Goal: Task Accomplishment & Management: Manage account settings

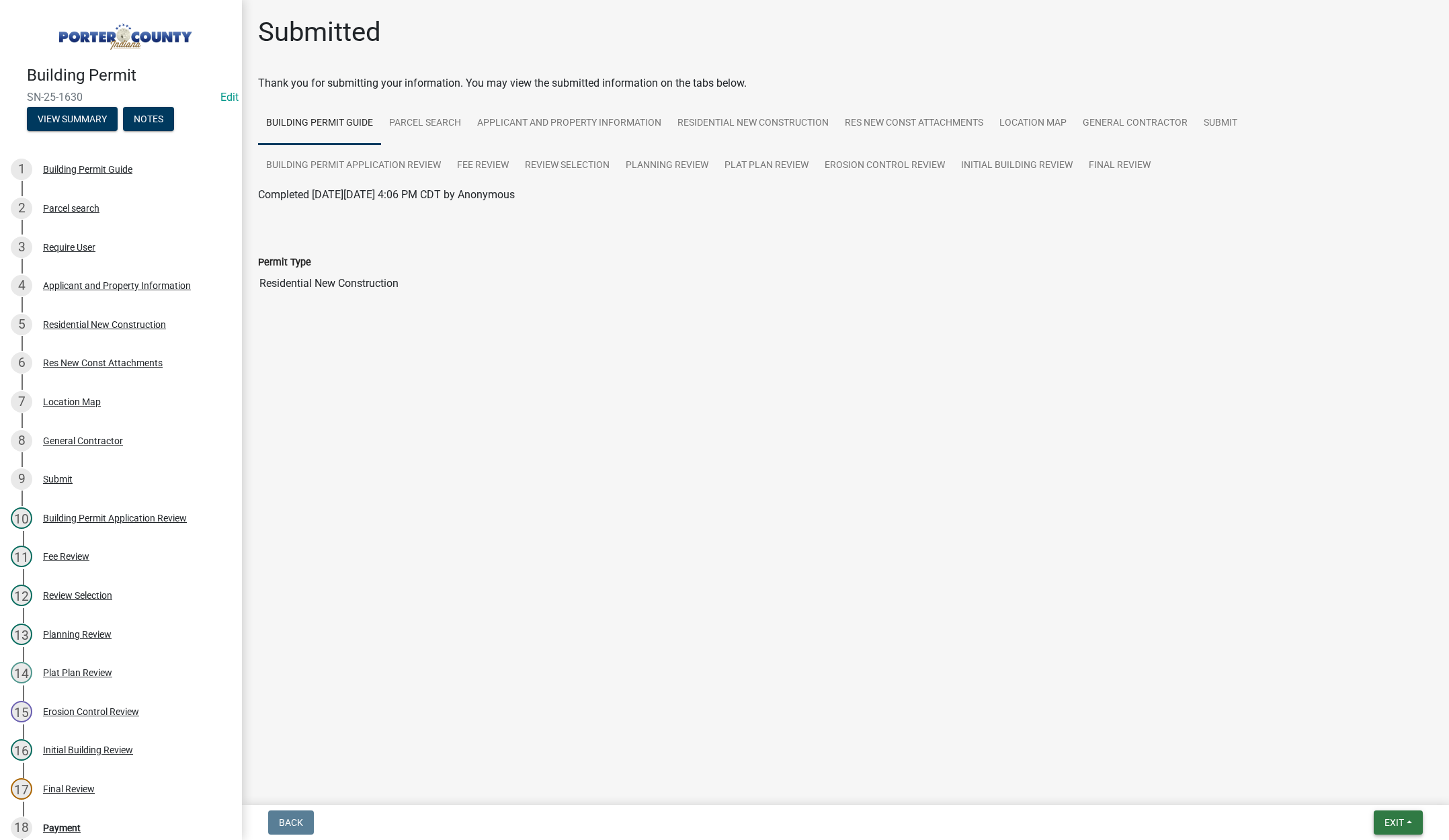
click at [1389, 818] on span "Exit" at bounding box center [1394, 823] width 20 height 11
click at [1382, 795] on button "Save & Exit" at bounding box center [1370, 788] width 107 height 32
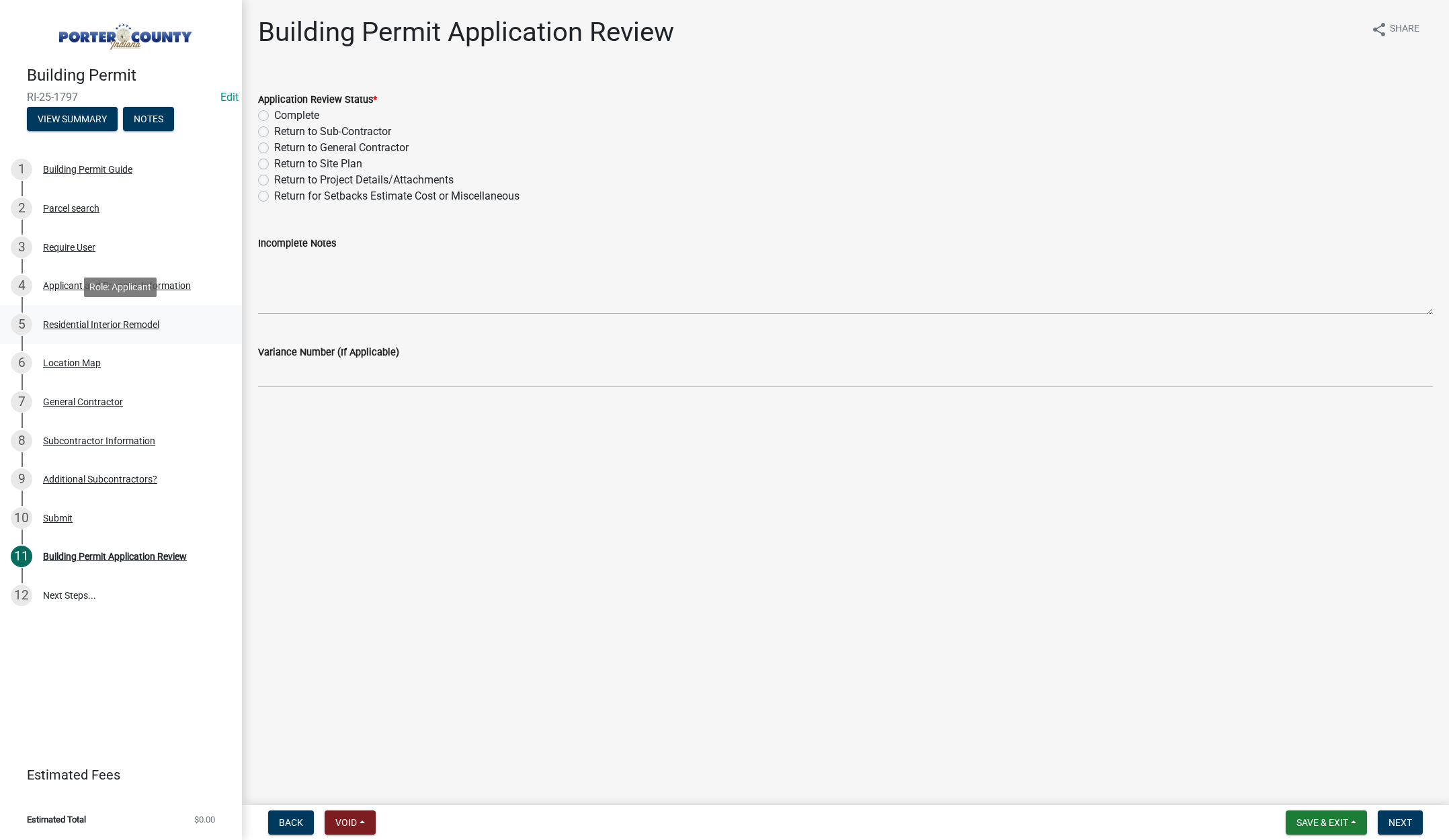
click at [138, 321] on div "Residential Interior Remodel" at bounding box center [101, 324] width 116 height 9
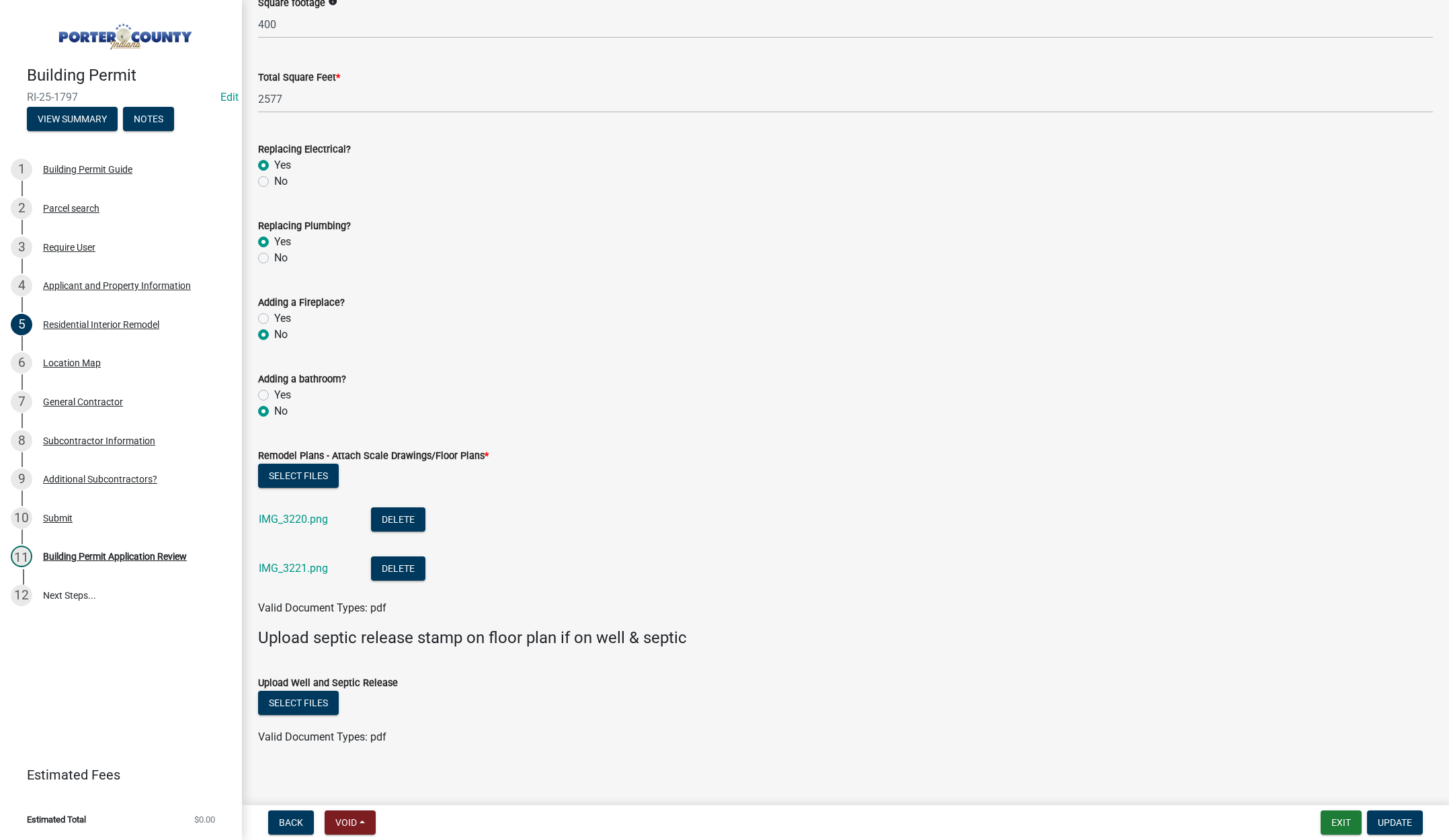
scroll to position [2051, 0]
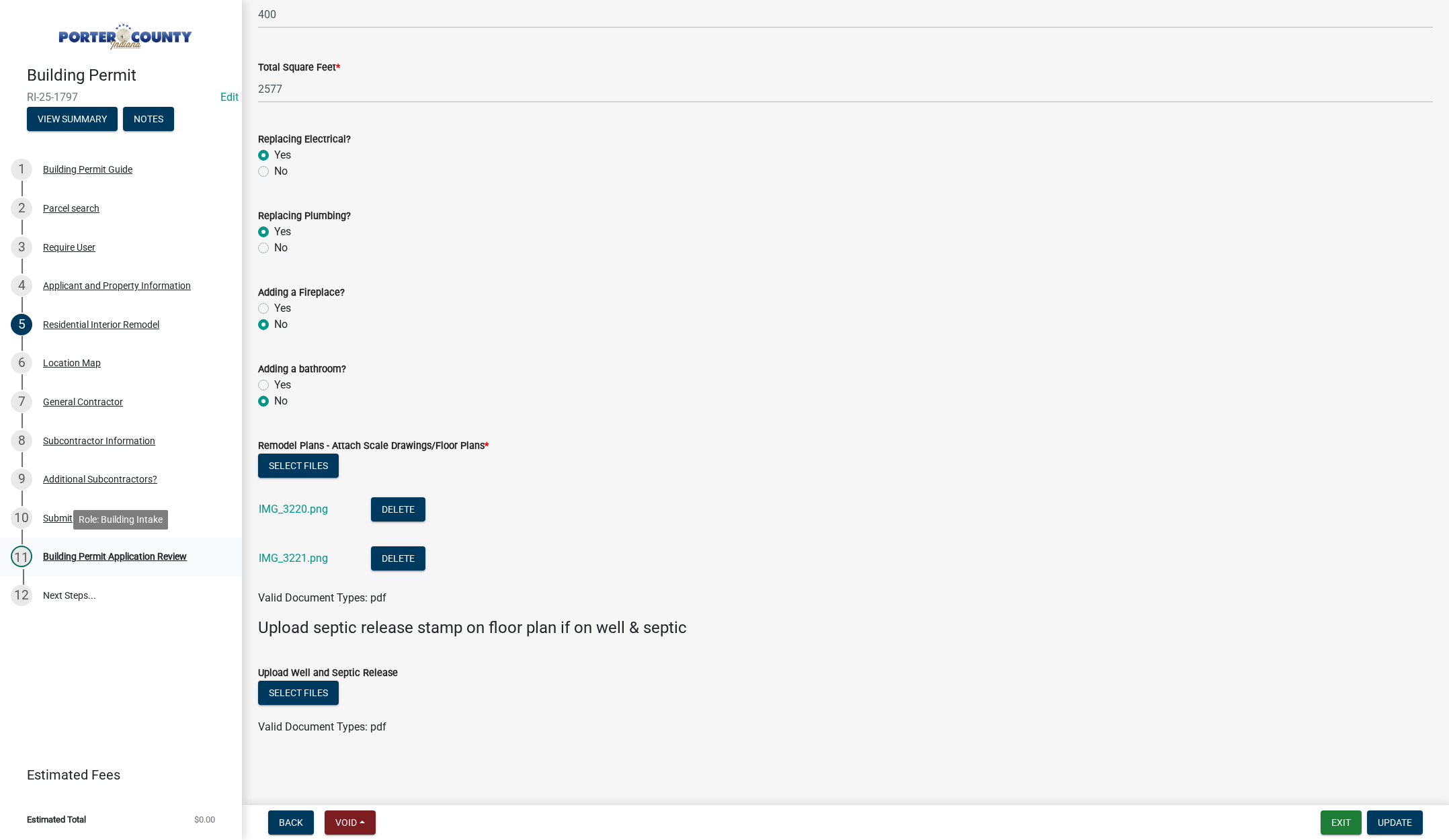
click at [138, 554] on div "Building Permit Application Review" at bounding box center [114, 556] width 144 height 9
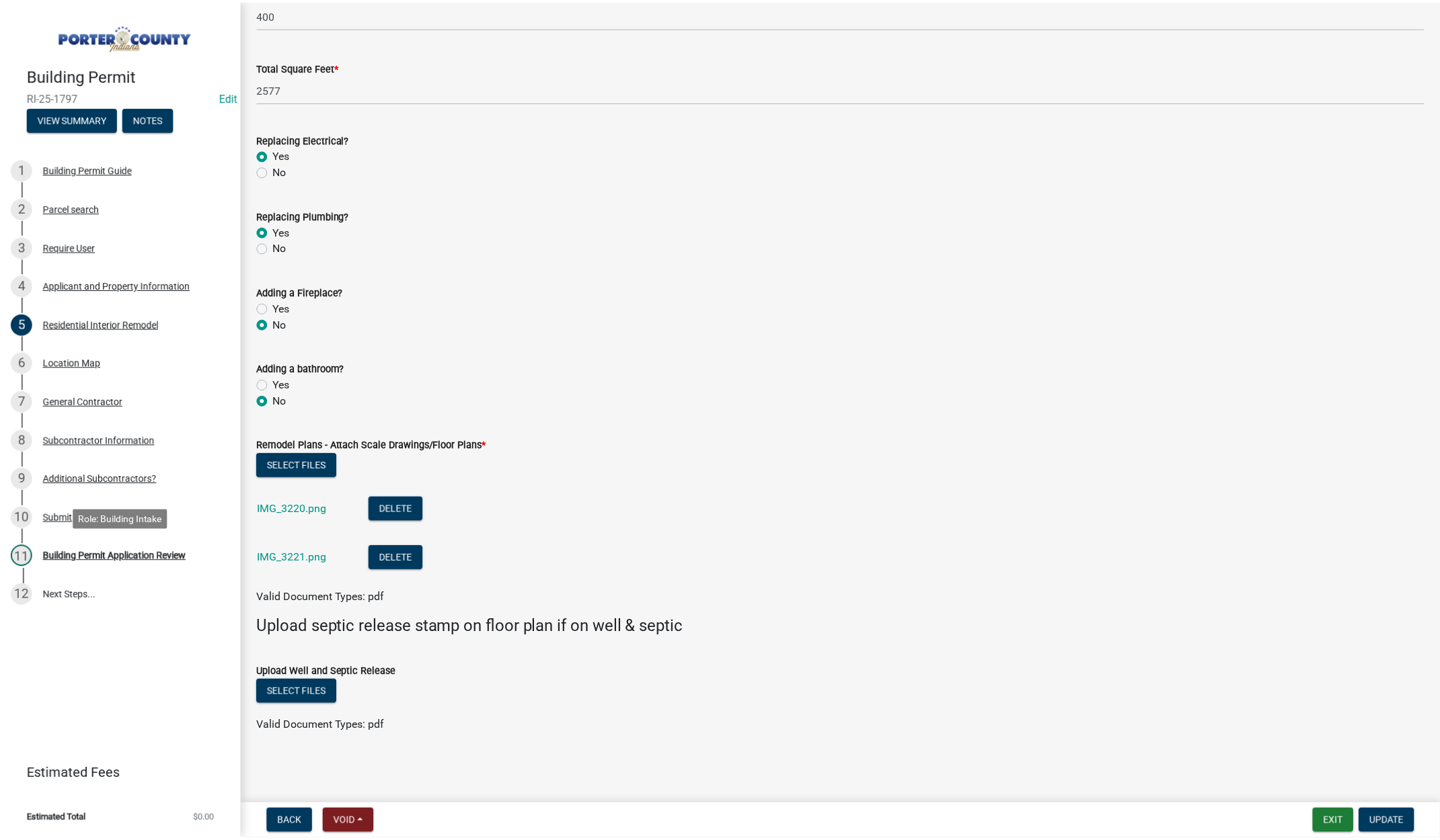
scroll to position [0, 0]
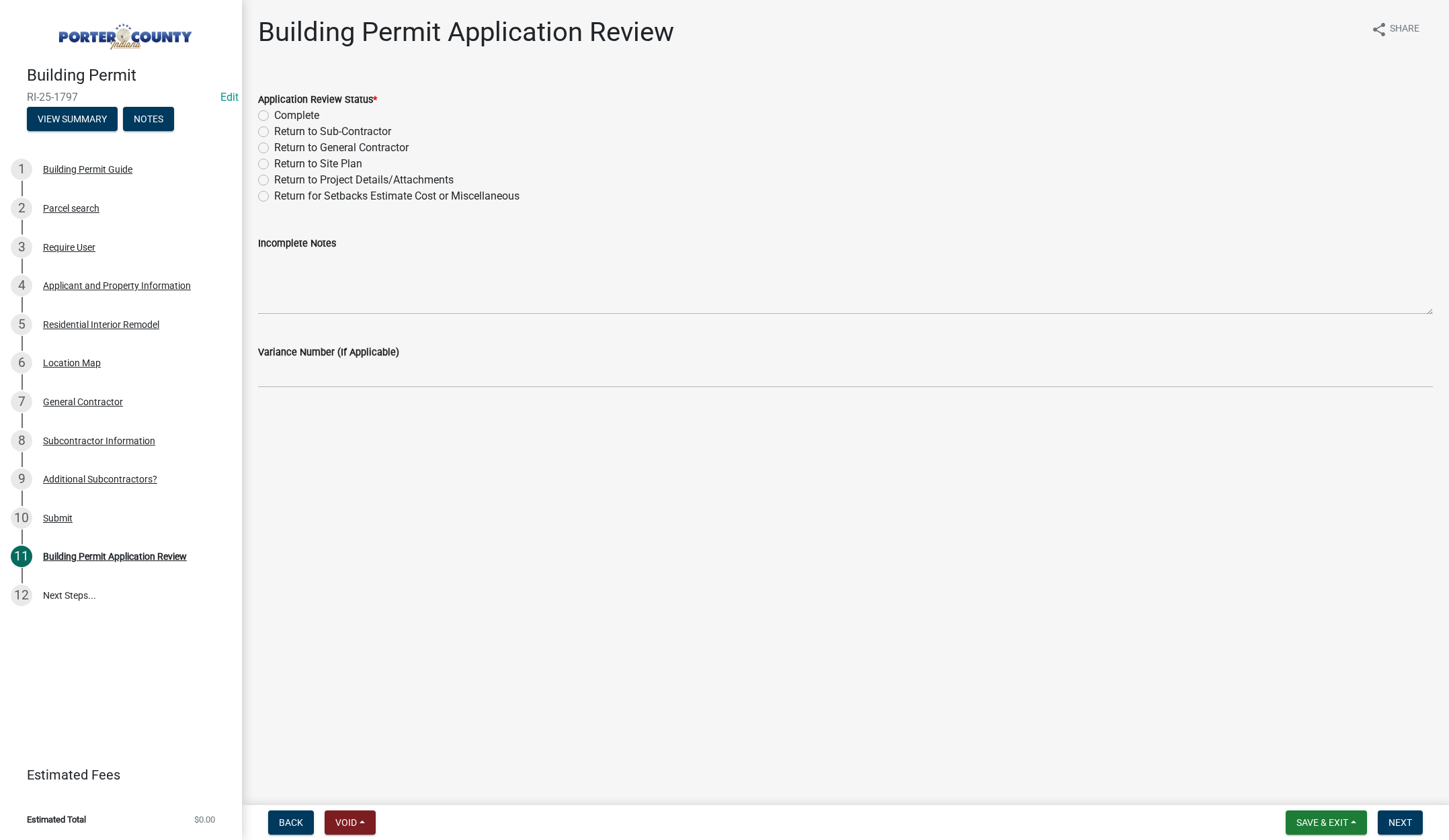
click at [275, 116] on label "Complete" at bounding box center [297, 115] width 45 height 16
click at [275, 116] on input "Complete" at bounding box center [279, 112] width 9 height 9
radio input "true"
click at [1396, 821] on span "Next" at bounding box center [1401, 823] width 24 height 11
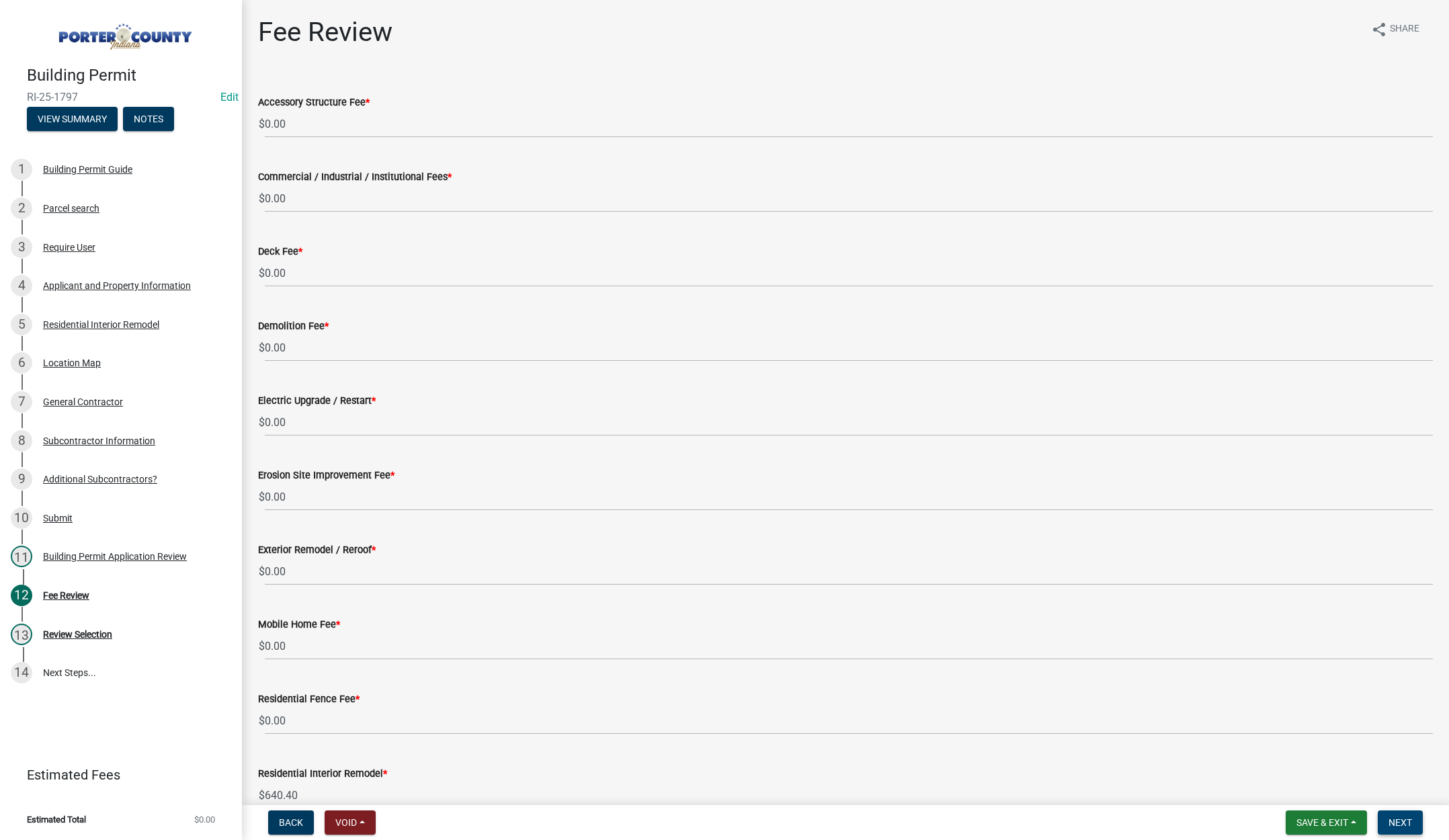
click at [1406, 823] on span "Next" at bounding box center [1401, 823] width 24 height 11
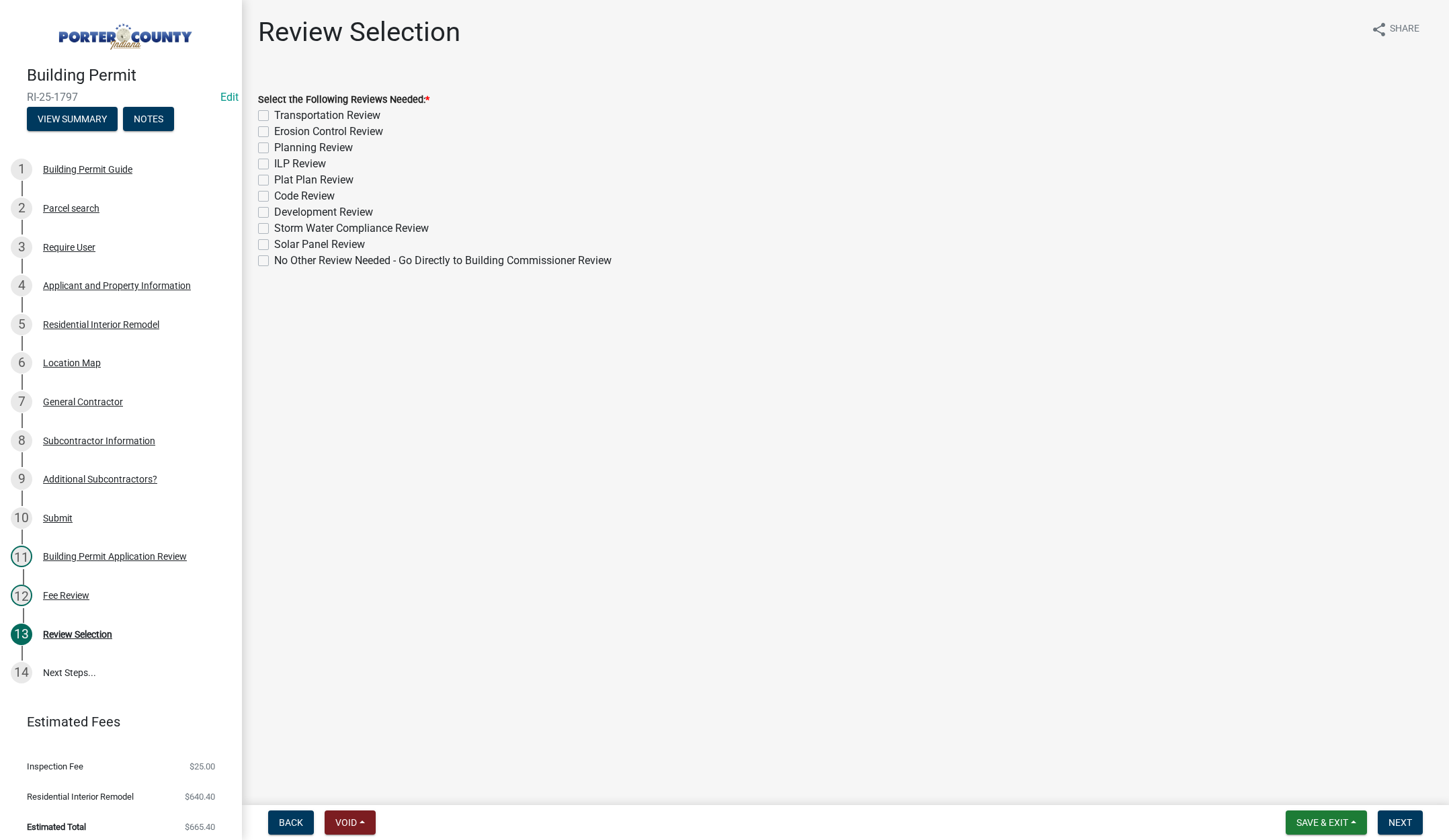
click at [275, 259] on label "No Other Review Needed - Go Directly to Building Commissioner Review" at bounding box center [443, 260] width 338 height 16
click at [275, 259] on input "No Other Review Needed - Go Directly to Building Commissioner Review" at bounding box center [279, 257] width 9 height 9
checkbox input "true"
checkbox input "false"
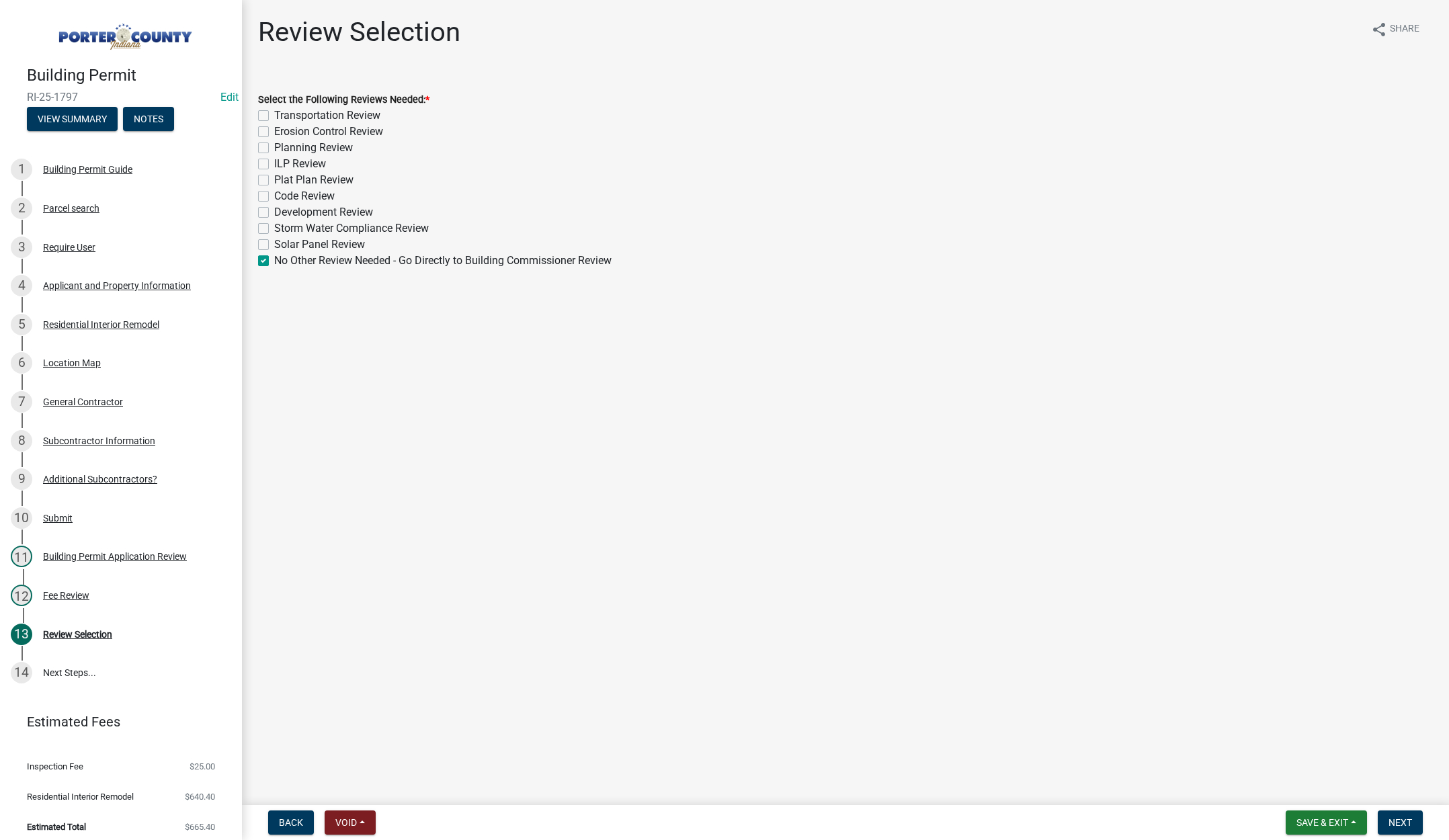
checkbox input "false"
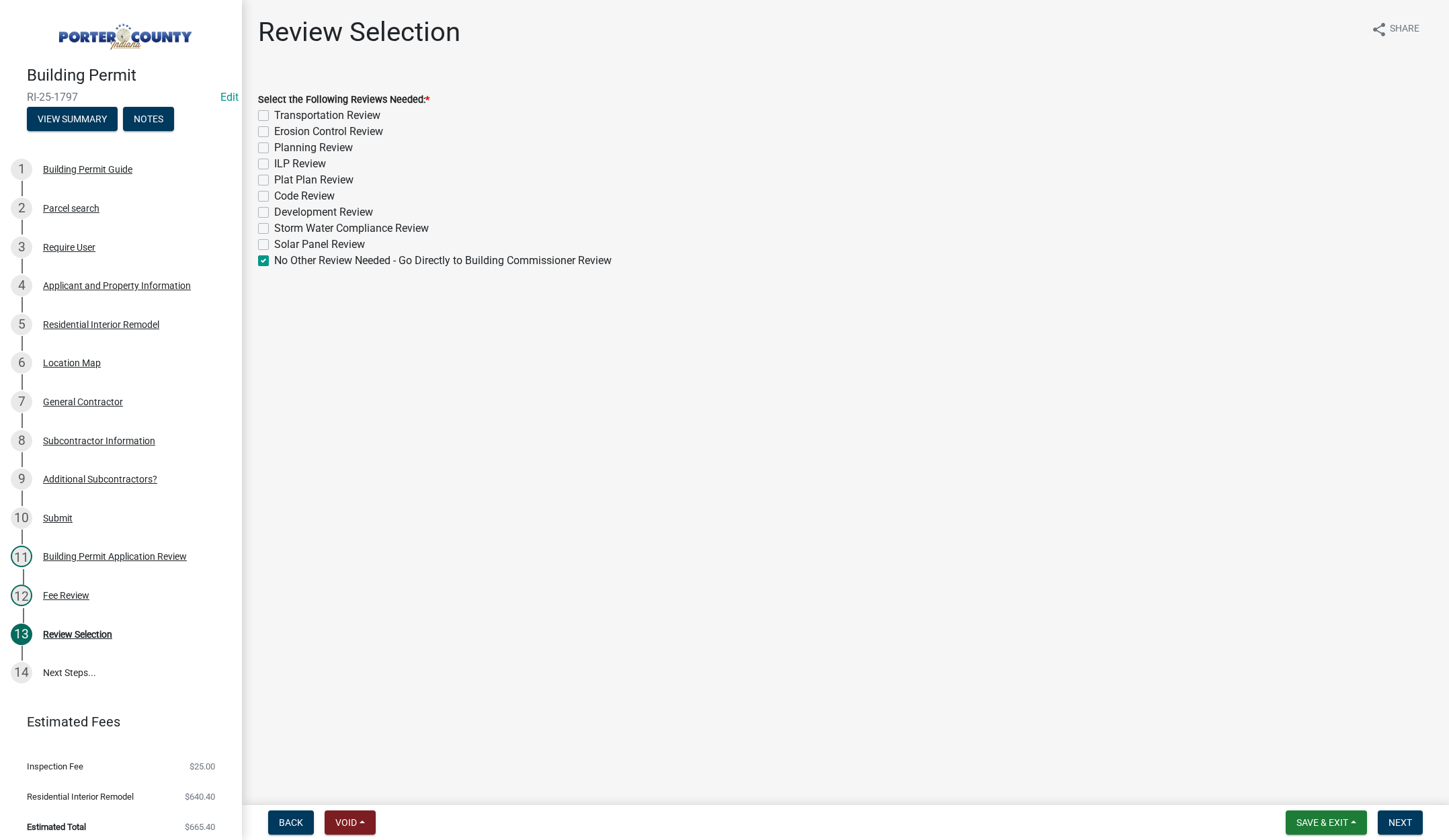
checkbox input "false"
checkbox input "true"
click at [1403, 820] on span "Next" at bounding box center [1401, 823] width 24 height 11
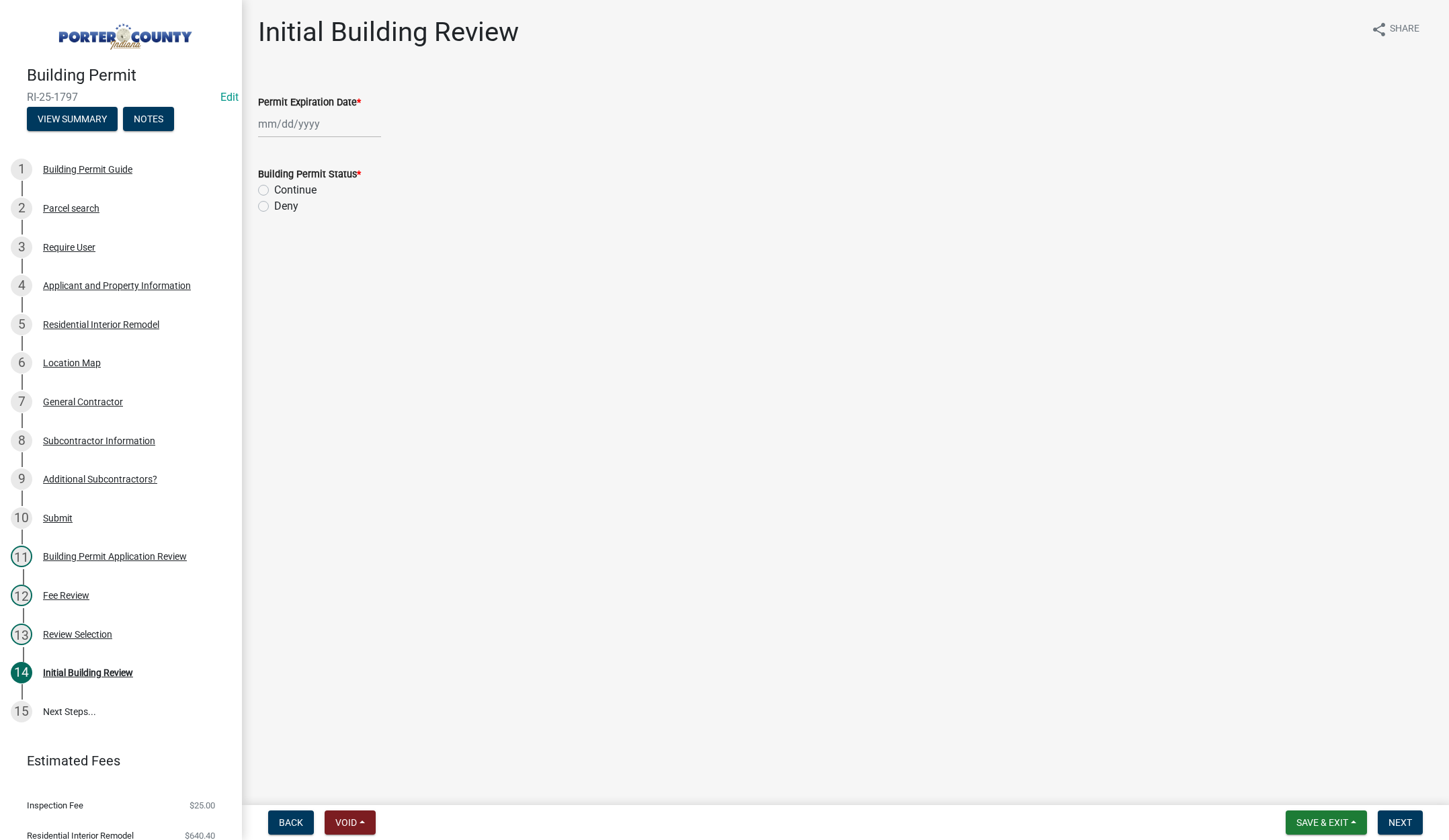
select select "9"
click at [325, 120] on div "Jan Feb Mar Apr May Jun Jul Aug Sep Oct Nov Dec 1525 1526 1527 1528 1529 1530 1…" at bounding box center [320, 124] width 123 height 27
click at [371, 151] on select "1525 1526 1527 1528 1529 1530 1531 1532 1533 1534 1535 1536 1537 1538 1539 1540…" at bounding box center [363, 153] width 49 height 20
drag, startPoint x: 365, startPoint y: 154, endPoint x: 367, endPoint y: 162, distance: 8.2
click at [365, 154] on select "1525 1526 1527 1528 1529 1530 1531 1532 1533 1534 1535 1536 1537 1538 1539 1540…" at bounding box center [363, 153] width 49 height 20
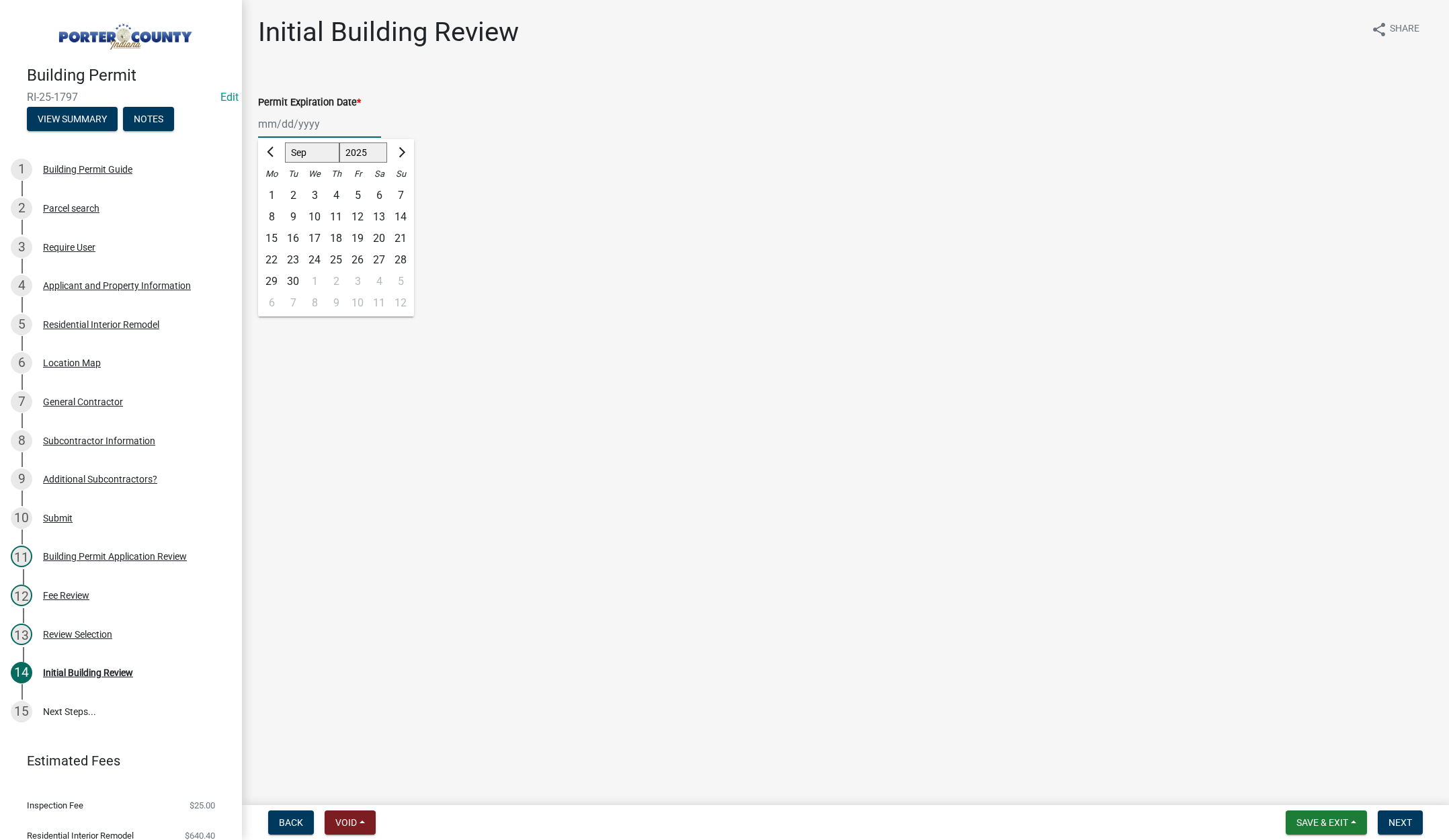
select select "2026"
click at [339, 142] on select "1525 1526 1527 1528 1529 1530 1531 1532 1533 1534 1535 1536 1537 1538 1539 1540…" at bounding box center [363, 153] width 49 height 20
click at [316, 240] on div "16" at bounding box center [314, 238] width 21 height 21
type input "[DATE]"
click at [275, 188] on label "Continue" at bounding box center [296, 190] width 43 height 16
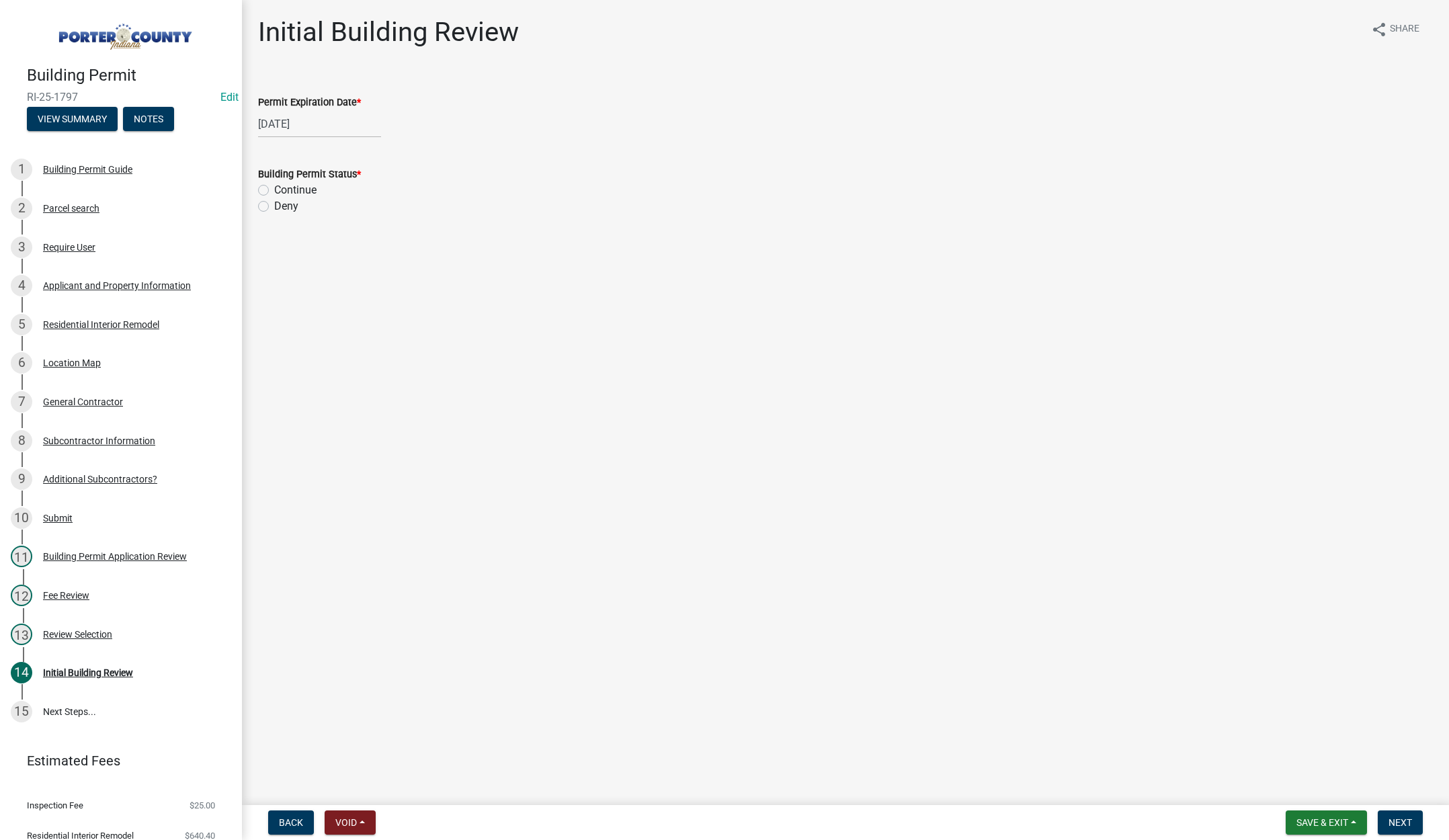
click at [275, 188] on input "Continue" at bounding box center [279, 187] width 9 height 9
radio input "true"
click at [1395, 814] on button "Next" at bounding box center [1400, 823] width 45 height 24
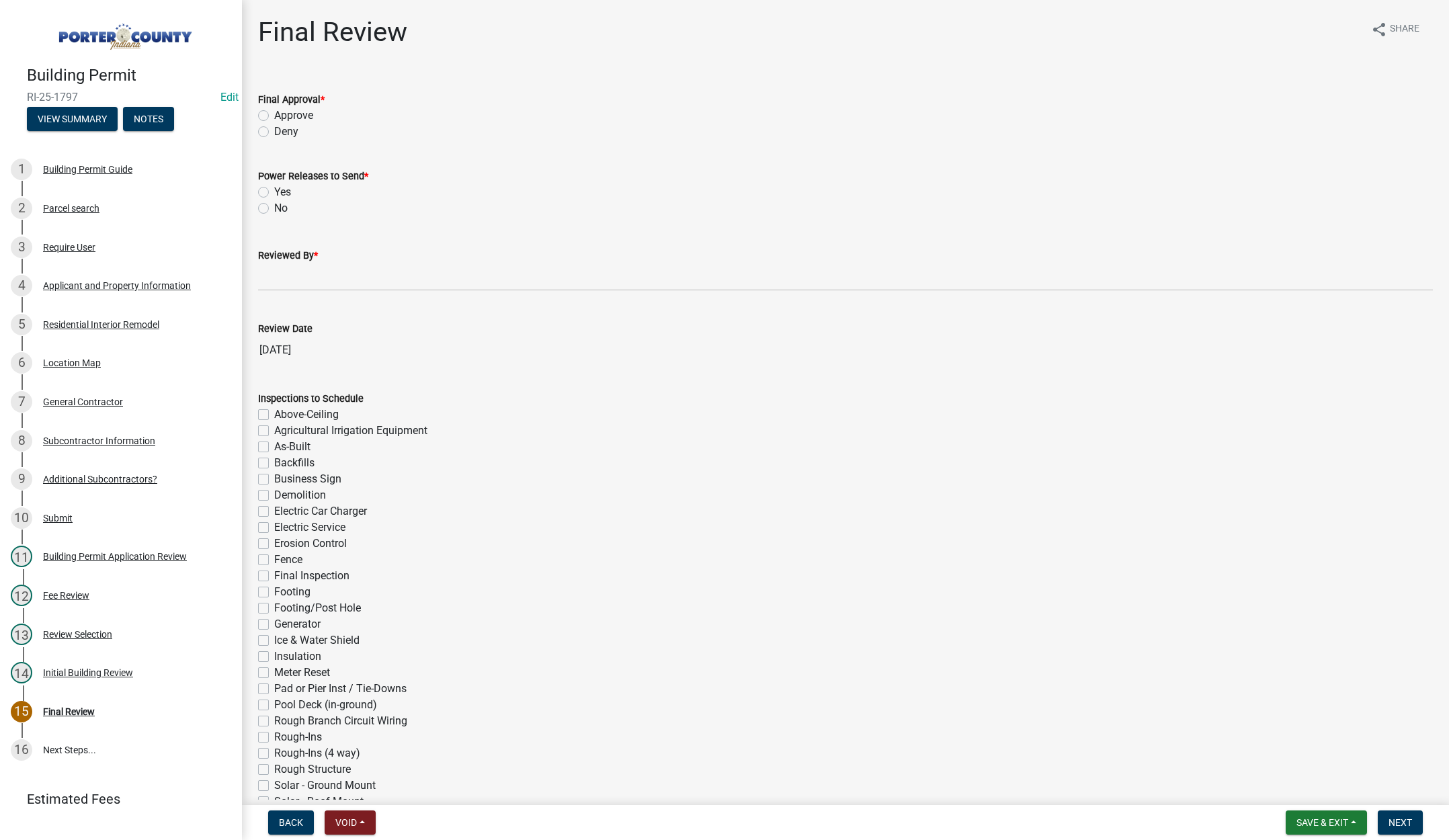
click at [275, 112] on label "Approve" at bounding box center [294, 115] width 39 height 16
click at [275, 112] on input "Approve" at bounding box center [279, 112] width 9 height 9
radio input "true"
click at [275, 205] on label "No" at bounding box center [281, 208] width 14 height 16
click at [275, 205] on input "No" at bounding box center [279, 205] width 9 height 9
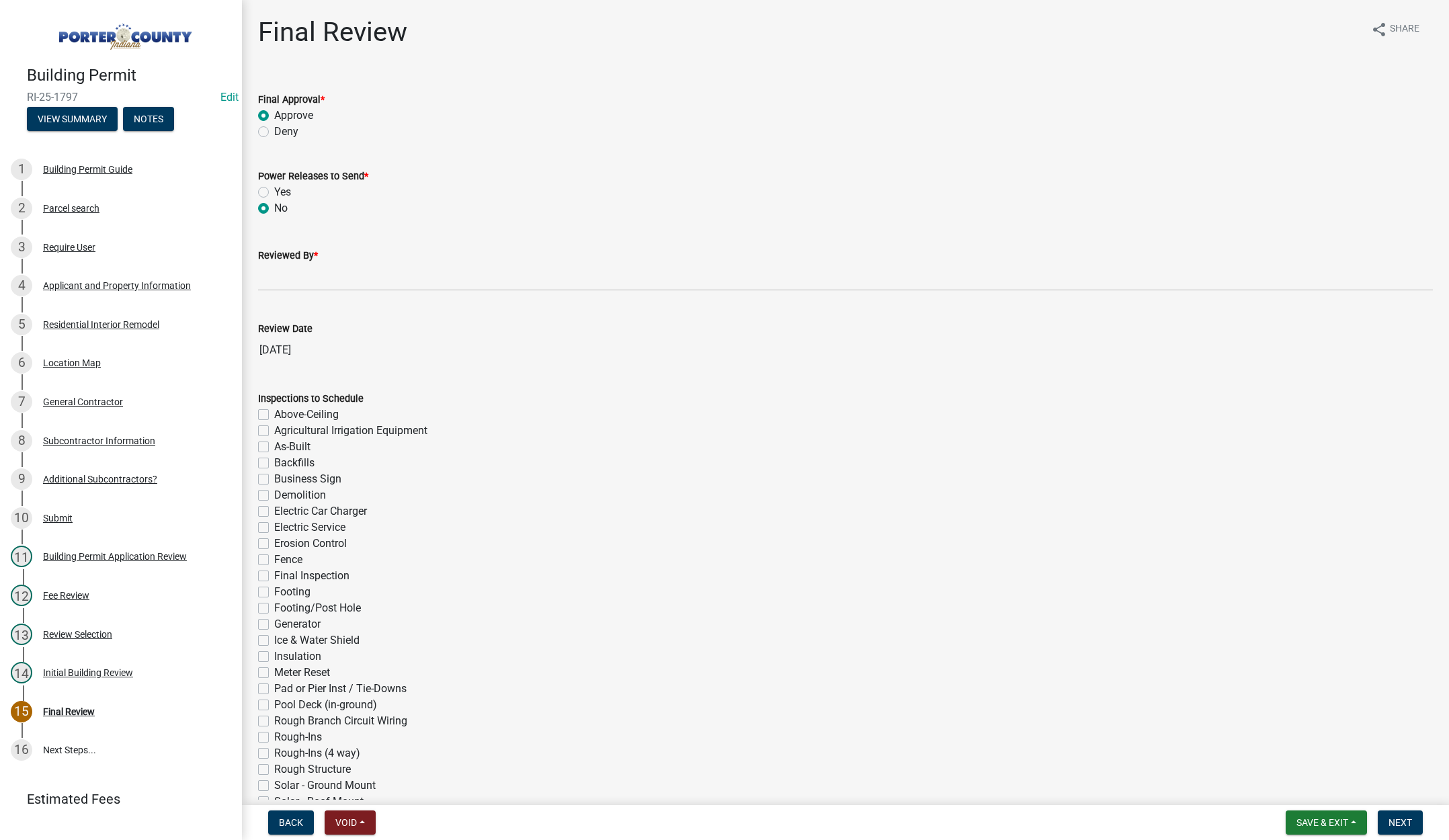
radio input "true"
drag, startPoint x: 300, startPoint y: 276, endPoint x: 314, endPoint y: 287, distance: 17.8
click at [300, 275] on input "Reviewed By *" at bounding box center [846, 277] width 1175 height 27
type input "[PERSON_NAME]"
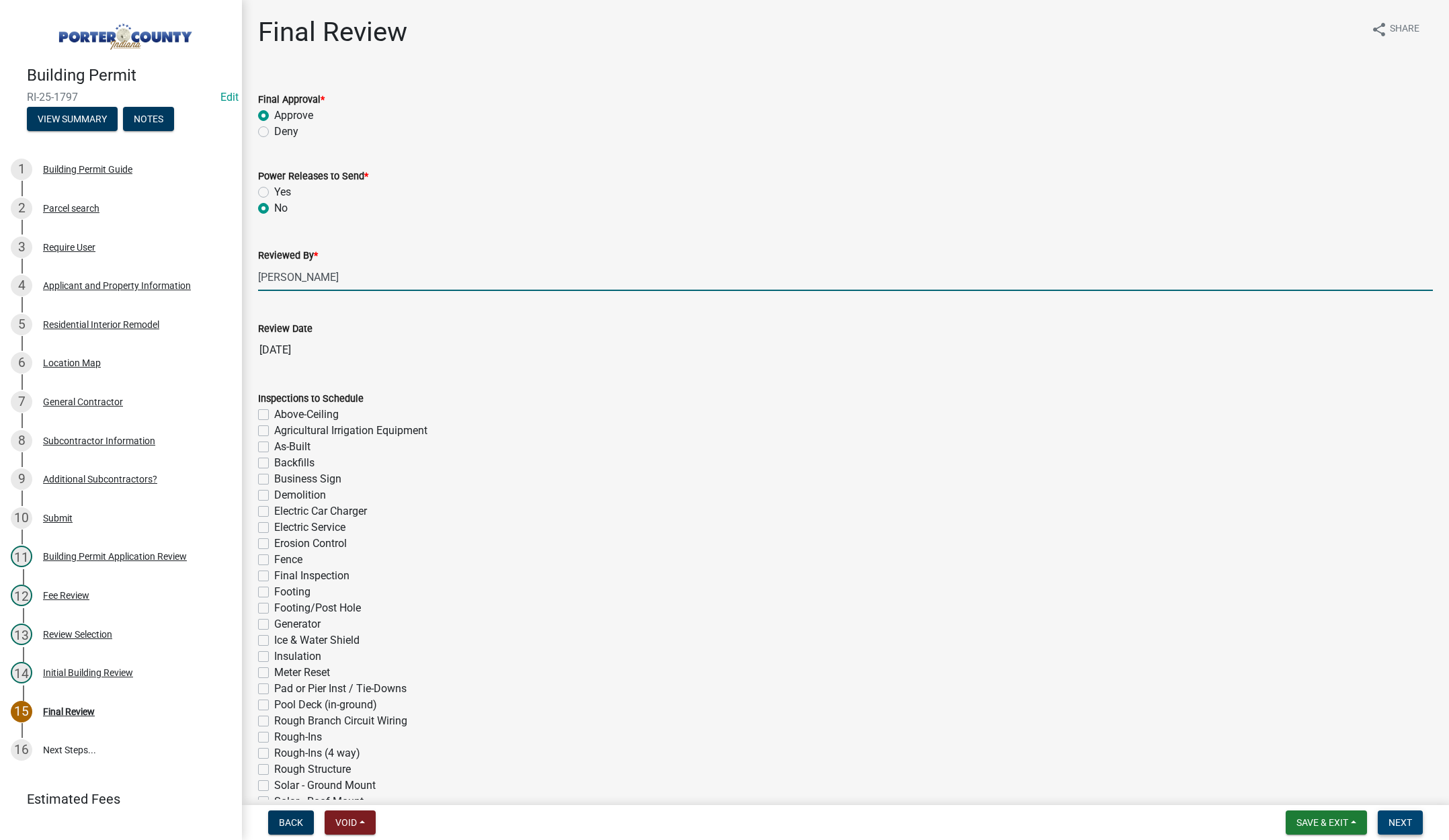
click at [1393, 819] on span "Next" at bounding box center [1401, 823] width 24 height 11
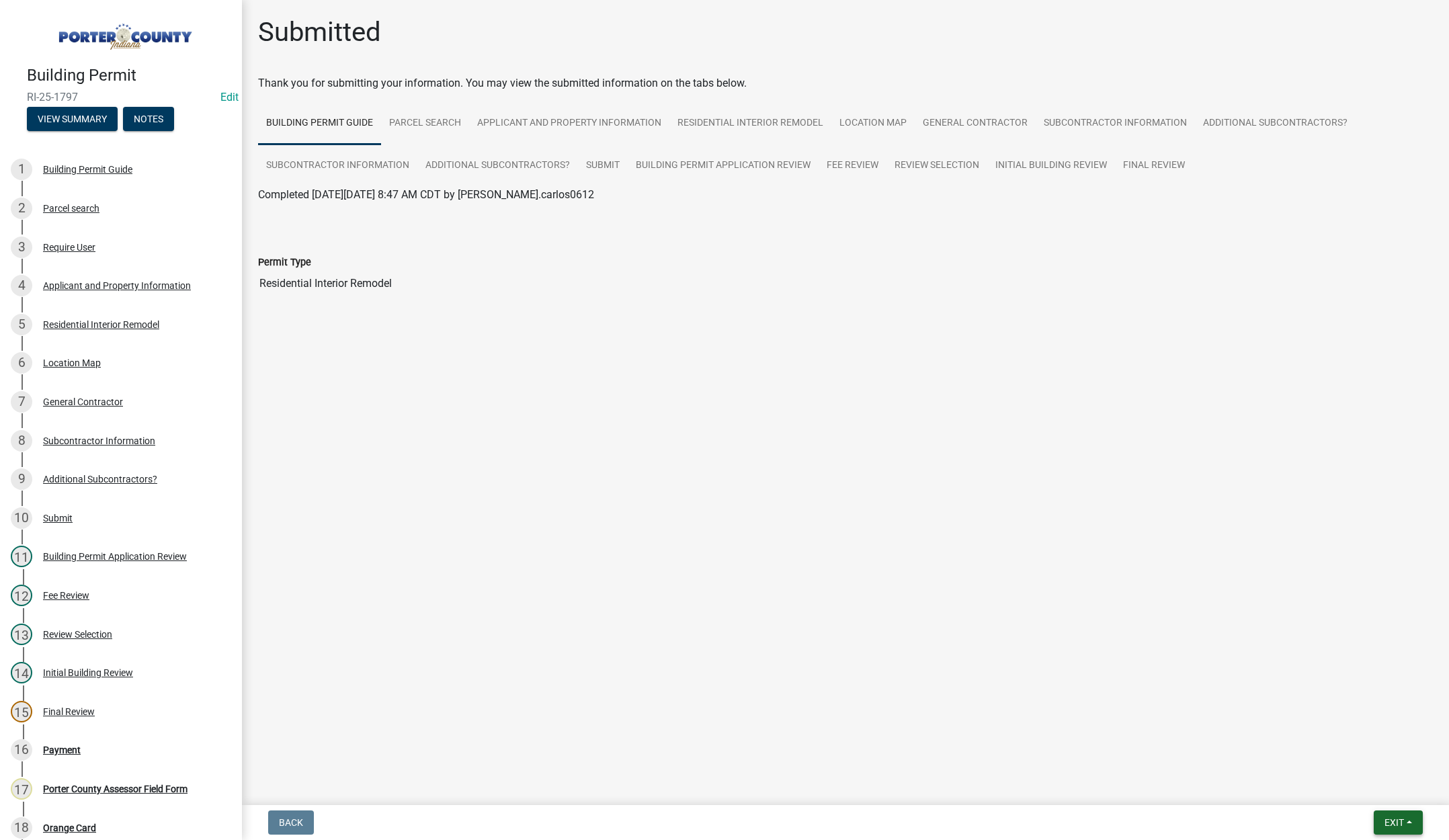
click at [1394, 818] on span "Exit" at bounding box center [1394, 823] width 20 height 11
click at [1377, 790] on button "Save & Exit" at bounding box center [1370, 788] width 107 height 32
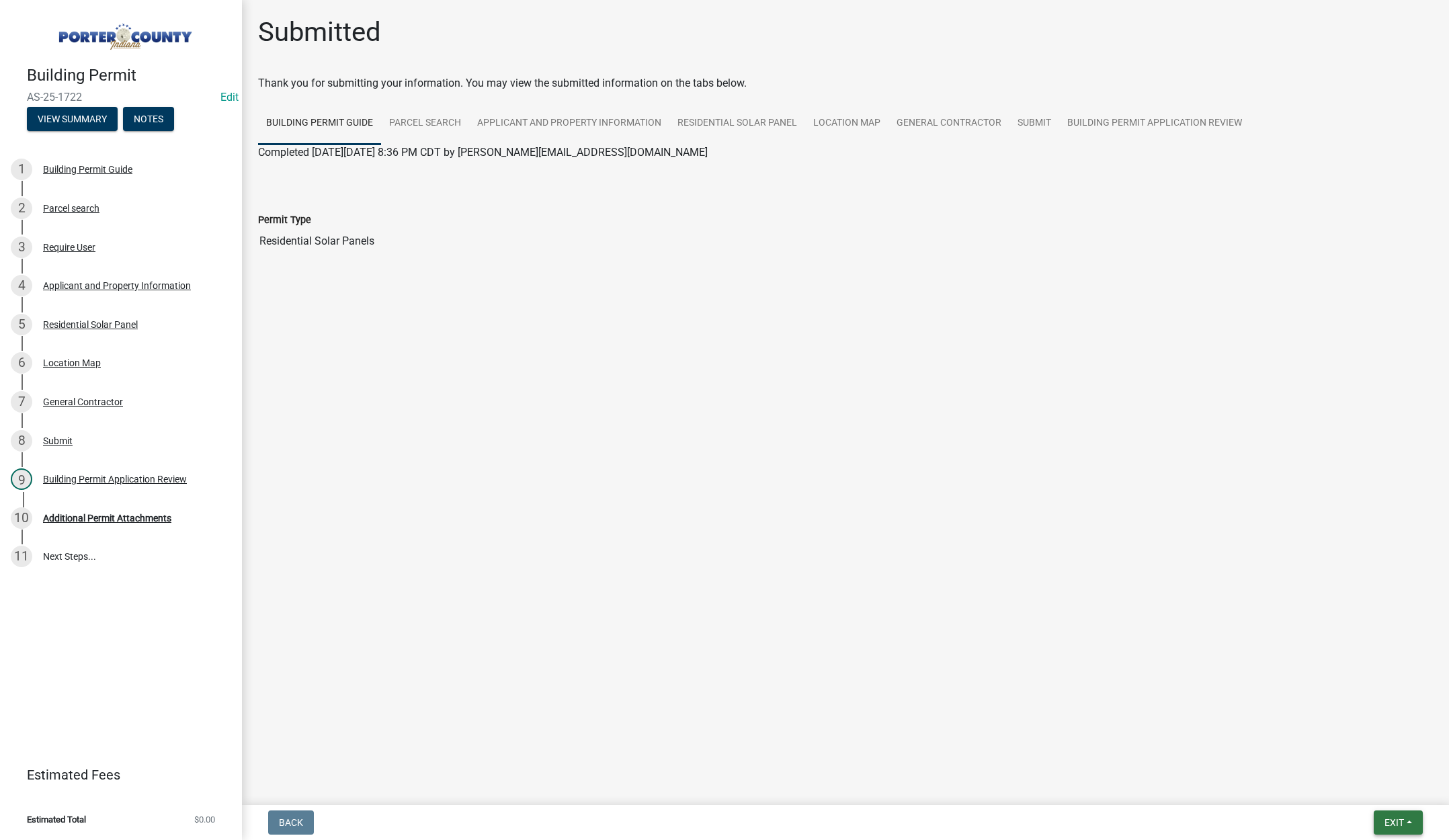
click at [1395, 818] on span "Exit" at bounding box center [1394, 823] width 20 height 11
click at [1353, 783] on button "Save & Exit" at bounding box center [1370, 788] width 107 height 32
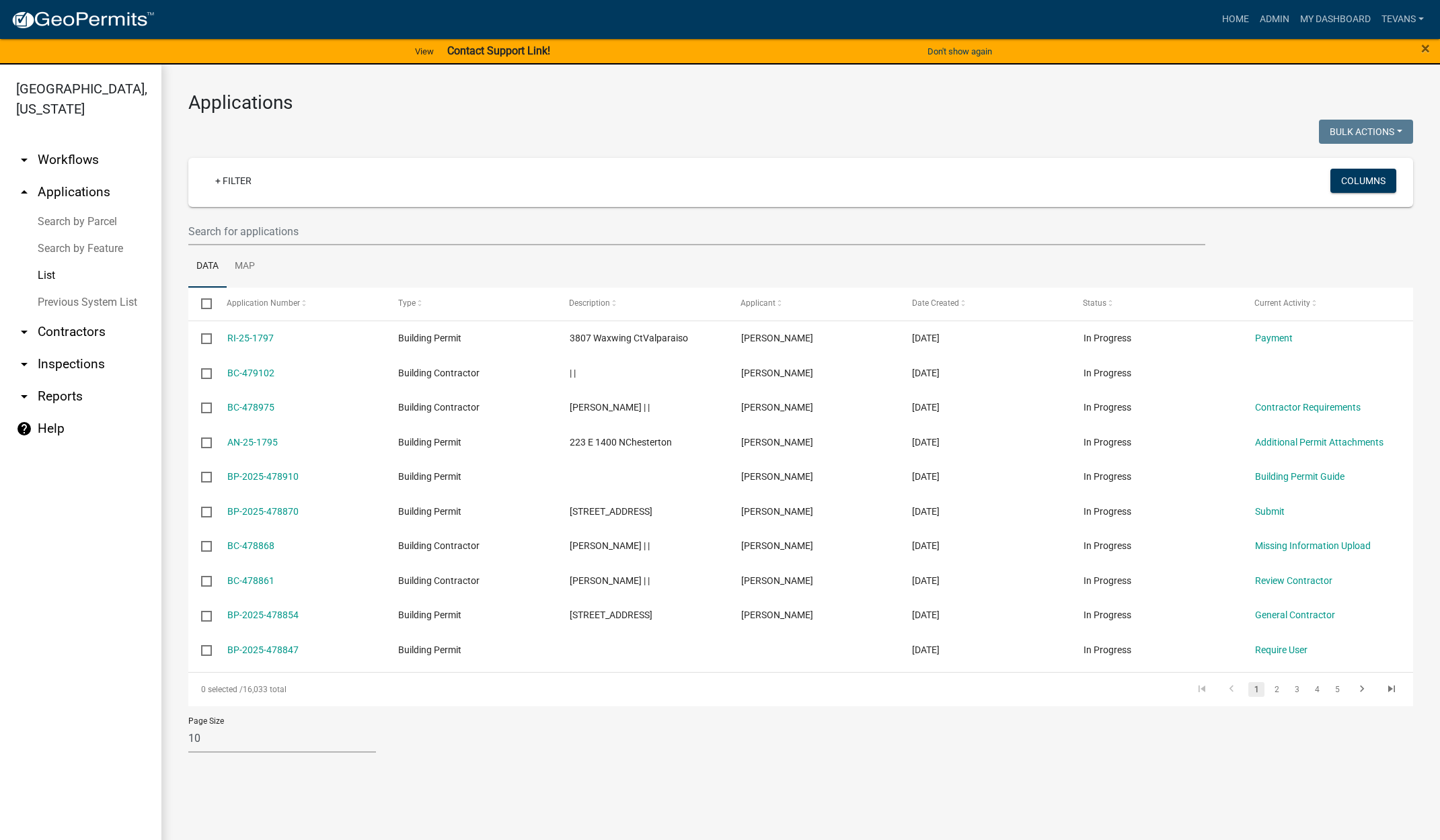
drag, startPoint x: 86, startPoint y: 194, endPoint x: 179, endPoint y: 209, distance: 94.2
click at [86, 208] on link "Search by Parcel" at bounding box center [80, 222] width 161 height 27
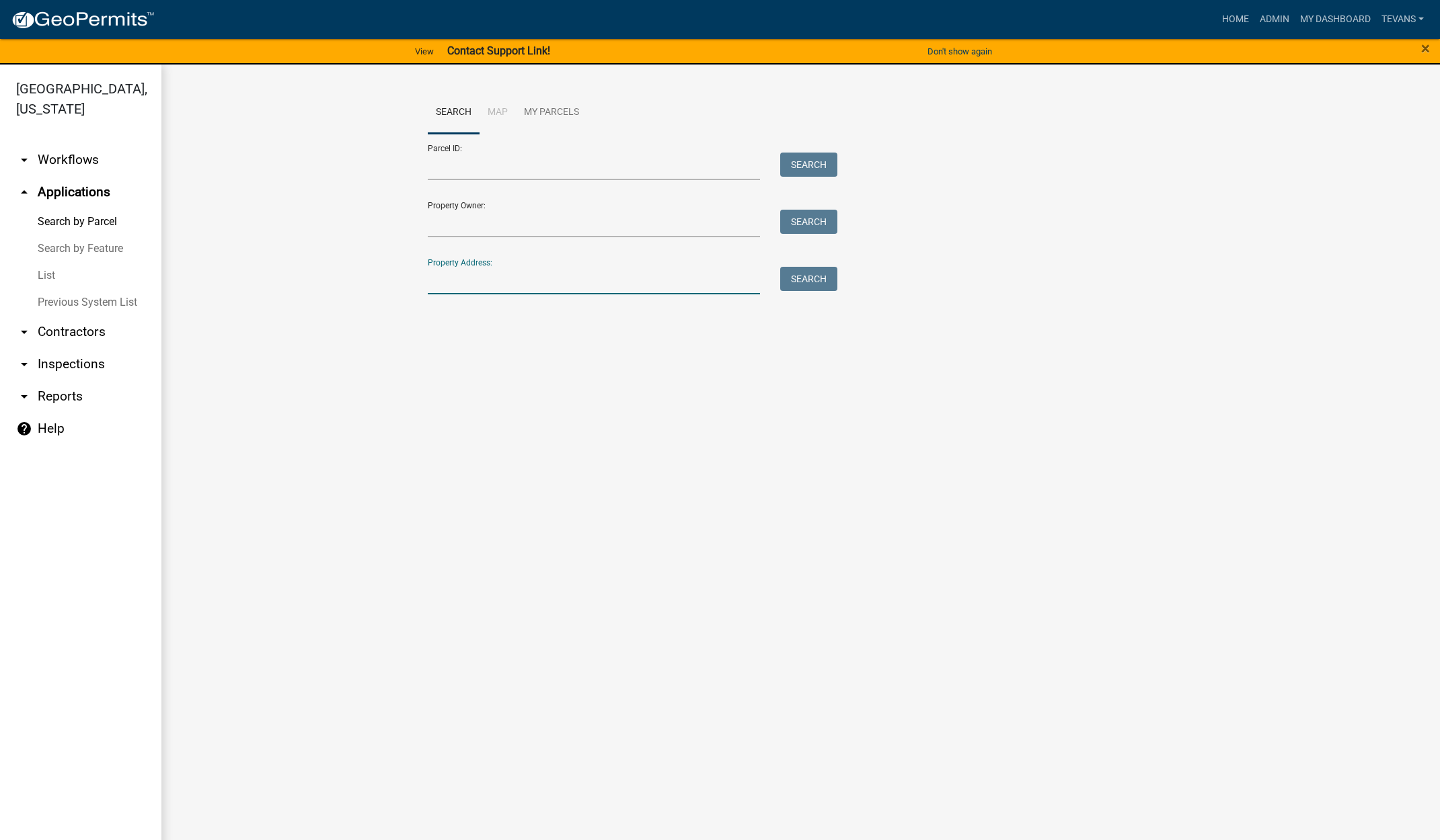
click at [462, 280] on input "Property Address:" at bounding box center [594, 281] width 333 height 27
type input "4"
click at [105, 792] on ul "arrow_drop_down Workflows List arrow_drop_up Applications Search by Parcel Sear…" at bounding box center [80, 495] width 161 height 723
click at [447, 281] on input "Property Address:" at bounding box center [594, 281] width 333 height 27
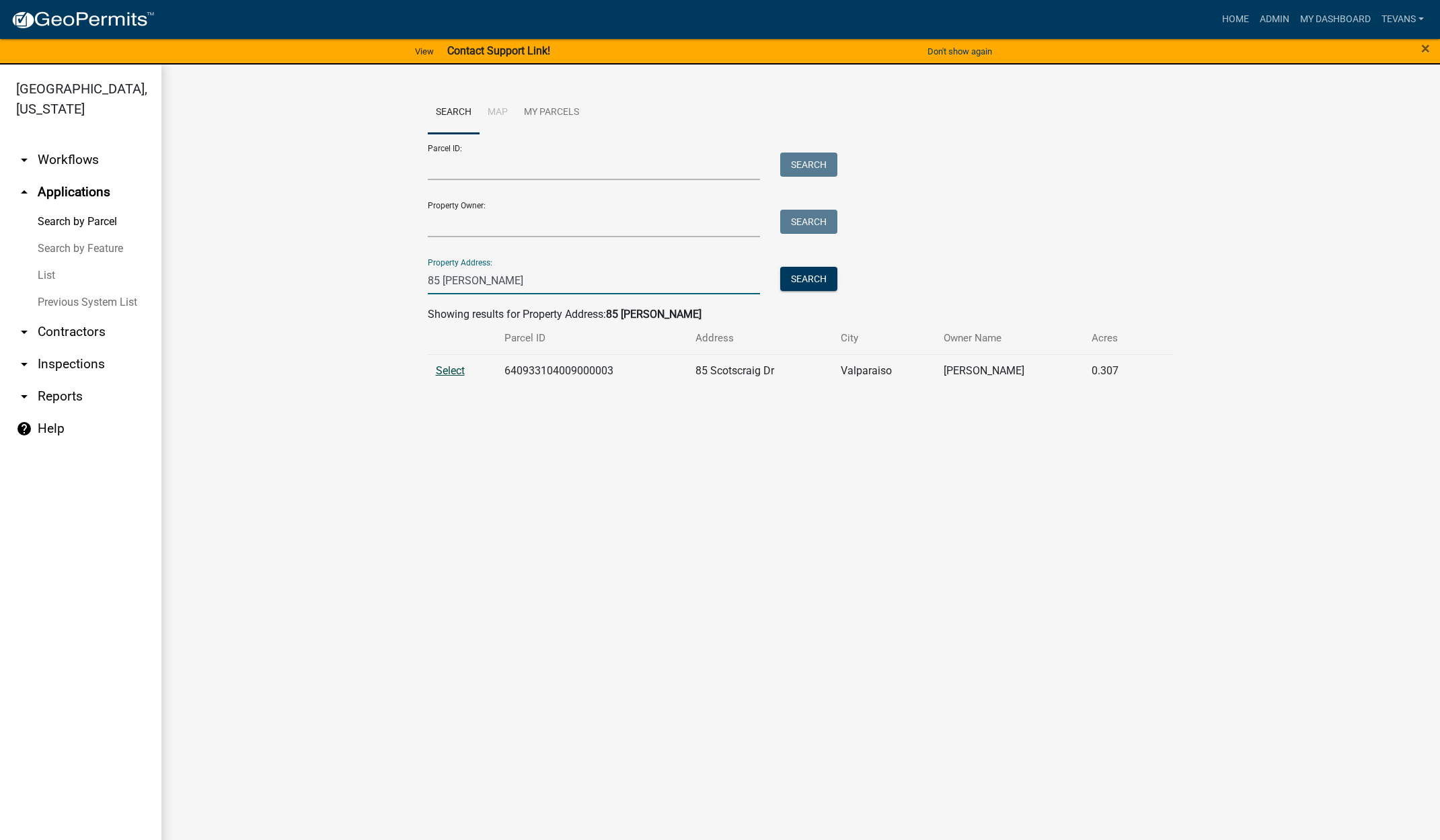
type input "85 scot"
click at [443, 370] on span "Select" at bounding box center [450, 370] width 29 height 13
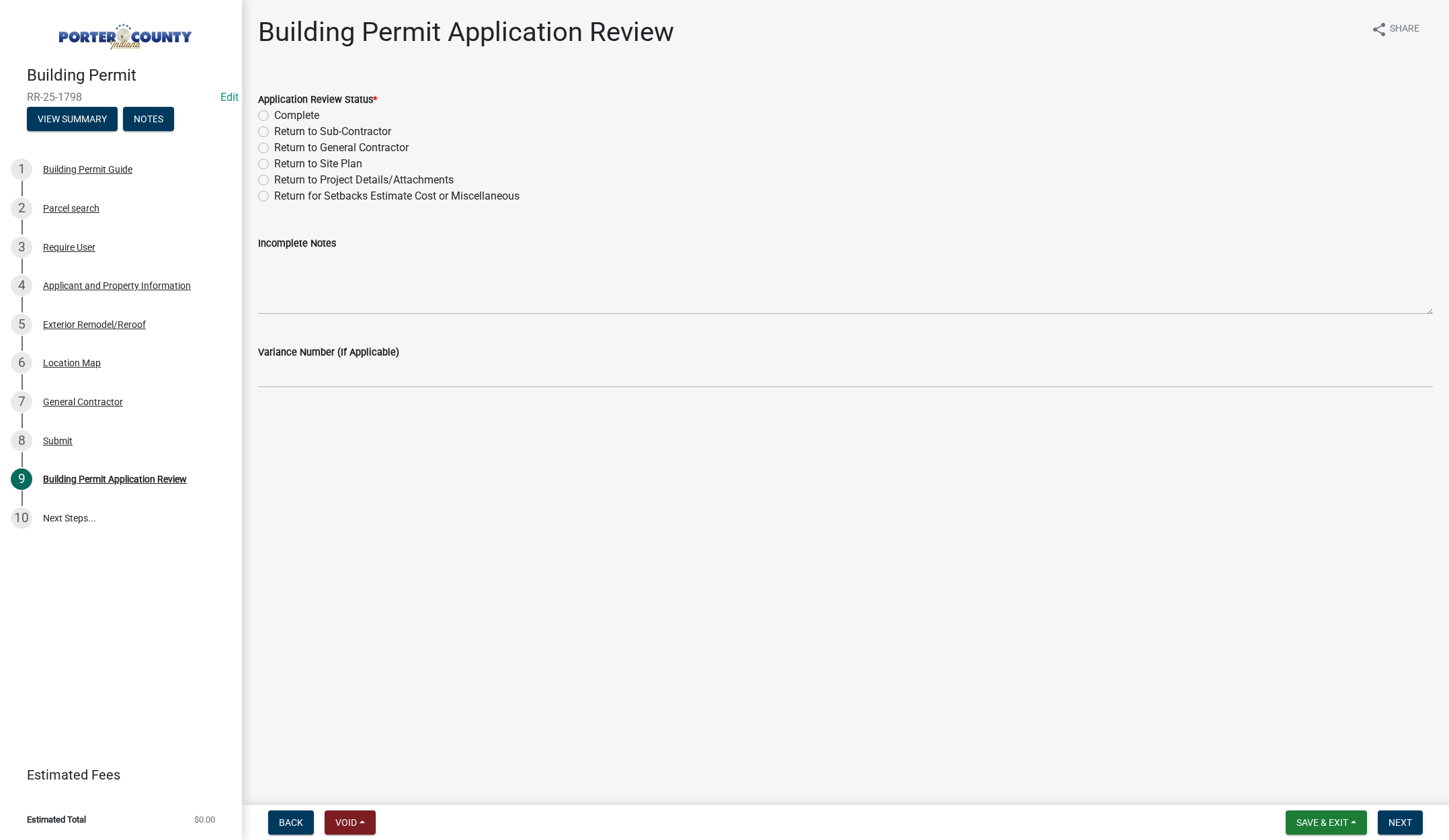
drag, startPoint x: 262, startPoint y: 115, endPoint x: 487, endPoint y: 303, distance: 293.2
click at [275, 116] on label "Complete" at bounding box center [297, 115] width 45 height 16
click at [275, 116] on input "Complete" at bounding box center [279, 112] width 9 height 9
radio input "true"
click at [1397, 818] on span "Next" at bounding box center [1401, 823] width 24 height 11
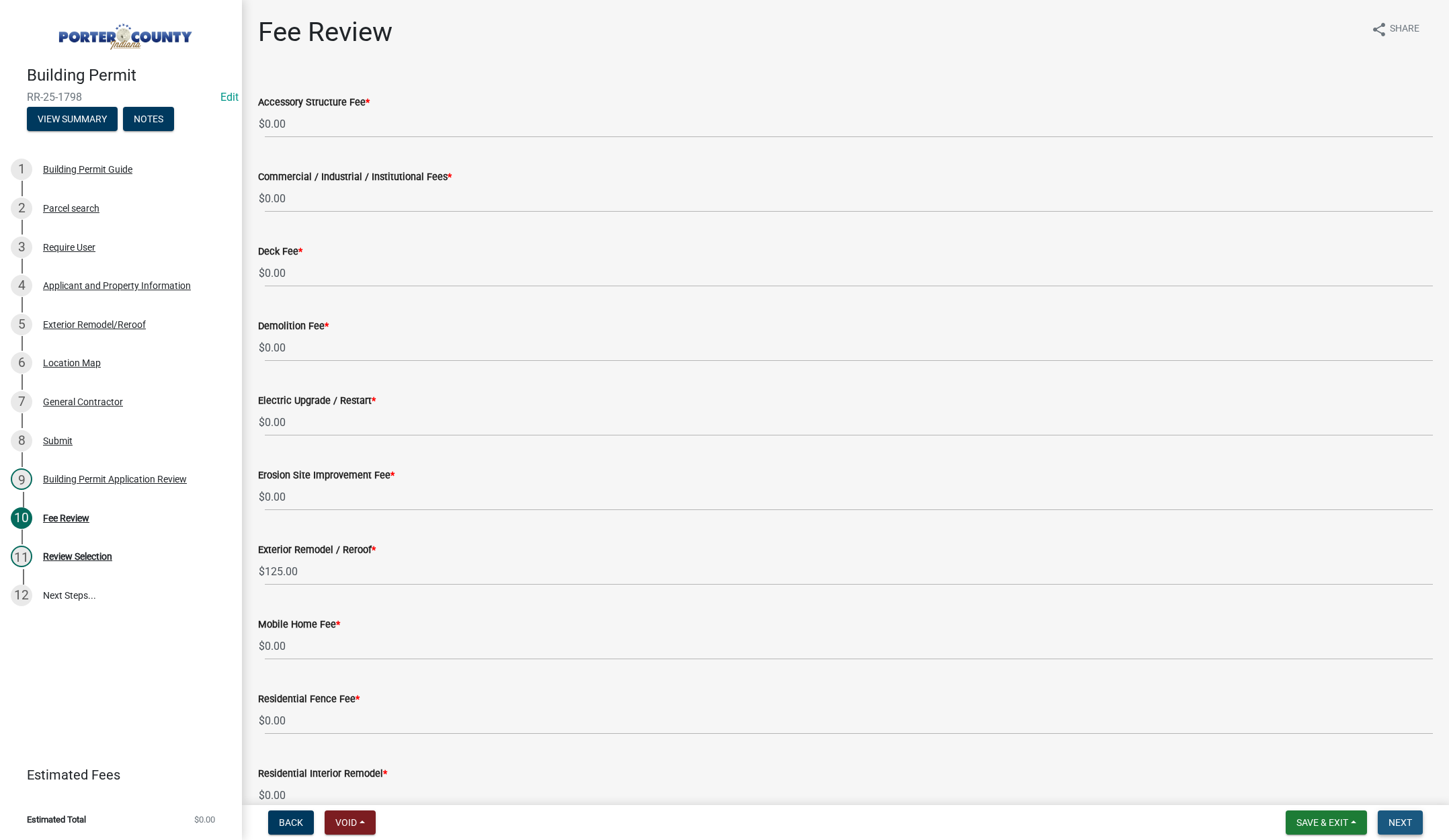
click at [1397, 815] on button "Next" at bounding box center [1400, 823] width 45 height 24
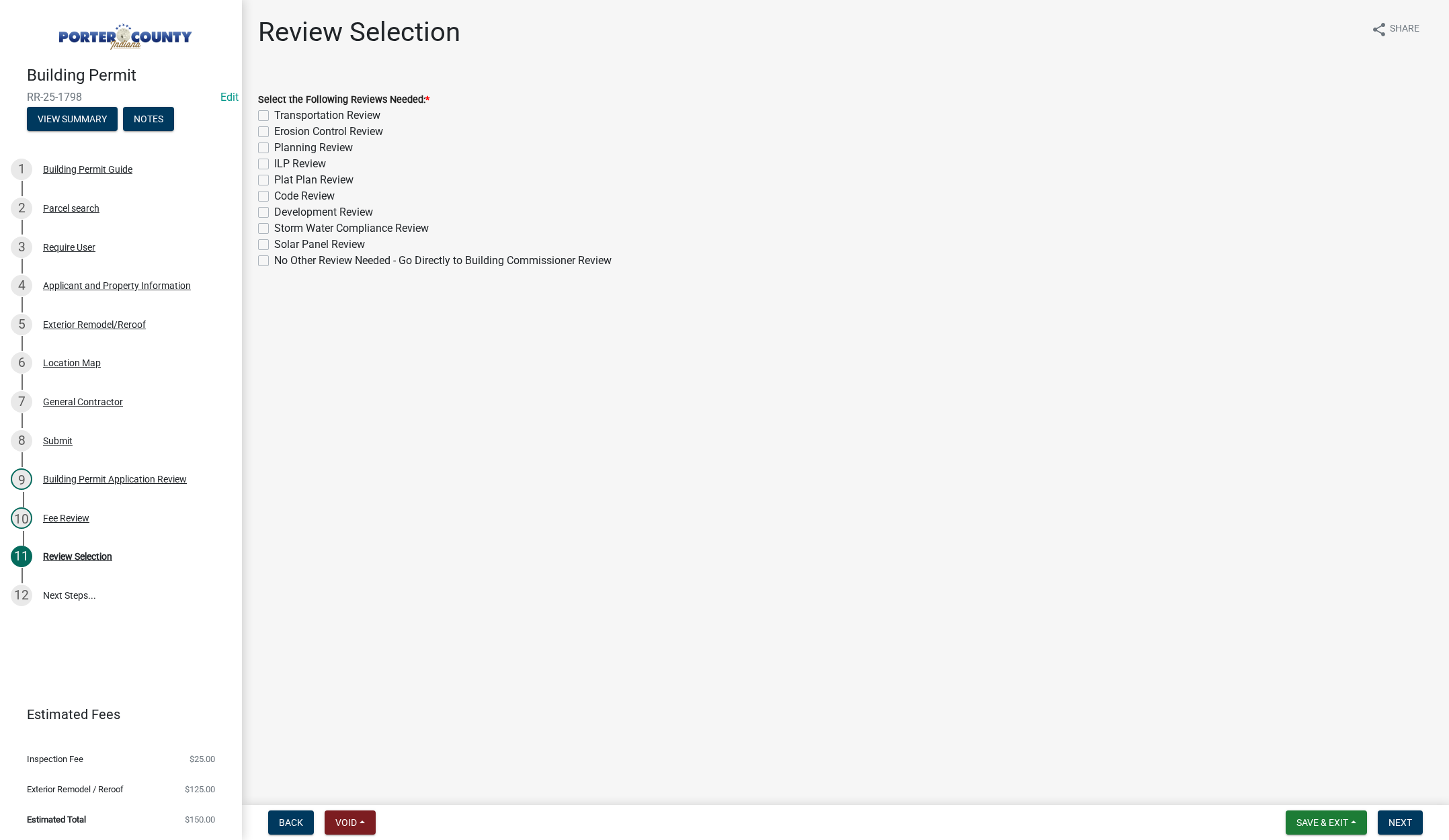
drag, startPoint x: 265, startPoint y: 258, endPoint x: 369, endPoint y: 316, distance: 119.1
click at [275, 258] on label "No Other Review Needed - Go Directly to Building Commissioner Review" at bounding box center [443, 260] width 338 height 16
click at [275, 258] on input "No Other Review Needed - Go Directly to Building Commissioner Review" at bounding box center [279, 257] width 9 height 9
checkbox input "true"
checkbox input "false"
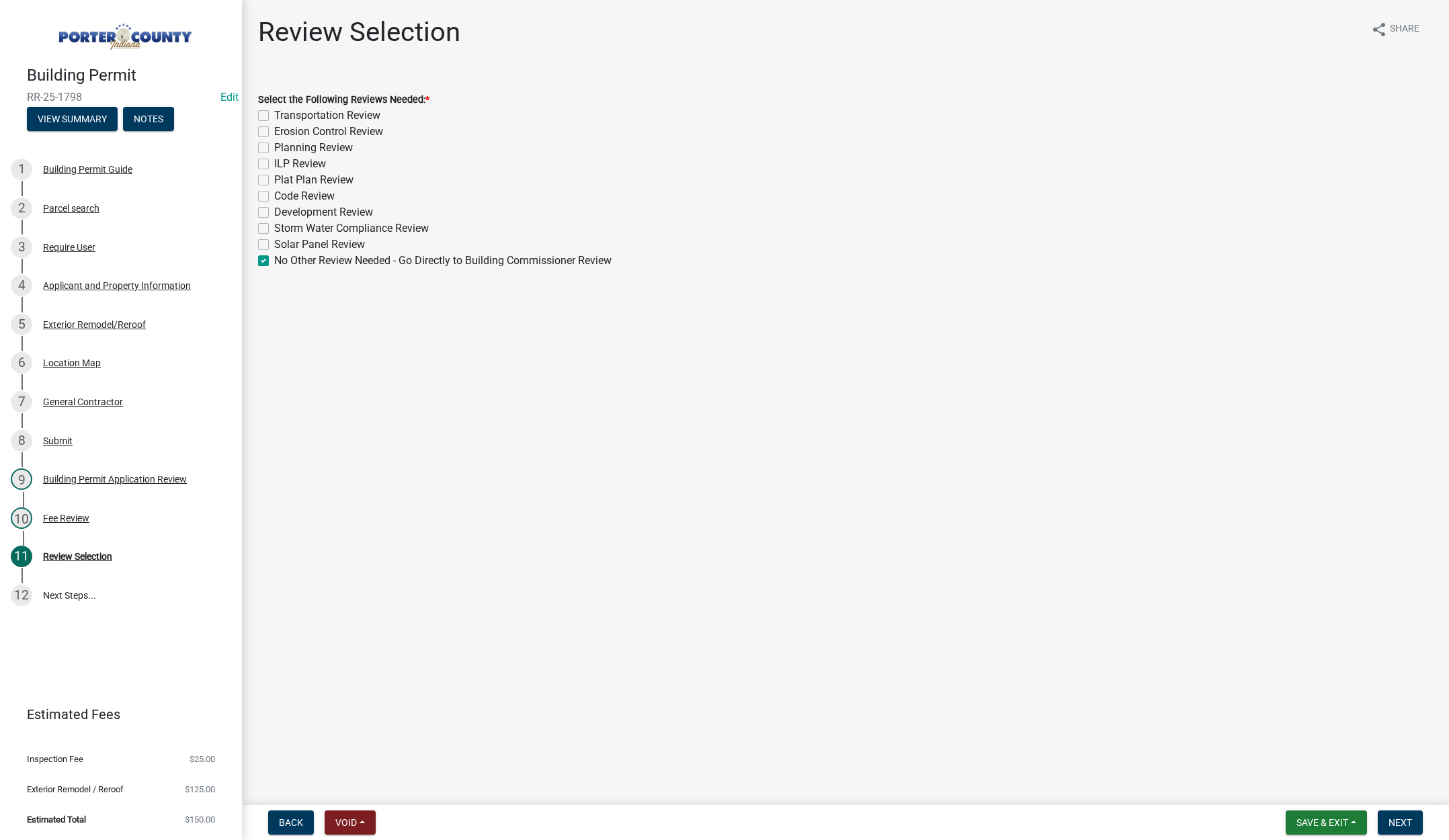
checkbox input "false"
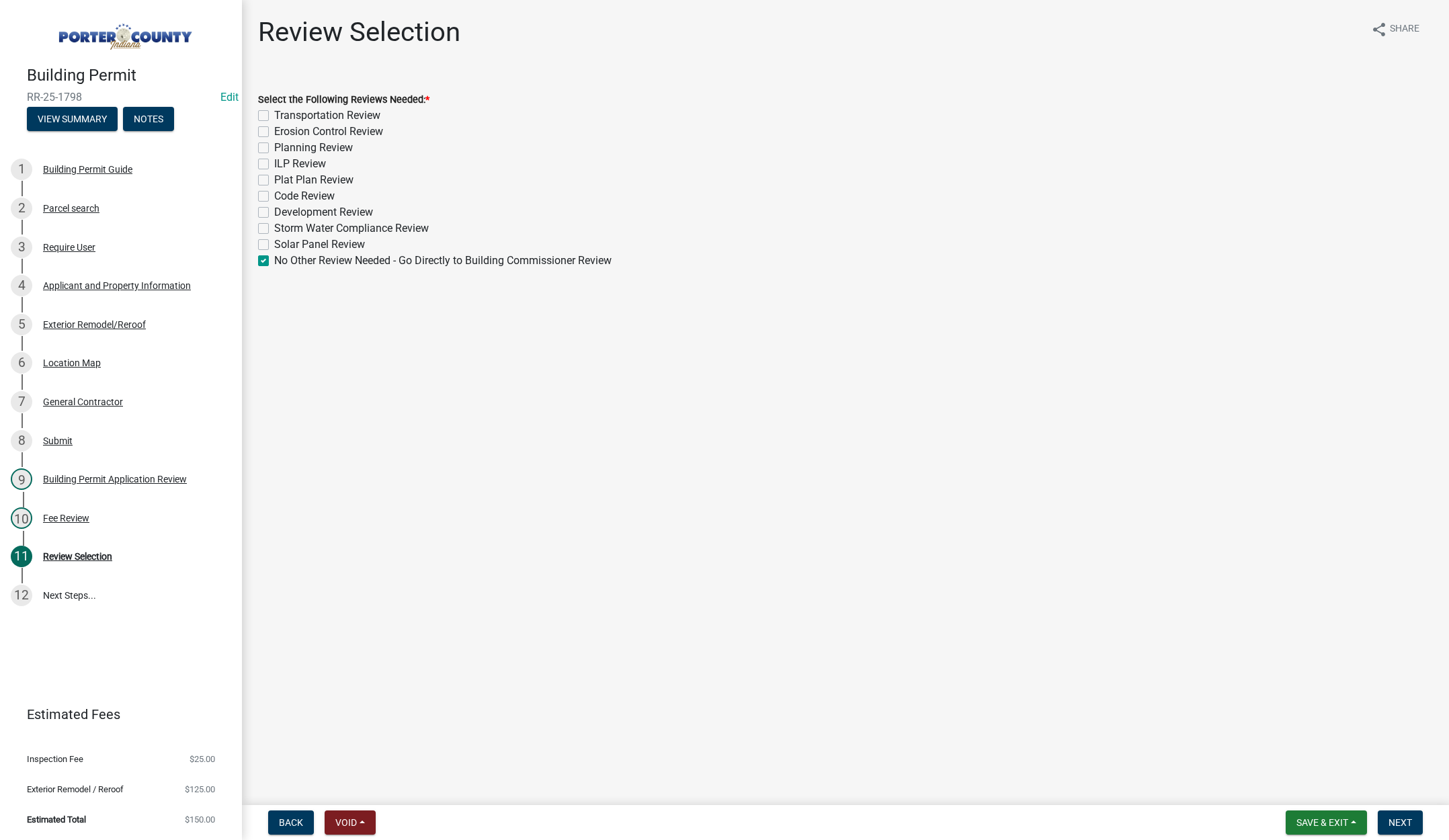
checkbox input "false"
checkbox input "true"
click at [1397, 818] on span "Next" at bounding box center [1401, 823] width 24 height 11
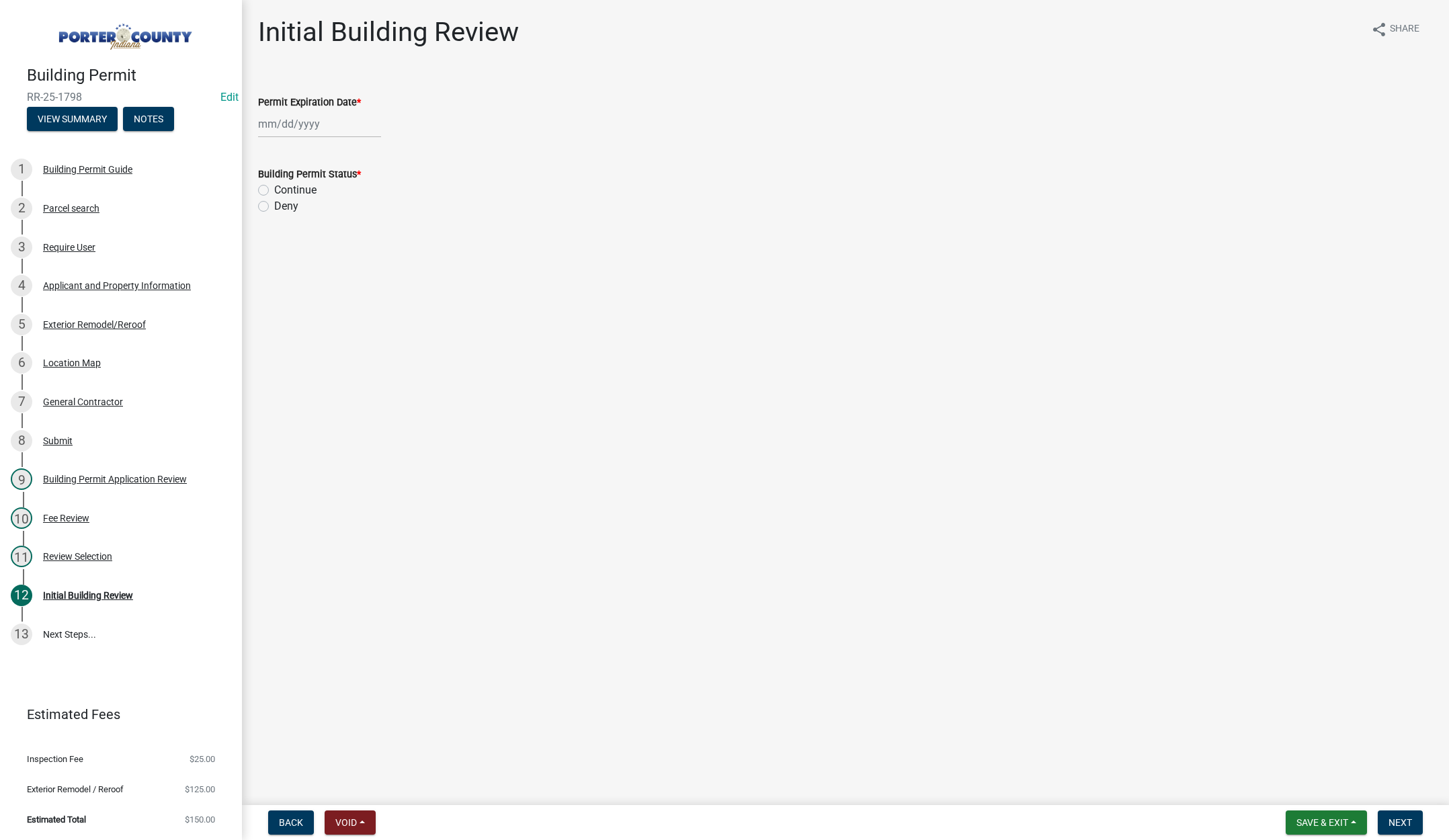
click at [332, 128] on div at bounding box center [320, 124] width 123 height 27
select select "9"
click at [377, 151] on select "1525 1526 1527 1528 1529 1530 1531 1532 1533 1534 1535 1536 1537 1538 1539 1540…" at bounding box center [363, 153] width 49 height 20
select select "2026"
click at [339, 142] on select "1525 1526 1527 1528 1529 1530 1531 1532 1533 1534 1535 1536 1537 1538 1539 1540…" at bounding box center [363, 153] width 49 height 20
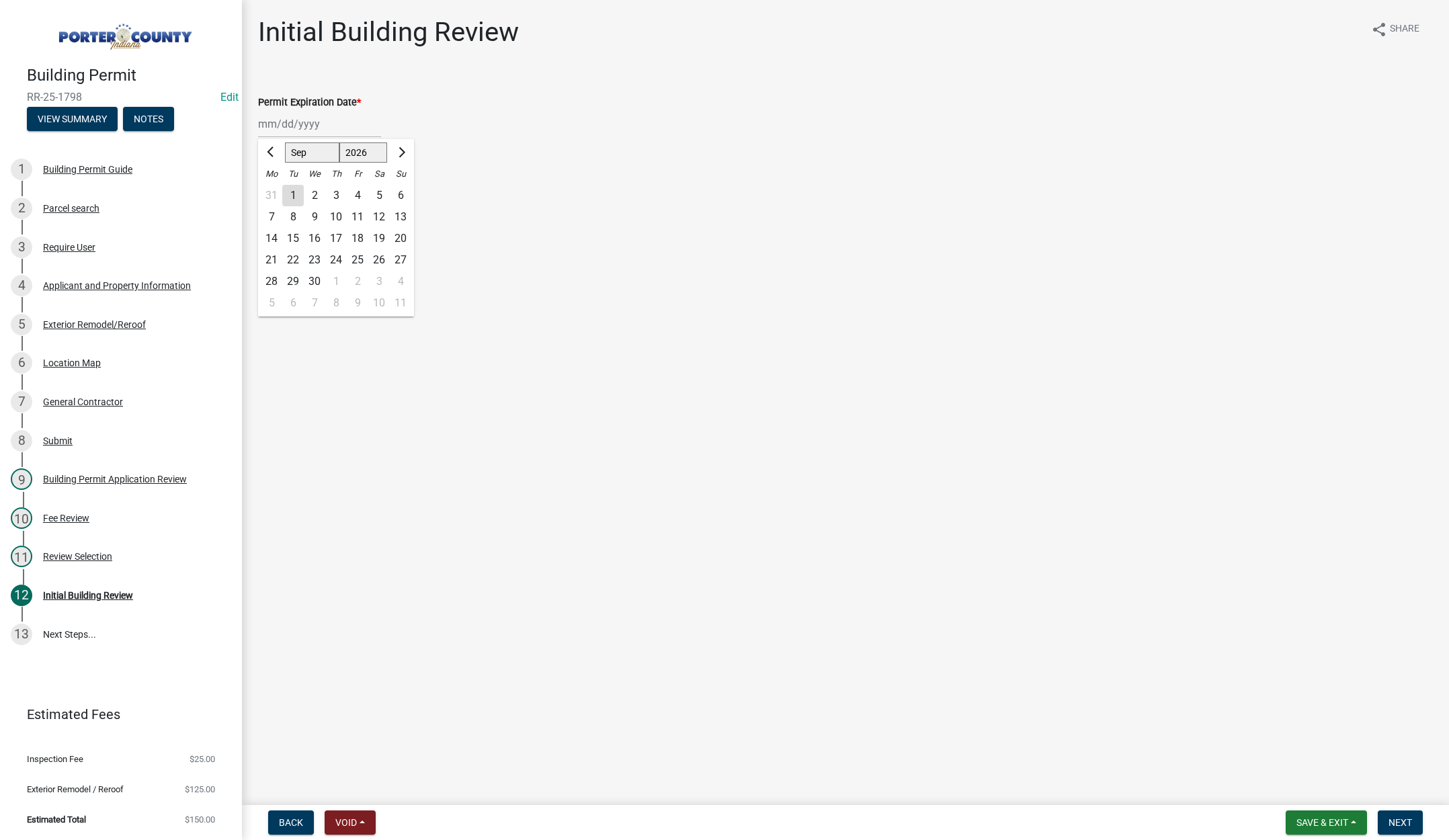
click at [311, 232] on div "16" at bounding box center [314, 238] width 21 height 21
type input "09/16/2026"
click at [275, 188] on label "Continue" at bounding box center [296, 190] width 43 height 16
click at [275, 188] on input "Continue" at bounding box center [279, 187] width 9 height 9
radio input "true"
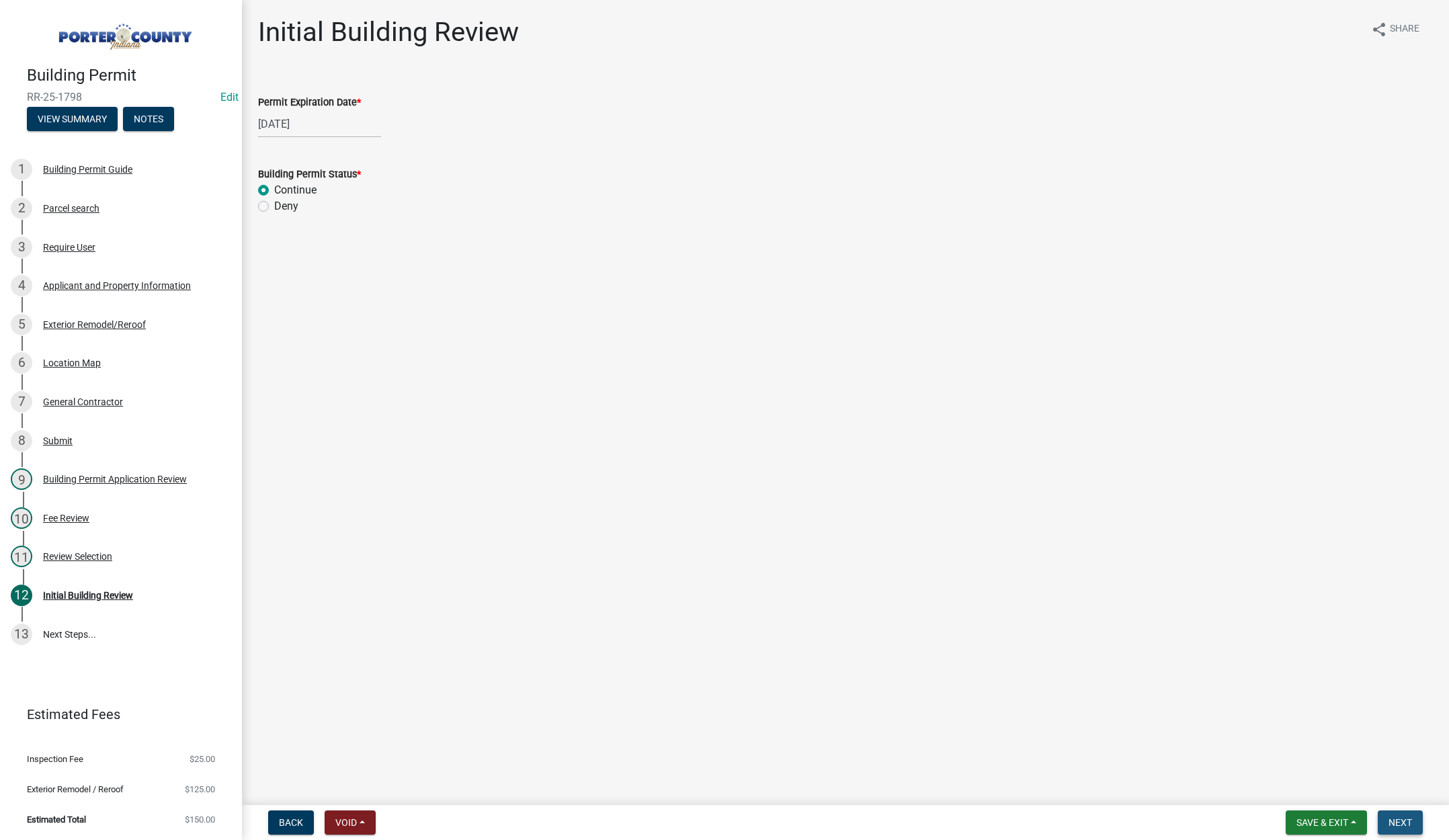
click at [1400, 822] on span "Next" at bounding box center [1401, 823] width 24 height 11
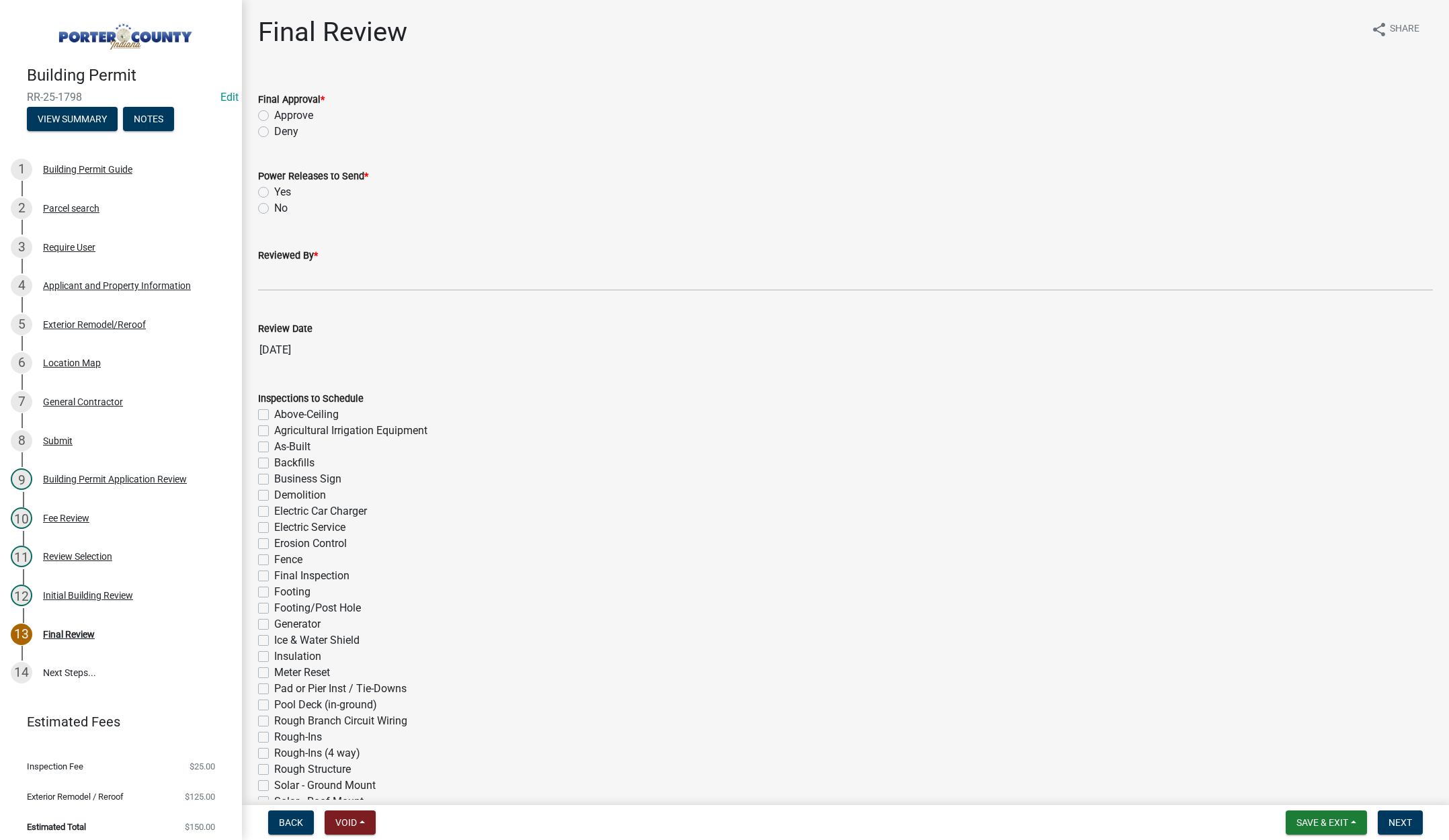
click at [275, 114] on label "Approve" at bounding box center [294, 115] width 39 height 16
click at [275, 114] on input "Approve" at bounding box center [279, 112] width 9 height 9
radio input "true"
click at [275, 211] on label "No" at bounding box center [281, 208] width 14 height 16
click at [275, 209] on input "No" at bounding box center [279, 205] width 9 height 9
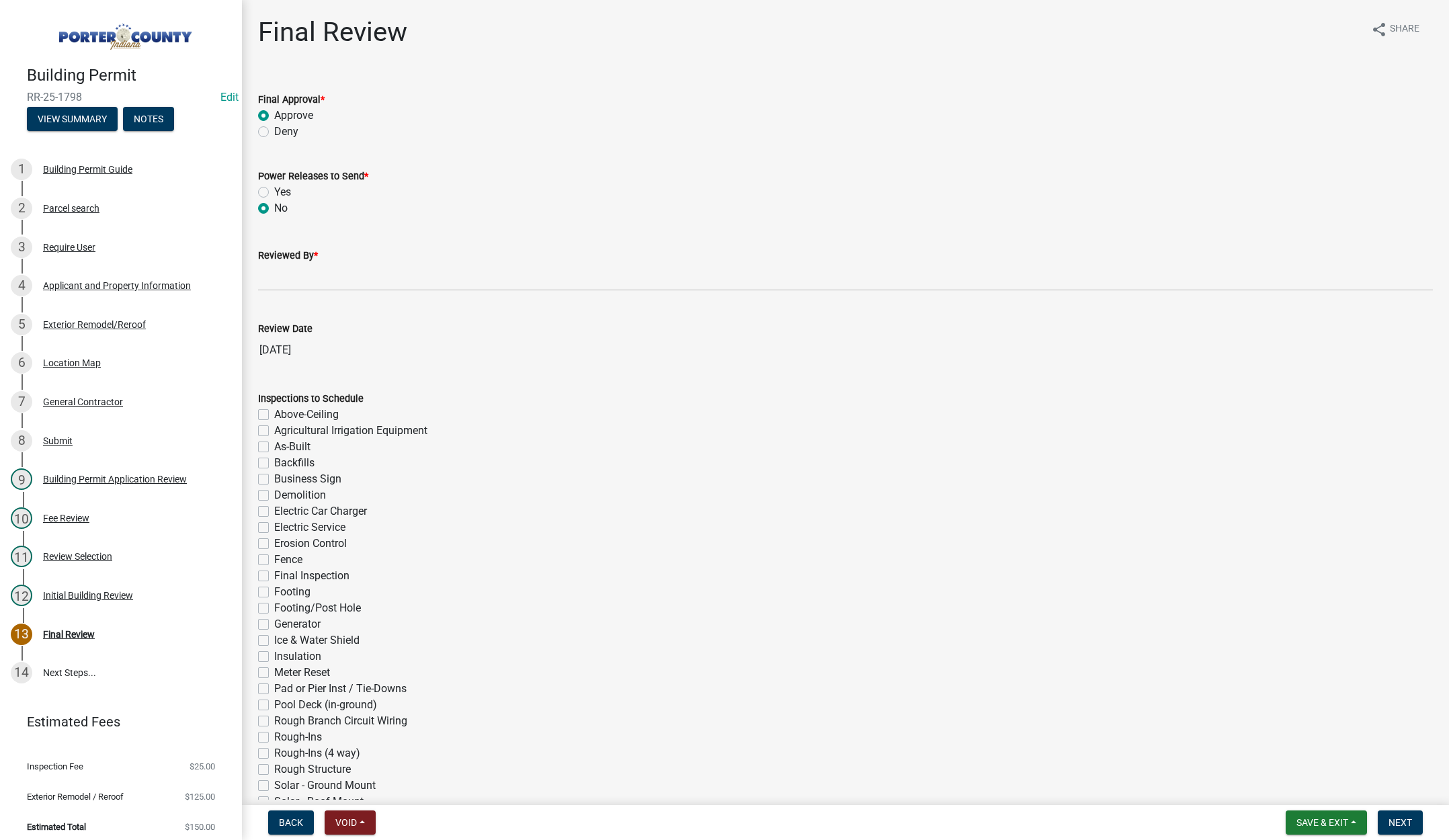
radio input "true"
click at [288, 283] on input "Reviewed By *" at bounding box center [846, 277] width 1175 height 27
type input "Tami"
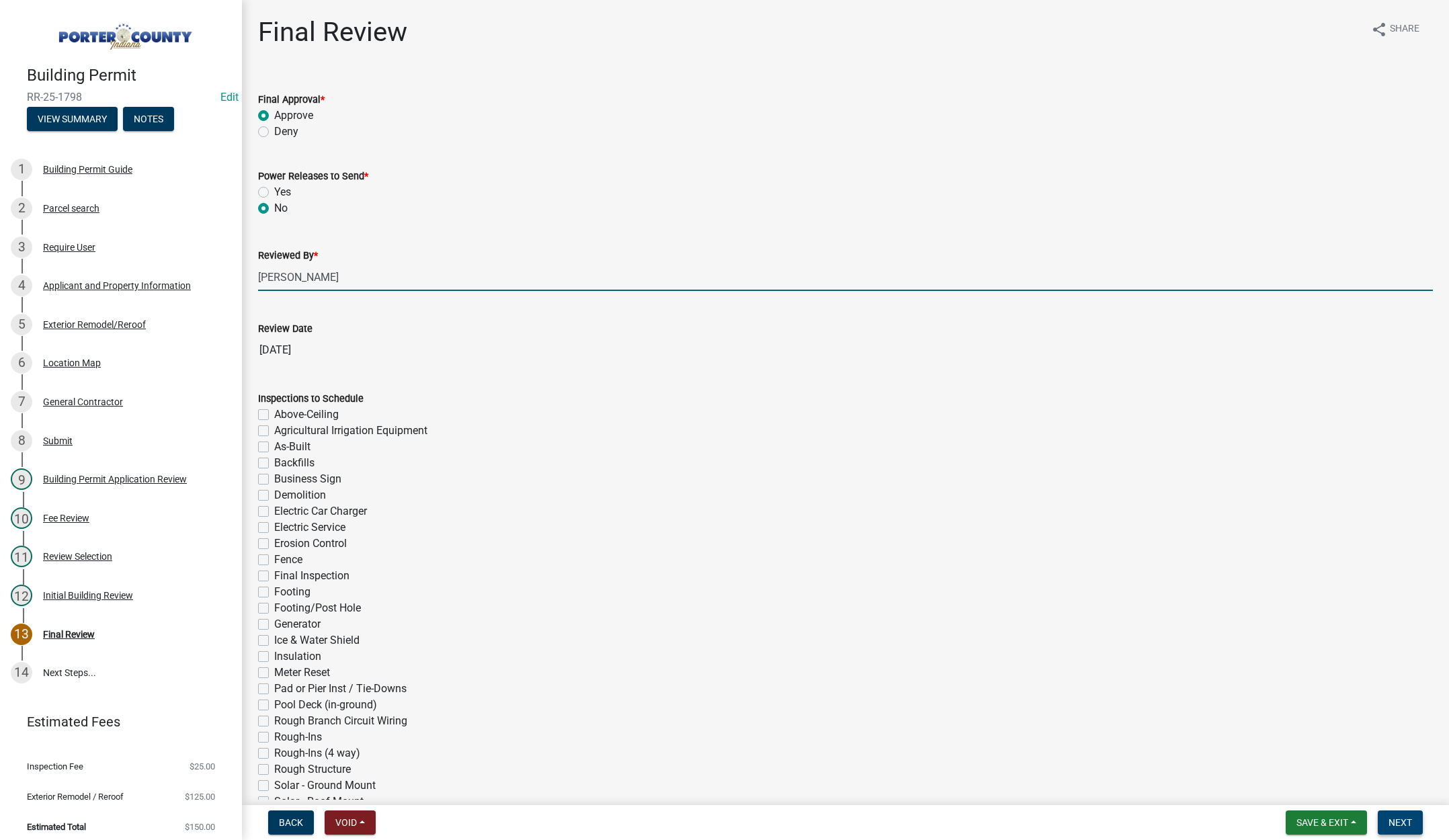
click at [1392, 826] on span "Next" at bounding box center [1401, 823] width 24 height 11
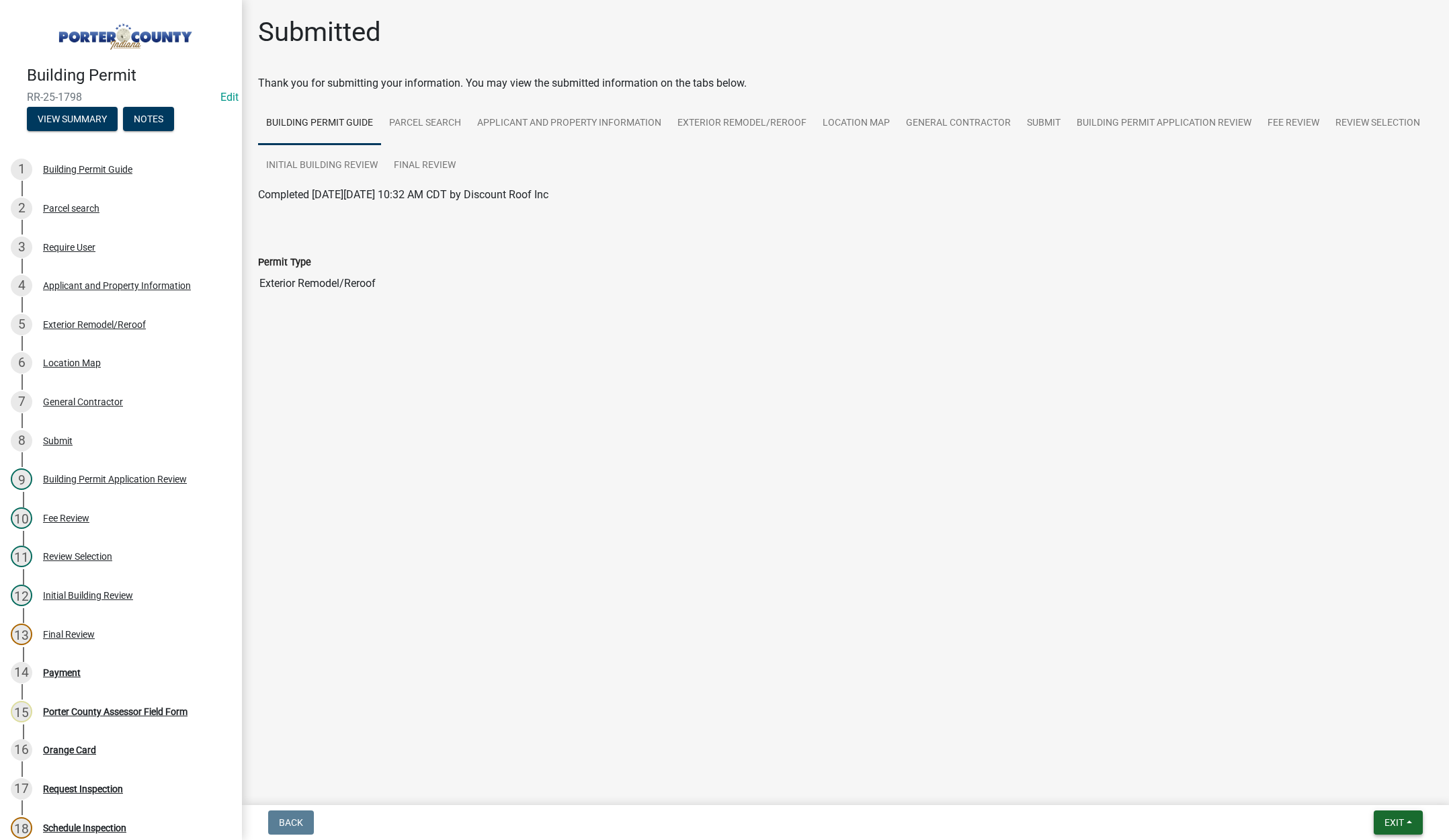
click at [1392, 818] on span "Exit" at bounding box center [1394, 823] width 20 height 11
click at [1389, 792] on button "Save & Exit" at bounding box center [1370, 788] width 107 height 32
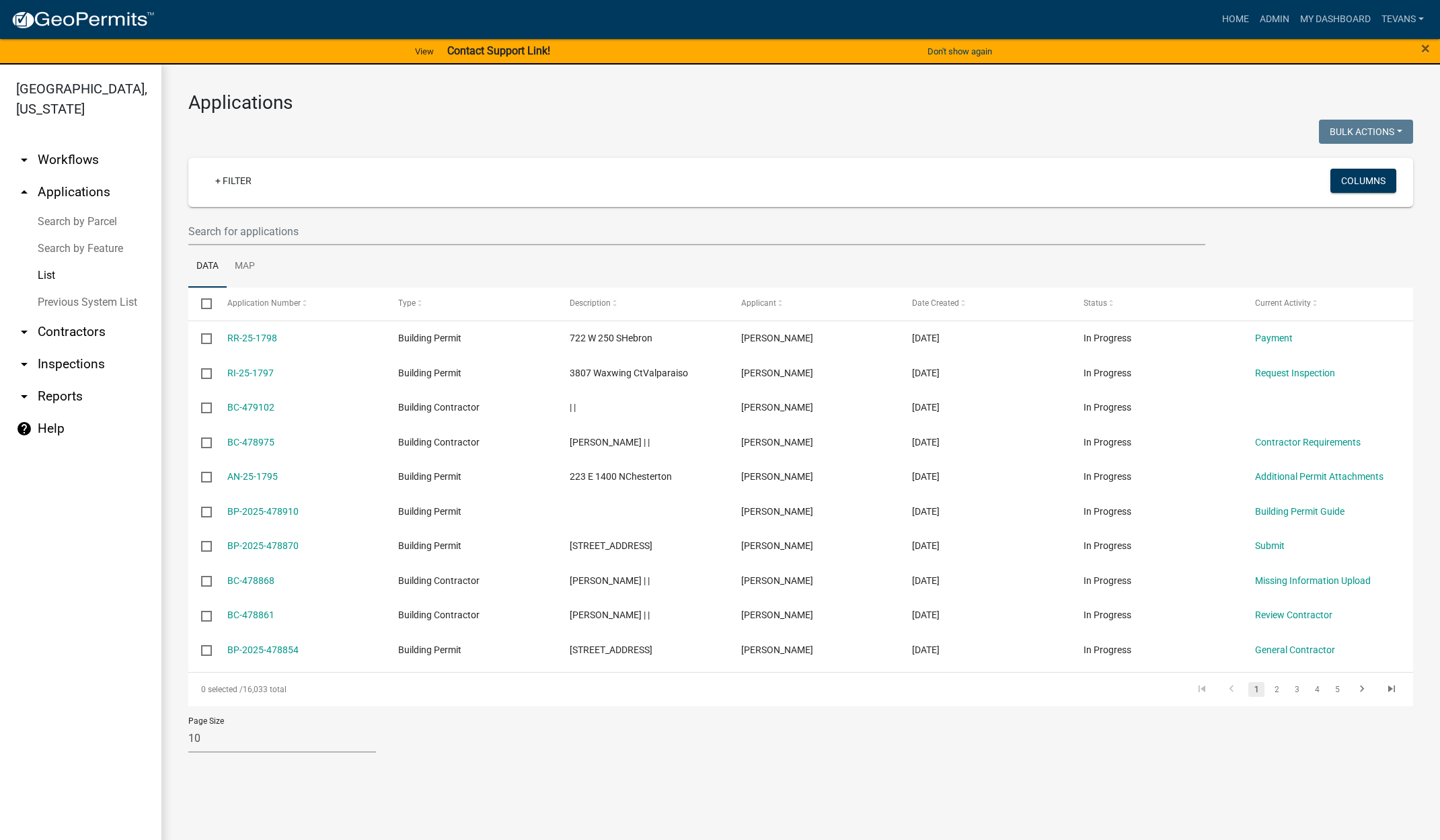
click at [131, 804] on ul "arrow_drop_down Workflows List arrow_drop_up Applications Search by Parcel Sear…" at bounding box center [80, 495] width 161 height 723
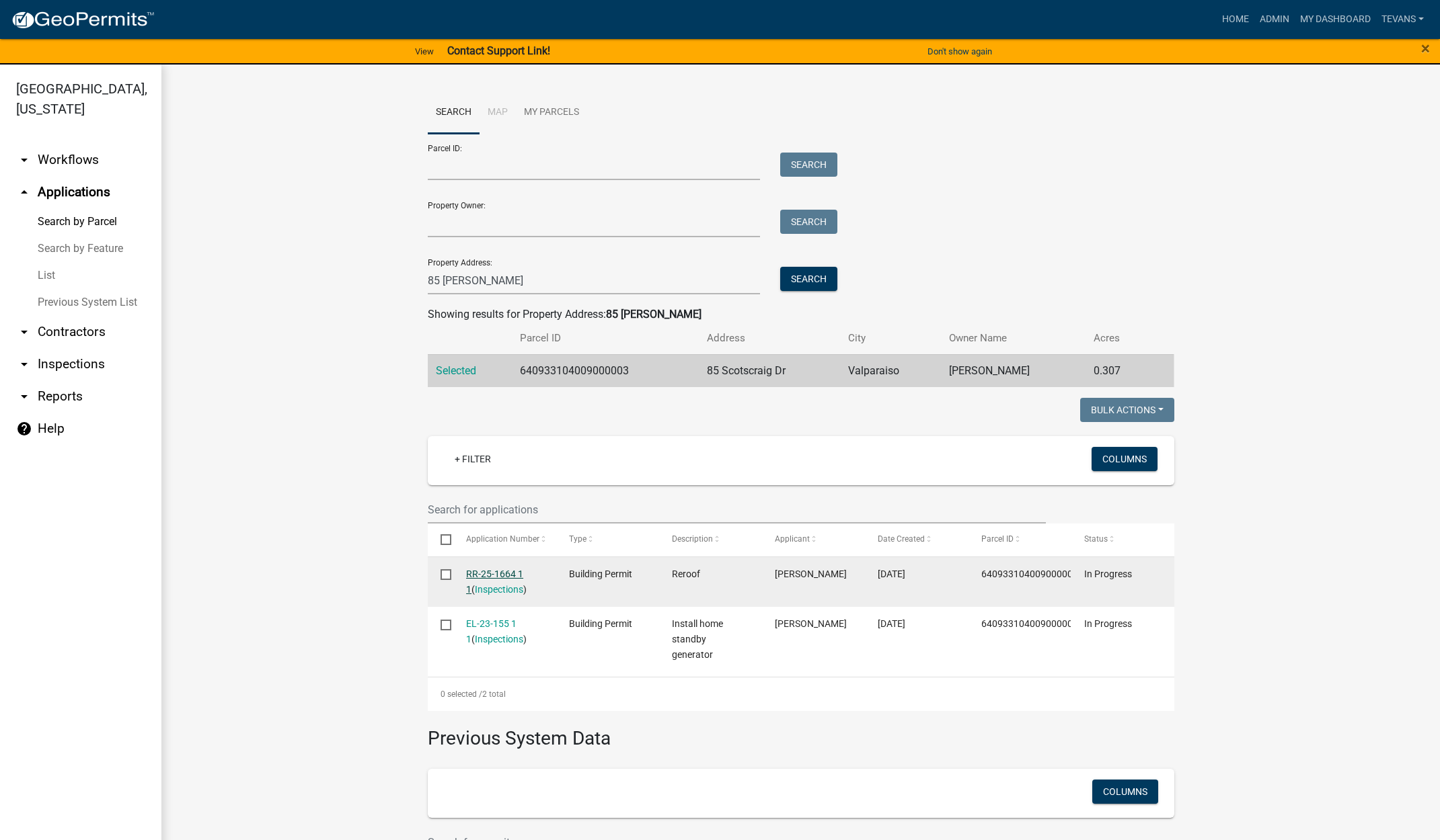
click at [502, 573] on link "RR-25-1664 1 1" at bounding box center [494, 582] width 57 height 26
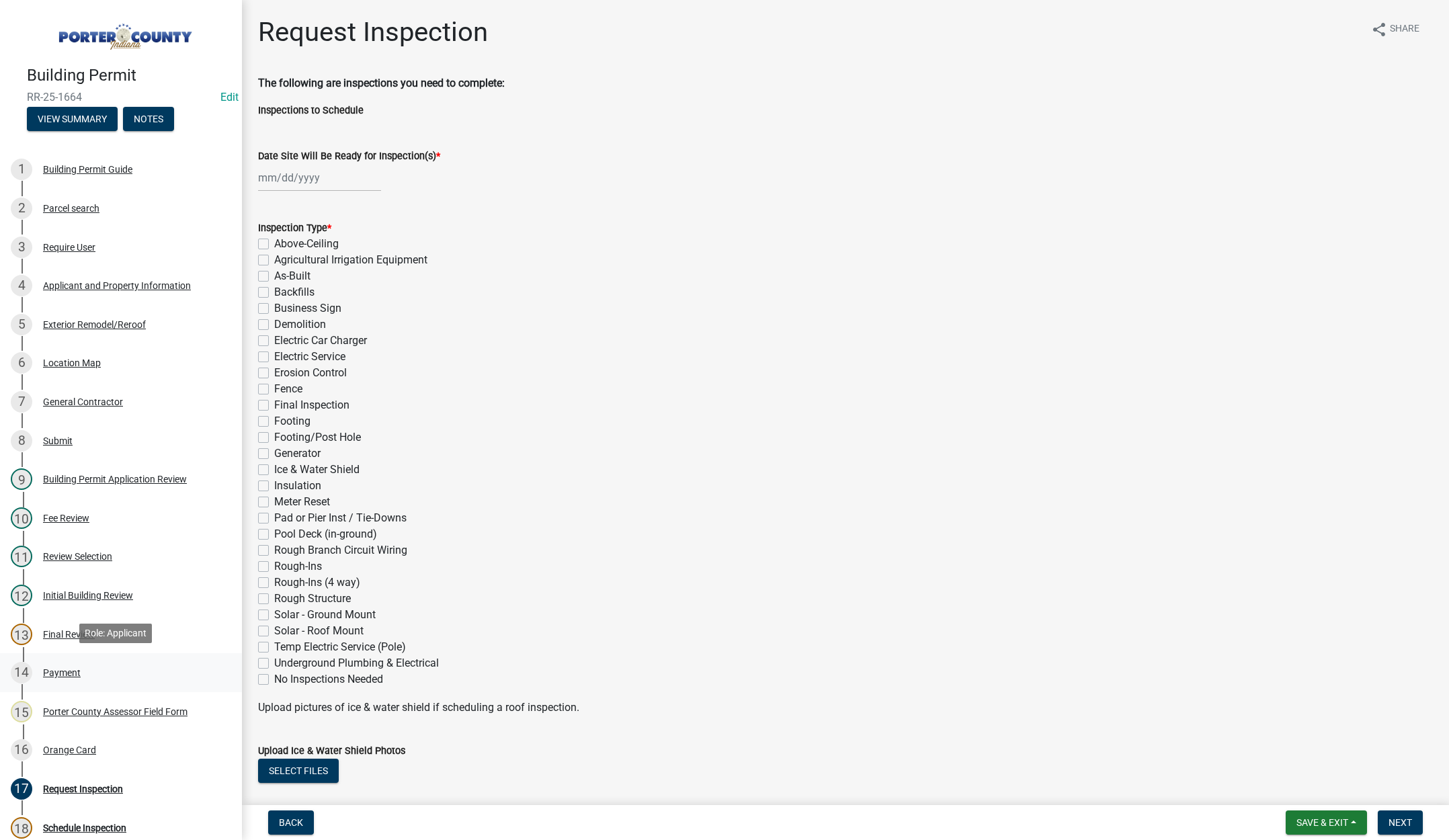
click at [72, 671] on div "Payment" at bounding box center [61, 673] width 38 height 9
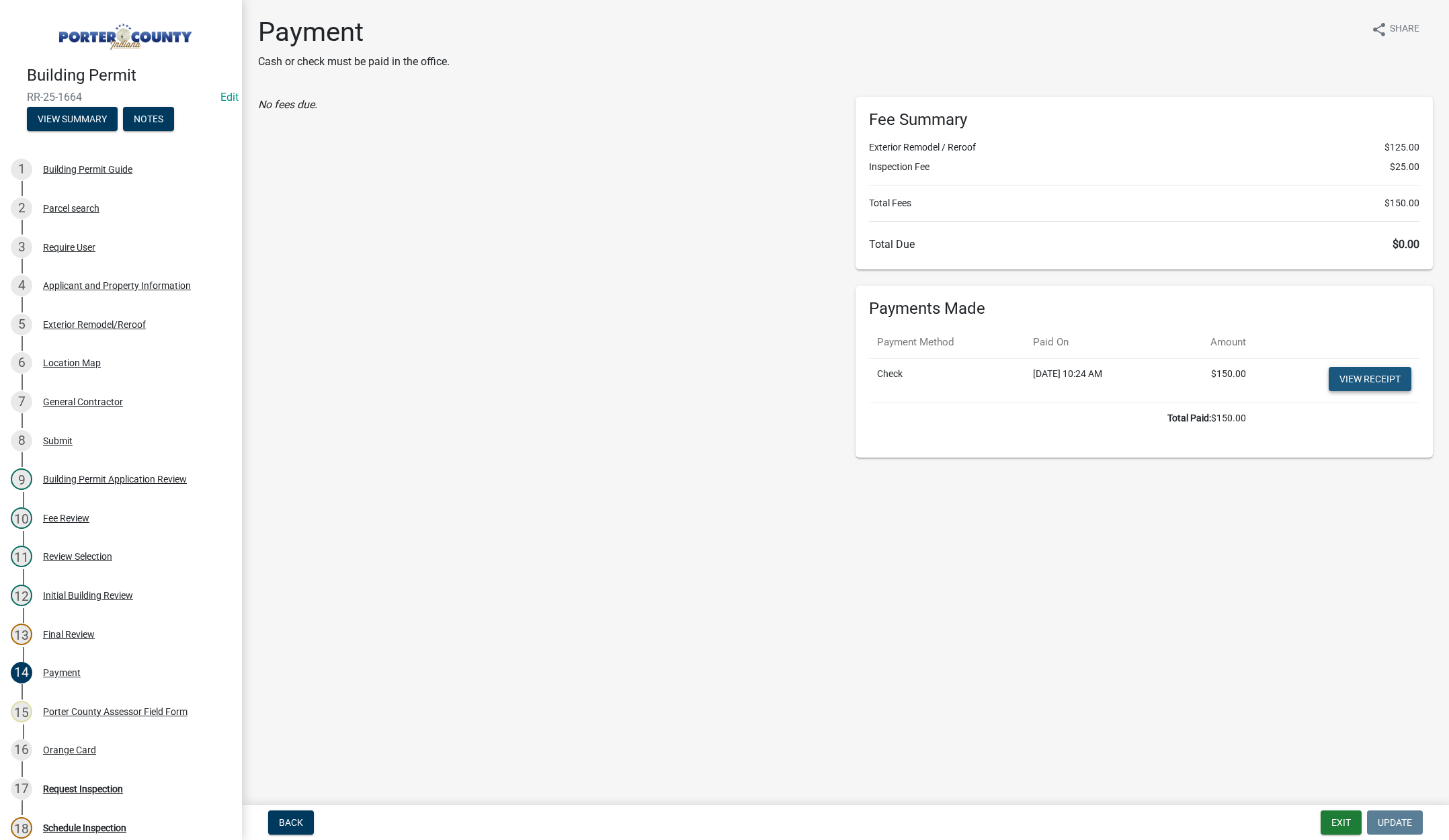
click at [1373, 370] on link "View receipt" at bounding box center [1370, 379] width 83 height 24
click at [49, 745] on div "Orange Card" at bounding box center [69, 750] width 53 height 9
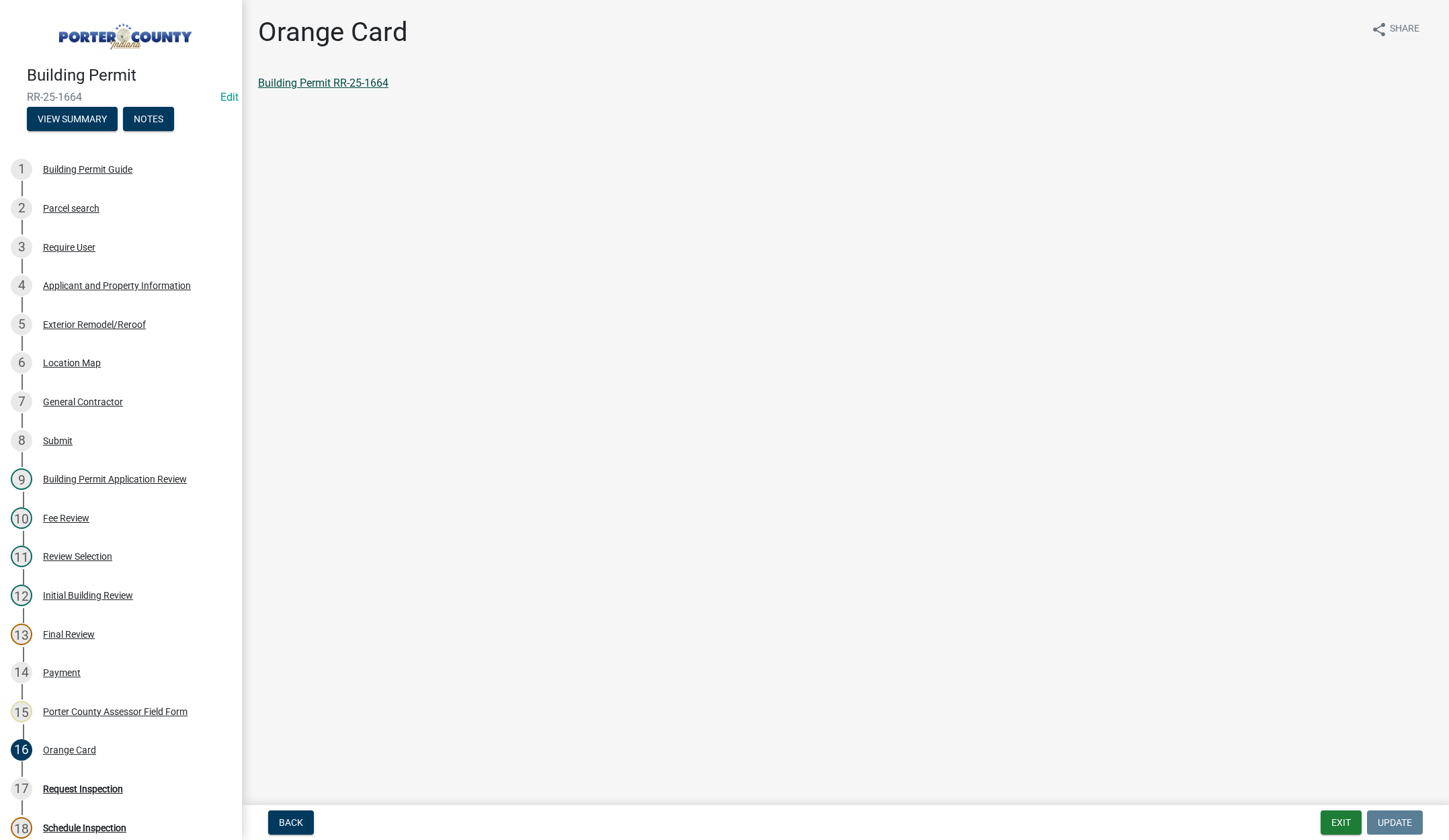
click at [351, 86] on link "Building Permit RR-25-1664" at bounding box center [323, 83] width 130 height 13
click at [1338, 821] on button "Exit" at bounding box center [1342, 823] width 41 height 24
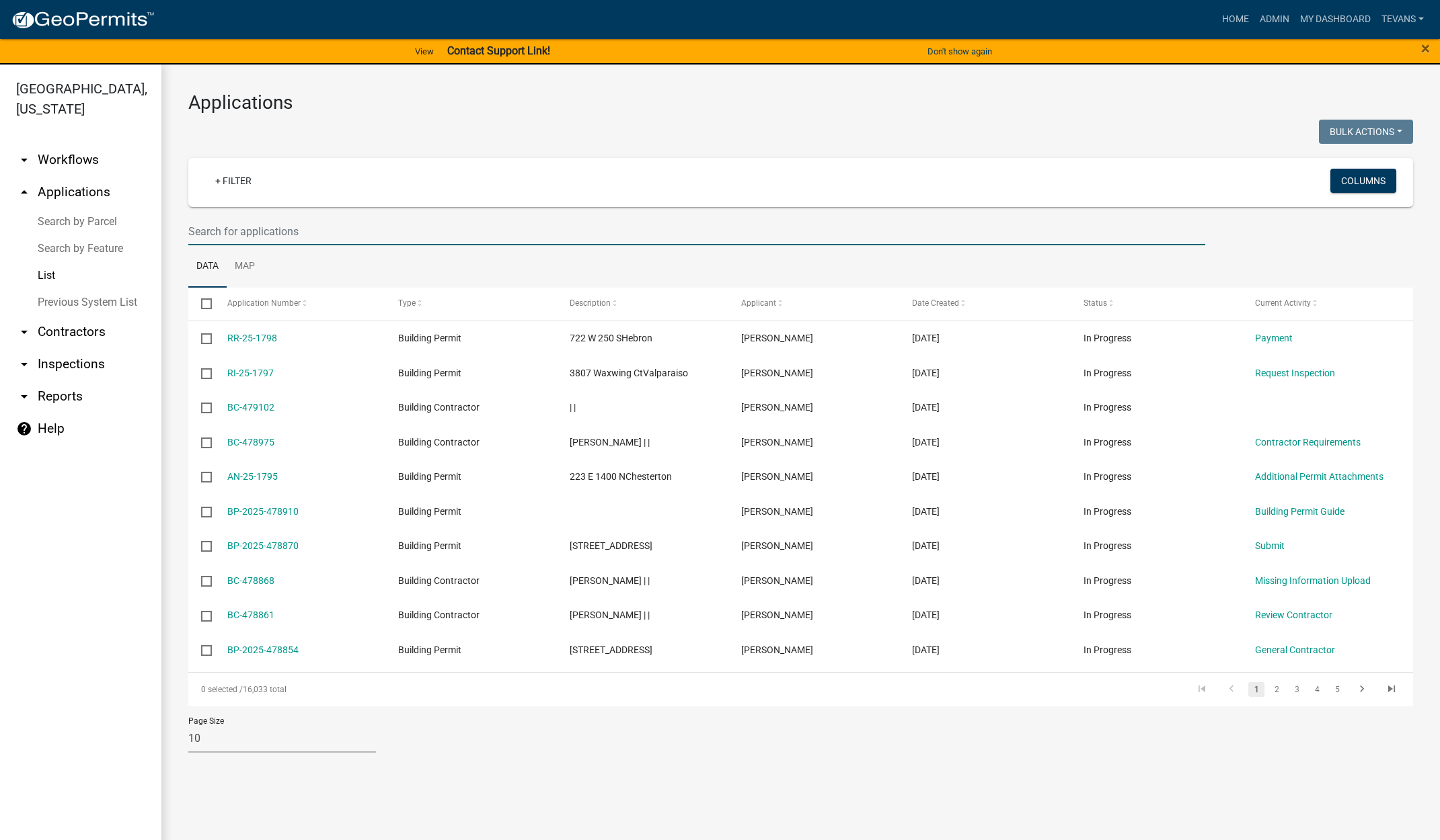
click at [253, 229] on input "text" at bounding box center [697, 231] width 1017 height 27
type input "1630"
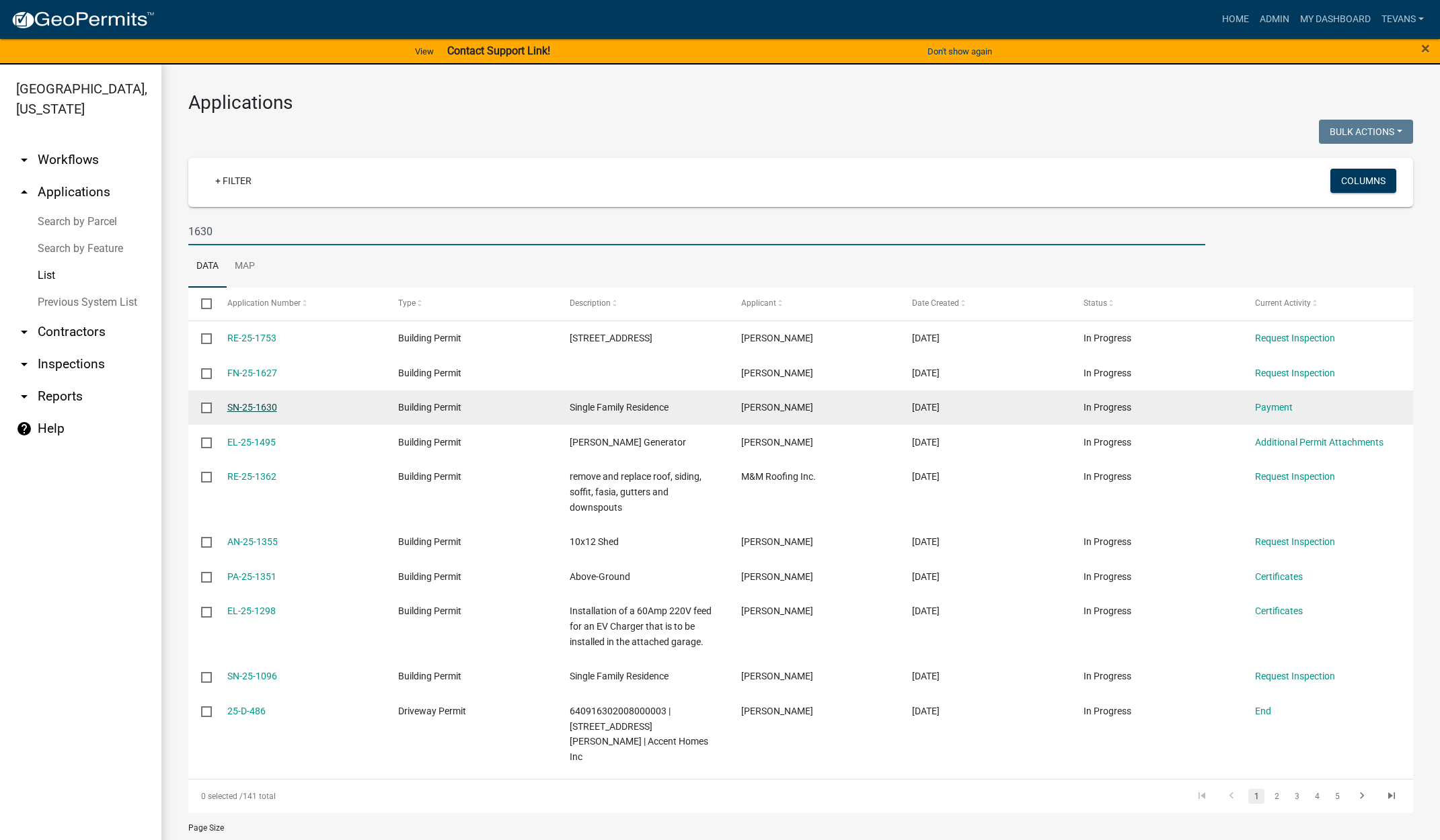
click at [258, 404] on link "SN-25-1630" at bounding box center [252, 407] width 49 height 11
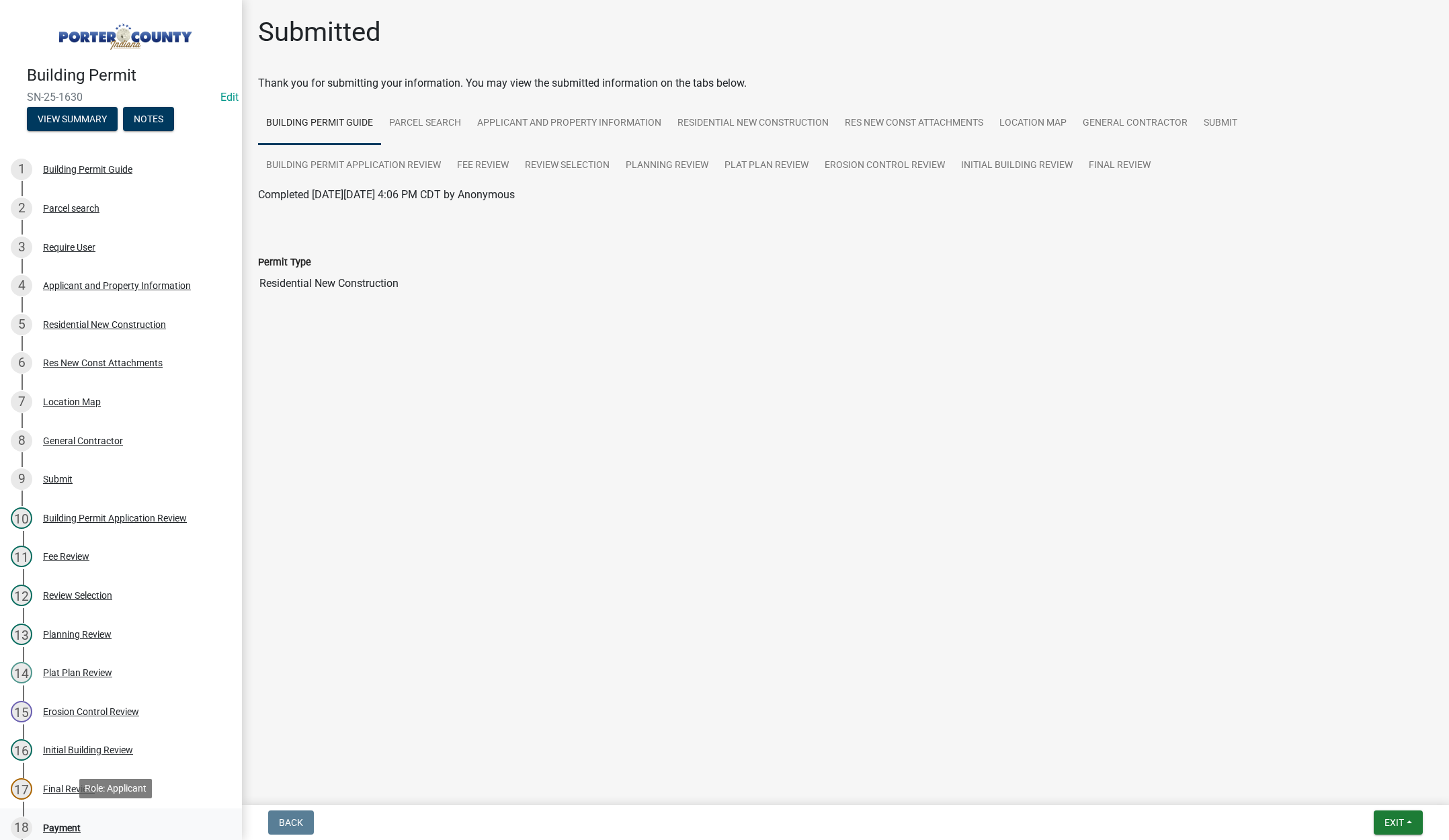
click at [61, 825] on div "Payment" at bounding box center [61, 828] width 38 height 9
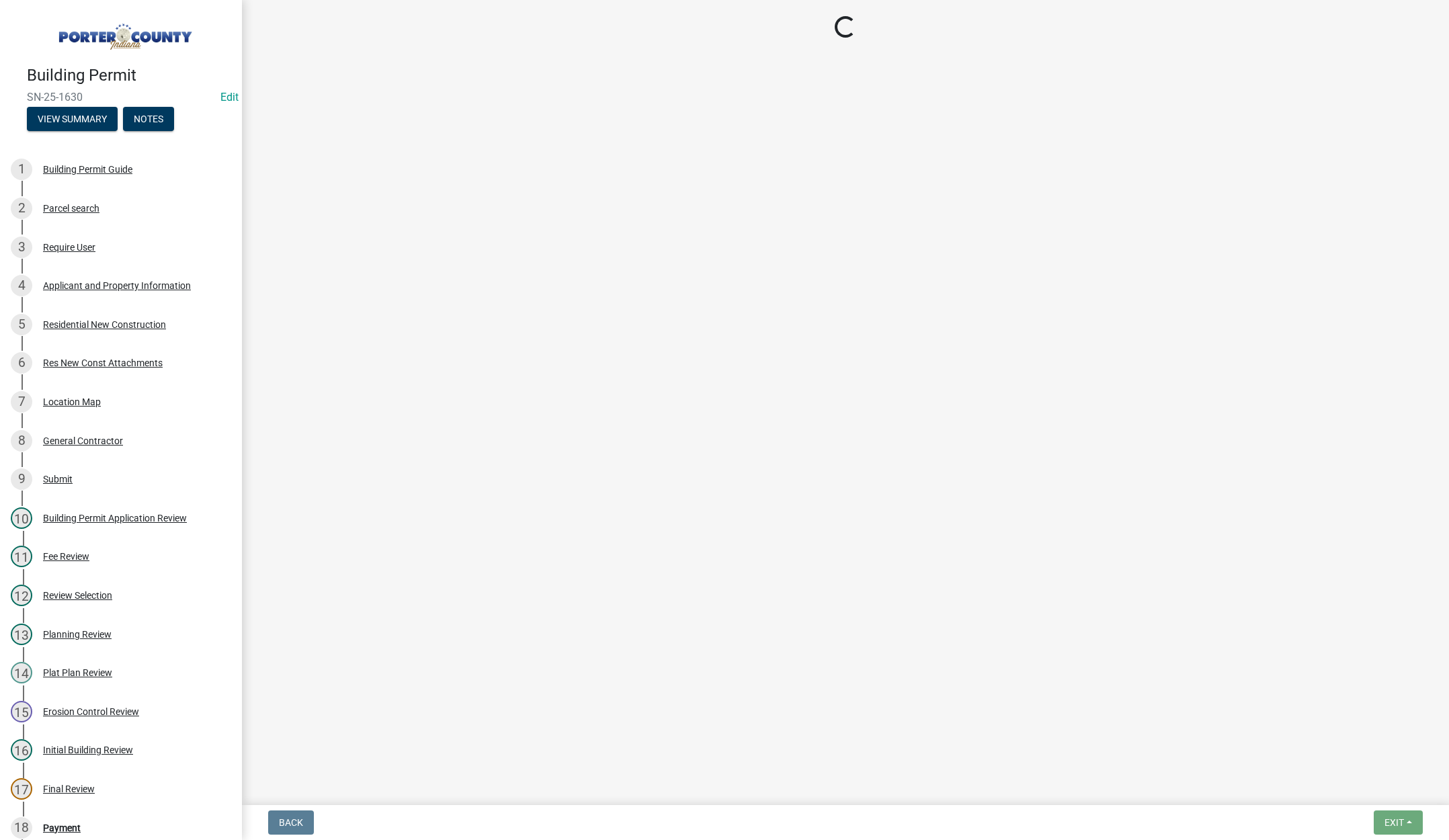
select select "3: 3"
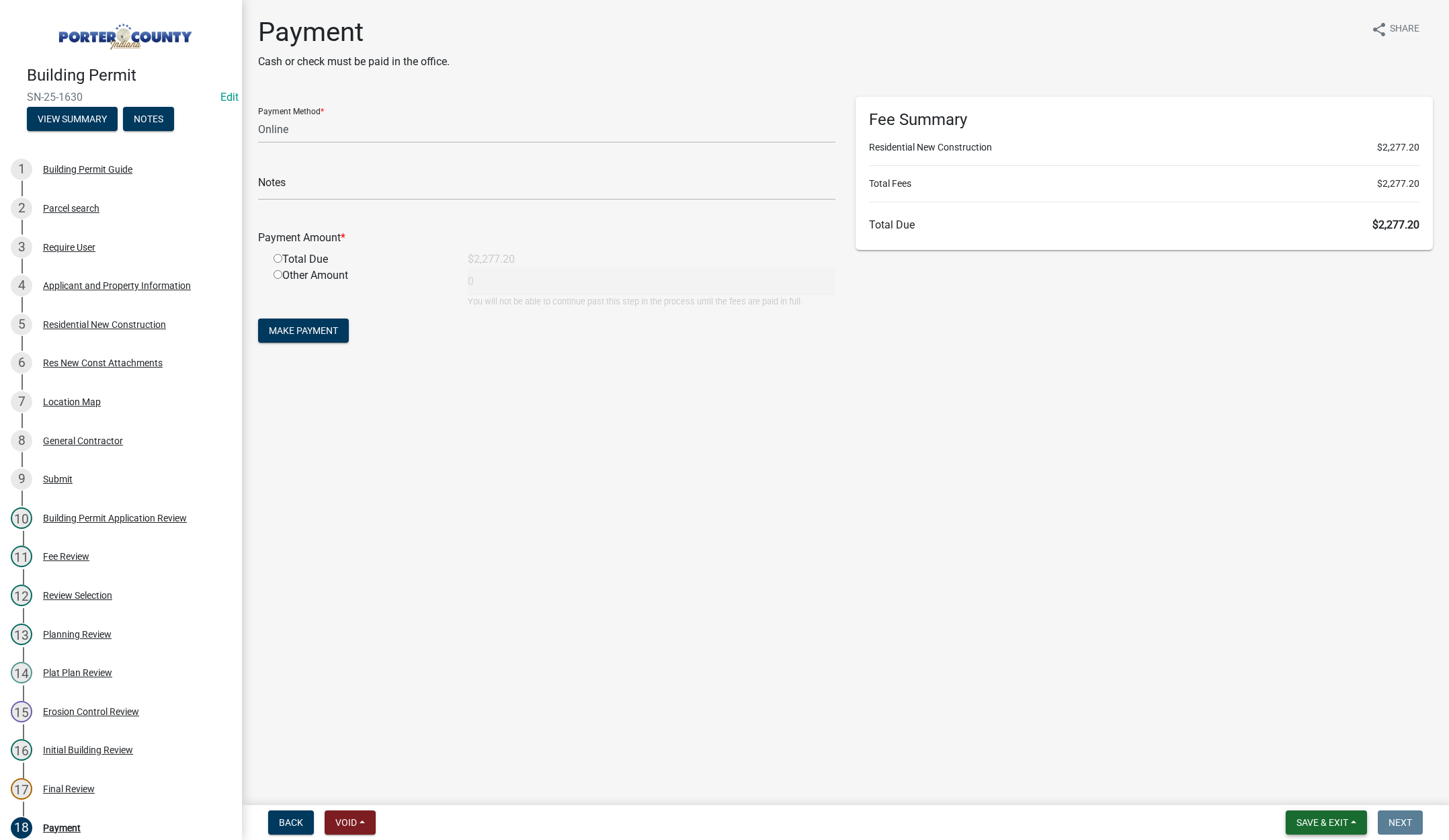
click at [1307, 822] on span "Save & Exit" at bounding box center [1323, 823] width 52 height 11
click at [1306, 786] on button "Save & Exit" at bounding box center [1313, 788] width 107 height 32
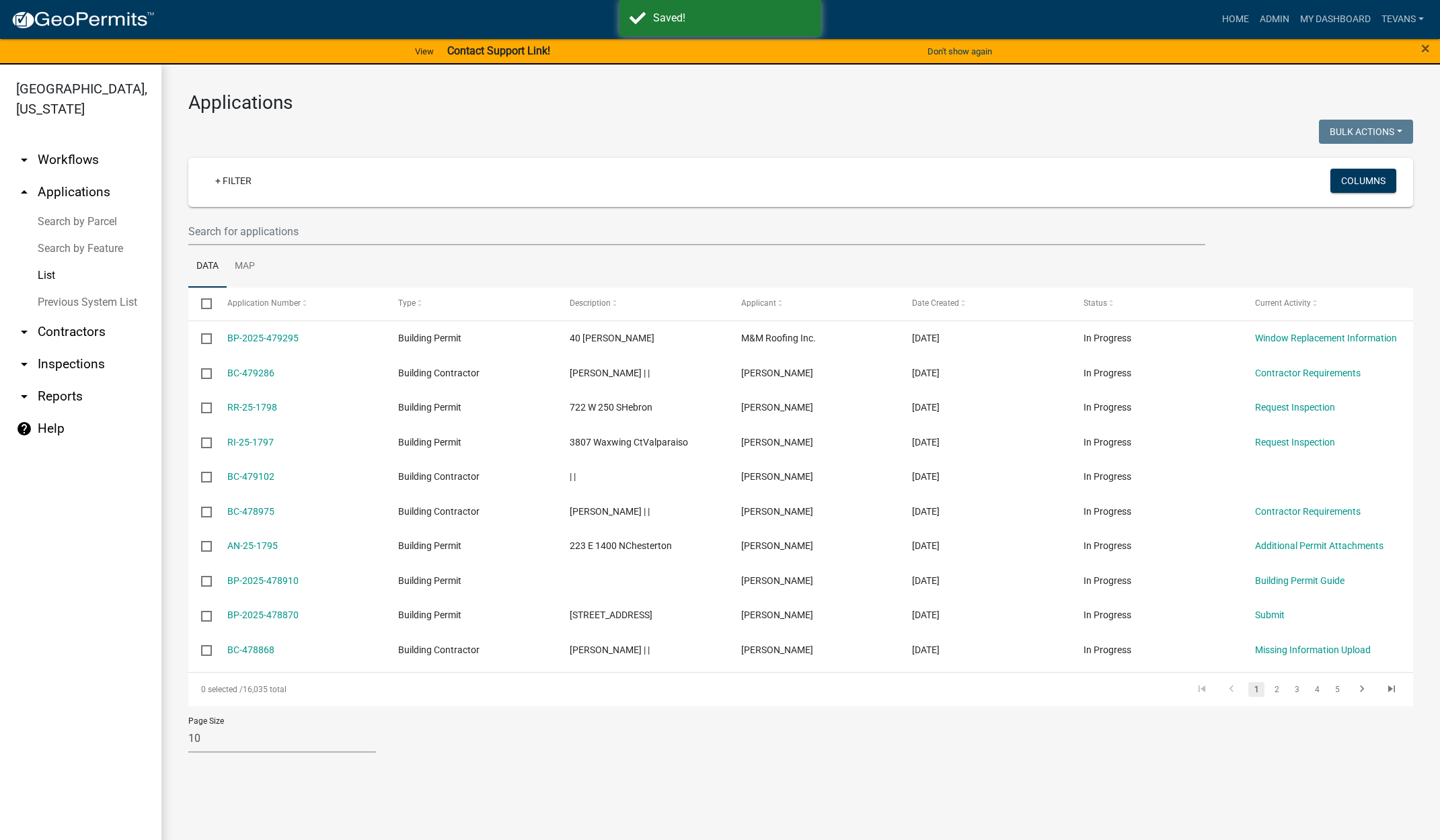
click at [90, 208] on link "Search by Parcel" at bounding box center [80, 222] width 161 height 27
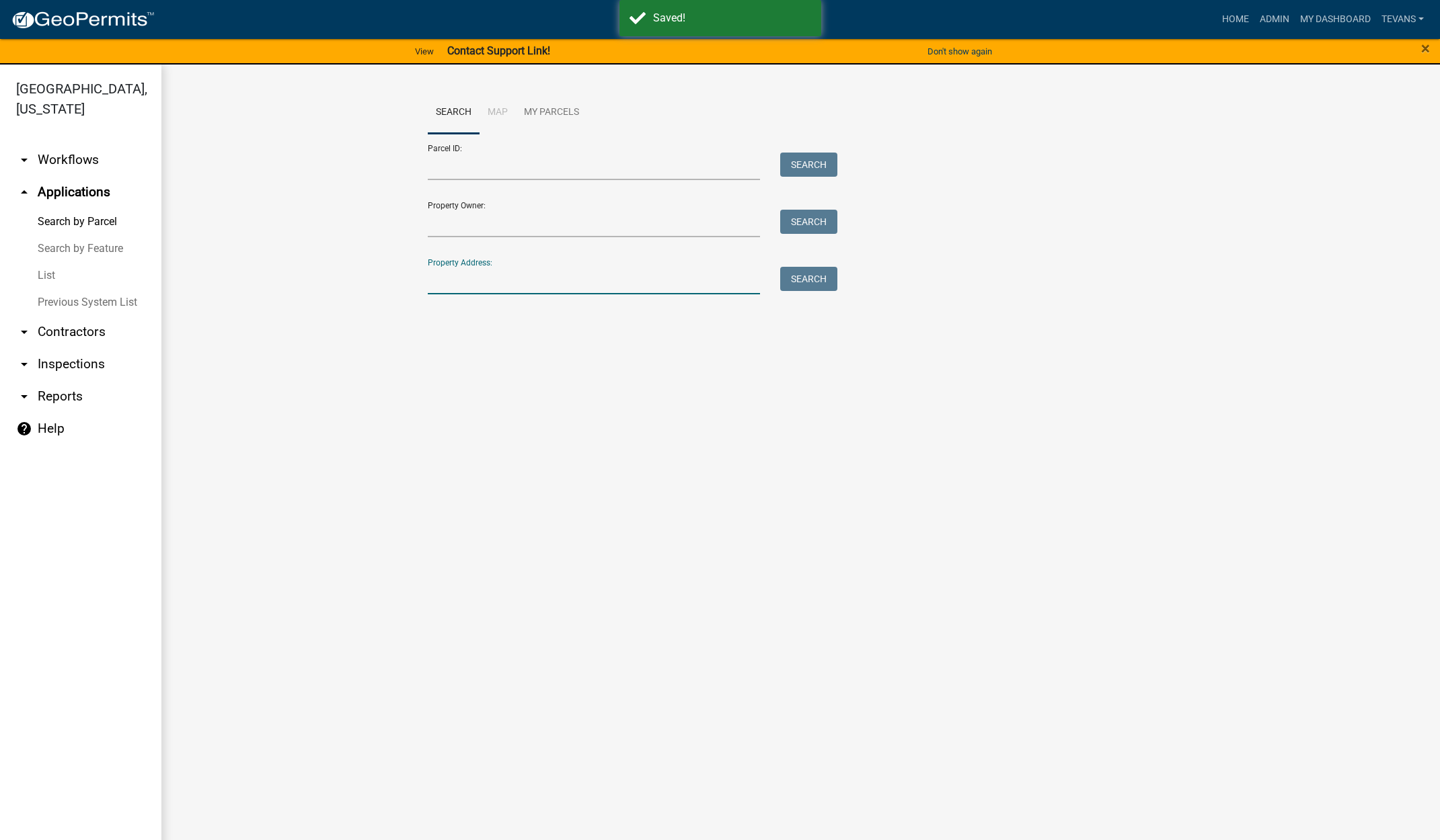
click at [485, 286] on input "Property Address:" at bounding box center [594, 281] width 333 height 27
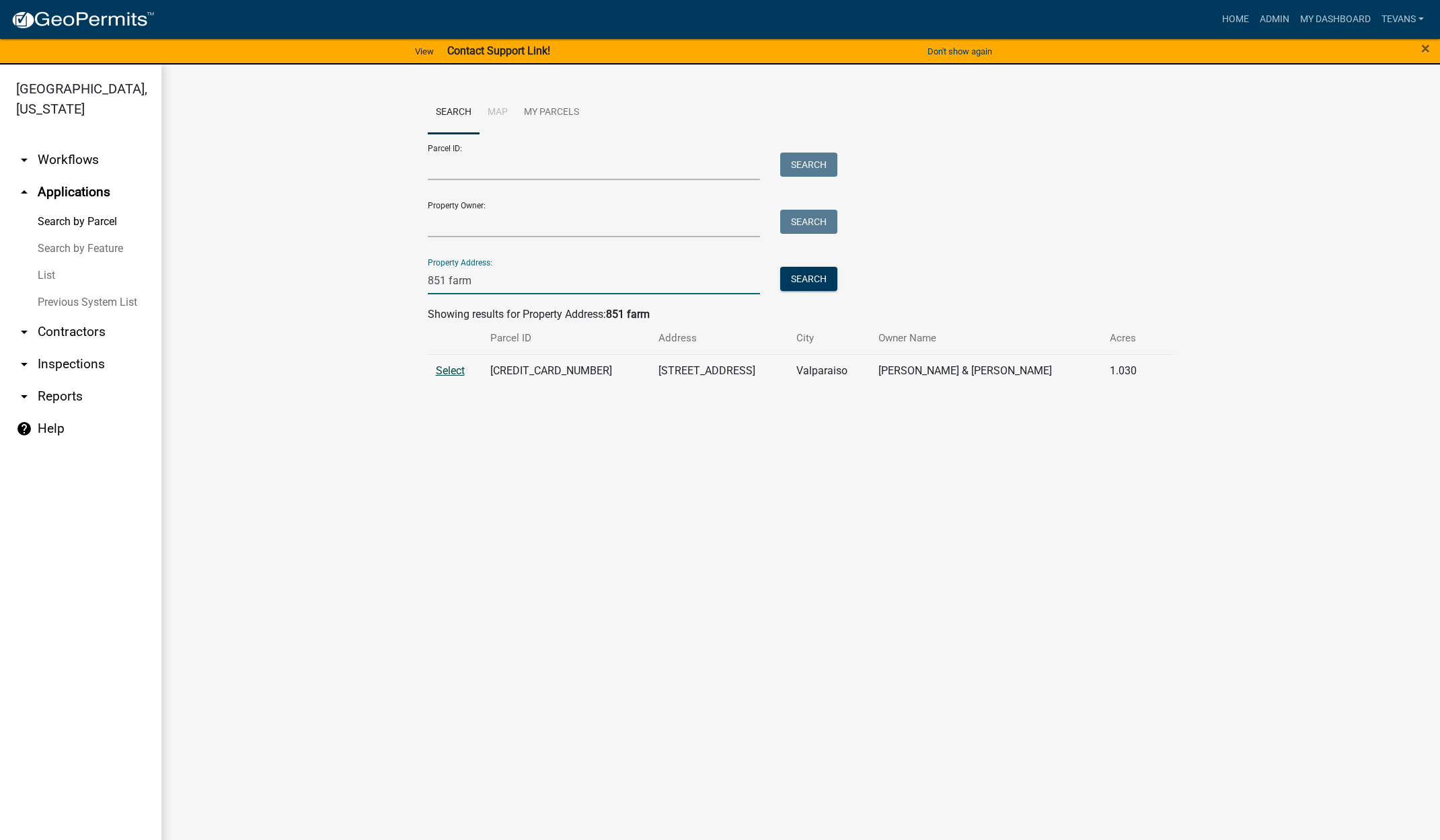
type input "851 farm"
click at [453, 371] on span "Select" at bounding box center [450, 370] width 29 height 13
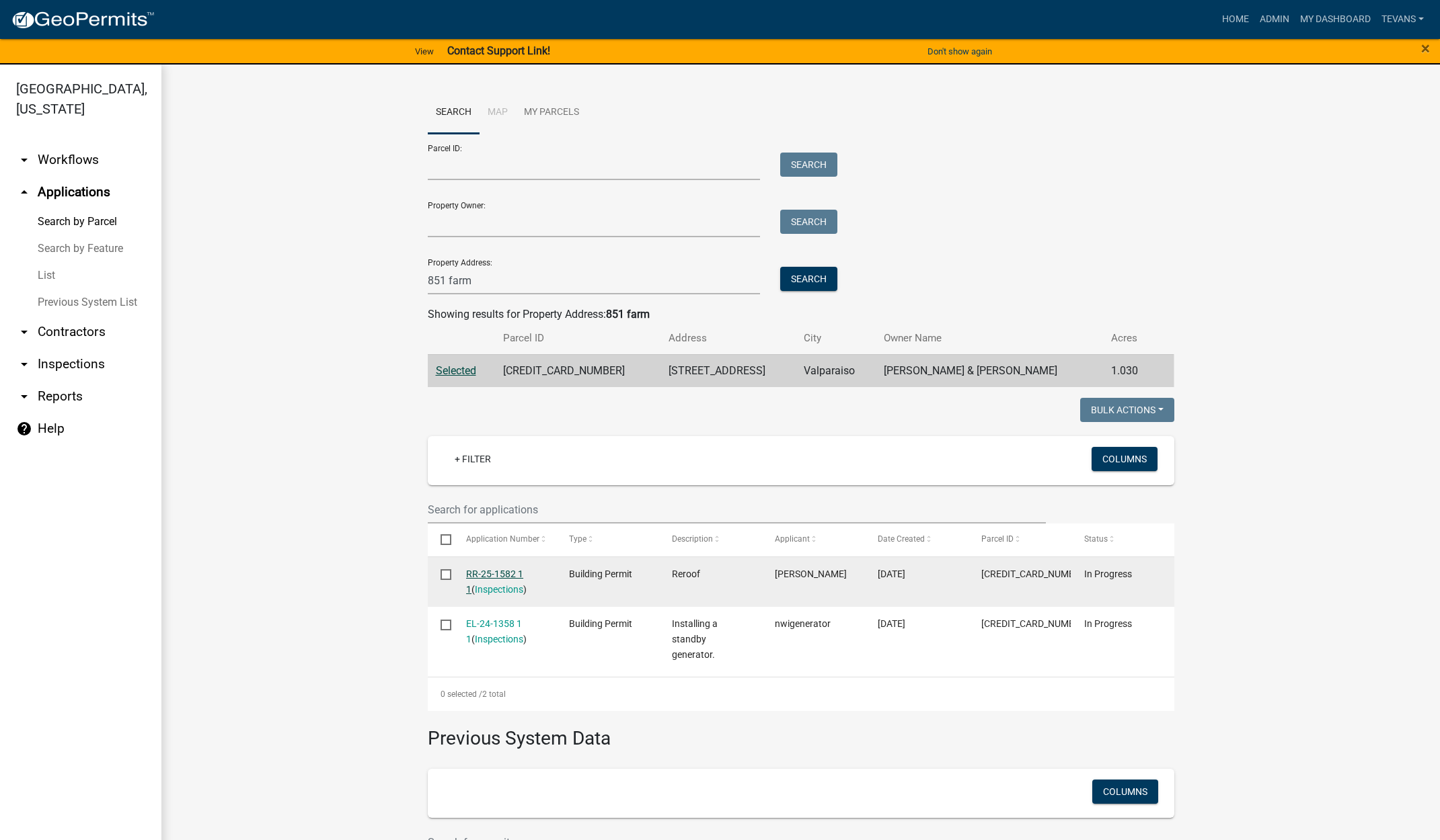
click at [482, 575] on link "RR-25-1582 1 1" at bounding box center [494, 582] width 57 height 26
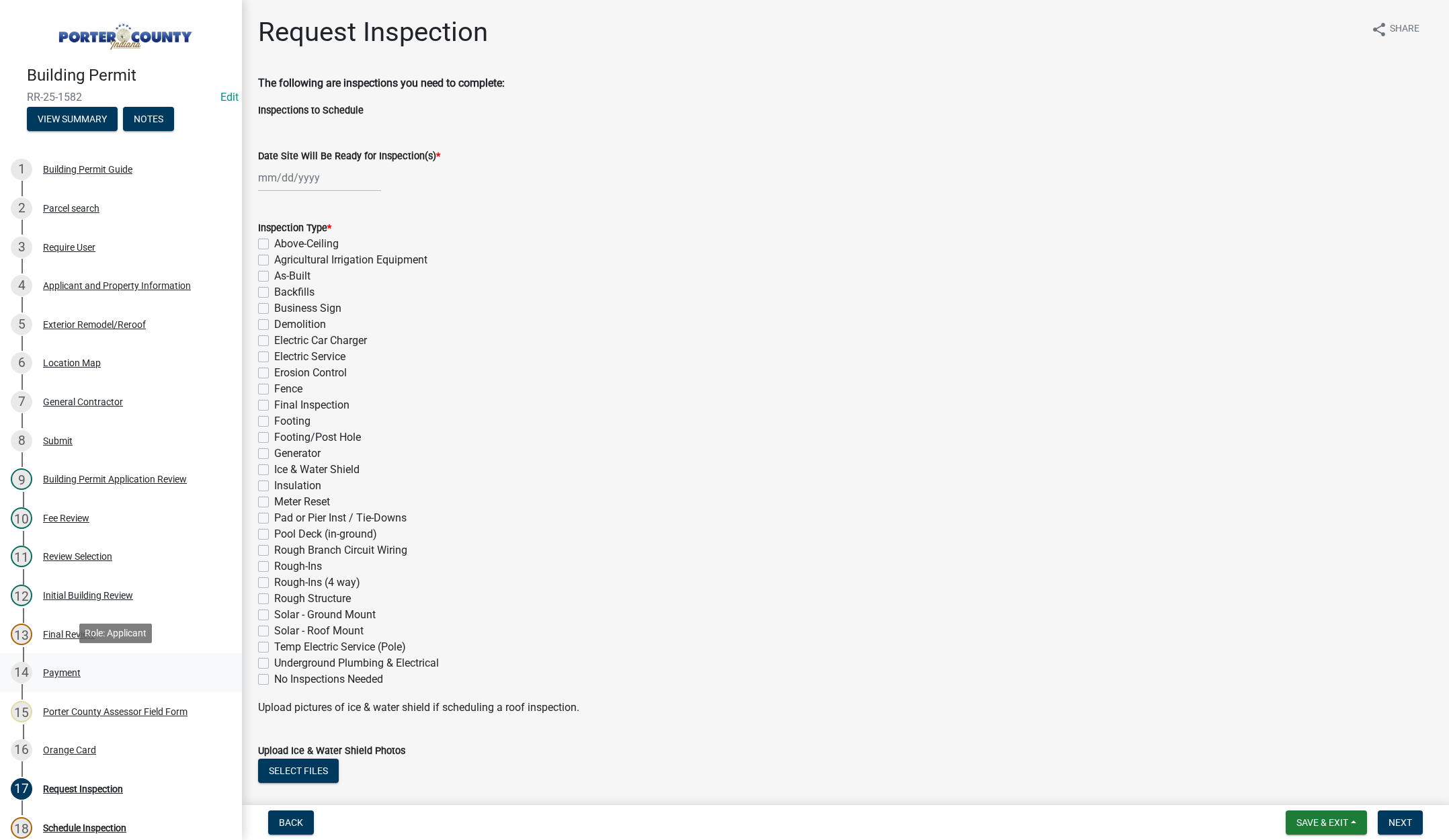
click at [70, 669] on div "Payment" at bounding box center [61, 673] width 38 height 9
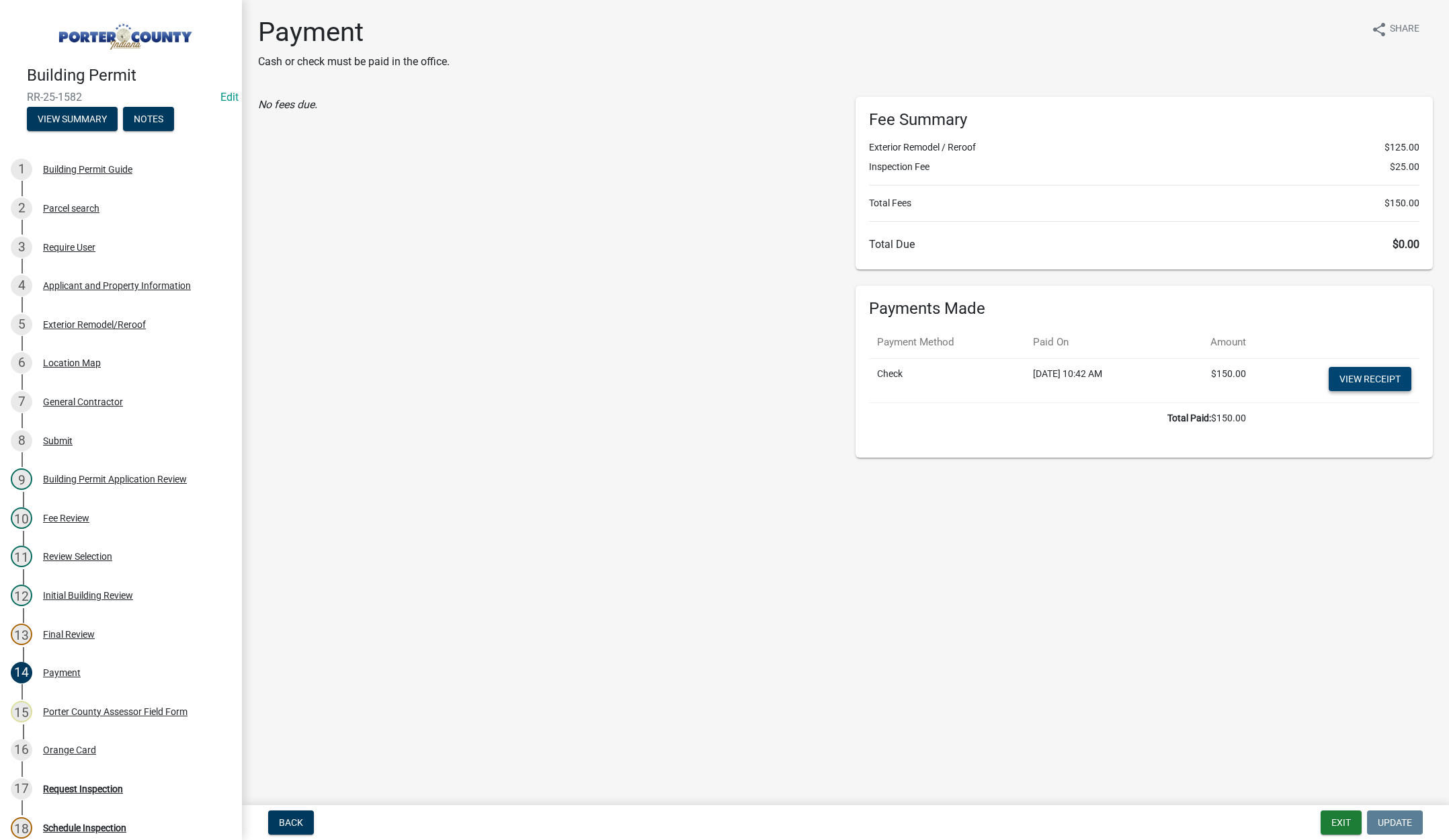
click at [1380, 384] on link "View receipt" at bounding box center [1370, 379] width 83 height 24
click at [60, 747] on div "Orange Card" at bounding box center [69, 750] width 53 height 9
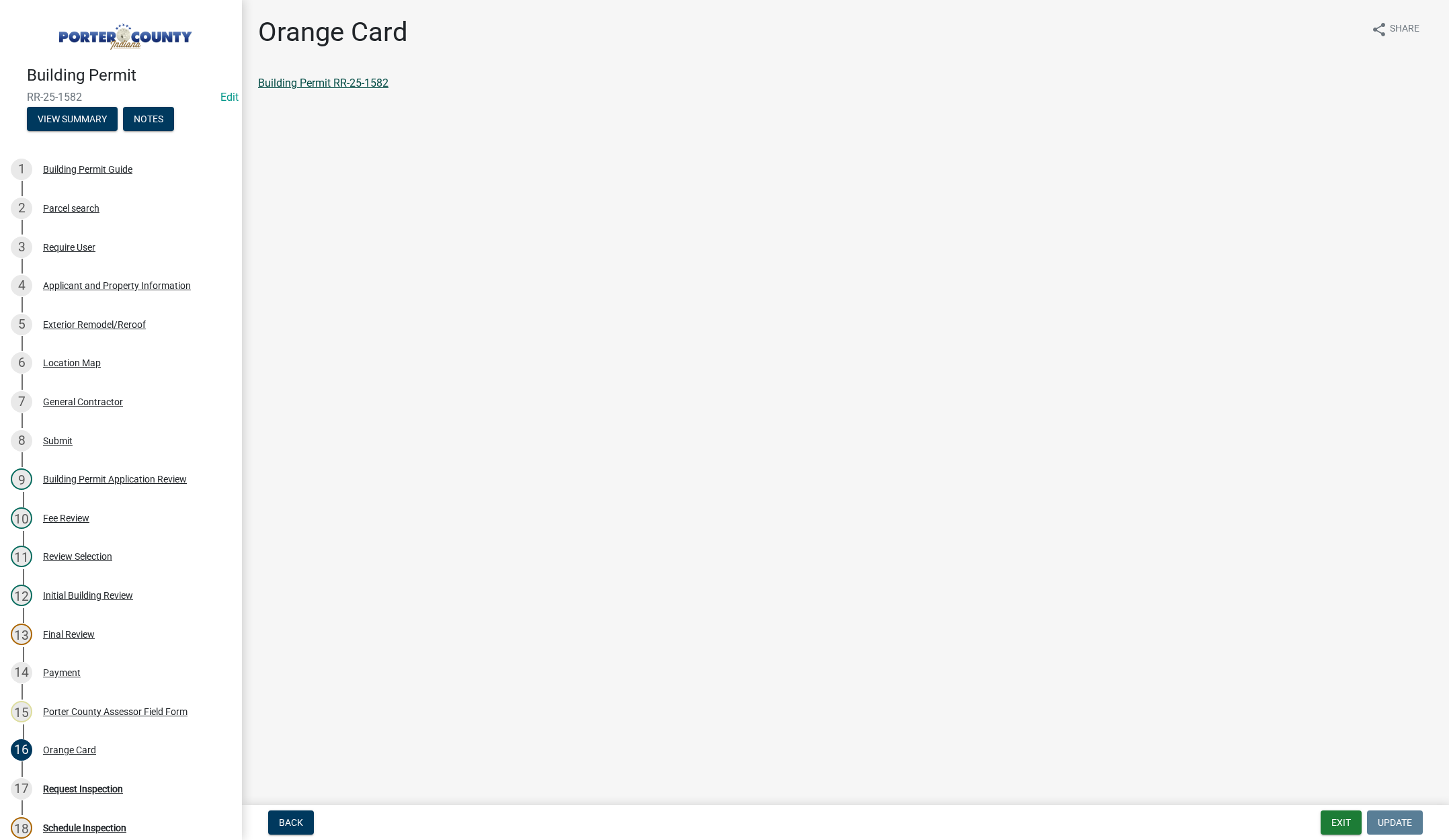
click at [321, 81] on link "Building Permit RR-25-1582" at bounding box center [323, 83] width 130 height 13
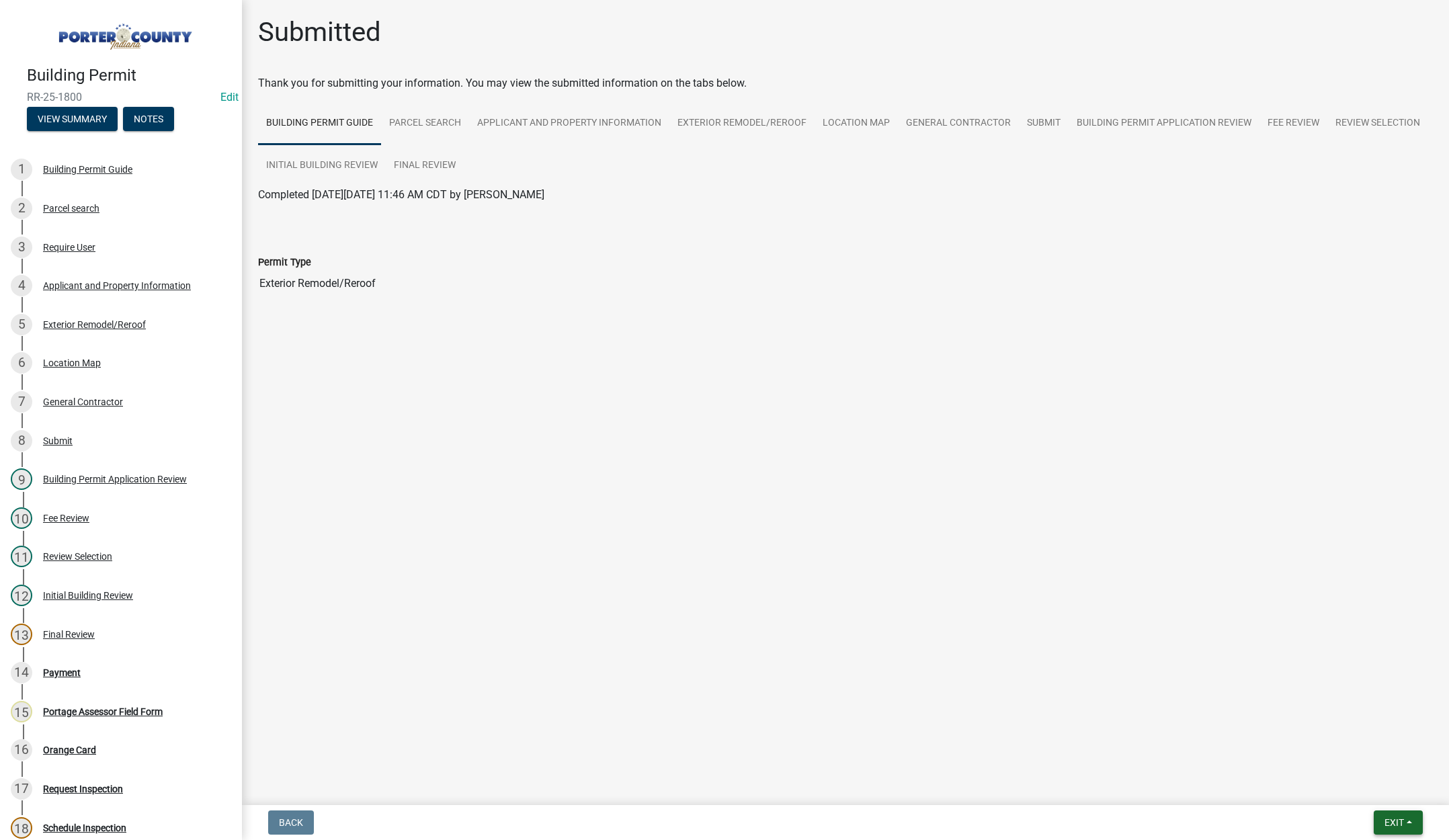
click at [1391, 818] on span "Exit" at bounding box center [1394, 823] width 20 height 11
click at [1377, 785] on button "Save & Exit" at bounding box center [1370, 788] width 107 height 32
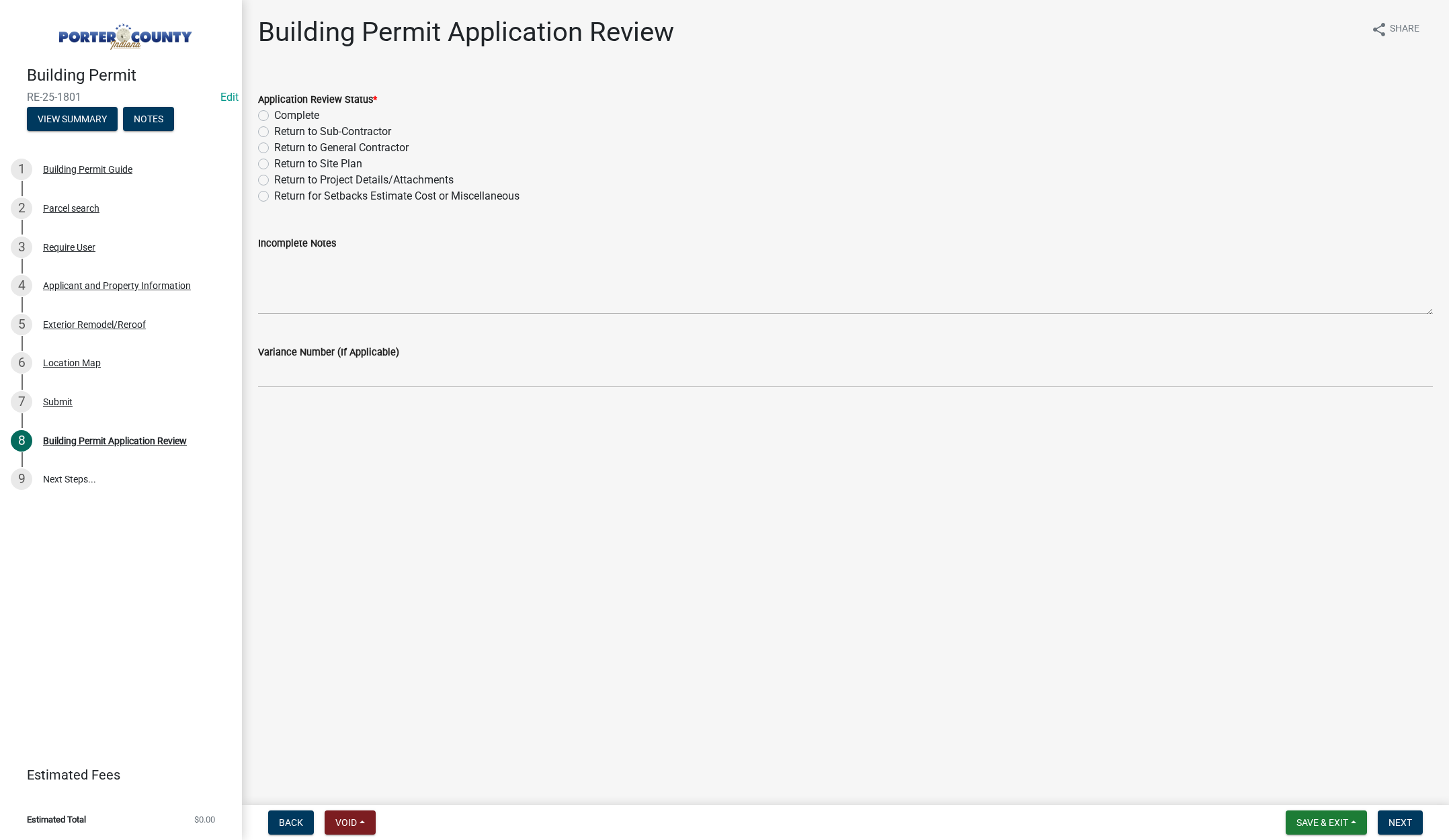
drag, startPoint x: 263, startPoint y: 145, endPoint x: 338, endPoint y: 312, distance: 183.1
click at [275, 147] on label "Return to General Contractor" at bounding box center [342, 148] width 135 height 16
click at [275, 147] on input "Return to General Contractor" at bounding box center [279, 144] width 9 height 9
radio input "true"
click at [329, 247] on label "Incomplete Notes" at bounding box center [297, 244] width 78 height 9
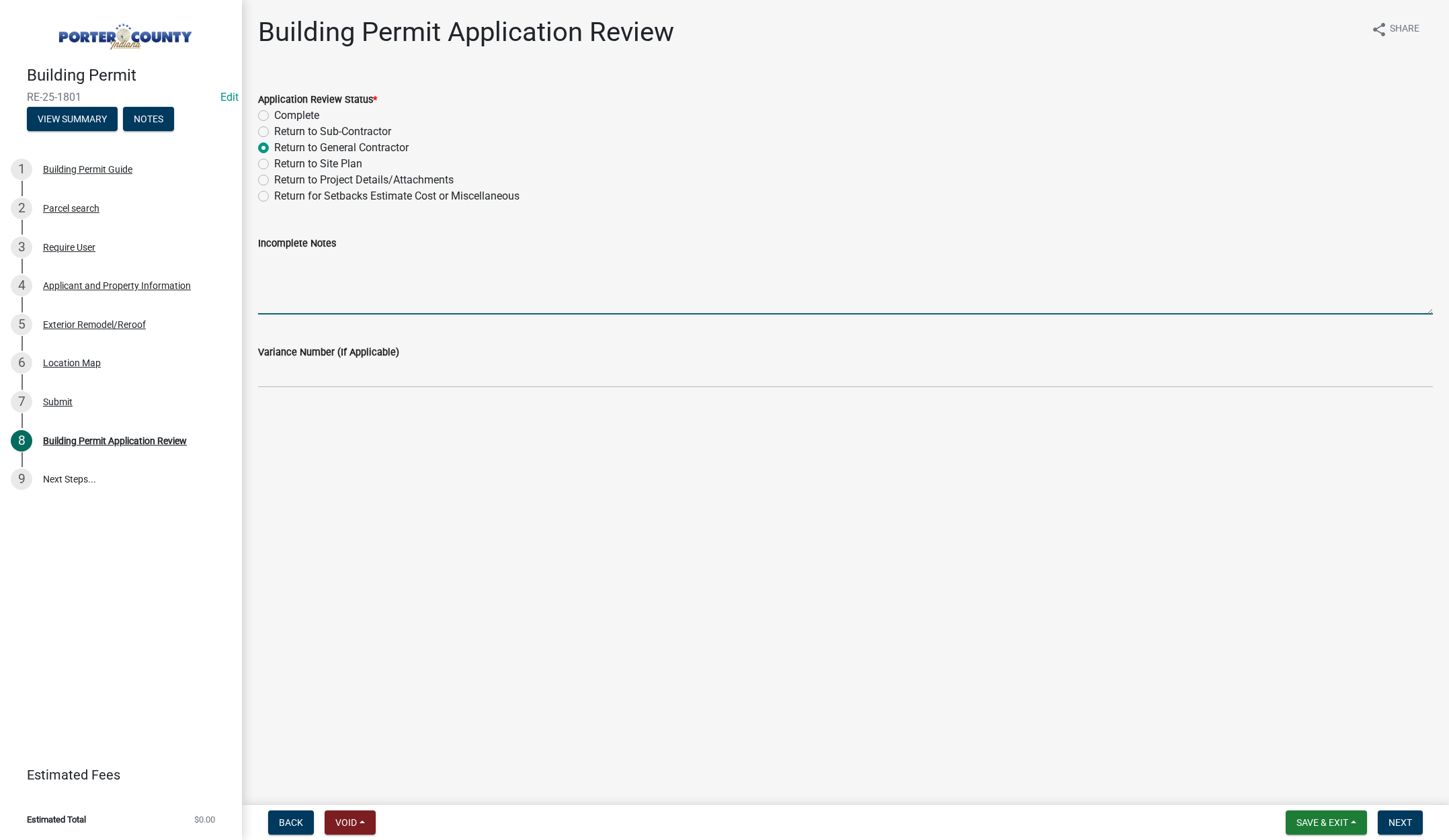
click at [329, 252] on textarea "Incomplete Notes" at bounding box center [846, 283] width 1175 height 63
type textarea "WHO IS DOING THE WORK"
click at [1405, 820] on span "Next" at bounding box center [1401, 823] width 24 height 11
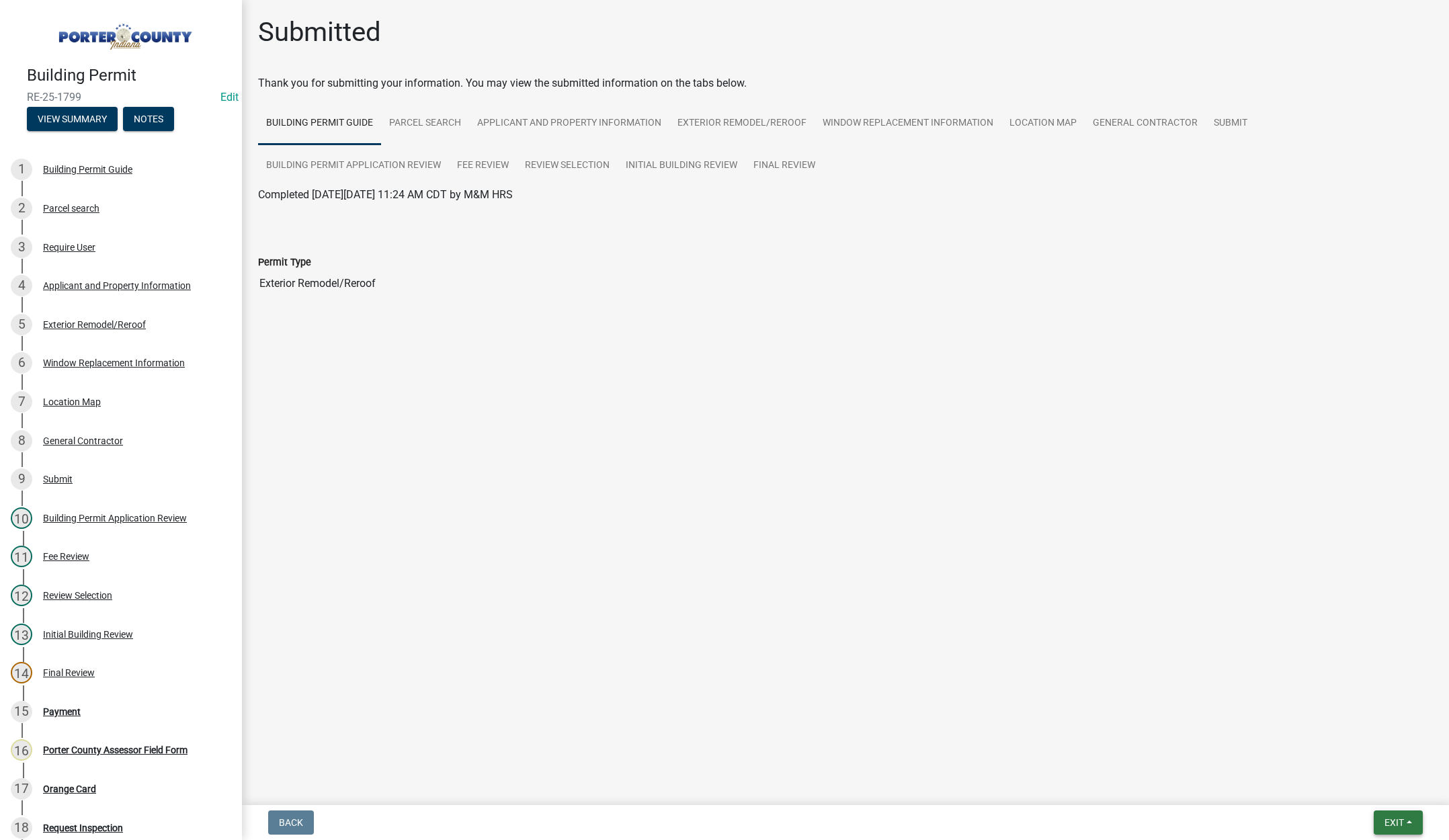
click at [1386, 819] on span "Exit" at bounding box center [1394, 823] width 20 height 11
click at [1371, 788] on button "Save & Exit" at bounding box center [1370, 788] width 107 height 32
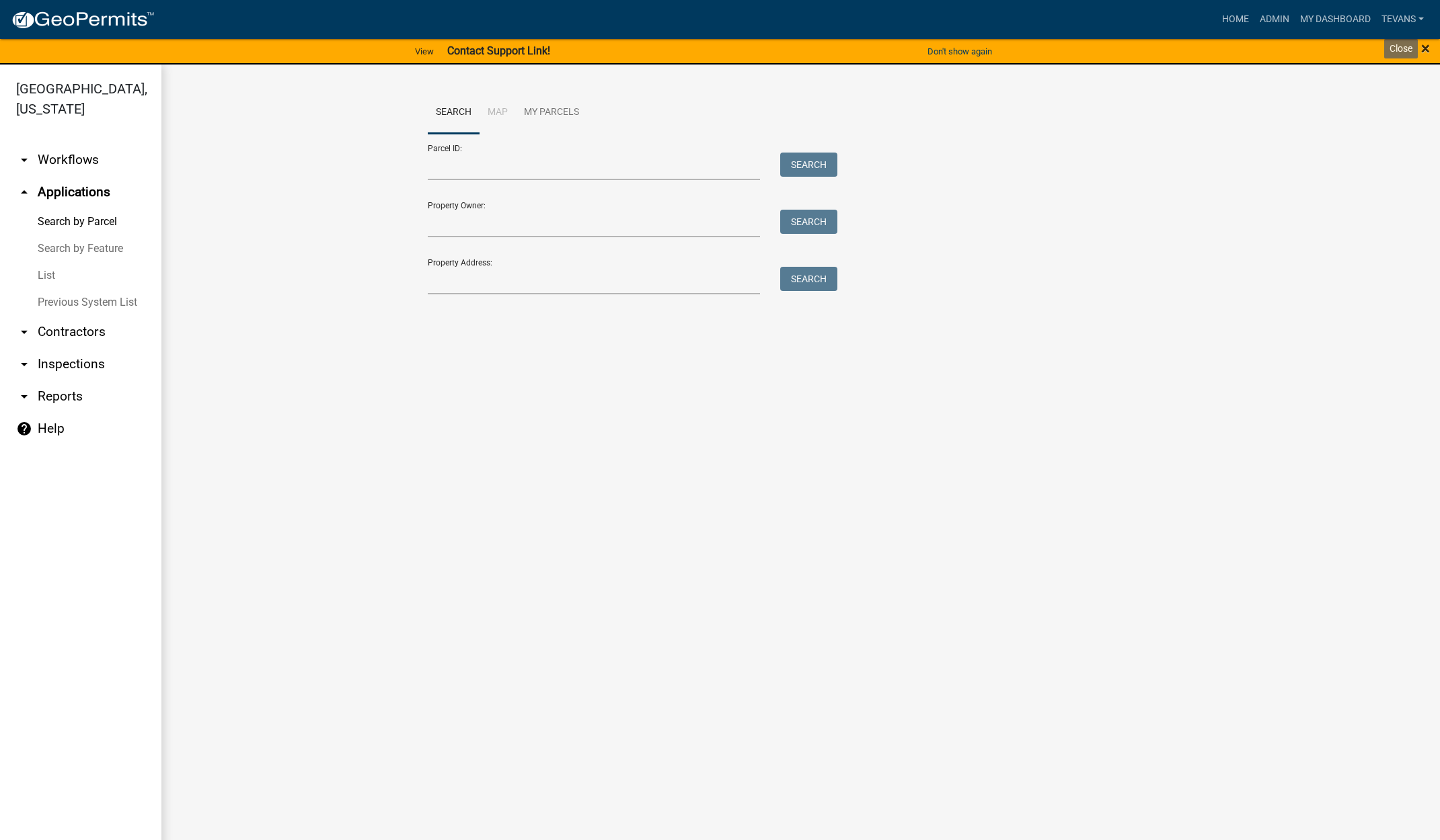
click at [1425, 44] on span "×" at bounding box center [1425, 49] width 9 height 19
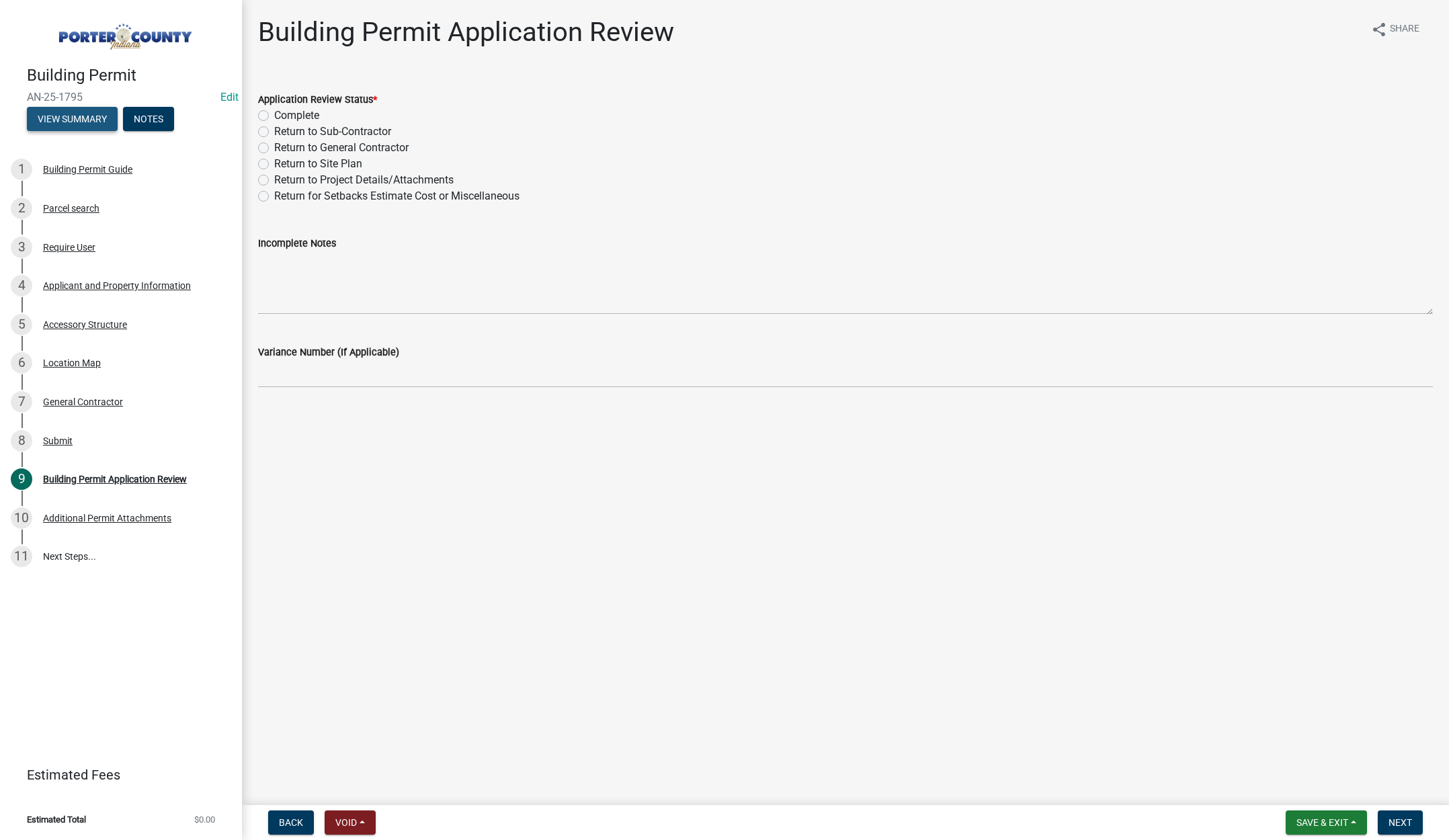
click at [66, 121] on button "View Summary" at bounding box center [72, 119] width 90 height 24
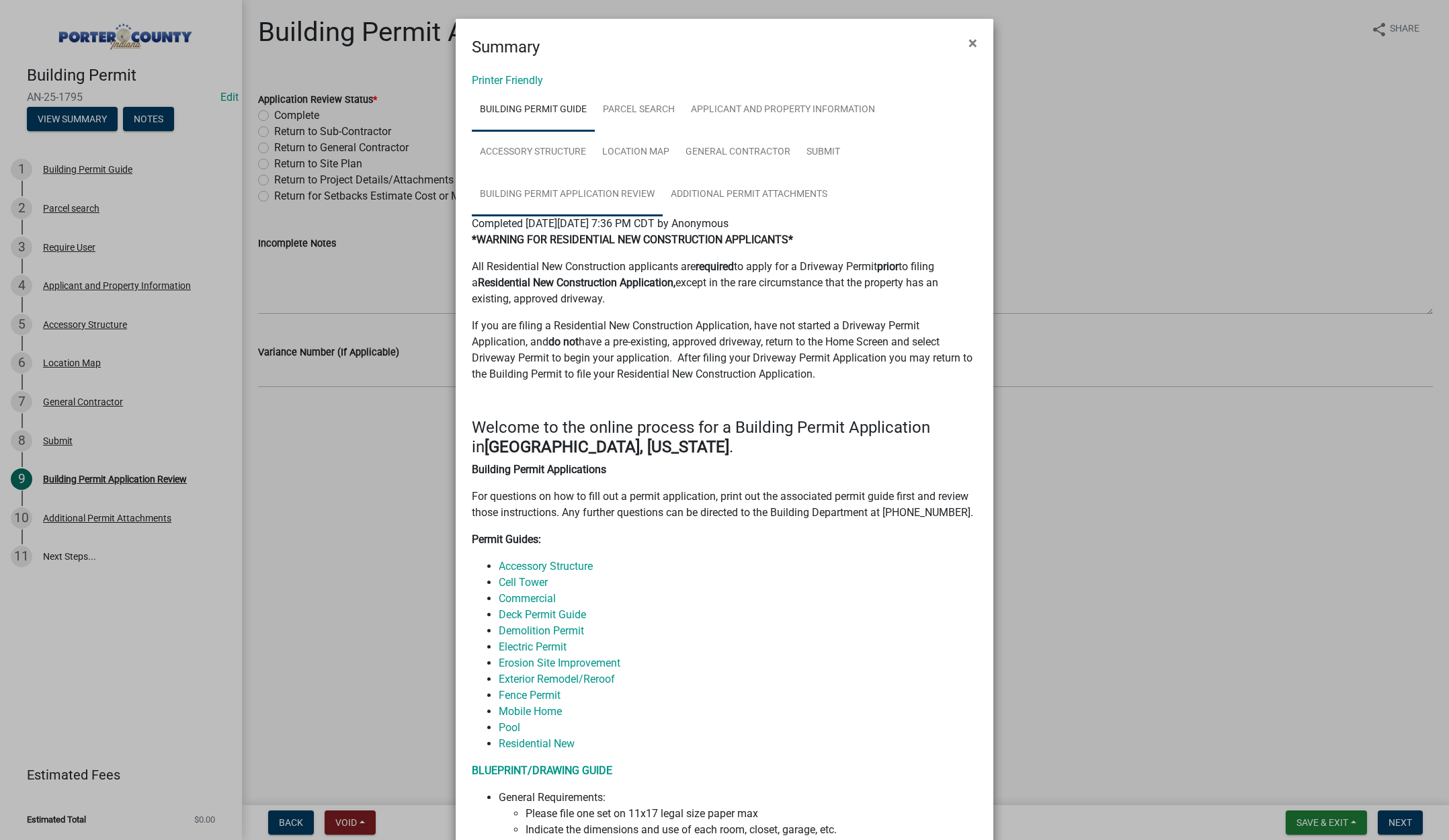
click at [588, 193] on link "Building Permit Application Review" at bounding box center [567, 194] width 191 height 43
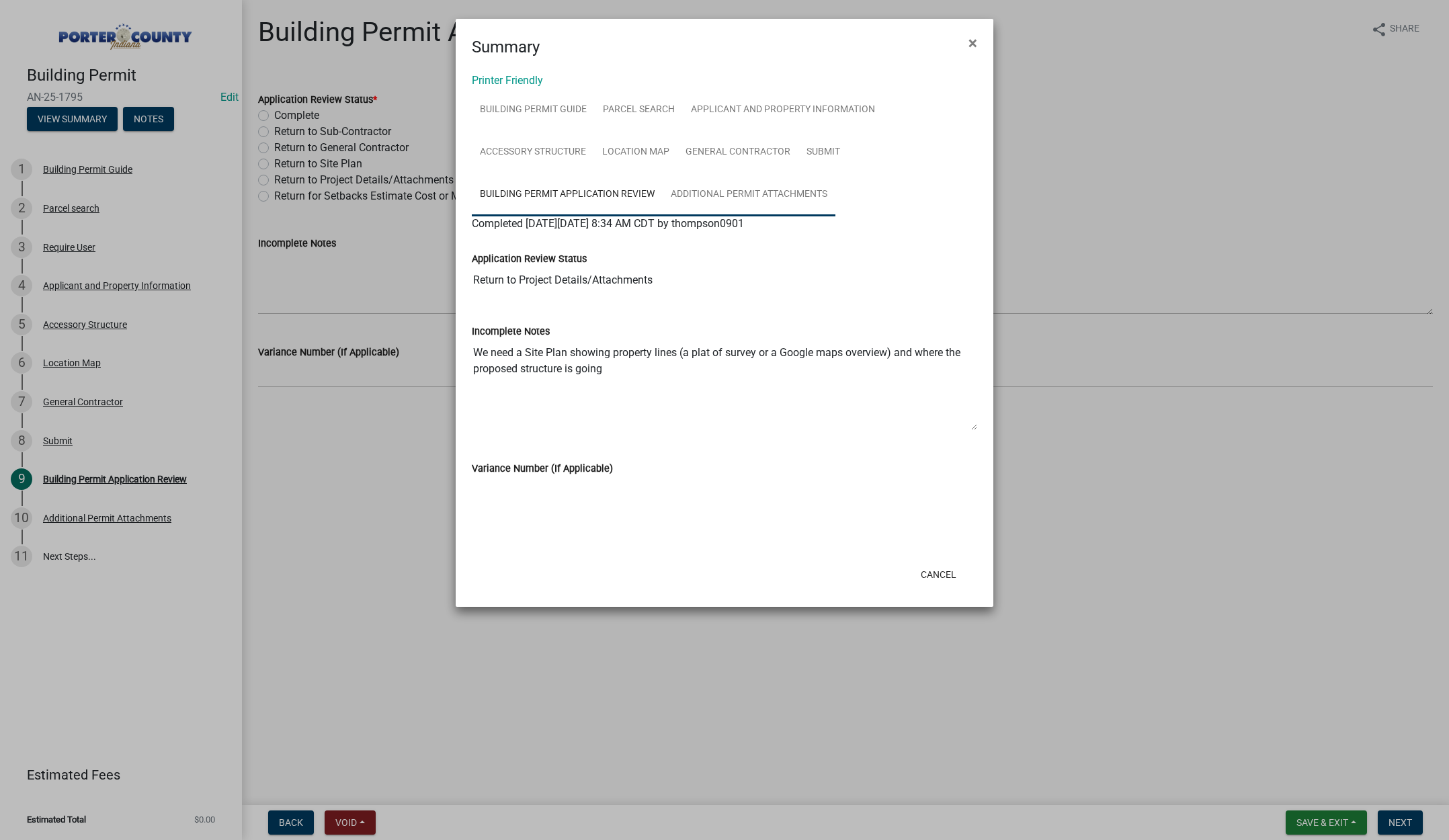
click at [767, 199] on link "Additional Permit Attachments" at bounding box center [749, 194] width 173 height 43
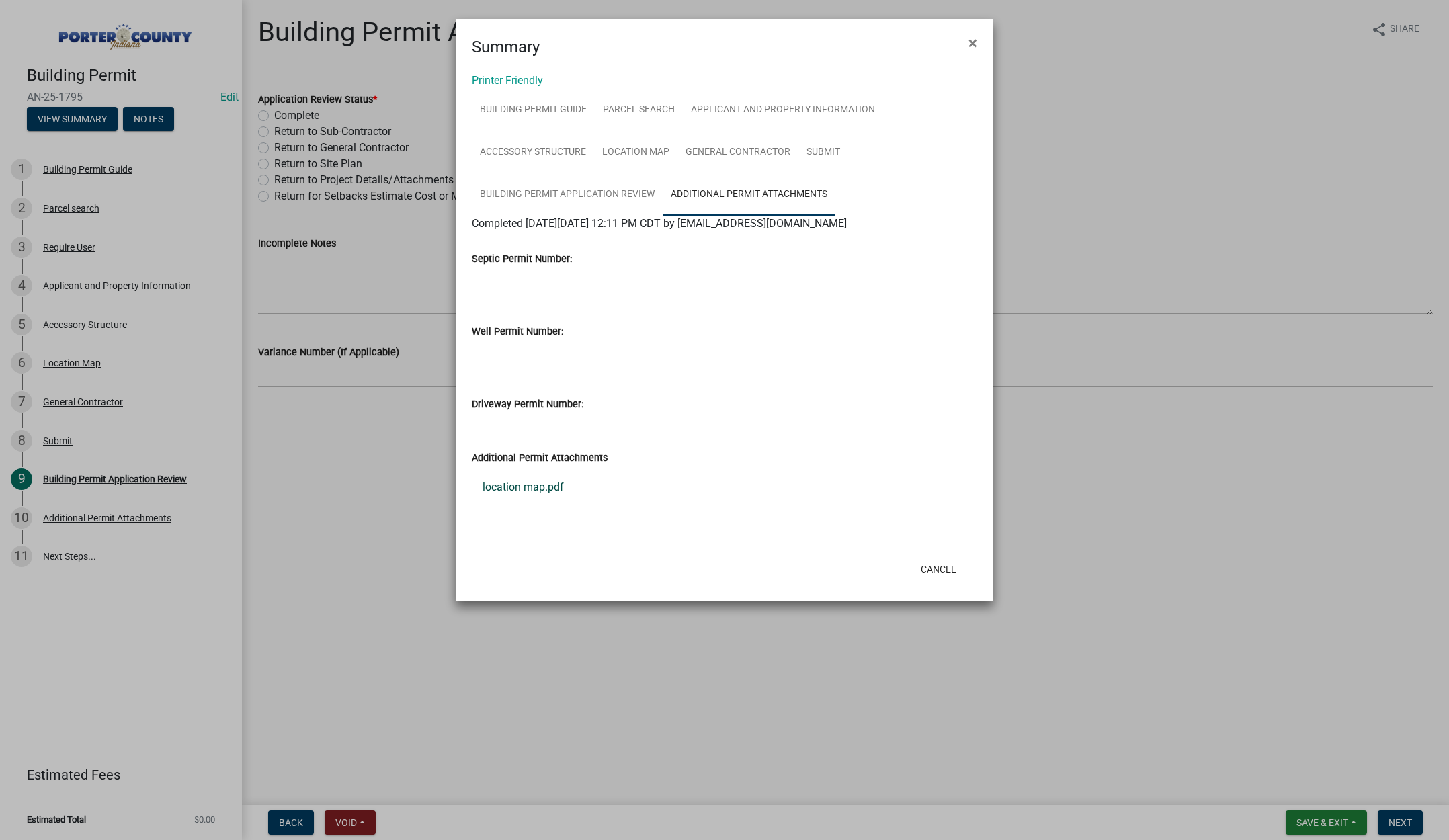
click at [548, 486] on link "location map.pdf" at bounding box center [724, 488] width 506 height 32
click at [975, 40] on span "×" at bounding box center [973, 43] width 9 height 19
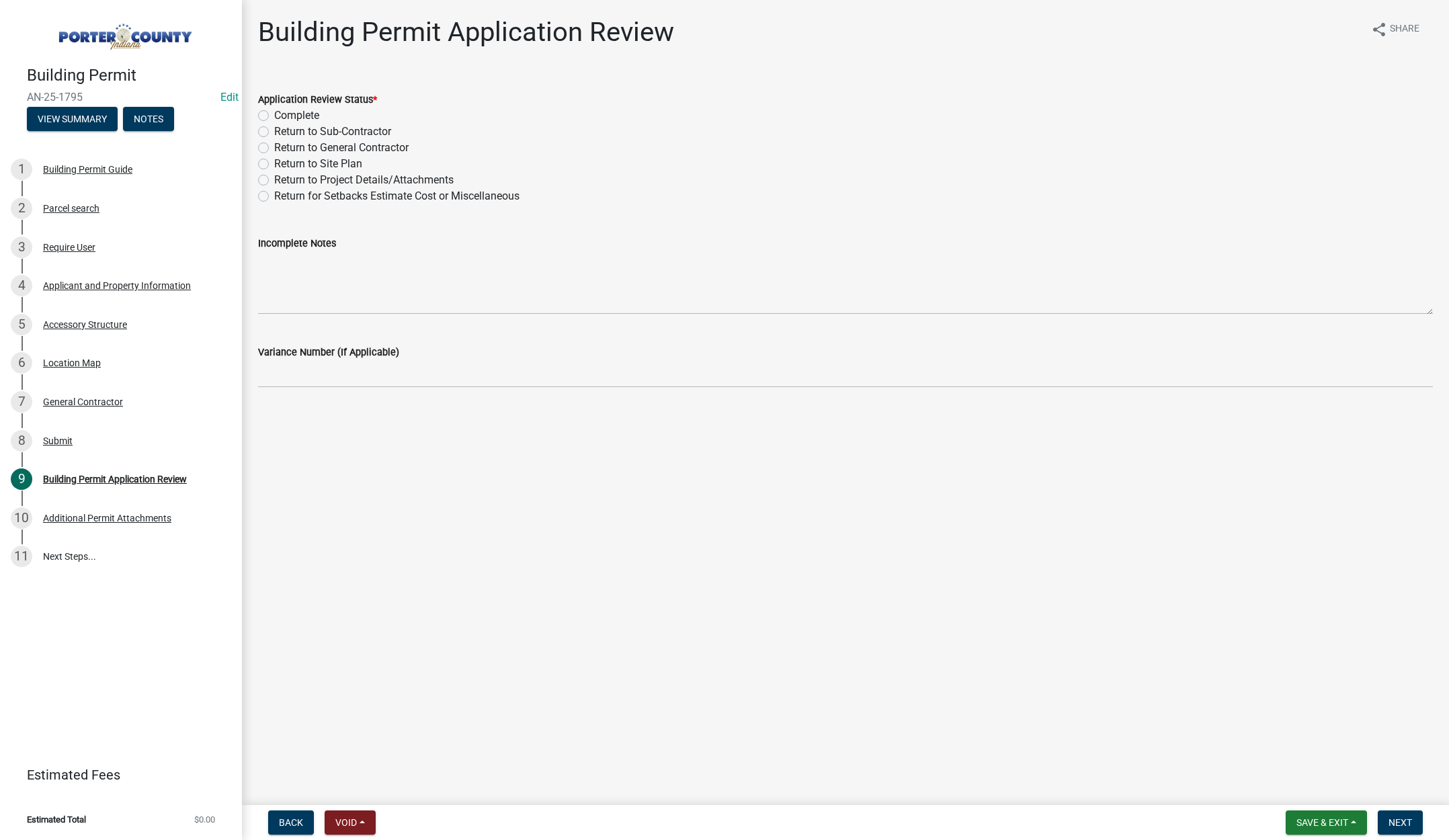
click at [275, 113] on label "Complete" at bounding box center [297, 115] width 45 height 16
click at [275, 113] on input "Complete" at bounding box center [279, 112] width 9 height 9
radio input "true"
click at [1406, 822] on span "Next" at bounding box center [1401, 823] width 24 height 11
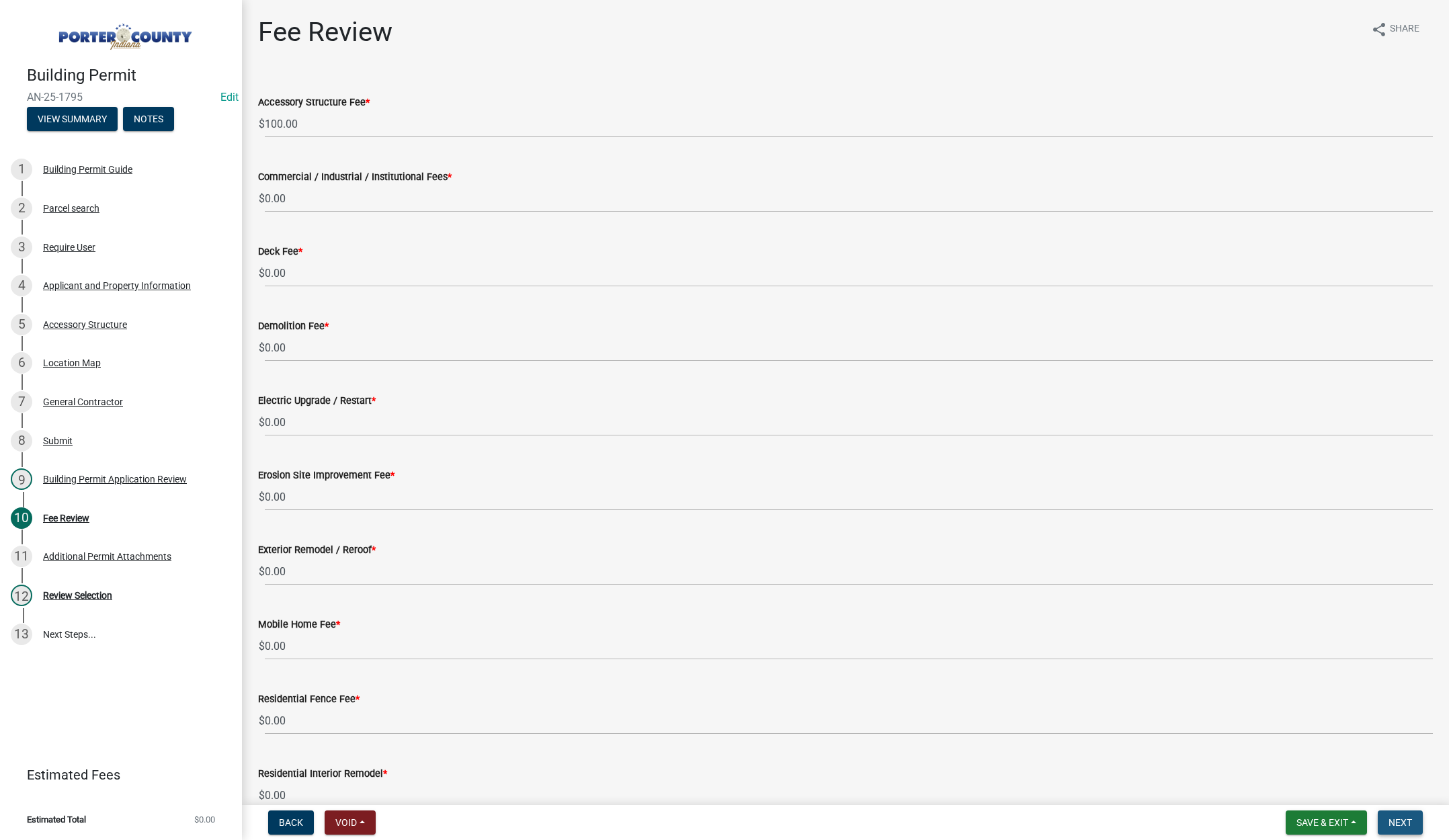
click at [1405, 822] on span "Next" at bounding box center [1401, 823] width 24 height 11
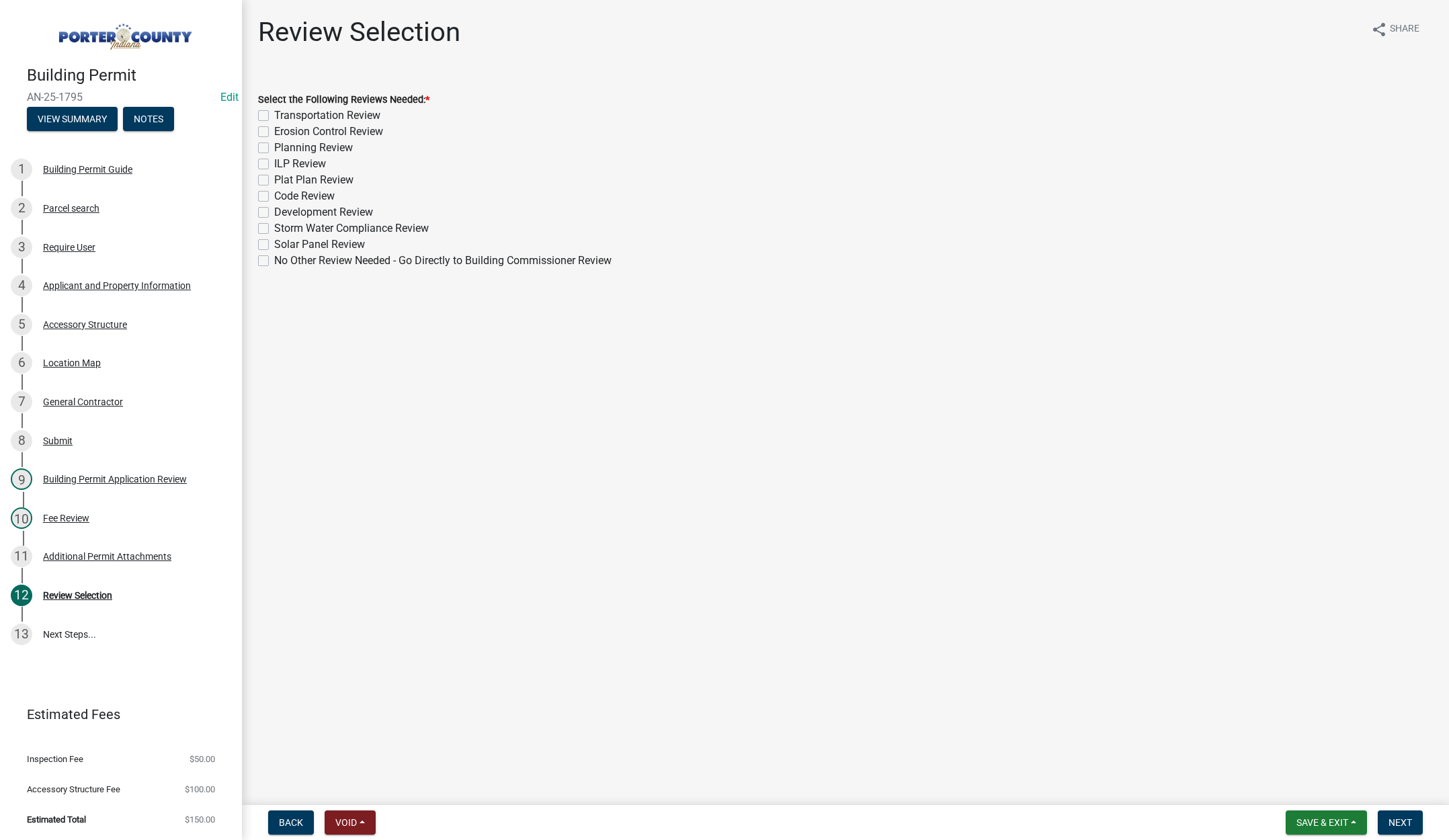
click at [275, 147] on label "Planning Review" at bounding box center [314, 148] width 78 height 16
click at [275, 147] on input "Planning Review" at bounding box center [279, 144] width 9 height 9
checkbox input "true"
checkbox input "false"
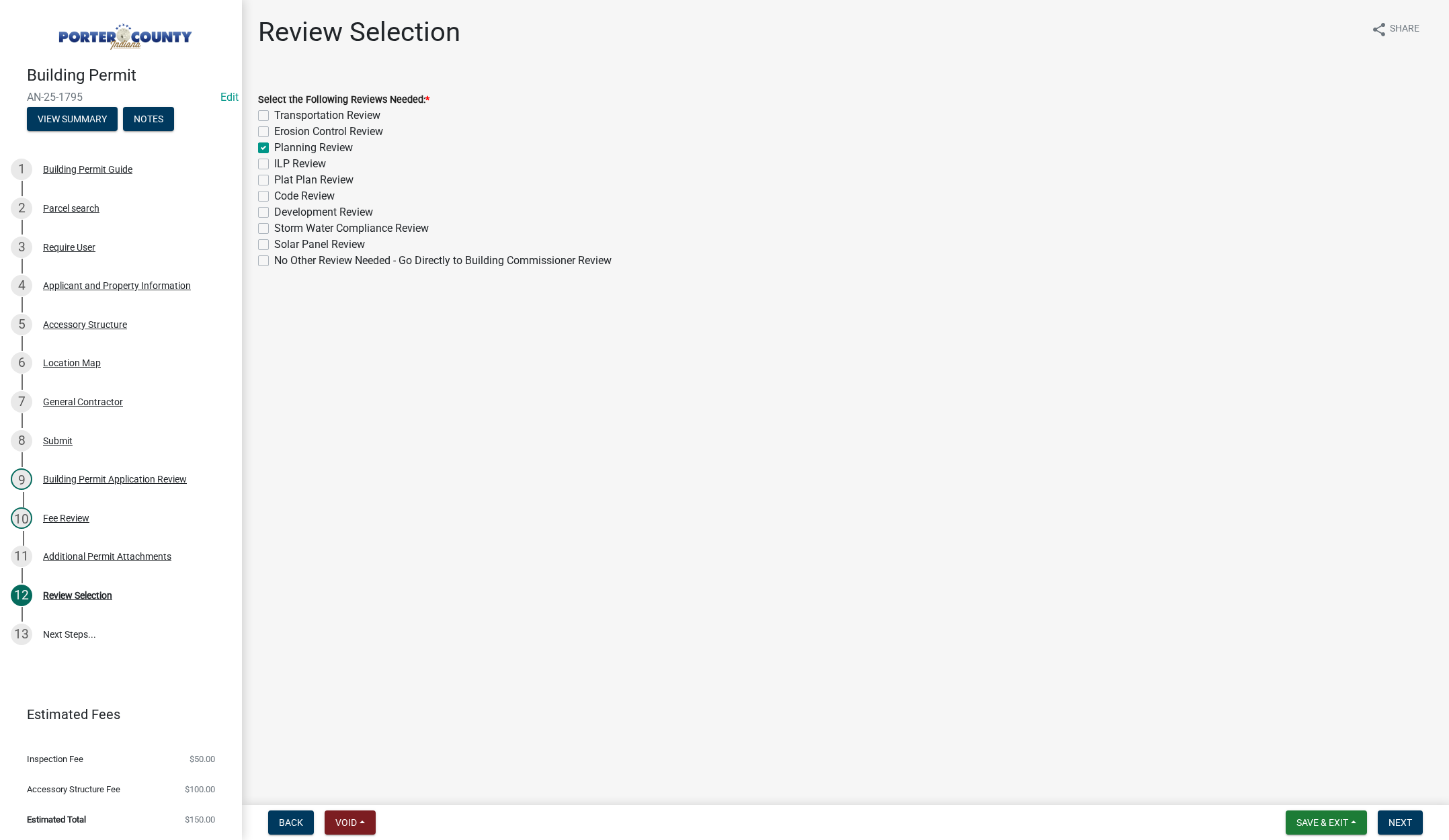
checkbox input "true"
checkbox input "false"
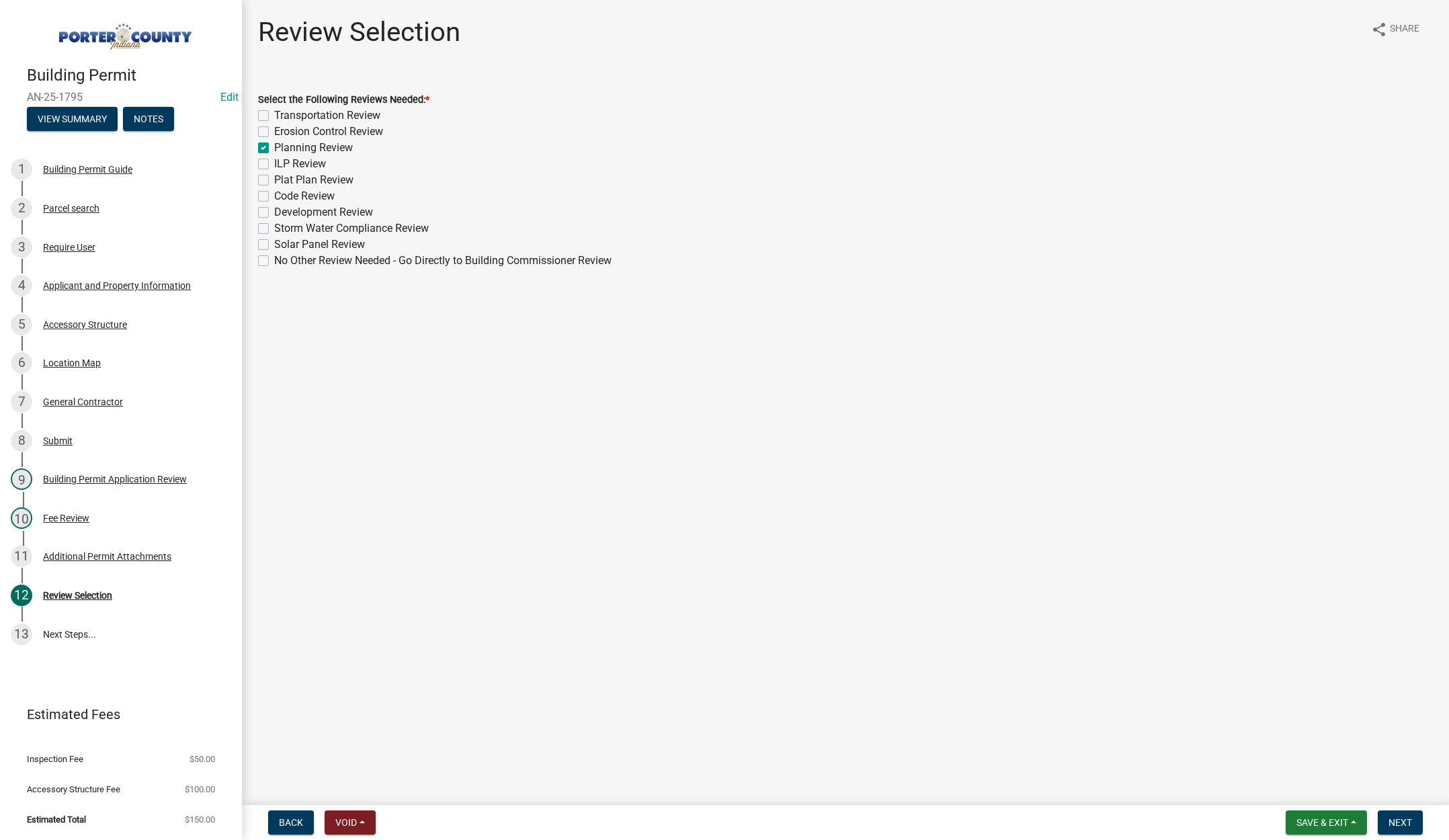
checkbox input "false"
click at [1395, 823] on span "Next" at bounding box center [1401, 823] width 24 height 11
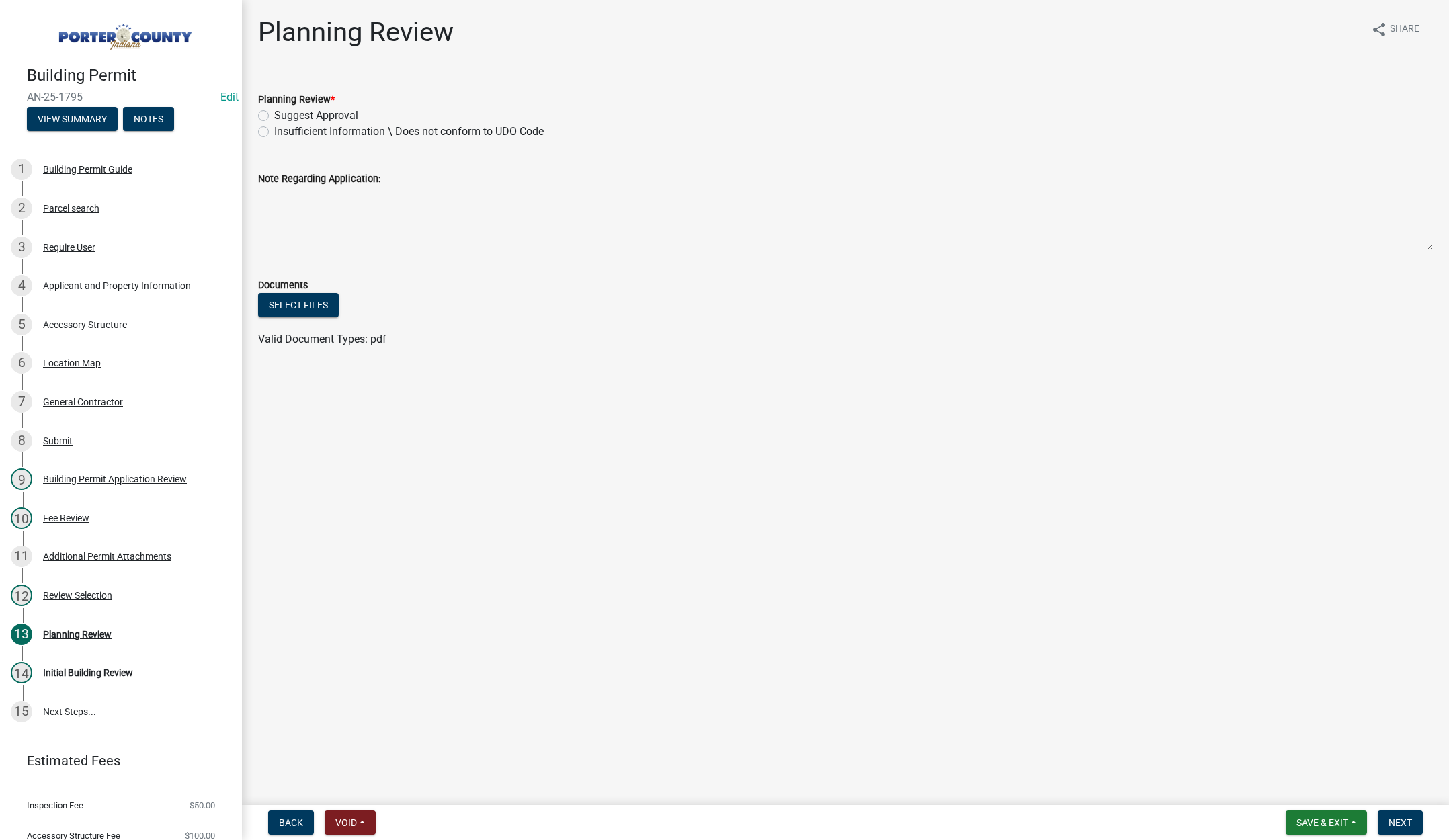
click at [1316, 810] on nav "Back Void Withdraw Lock Expire Void Save & Exit Save Save & Exit Next" at bounding box center [846, 822] width 1208 height 35
click at [1313, 814] on button "Save & Exit" at bounding box center [1326, 823] width 81 height 24
click at [1312, 802] on button "Save & Exit" at bounding box center [1313, 788] width 107 height 32
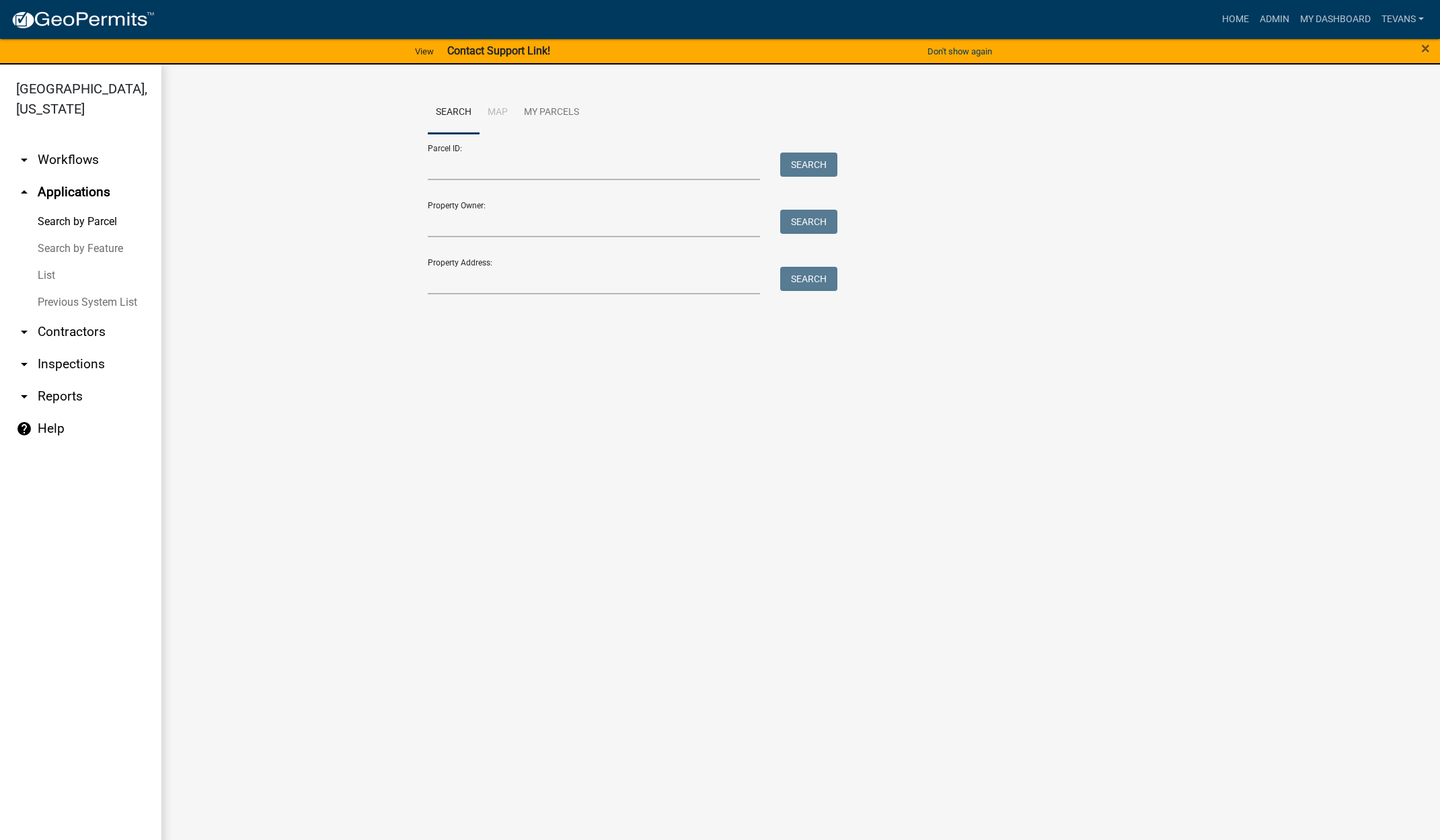
click at [125, 778] on ul "arrow_drop_down Workflows List arrow_drop_up Applications Search by Parcel Sear…" at bounding box center [80, 495] width 161 height 723
click at [437, 281] on input "Property Address:" at bounding box center [594, 281] width 333 height 27
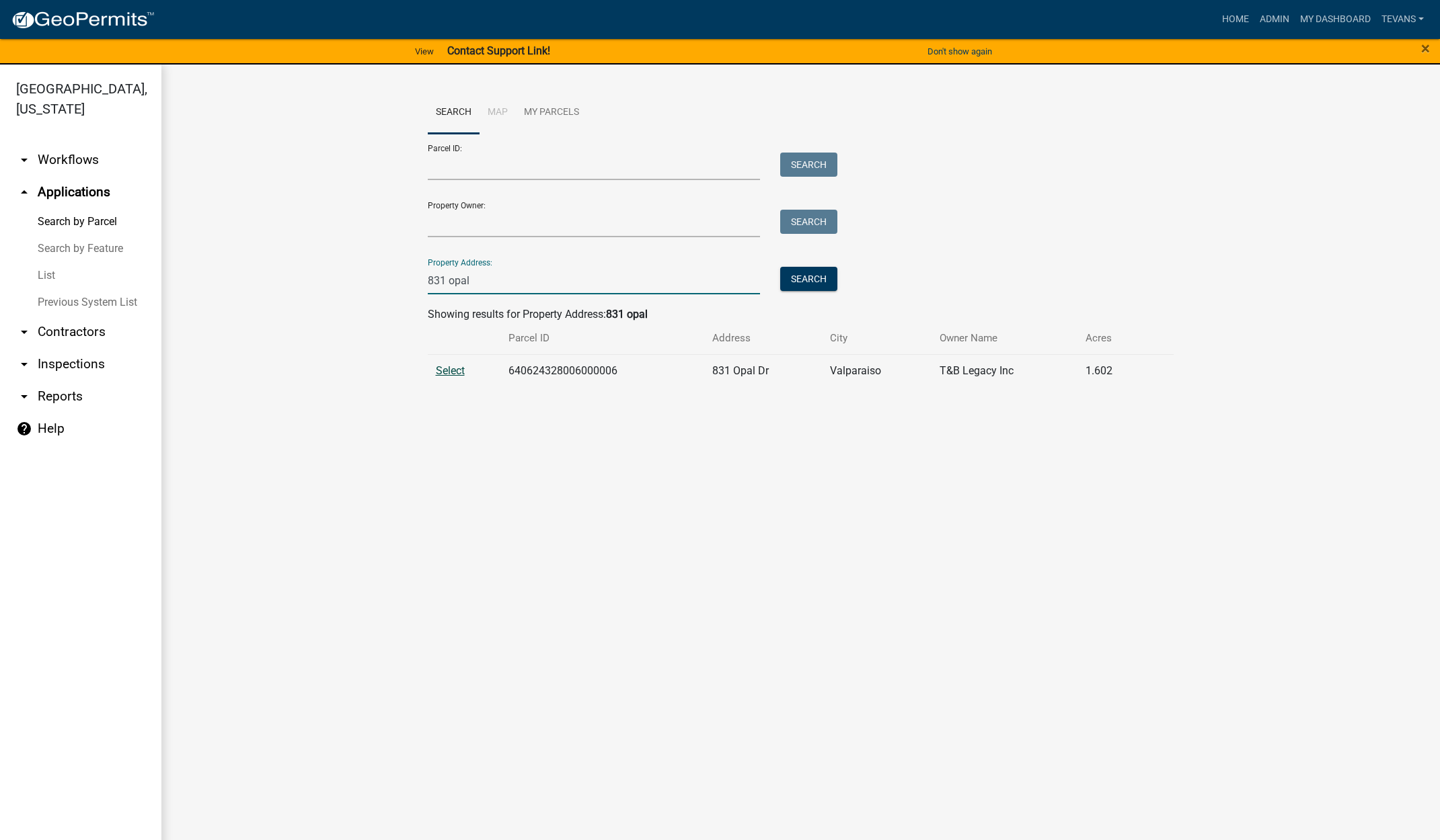
type input "831 opal"
click at [453, 373] on span "Select" at bounding box center [450, 370] width 29 height 13
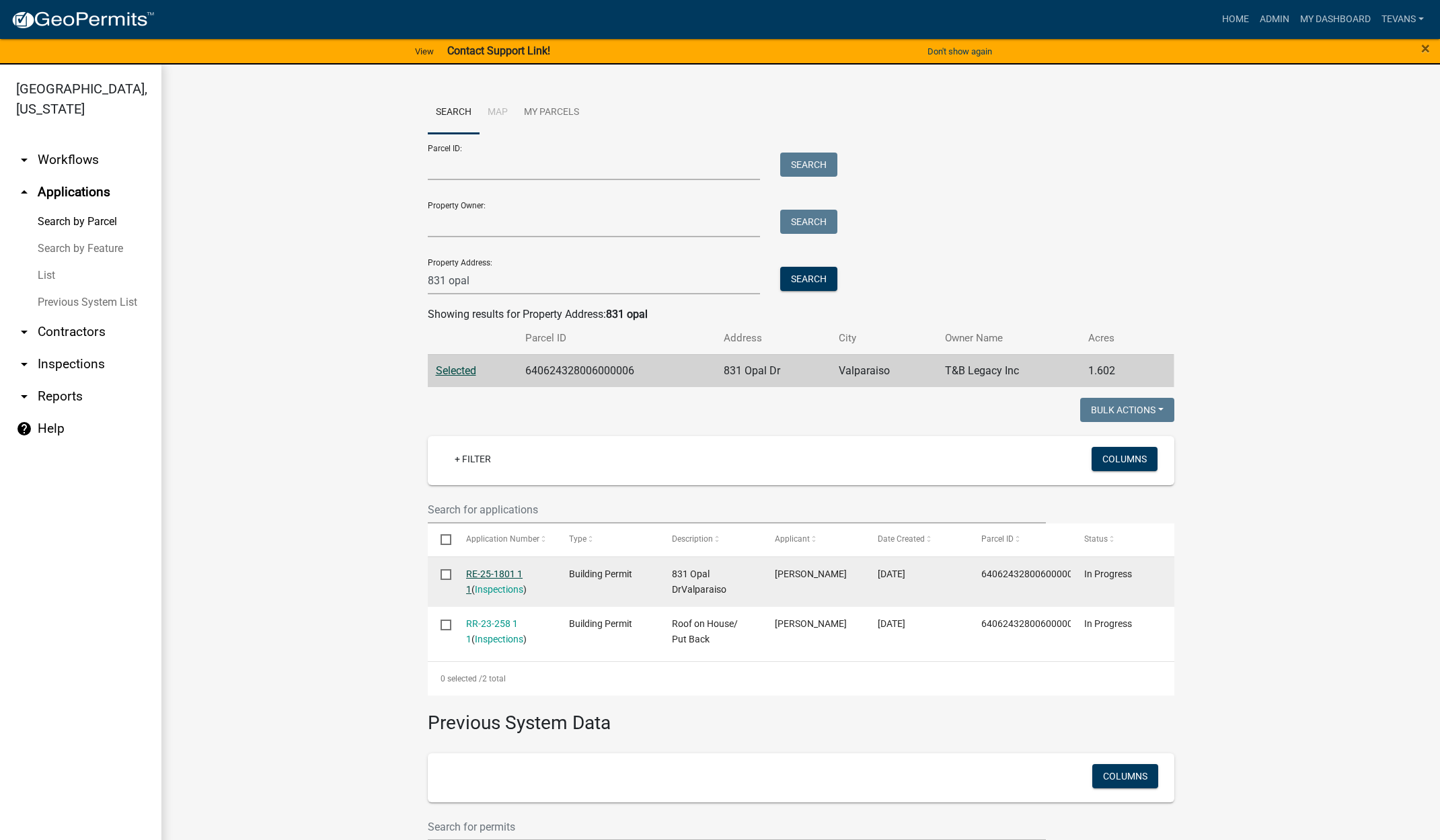
click at [488, 574] on link "RE-25-1801 1 1" at bounding box center [494, 582] width 56 height 26
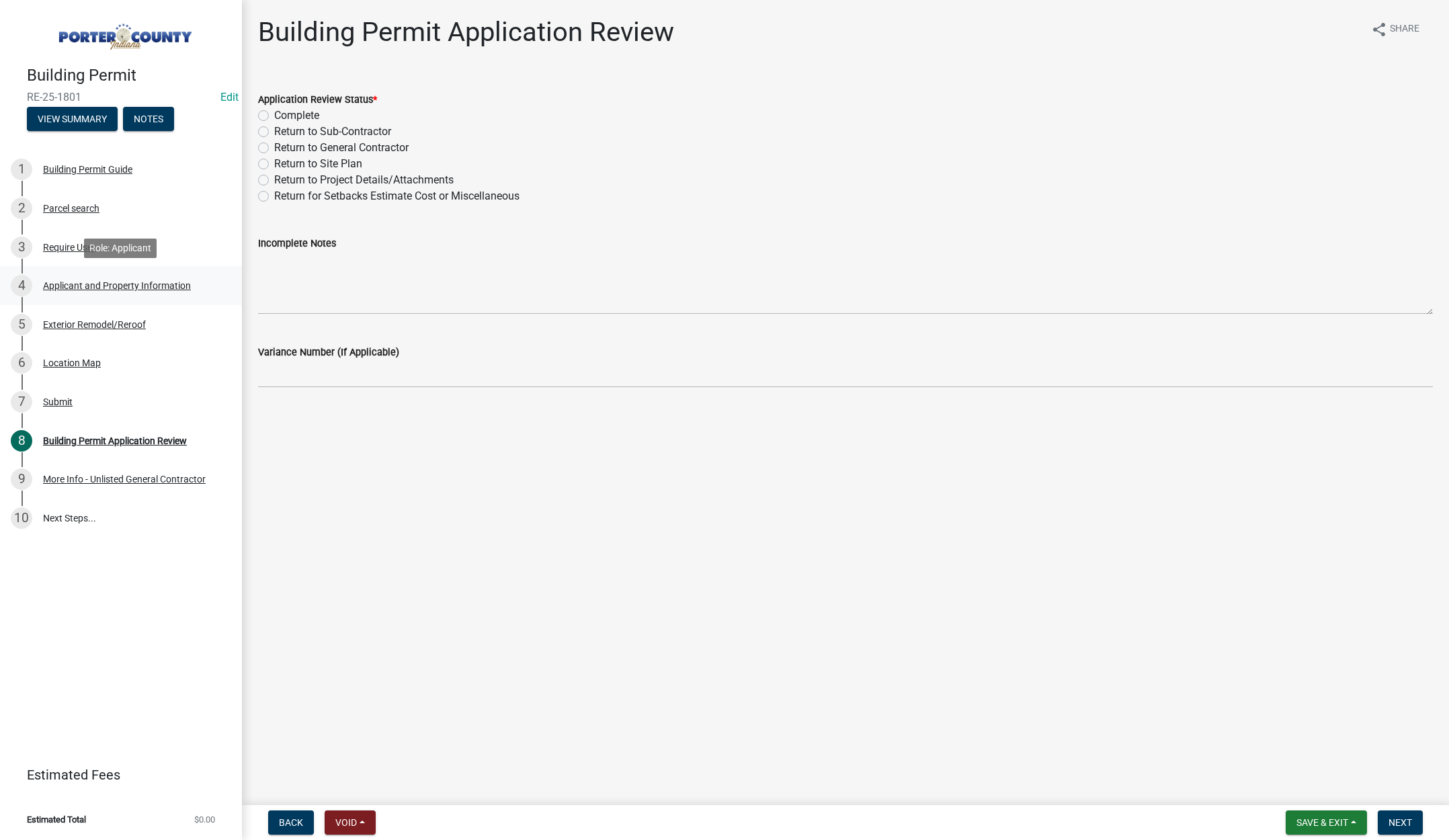
click at [122, 286] on div "Applicant and Property Information" at bounding box center [116, 285] width 148 height 9
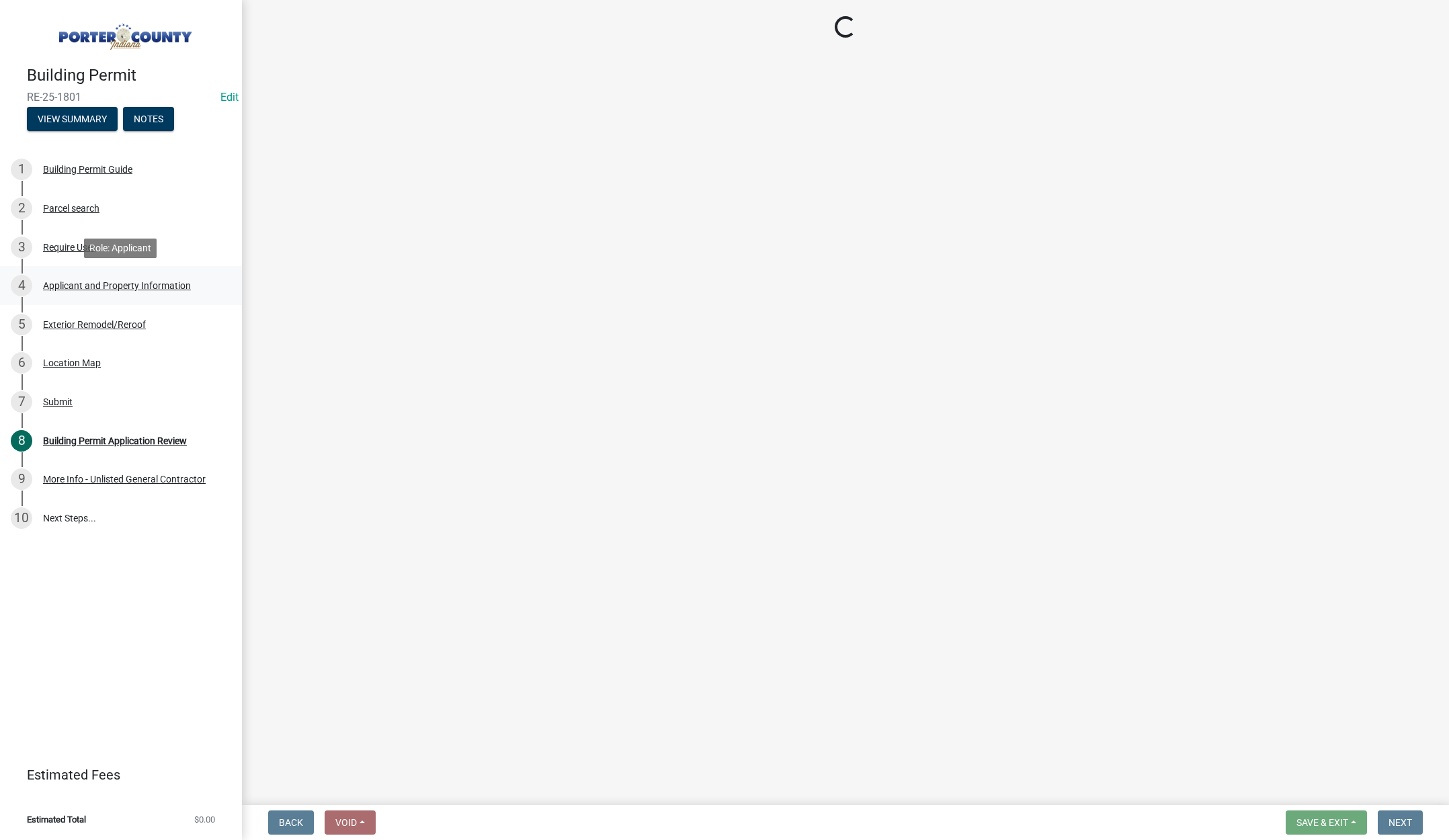
select select "403f4b3c-c23a-4b9f-b6b7-b4f73366513c"
select select "cab7bb26-0259-4021-a4e9-b3a2d3356afe"
select select "b0f6f87b-588c-48c3-b728-322303c6bafe"
select select "ea6751d4-6bf7-4a16-89ee-f7801ab82aa1"
select select "e2d1b1d7-ccc9-456b-9e96-e16306515997"
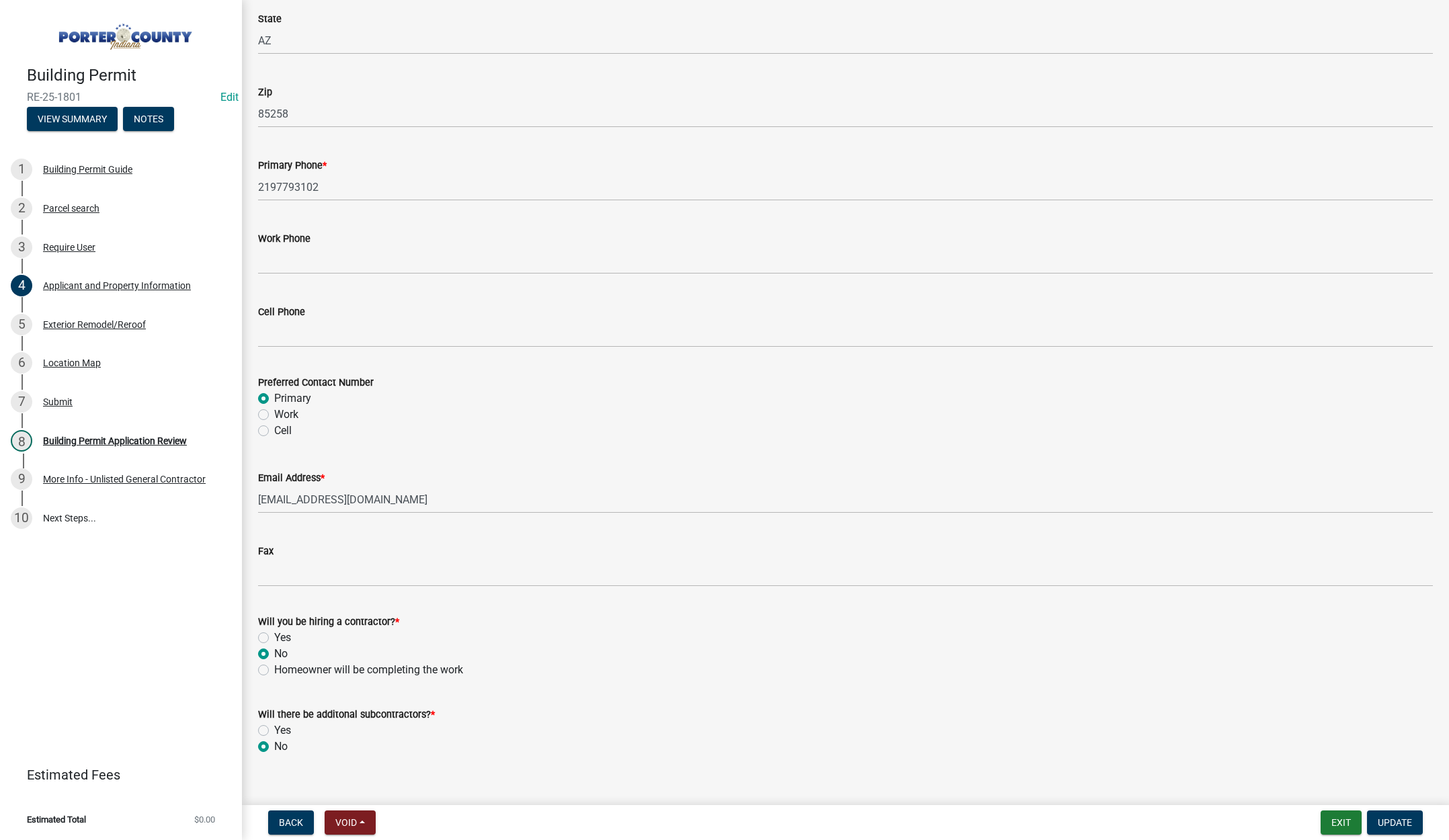
scroll to position [1675, 0]
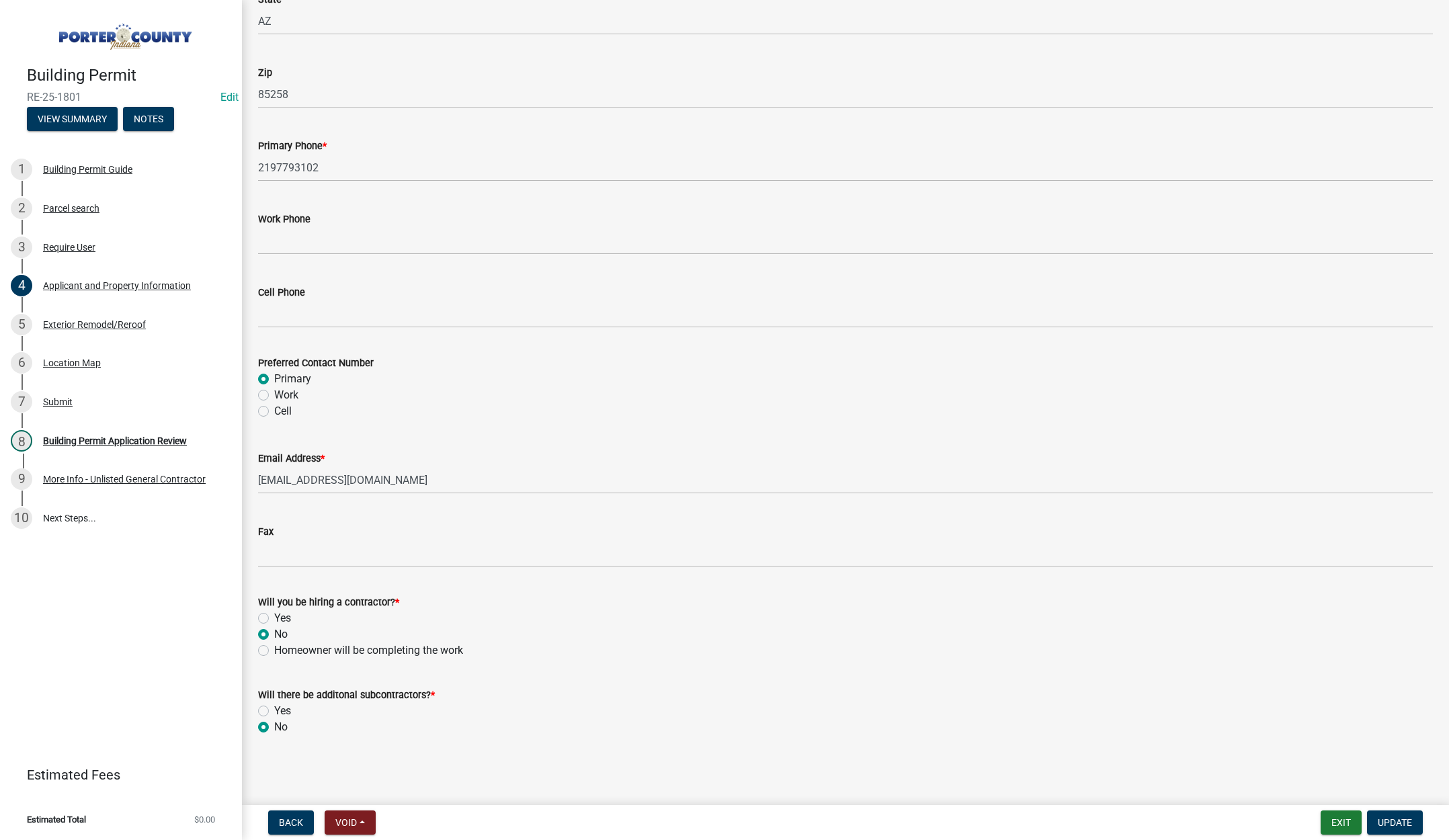
click at [275, 618] on label "Yes" at bounding box center [283, 618] width 17 height 16
click at [275, 618] on input "Yes" at bounding box center [279, 615] width 9 height 9
radio input "true"
click at [1395, 820] on span "Update" at bounding box center [1395, 823] width 34 height 11
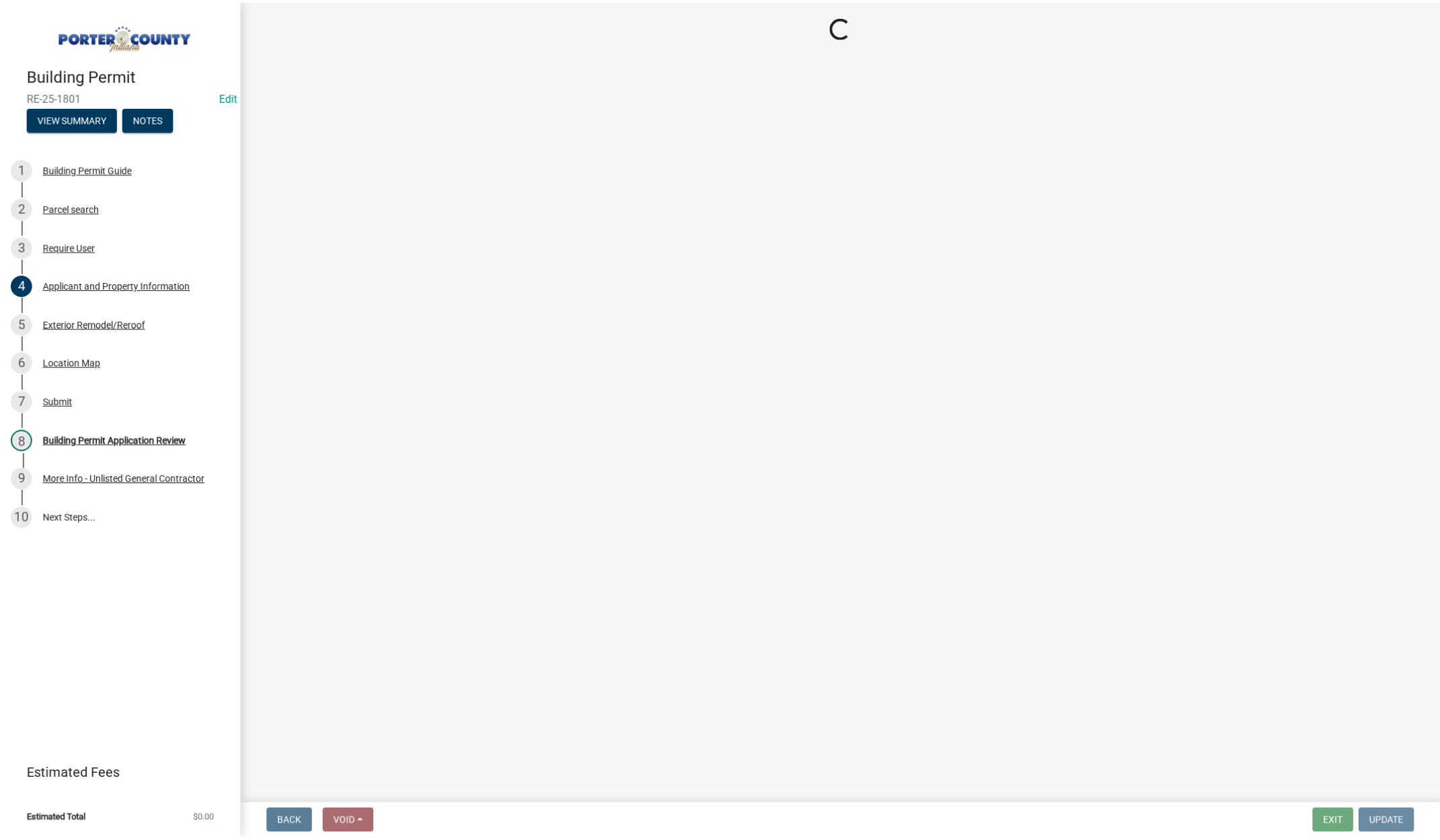
scroll to position [0, 0]
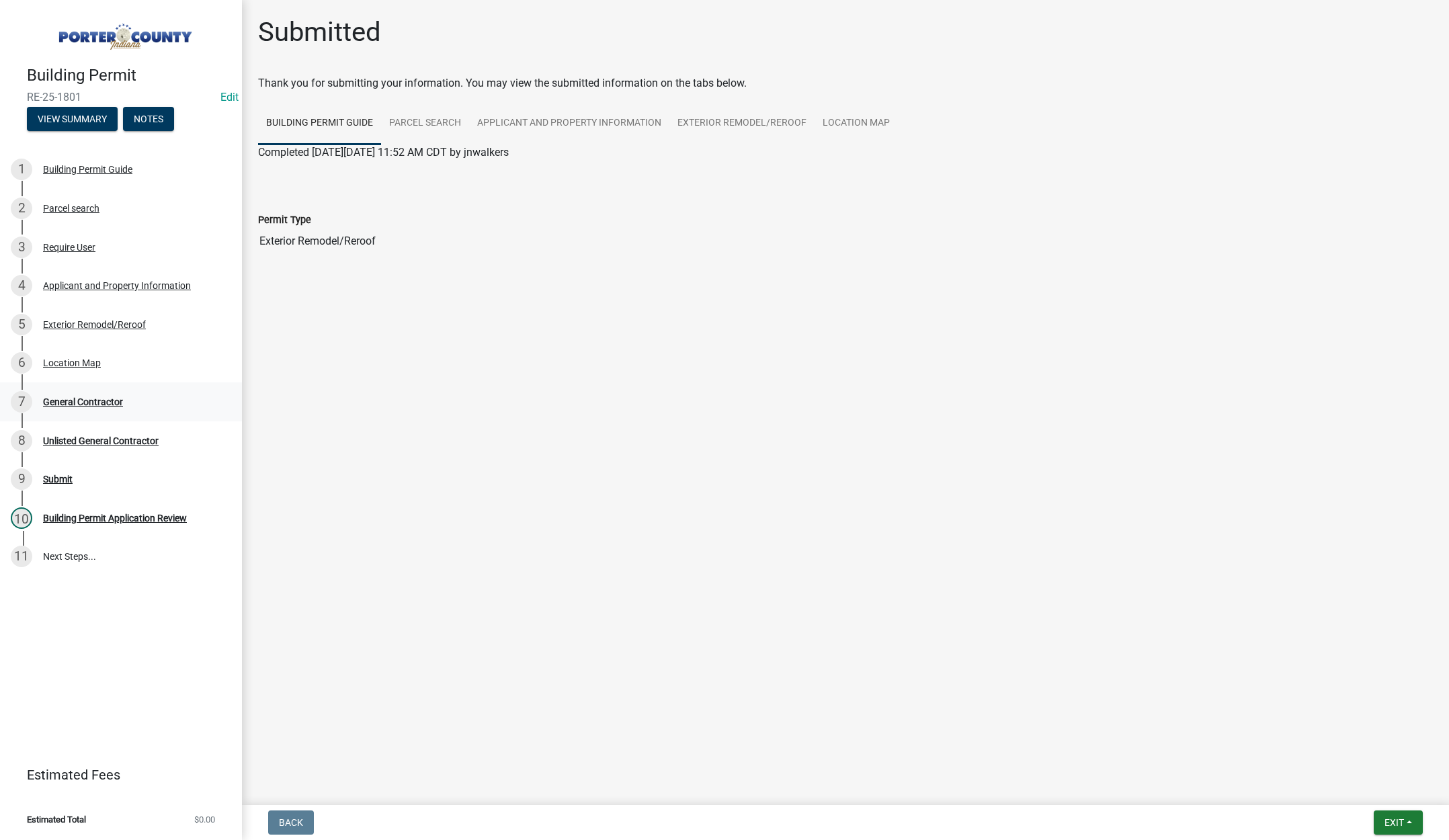
click at [100, 397] on div "General Contractor" at bounding box center [83, 402] width 80 height 9
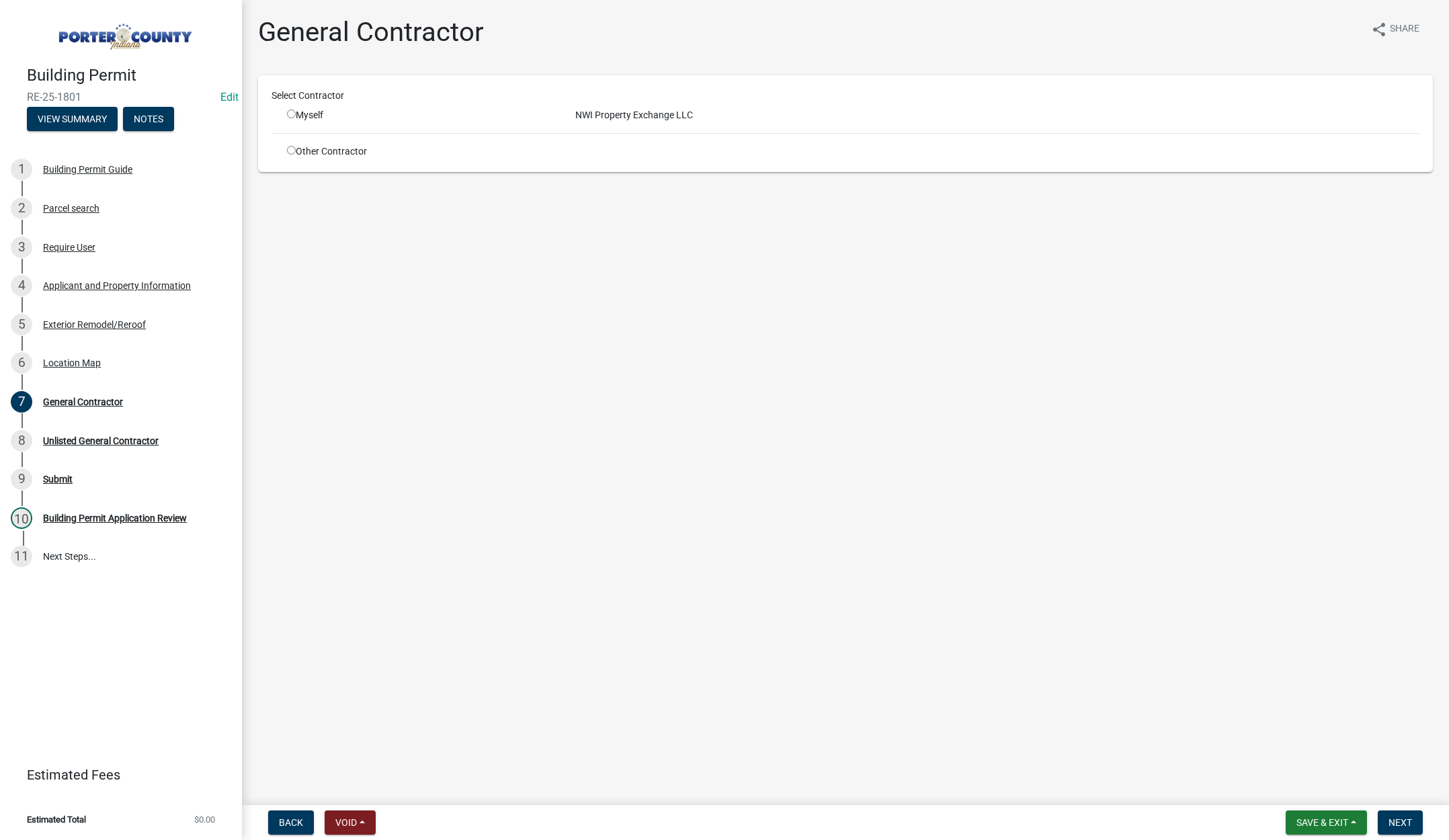
click at [293, 149] on input "radio" at bounding box center [292, 150] width 9 height 9
radio input "true"
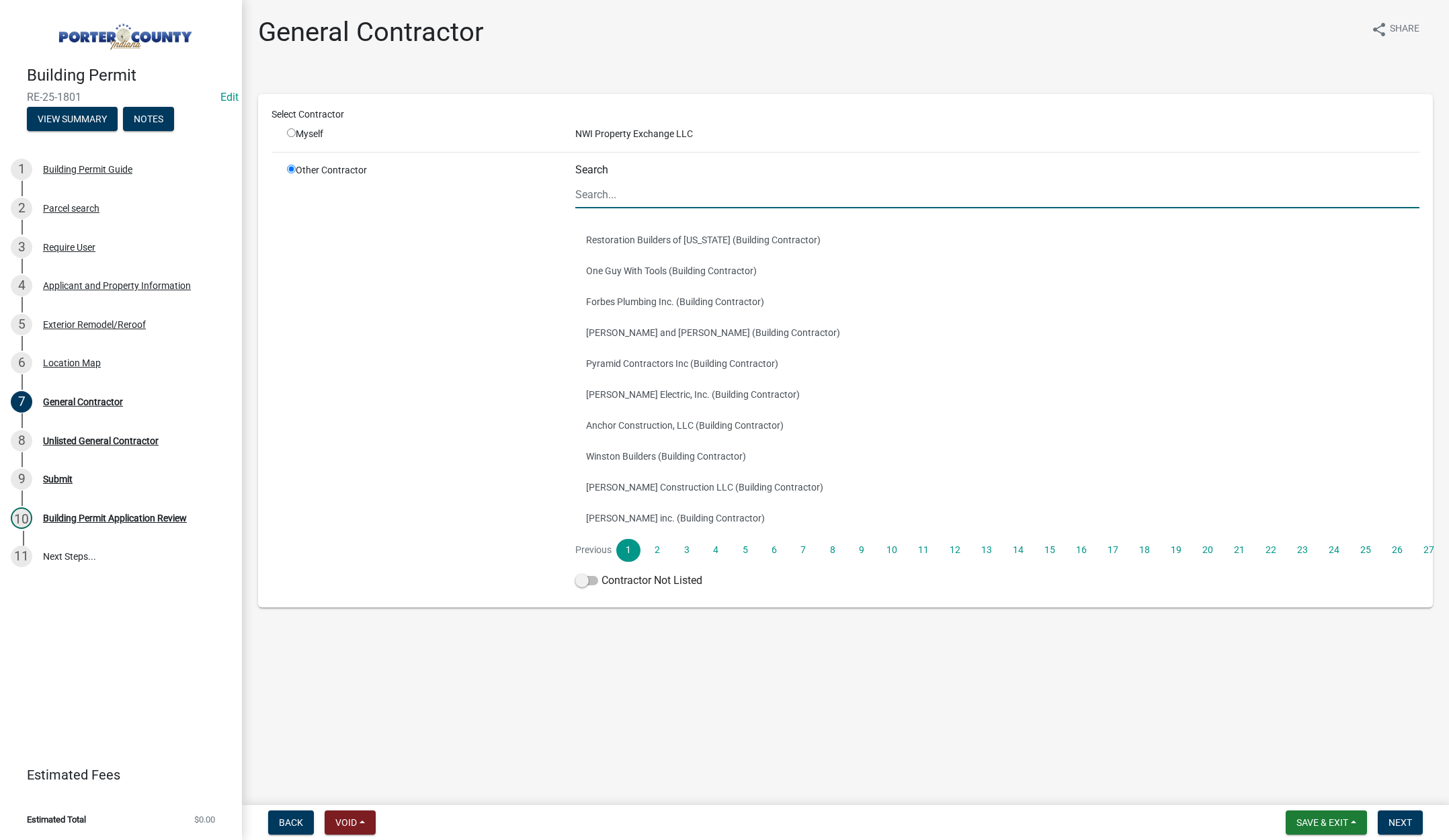
drag, startPoint x: 605, startPoint y: 193, endPoint x: 614, endPoint y: 201, distance: 12.0
click at [606, 195] on input "Search" at bounding box center [998, 194] width 844 height 27
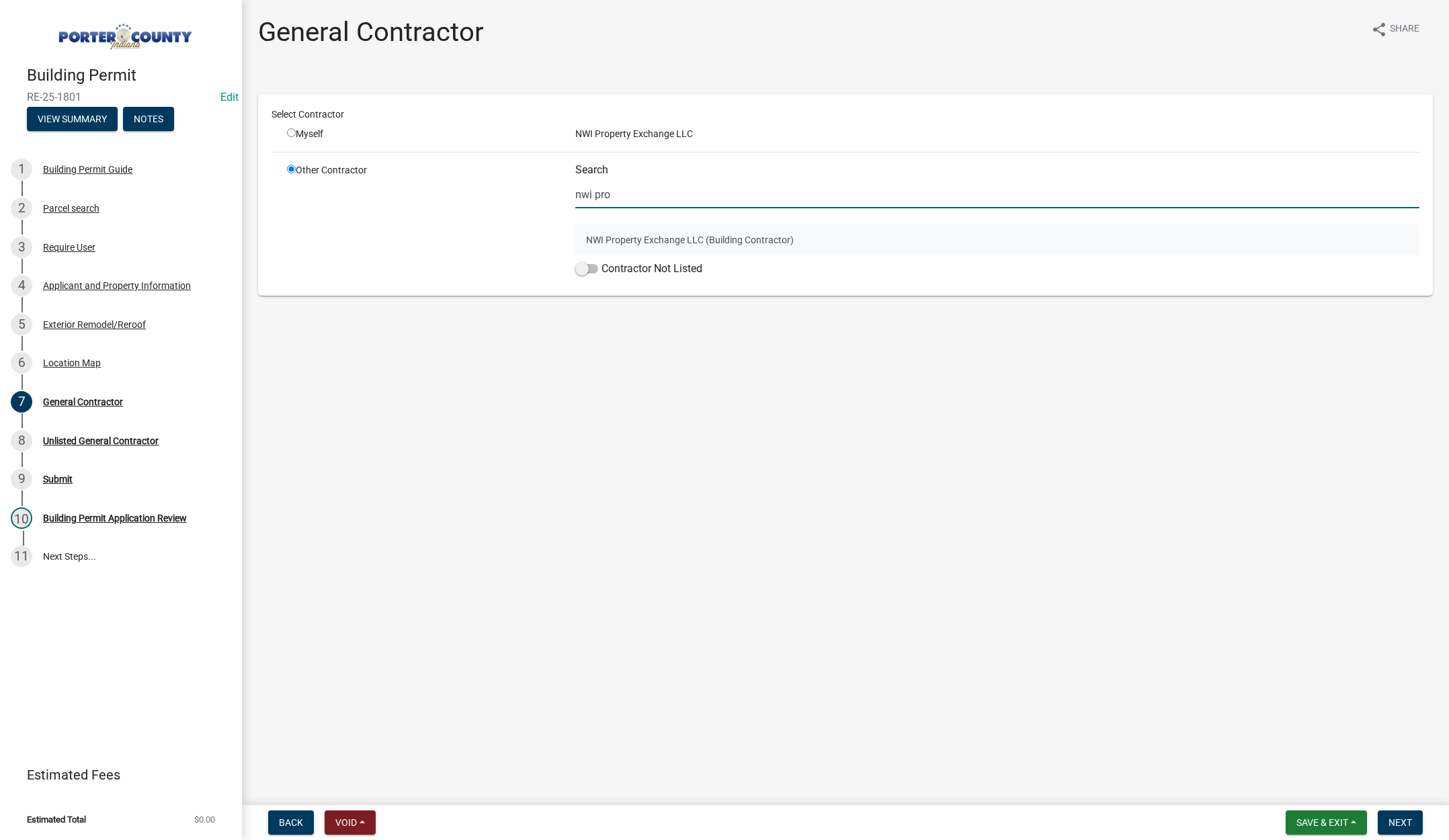
type input "nwi pro"
click at [606, 240] on button "NWI Property Exchange LLC (Building Contractor)" at bounding box center [998, 240] width 844 height 31
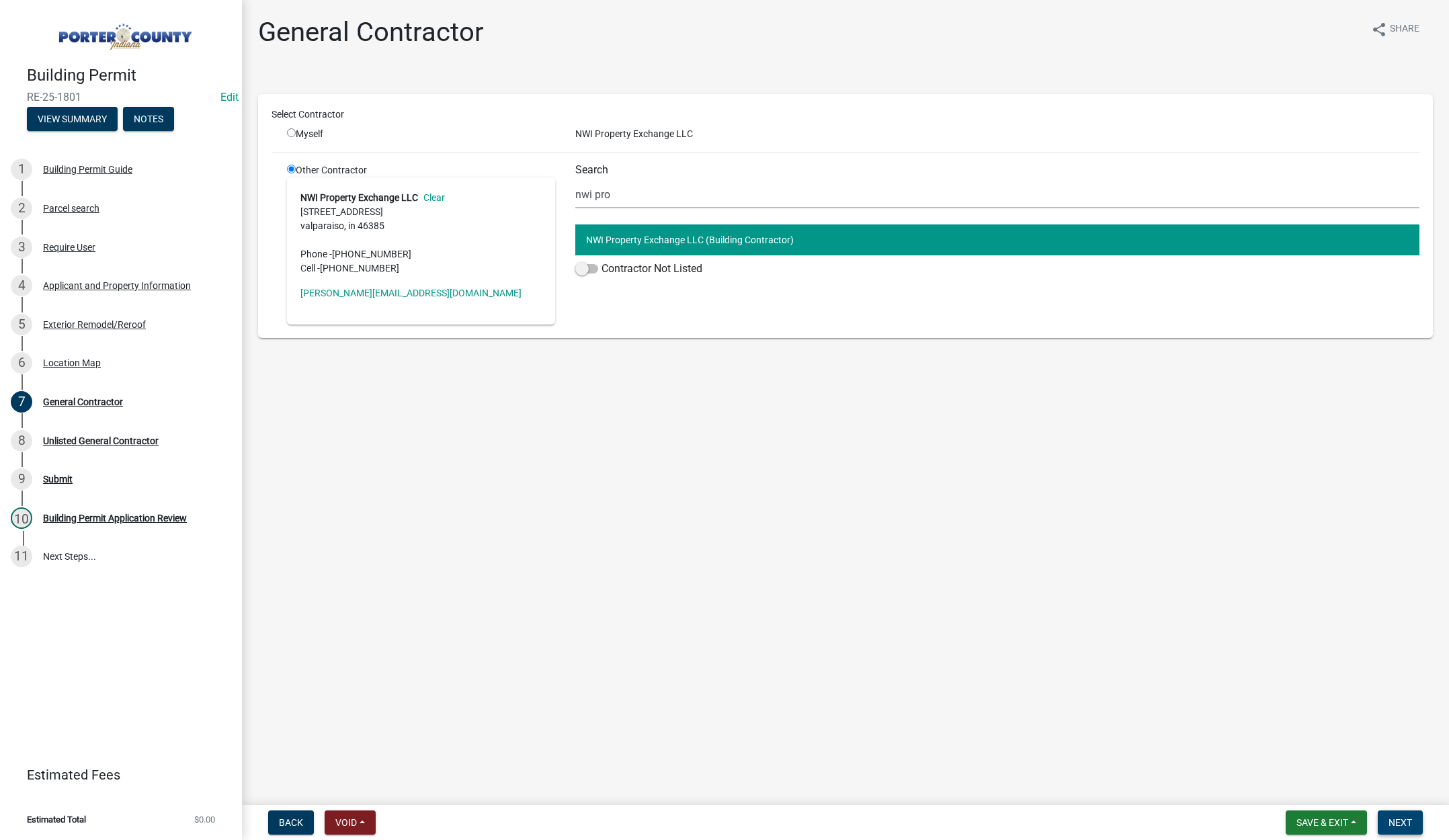
click at [1400, 825] on span "Next" at bounding box center [1401, 823] width 24 height 11
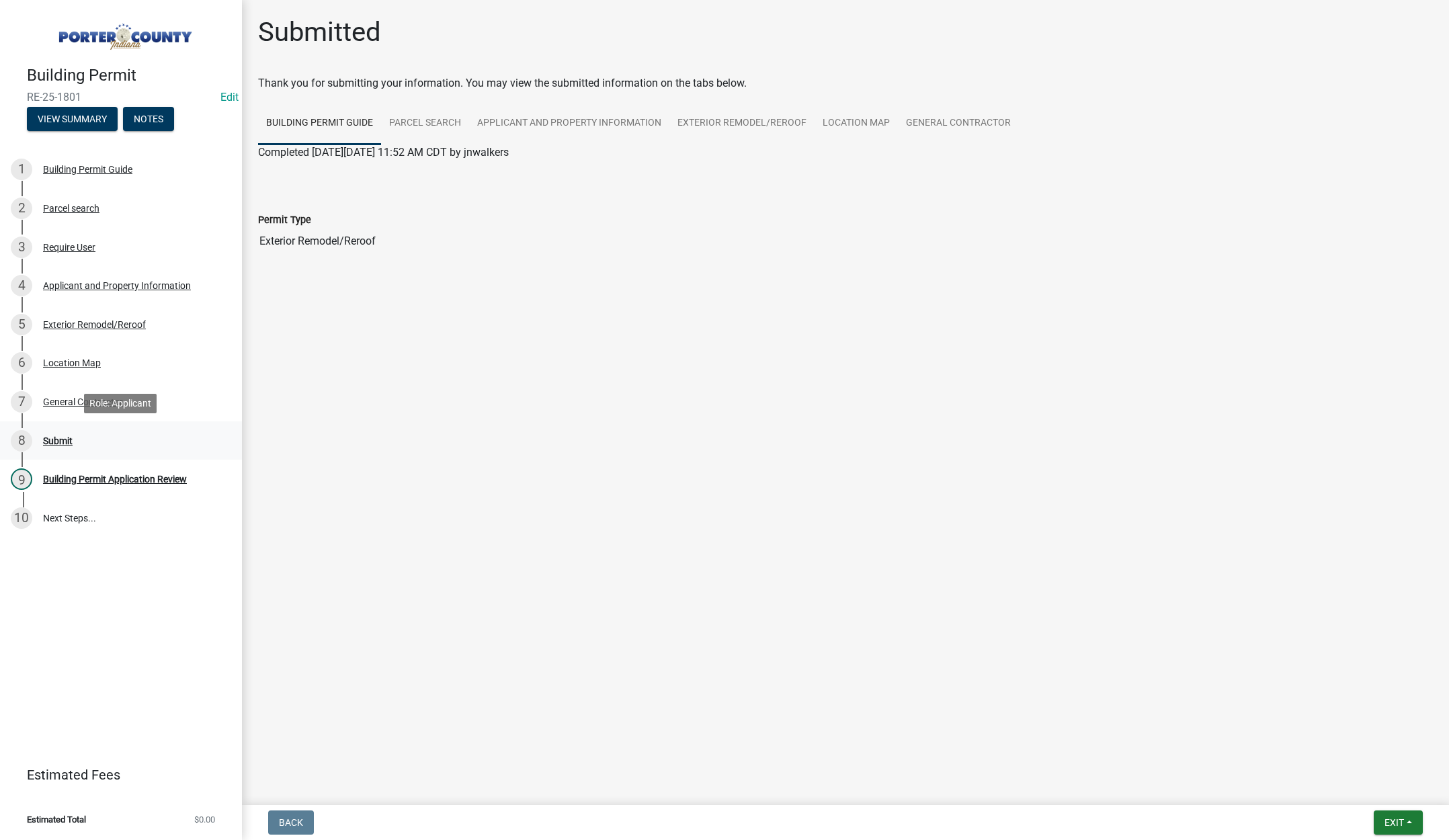
drag, startPoint x: 60, startPoint y: 438, endPoint x: 98, endPoint y: 440, distance: 38.1
click at [61, 438] on div "Submit" at bounding box center [57, 441] width 30 height 9
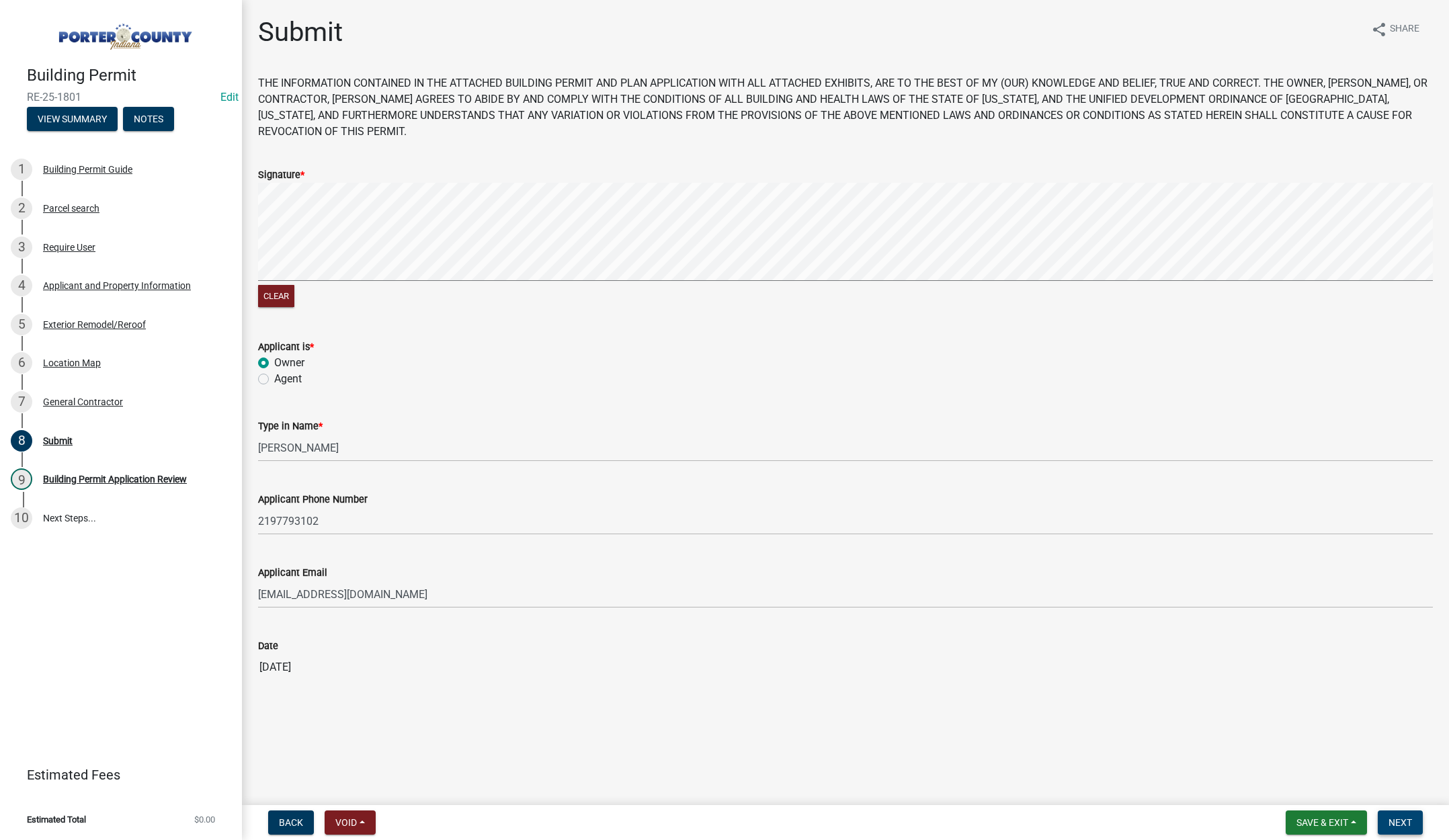
click at [1405, 819] on span "Next" at bounding box center [1401, 823] width 24 height 11
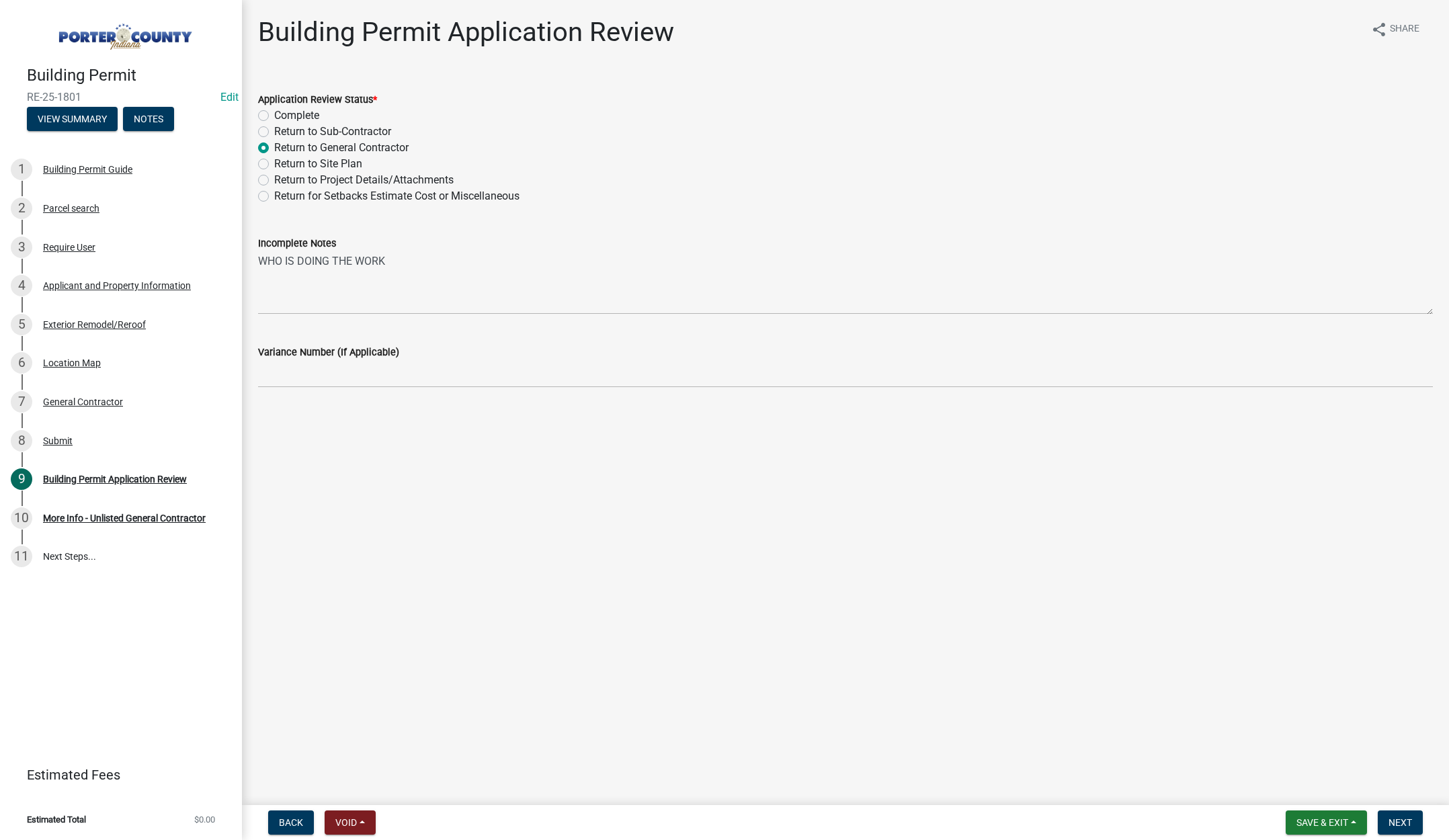
click at [275, 113] on label "Complete" at bounding box center [297, 115] width 45 height 16
click at [275, 113] on input "Complete" at bounding box center [279, 112] width 9 height 9
radio input "true"
click at [1396, 822] on span "Next" at bounding box center [1401, 823] width 24 height 11
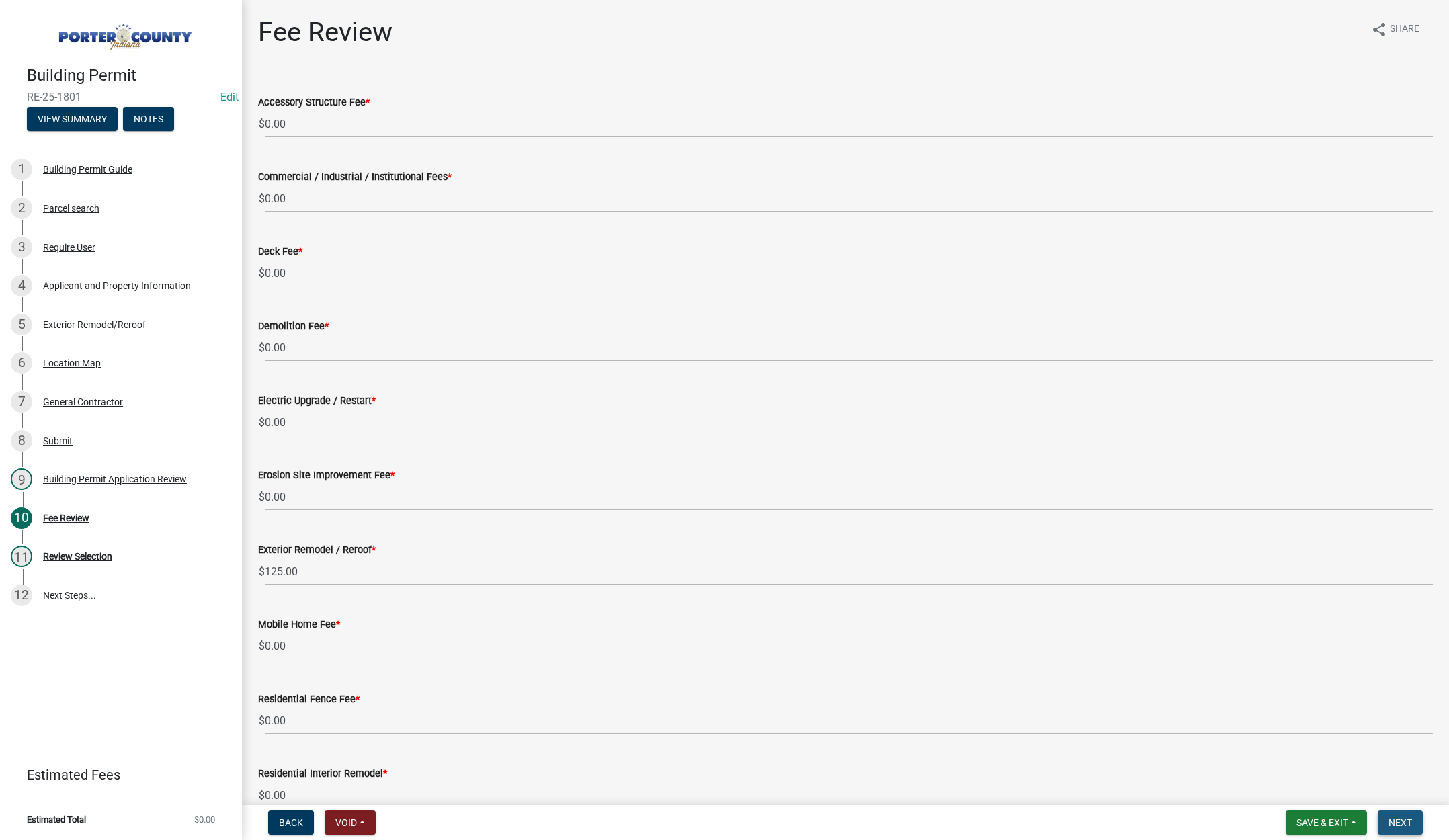
click at [1399, 814] on button "Next" at bounding box center [1400, 823] width 45 height 24
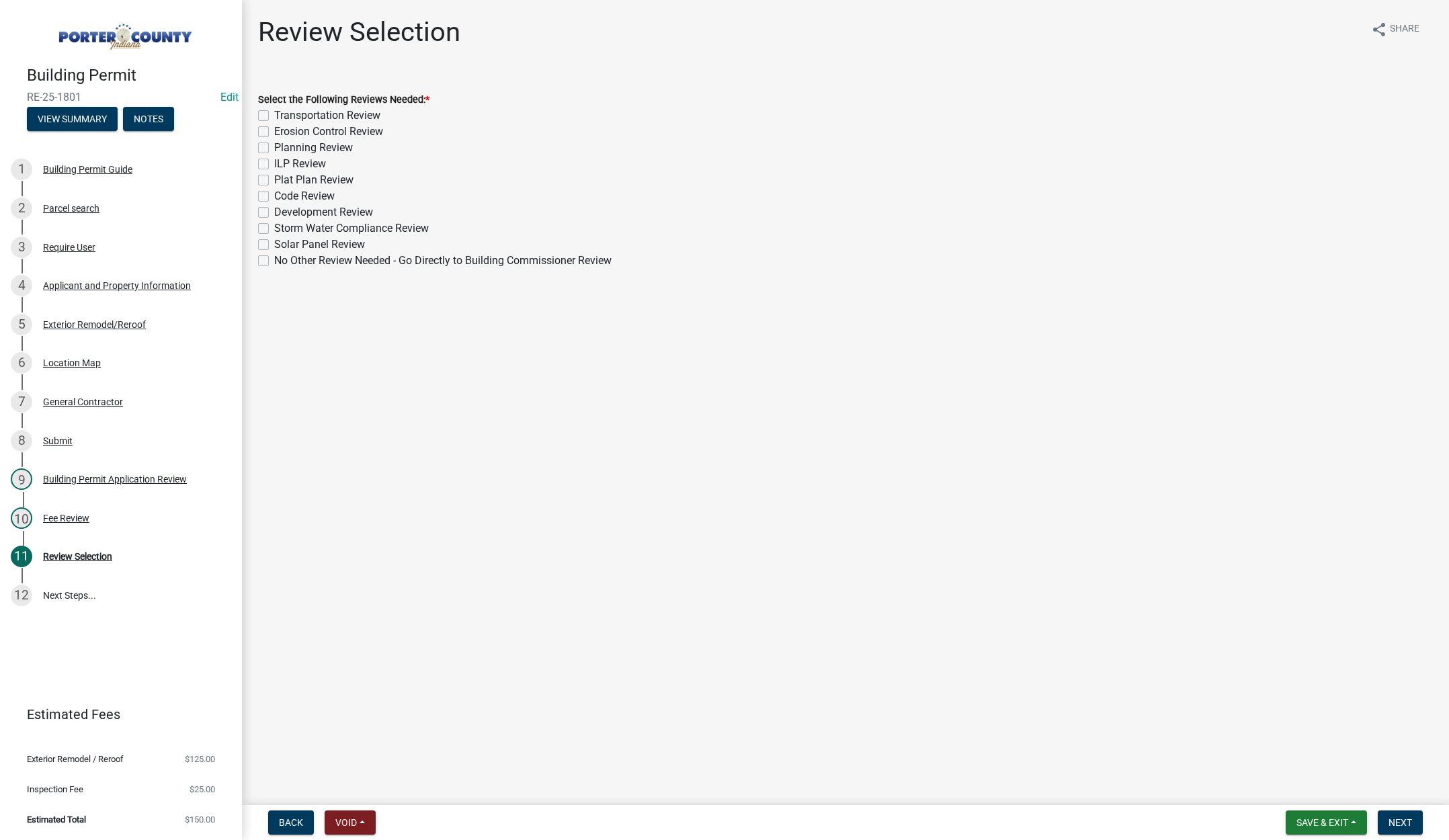
drag, startPoint x: 265, startPoint y: 258, endPoint x: 522, endPoint y: 332, distance: 267.4
click at [275, 258] on label "No Other Review Needed - Go Directly to Building Commissioner Review" at bounding box center [443, 260] width 338 height 16
click at [275, 258] on input "No Other Review Needed - Go Directly to Building Commissioner Review" at bounding box center [279, 257] width 9 height 9
checkbox input "true"
checkbox input "false"
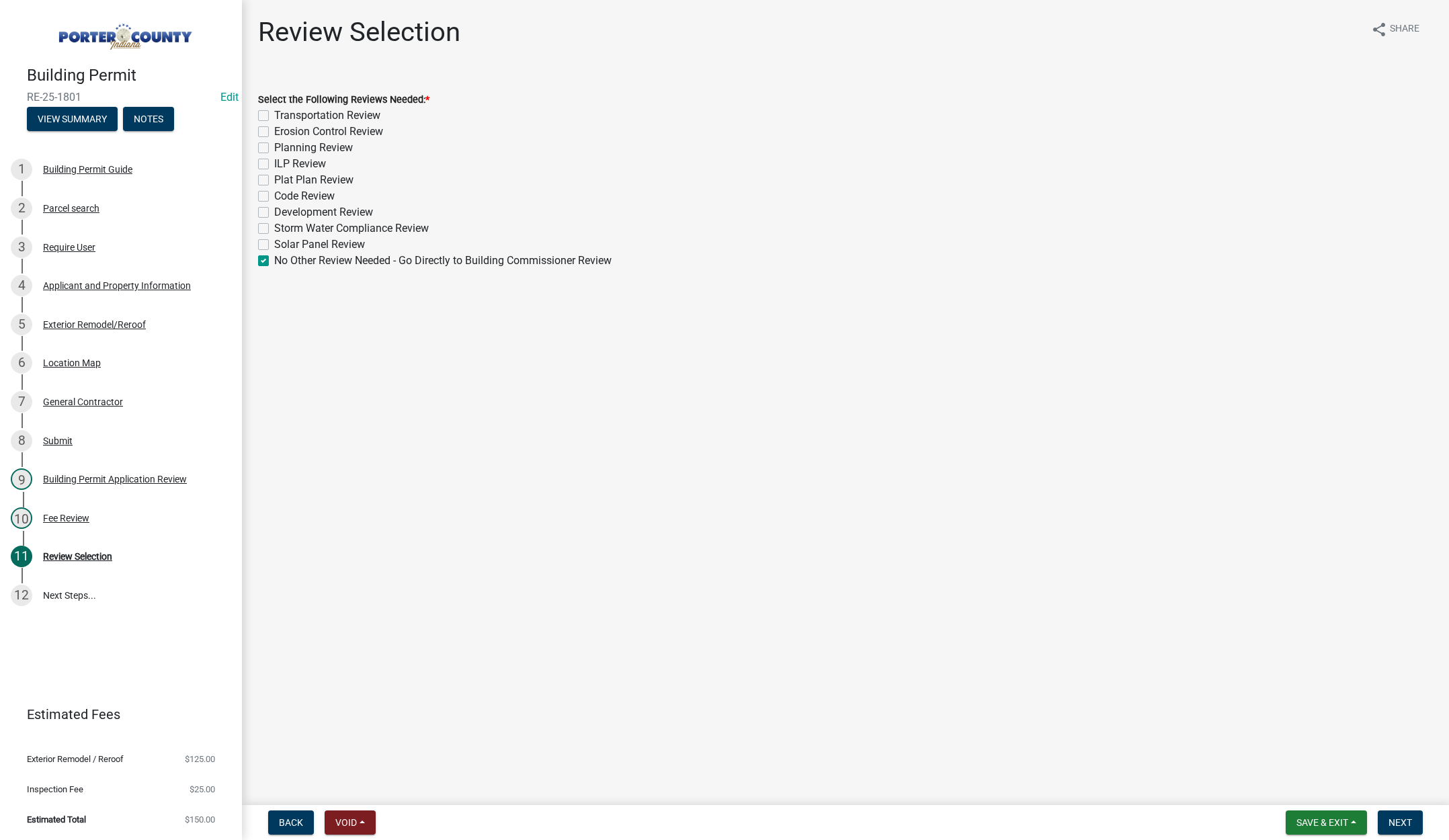
checkbox input "false"
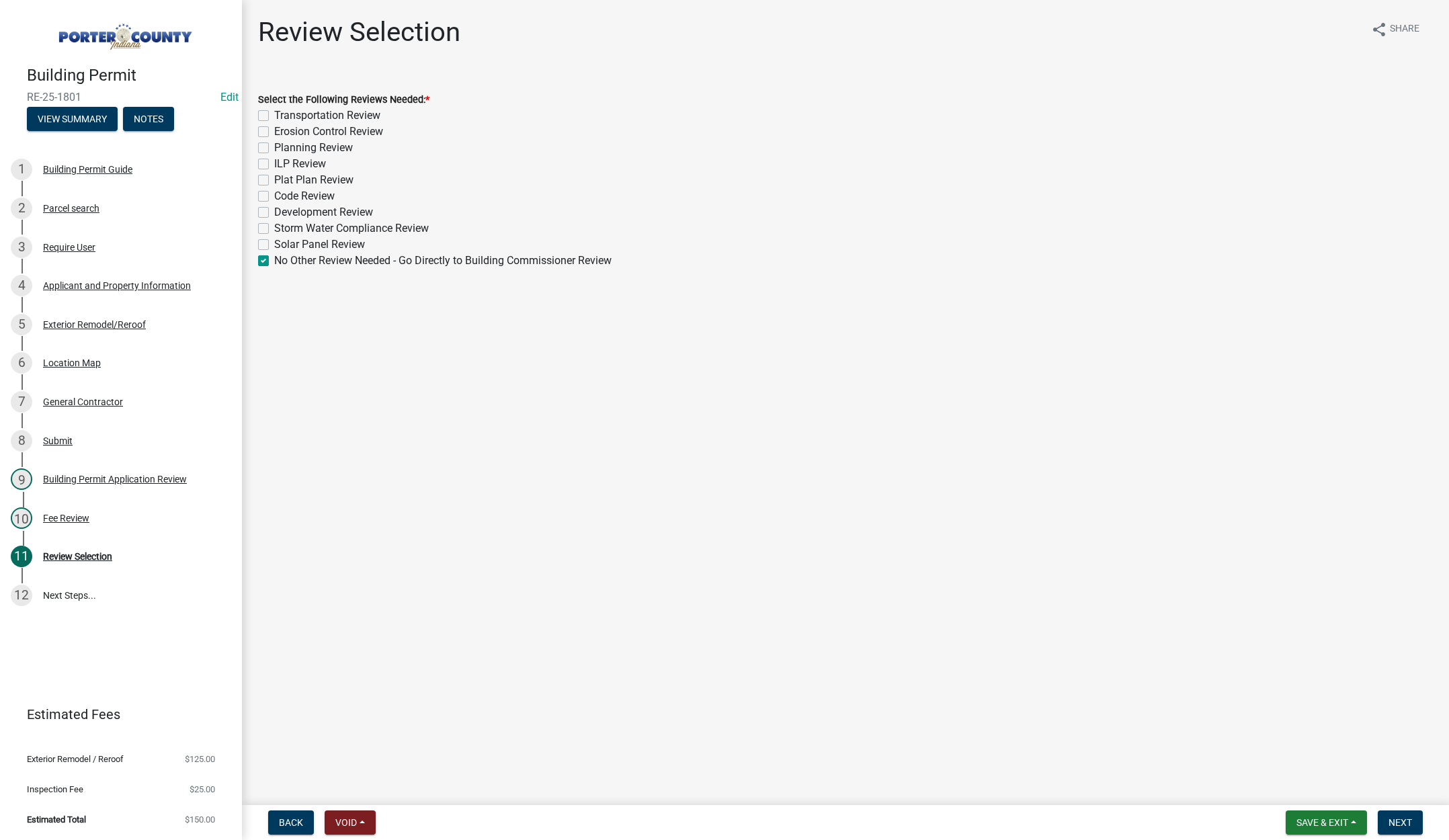
checkbox input "false"
checkbox input "true"
click at [1394, 821] on span "Next" at bounding box center [1401, 823] width 24 height 11
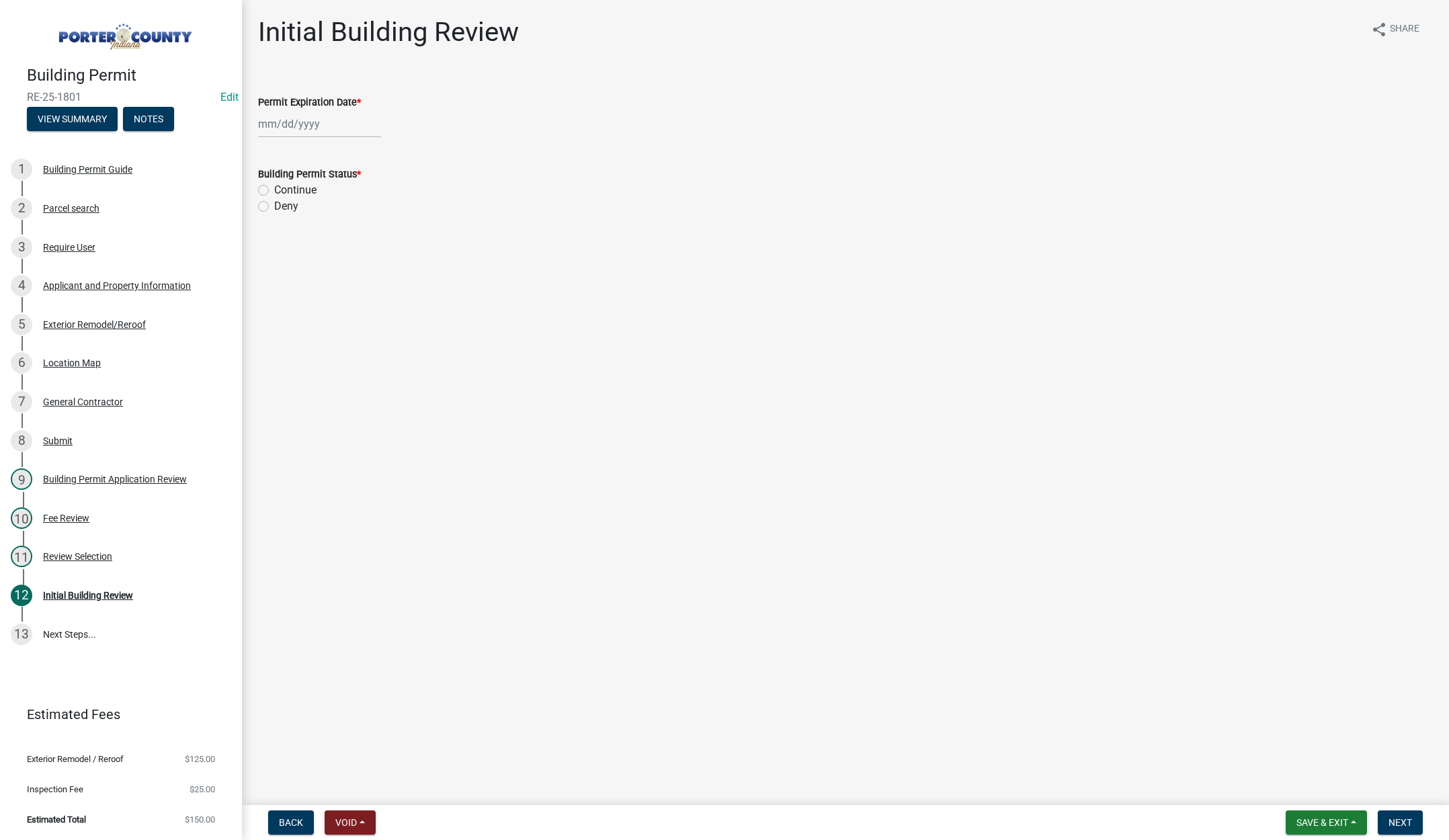
select select "9"
click at [330, 125] on div "Jan Feb Mar Apr May Jun Jul Aug Sep Oct Nov Dec 1525 1526 1527 1528 1529 1530 1…" at bounding box center [320, 124] width 123 height 27
click at [368, 150] on select "1525 1526 1527 1528 1529 1530 1531 1532 1533 1534 1535 1536 1537 1538 1539 1540…" at bounding box center [363, 153] width 49 height 20
select select "2026"
click at [339, 142] on select "1525 1526 1527 1528 1529 1530 1531 1532 1533 1534 1535 1536 1537 1538 1539 1540…" at bounding box center [363, 153] width 49 height 20
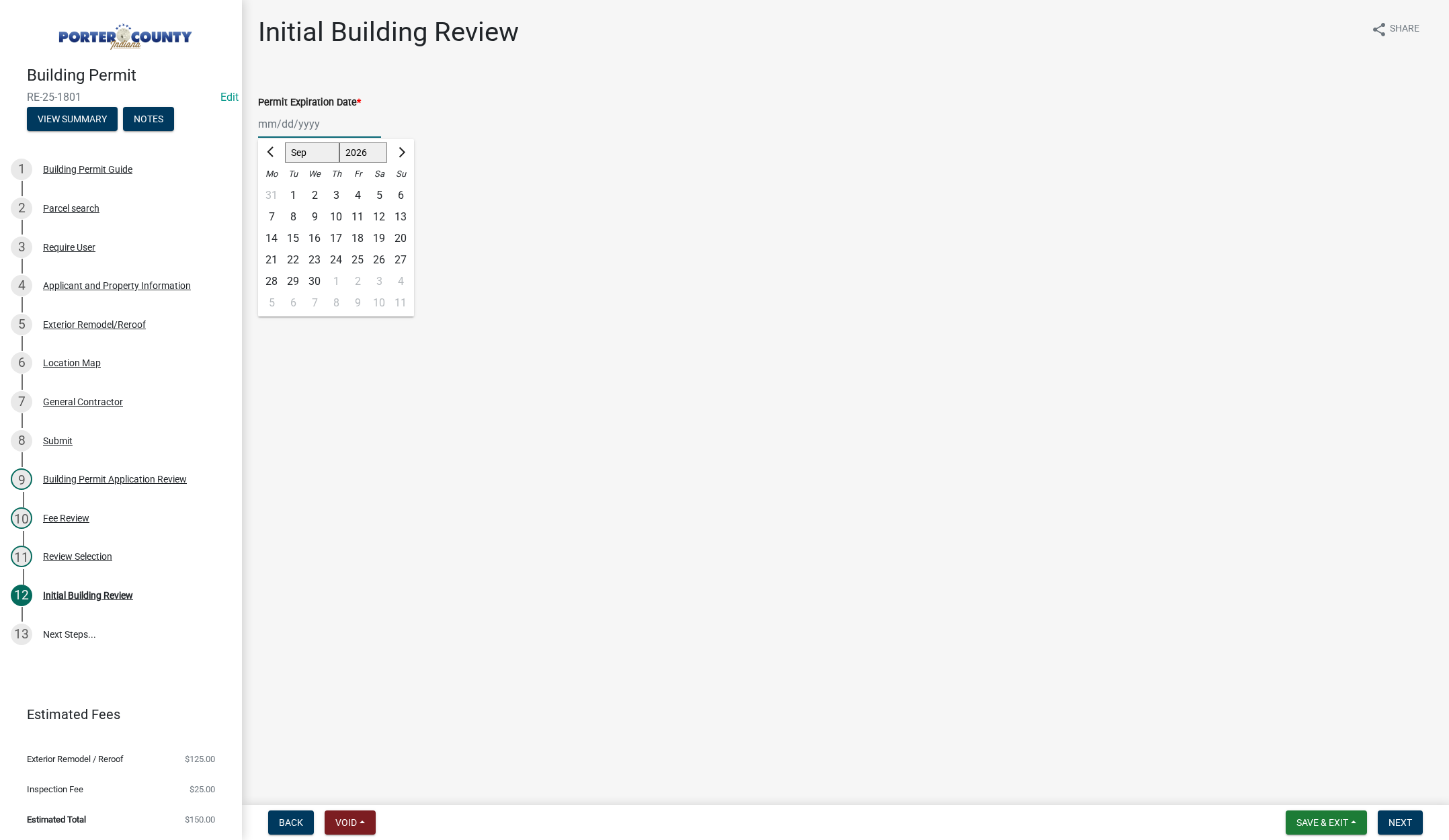
click at [316, 236] on div "16" at bounding box center [314, 238] width 21 height 21
type input "09/16/2026"
click at [275, 189] on label "Continue" at bounding box center [296, 190] width 43 height 16
click at [275, 189] on input "Continue" at bounding box center [279, 187] width 9 height 9
radio input "true"
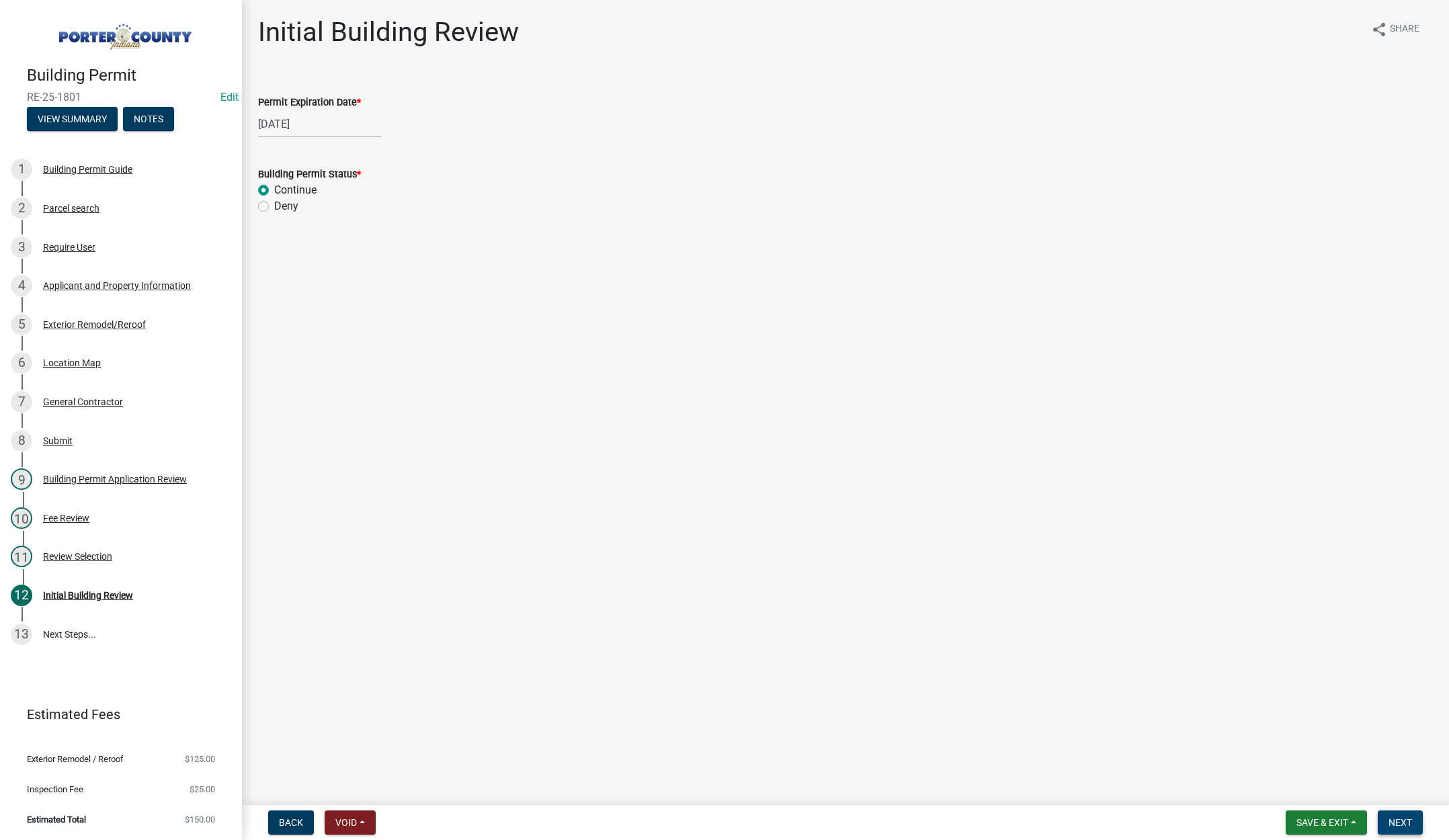
drag, startPoint x: 1405, startPoint y: 821, endPoint x: 1399, endPoint y: 814, distance: 9.2
click at [1405, 820] on span "Next" at bounding box center [1401, 823] width 24 height 11
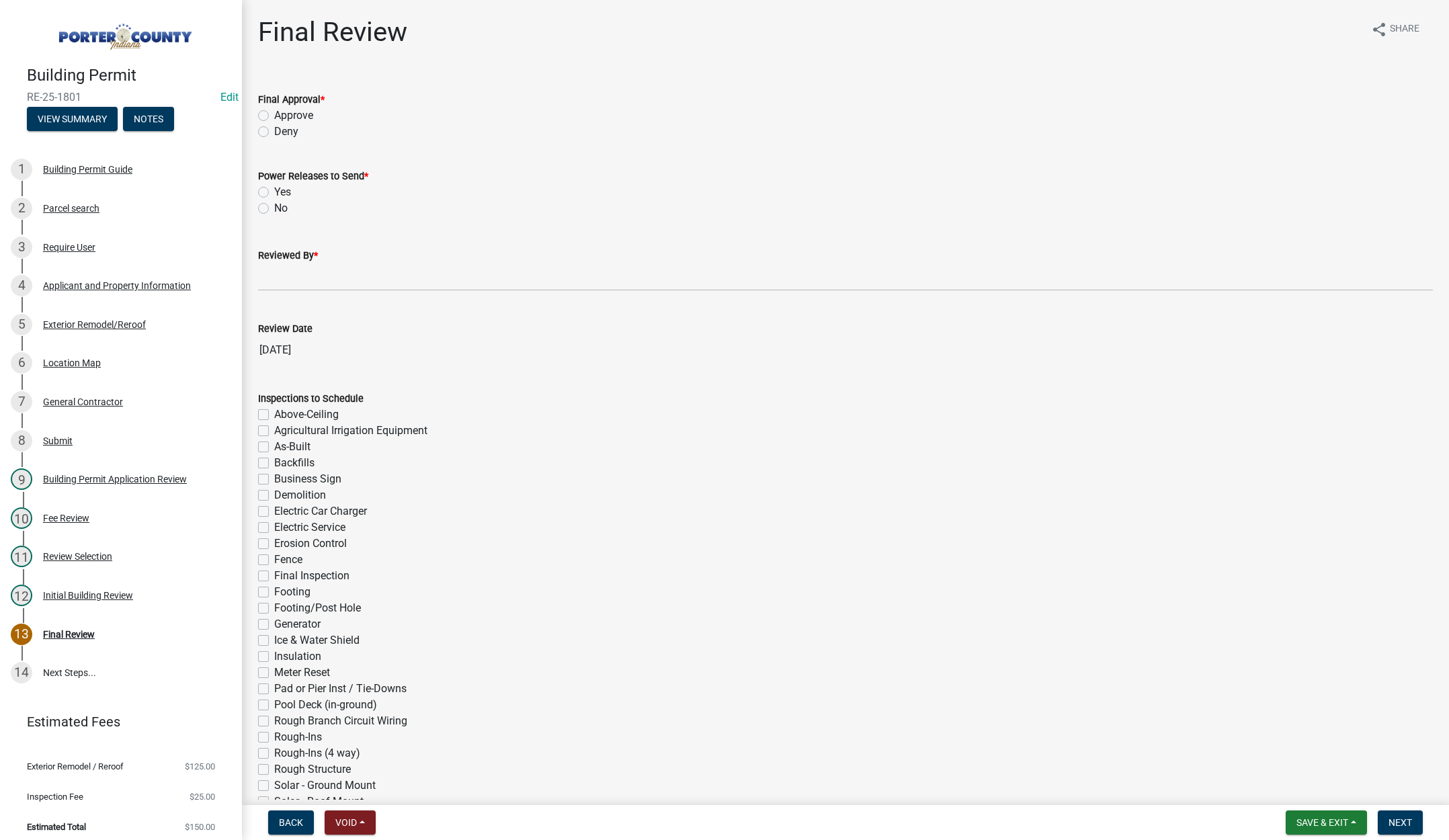
click at [275, 115] on label "Approve" at bounding box center [294, 115] width 39 height 16
click at [275, 115] on input "Approve" at bounding box center [279, 112] width 9 height 9
radio input "true"
click at [275, 211] on label "No" at bounding box center [281, 208] width 14 height 16
click at [275, 209] on input "No" at bounding box center [279, 205] width 9 height 9
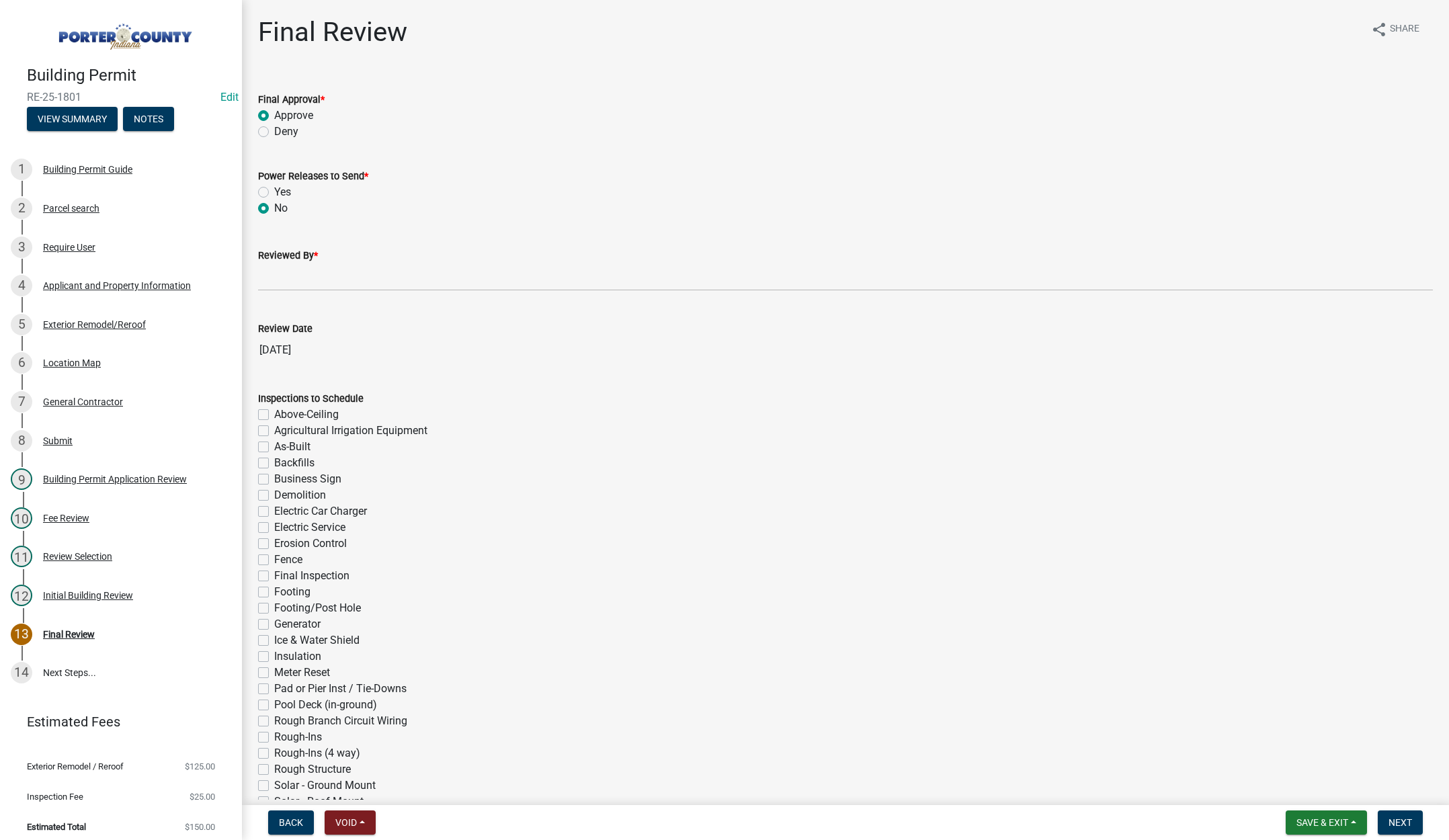
radio input "true"
click at [286, 278] on input "Reviewed By *" at bounding box center [846, 277] width 1175 height 27
type input "Tami"
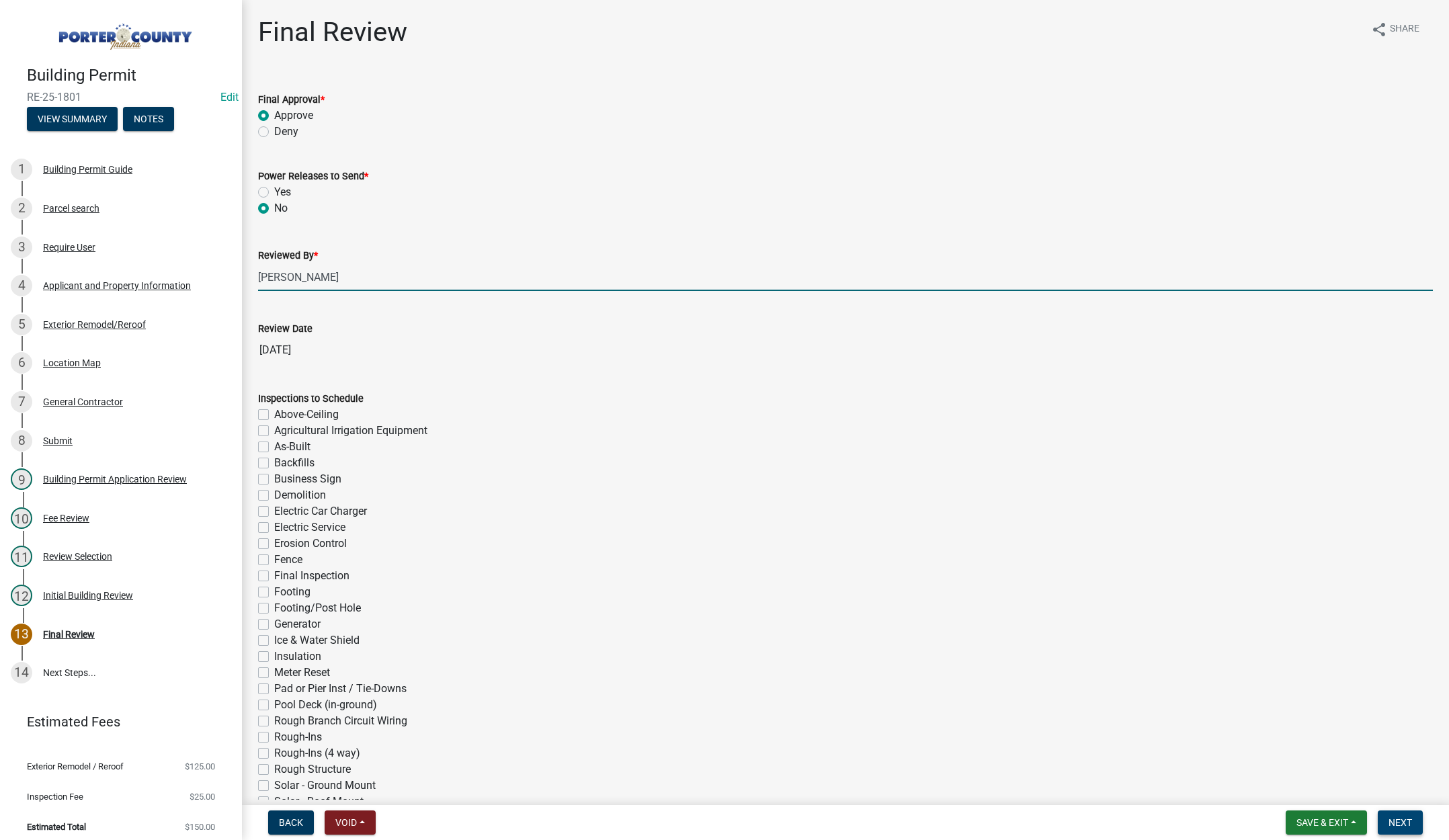
click at [1400, 822] on span "Next" at bounding box center [1401, 823] width 24 height 11
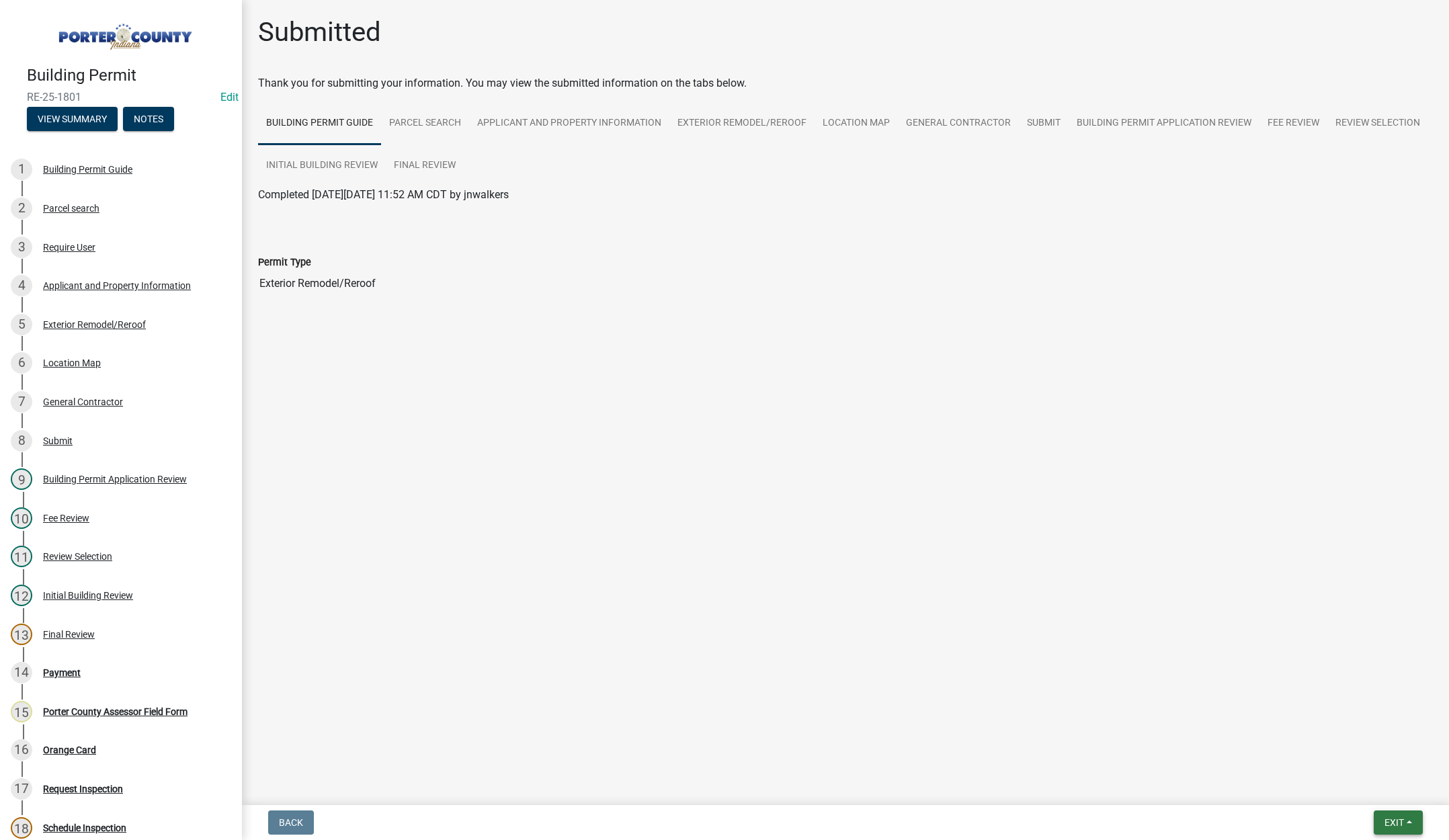
click at [1385, 821] on span "Exit" at bounding box center [1394, 823] width 20 height 11
click at [1374, 791] on button "Save & Exit" at bounding box center [1370, 788] width 107 height 32
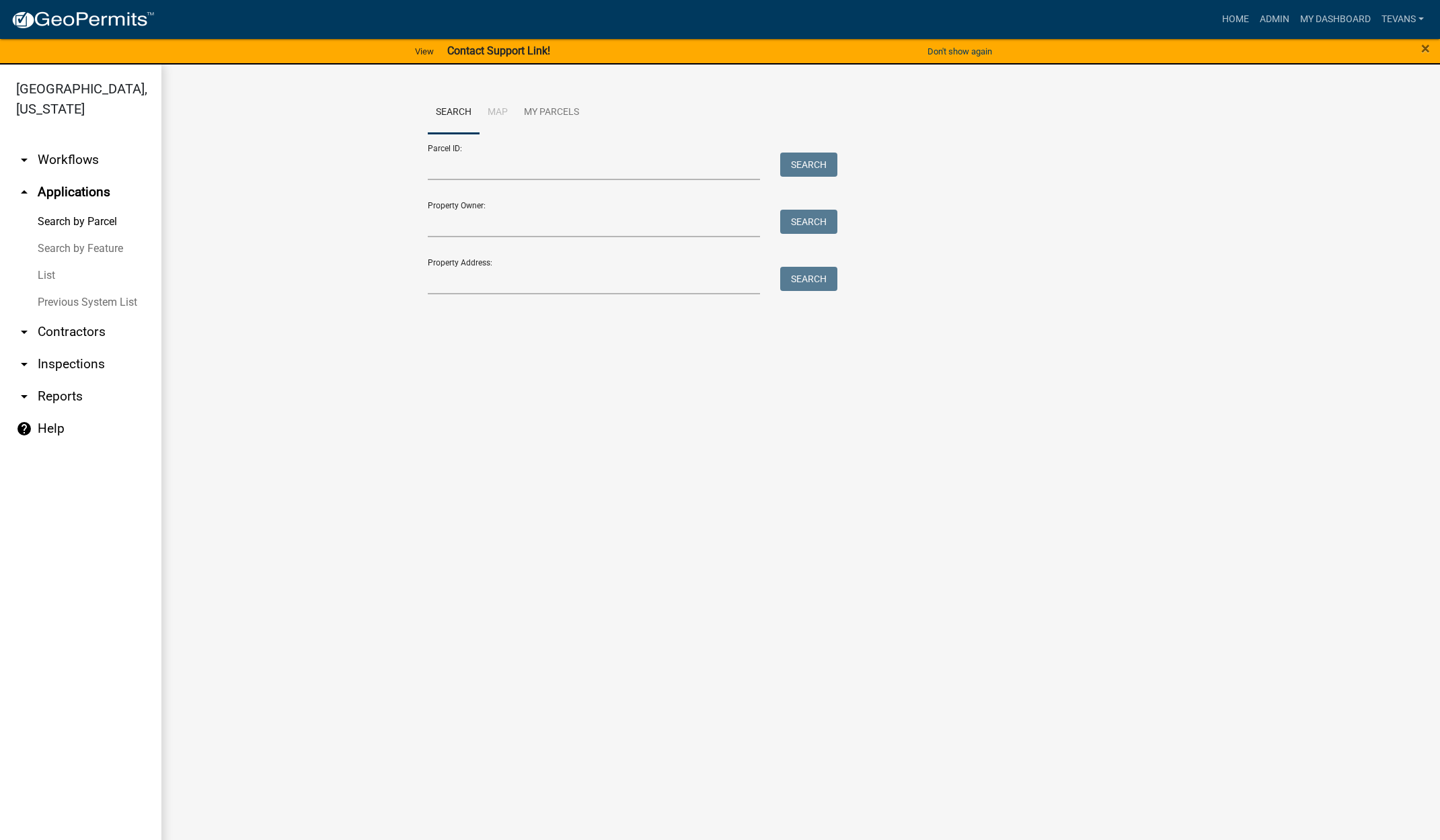
click at [40, 752] on ul "arrow_drop_down Workflows List arrow_drop_up Applications Search by Parcel Sear…" at bounding box center [80, 495] width 161 height 723
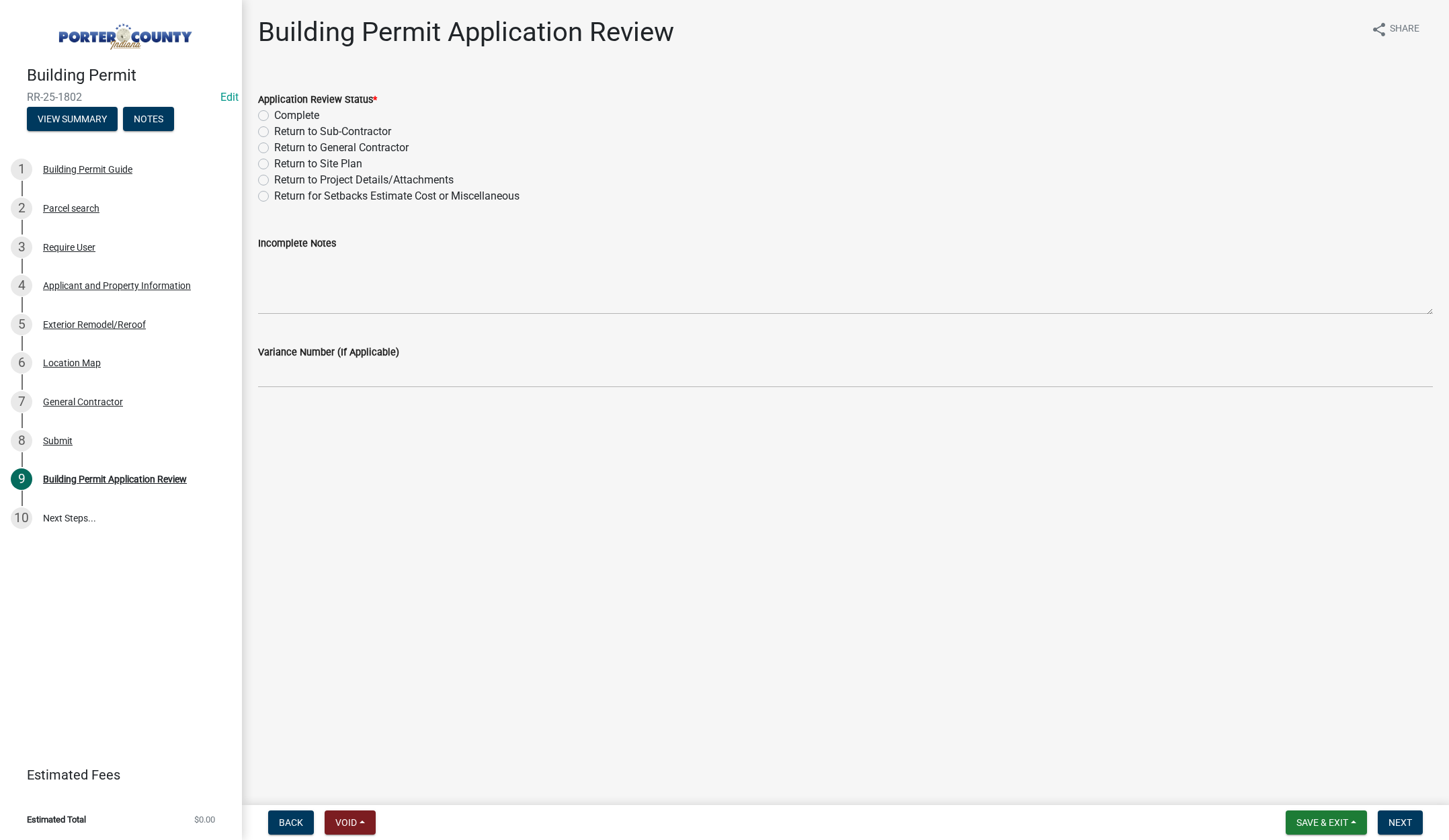
click at [275, 114] on label "Complete" at bounding box center [297, 115] width 45 height 16
click at [275, 114] on input "Complete" at bounding box center [279, 112] width 9 height 9
radio input "true"
click at [1399, 821] on span "Next" at bounding box center [1401, 823] width 24 height 11
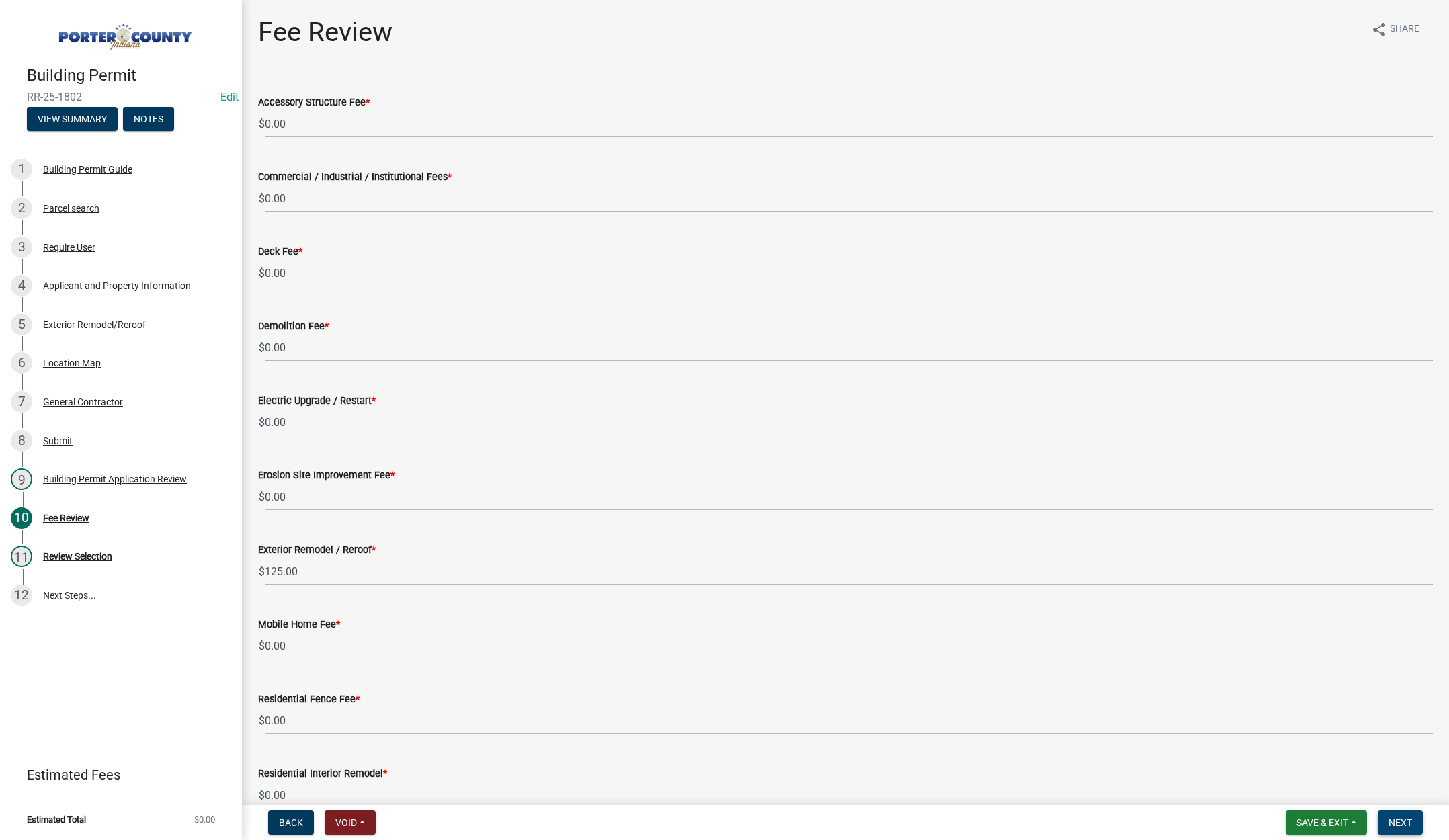
click at [1389, 814] on button "Next" at bounding box center [1400, 823] width 45 height 24
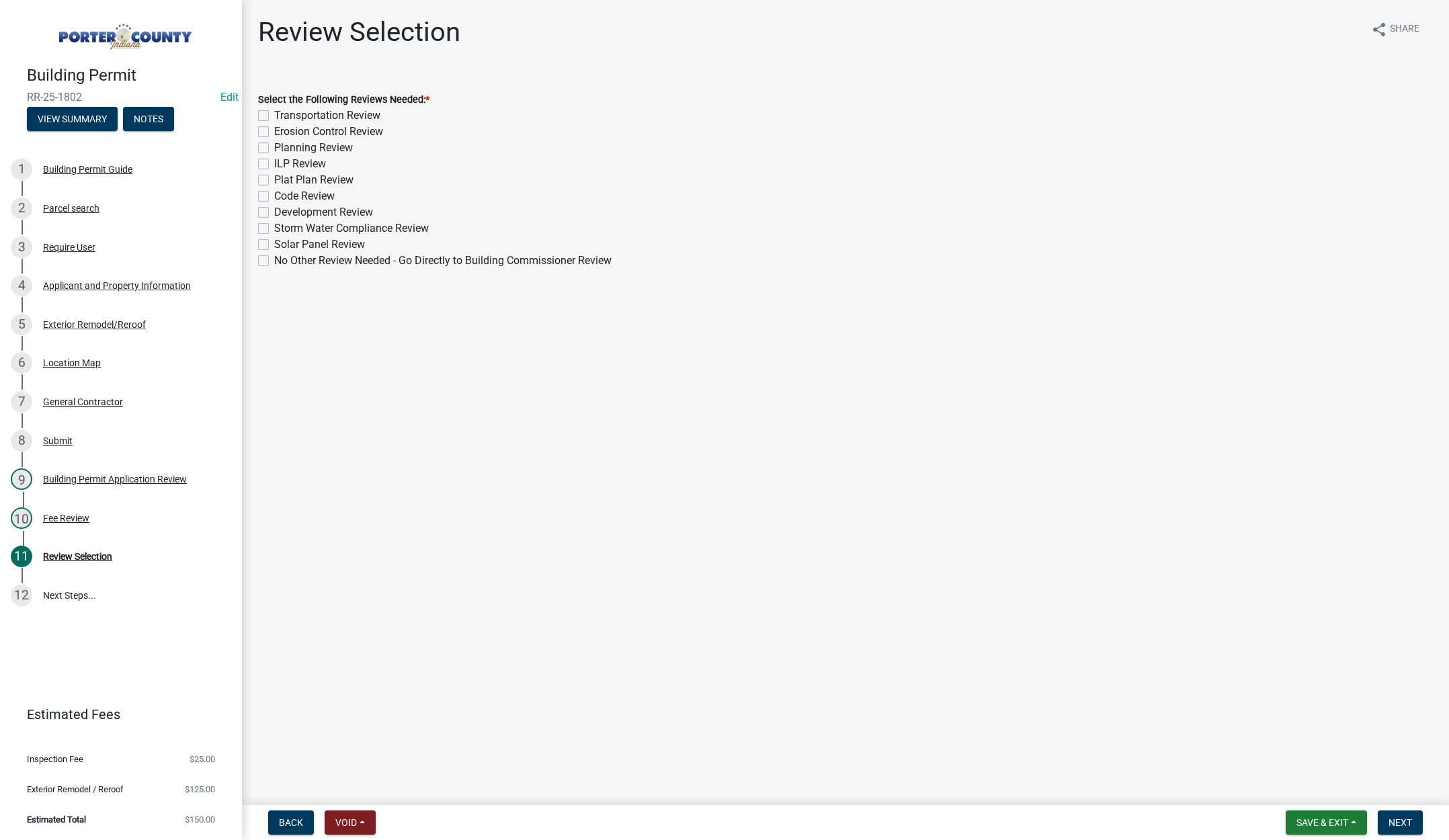
click at [275, 258] on label "No Other Review Needed - Go Directly to Building Commissioner Review" at bounding box center [443, 260] width 338 height 16
click at [275, 258] on input "No Other Review Needed - Go Directly to Building Commissioner Review" at bounding box center [279, 257] width 9 height 9
checkbox input "true"
checkbox input "false"
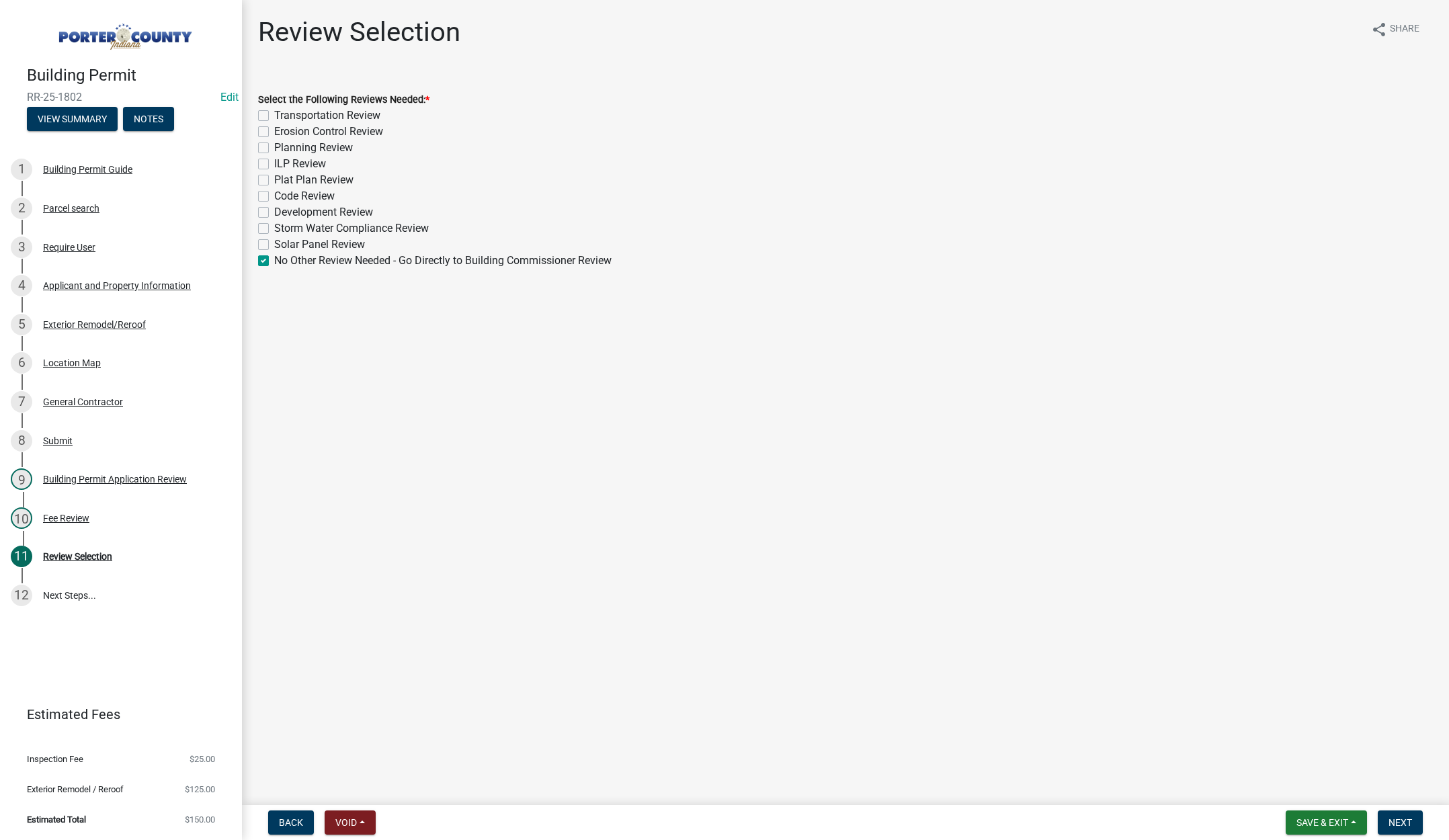
checkbox input "false"
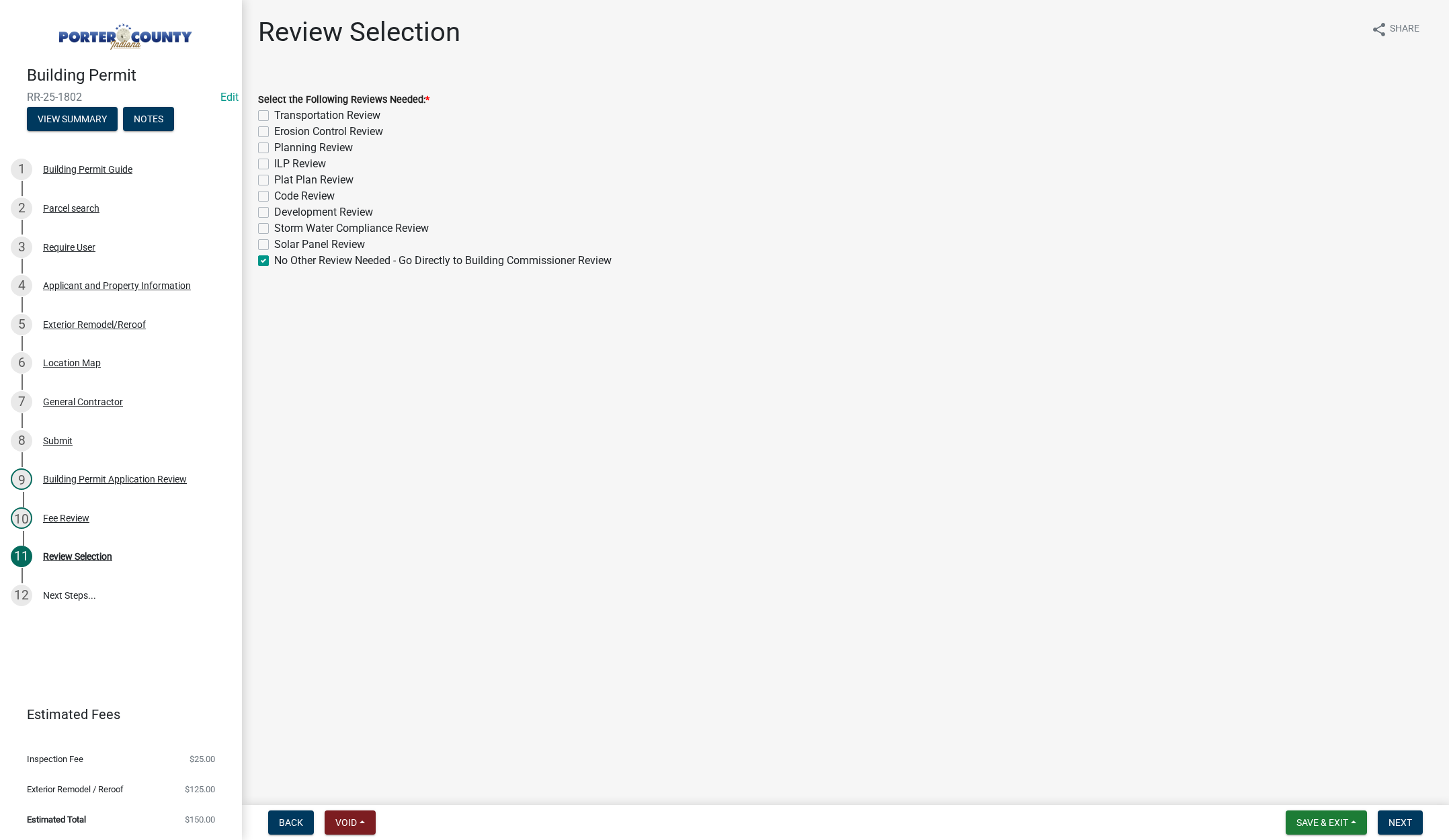
checkbox input "false"
checkbox input "true"
click at [1398, 821] on span "Next" at bounding box center [1401, 823] width 24 height 11
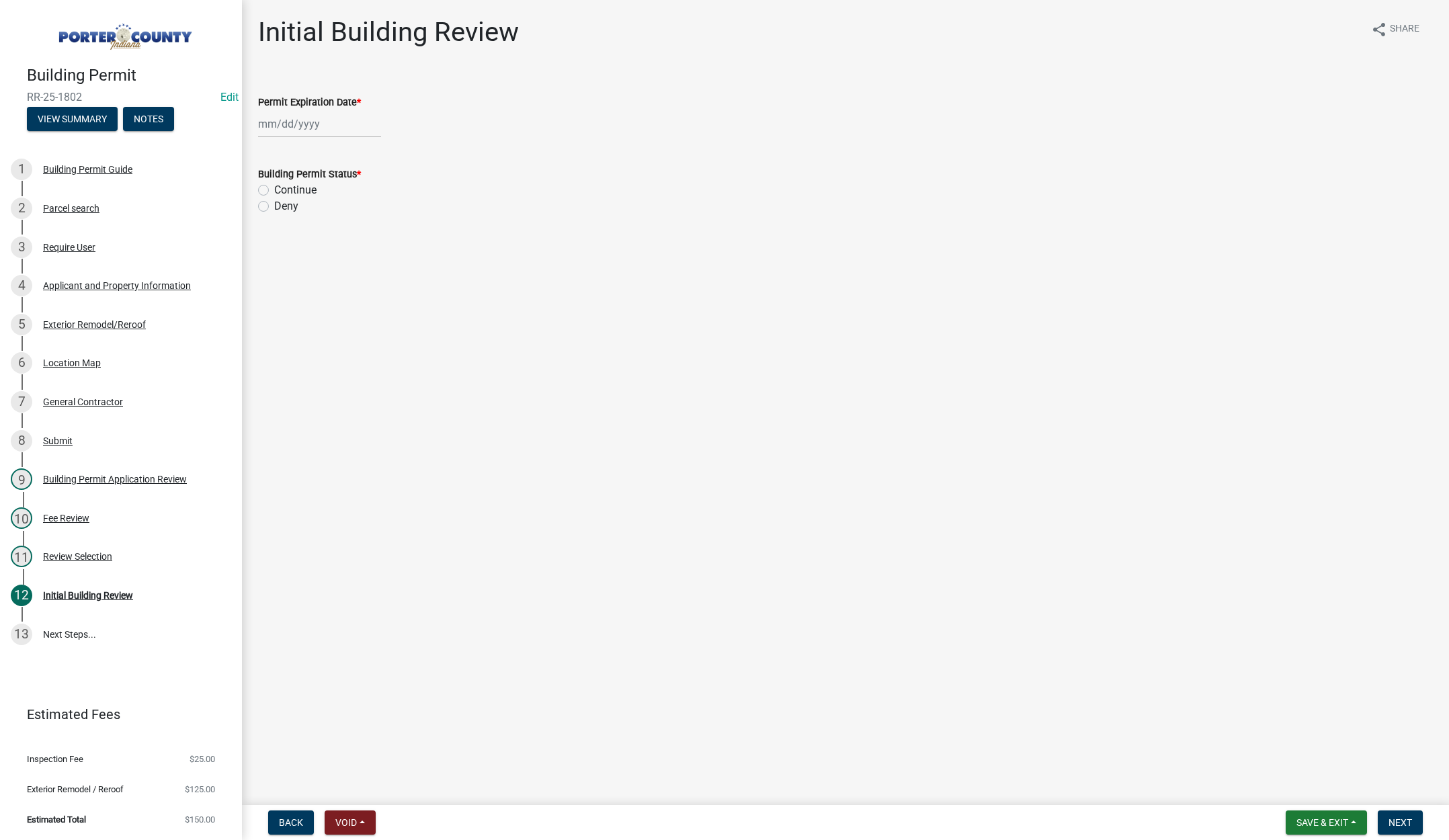
click at [327, 125] on div at bounding box center [320, 124] width 123 height 27
select select "9"
drag, startPoint x: 375, startPoint y: 154, endPoint x: 368, endPoint y: 154, distance: 7.0
click at [375, 154] on select "1525 1526 1527 1528 1529 1530 1531 1532 1533 1534 1535 1536 1537 1538 1539 1540…" at bounding box center [363, 153] width 49 height 20
select select "2026"
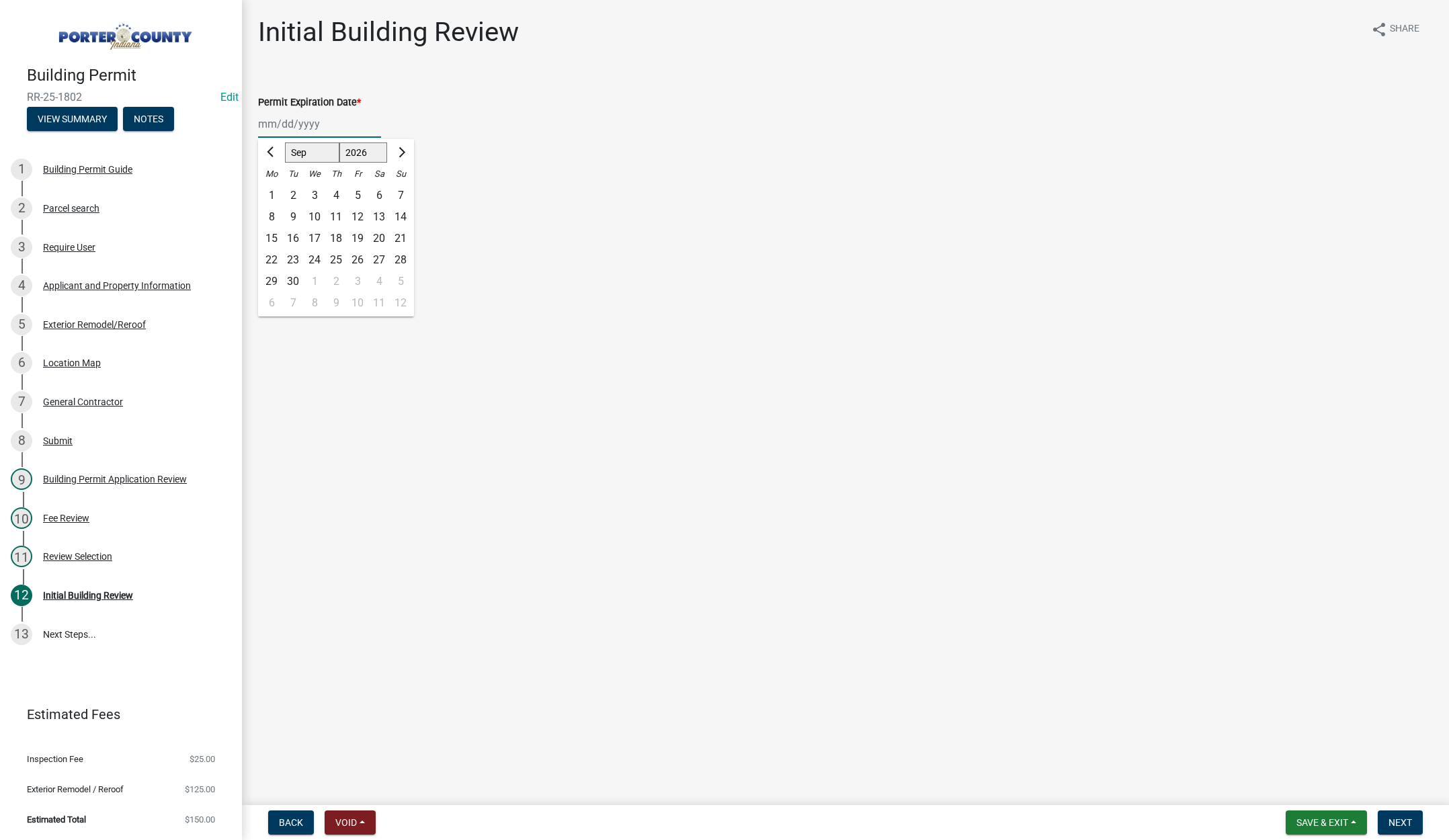
click at [339, 142] on select "1525 1526 1527 1528 1529 1530 1531 1532 1533 1534 1535 1536 1537 1538 1539 1540…" at bounding box center [363, 153] width 49 height 20
click at [312, 235] on div "16" at bounding box center [314, 238] width 21 height 21
type input "[DATE]"
click at [275, 190] on label "Continue" at bounding box center [296, 190] width 43 height 16
click at [275, 190] on input "Continue" at bounding box center [279, 187] width 9 height 9
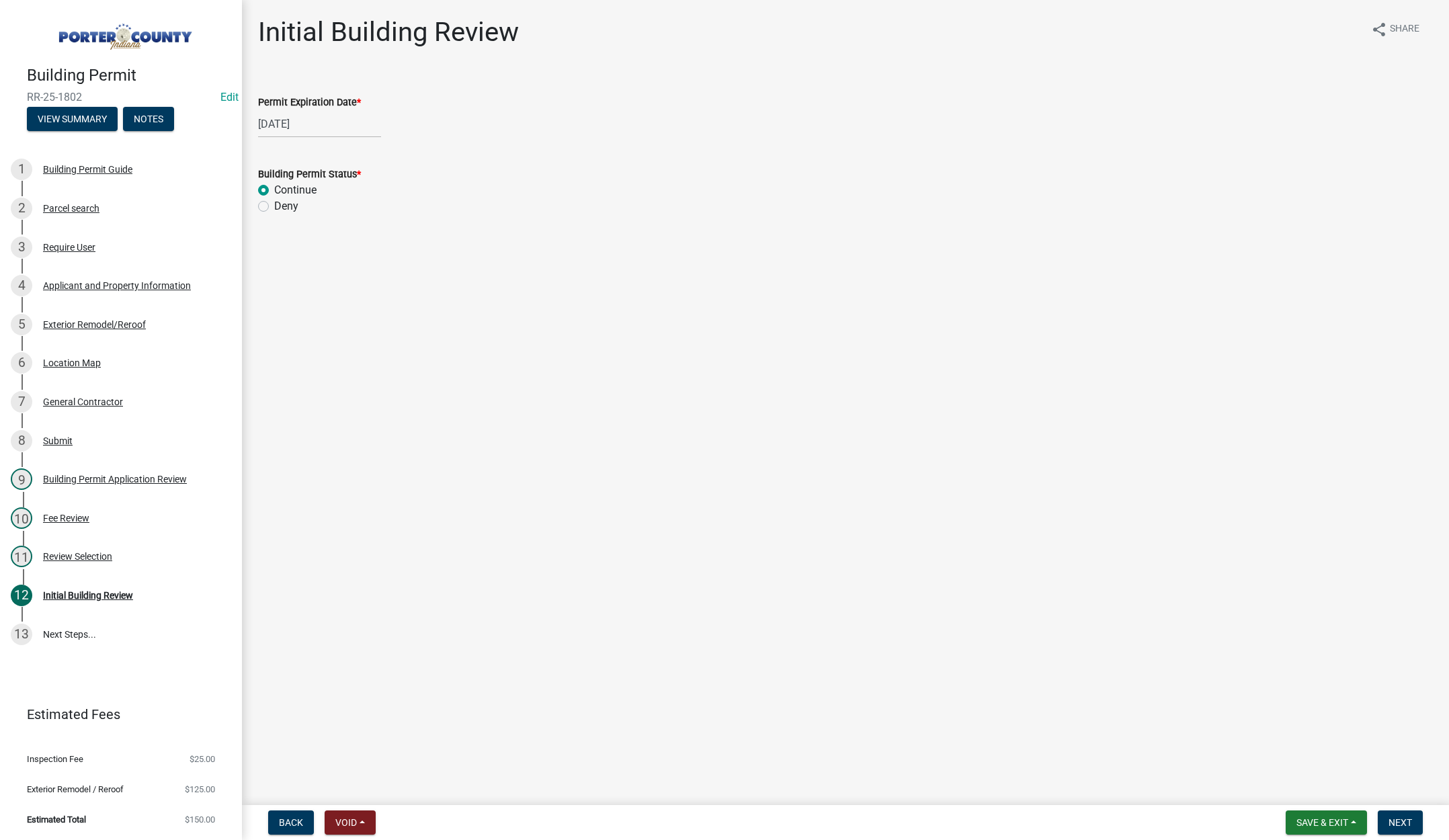
radio input "true"
drag, startPoint x: 1396, startPoint y: 823, endPoint x: 1122, endPoint y: 627, distance: 336.9
click at [1396, 821] on span "Next" at bounding box center [1401, 823] width 24 height 11
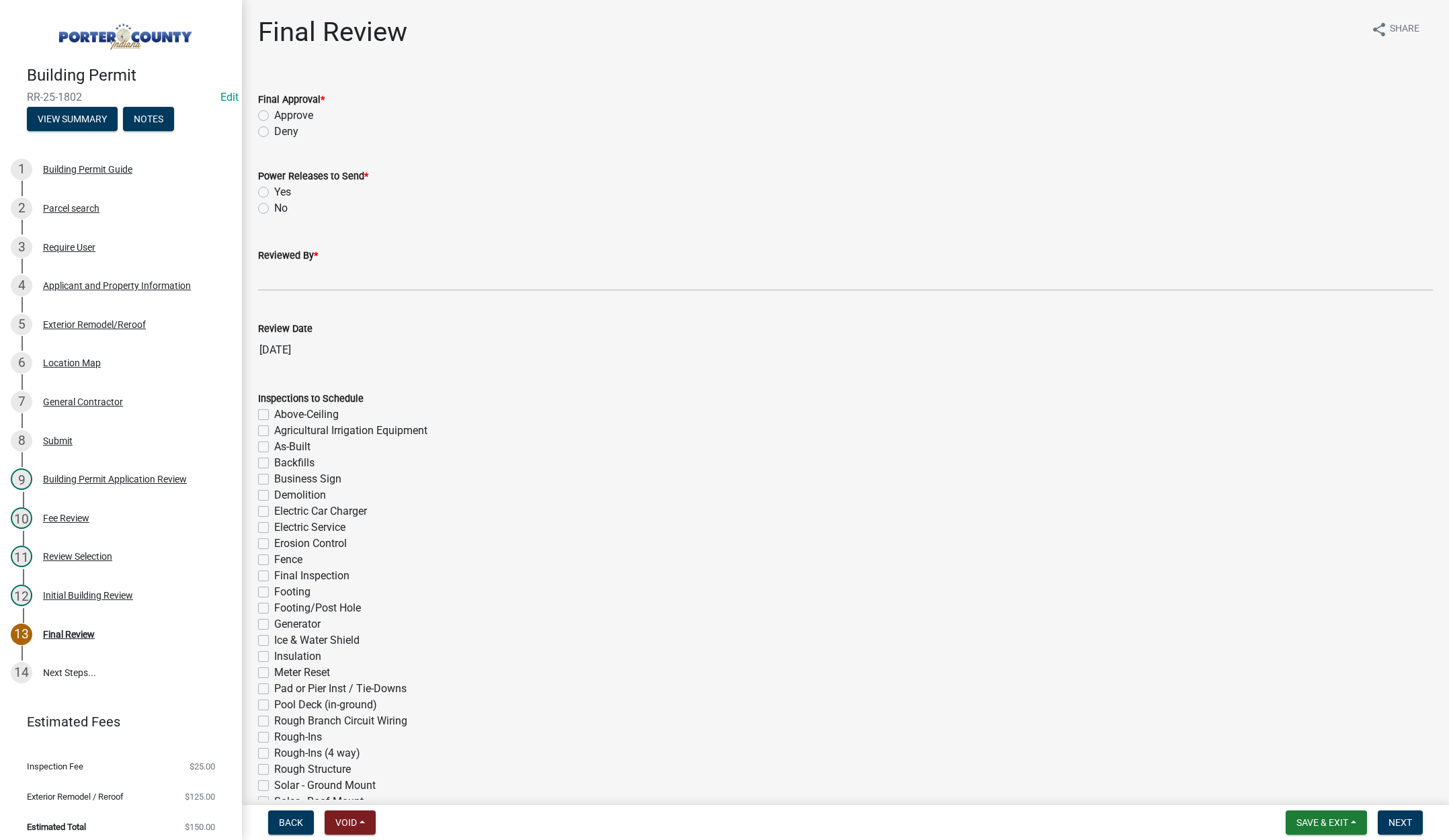
click at [275, 114] on label "Approve" at bounding box center [294, 115] width 39 height 16
click at [275, 114] on input "Approve" at bounding box center [279, 112] width 9 height 9
radio input "true"
click at [275, 209] on label "No" at bounding box center [281, 208] width 14 height 16
click at [275, 209] on input "No" at bounding box center [279, 205] width 9 height 9
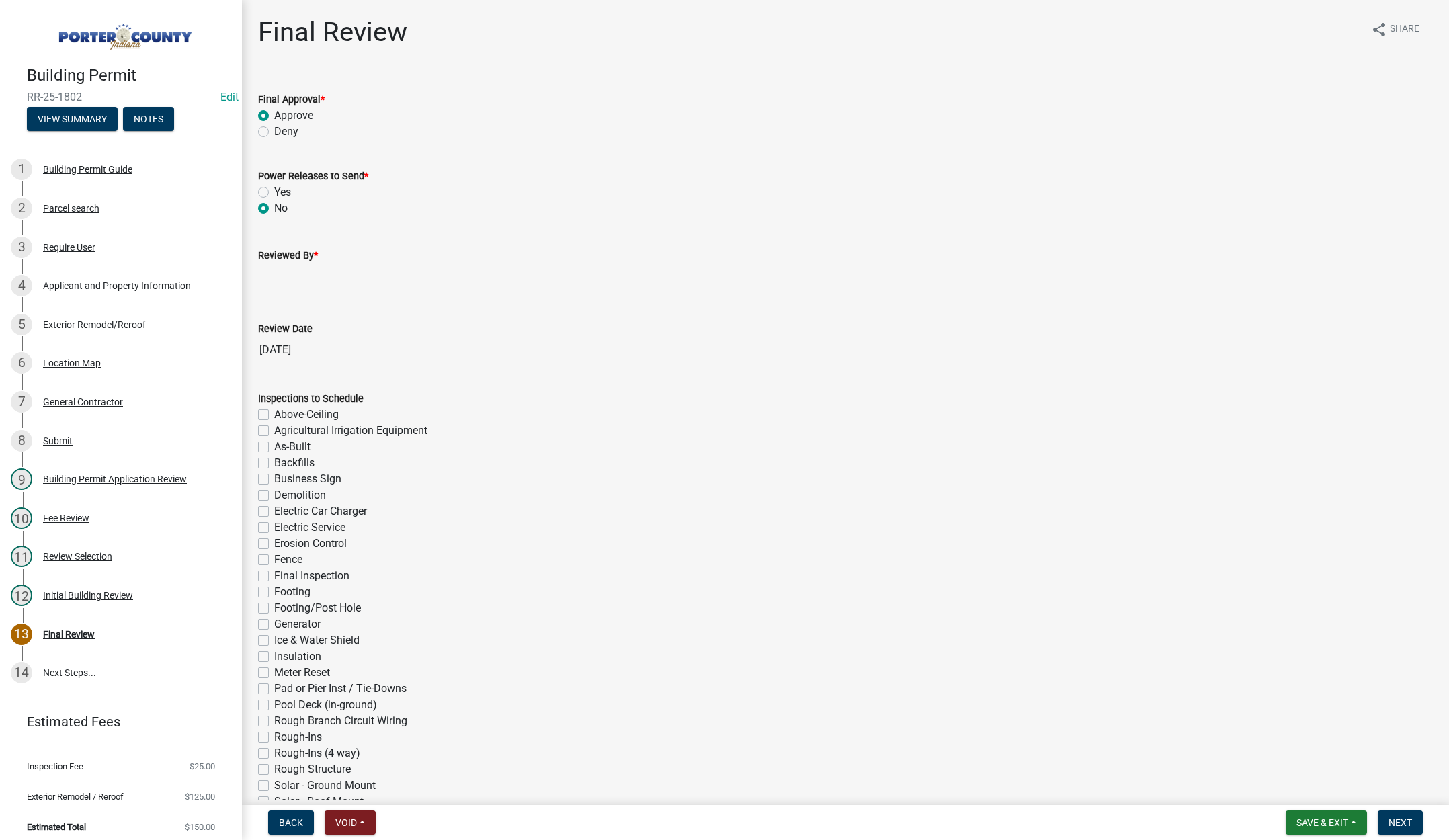
radio input "true"
drag, startPoint x: 266, startPoint y: 283, endPoint x: 275, endPoint y: 284, distance: 9.1
click at [268, 283] on input "Reviewed By *" at bounding box center [846, 277] width 1175 height 27
type input "[PERSON_NAME]"
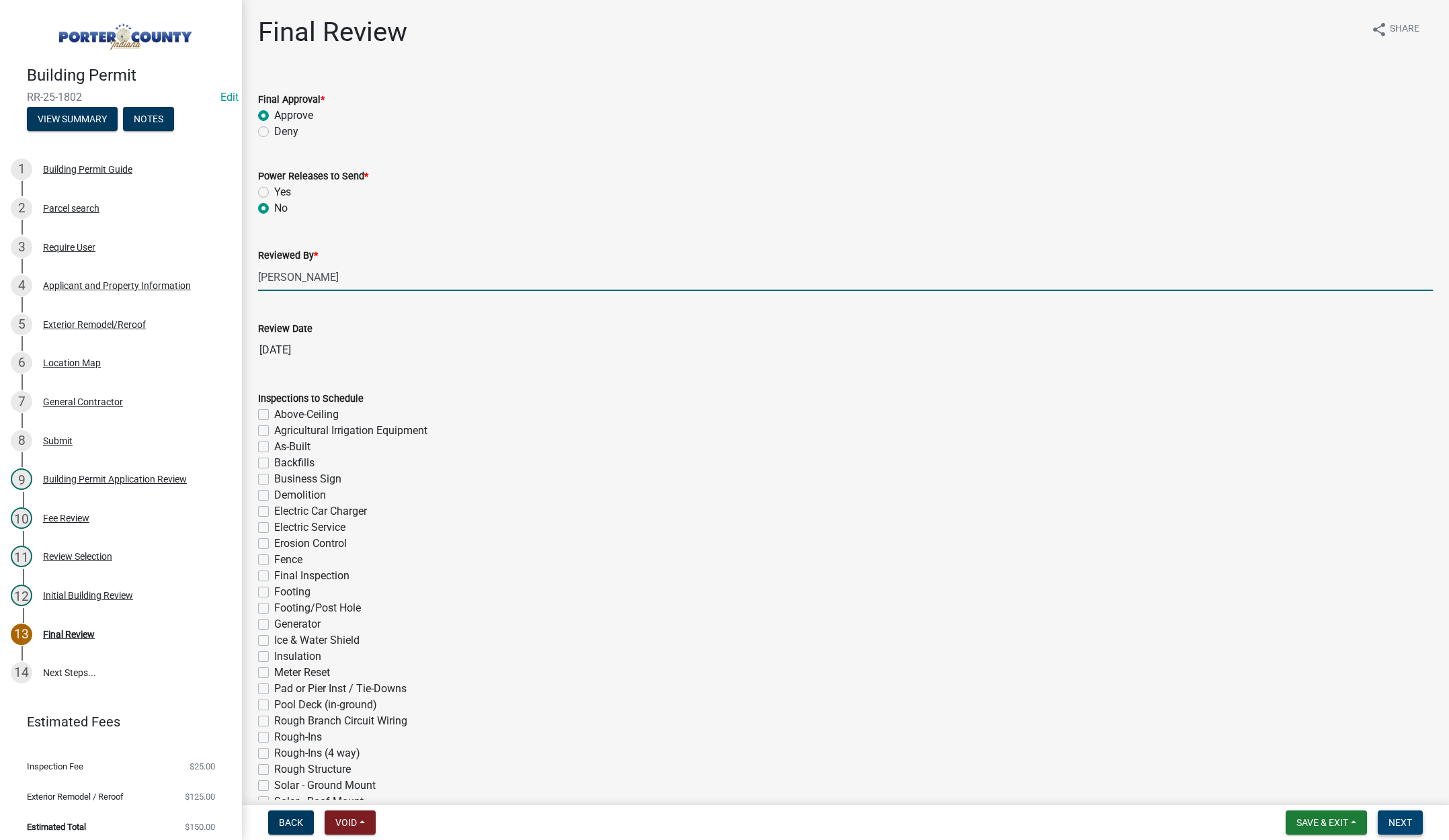
click at [1405, 821] on span "Next" at bounding box center [1401, 823] width 24 height 11
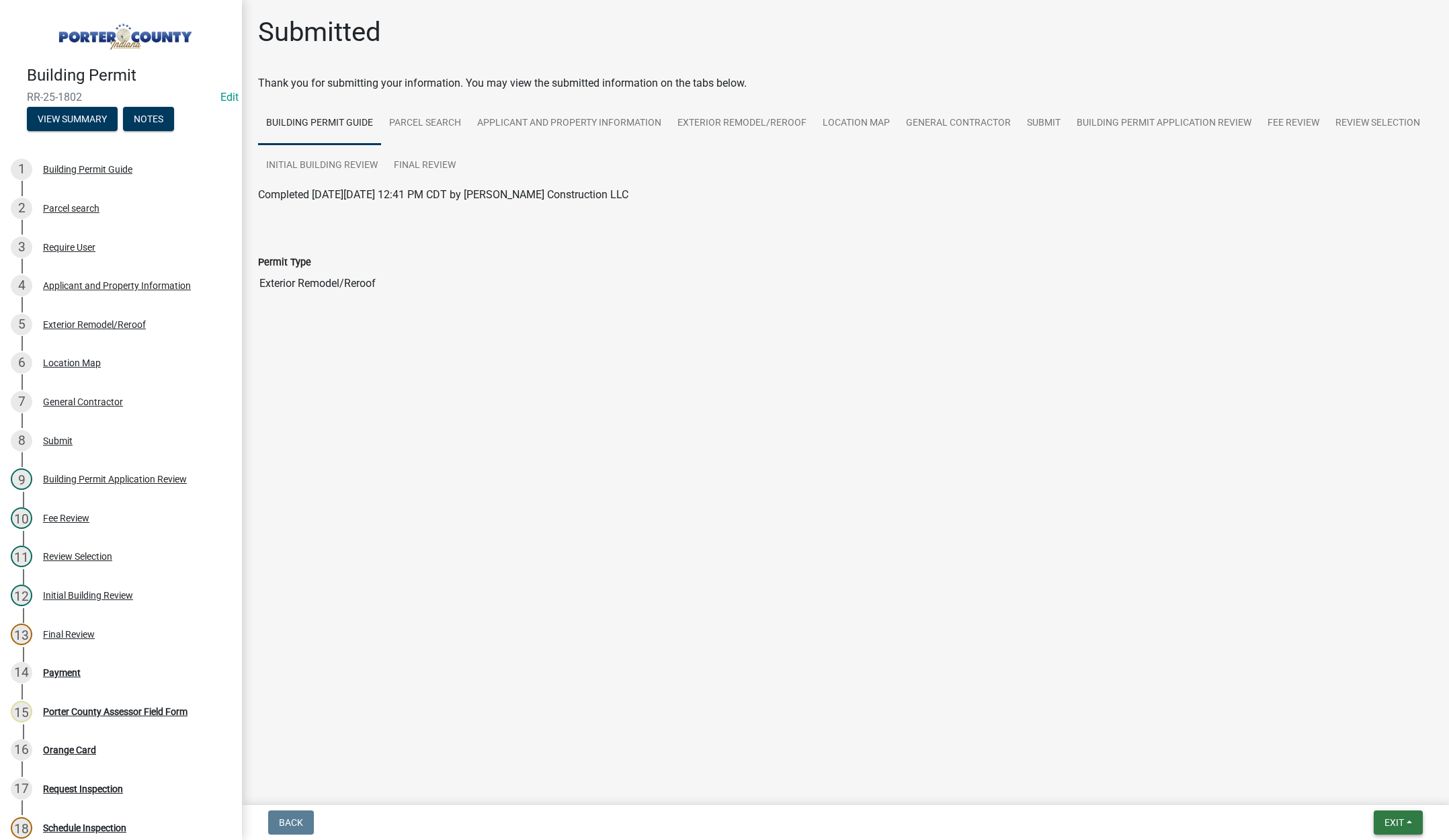
click at [1385, 820] on span "Exit" at bounding box center [1394, 823] width 20 height 11
click at [1378, 793] on button "Save & Exit" at bounding box center [1370, 788] width 107 height 32
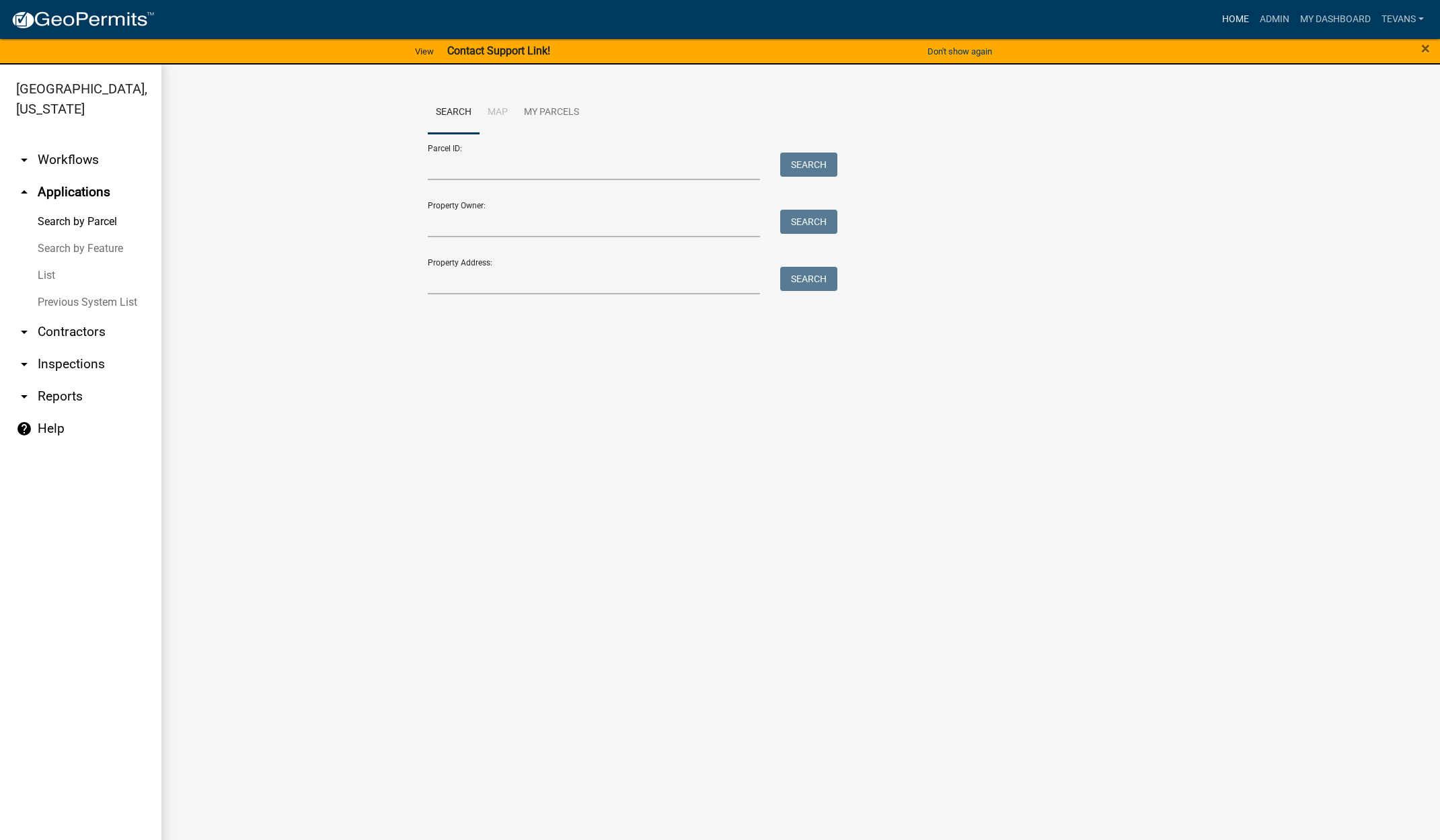
click at [1228, 13] on link "Home" at bounding box center [1235, 20] width 38 height 26
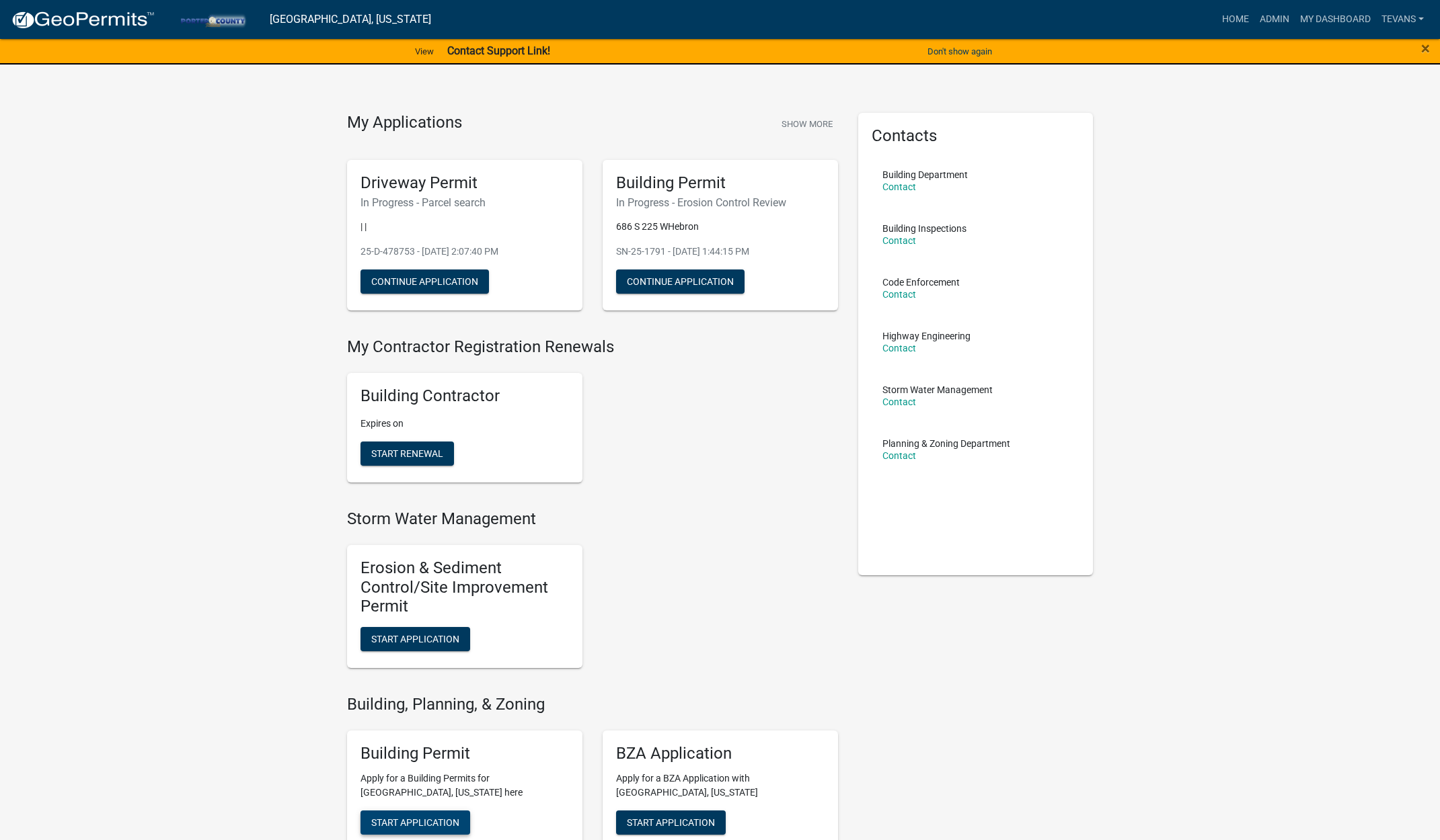
click at [403, 814] on button "Start Application" at bounding box center [415, 823] width 109 height 24
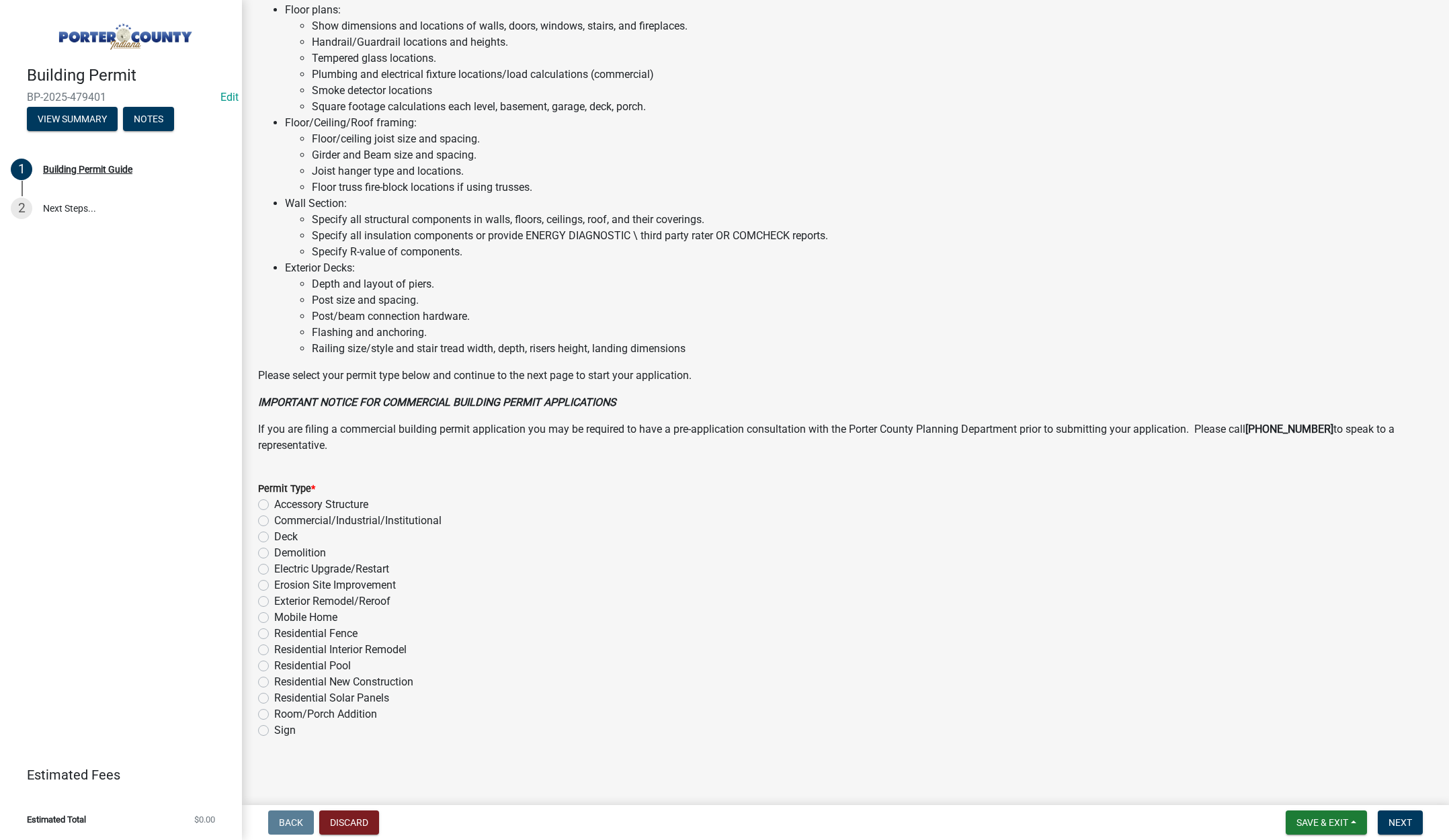
scroll to position [664, 0]
click at [275, 598] on label "Exterior Remodel/Reroof" at bounding box center [333, 598] width 116 height 16
click at [275, 598] on input "Exterior Remodel/Reroof" at bounding box center [279, 594] width 9 height 9
radio input "true"
click at [1395, 820] on span "Next" at bounding box center [1401, 823] width 24 height 11
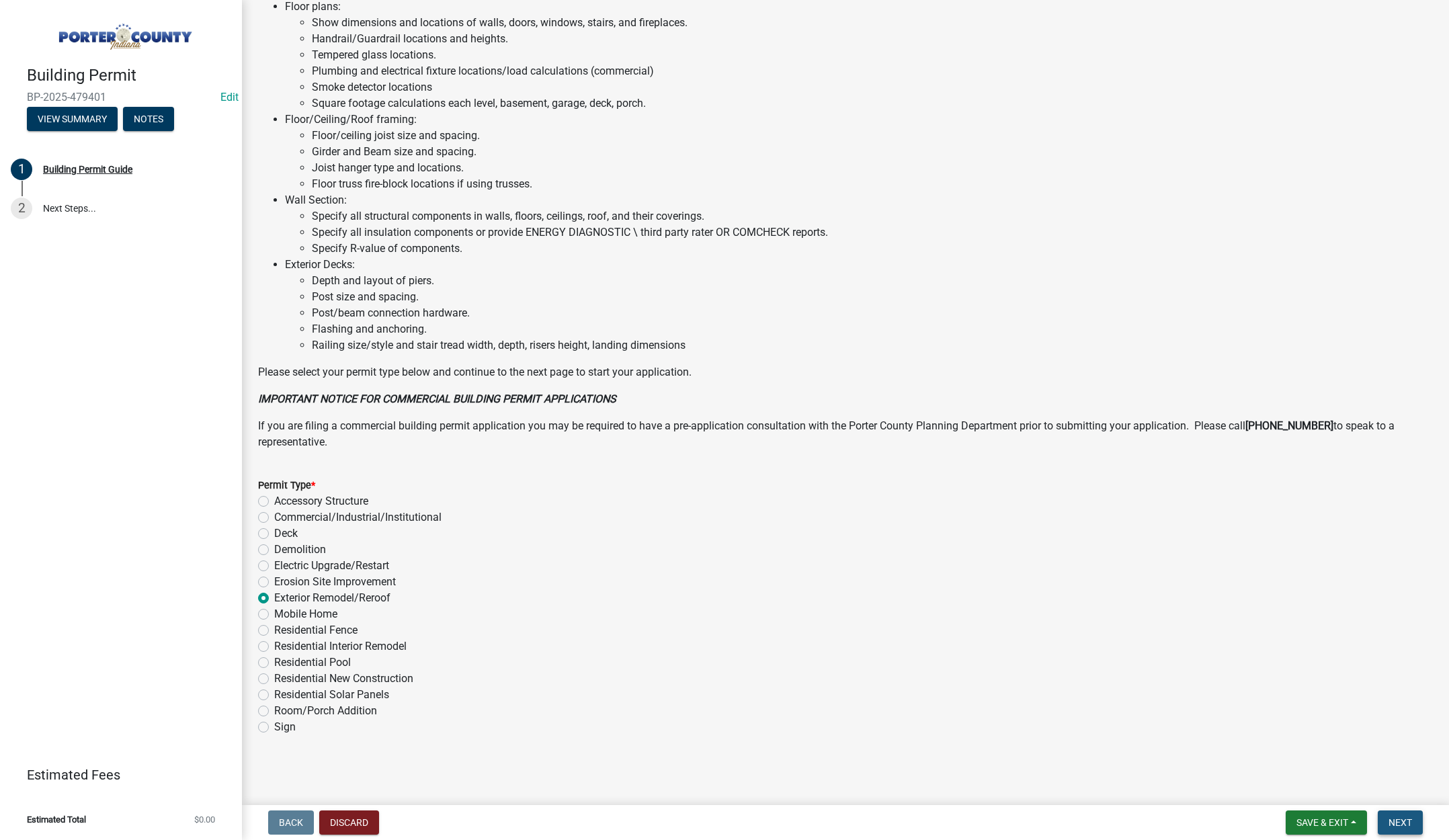
scroll to position [0, 0]
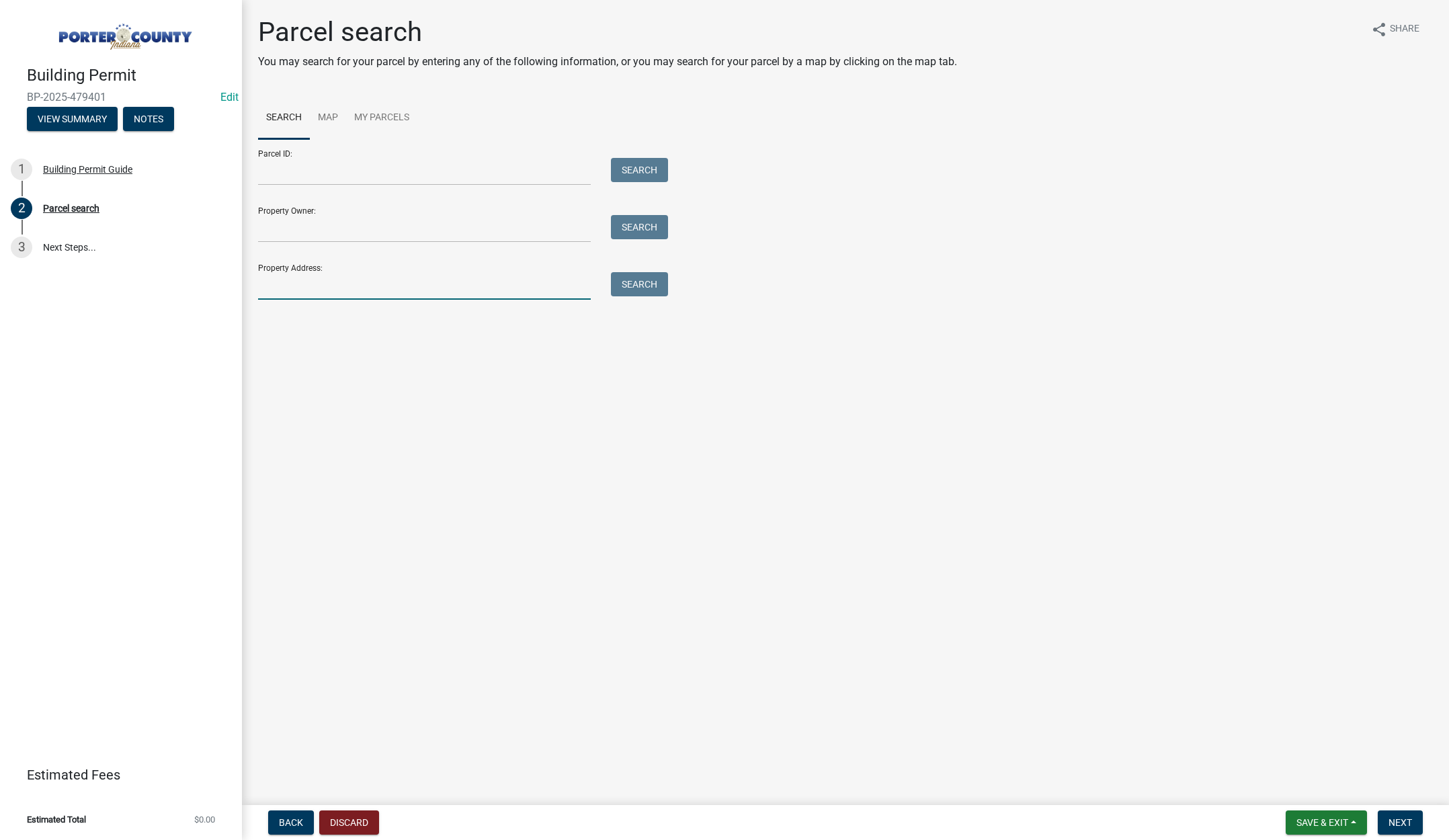
click at [291, 292] on input "Property Address:" at bounding box center [425, 286] width 333 height 27
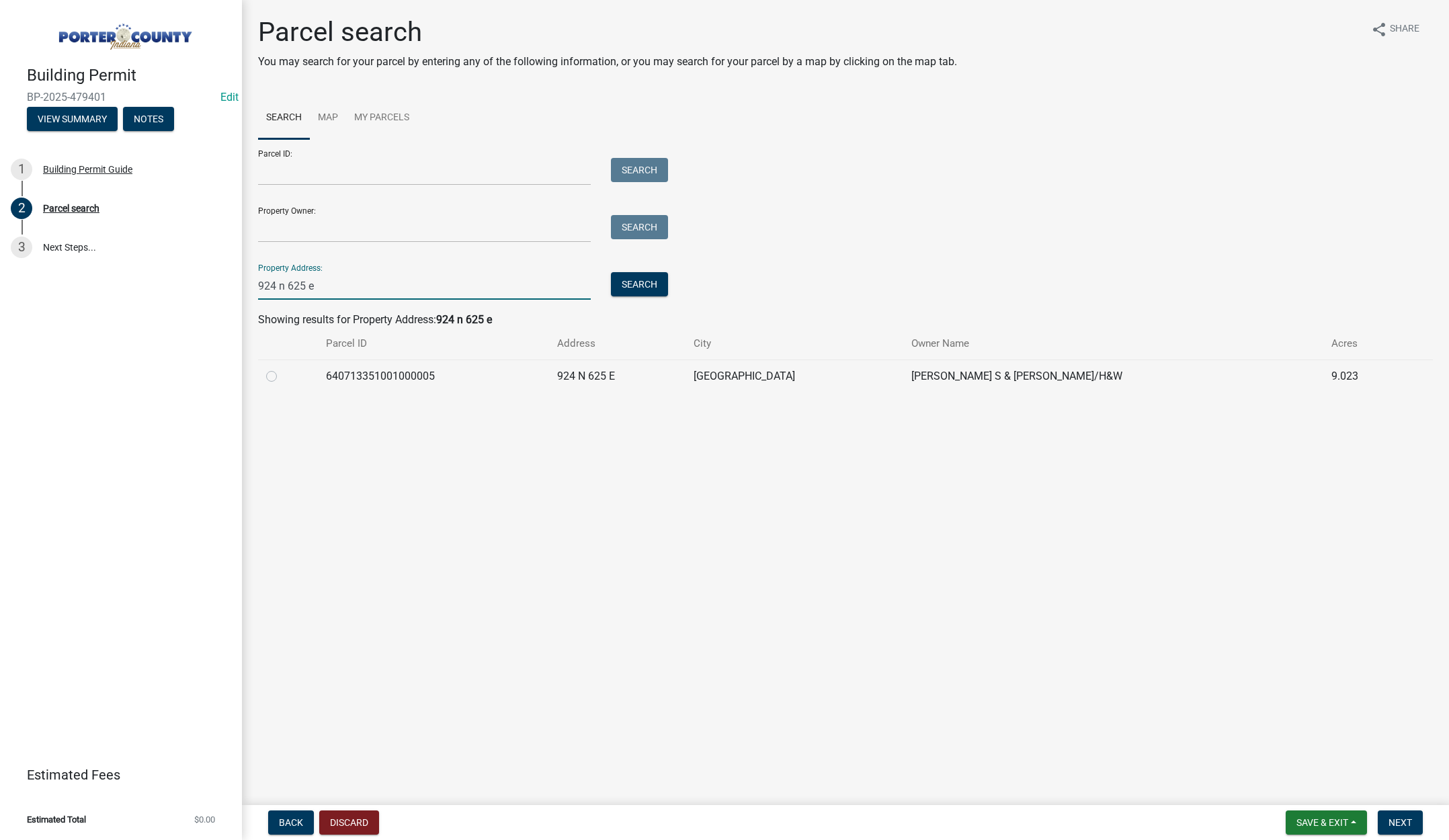
type input "924 n 625 e"
click at [282, 368] on label at bounding box center [282, 368] width 0 height 0
click at [282, 376] on input "radio" at bounding box center [287, 373] width 9 height 9
radio input "true"
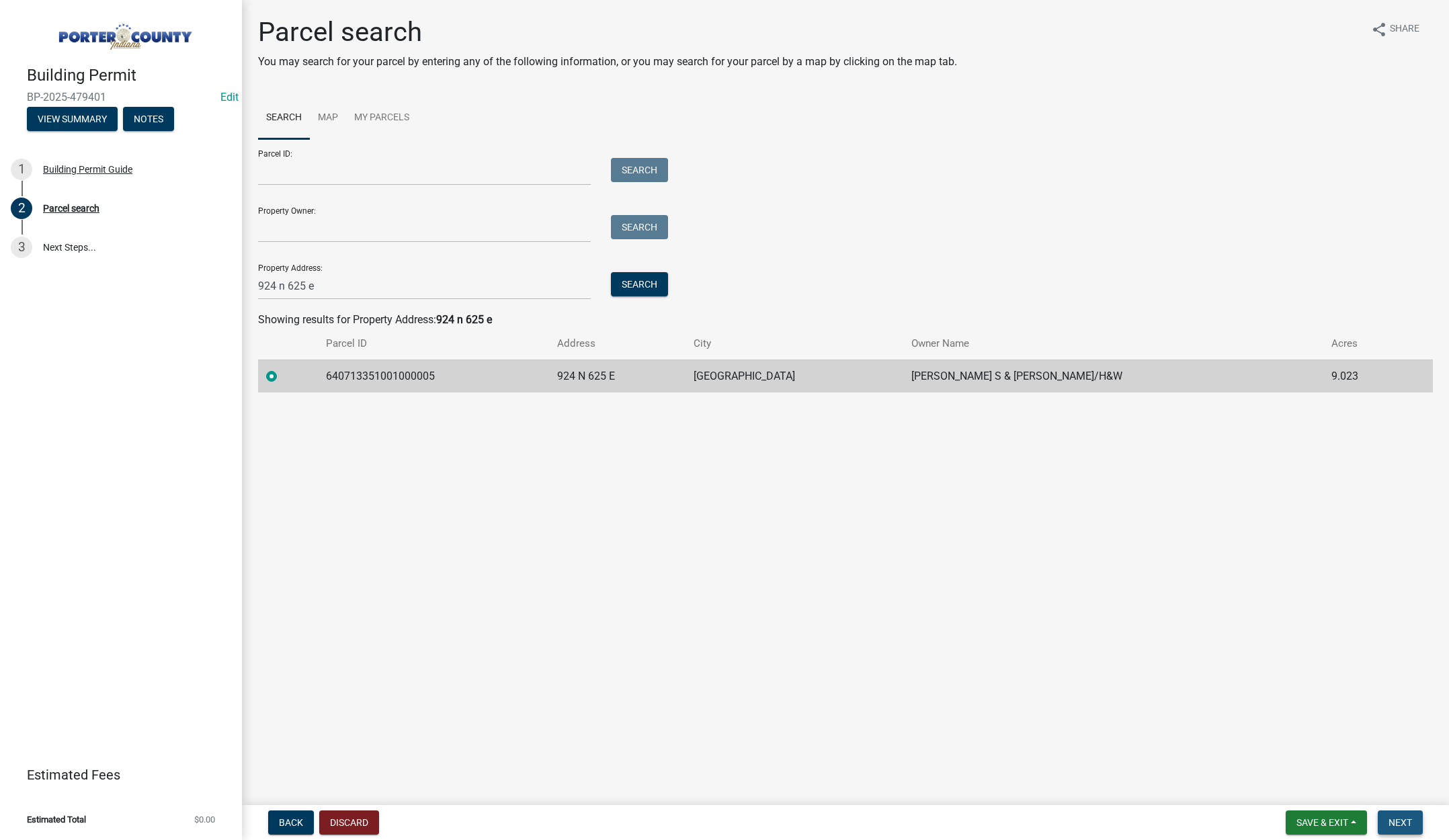
click at [1394, 824] on span "Next" at bounding box center [1401, 823] width 24 height 11
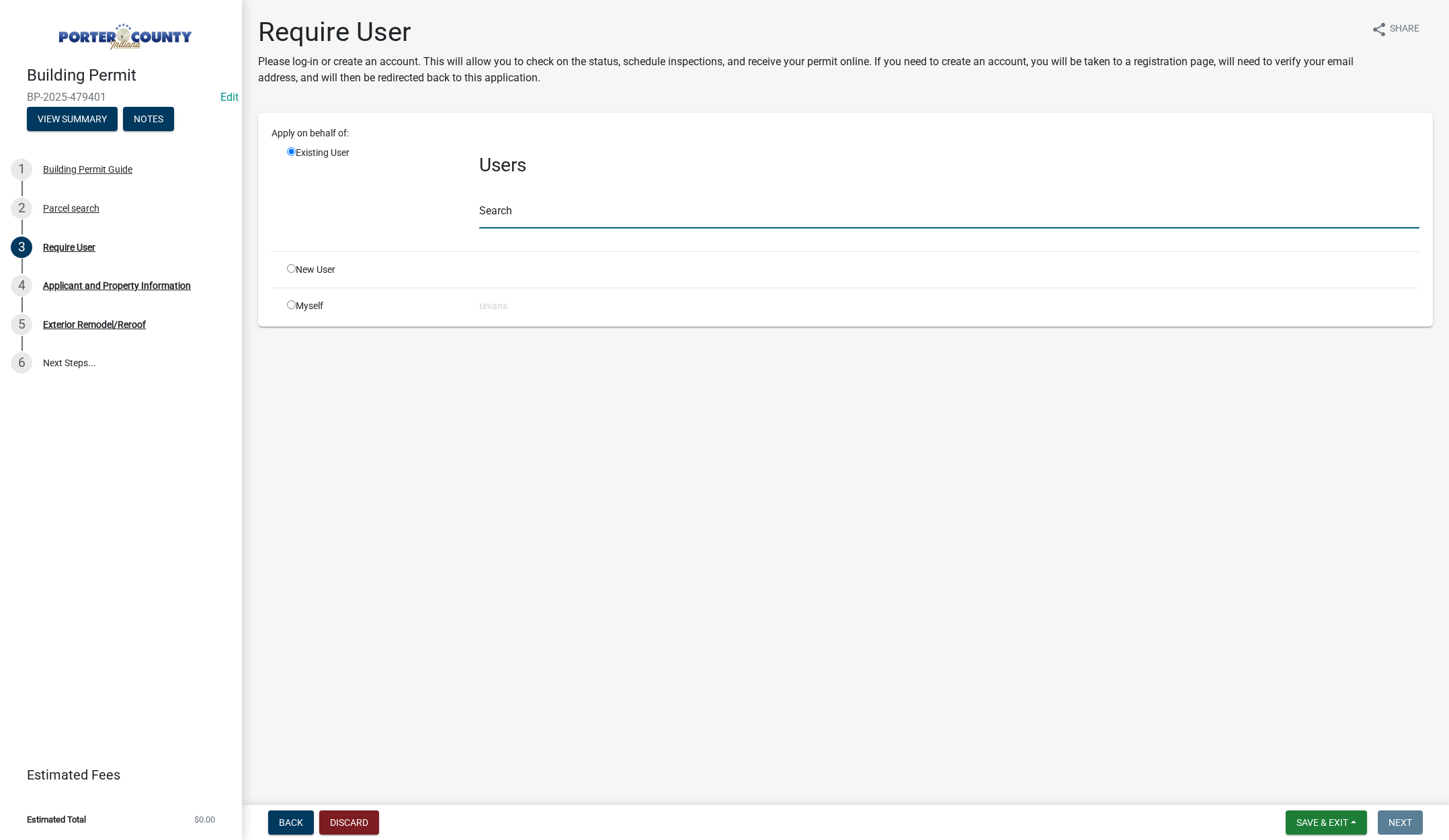
click at [501, 219] on input "text" at bounding box center [949, 215] width 941 height 27
type input "tami"
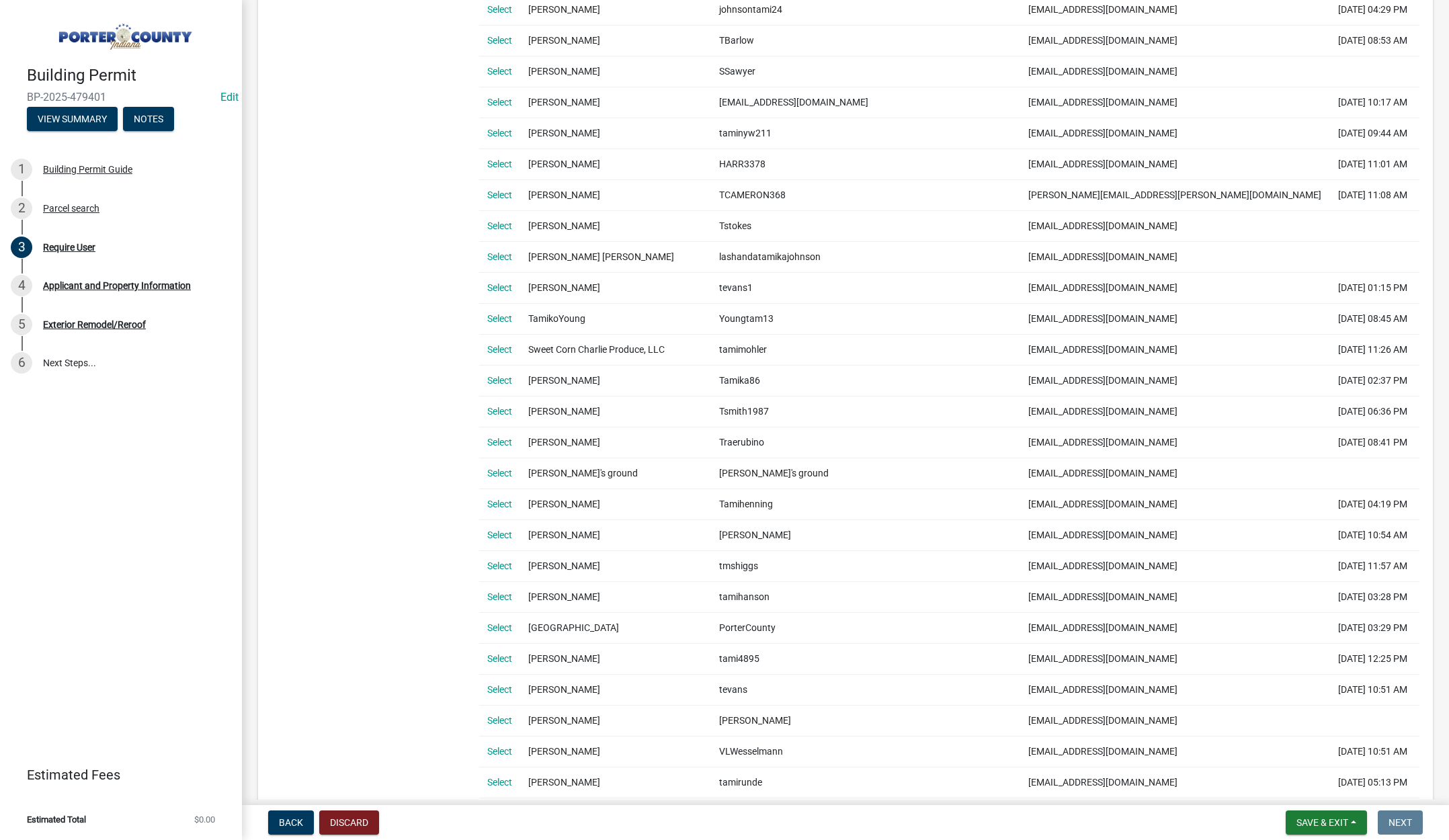
scroll to position [538, 0]
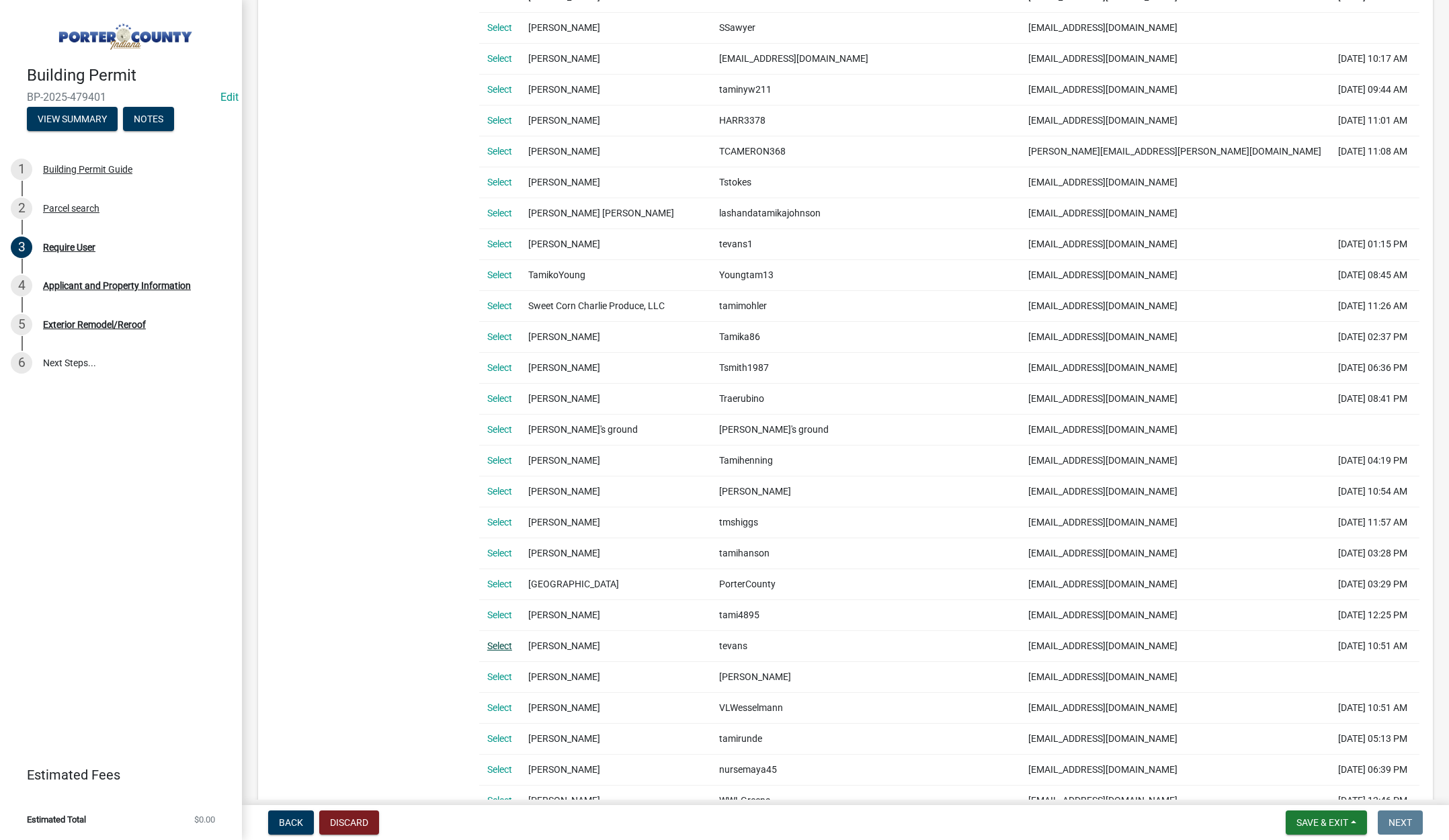
click at [501, 644] on link "Select" at bounding box center [499, 646] width 25 height 11
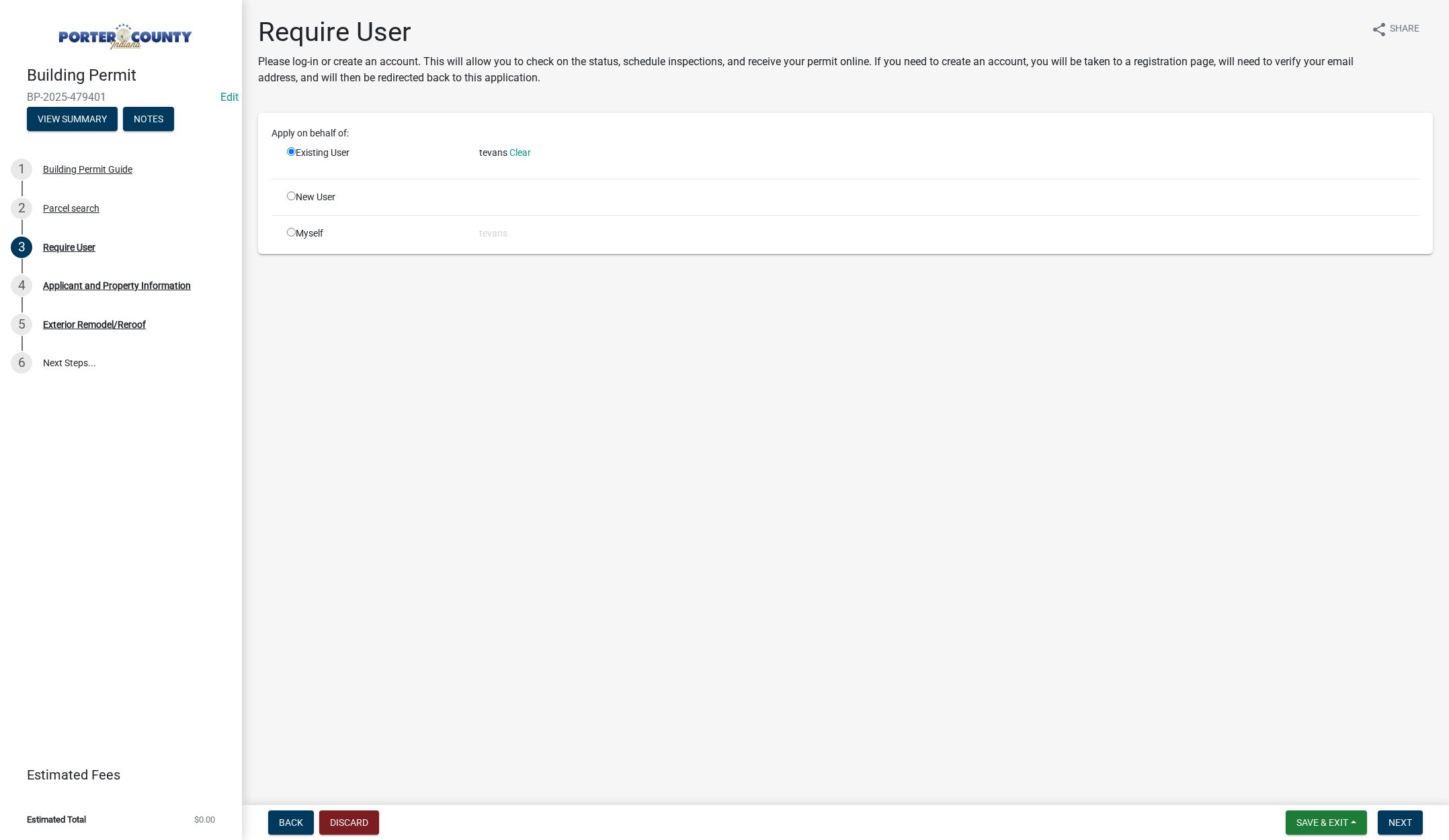
scroll to position [0, 0]
click at [1405, 818] on span "Next" at bounding box center [1401, 823] width 24 height 11
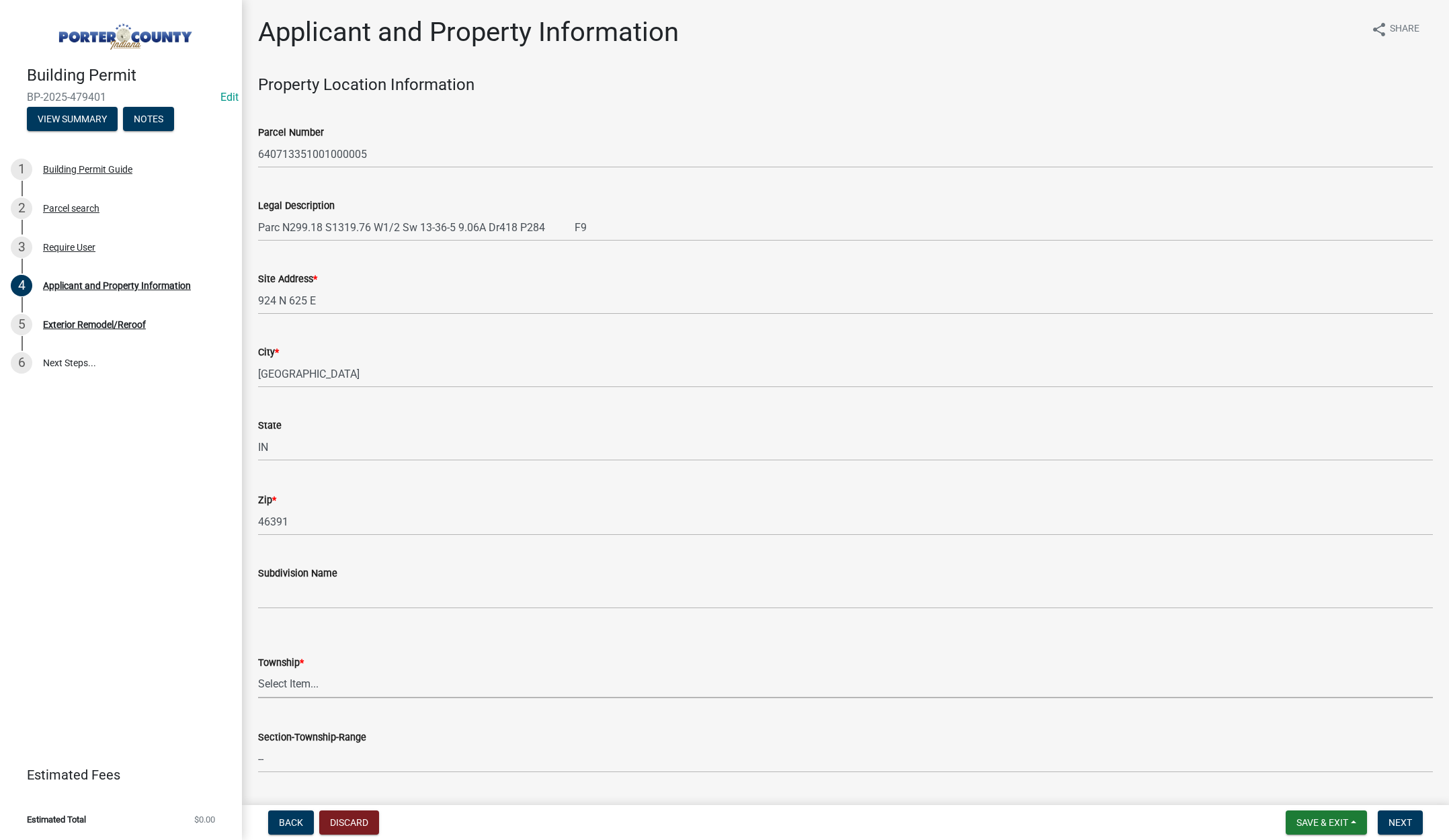
click at [279, 681] on select "Select Item... Boone Center Jackson Liberty Morgan Pine Pleasant Portage Porter…" at bounding box center [846, 685] width 1175 height 27
click at [258, 671] on select "Select Item... Boone Center Jackson Liberty Morgan Pine Pleasant Portage Porter…" at bounding box center [846, 685] width 1175 height 27
select select "dab8d744-4e32-40c1-942b-b7c1ea7347cb"
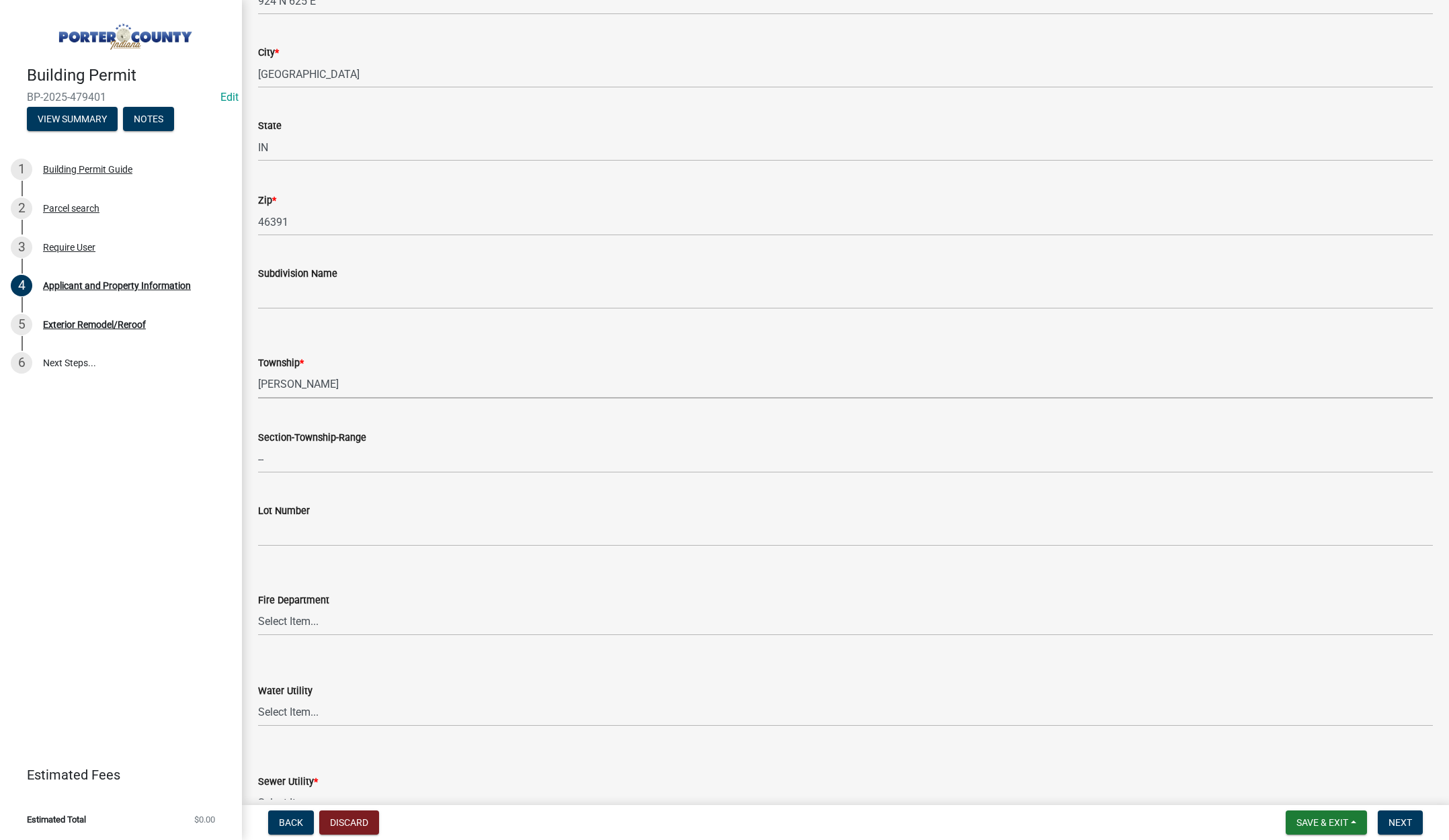
scroll to position [471, 0]
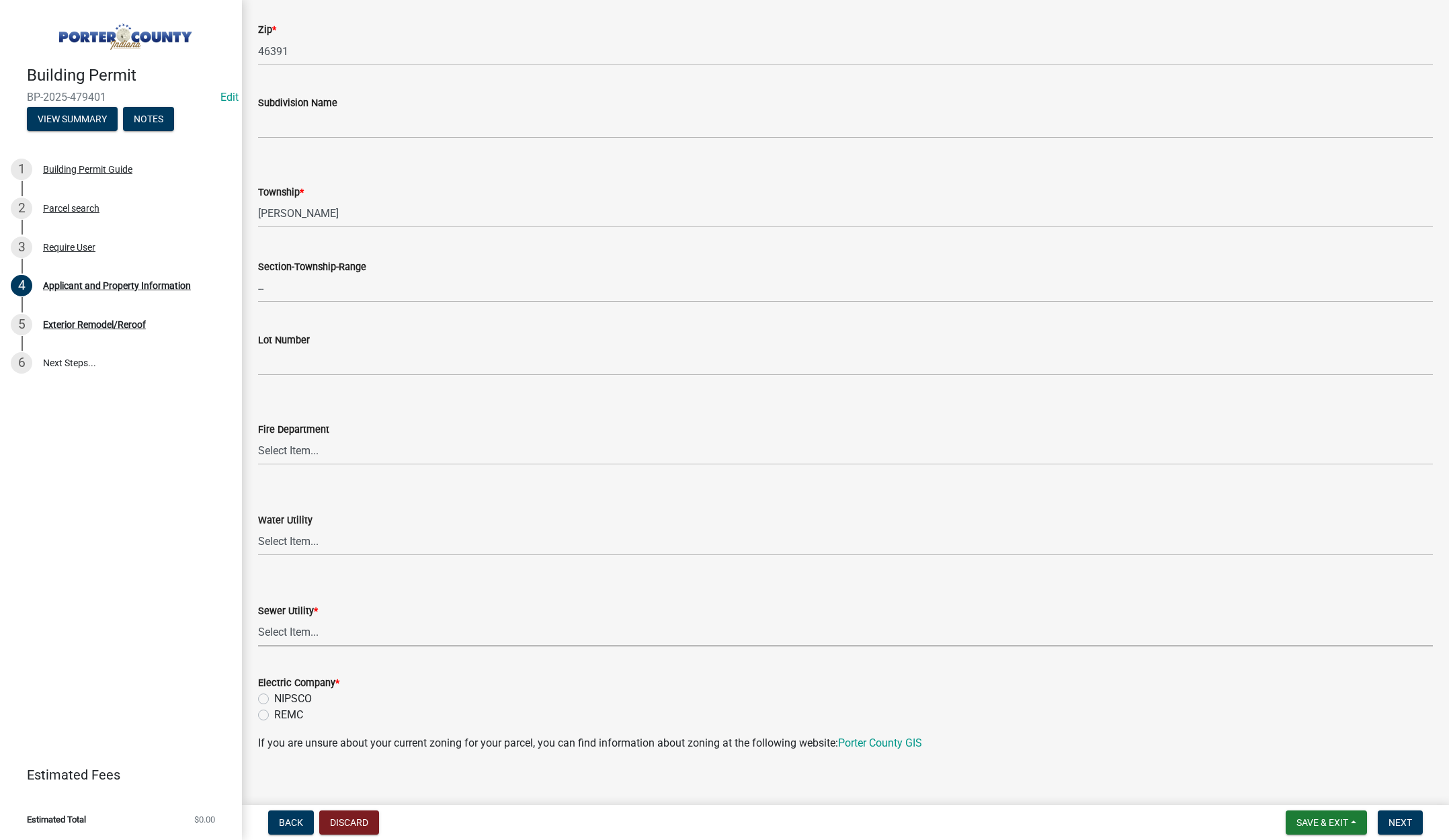
click at [296, 630] on select "Select Item... Aqua Indiana Inc Damon Run Falling Waters Lake Eliza - LEACD Nat…" at bounding box center [846, 633] width 1175 height 27
click at [258, 619] on select "Select Item... Aqua Indiana Inc Damon Run Falling Waters Lake Eliza - LEACD Nat…" at bounding box center [846, 633] width 1175 height 27
select select "ea6751d4-6bf7-4a16-89ee-f7801ab82aa1"
click at [275, 699] on label "NIPSCO" at bounding box center [293, 698] width 38 height 16
click at [275, 699] on input "NIPSCO" at bounding box center [279, 695] width 9 height 9
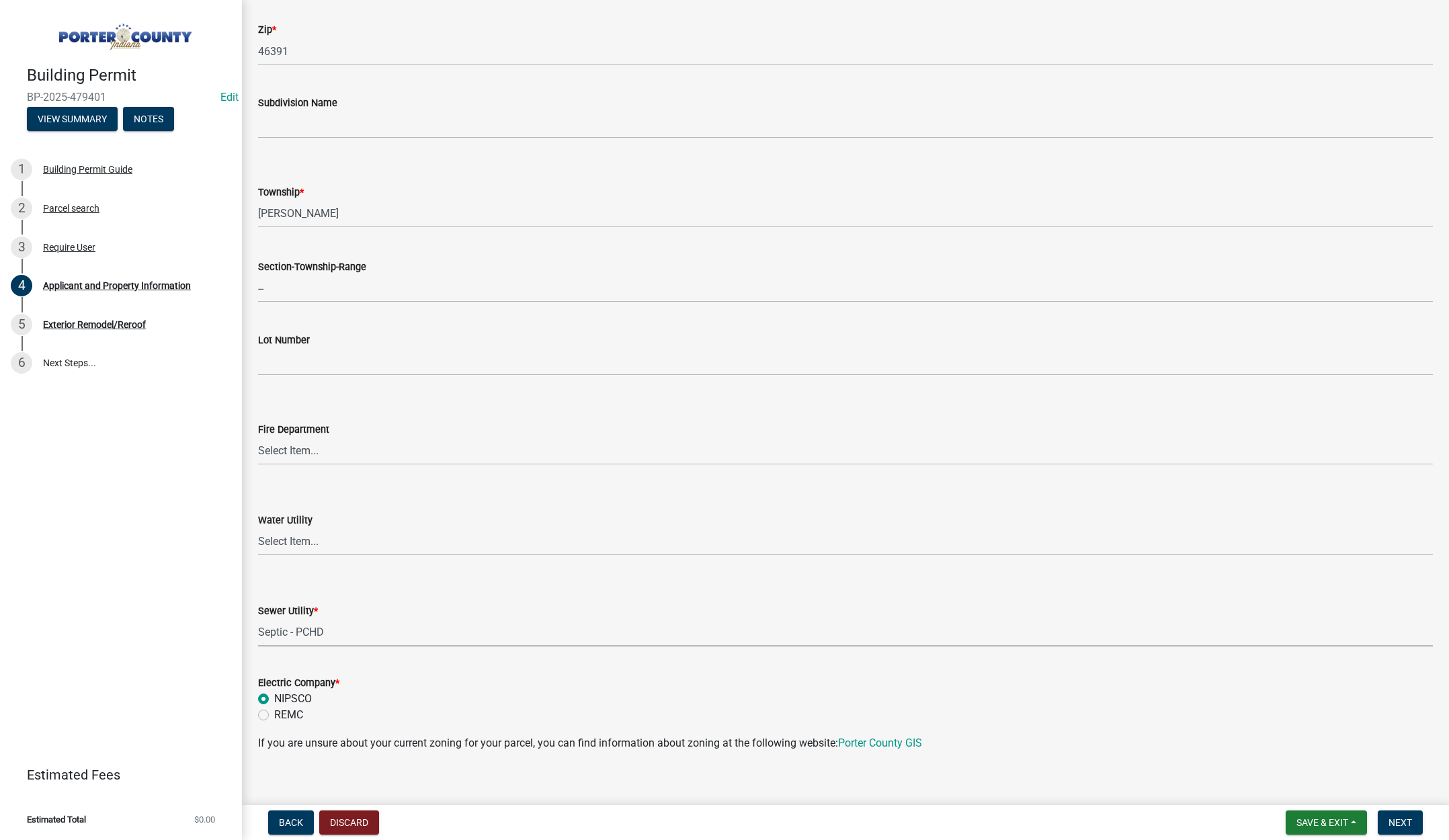
radio input "true"
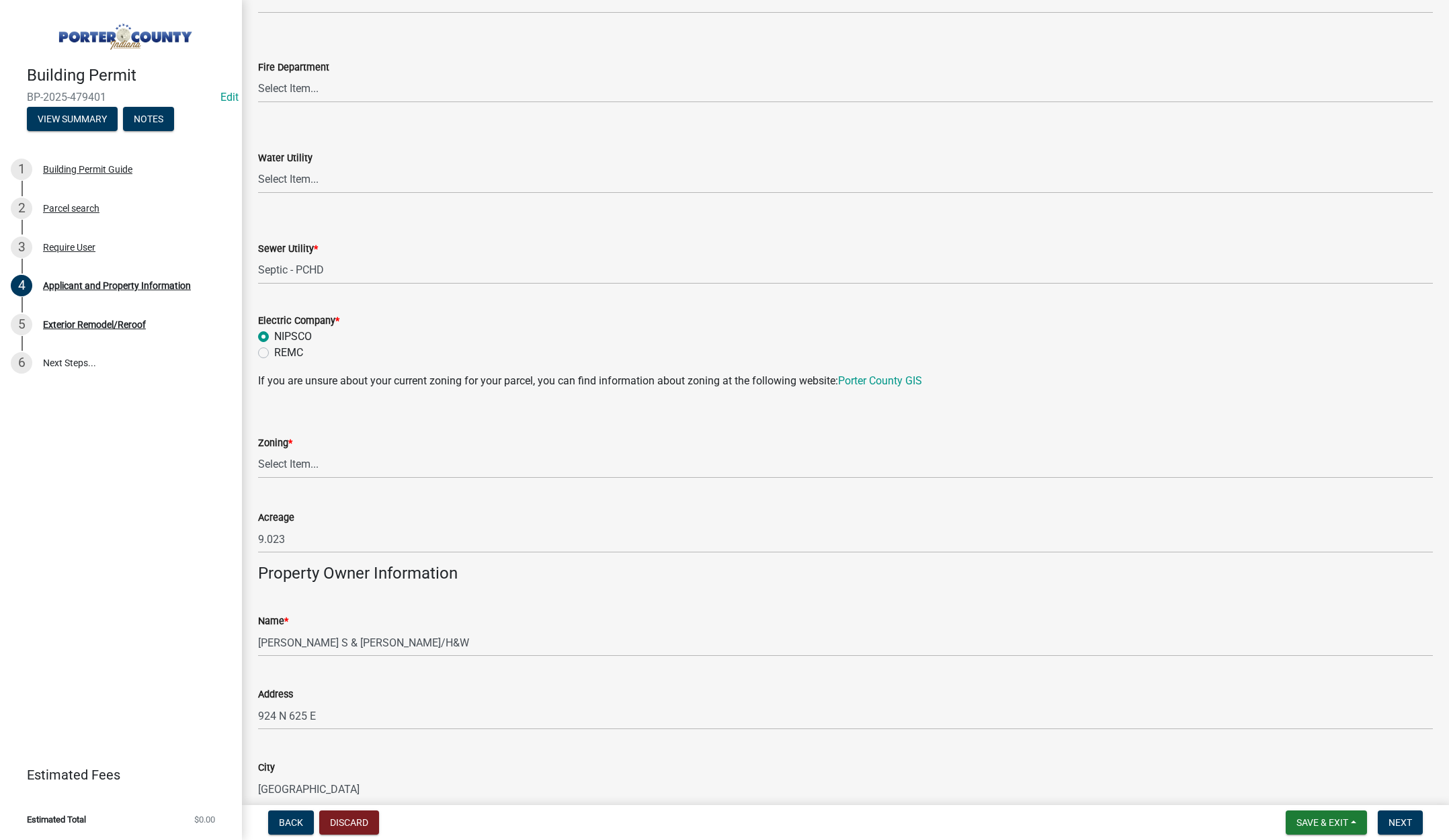
scroll to position [874, 0]
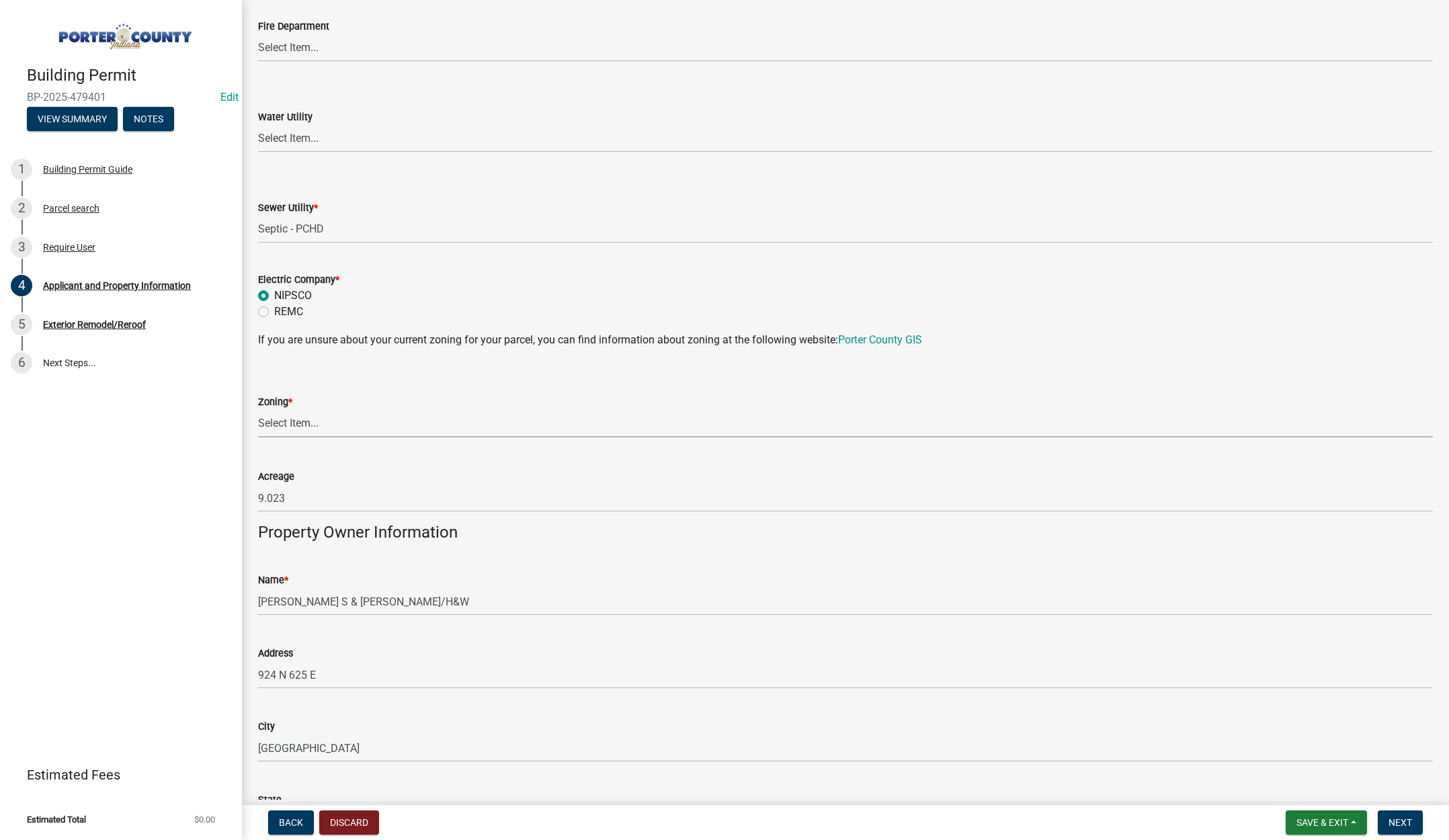
click at [310, 421] on select "Select Item... A1 A2 CH CM CN I1 I2 I3 IN MP OT P1 P2 PUD R1 R2 R3 R4 RL RR" at bounding box center [846, 424] width 1175 height 27
click at [258, 410] on select "Select Item... A1 A2 CH CM CN I1 I2 I3 IN MP OT P1 P2 PUD R1 R2 R3 R4 RL RR" at bounding box center [846, 424] width 1175 height 27
select select "e2d1b1d7-ccc9-456b-9e96-e16306515997"
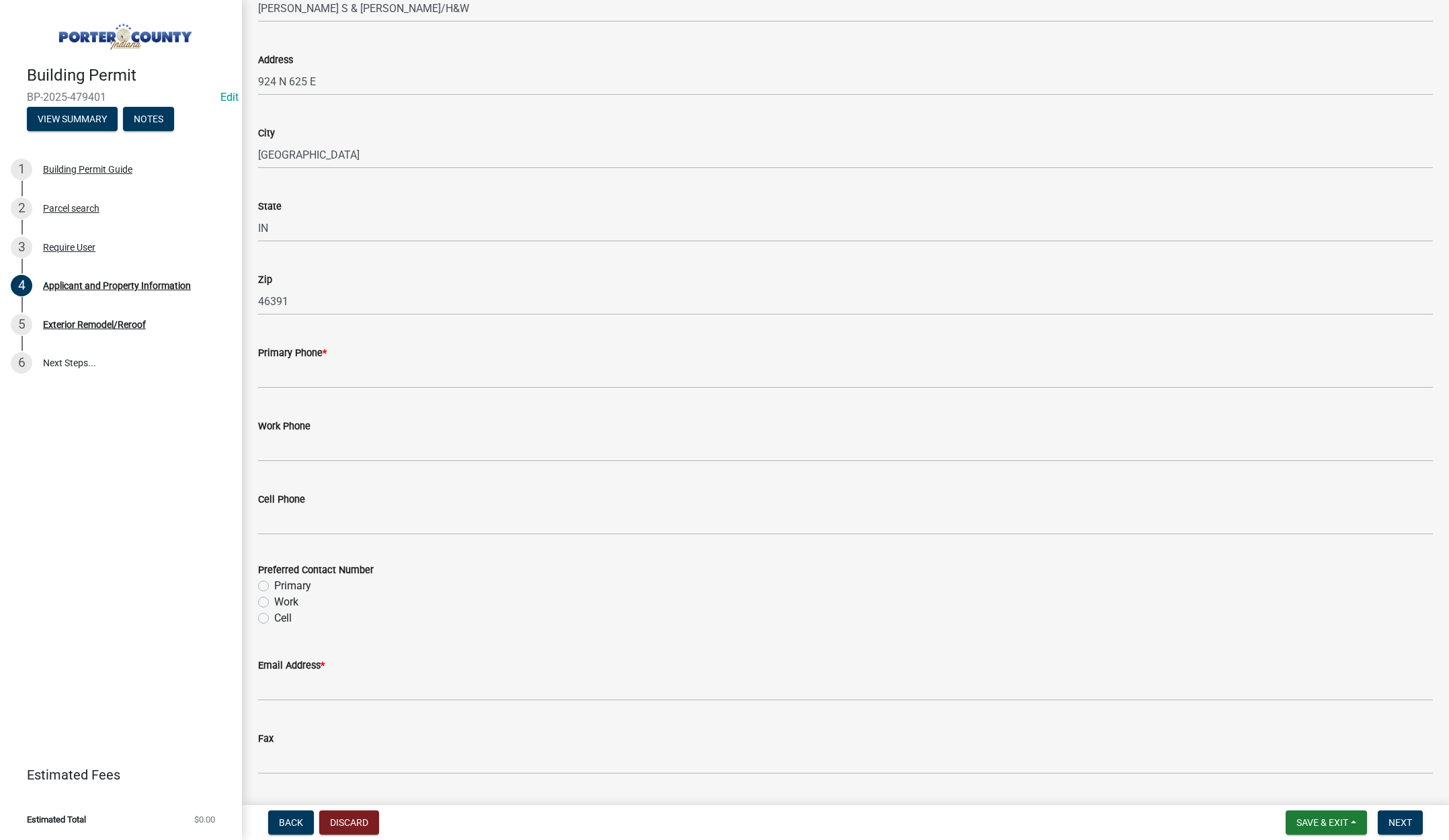
scroll to position [1479, 0]
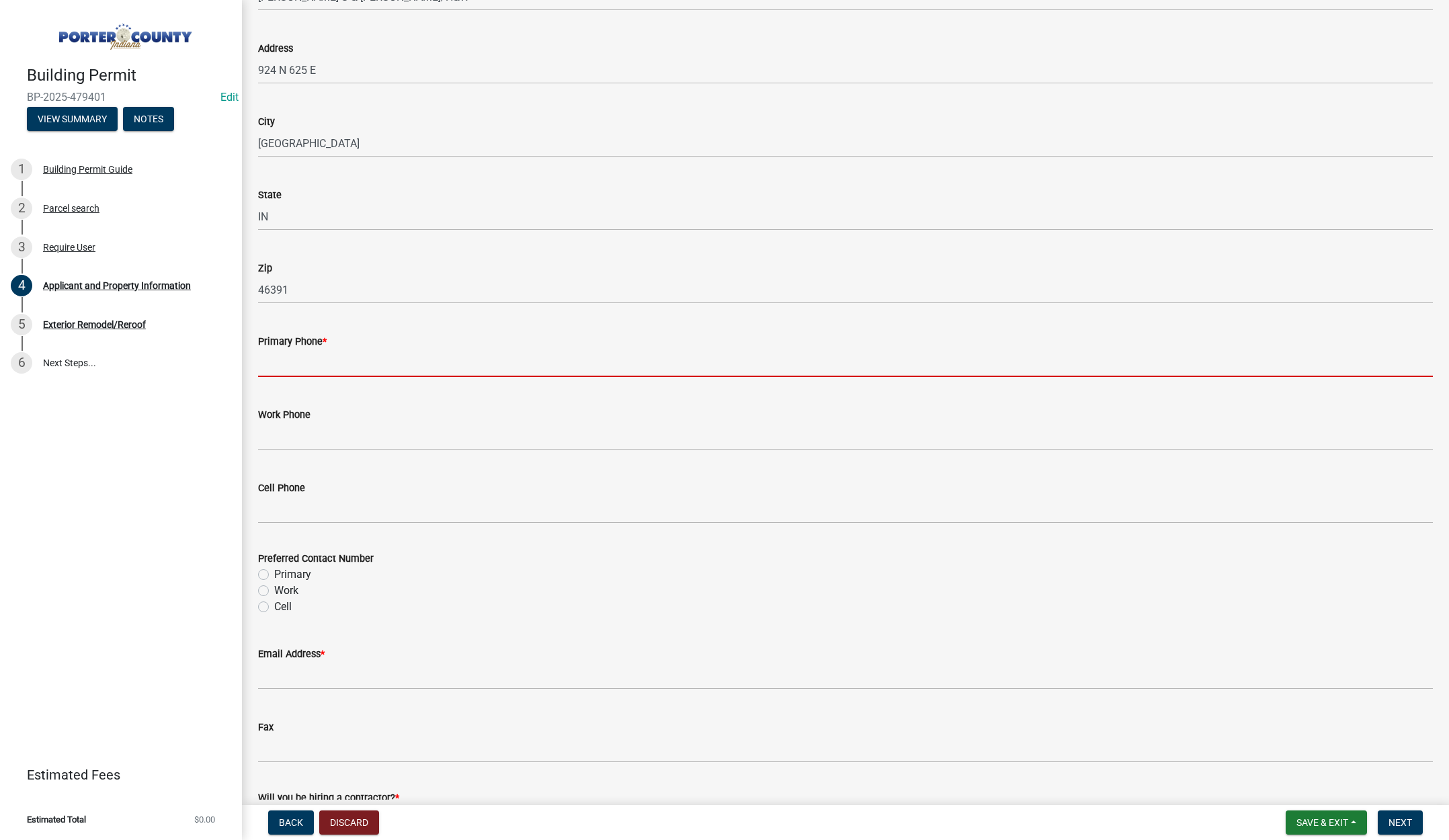
click at [280, 362] on input "Primary Phone *" at bounding box center [846, 363] width 1175 height 27
type input "219-548-0897"
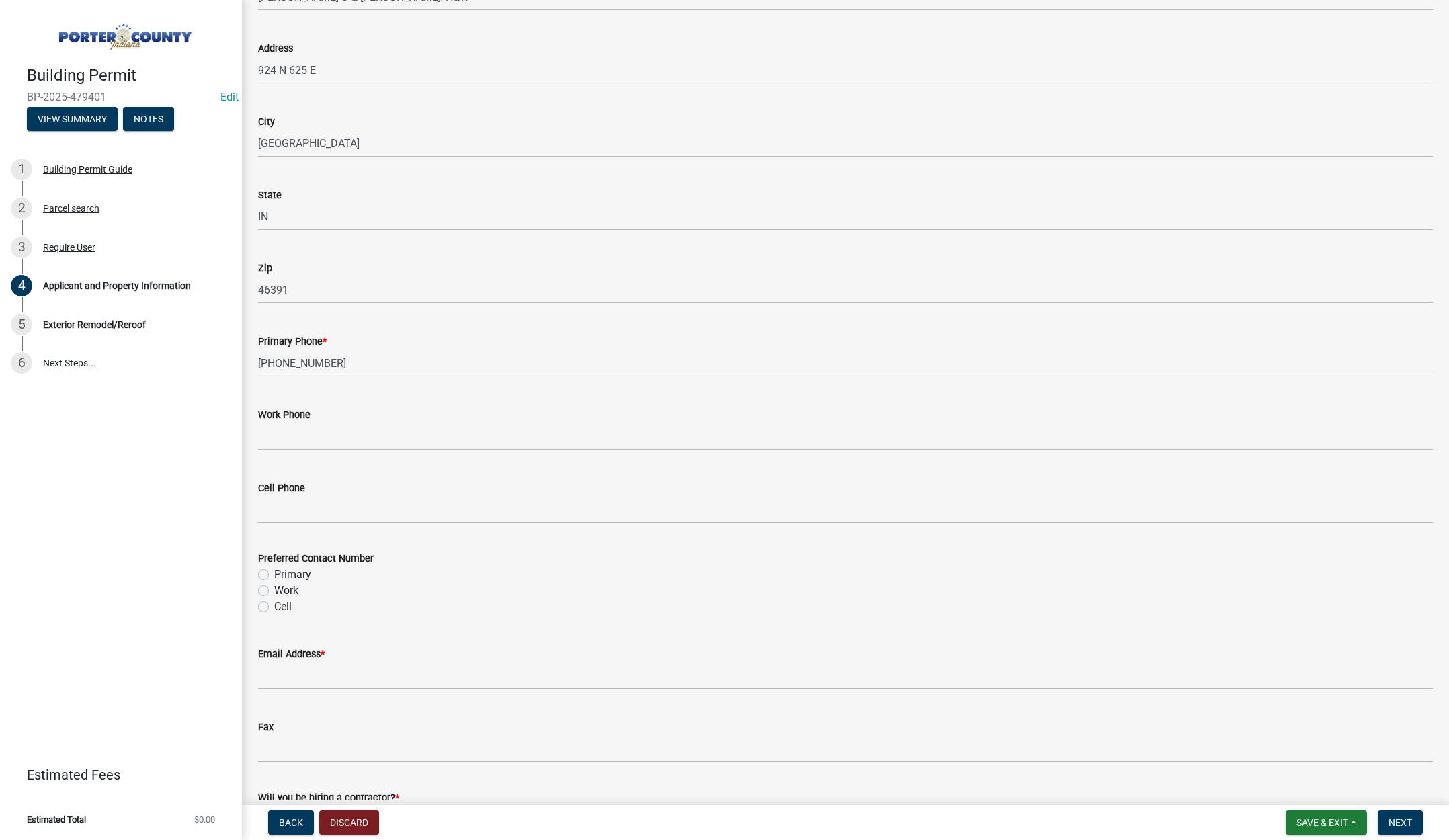
click at [275, 572] on label "Primary" at bounding box center [293, 574] width 37 height 16
click at [275, 572] on input "Primary" at bounding box center [279, 571] width 9 height 9
radio input "true"
click at [298, 681] on input "Email Address *" at bounding box center [846, 675] width 1175 height 27
type input "office@tricountycompanies.com"
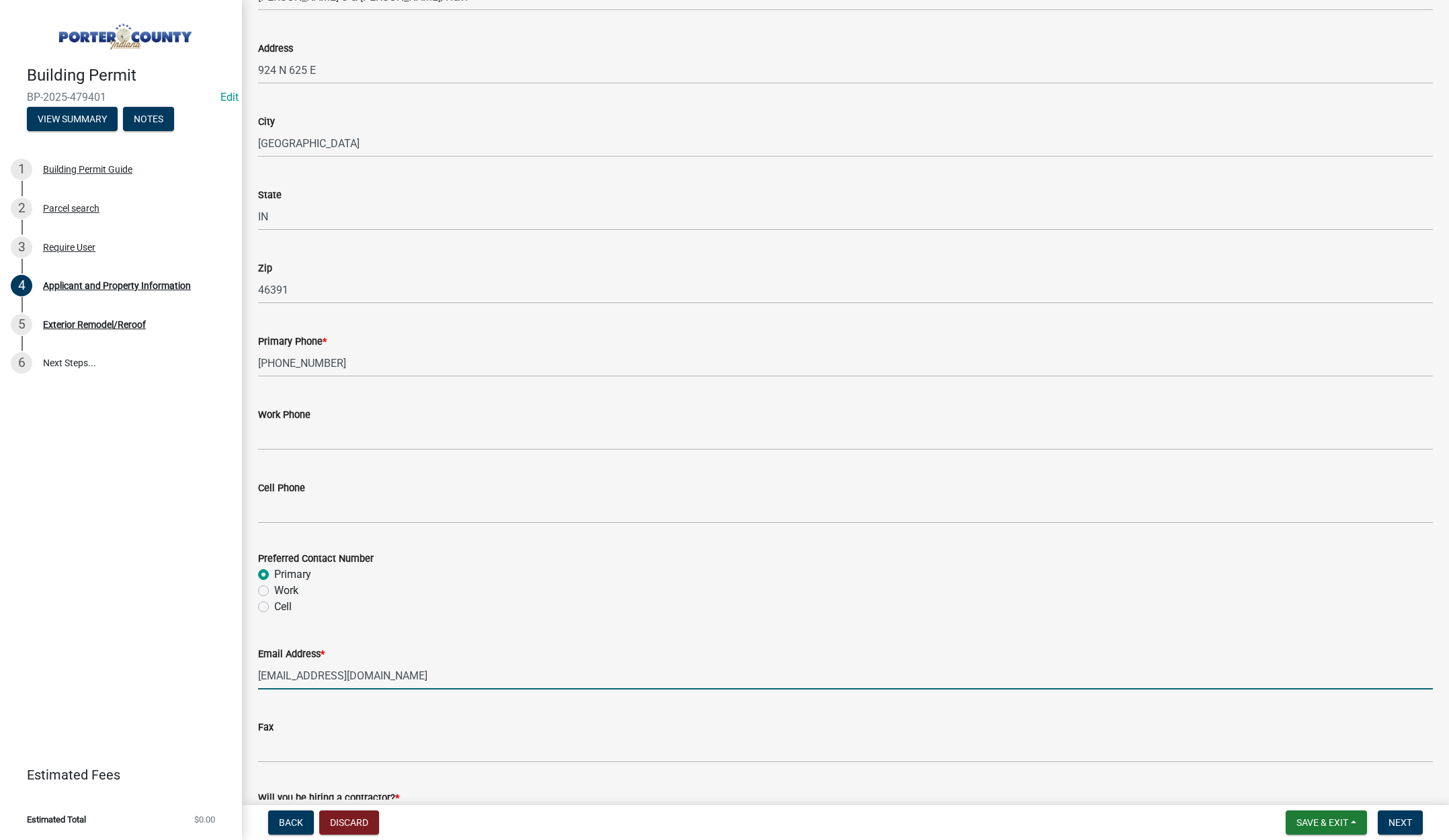
scroll to position [1675, 0]
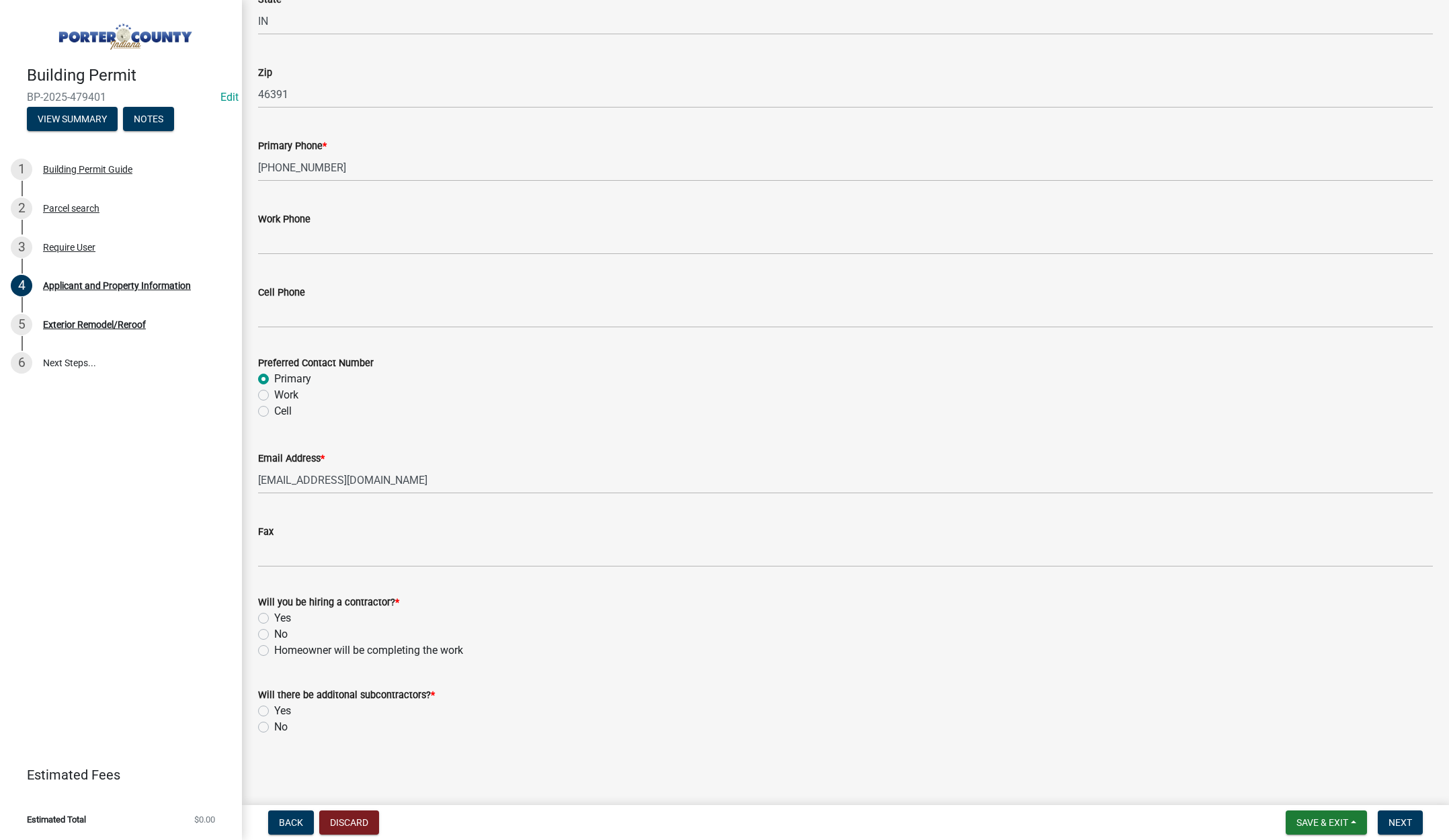
click at [275, 616] on label "Yes" at bounding box center [283, 618] width 17 height 16
click at [275, 616] on input "Yes" at bounding box center [279, 615] width 9 height 9
radio input "true"
drag, startPoint x: 262, startPoint y: 727, endPoint x: 542, endPoint y: 723, distance: 280.0
click at [275, 727] on label "No" at bounding box center [281, 727] width 14 height 16
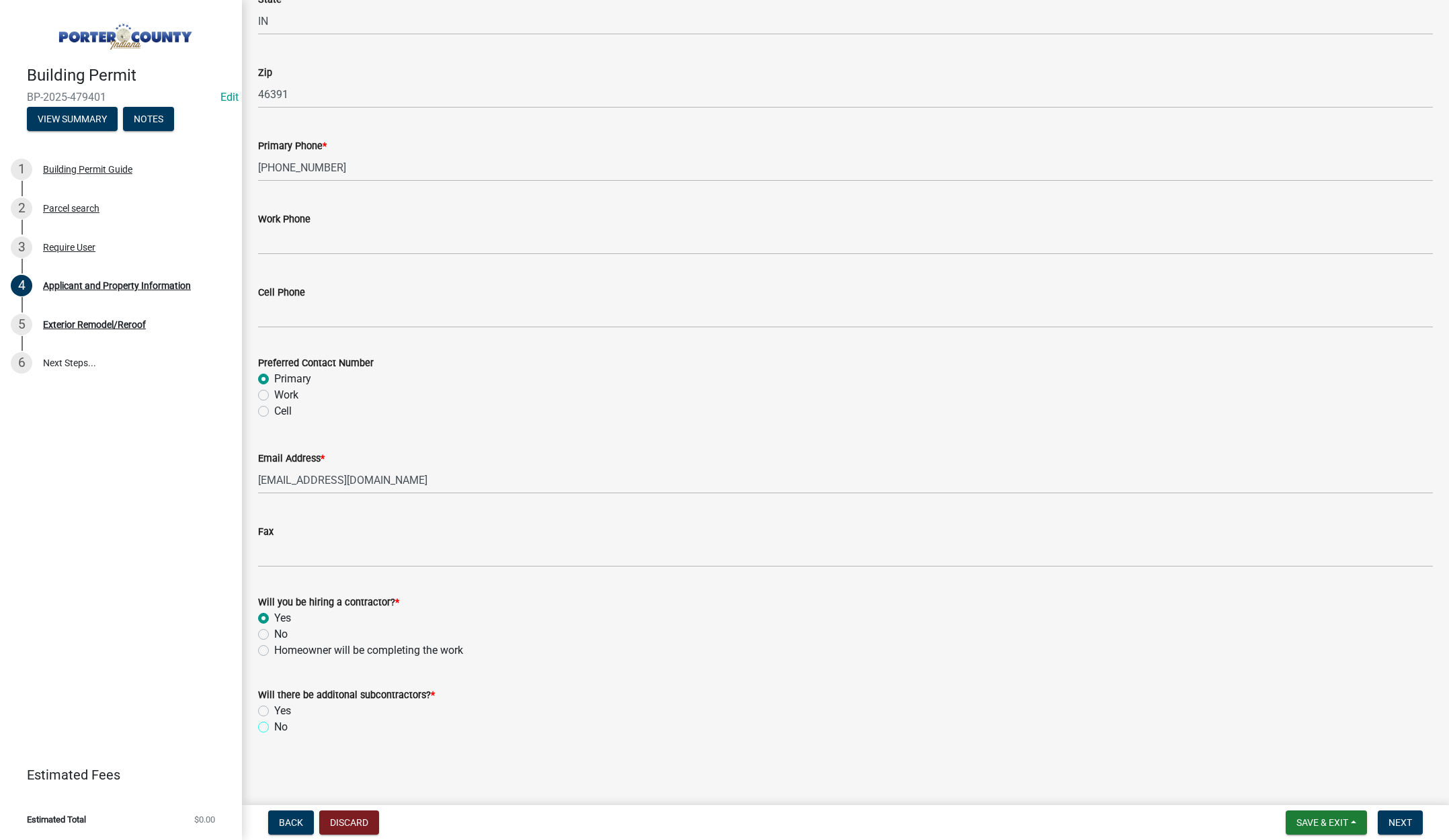
click at [275, 727] on input "No" at bounding box center [279, 723] width 9 height 9
radio input "true"
drag, startPoint x: 1405, startPoint y: 822, endPoint x: 1400, endPoint y: 794, distance: 28.4
click at [1405, 820] on span "Next" at bounding box center [1401, 823] width 24 height 11
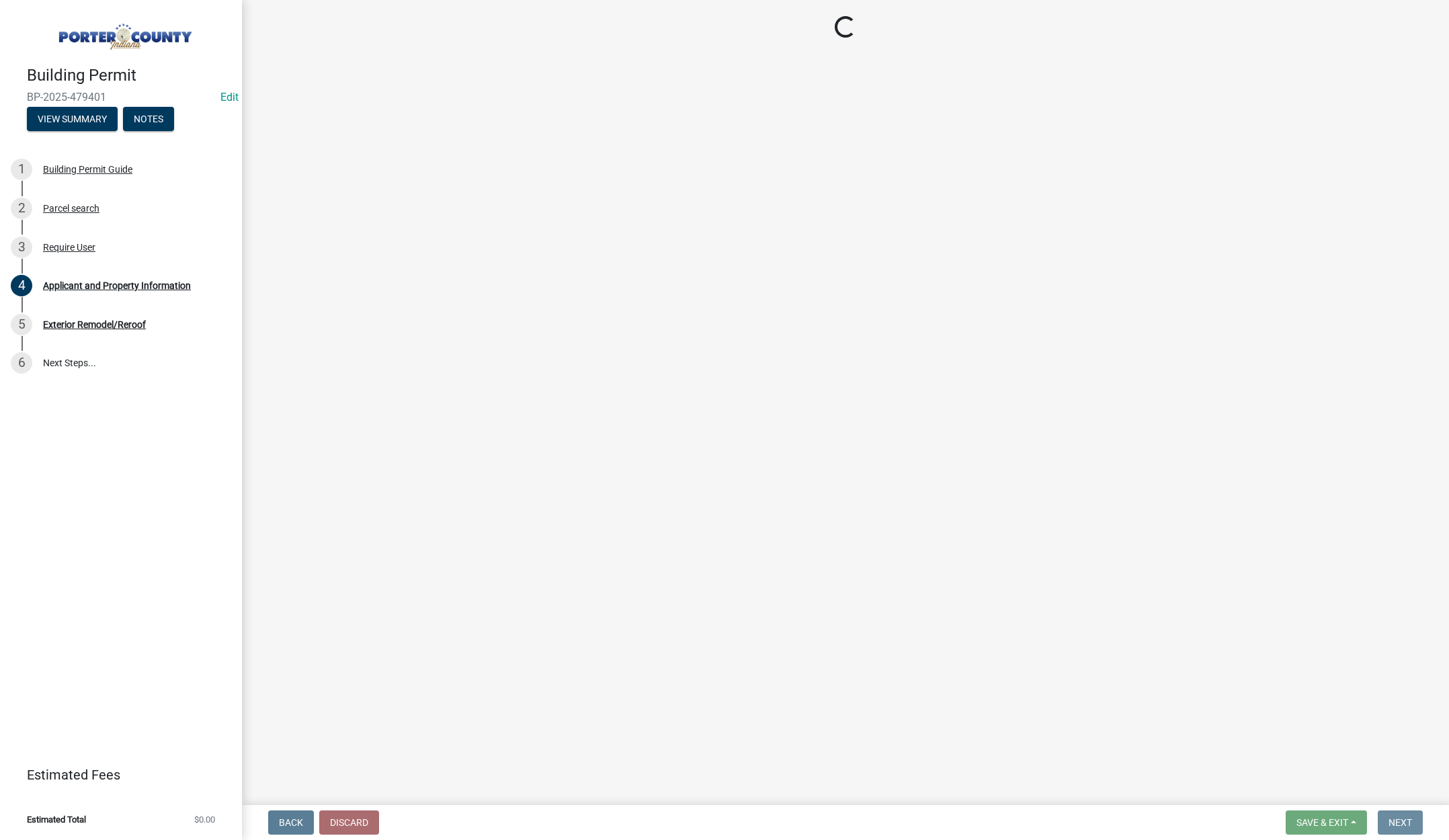
scroll to position [0, 0]
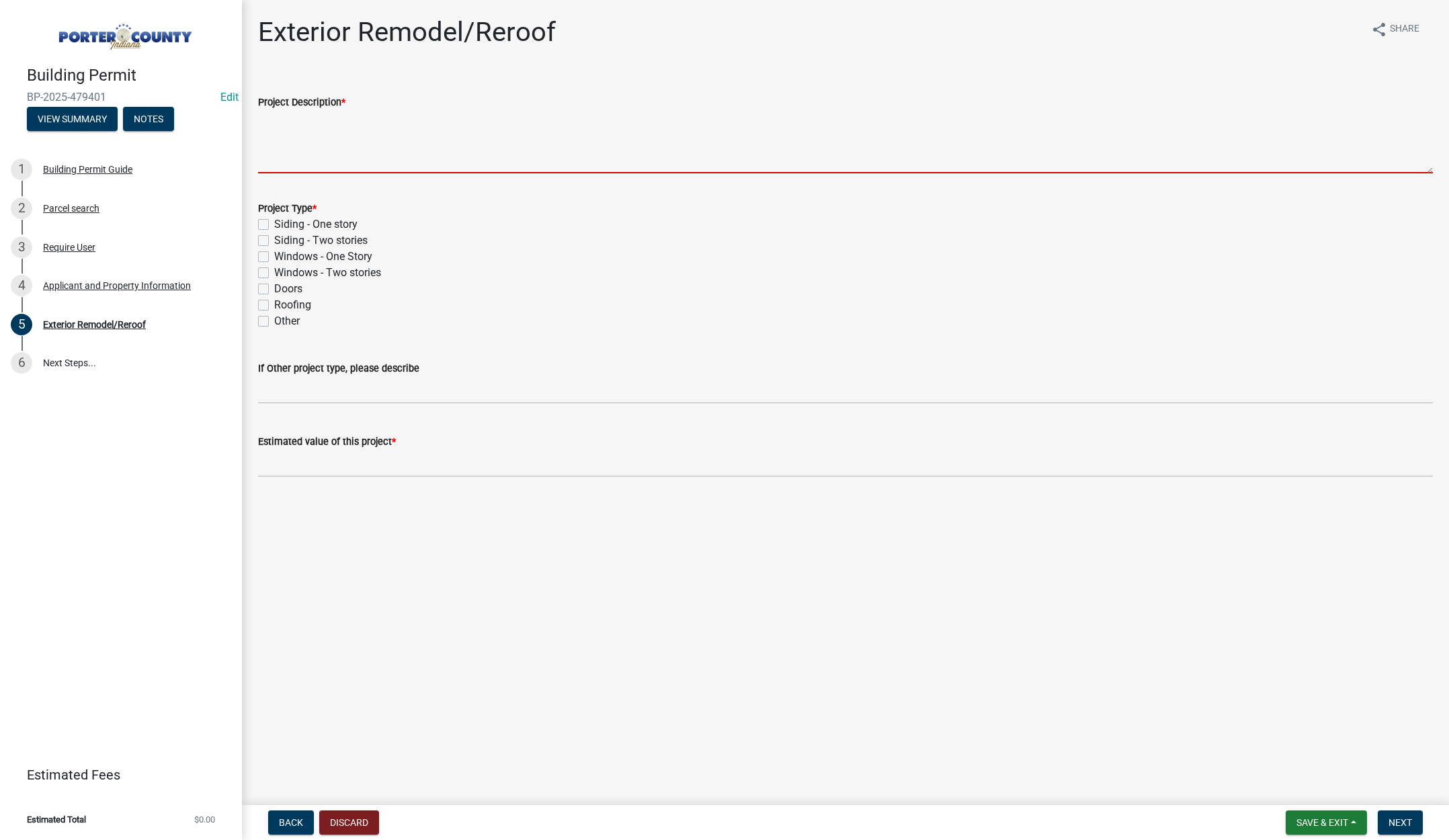
click at [298, 136] on textarea "Project Description *" at bounding box center [846, 142] width 1175 height 63
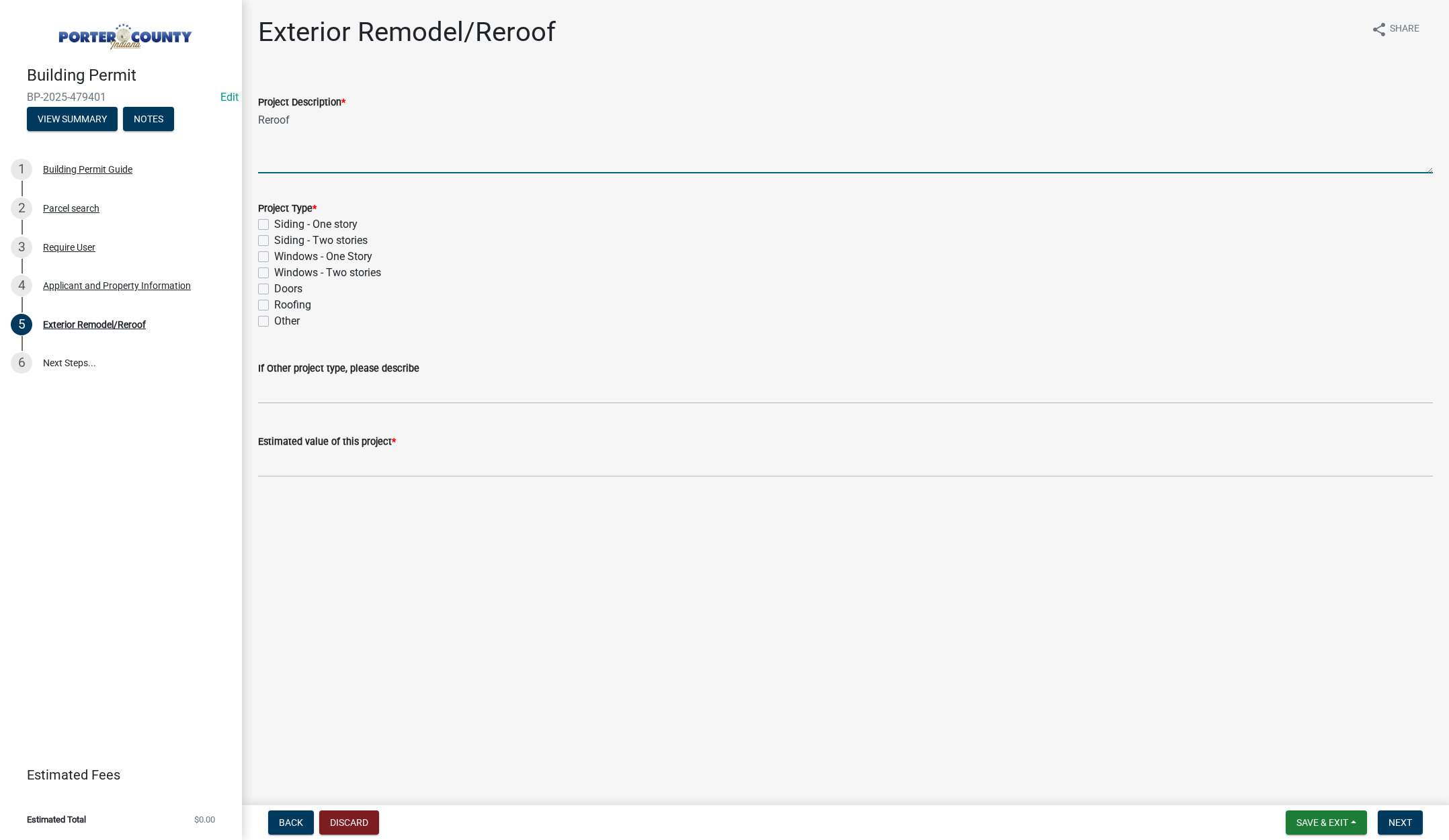
type textarea "Reroof"
drag, startPoint x: 262, startPoint y: 301, endPoint x: 264, endPoint y: 310, distance: 9.2
click at [275, 301] on label "Roofing" at bounding box center [293, 304] width 37 height 16
click at [275, 301] on input "Roofing" at bounding box center [279, 301] width 9 height 9
checkbox input "true"
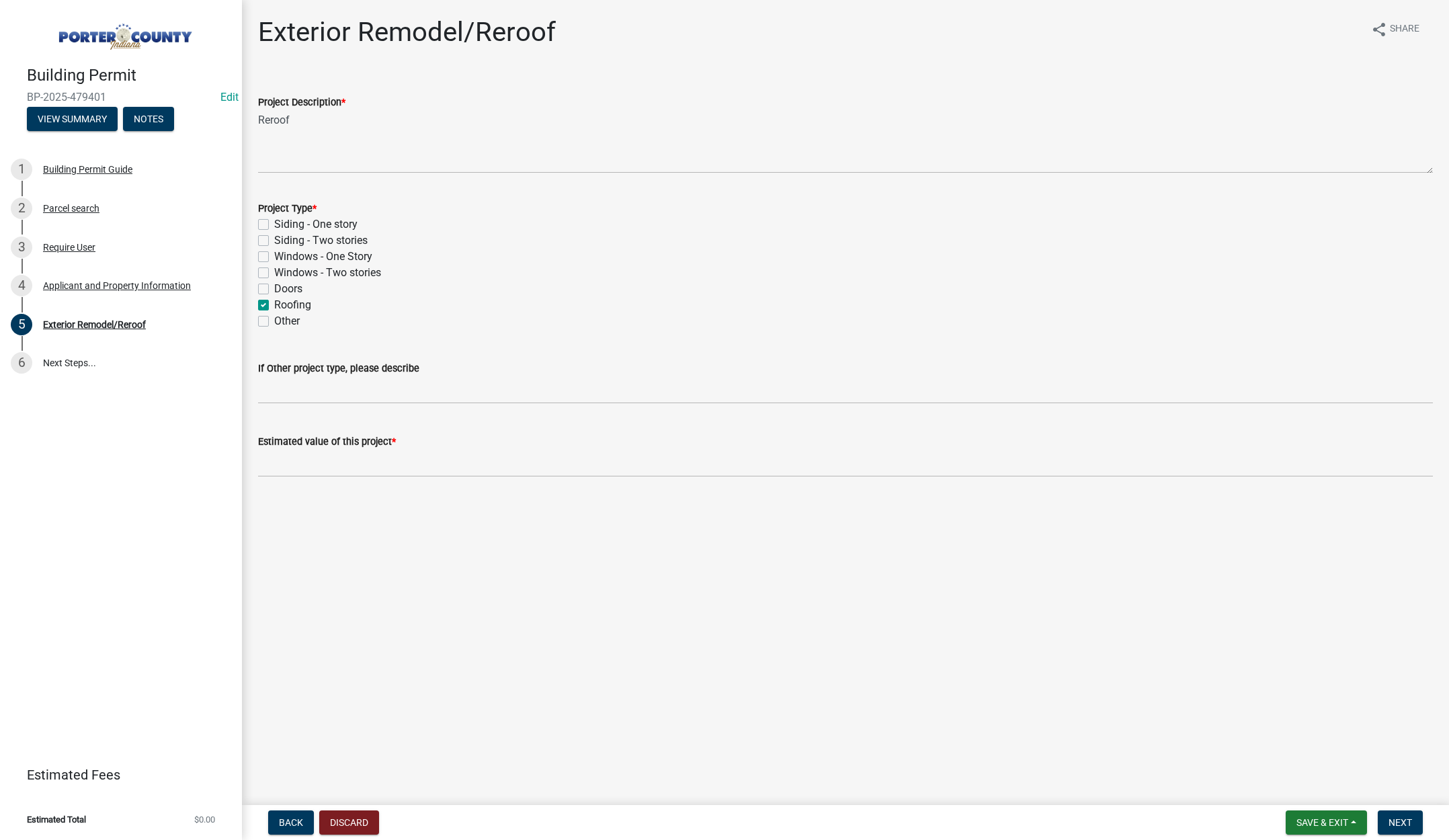
checkbox input "false"
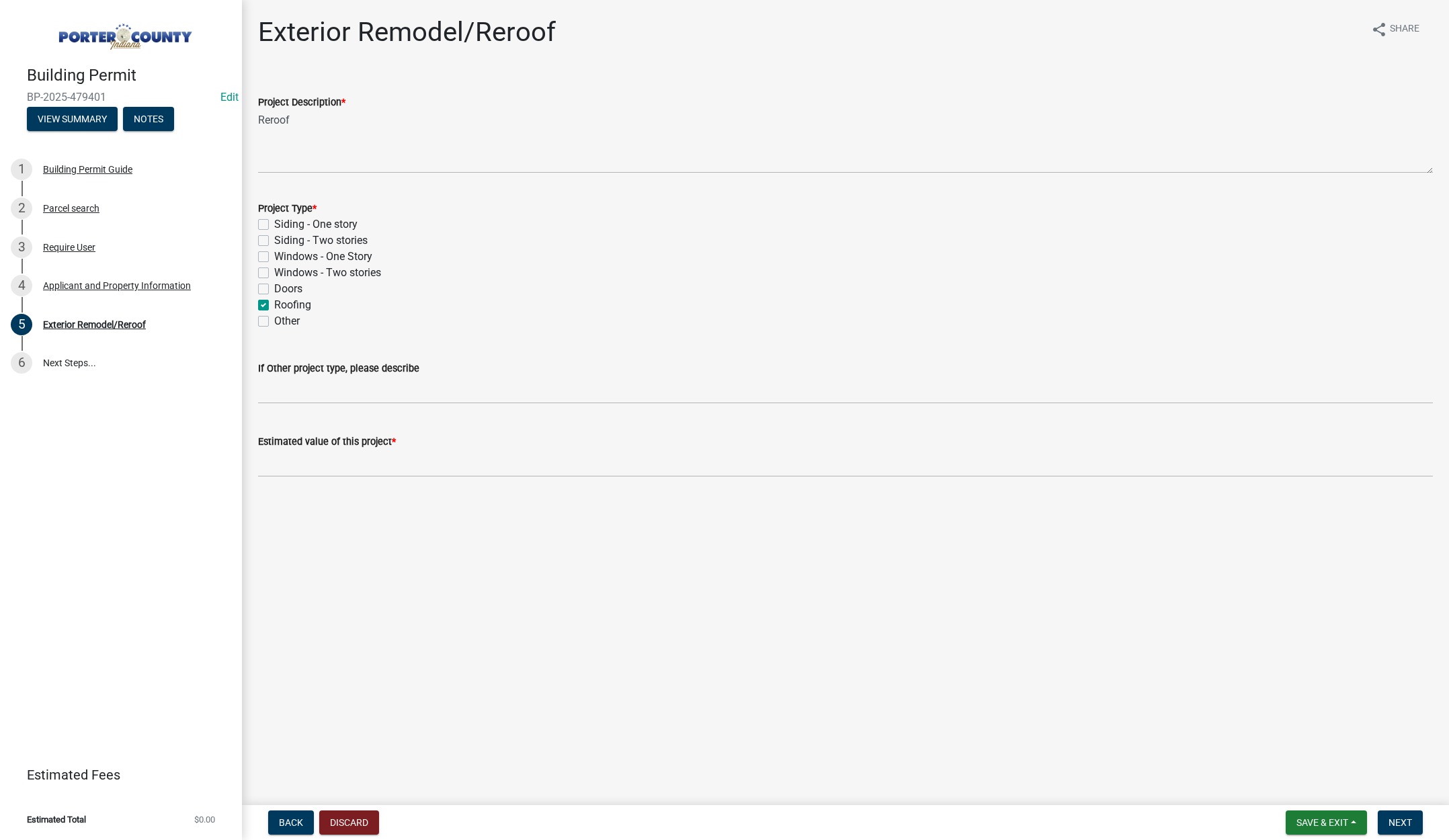
checkbox input "true"
checkbox input "false"
click at [316, 464] on input "text" at bounding box center [846, 463] width 1175 height 27
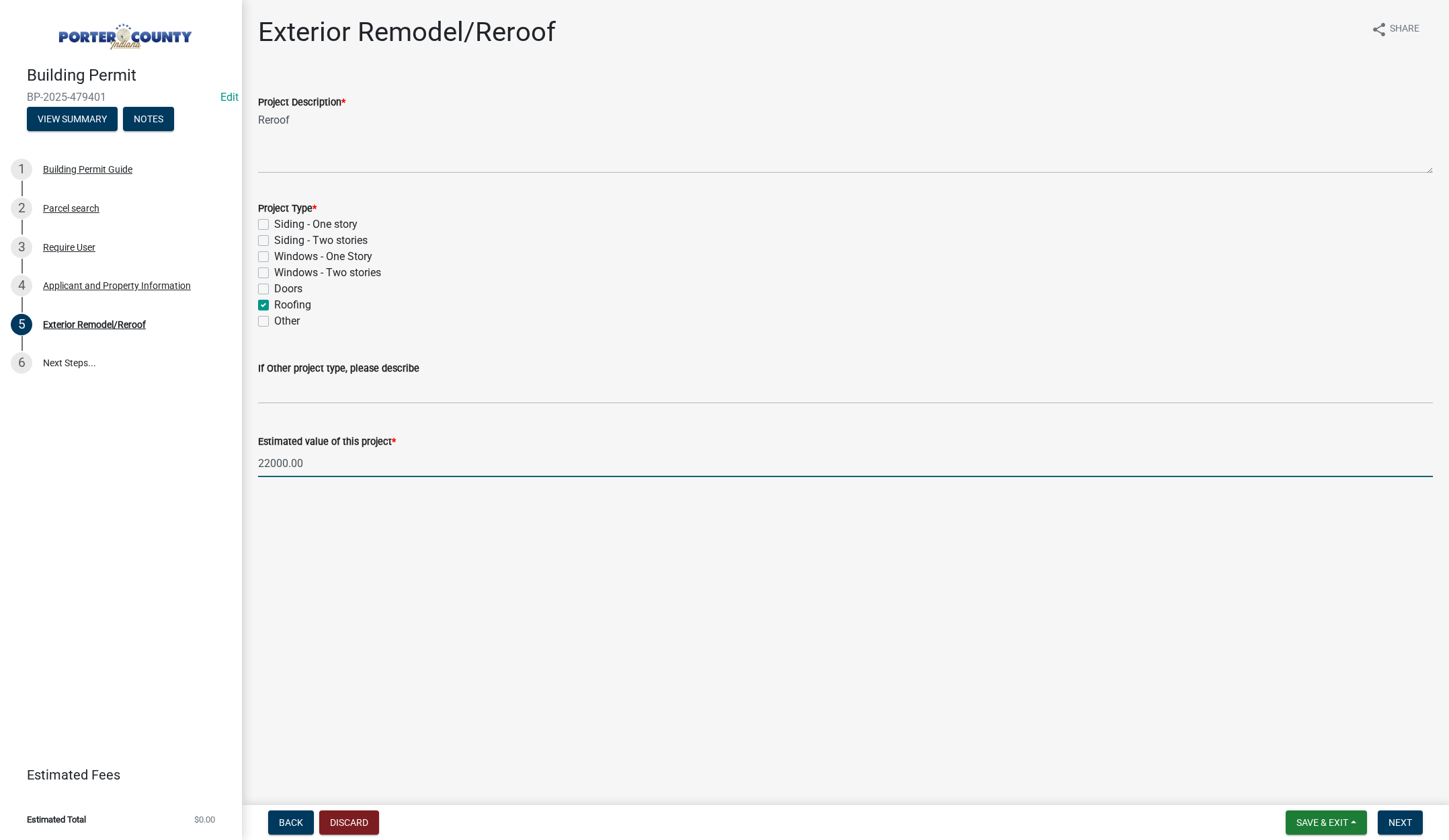
type input "22000.00"
click at [1395, 814] on button "Next" at bounding box center [1400, 823] width 45 height 24
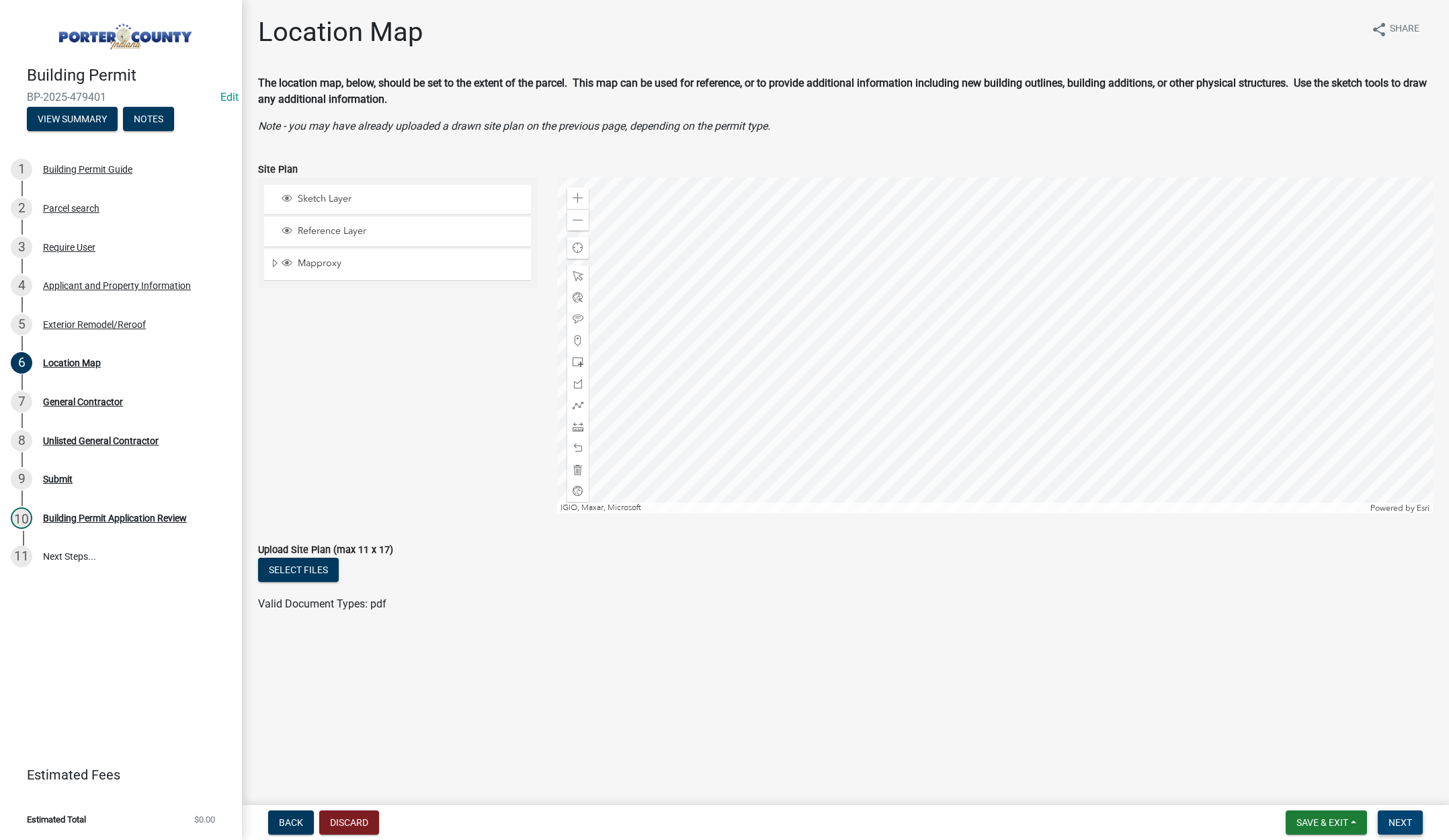
click at [1408, 823] on span "Next" at bounding box center [1401, 823] width 24 height 11
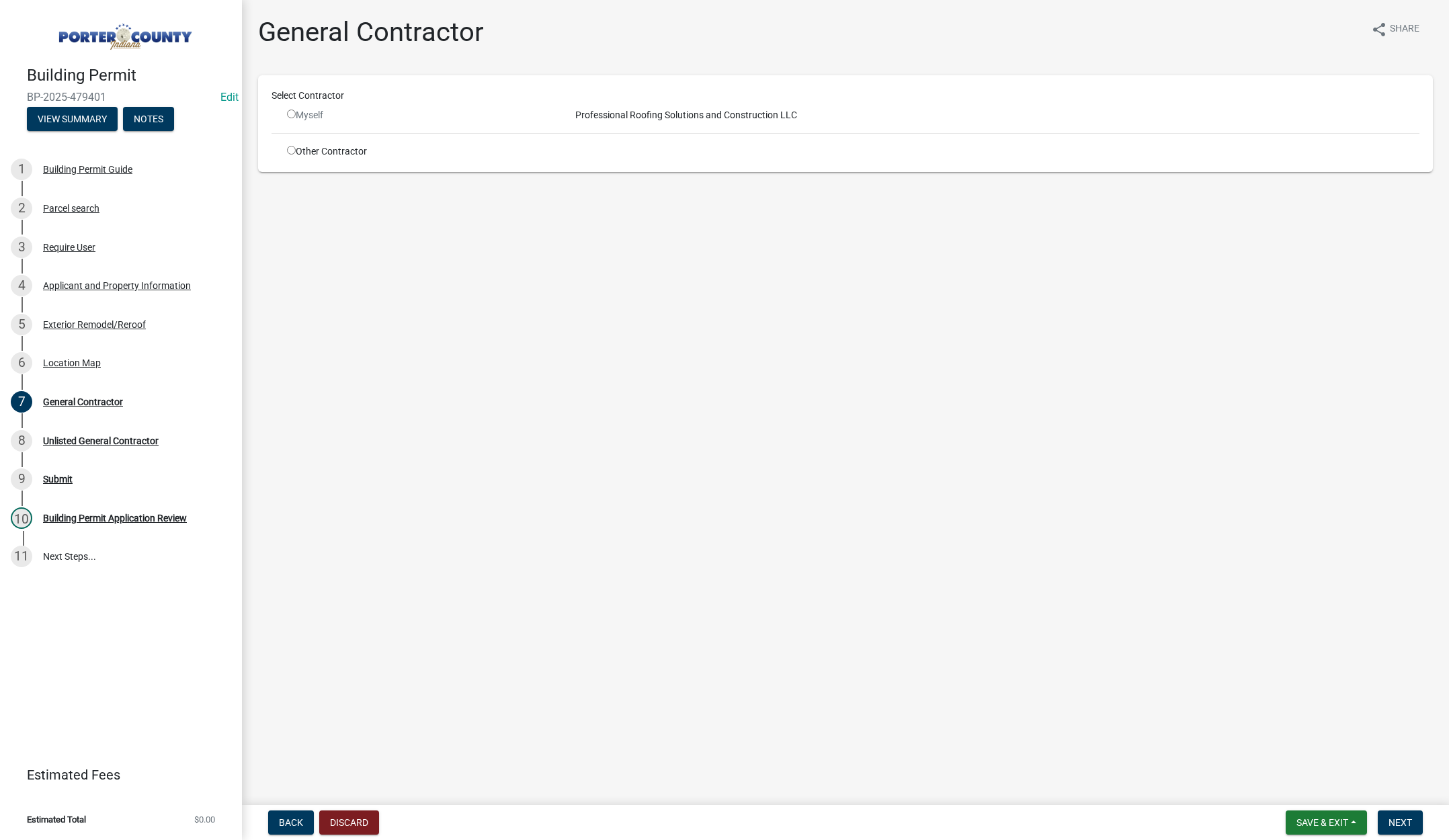
click at [291, 148] on input "radio" at bounding box center [292, 150] width 9 height 9
radio input "true"
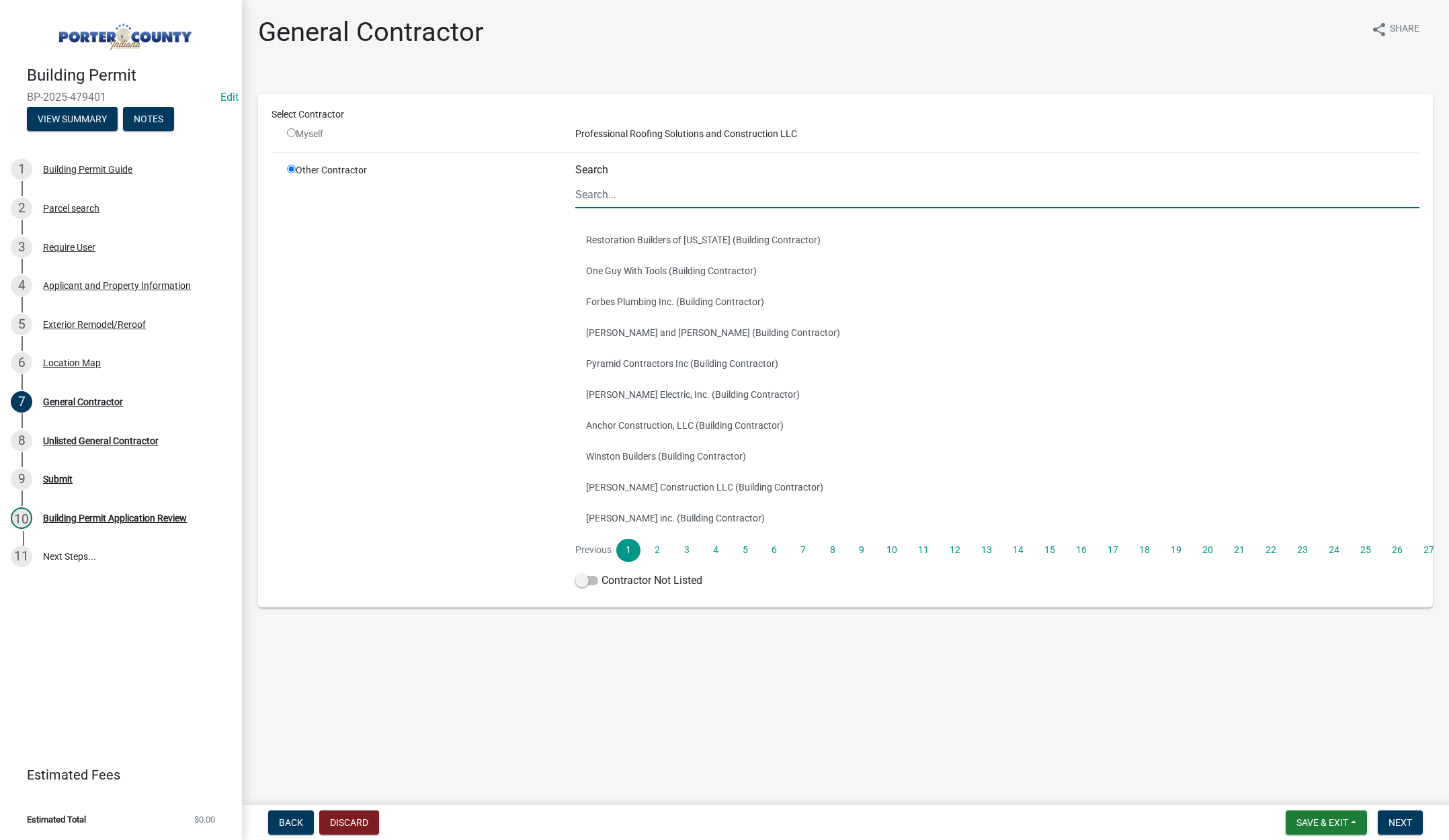
click at [589, 192] on input "Search" at bounding box center [998, 194] width 844 height 27
type input "tri coun"
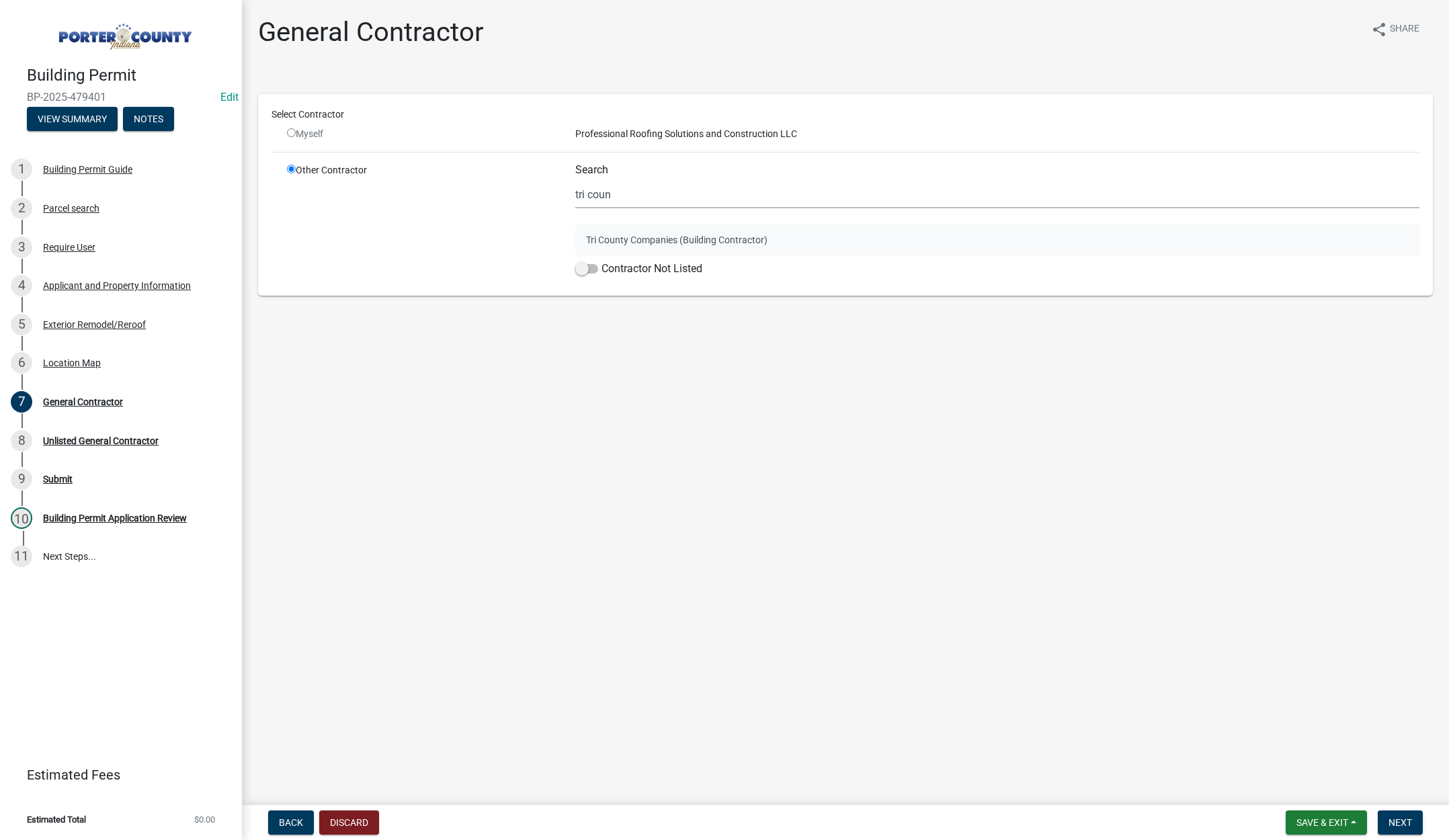
click at [632, 234] on button "Tri County Companies (Building Contractor)" at bounding box center [998, 240] width 844 height 31
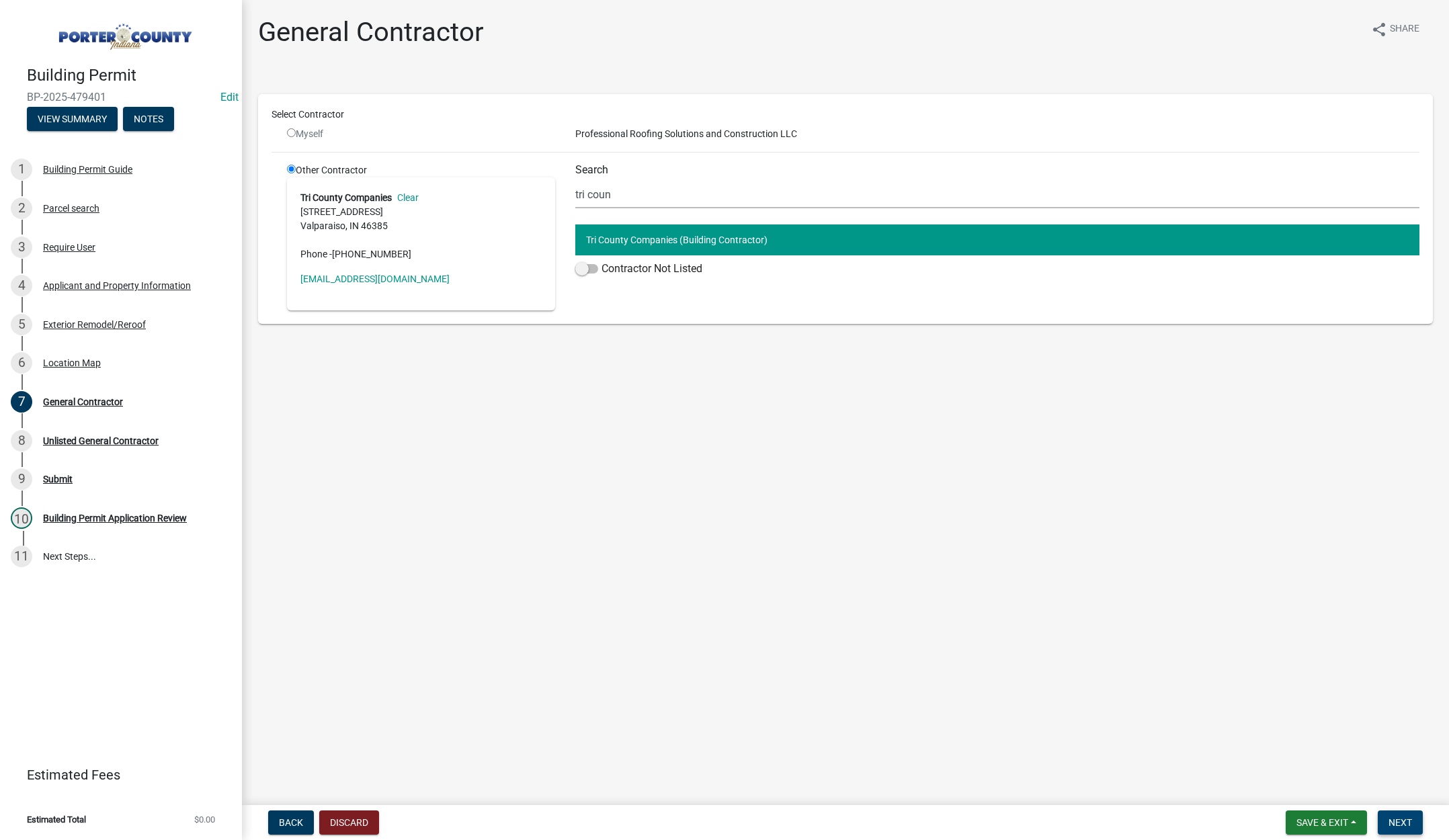
click at [1395, 819] on span "Next" at bounding box center [1401, 823] width 24 height 11
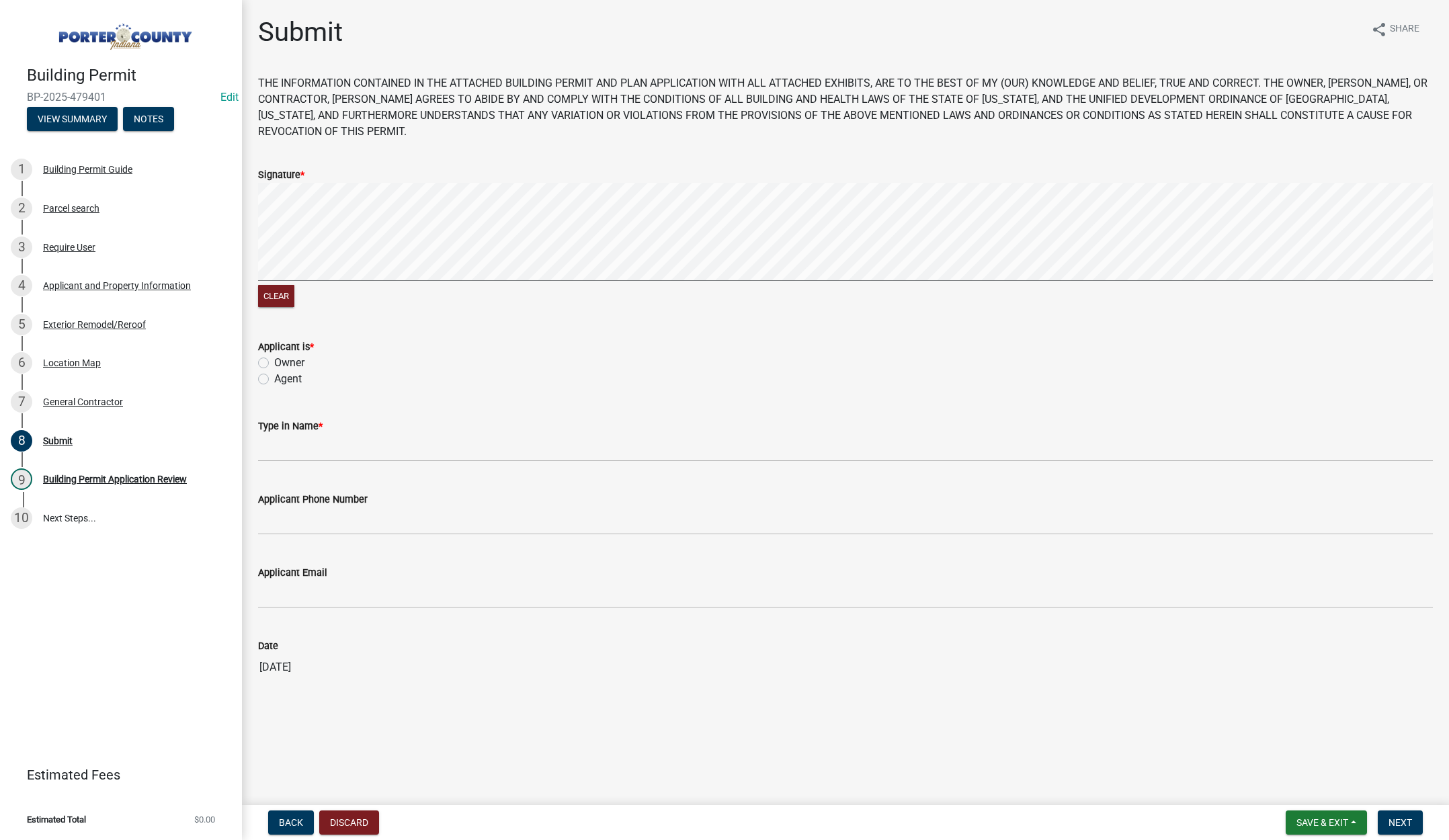
click at [275, 376] on label "Agent" at bounding box center [288, 379] width 27 height 16
click at [275, 376] on input "Agent" at bounding box center [279, 375] width 9 height 9
radio input "true"
click at [306, 449] on input "Type in Name *" at bounding box center [846, 448] width 1175 height 27
type input "Tami Evans"
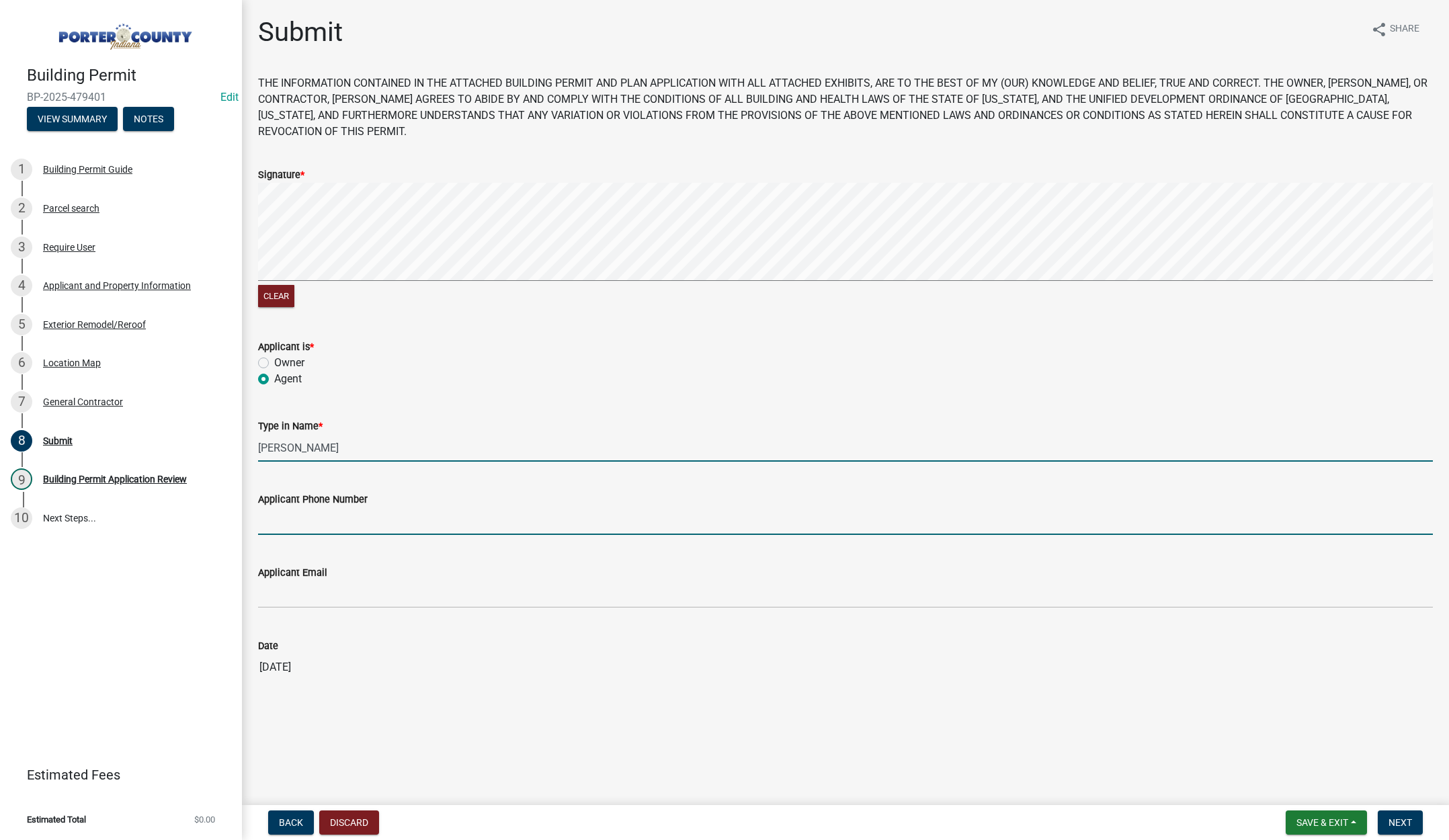
type input "2193093058"
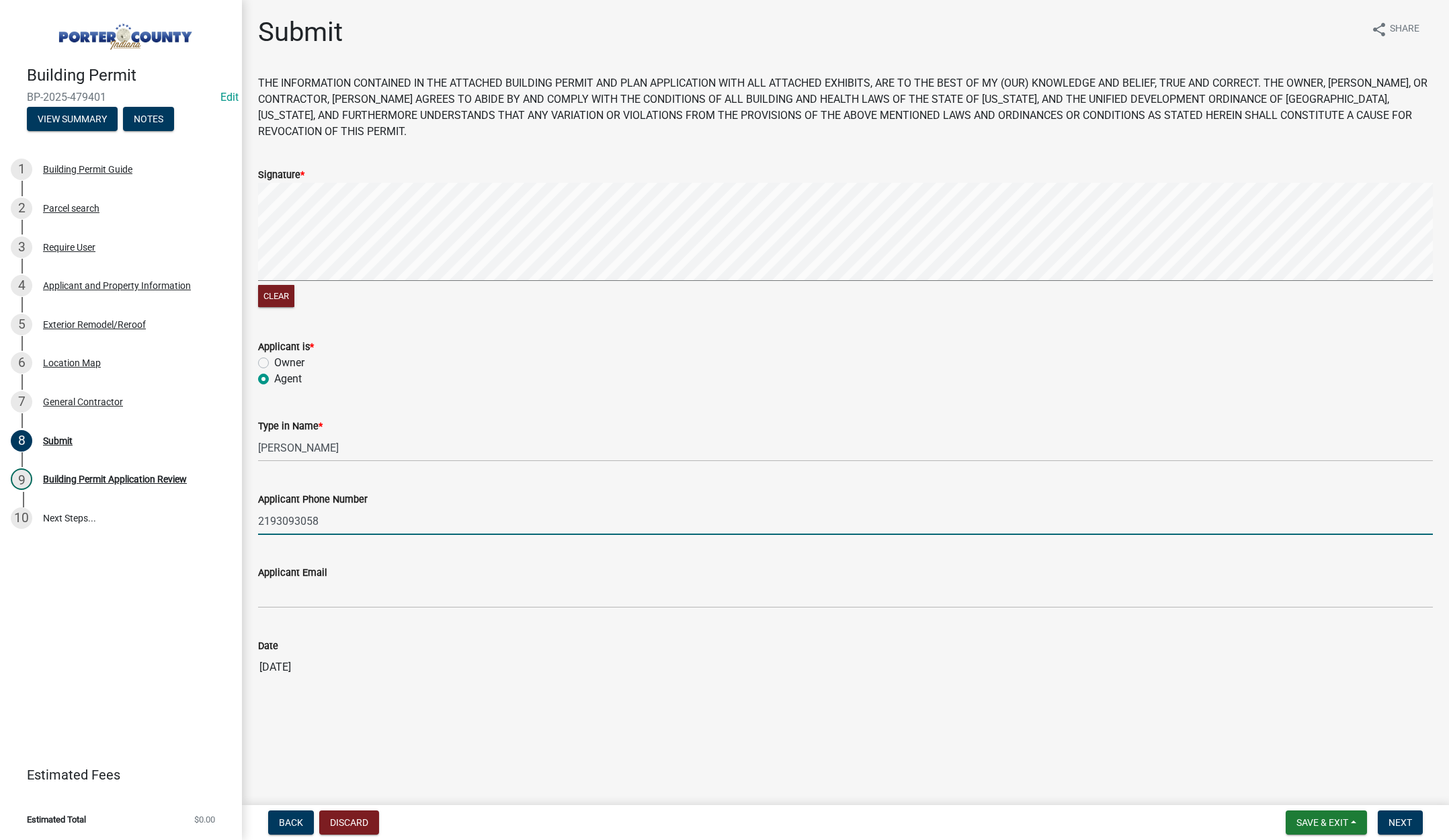
click at [340, 521] on input "2193093058" at bounding box center [846, 521] width 1175 height 27
click at [340, 520] on input "2193093058" at bounding box center [846, 521] width 1175 height 27
drag, startPoint x: 1396, startPoint y: 822, endPoint x: 1122, endPoint y: 531, distance: 399.7
click at [1396, 821] on span "Next" at bounding box center [1401, 823] width 24 height 11
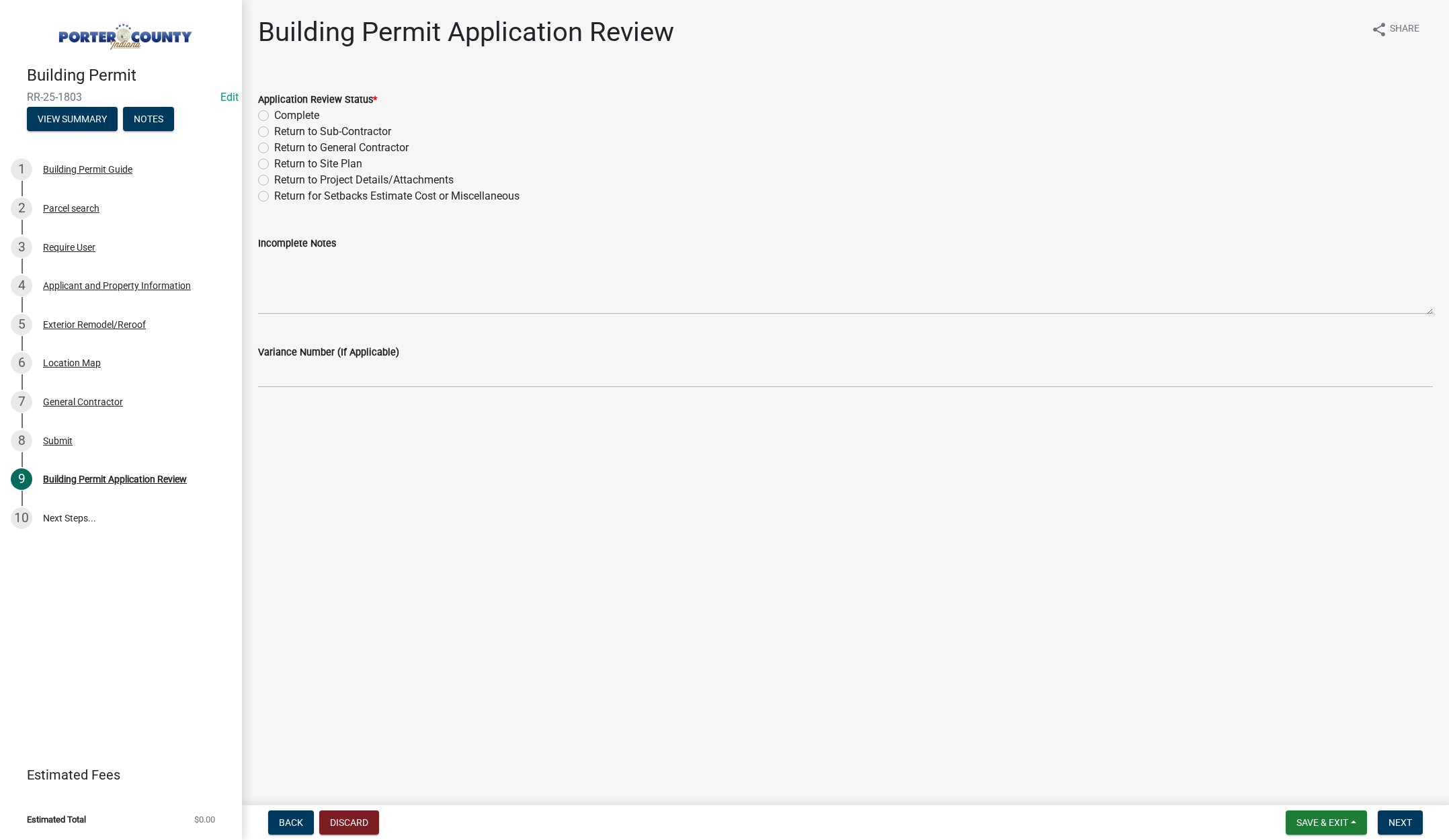
click at [275, 112] on label "Complete" at bounding box center [297, 115] width 45 height 16
click at [275, 112] on input "Complete" at bounding box center [279, 112] width 9 height 9
radio input "true"
click at [1398, 820] on span "Next" at bounding box center [1401, 823] width 24 height 11
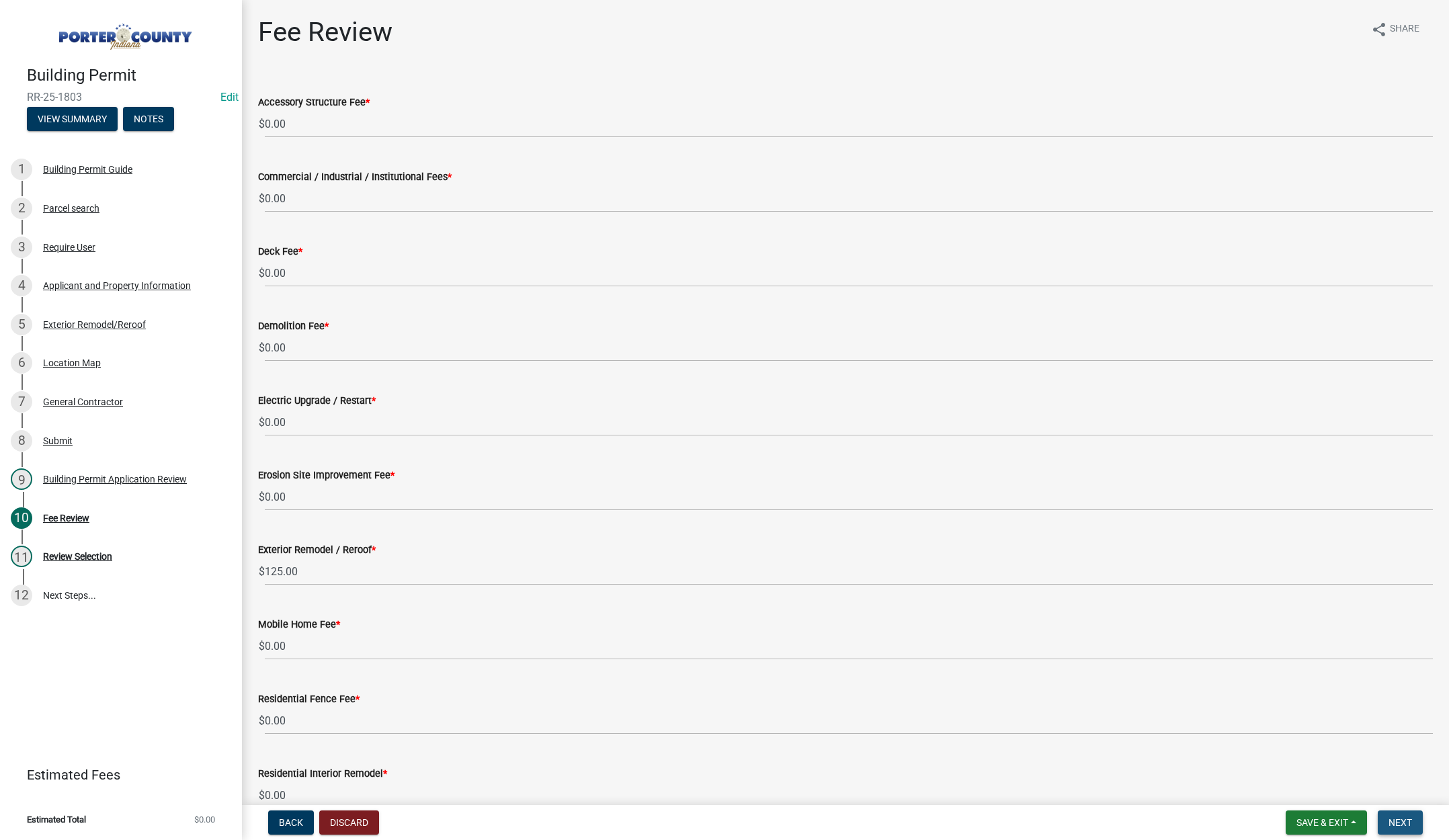
click at [1399, 820] on span "Next" at bounding box center [1401, 823] width 24 height 11
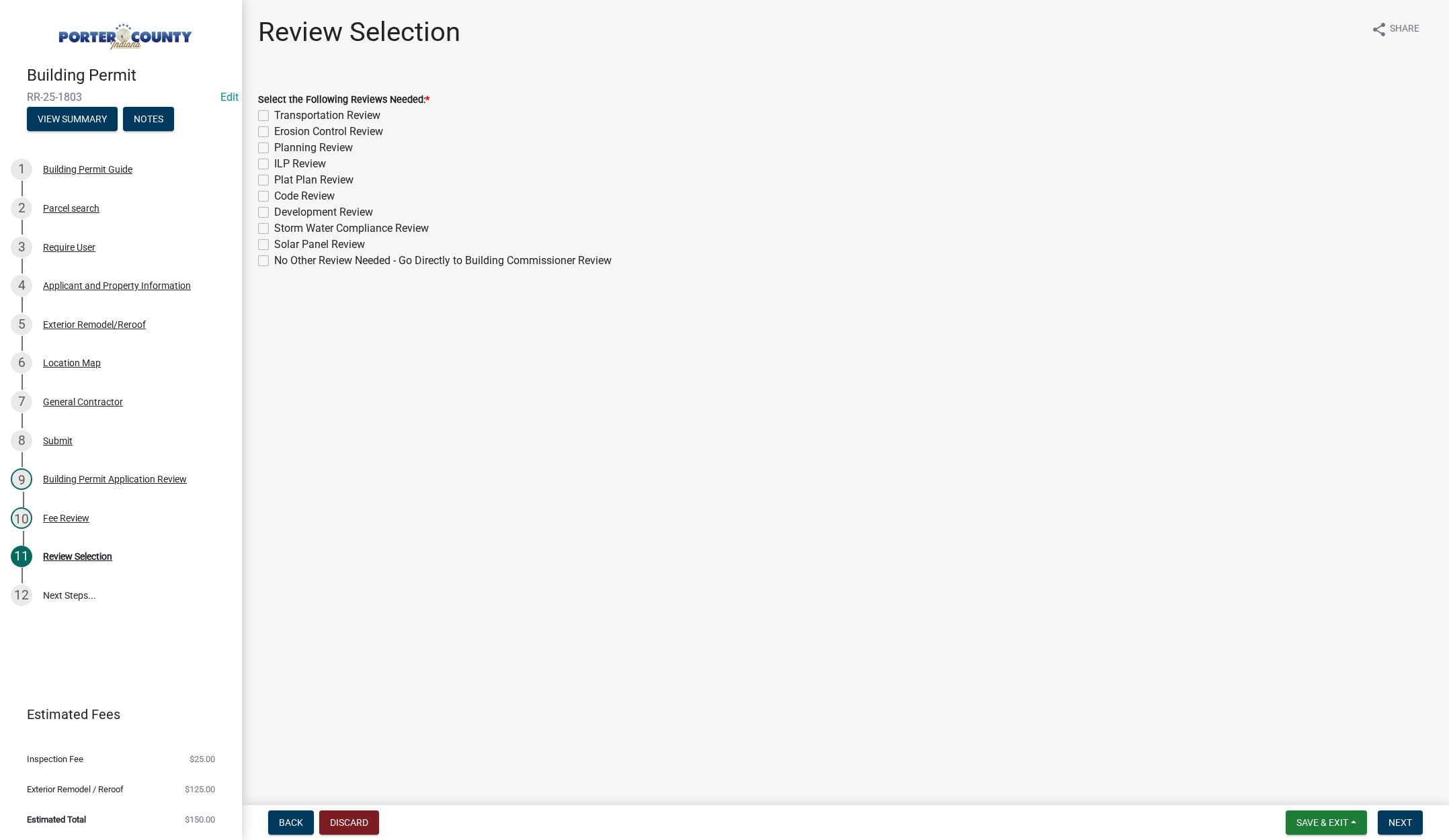
click at [275, 259] on label "No Other Review Needed - Go Directly to Building Commissioner Review" at bounding box center [443, 260] width 338 height 16
click at [275, 259] on input "No Other Review Needed - Go Directly to Building Commissioner Review" at bounding box center [279, 257] width 9 height 9
checkbox input "true"
checkbox input "false"
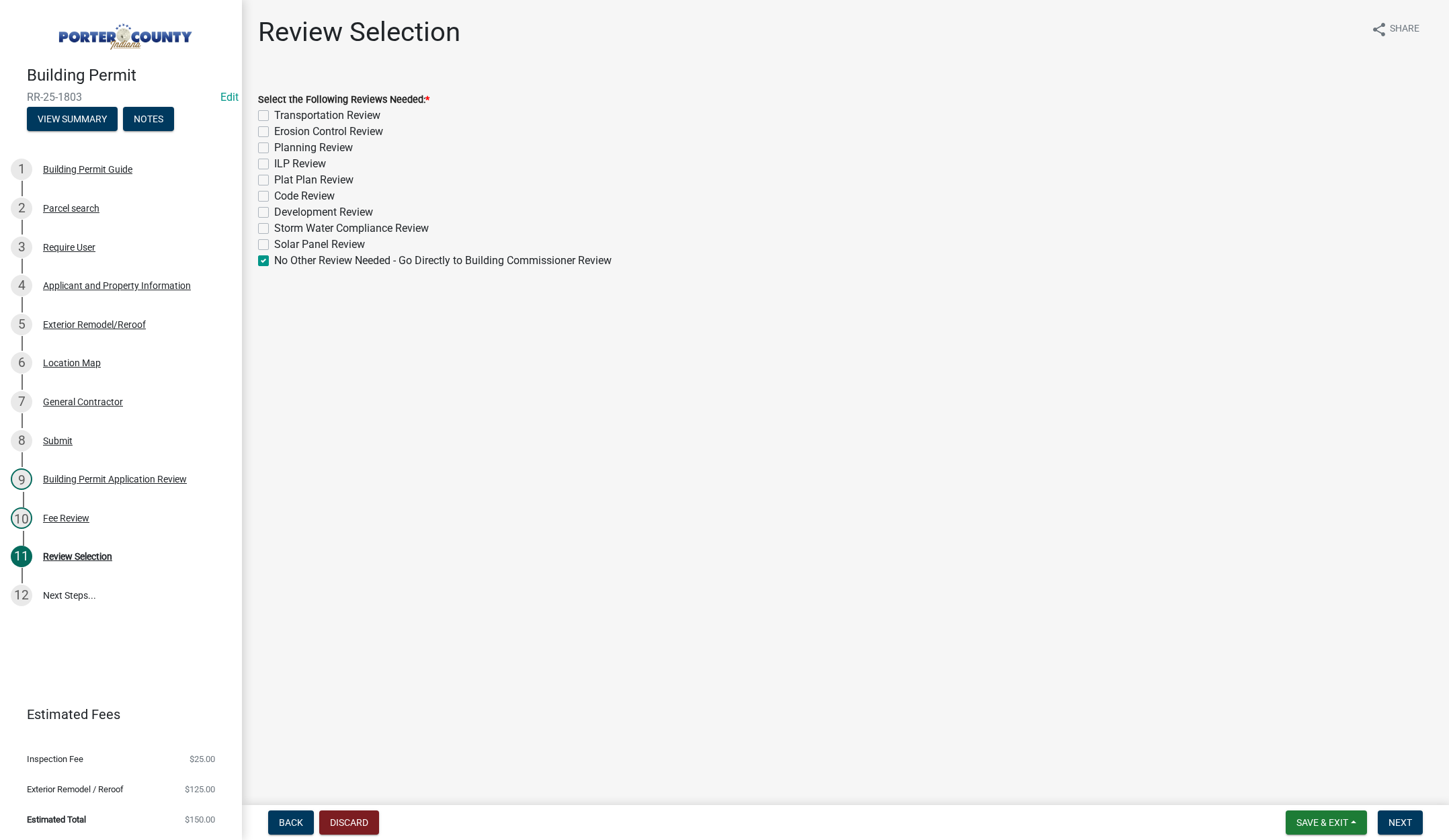
checkbox input "false"
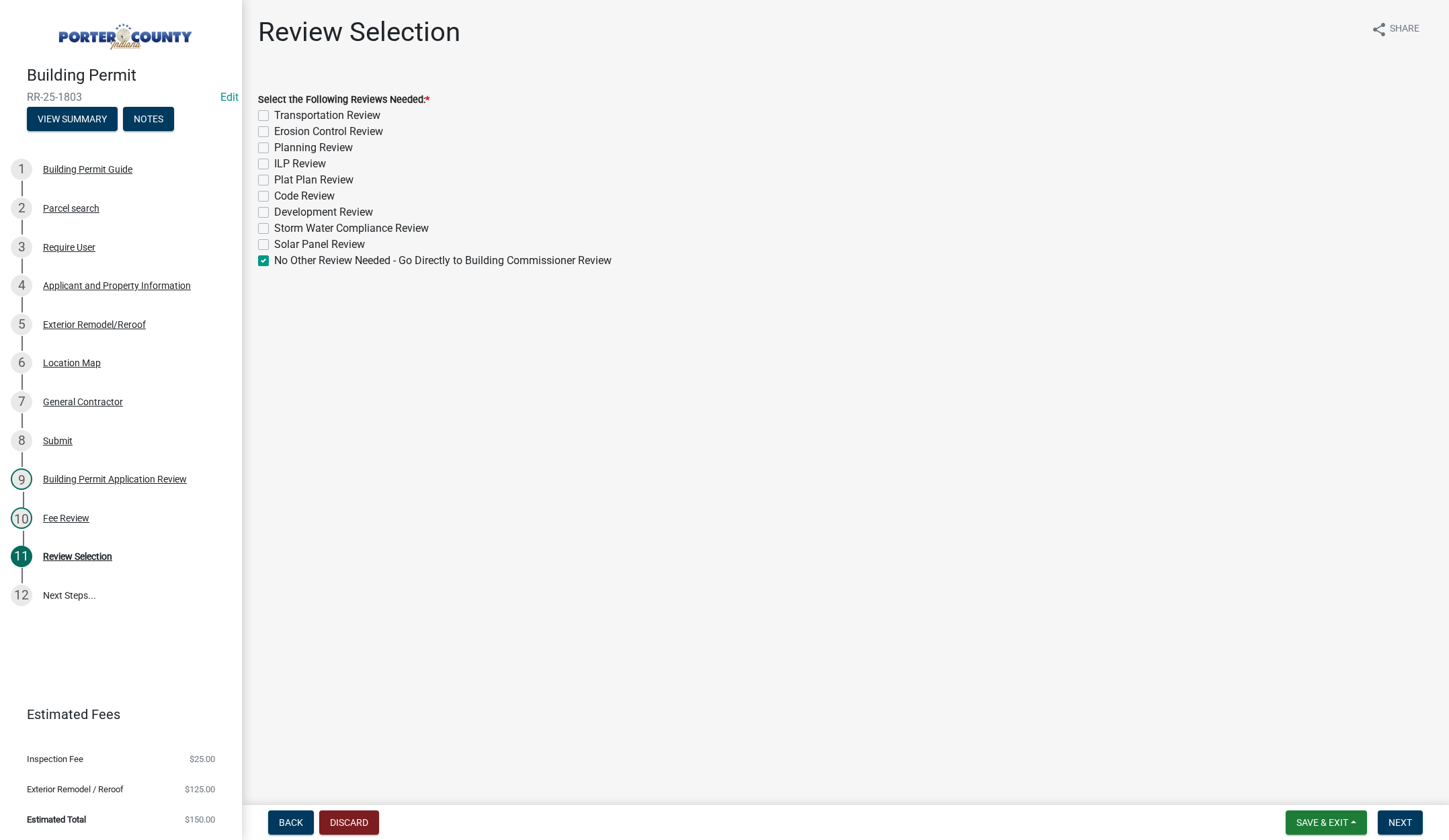
checkbox input "false"
checkbox input "true"
click at [1403, 814] on button "Next" at bounding box center [1400, 823] width 45 height 24
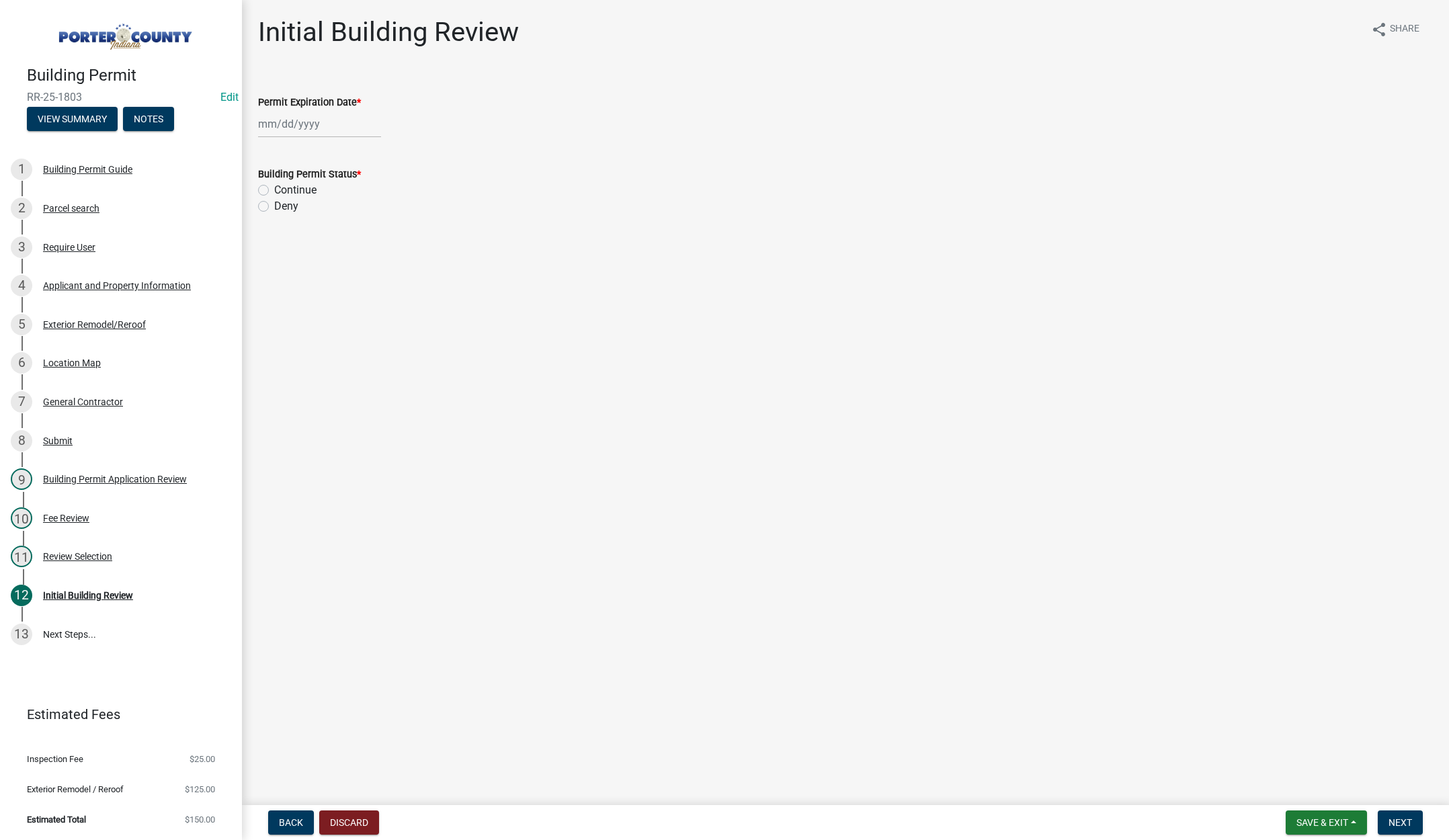
select select "9"
click at [331, 124] on div "Jan Feb Mar Apr May Jun Jul Aug Sep Oct Nov Dec 1525 1526 1527 1528 1529 1530 1…" at bounding box center [320, 124] width 123 height 27
click at [376, 154] on select "1525 1526 1527 1528 1529 1530 1531 1532 1533 1534 1535 1536 1537 1538 1539 1540…" at bounding box center [363, 153] width 49 height 20
select select "2026"
click at [339, 142] on select "1525 1526 1527 1528 1529 1530 1531 1532 1533 1534 1535 1536 1537 1538 1539 1540…" at bounding box center [363, 153] width 49 height 20
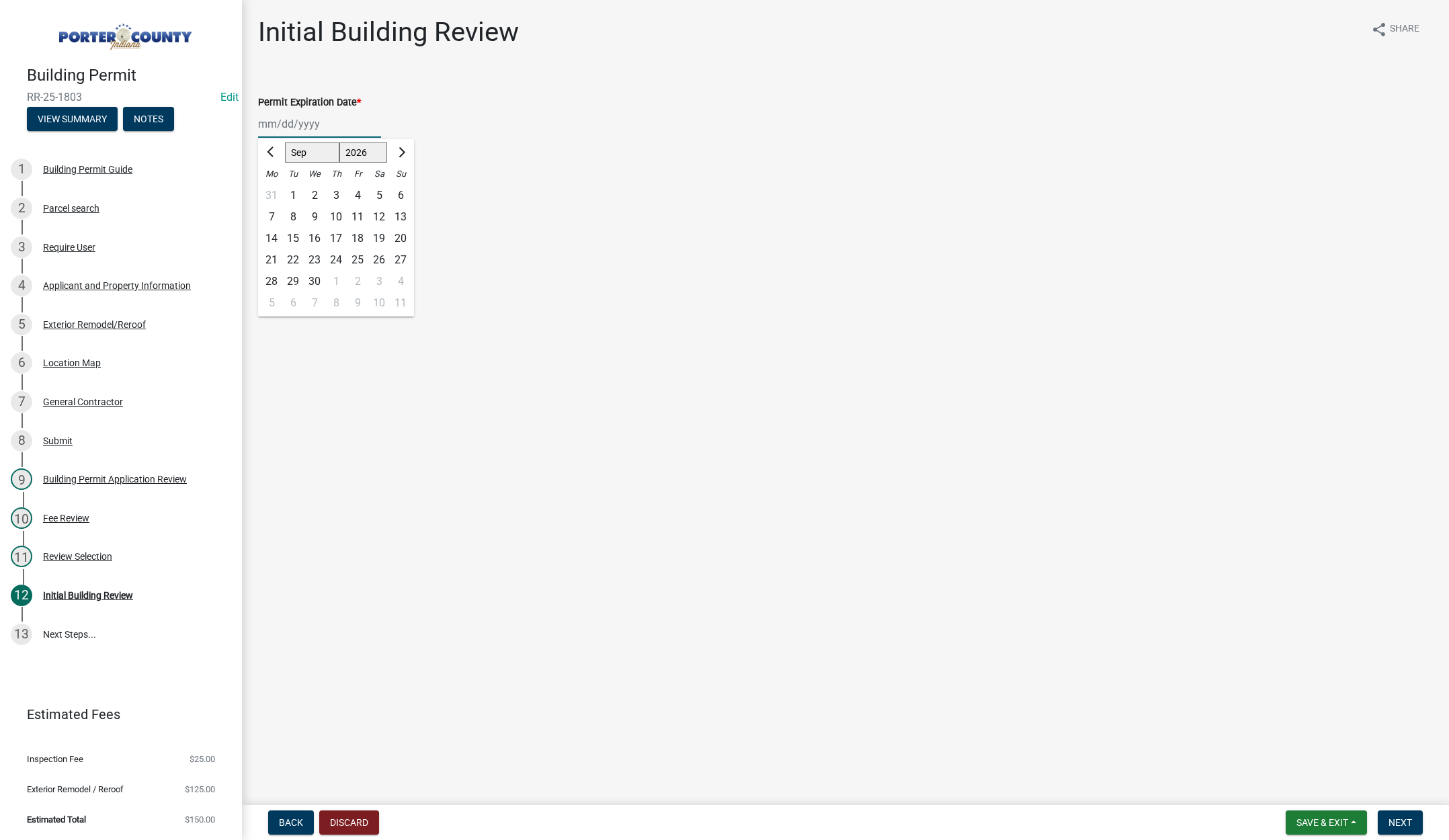
click at [311, 234] on div "16" at bounding box center [314, 238] width 21 height 21
type input "09/16/2026"
click at [275, 189] on label "Continue" at bounding box center [296, 190] width 43 height 16
click at [275, 189] on input "Continue" at bounding box center [279, 187] width 9 height 9
radio input "true"
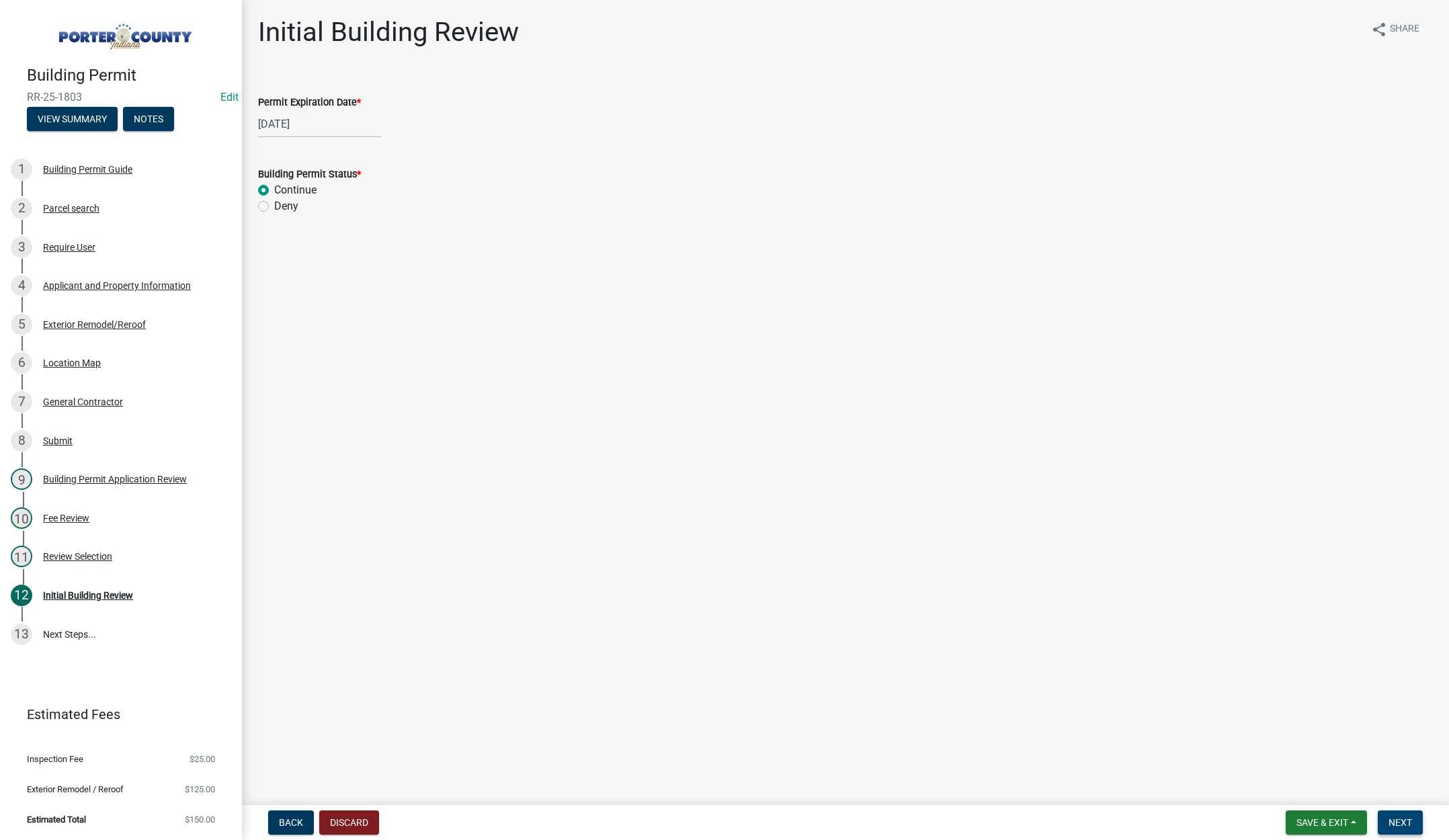
click at [1412, 824] on span "Next" at bounding box center [1401, 823] width 24 height 11
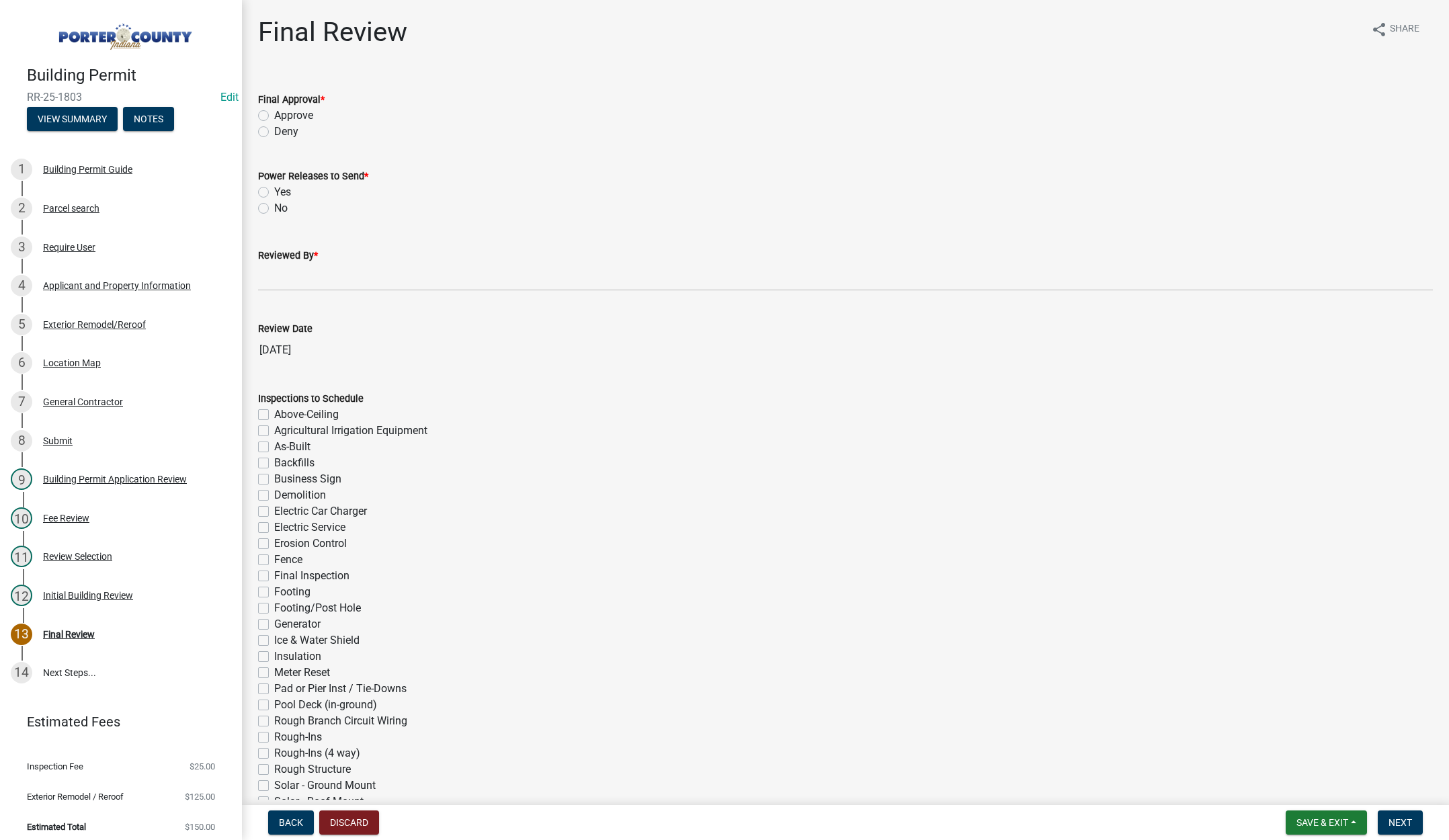
click at [275, 115] on label "Approve" at bounding box center [294, 115] width 39 height 16
click at [275, 115] on input "Approve" at bounding box center [279, 112] width 9 height 9
radio input "true"
click at [275, 211] on label "No" at bounding box center [281, 208] width 14 height 16
click at [275, 209] on input "No" at bounding box center [279, 205] width 9 height 9
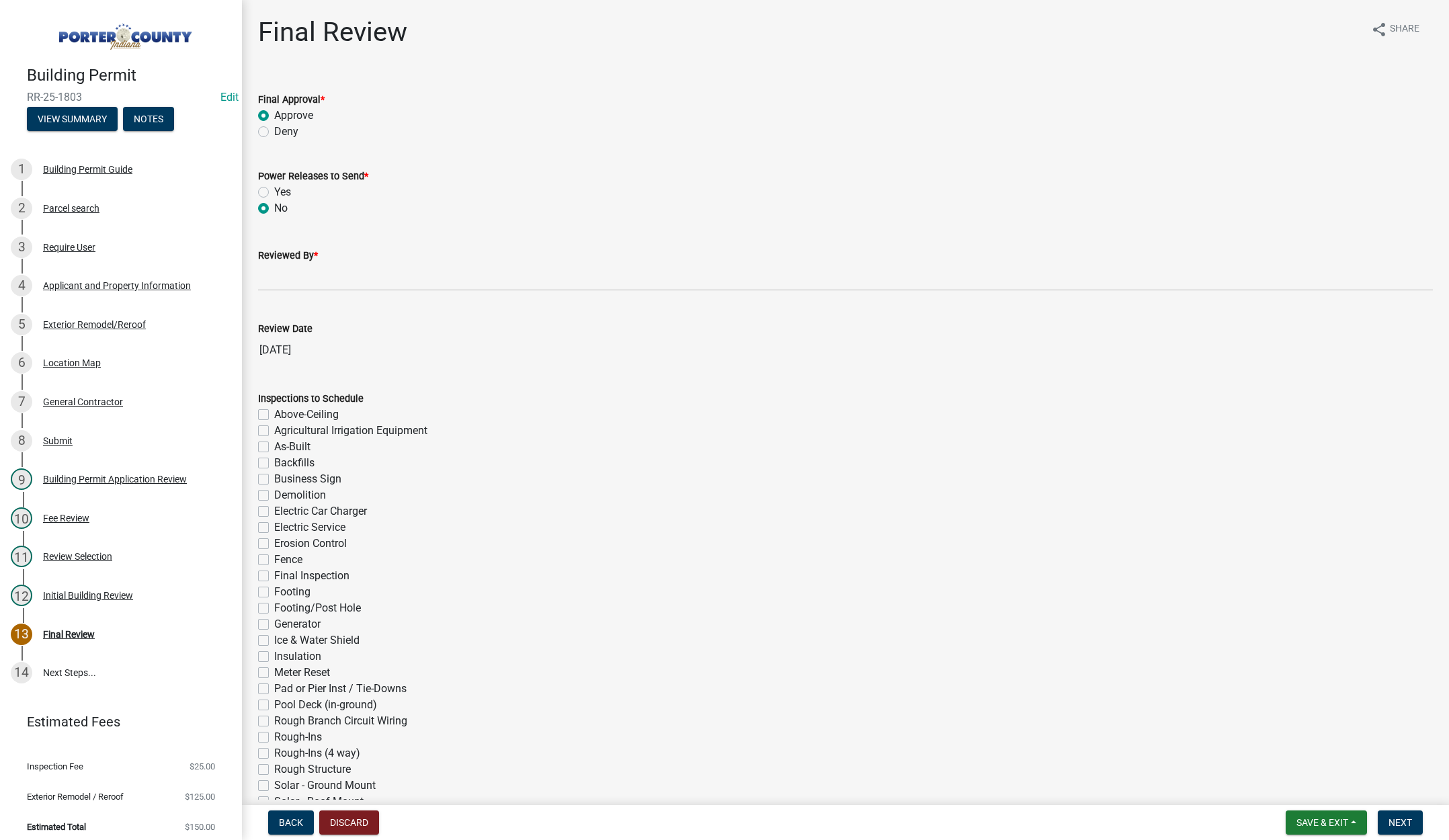
radio input "true"
drag, startPoint x: 284, startPoint y: 287, endPoint x: 300, endPoint y: 291, distance: 16.5
click at [284, 286] on input "Reviewed By *" at bounding box center [846, 277] width 1175 height 27
type input "Tami"
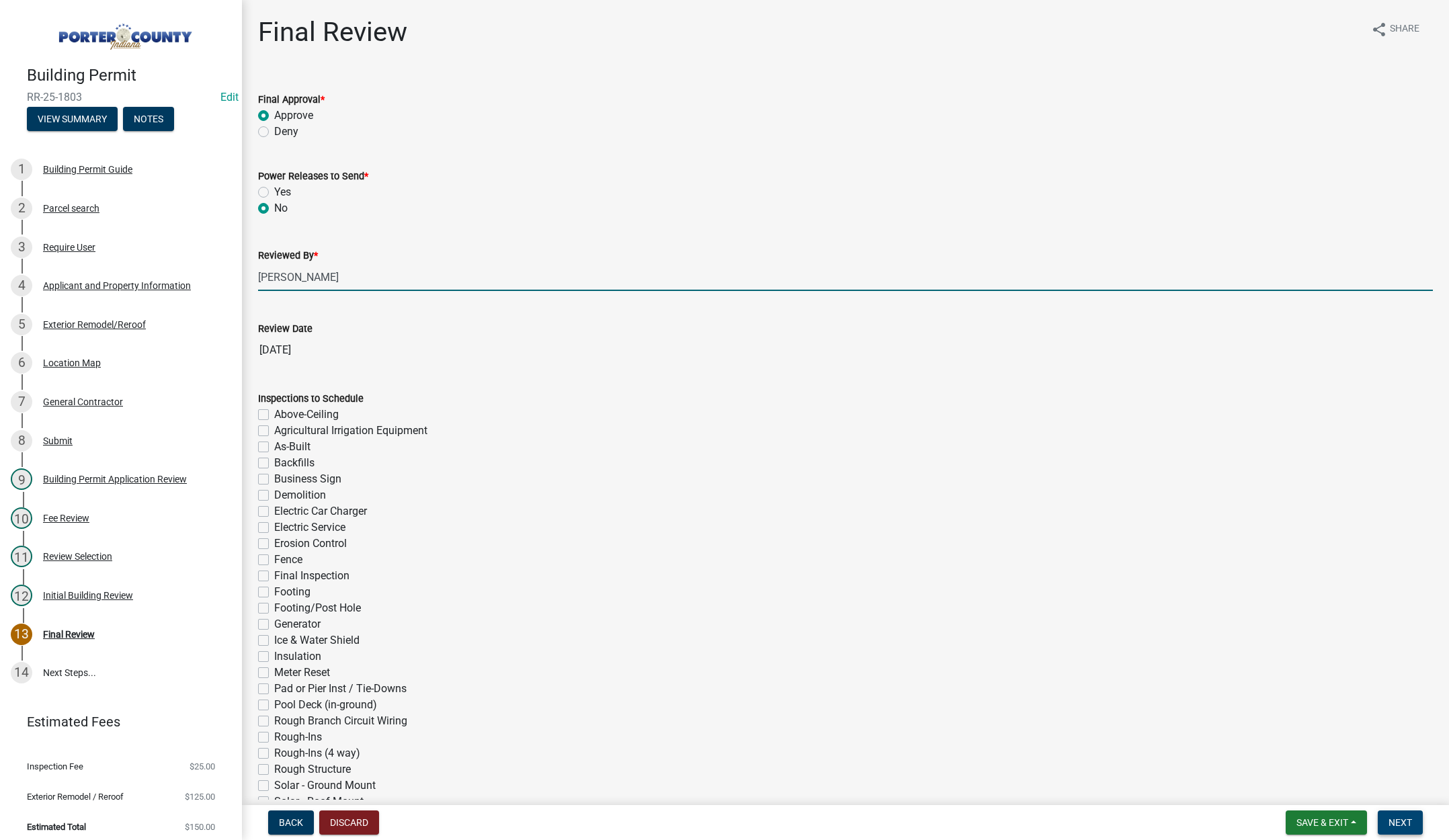
click at [1405, 821] on span "Next" at bounding box center [1401, 823] width 24 height 11
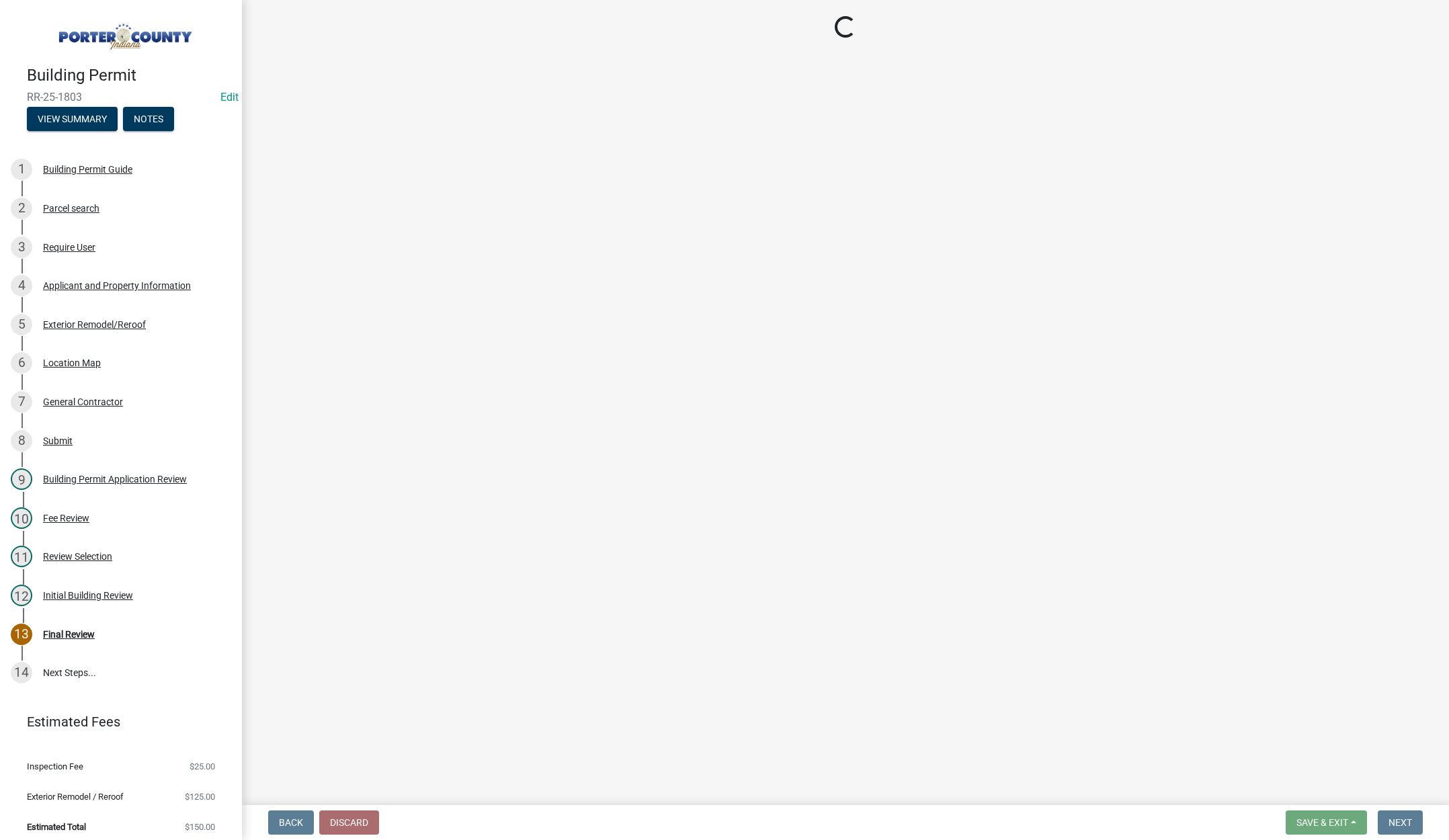
select select "3: 3"
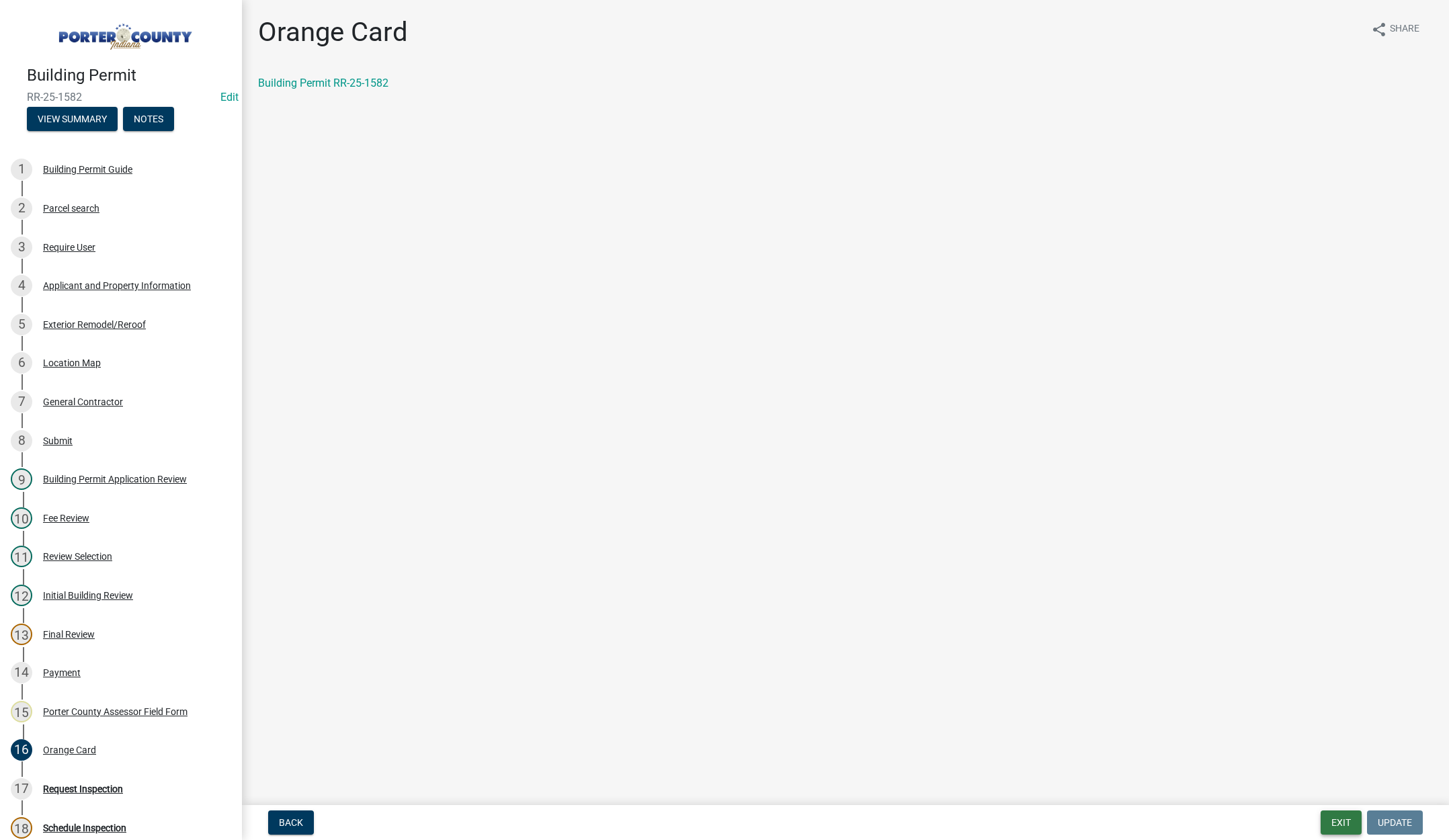
click at [1333, 822] on button "Exit" at bounding box center [1342, 823] width 41 height 24
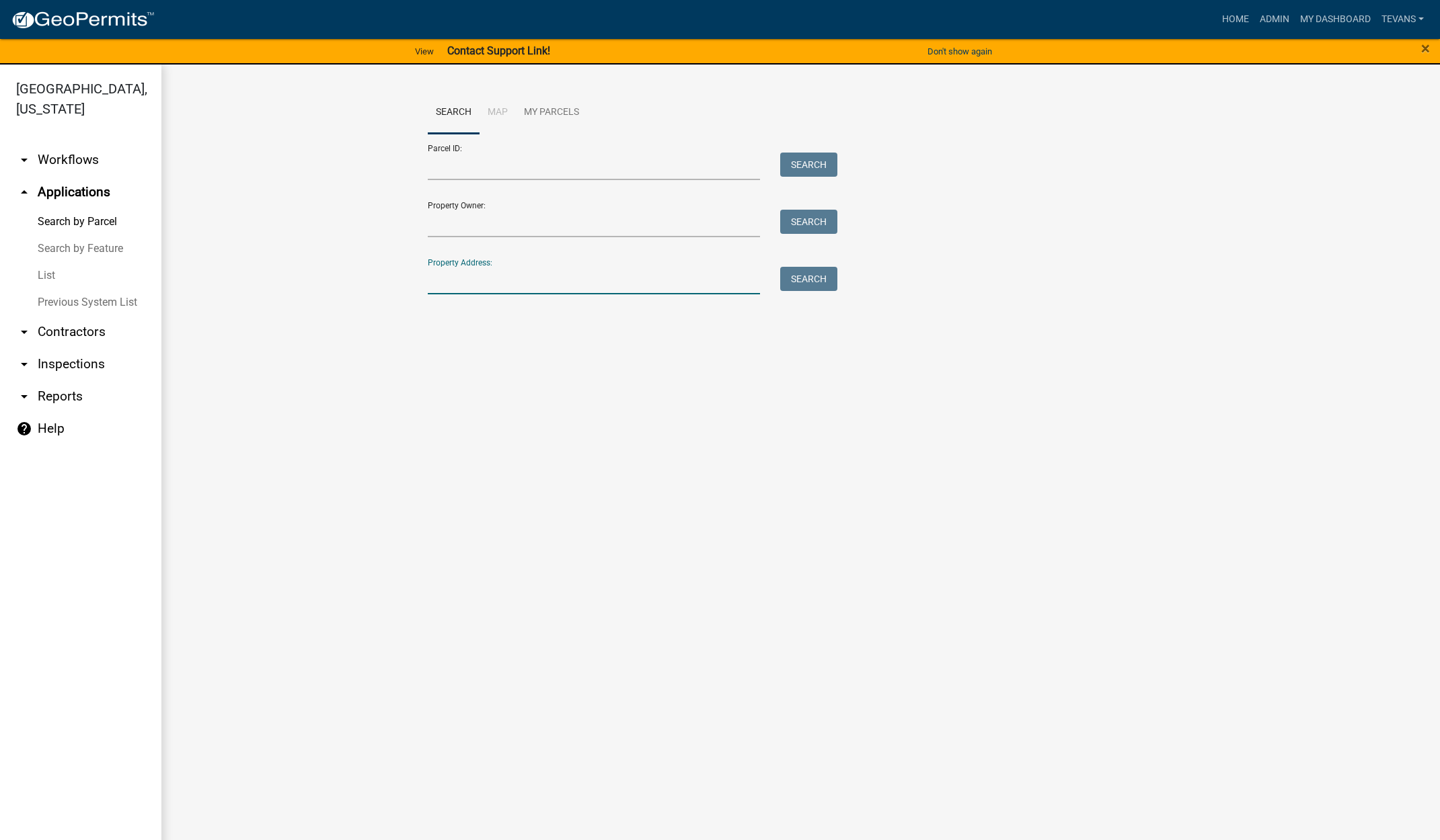
click at [481, 284] on input "Property Address:" at bounding box center [594, 281] width 333 height 27
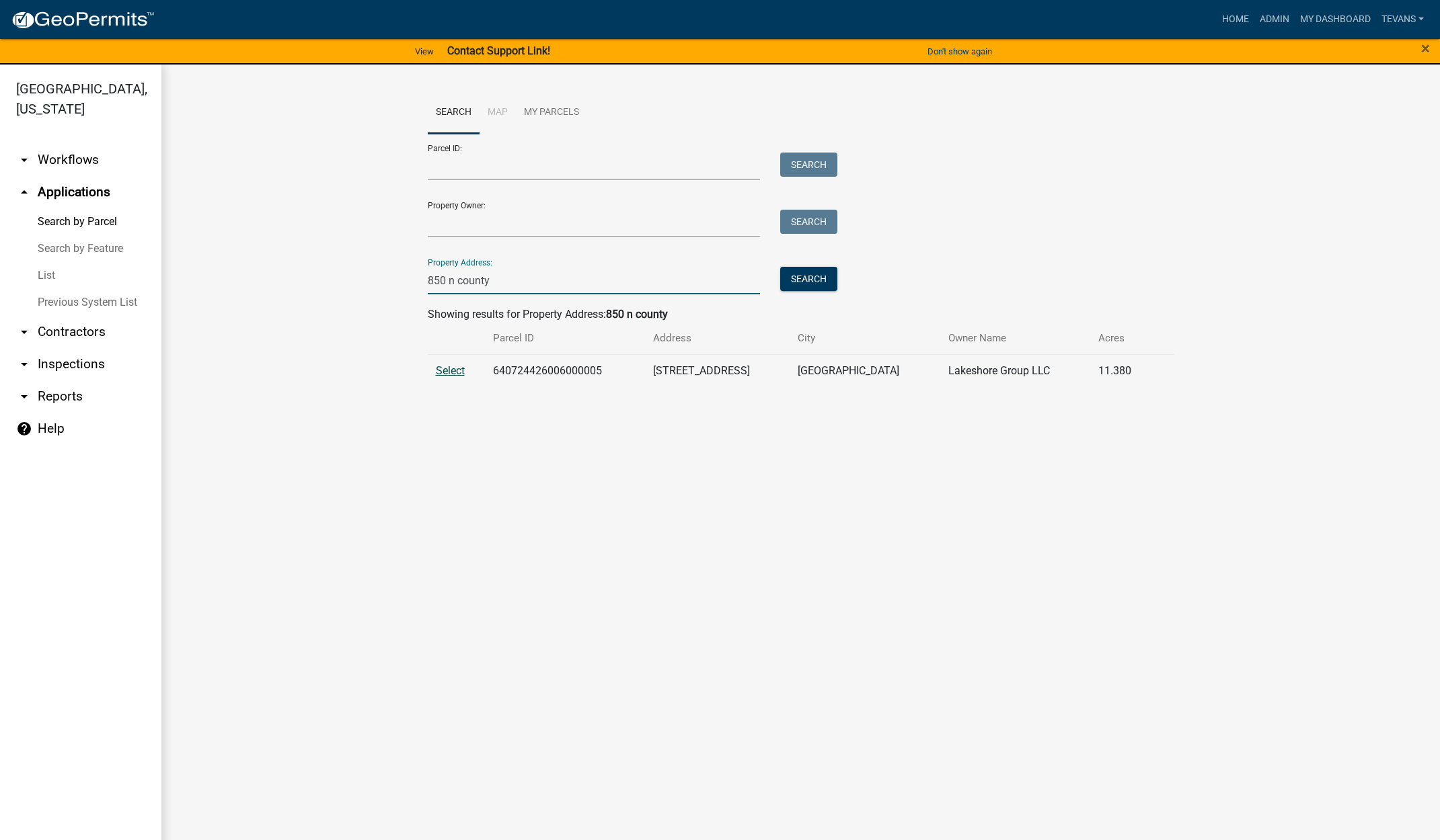
click at [462, 369] on span "Select" at bounding box center [450, 370] width 29 height 13
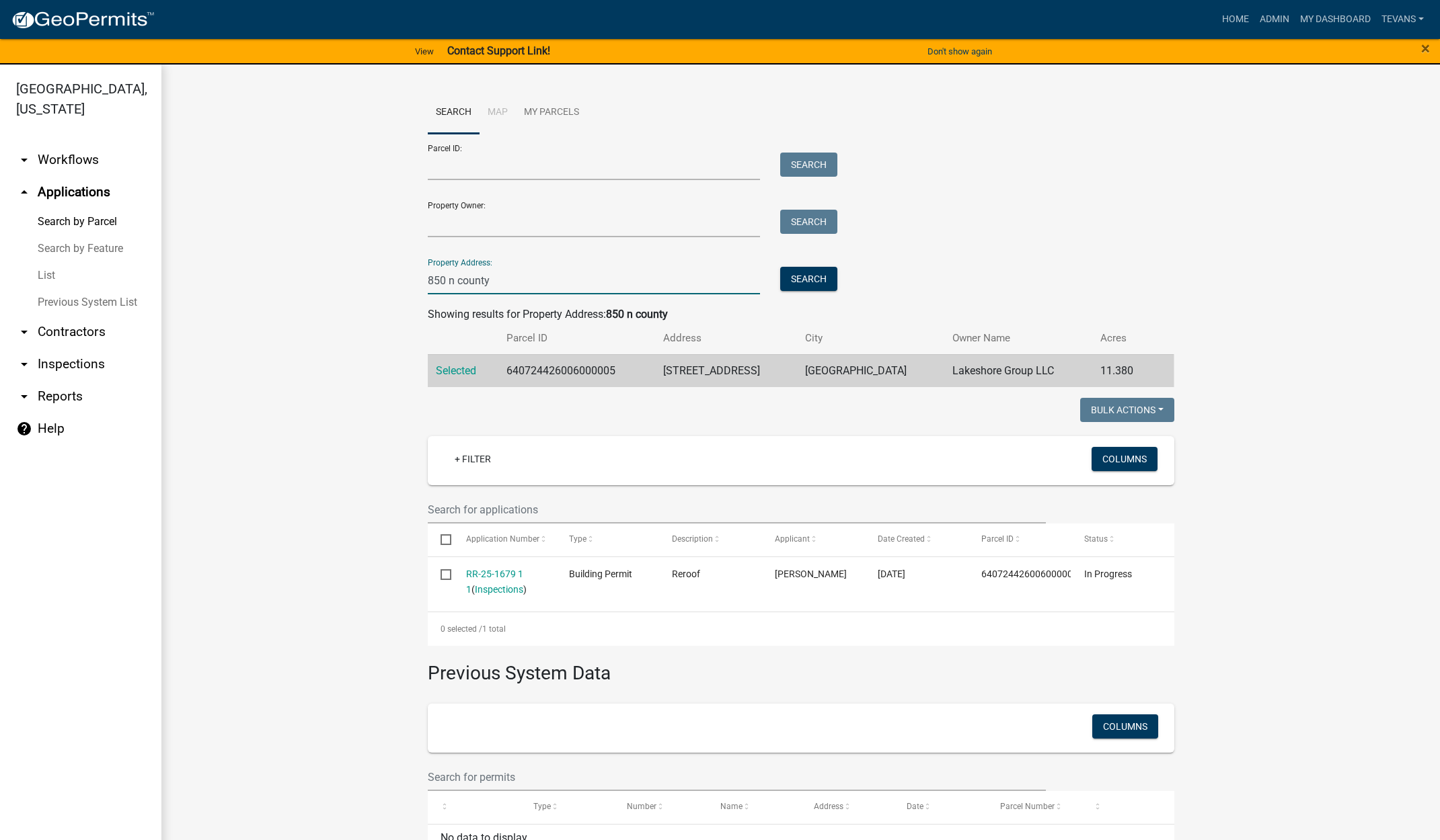
click at [498, 281] on input "850 n county" at bounding box center [594, 281] width 333 height 27
type input "8"
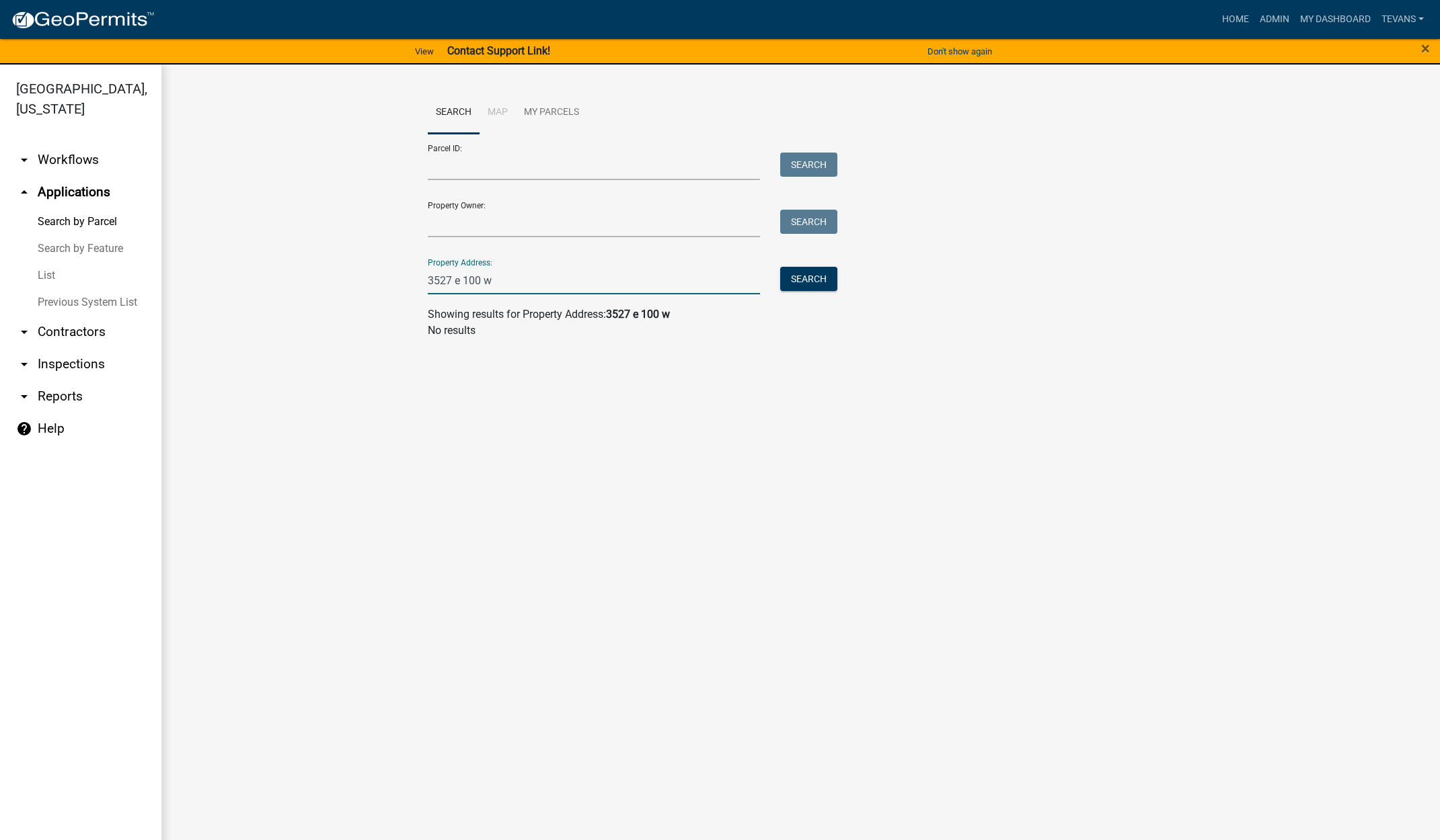
click at [458, 279] on input "3527 e 100 w" at bounding box center [594, 281] width 333 height 27
click at [802, 276] on button "Search" at bounding box center [808, 279] width 57 height 24
click at [459, 278] on input "3527 n 100 w" at bounding box center [594, 281] width 333 height 27
type input "3527 s 100 w"
click at [805, 279] on button "Search" at bounding box center [808, 279] width 57 height 24
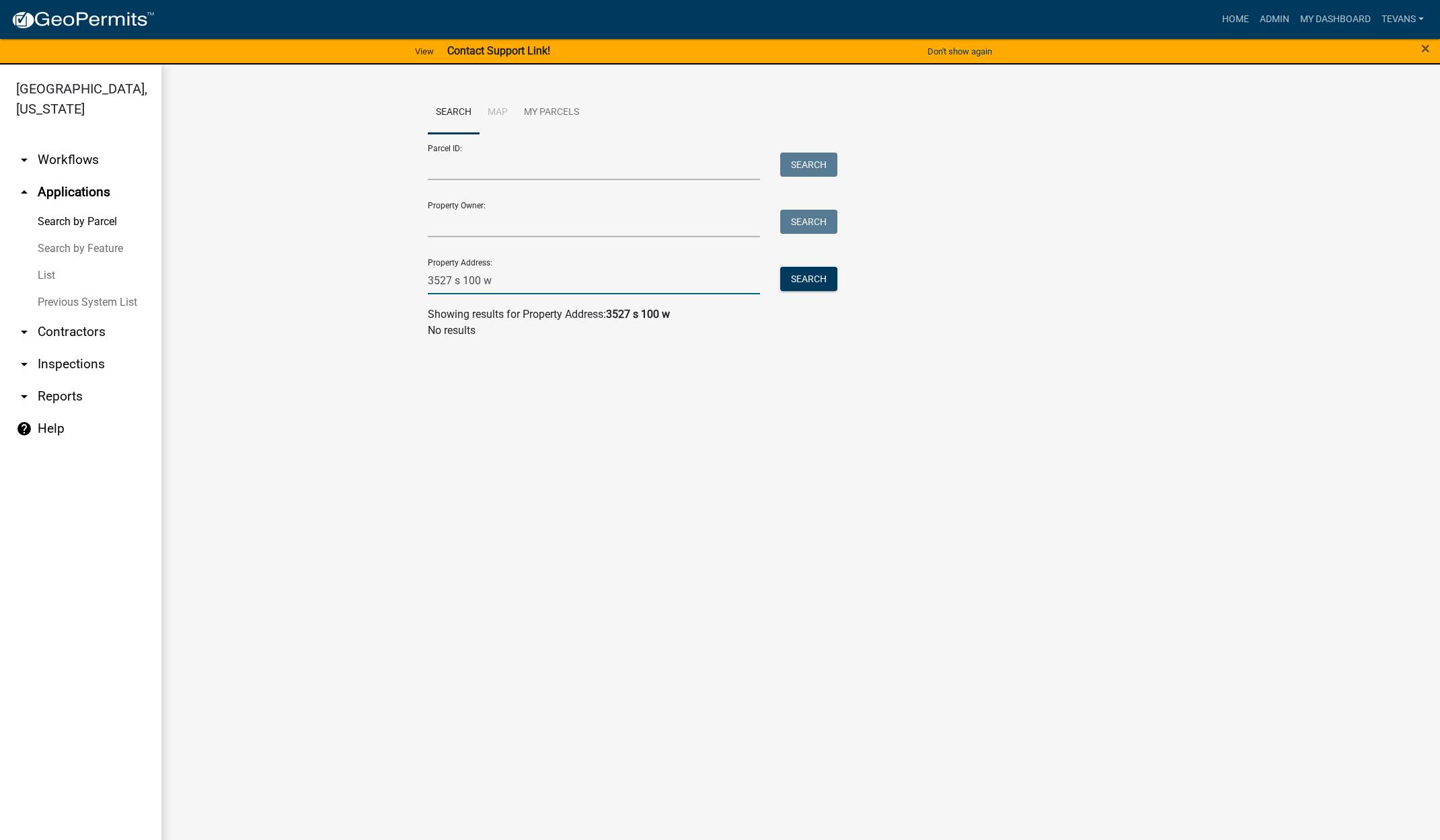
click at [534, 286] on input "3527 s 100 w" at bounding box center [594, 281] width 333 height 27
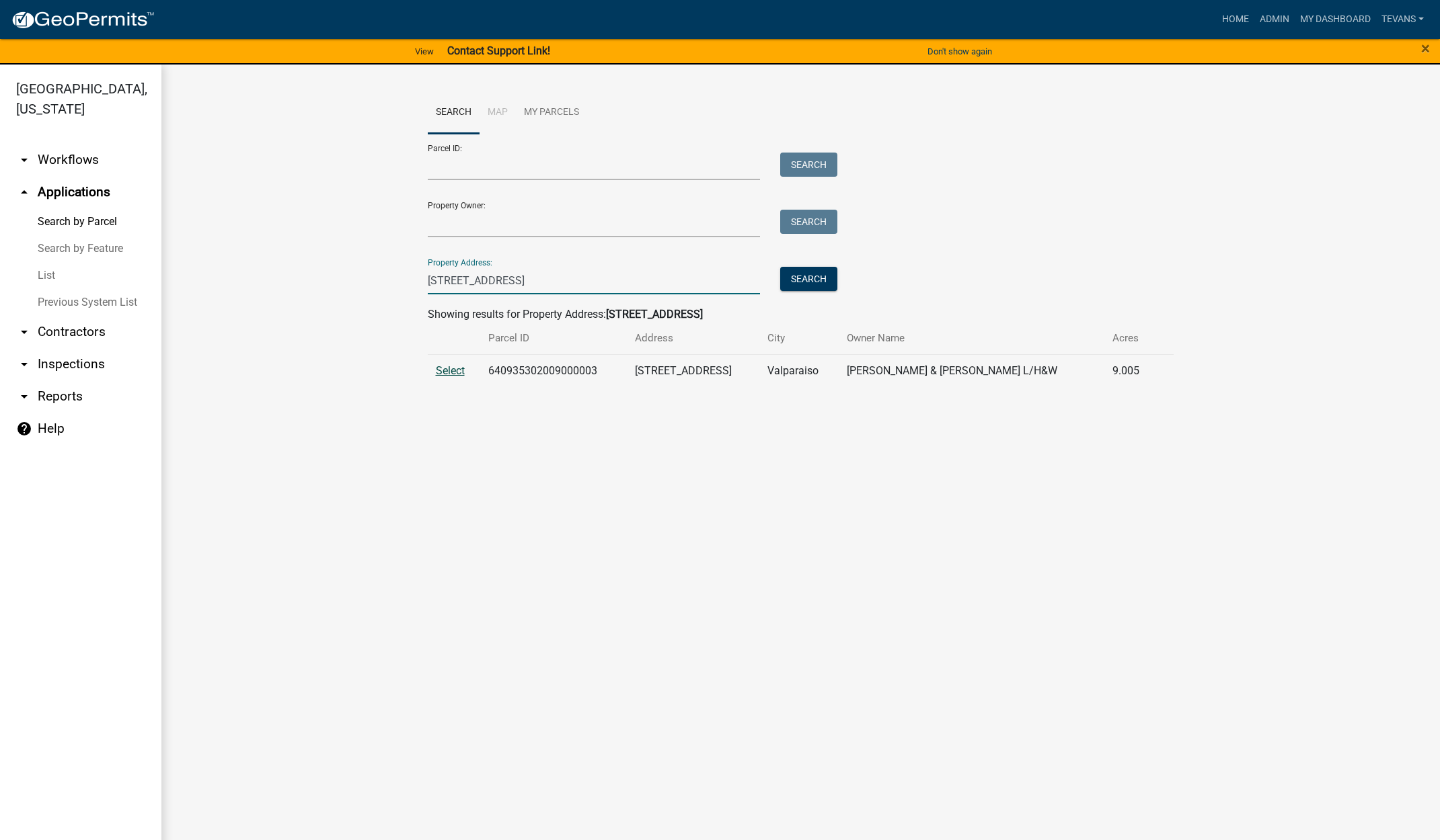
type input "[STREET_ADDRESS]"
click at [451, 370] on span "Select" at bounding box center [450, 370] width 29 height 13
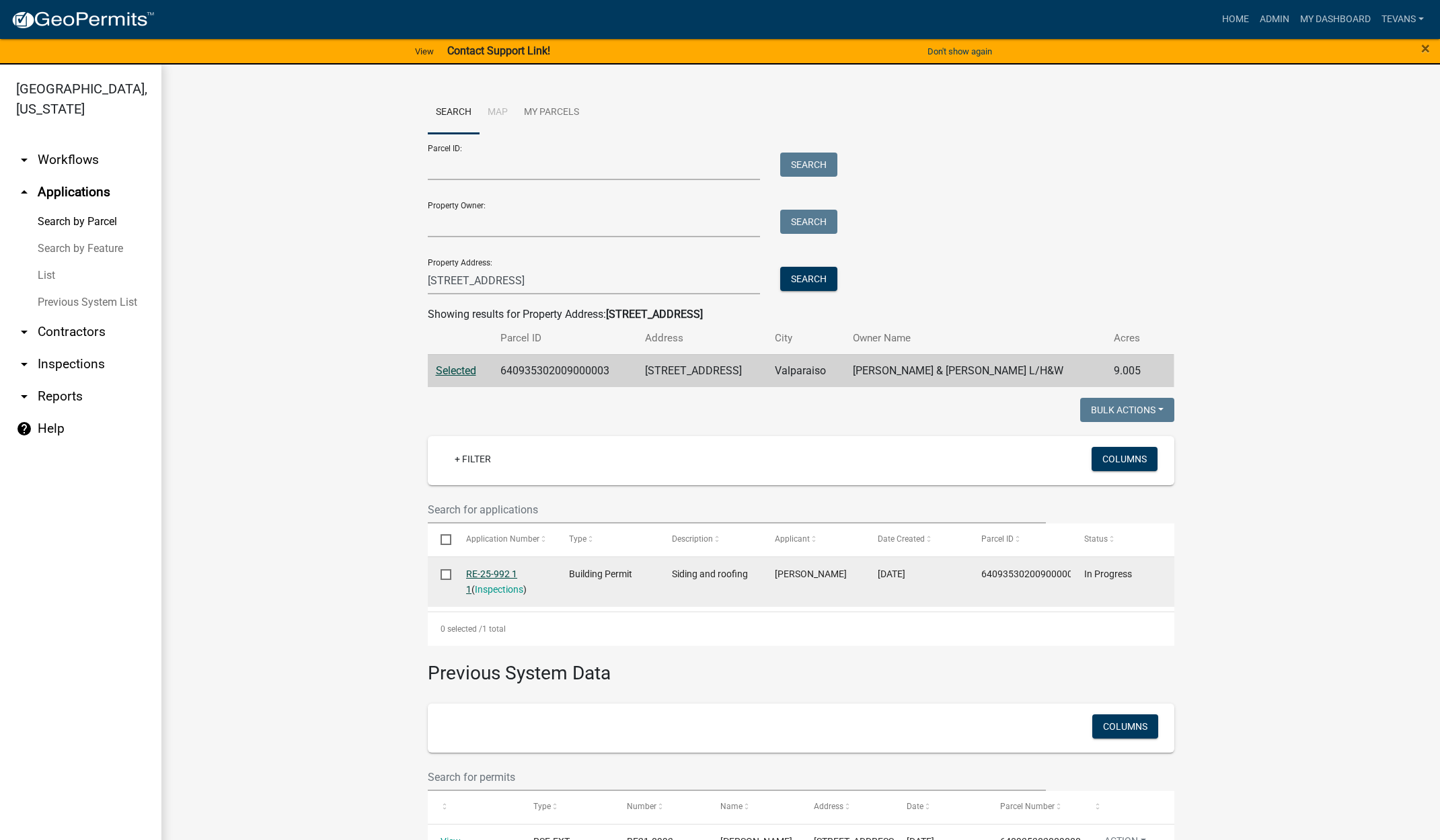
click at [480, 570] on link "RE-25-992 1 1" at bounding box center [491, 582] width 51 height 26
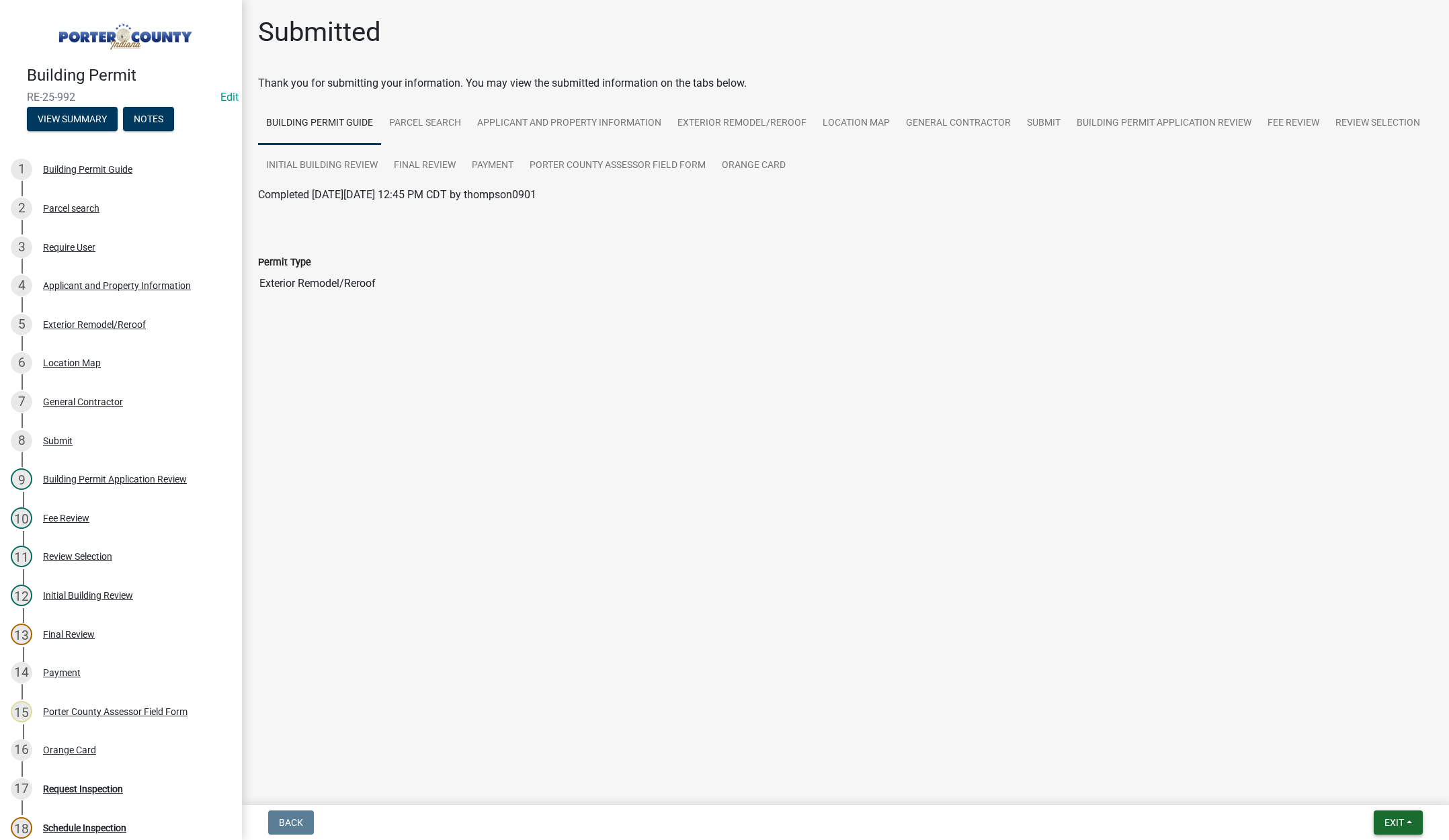
click at [1390, 817] on button "Exit" at bounding box center [1399, 823] width 49 height 24
click at [1391, 788] on button "Save & Exit" at bounding box center [1370, 788] width 107 height 32
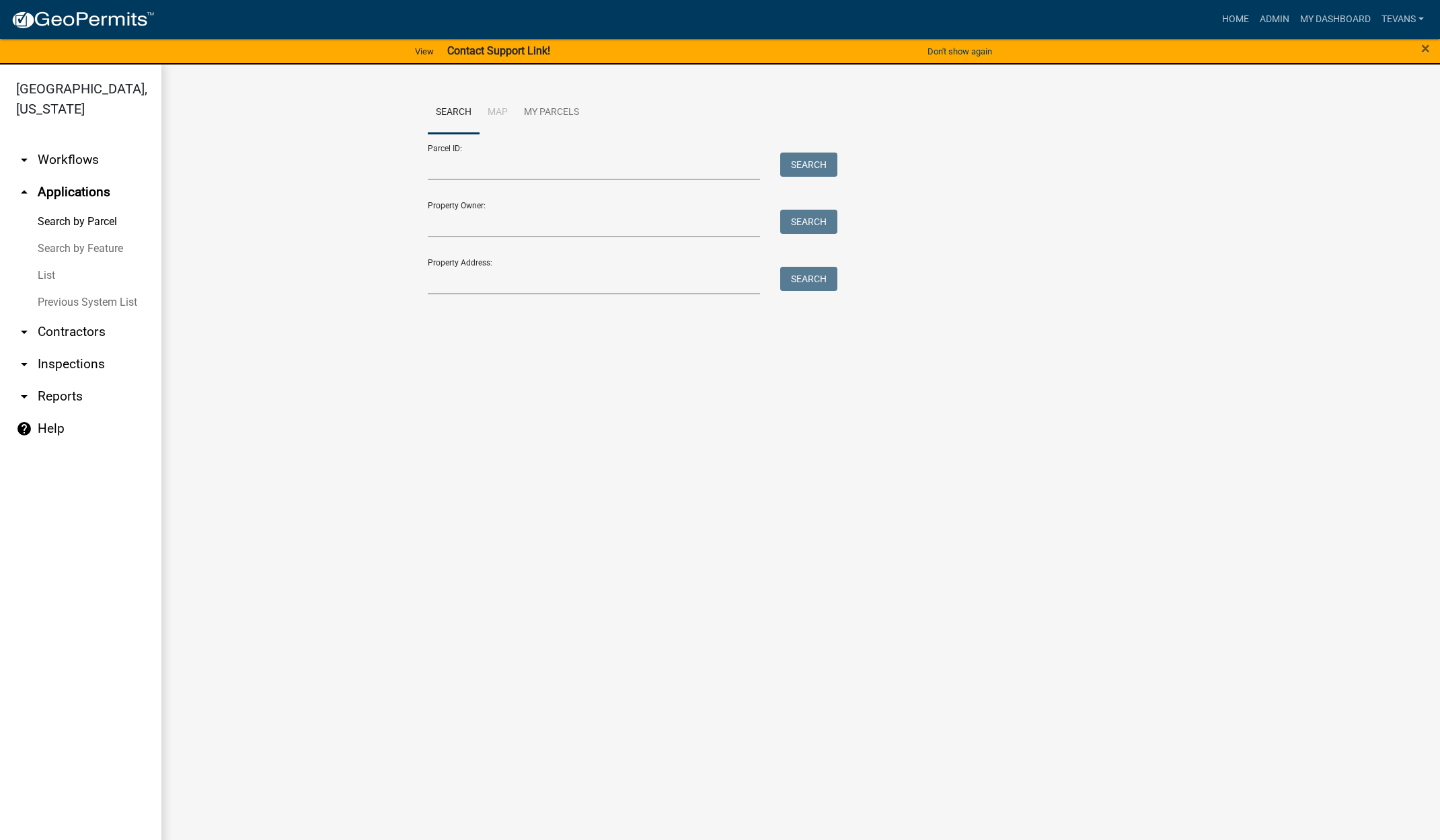
click at [43, 262] on link "List" at bounding box center [80, 275] width 161 height 27
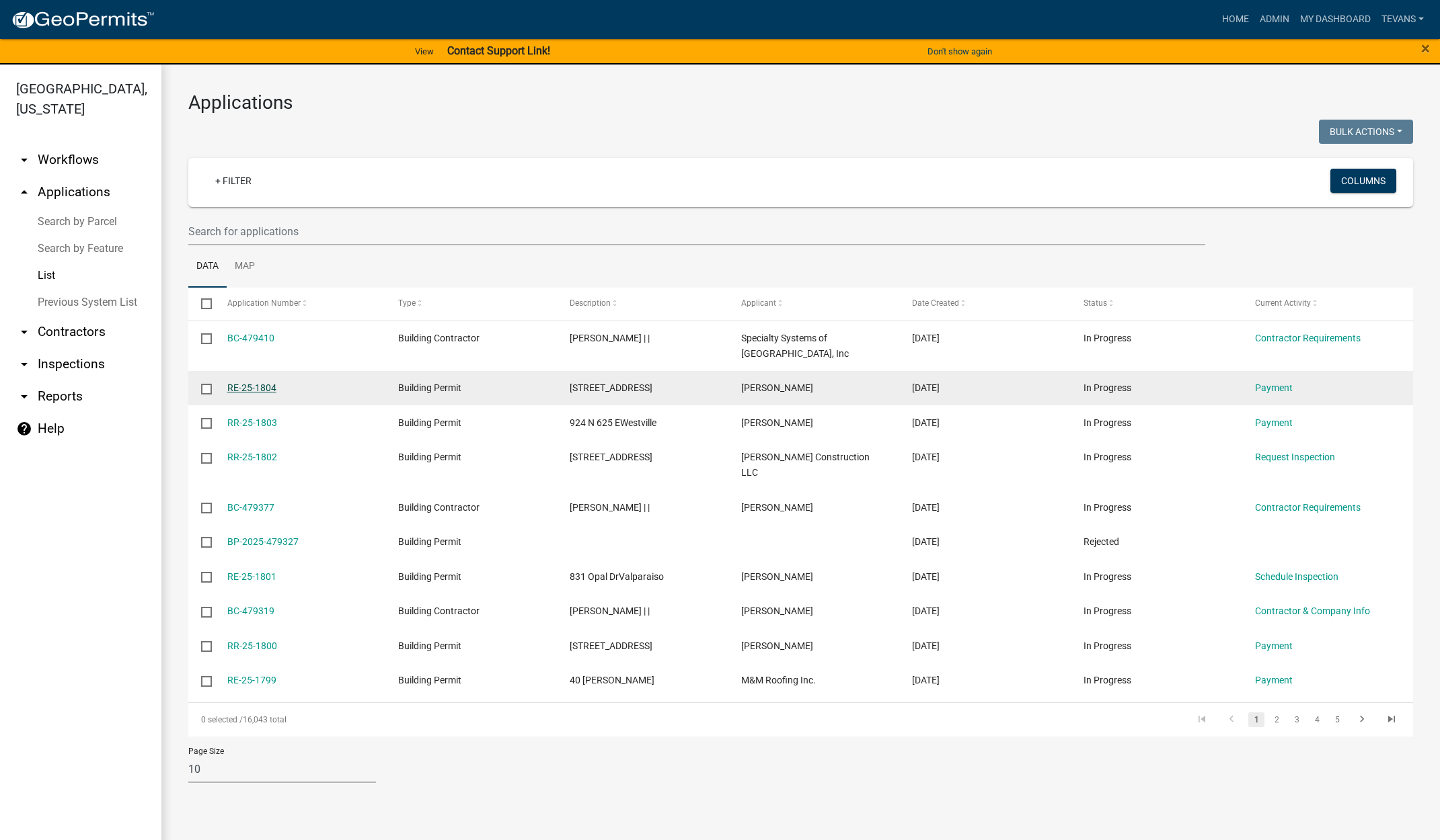
click at [256, 384] on link "RE-25-1804" at bounding box center [252, 388] width 49 height 11
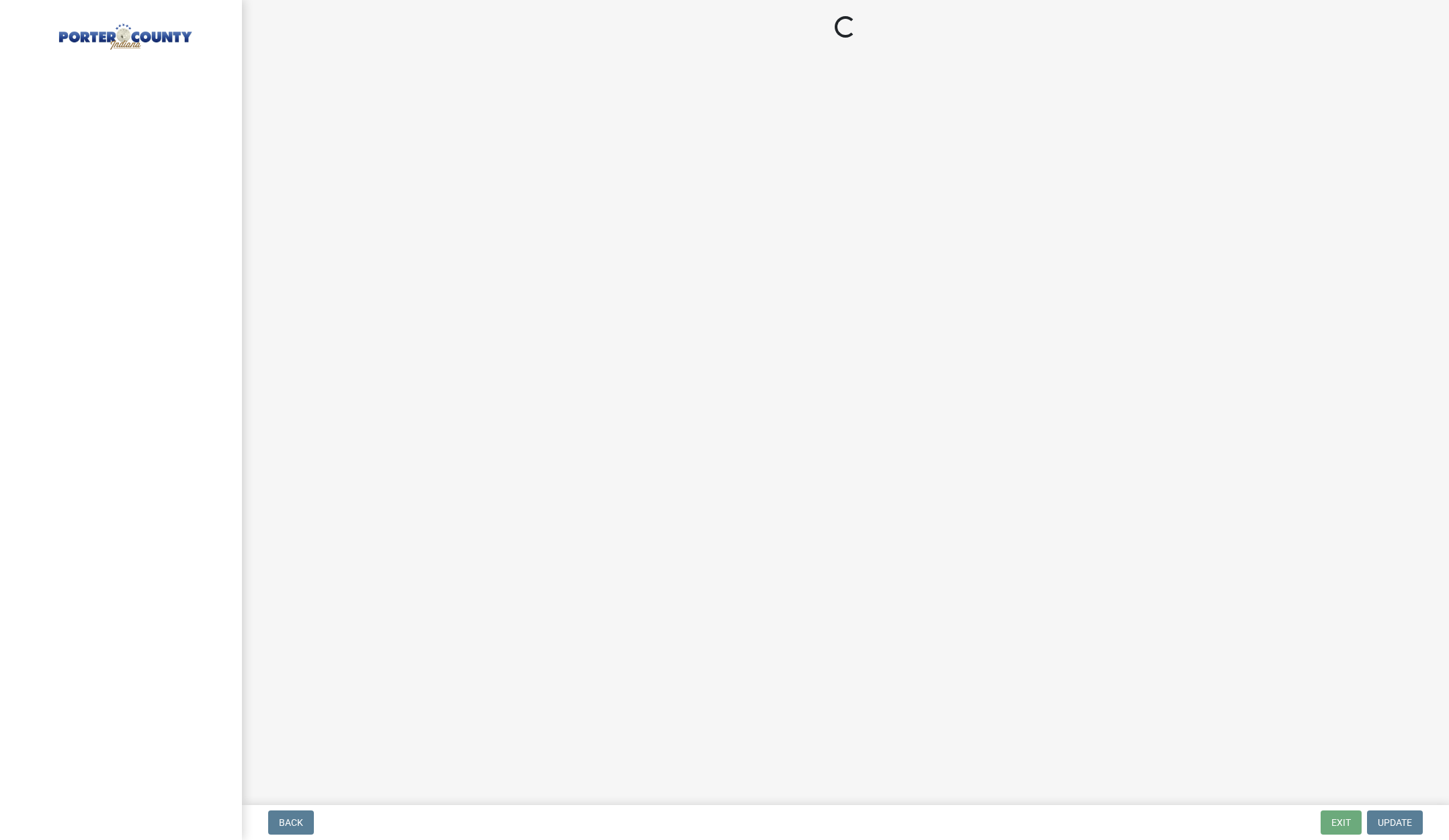
select select "3: 3"
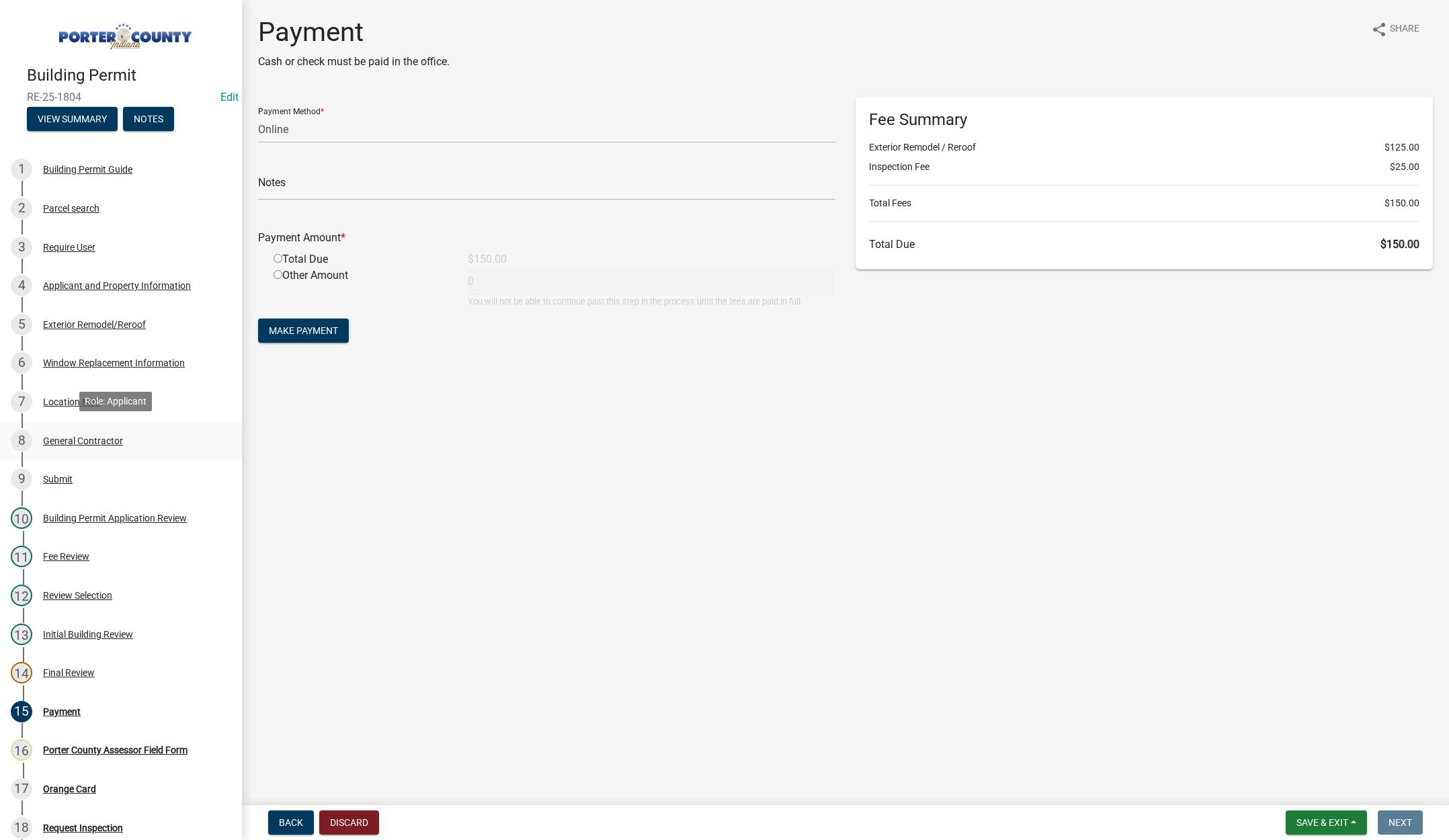
click at [89, 437] on div "General Contractor" at bounding box center [83, 441] width 80 height 9
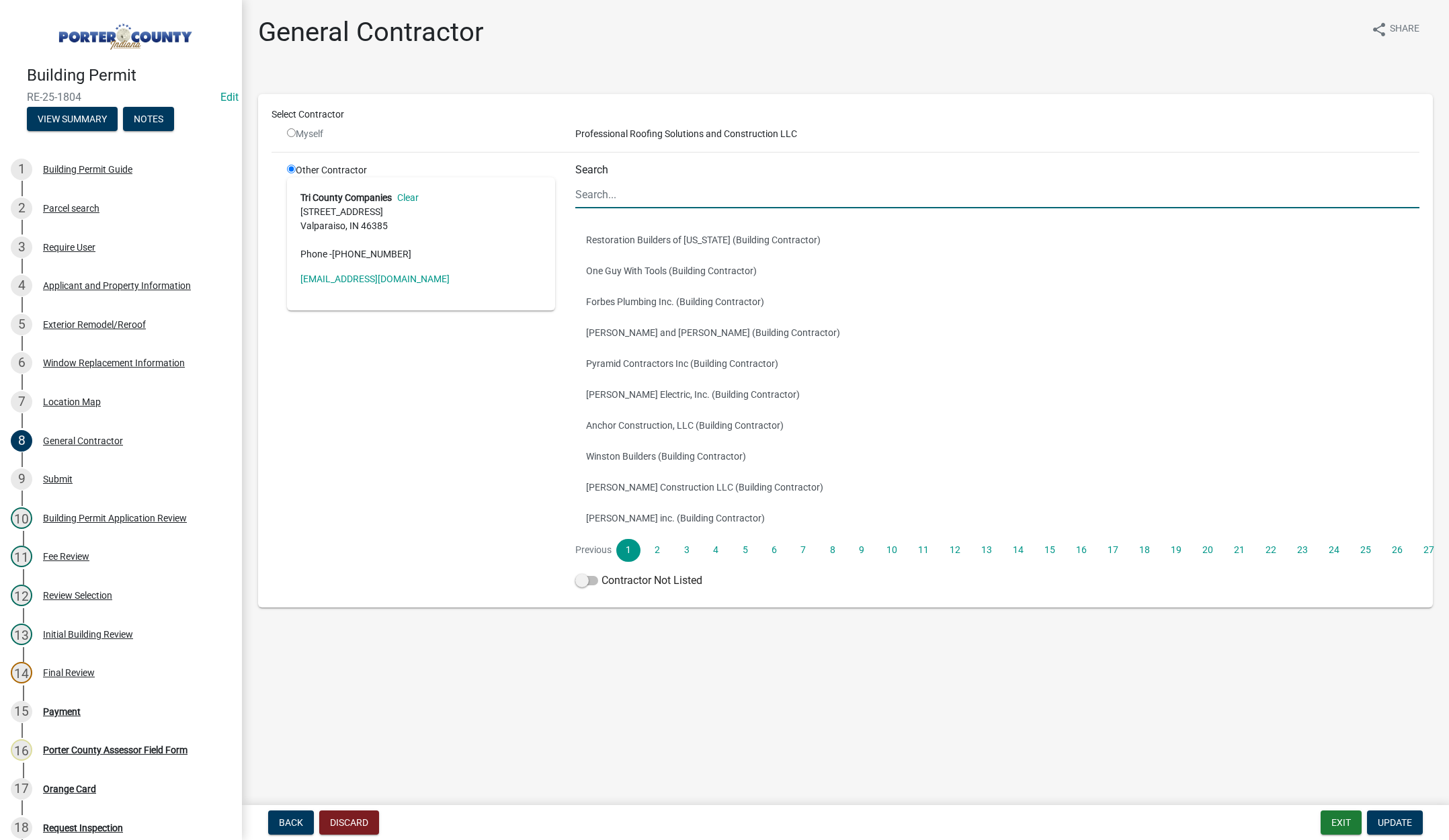
click at [600, 188] on input "Search" at bounding box center [998, 194] width 844 height 27
type input "[PERSON_NAME]"
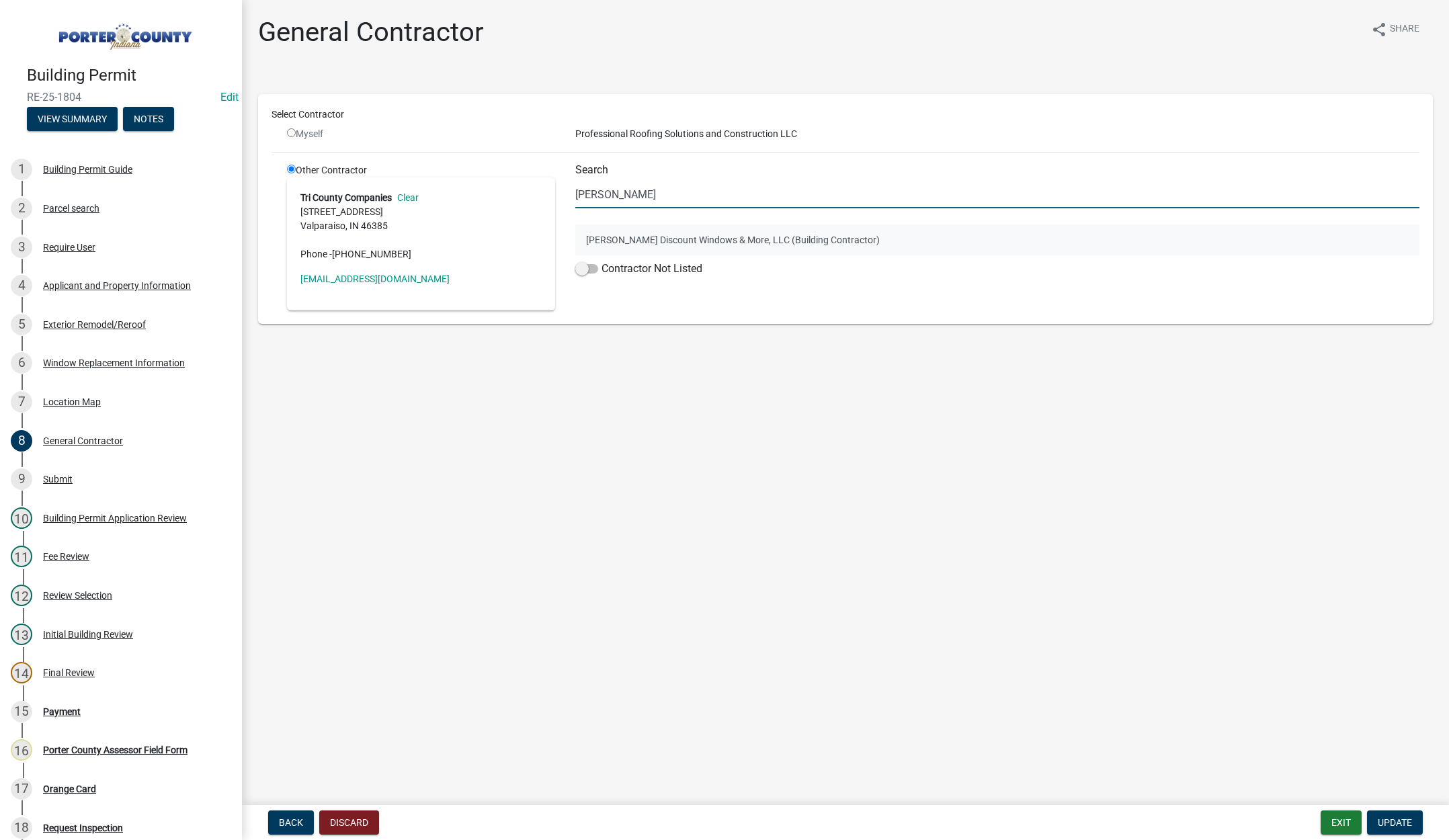
click at [662, 241] on button "[PERSON_NAME] Discount Windows & More, LLC (Building Contractor)" at bounding box center [998, 240] width 844 height 31
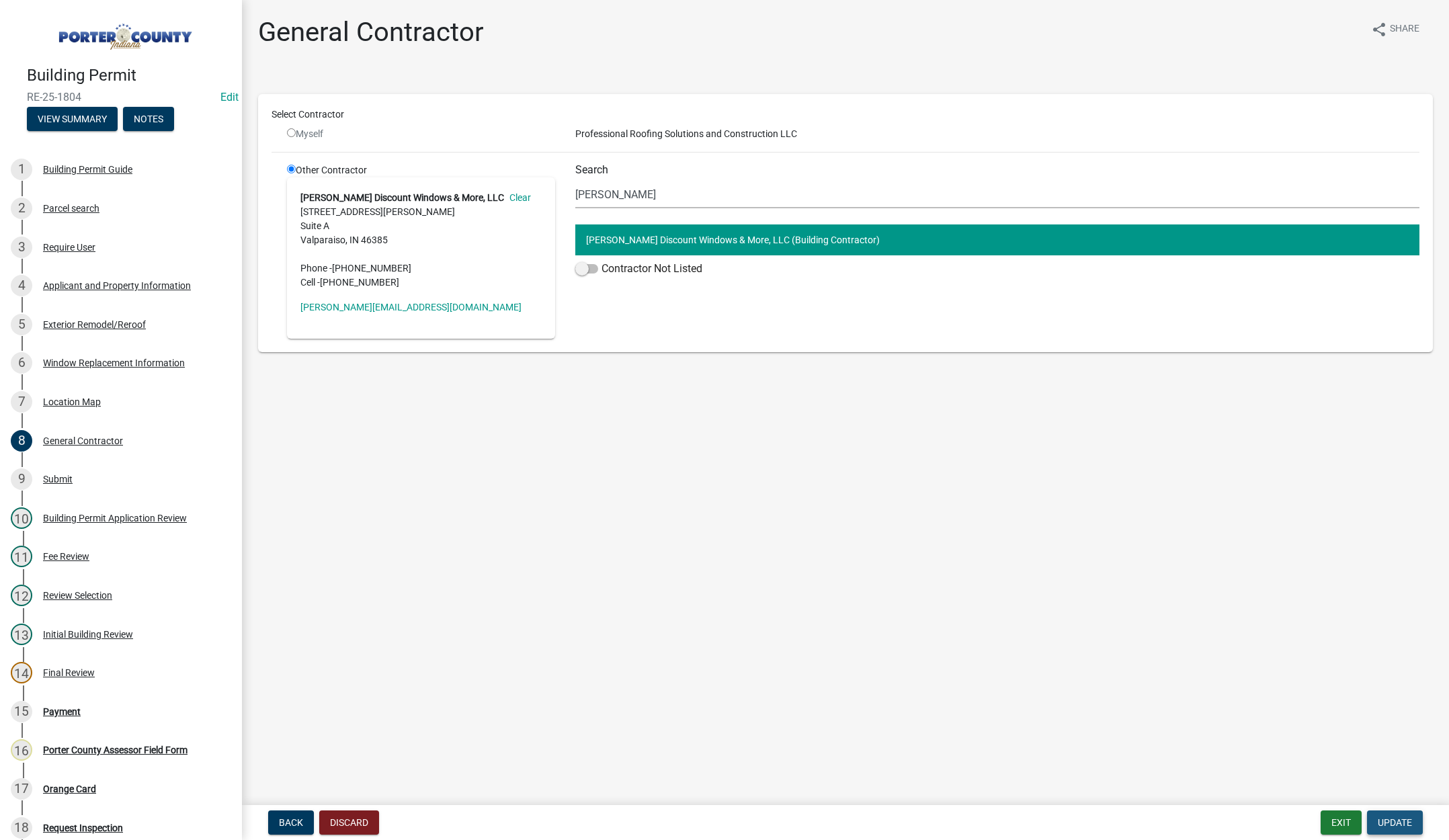
click at [1382, 814] on button "Update" at bounding box center [1394, 823] width 55 height 24
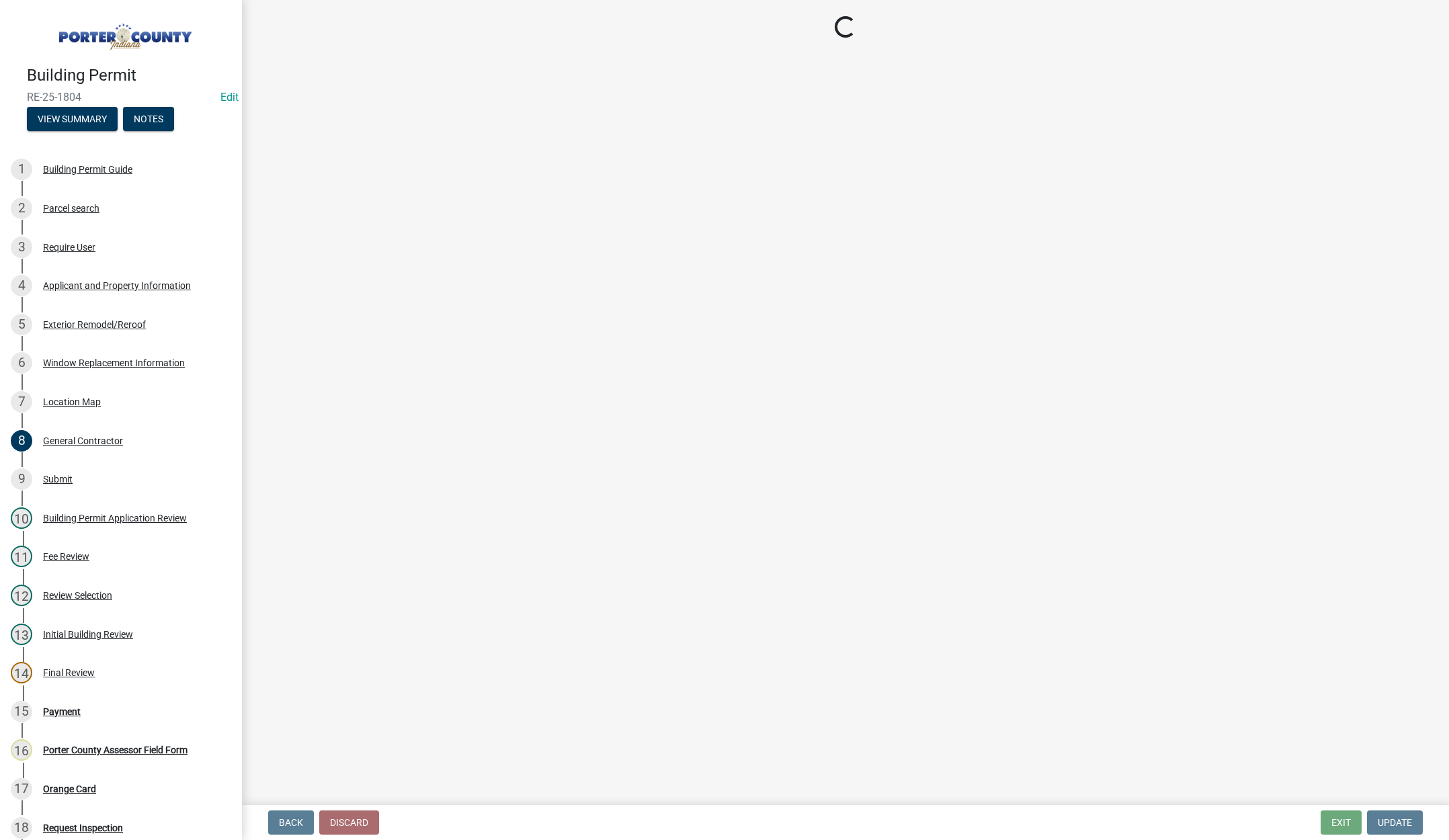
click at [490, 11] on main "Loading..." at bounding box center [846, 400] width 1208 height 800
select select "3: 3"
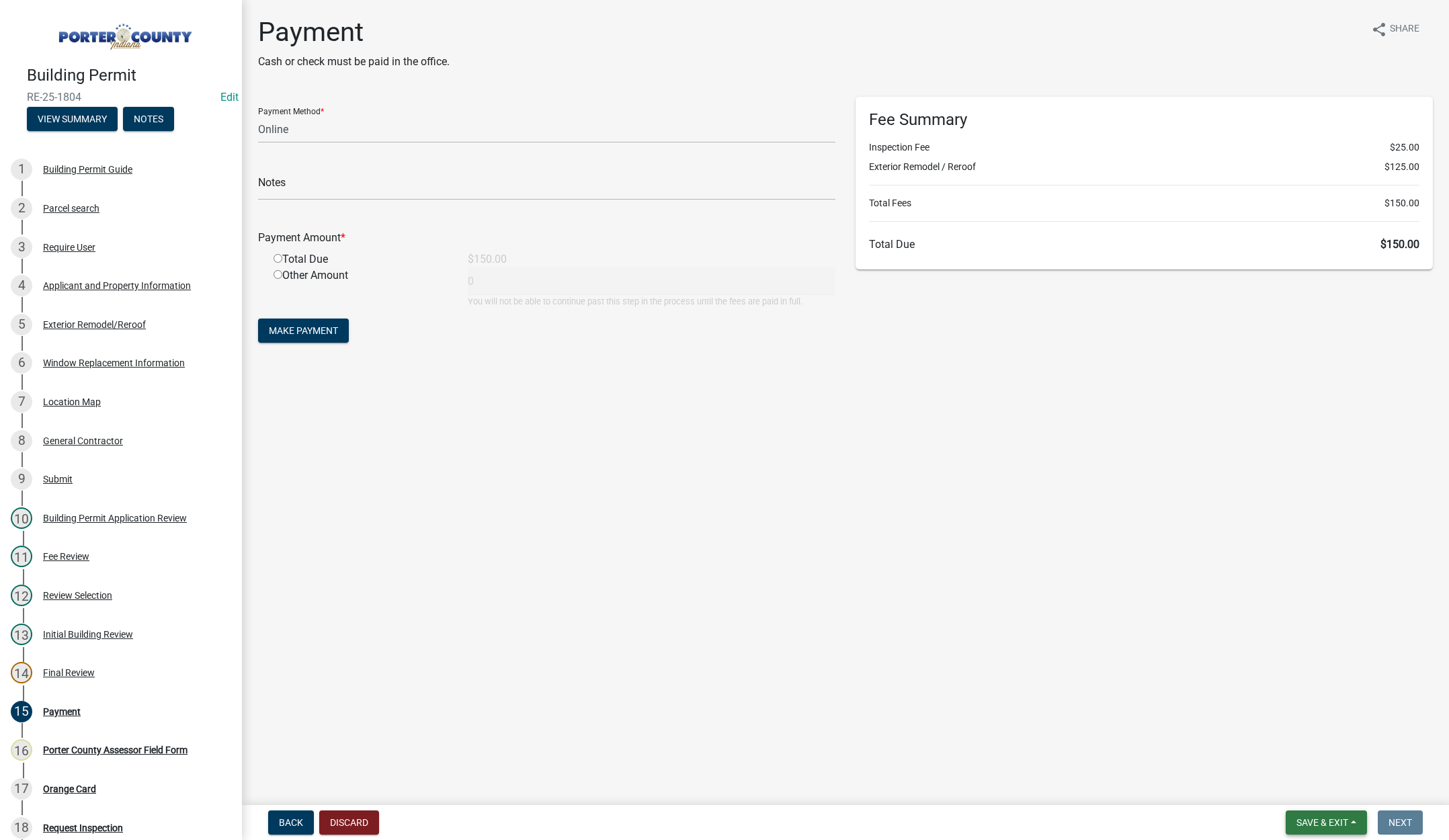
click at [1306, 815] on button "Save & Exit" at bounding box center [1326, 823] width 81 height 24
click at [1307, 791] on button "Save & Exit" at bounding box center [1313, 788] width 107 height 32
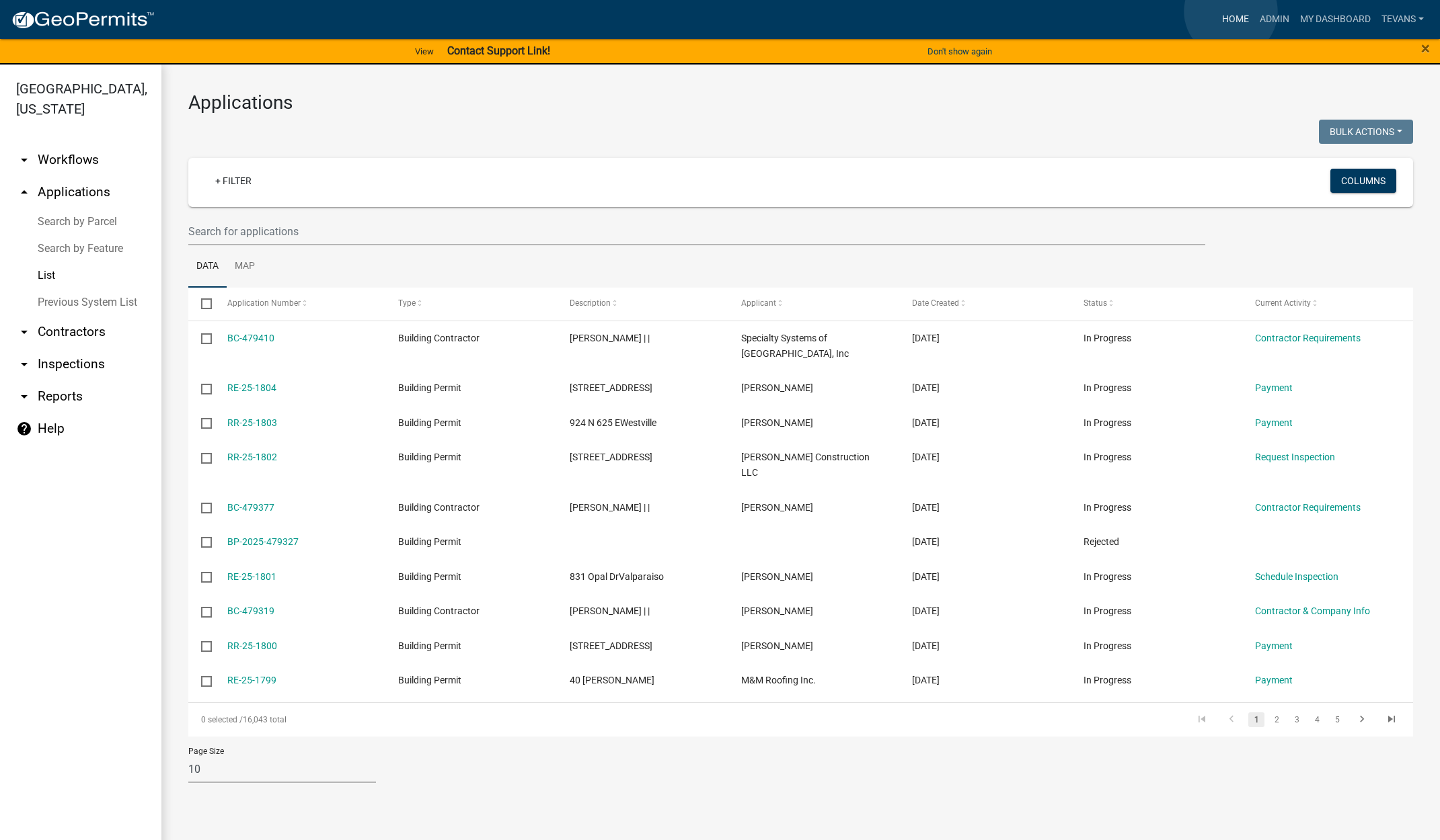
click at [1230, 11] on link "Home" at bounding box center [1235, 20] width 38 height 26
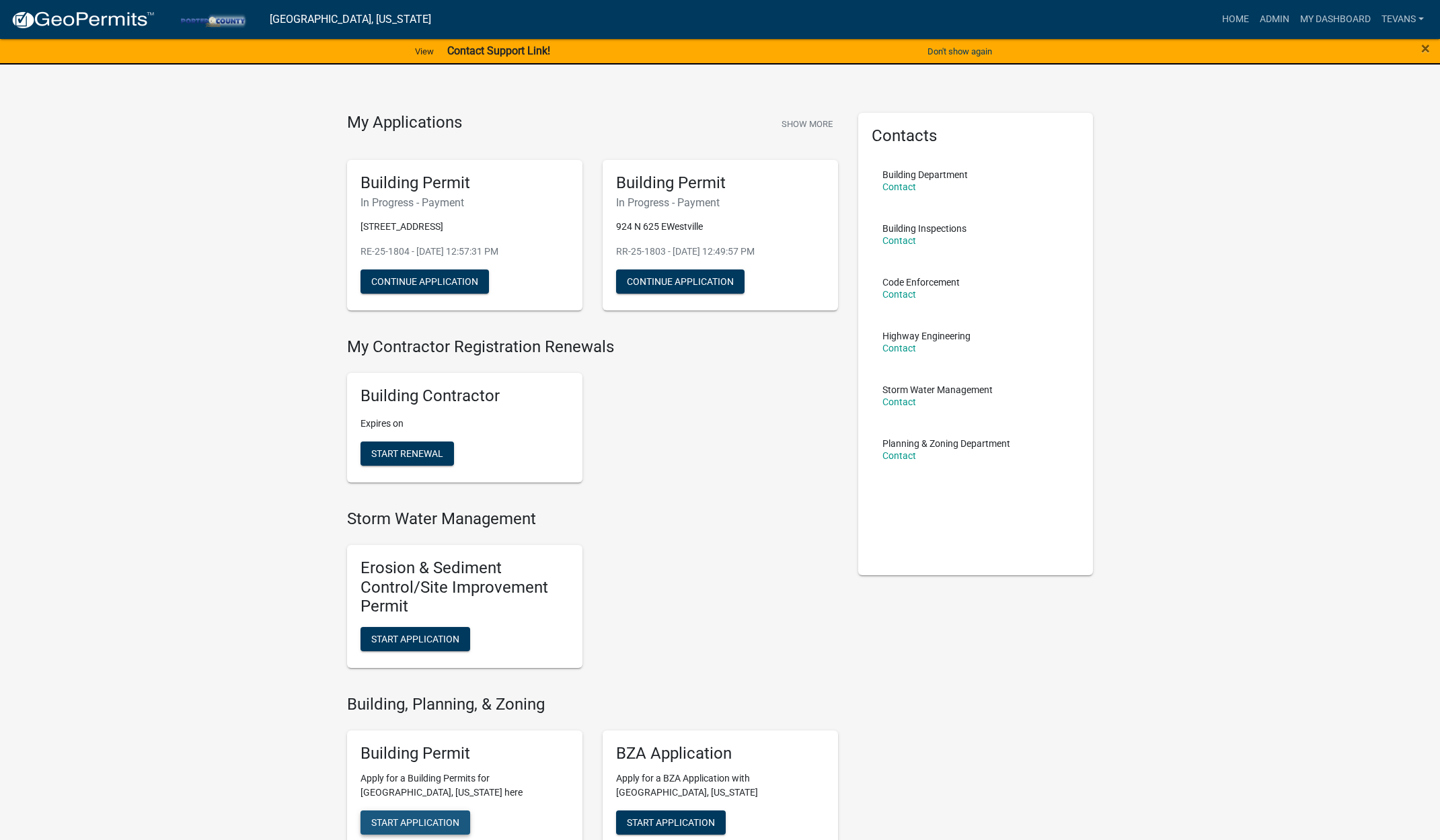
click at [408, 820] on span "Start Application" at bounding box center [415, 822] width 88 height 11
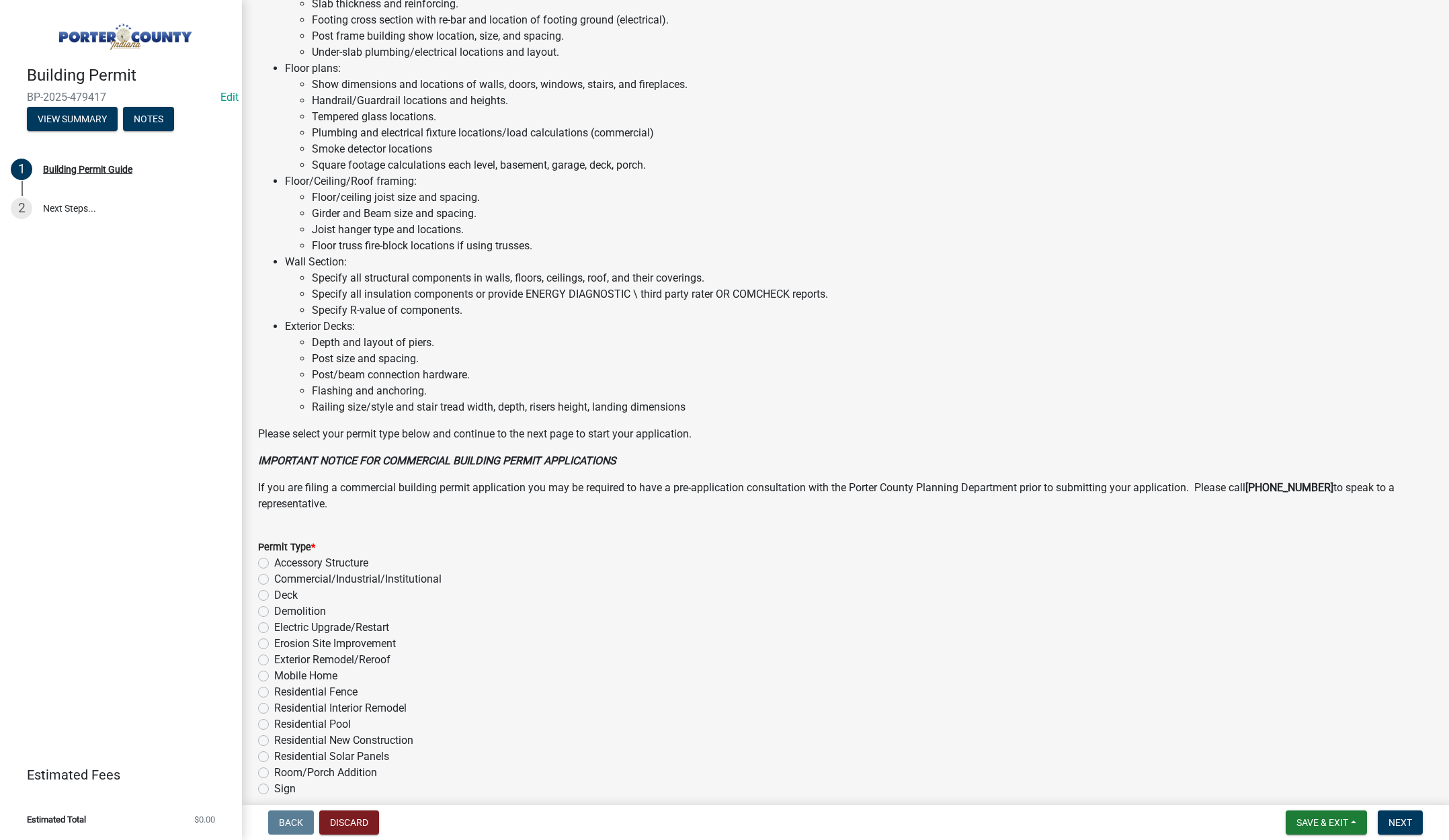
scroll to position [605, 0]
click at [275, 657] on label "Exterior Remodel/Reroof" at bounding box center [333, 657] width 116 height 16
click at [275, 657] on input "Exterior Remodel/Reroof" at bounding box center [279, 653] width 9 height 9
radio input "true"
click at [1401, 818] on span "Next" at bounding box center [1401, 823] width 24 height 11
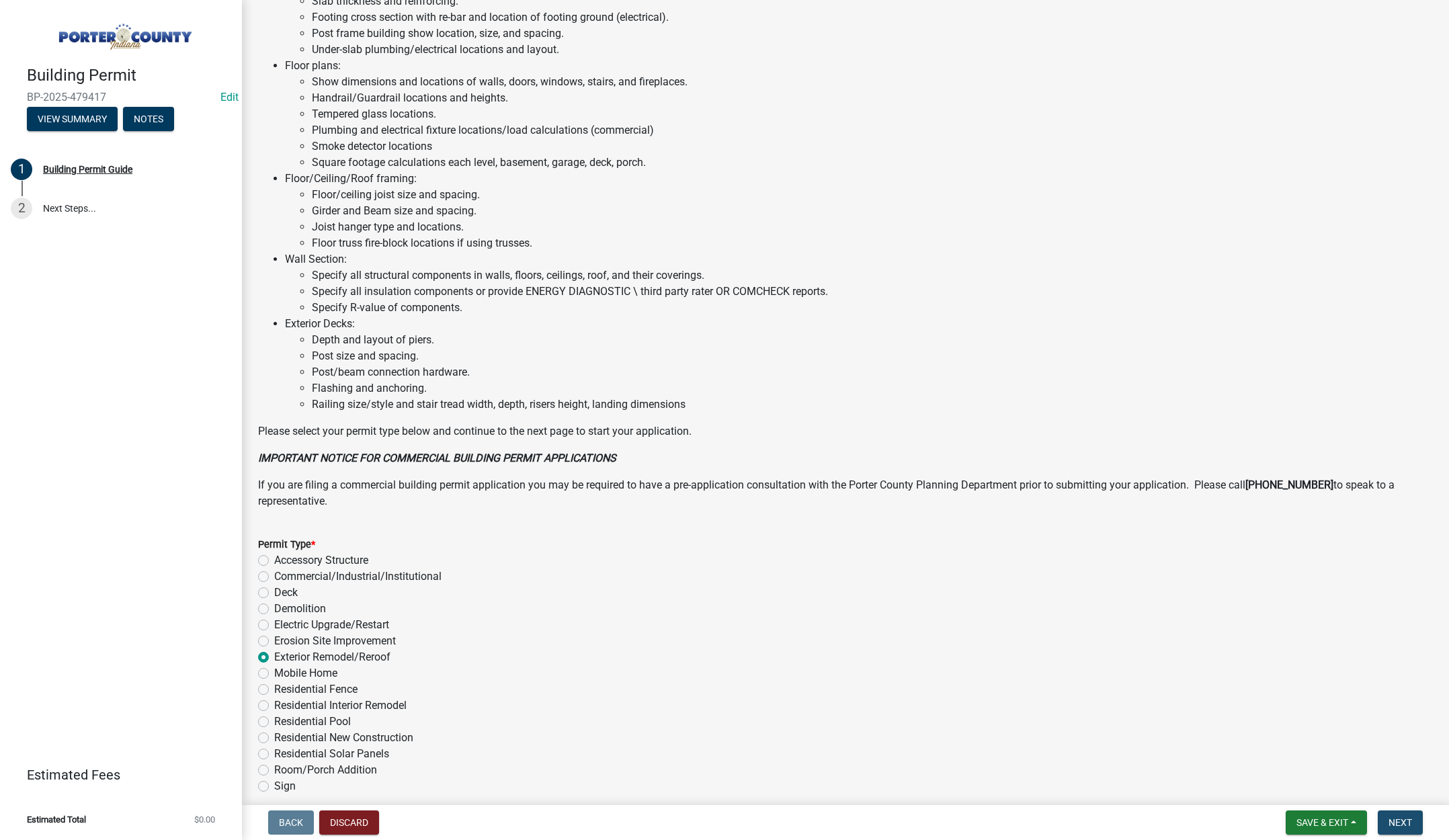
scroll to position [0, 0]
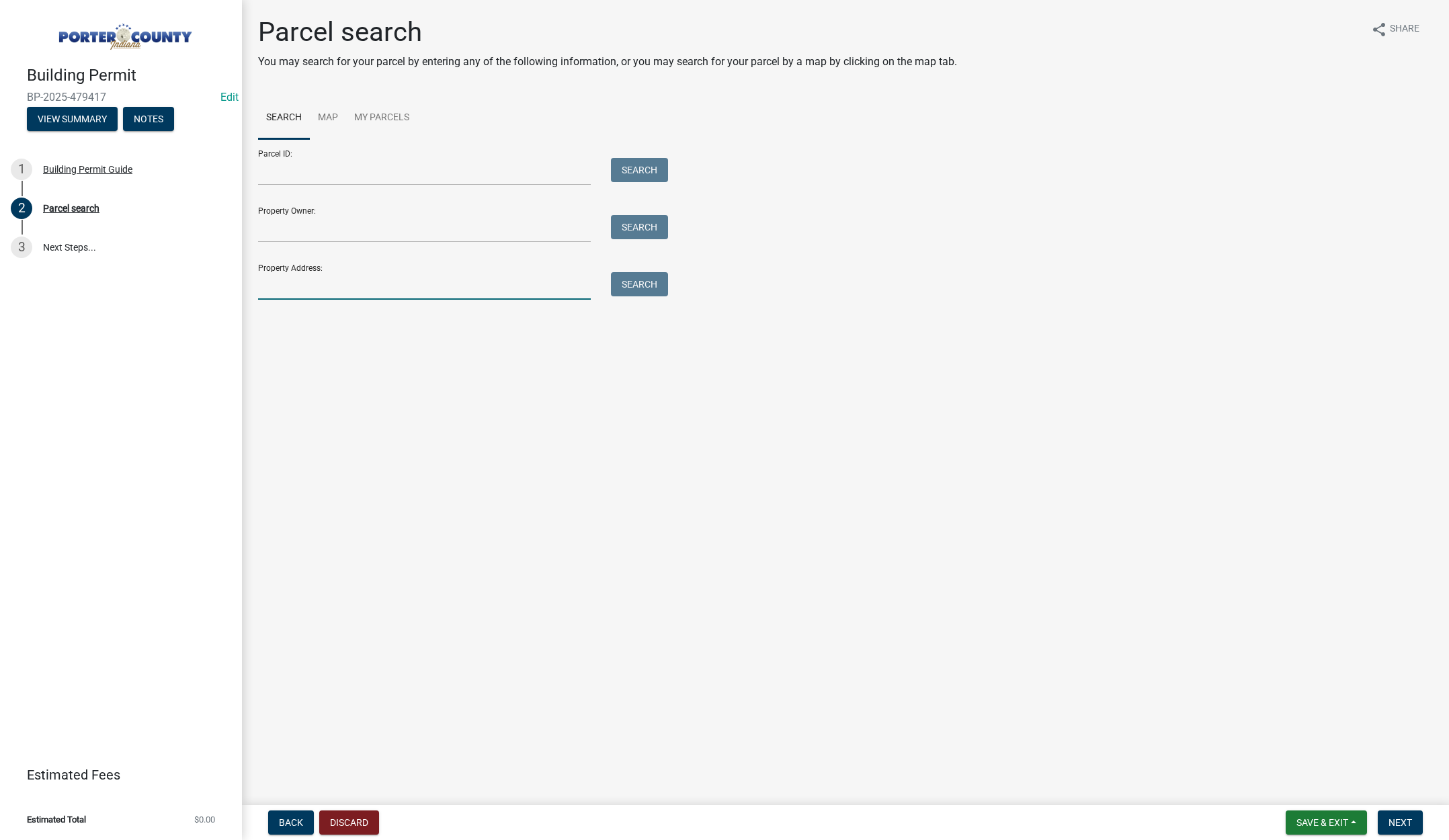
click at [293, 293] on input "Property Address:" at bounding box center [425, 286] width 333 height 27
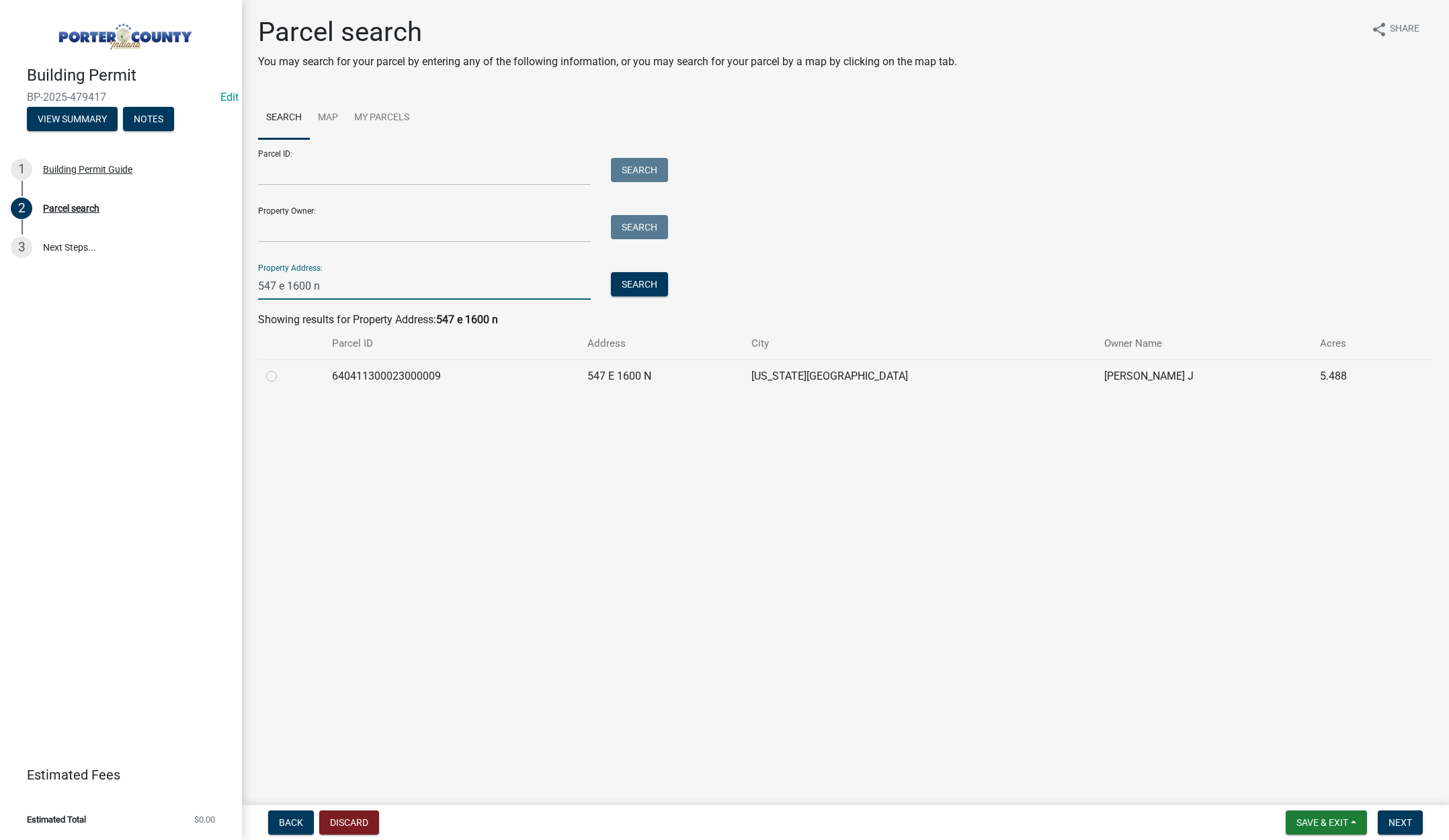
type input "547 e 1600 n"
click at [282, 368] on label at bounding box center [282, 368] width 0 height 0
click at [282, 376] on input "radio" at bounding box center [287, 373] width 9 height 9
radio input "true"
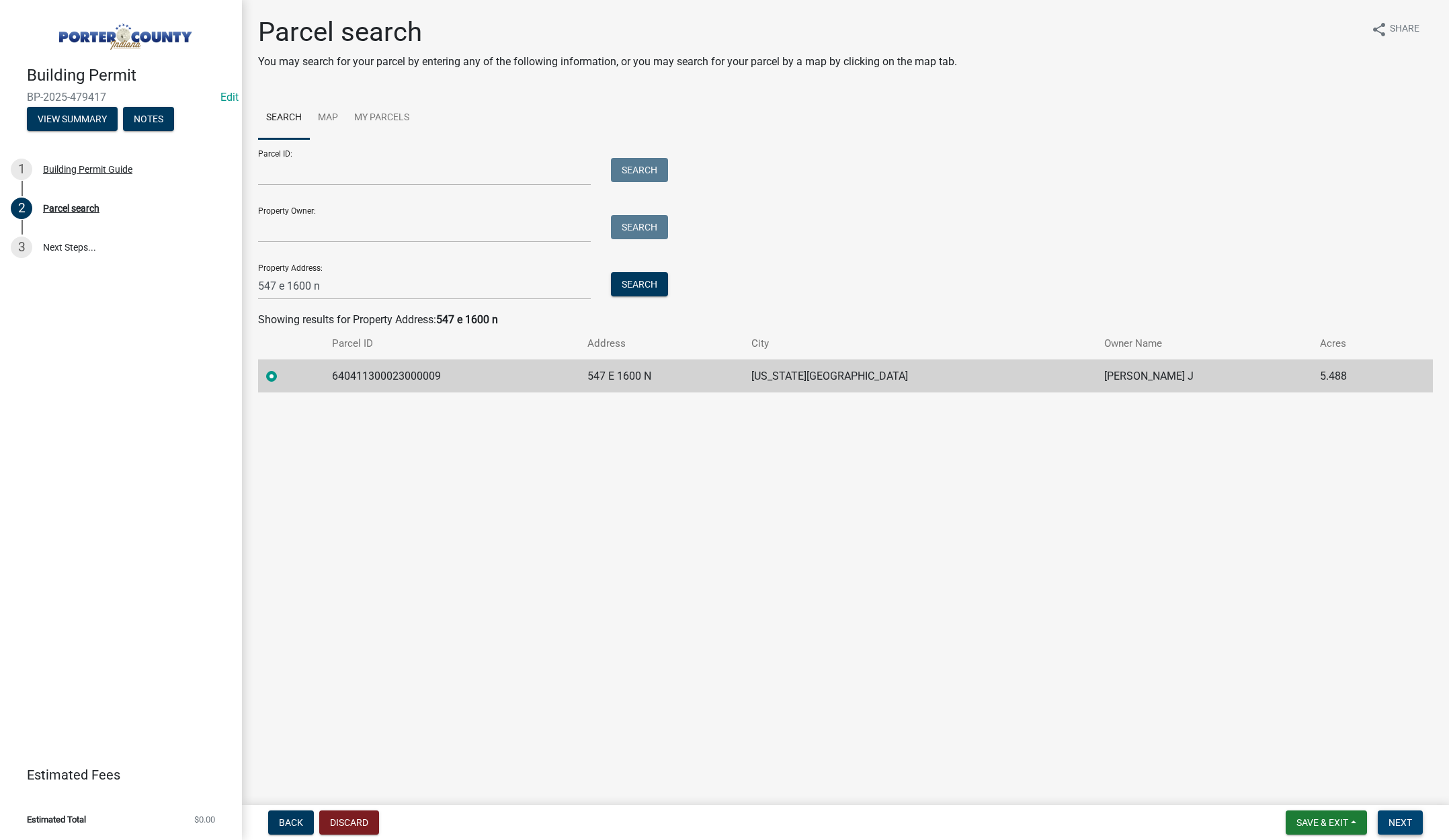
click at [1409, 820] on span "Next" at bounding box center [1401, 823] width 24 height 11
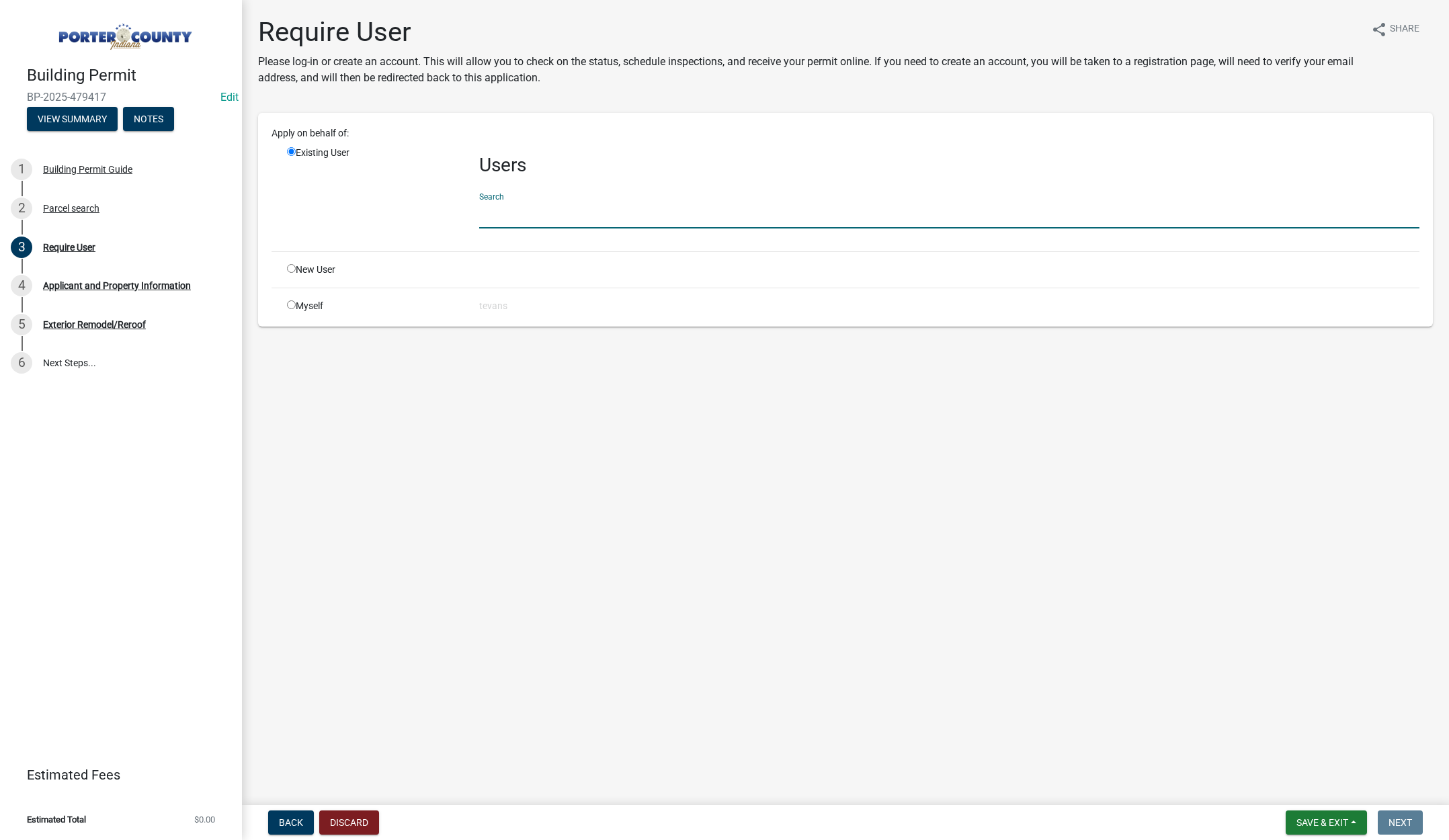
click at [509, 214] on input "text" at bounding box center [949, 215] width 941 height 27
type input "[PERSON_NAME]"
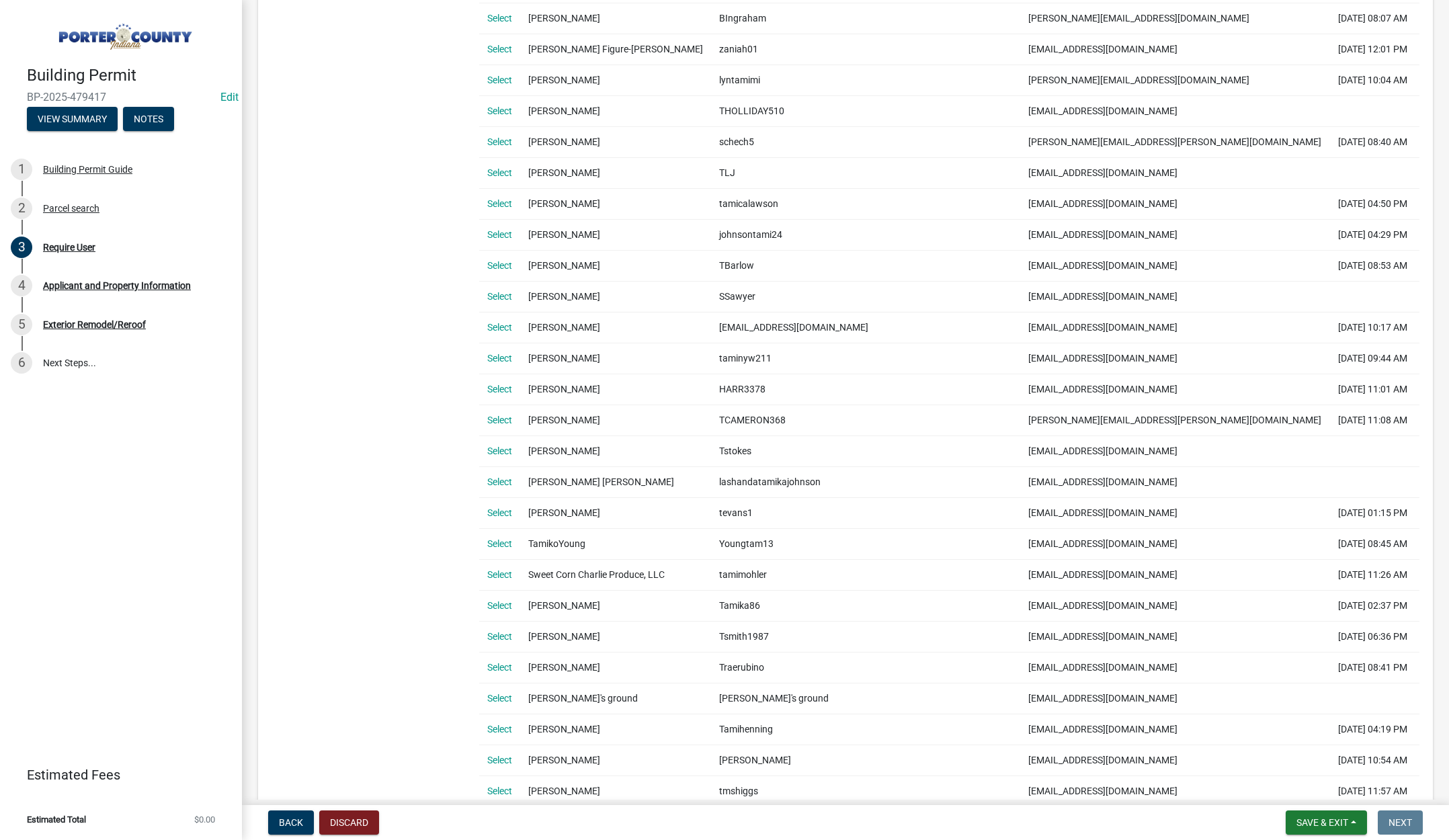
scroll to position [471, 0]
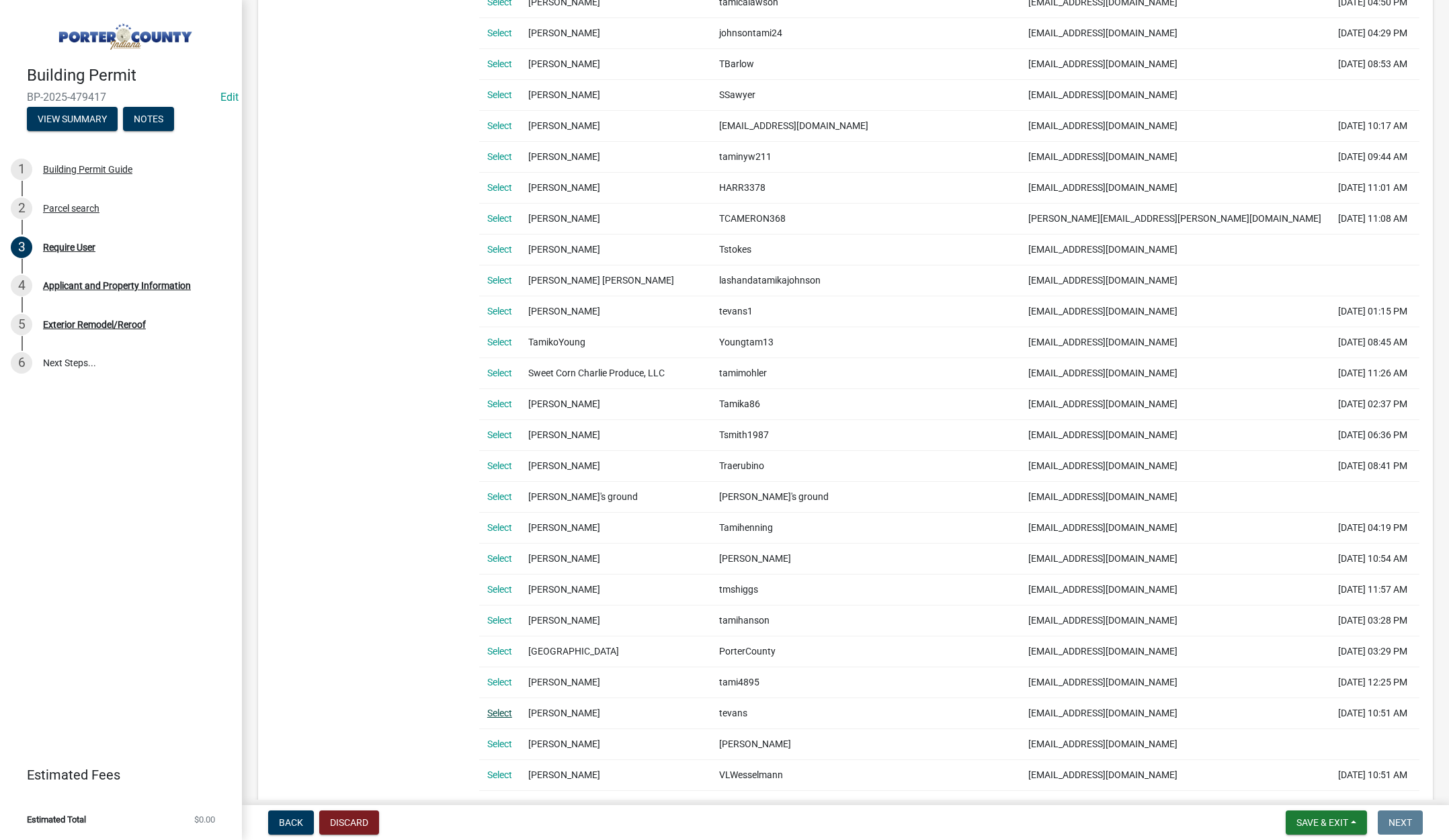
click at [497, 713] on link "Select" at bounding box center [499, 713] width 25 height 11
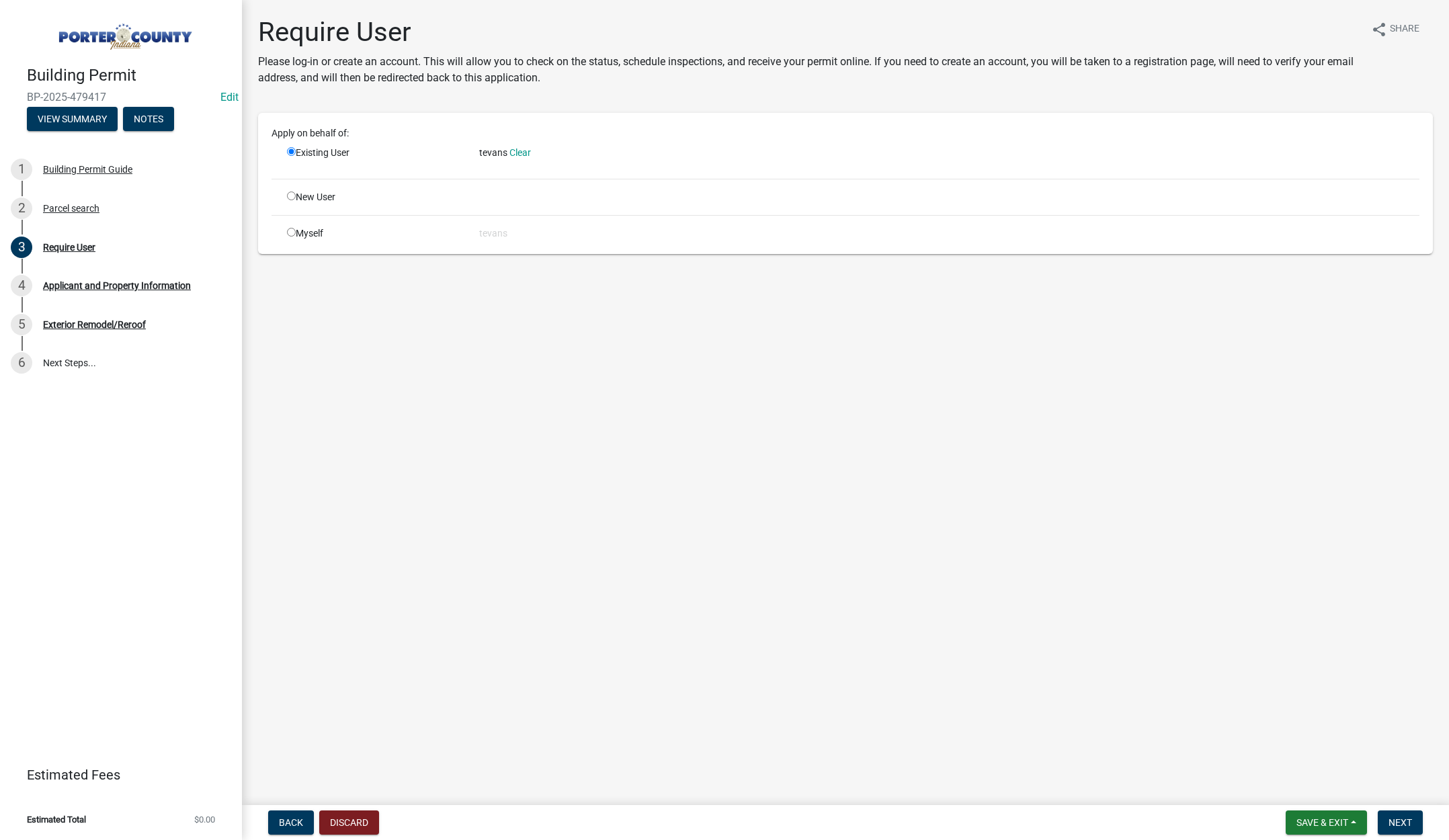
scroll to position [0, 0]
click at [1404, 818] on span "Next" at bounding box center [1401, 823] width 24 height 11
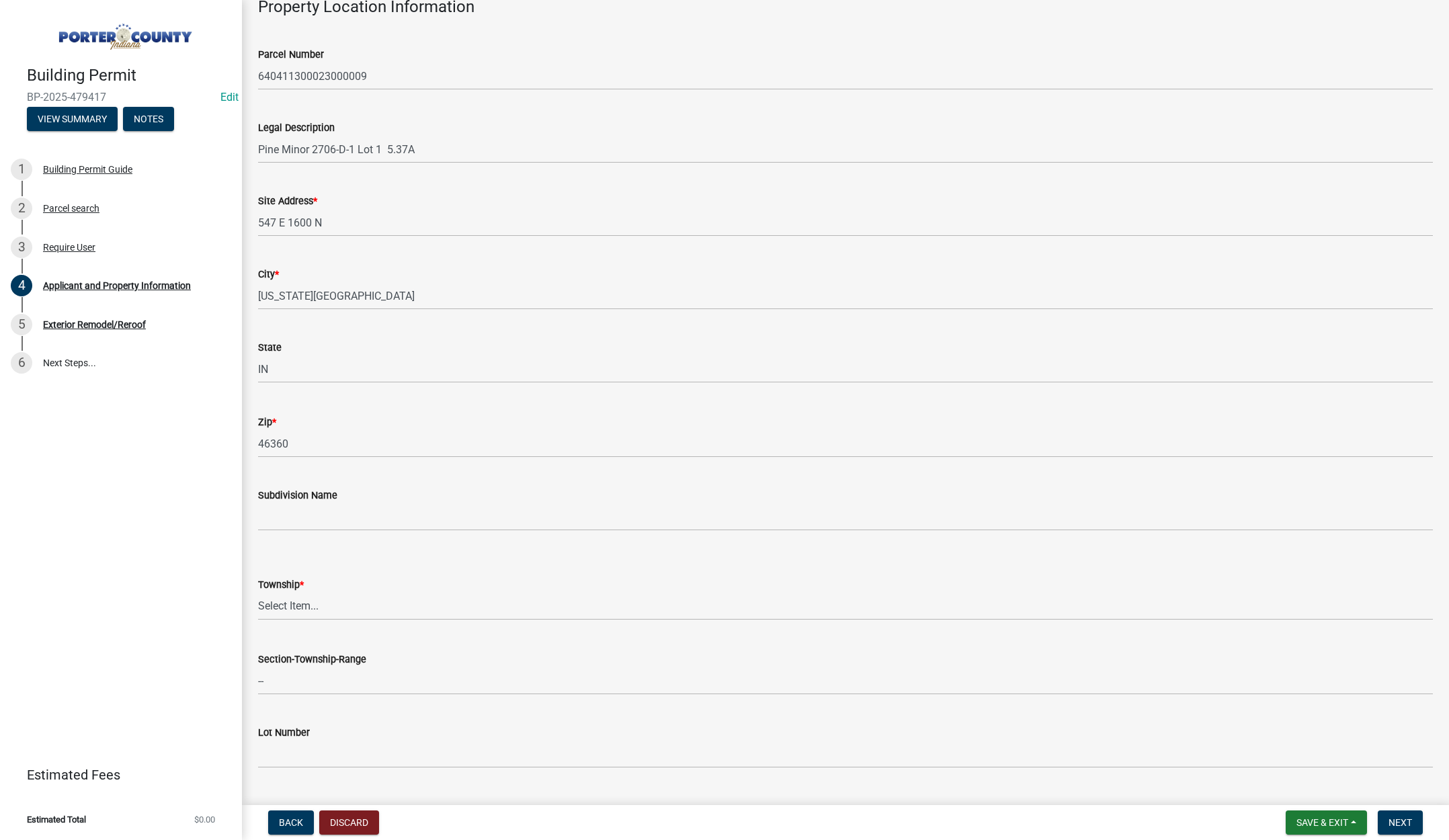
scroll to position [201, 0]
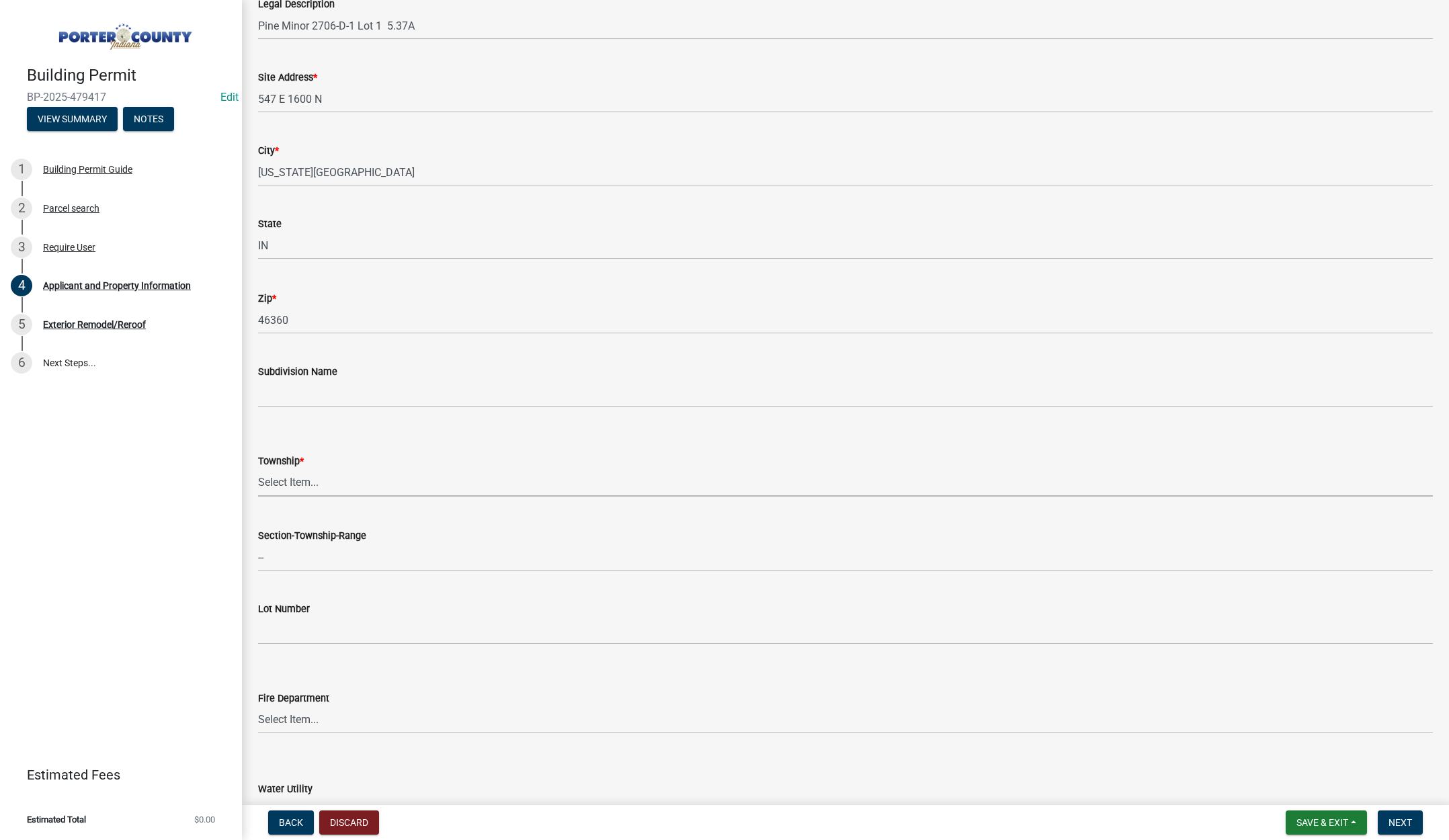
click at [291, 481] on select "Select Item... [PERSON_NAME][GEOGRAPHIC_DATA] [PERSON_NAME][GEOGRAPHIC_DATA] [G…" at bounding box center [846, 483] width 1175 height 27
click at [258, 469] on select "Select Item... [PERSON_NAME][GEOGRAPHIC_DATA] [PERSON_NAME][GEOGRAPHIC_DATA] [G…" at bounding box center [846, 483] width 1175 height 27
select select "8c5c5d2f-5024-43e1-983d-8a6c0483800f"
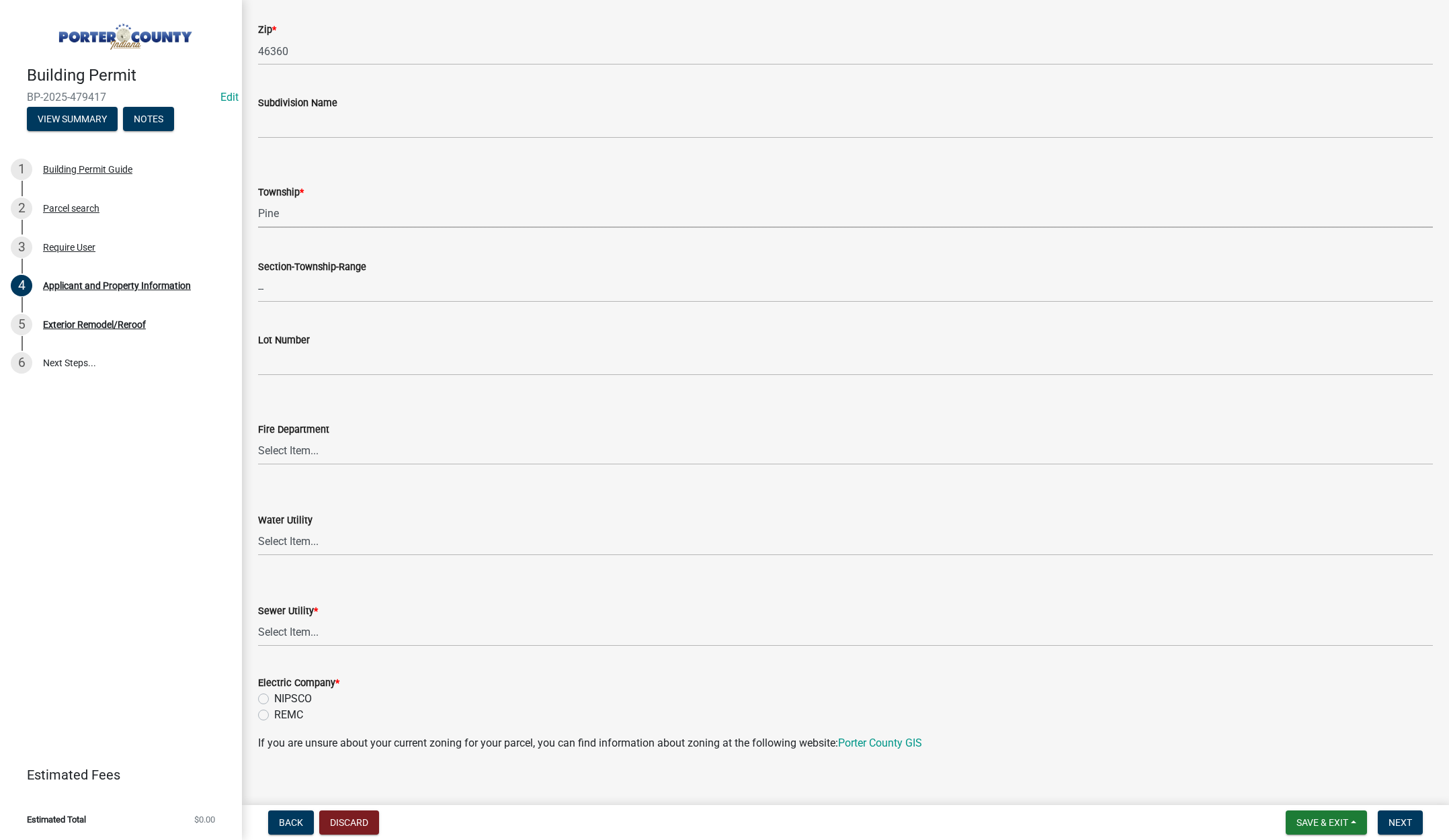
scroll to position [538, 0]
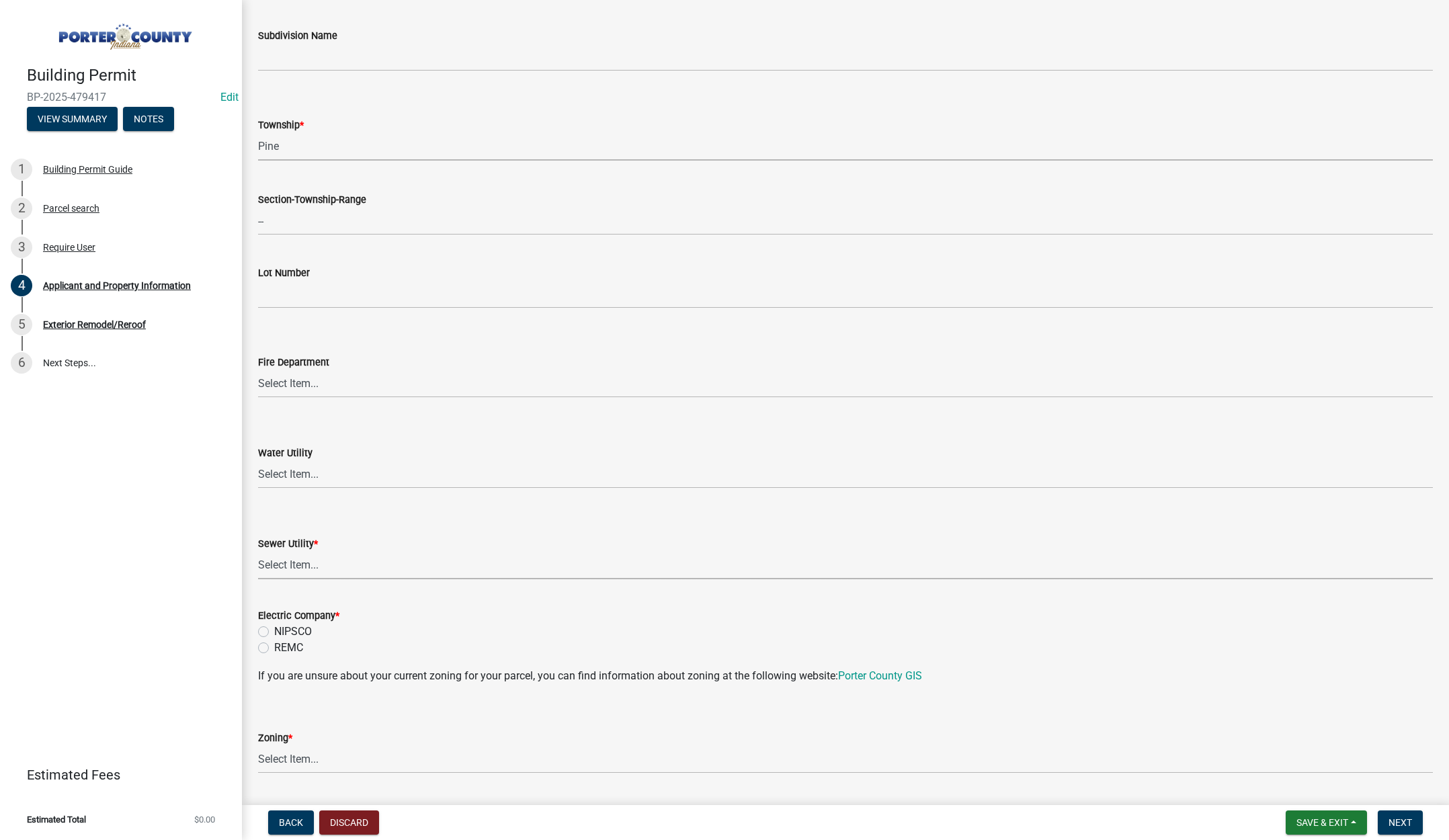
click at [293, 561] on select "Select Item... Aqua [US_STATE] Inc Damon Run Falling Waters Lake Eliza - LEACD …" at bounding box center [846, 565] width 1175 height 27
click at [258, 552] on select "Select Item... Aqua [US_STATE] Inc Damon Run Falling Waters Lake Eliza - LEACD …" at bounding box center [846, 565] width 1175 height 27
select select "ea6751d4-6bf7-4a16-89ee-f7801ab82aa1"
click at [275, 647] on label "REMC" at bounding box center [289, 647] width 29 height 16
click at [275, 647] on input "REMC" at bounding box center [279, 644] width 9 height 9
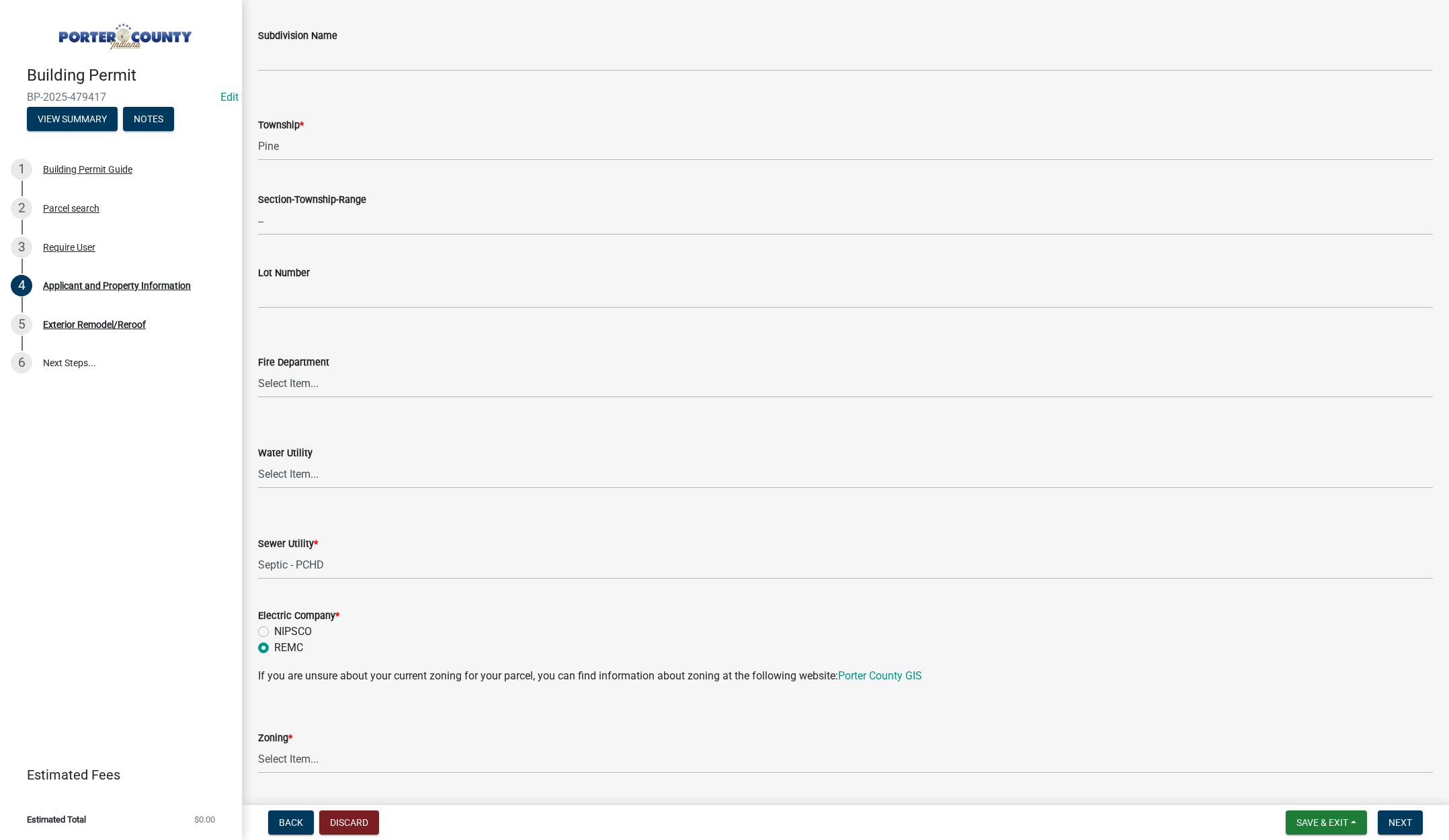
radio input "true"
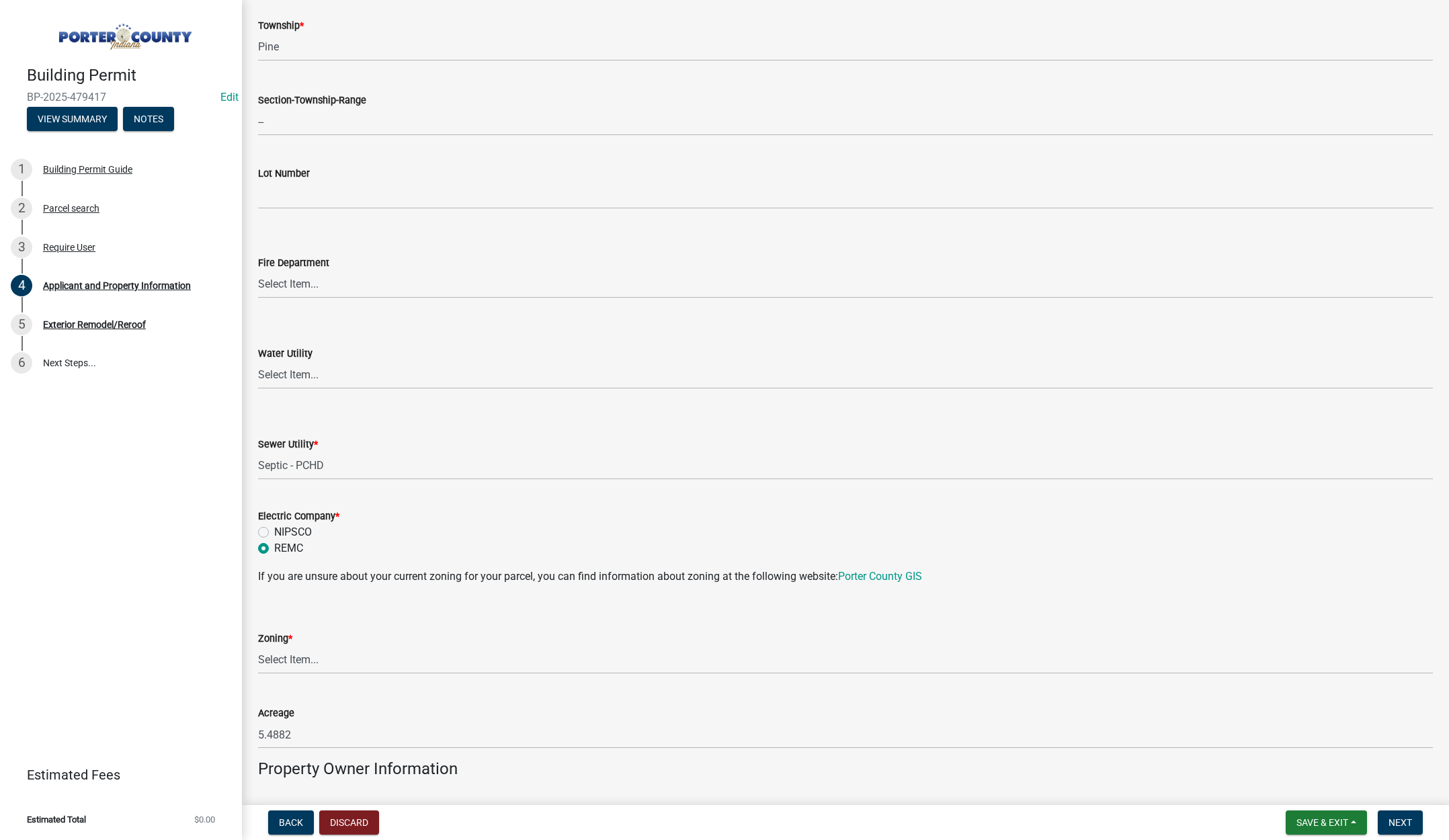
scroll to position [739, 0]
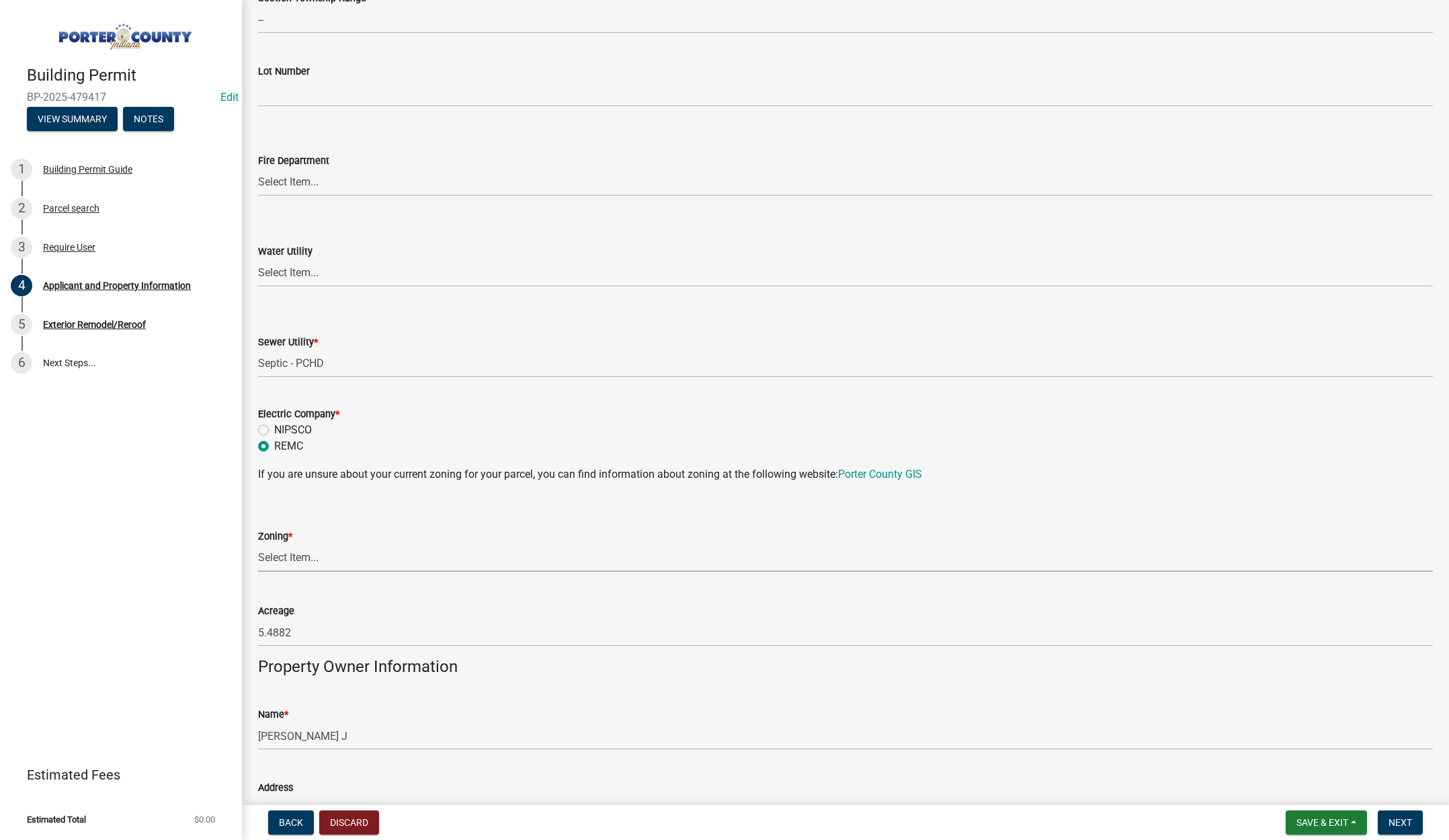
click at [303, 558] on select "Select Item... A1 A2 CH CM CN I1 I2 I3 IN MP OT P1 P2 PUD R1 R2 R3 R4 RL RR" at bounding box center [846, 558] width 1175 height 27
click at [258, 544] on select "Select Item... A1 A2 CH CM CN I1 I2 I3 IN MP OT P1 P2 PUD R1 R2 R3 R4 RL RR" at bounding box center [846, 558] width 1175 height 27
select select "92efe679-05f4-414a-9426-51627fba5de6"
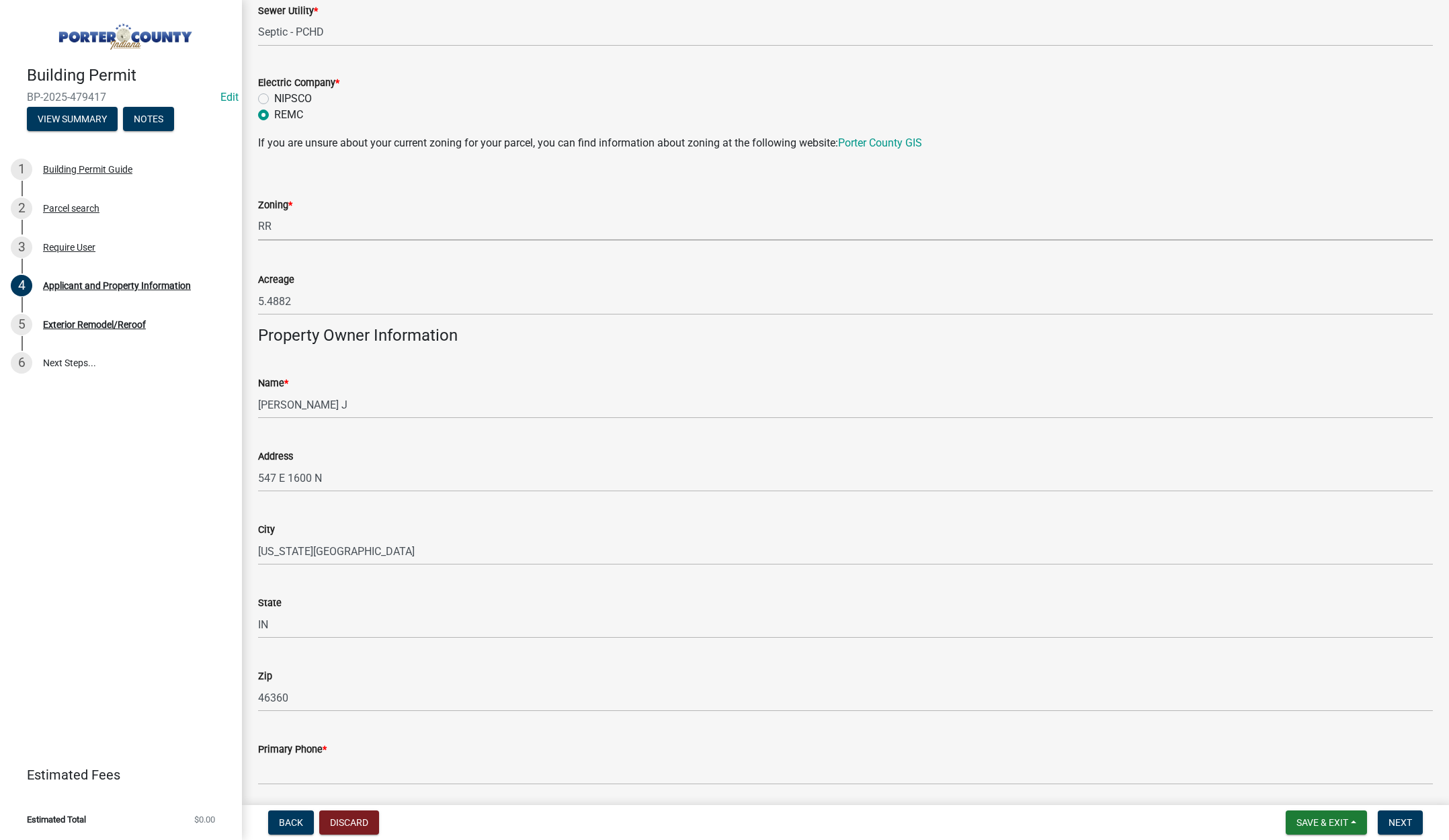
scroll to position [1210, 0]
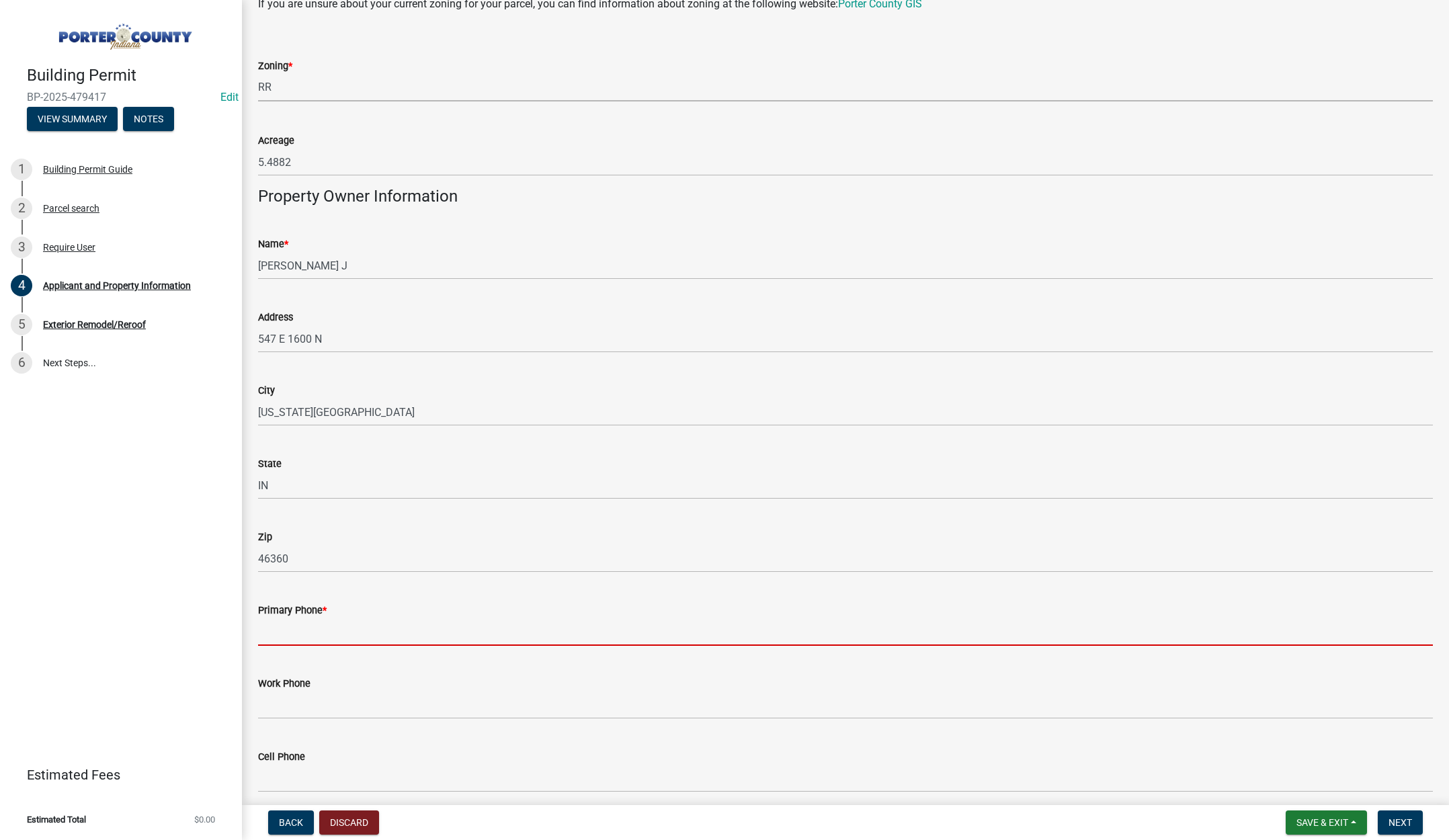
click at [341, 638] on input "Primary Phone *" at bounding box center [846, 632] width 1175 height 27
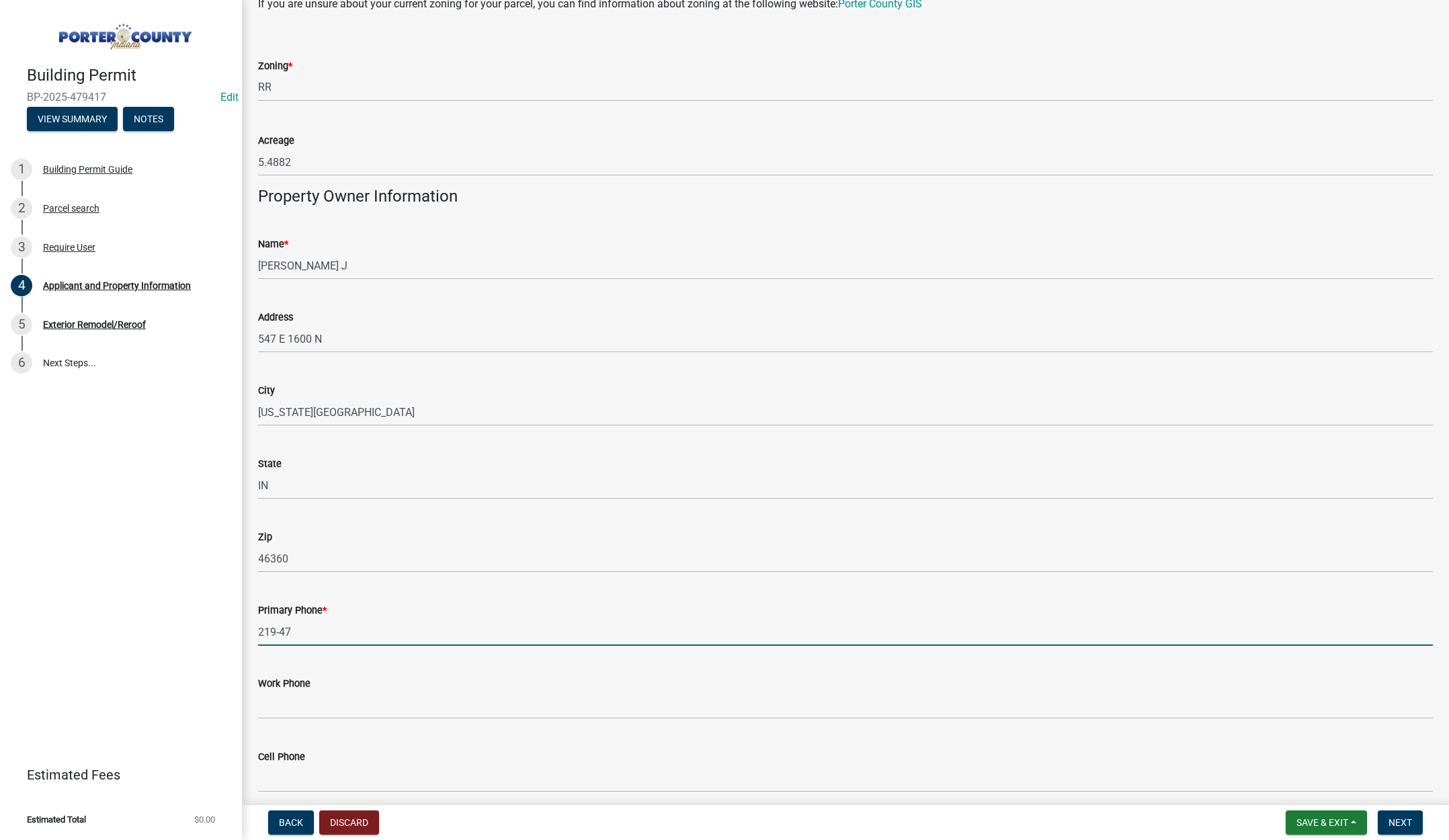
type input "219-476-0400"
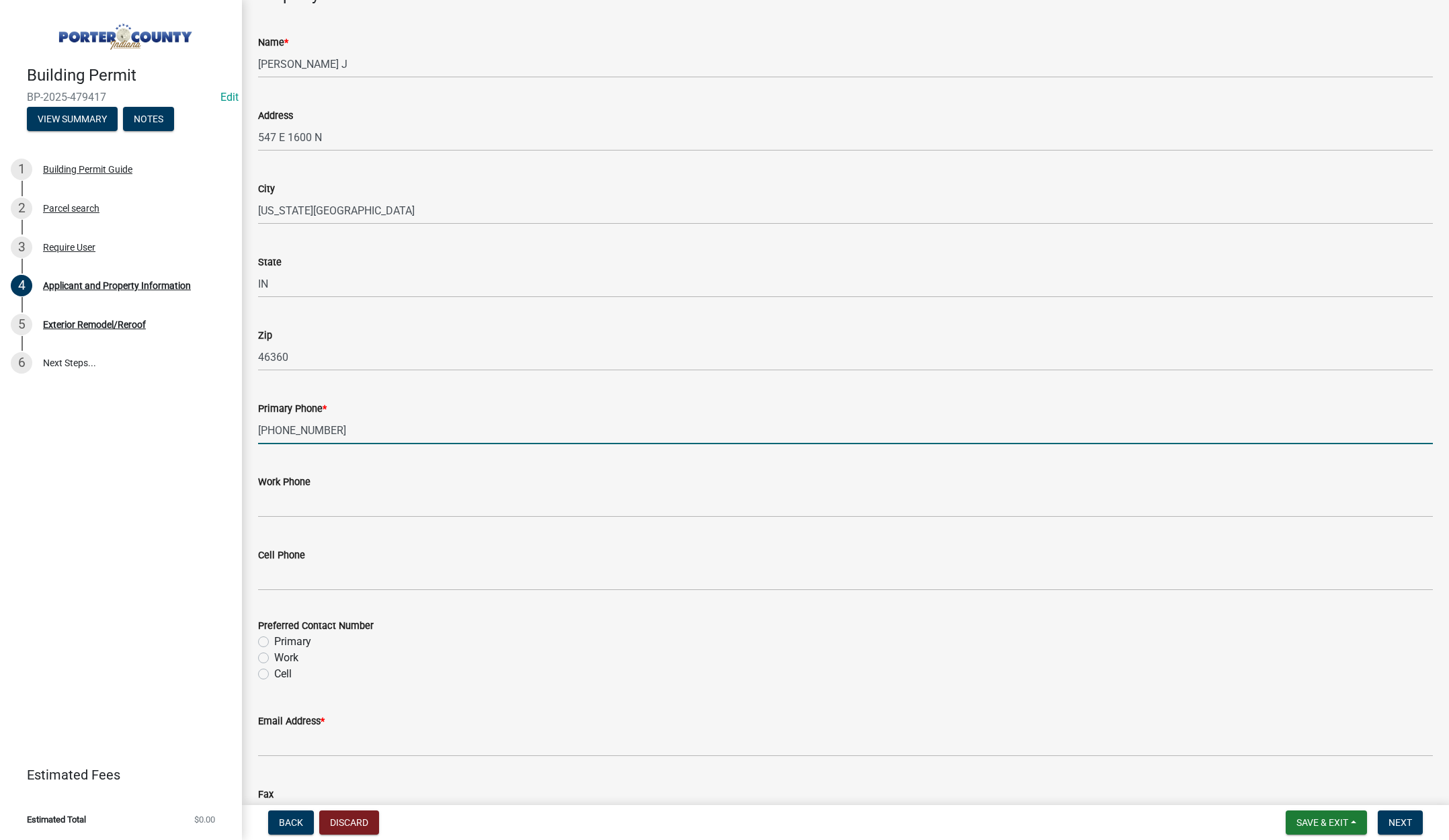
scroll to position [1613, 0]
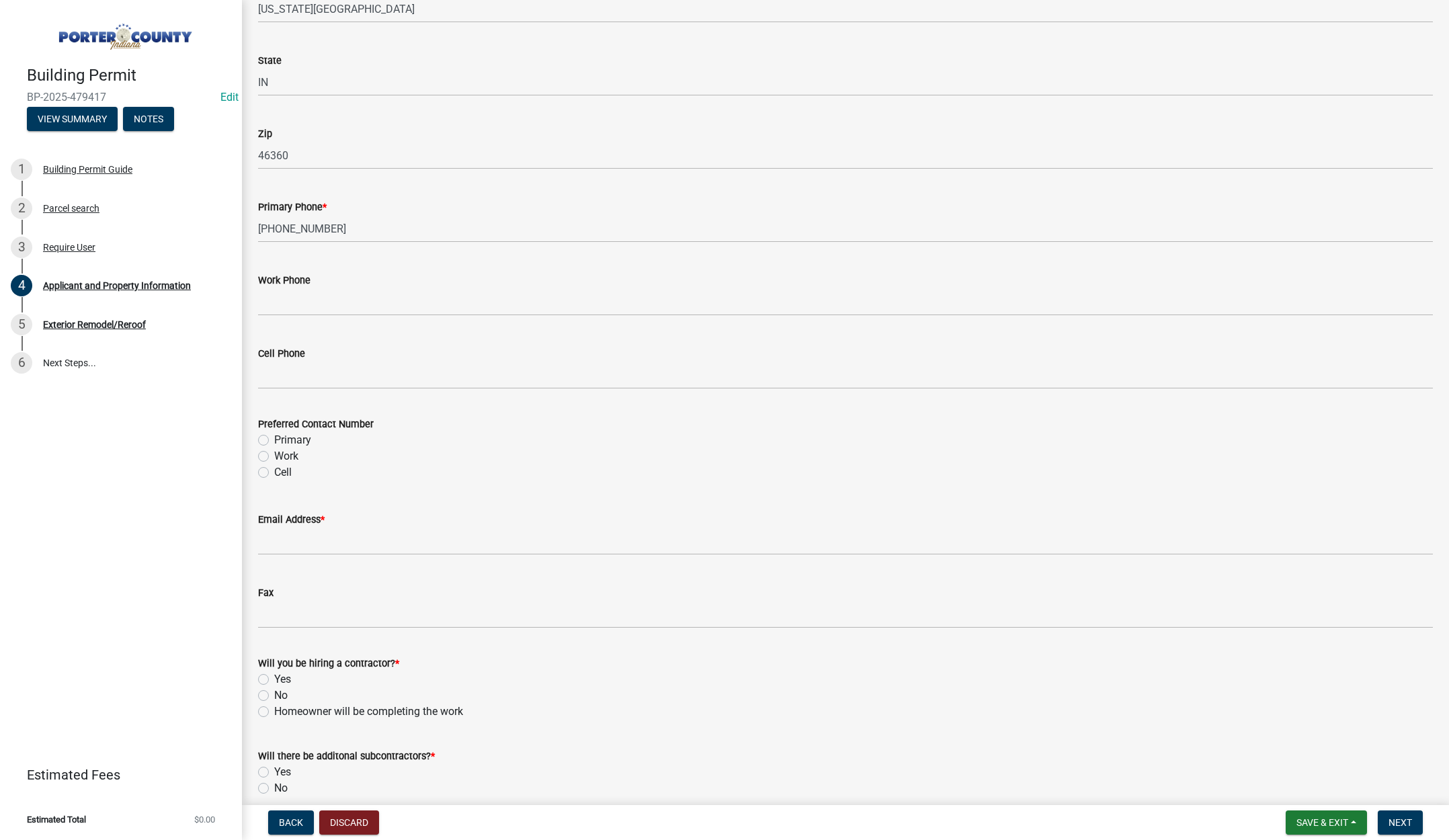
click at [275, 436] on label "Primary" at bounding box center [293, 440] width 37 height 16
click at [275, 436] on input "Primary" at bounding box center [279, 437] width 9 height 9
radio input "true"
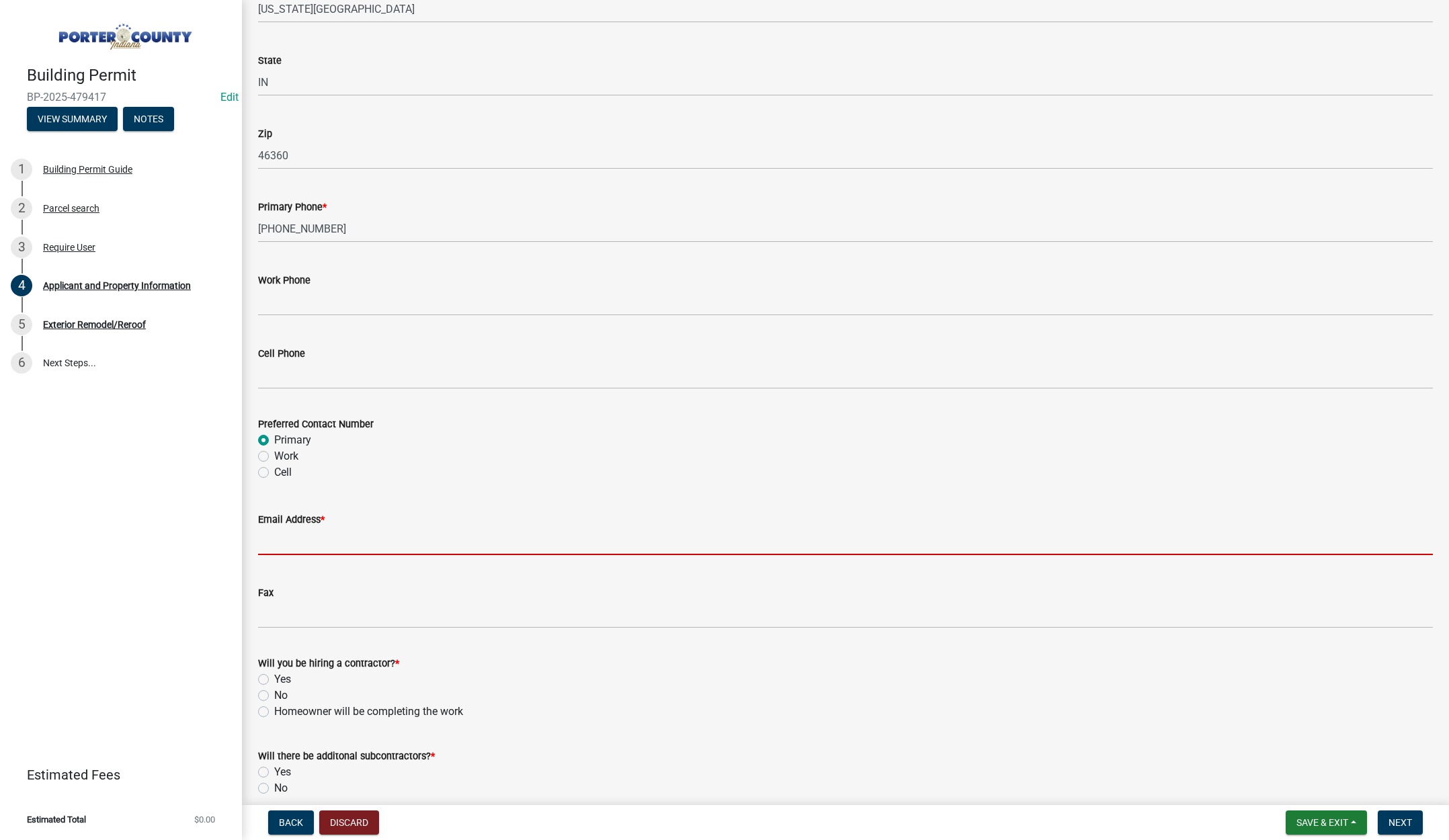
click at [300, 538] on input "Email Address *" at bounding box center [846, 542] width 1175 height 27
type input "lisa@terrysdiscountwindows.com"
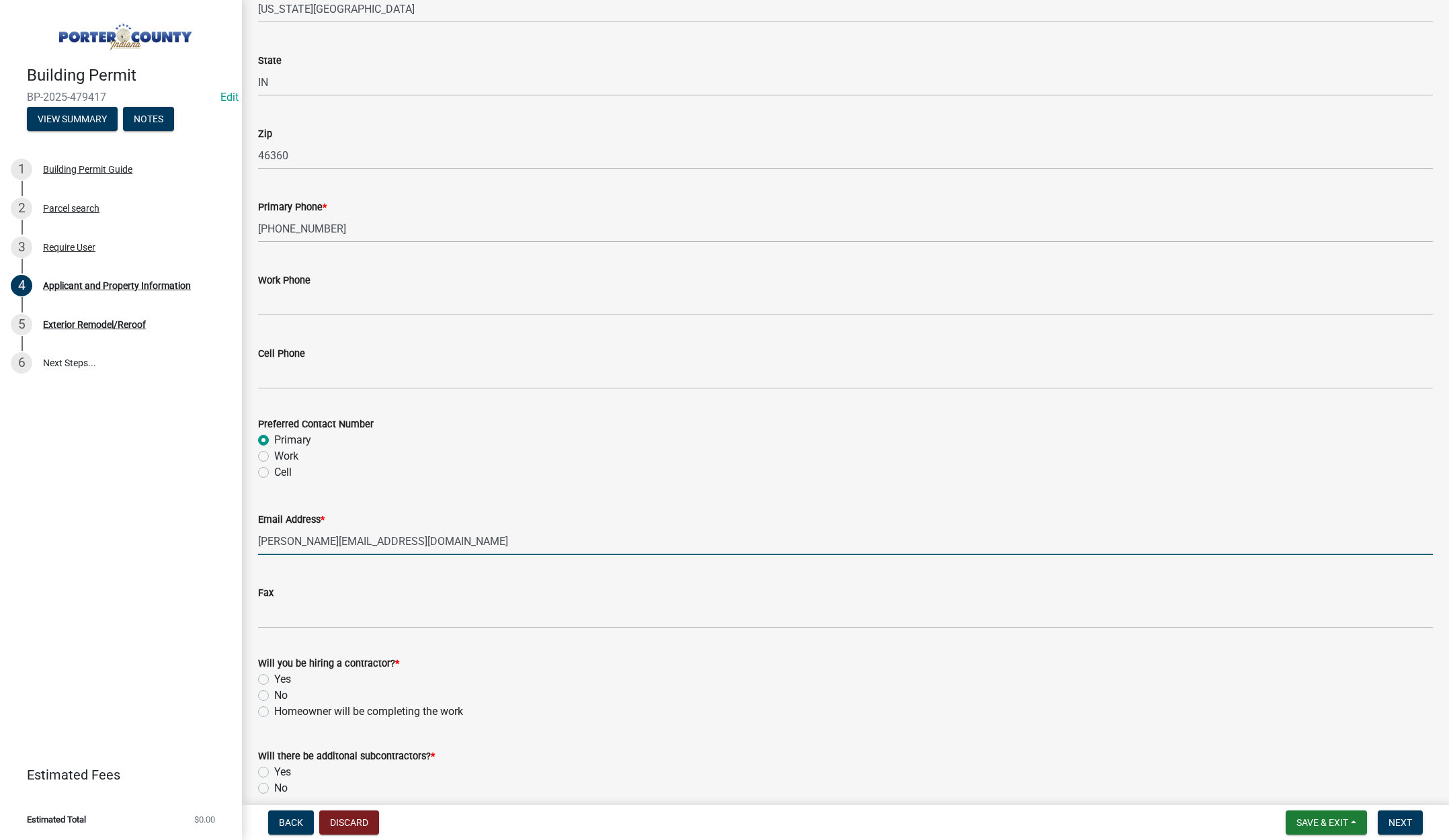
click at [275, 680] on label "Yes" at bounding box center [283, 679] width 17 height 16
click at [275, 680] on input "Yes" at bounding box center [279, 675] width 9 height 9
radio input "true"
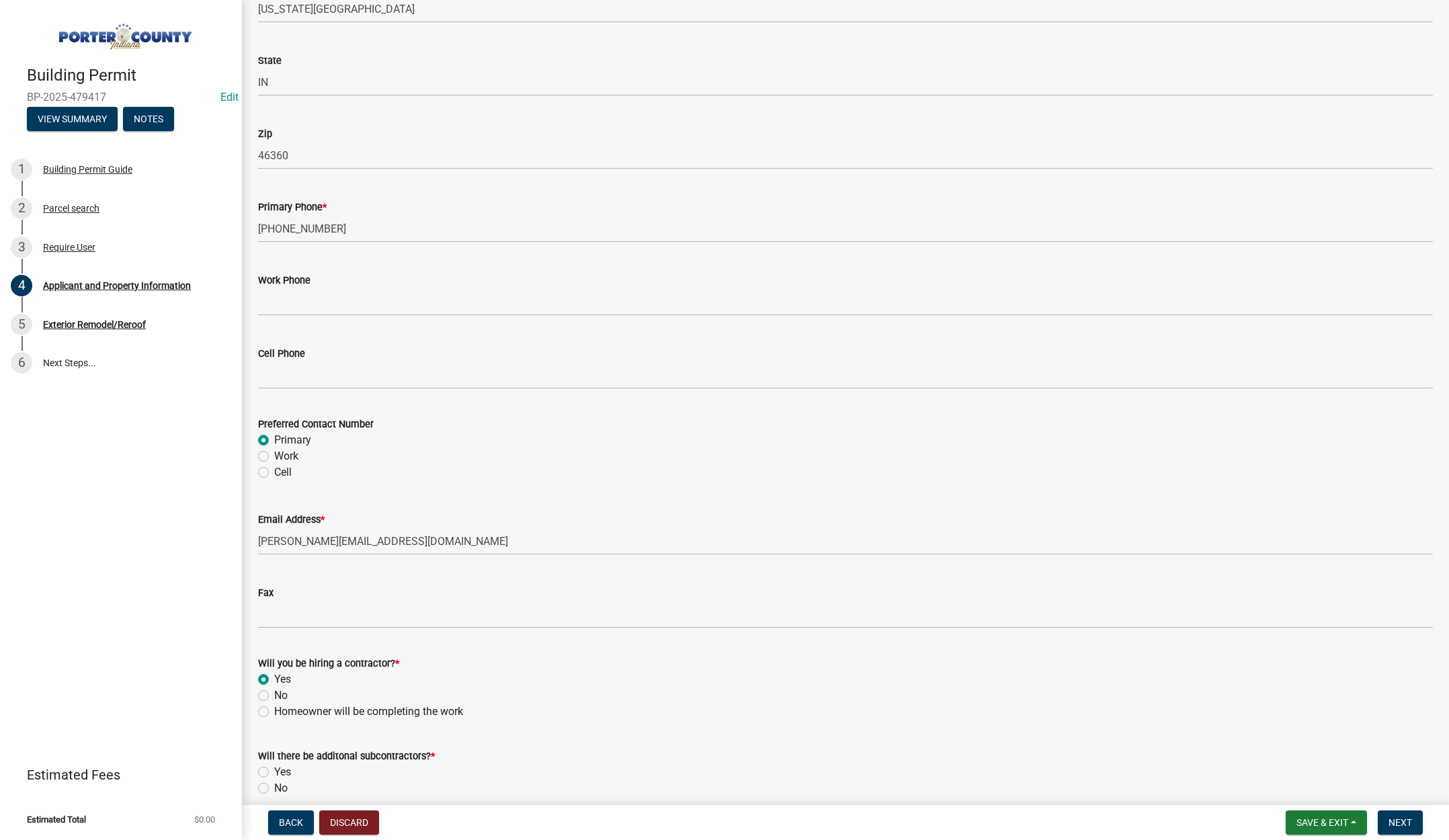
click at [275, 785] on label "No" at bounding box center [281, 788] width 14 height 16
click at [275, 785] on input "No" at bounding box center [279, 785] width 9 height 9
radio input "true"
click at [1406, 819] on span "Next" at bounding box center [1401, 823] width 24 height 11
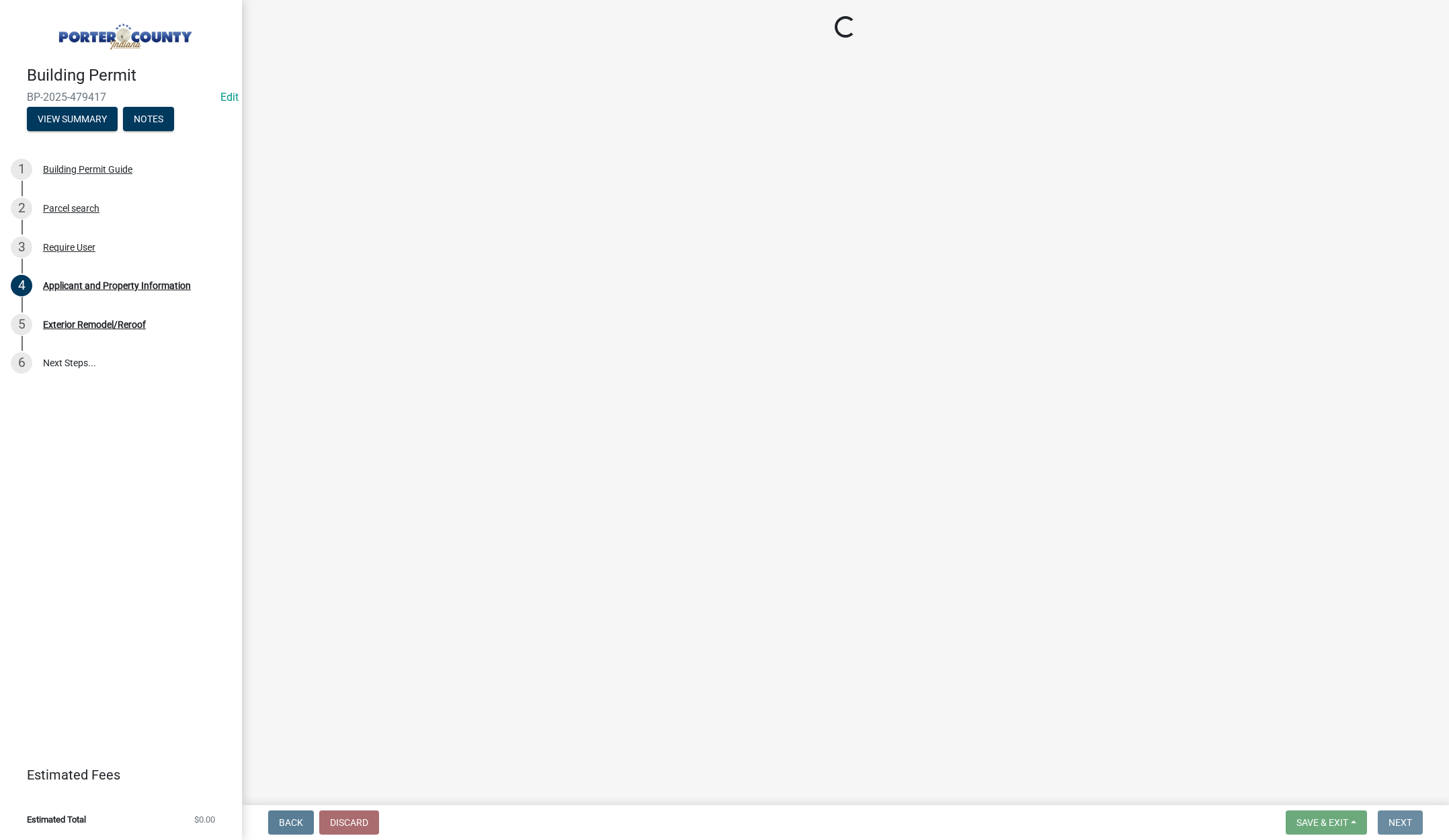
scroll to position [0, 0]
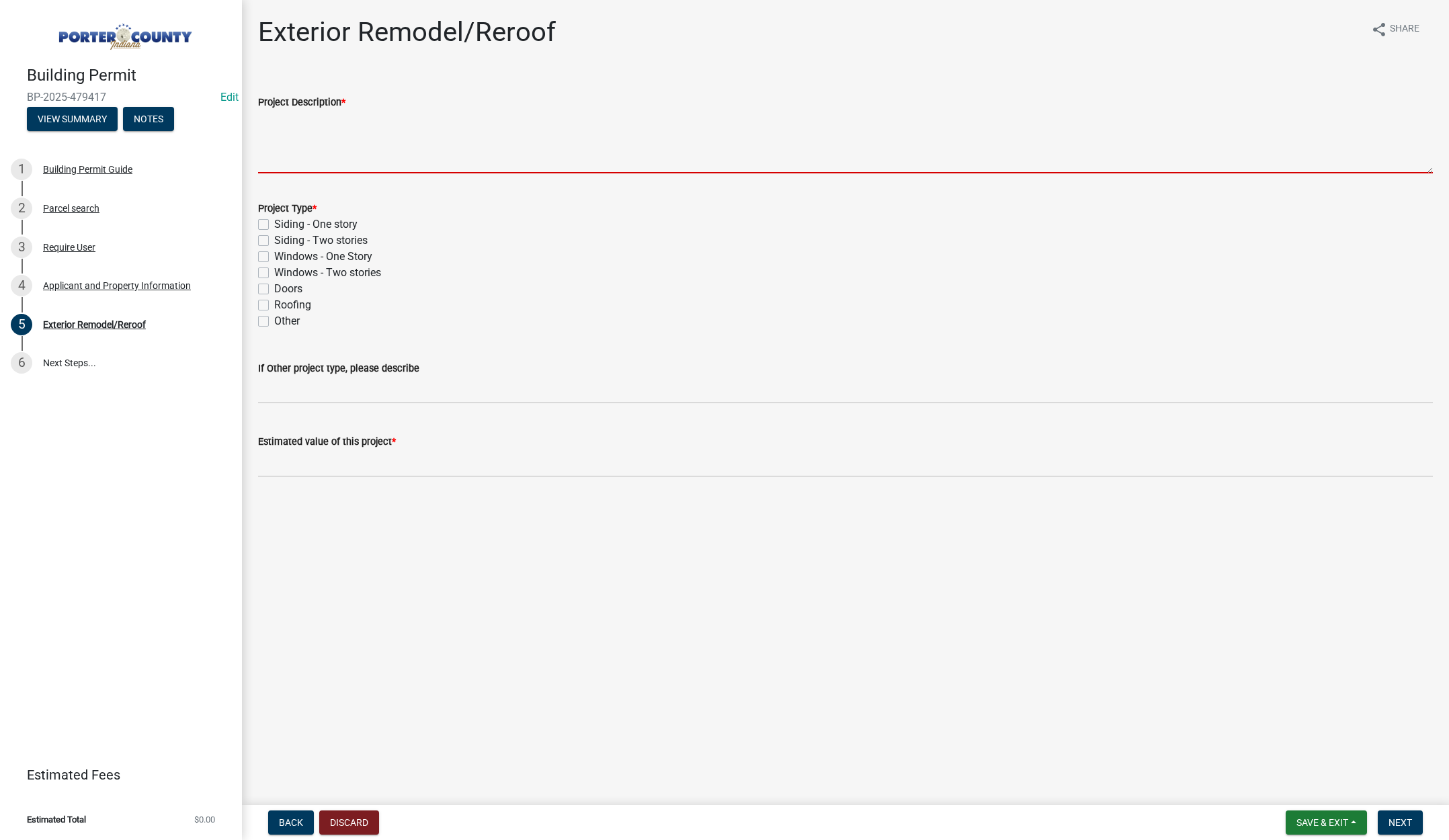
click at [310, 135] on textarea "Project Description *" at bounding box center [846, 142] width 1175 height 63
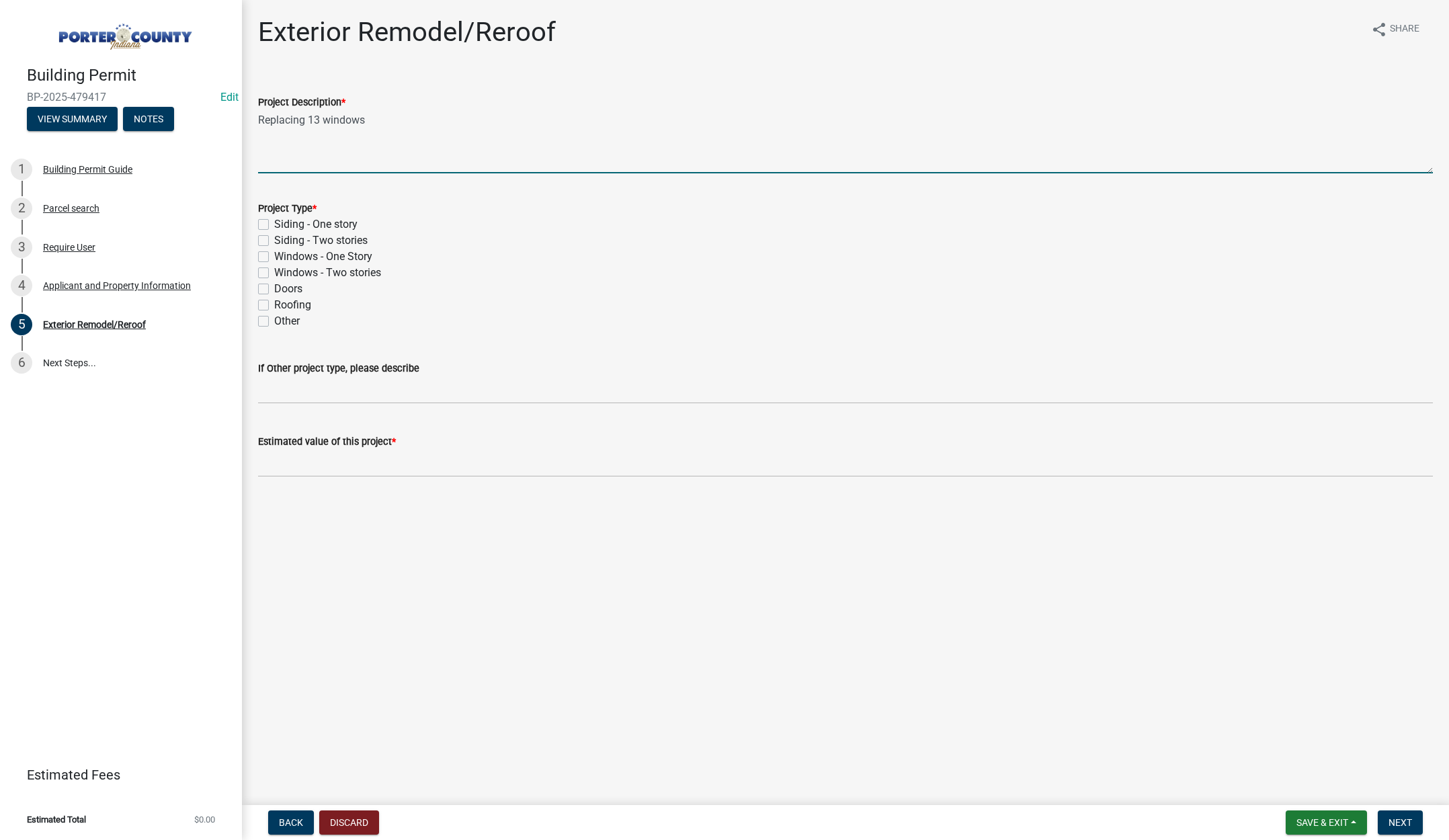
type textarea "Replacing 13 windows"
drag, startPoint x: 261, startPoint y: 275, endPoint x: 261, endPoint y: 297, distance: 22.0
click at [275, 274] on label "Windows - Two stories" at bounding box center [327, 273] width 107 height 16
click at [275, 274] on input "Windows - Two stories" at bounding box center [279, 269] width 9 height 9
checkbox input "true"
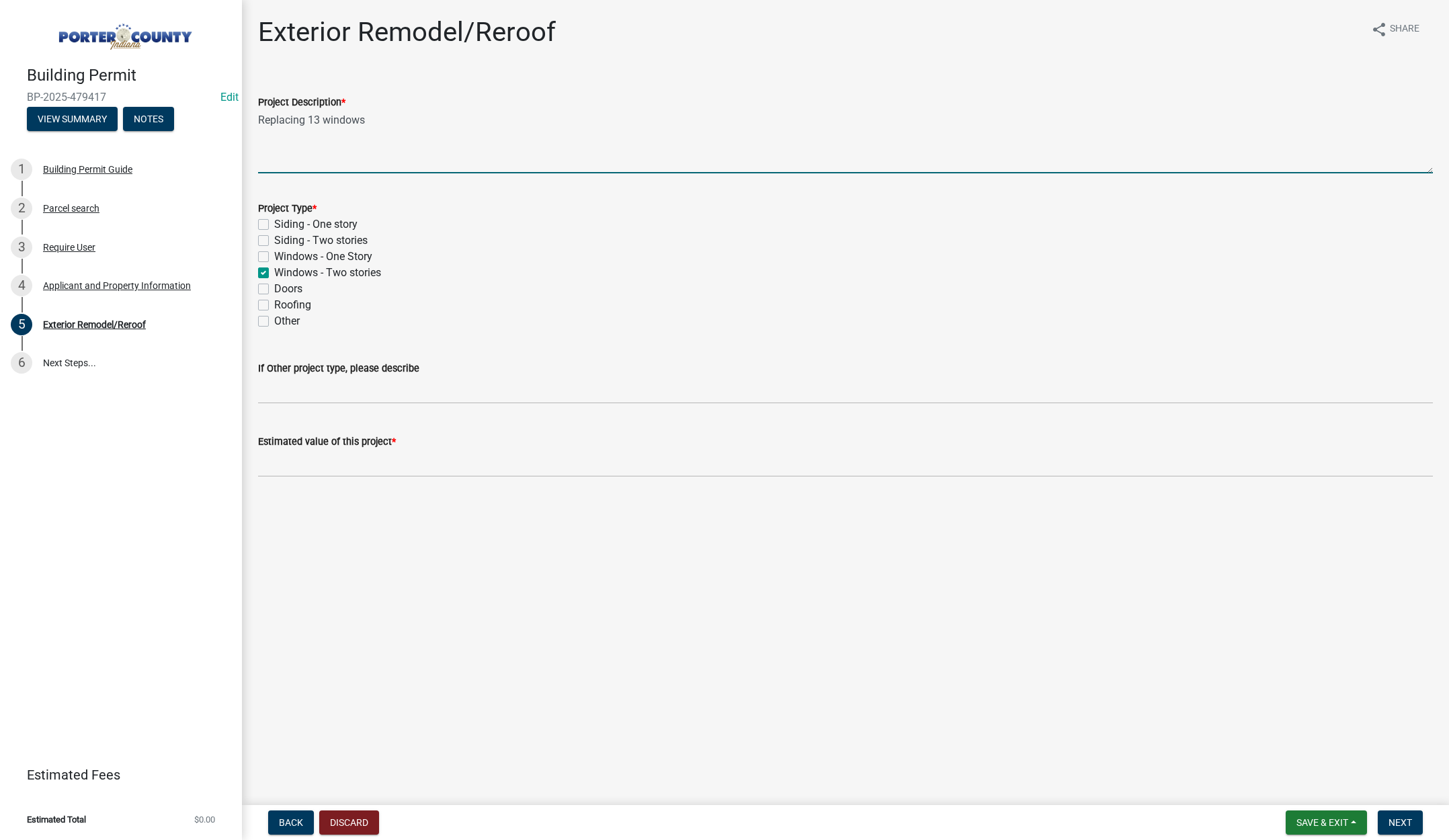
checkbox input "false"
checkbox input "true"
checkbox input "false"
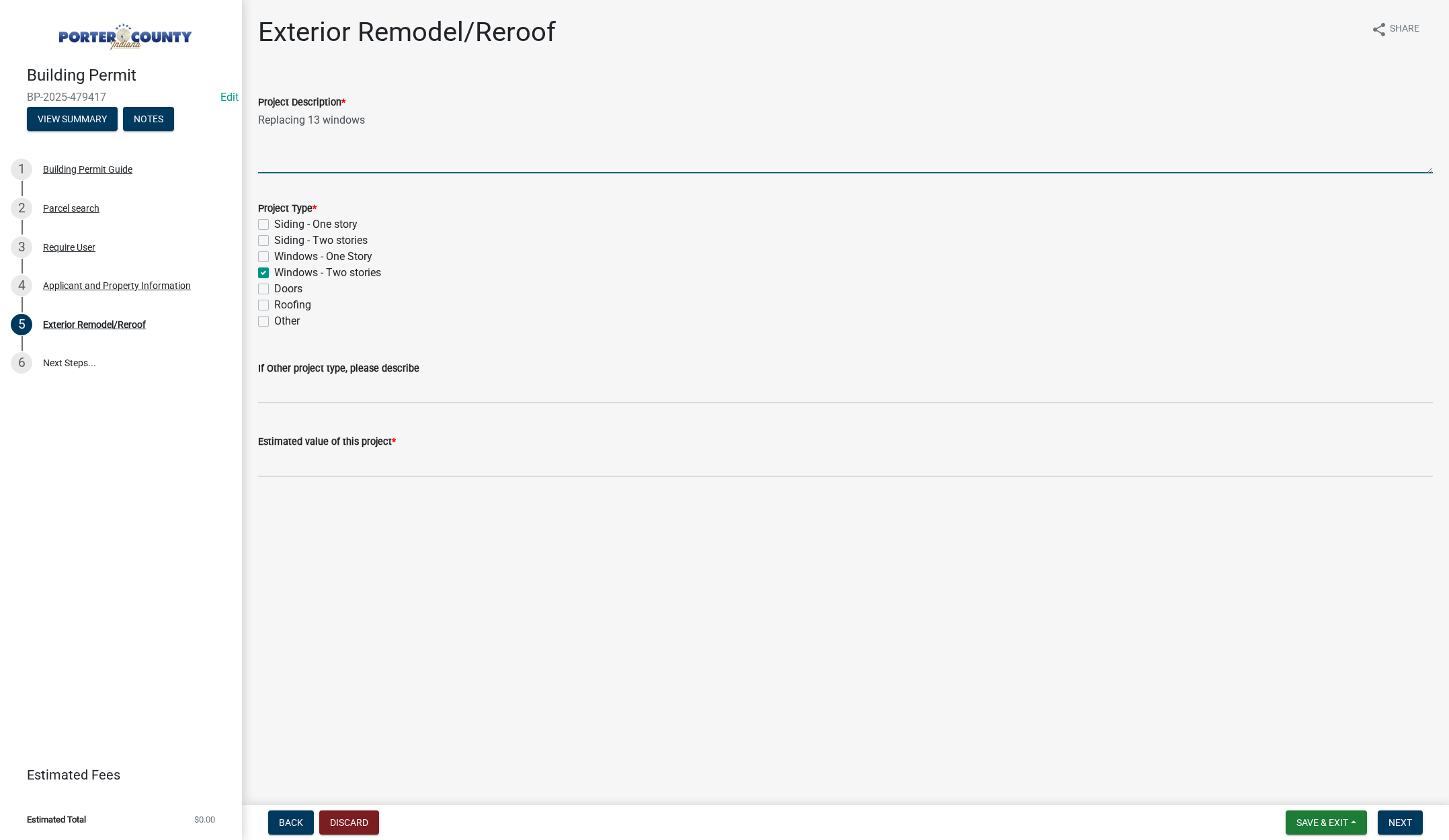
checkbox input "false"
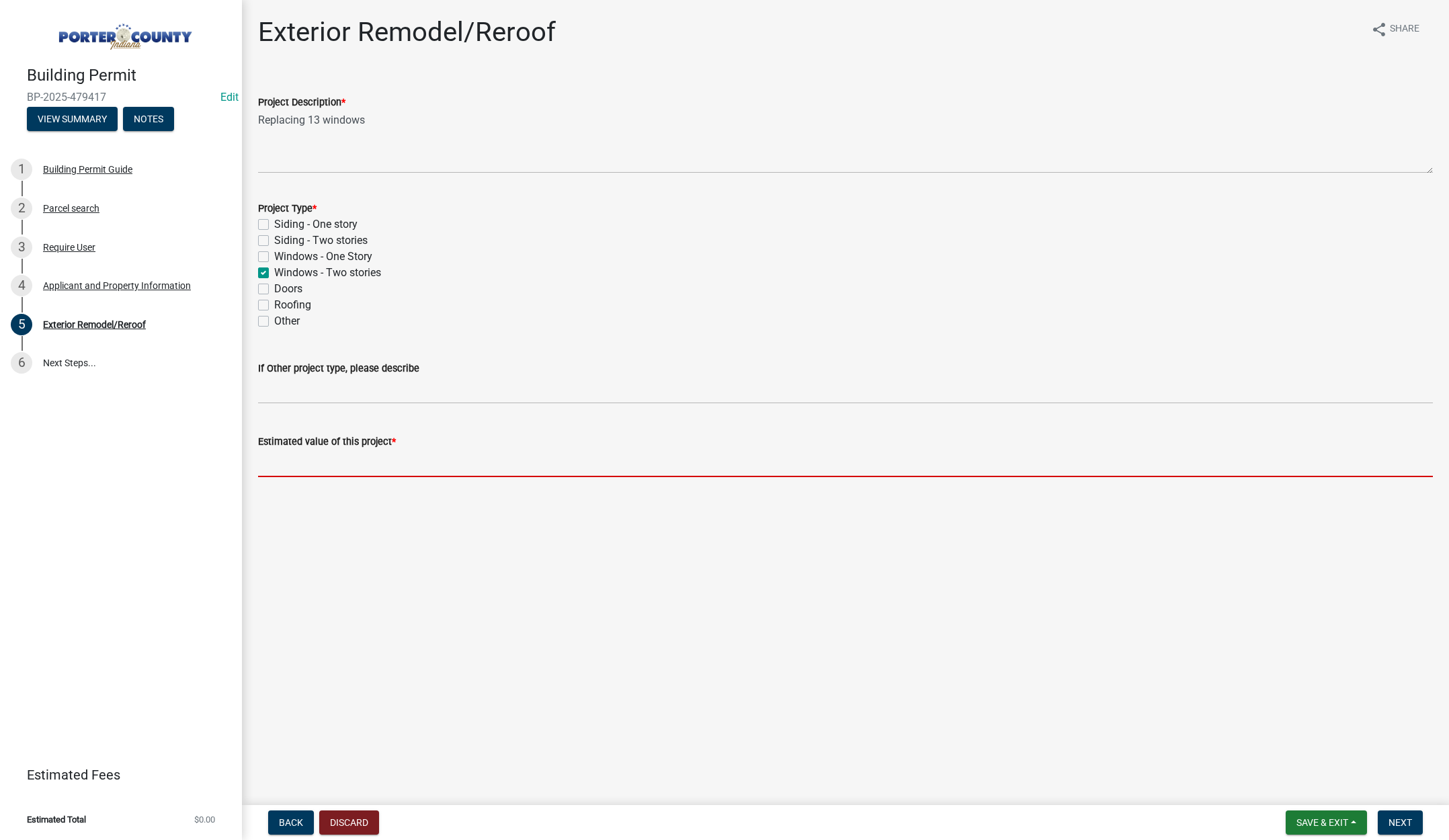
click at [324, 469] on input "text" at bounding box center [846, 463] width 1175 height 27
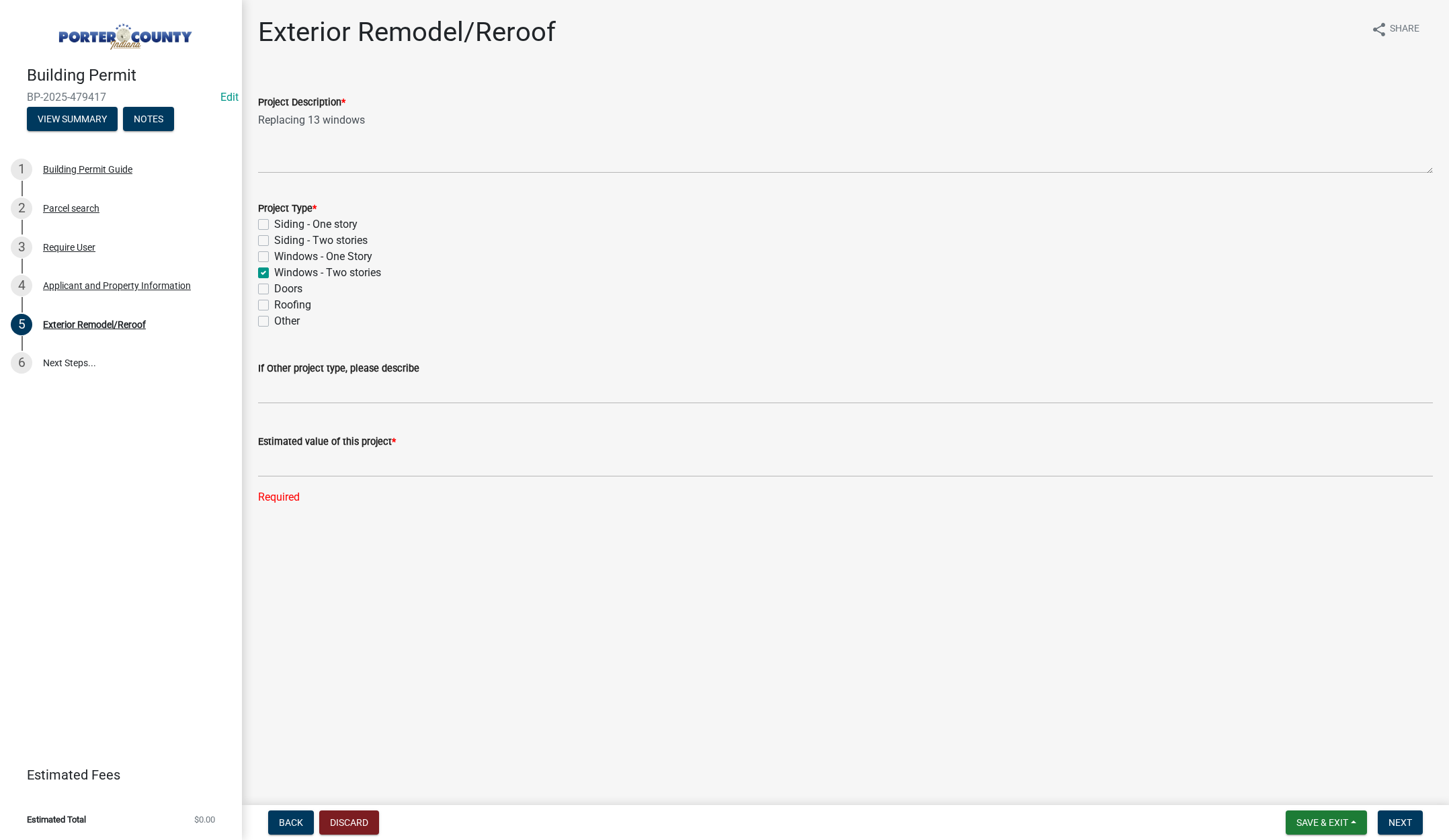
click at [201, 563] on div "Building Permit BP-2025-479417 Edit View Summary Notes 1 Building Permit Guide …" at bounding box center [121, 420] width 242 height 840
click at [340, 464] on input "text" at bounding box center [846, 463] width 1175 height 27
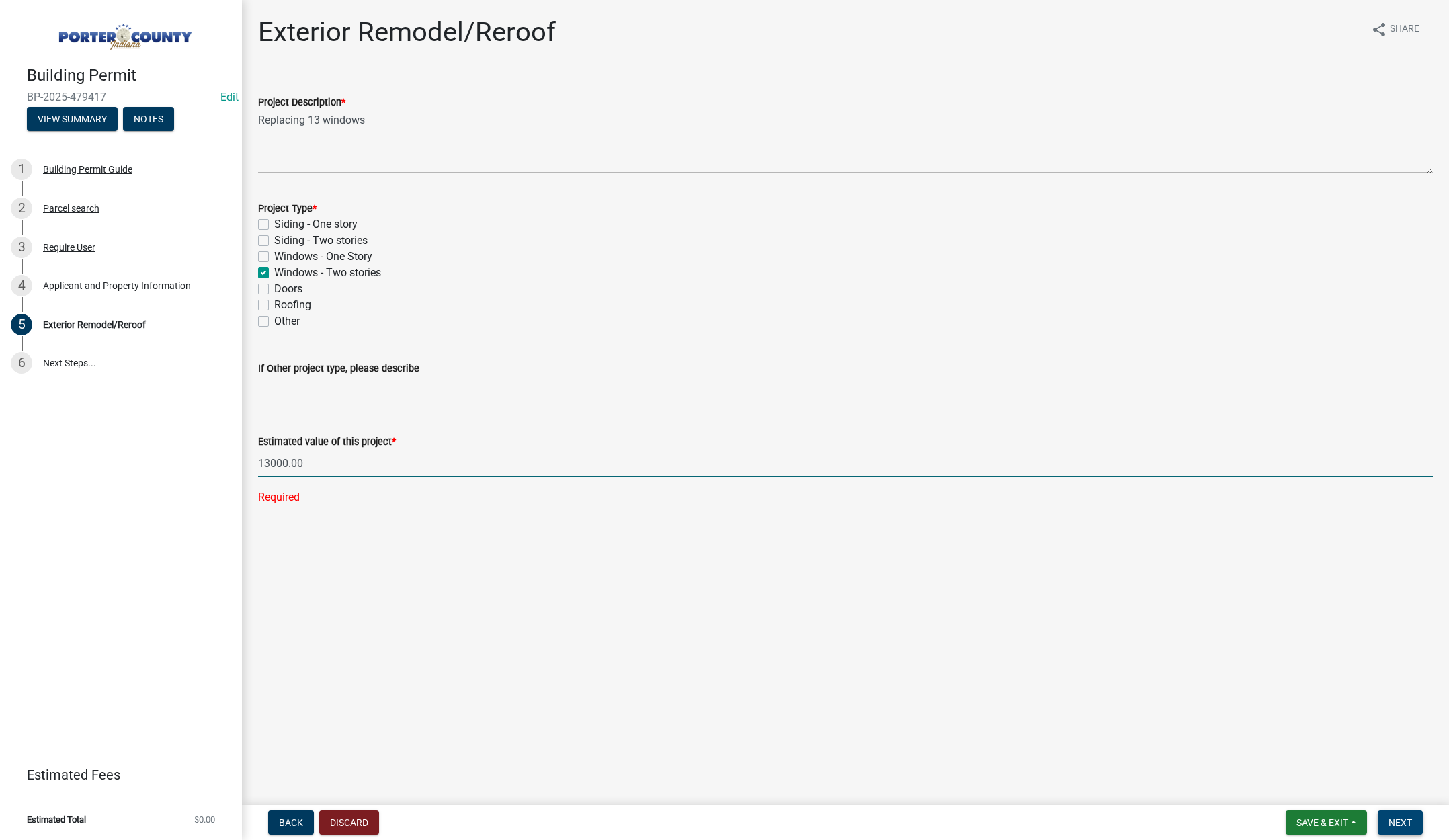
type input "13000"
click at [1401, 824] on span "Next" at bounding box center [1401, 823] width 24 height 11
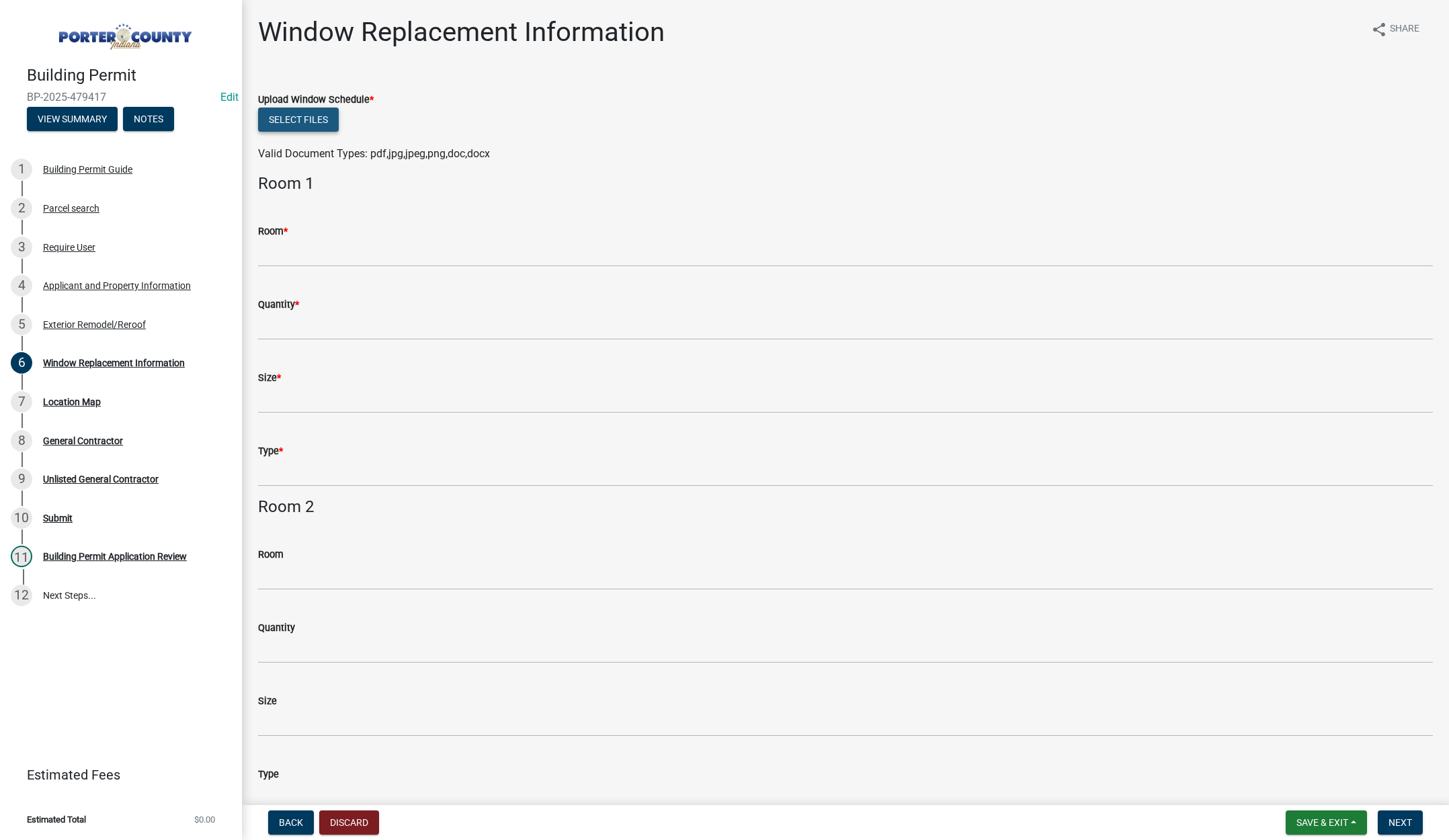
click at [280, 111] on button "Select files" at bounding box center [298, 119] width 81 height 24
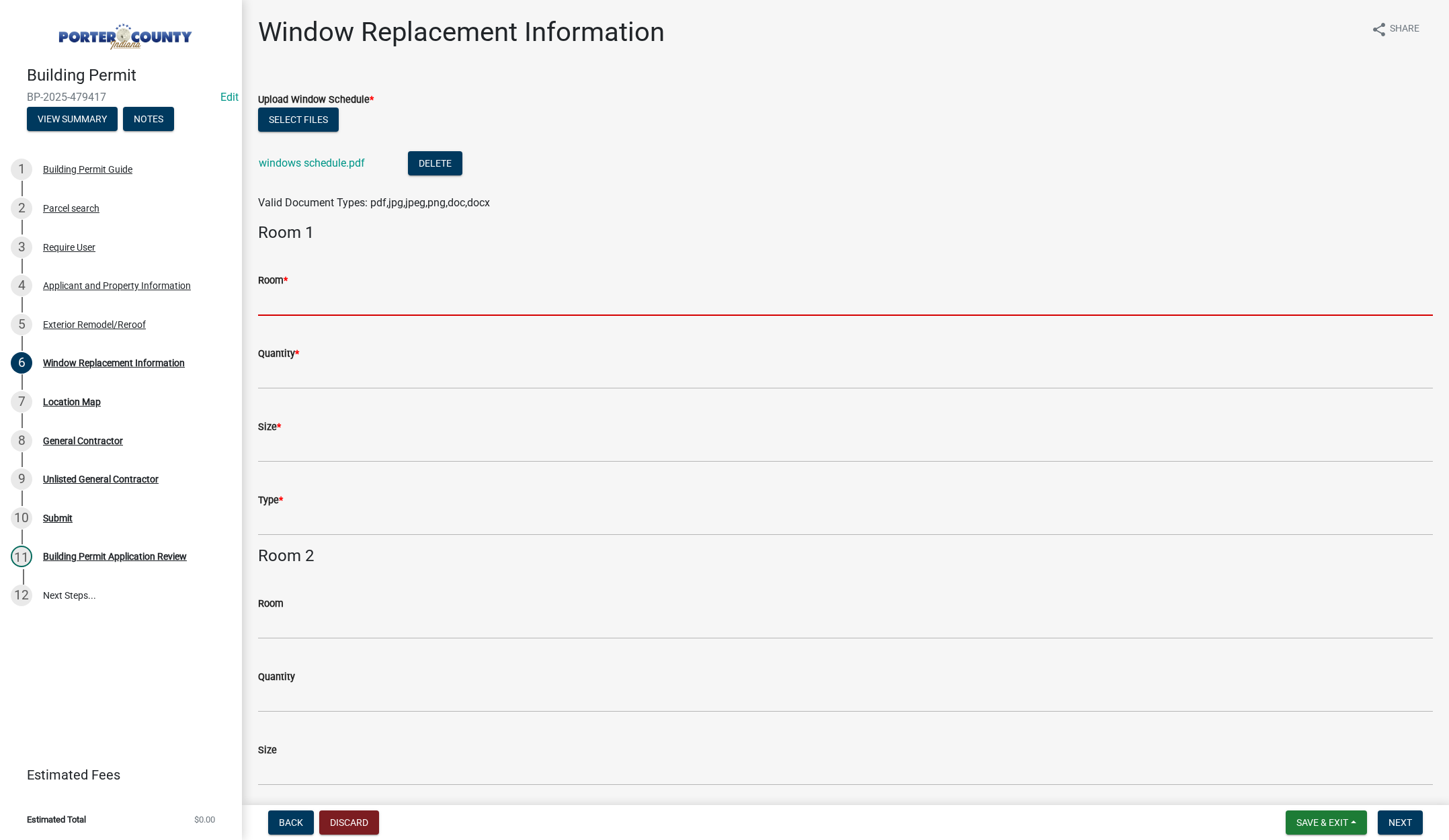
drag, startPoint x: 279, startPoint y: 300, endPoint x: 297, endPoint y: 304, distance: 18.4
click at [280, 299] on input "Room *" at bounding box center [846, 302] width 1175 height 27
type input "see attached"
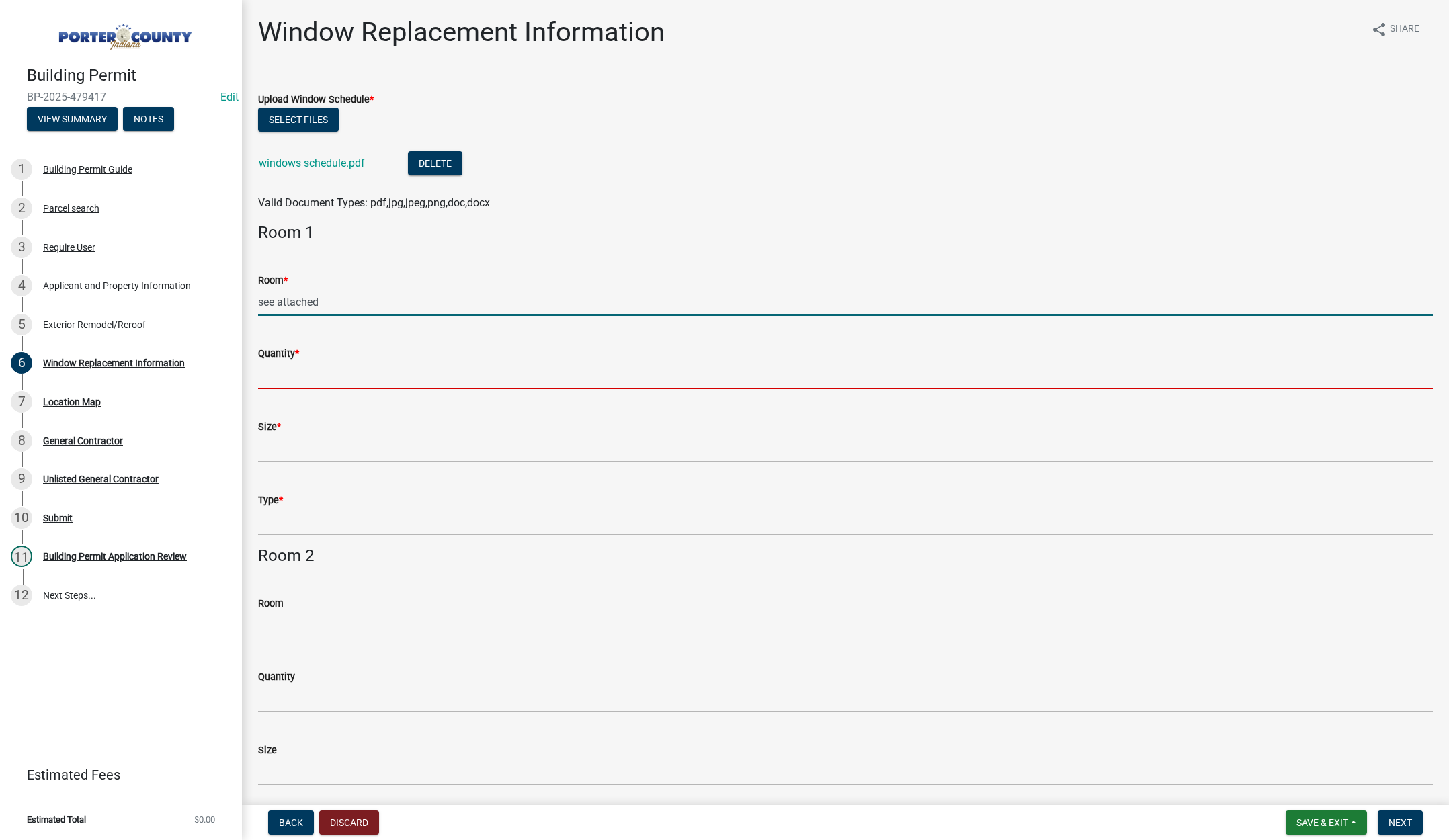
click at [300, 376] on input "Quantity *" at bounding box center [846, 375] width 1175 height 27
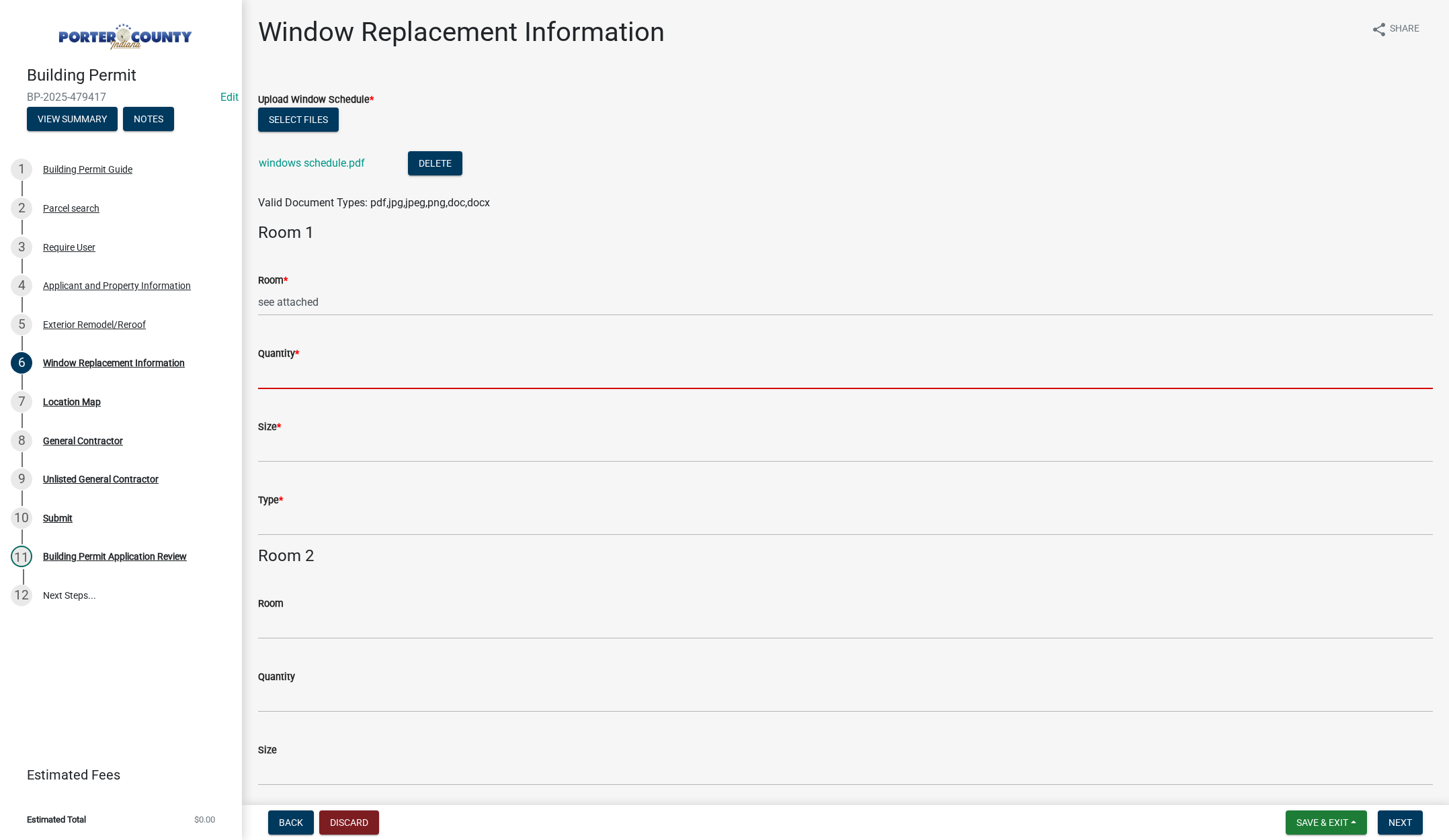
type input "see attached"
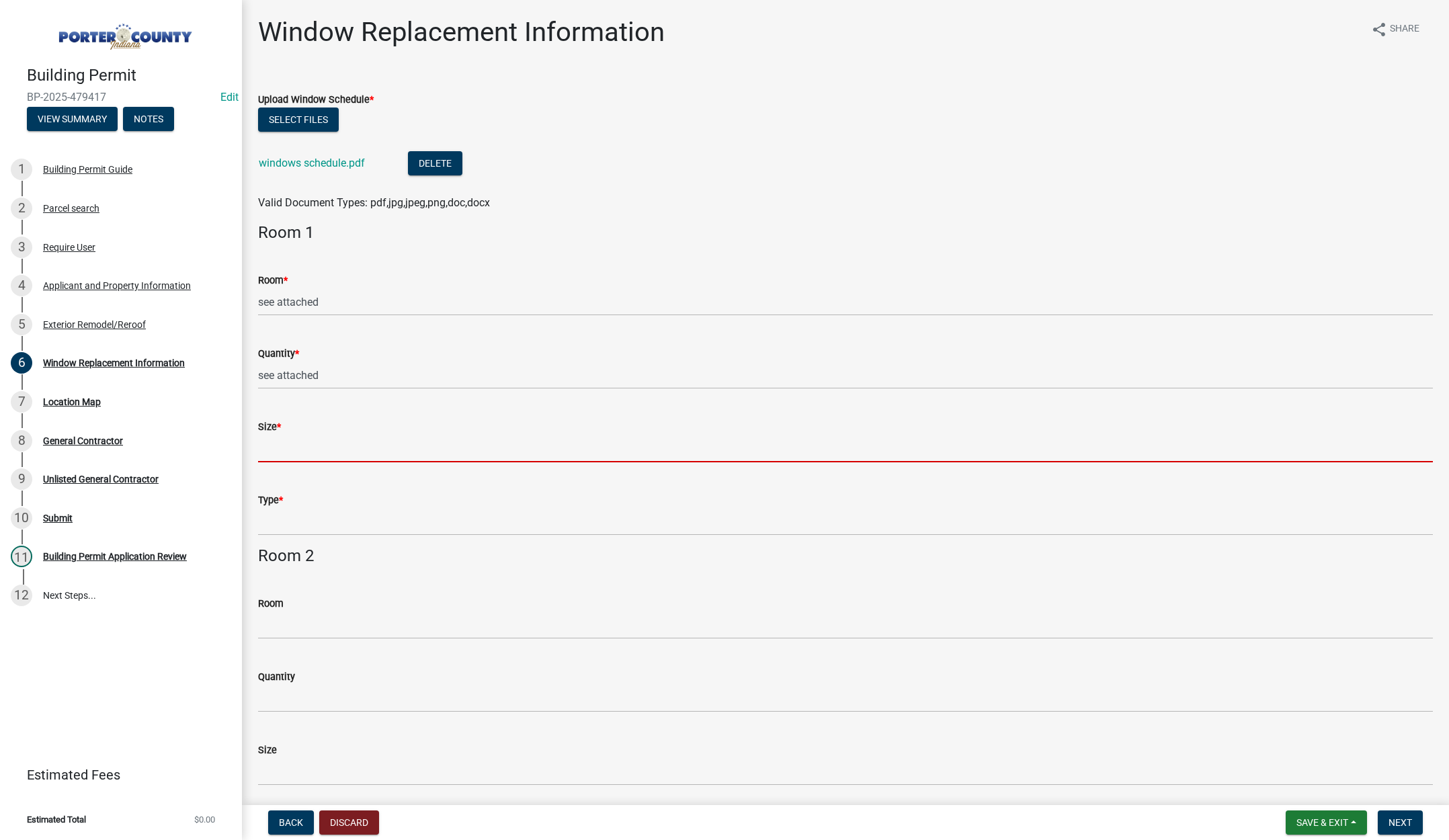
click at [270, 450] on input "Size *" at bounding box center [846, 449] width 1175 height 27
type input "see attached"
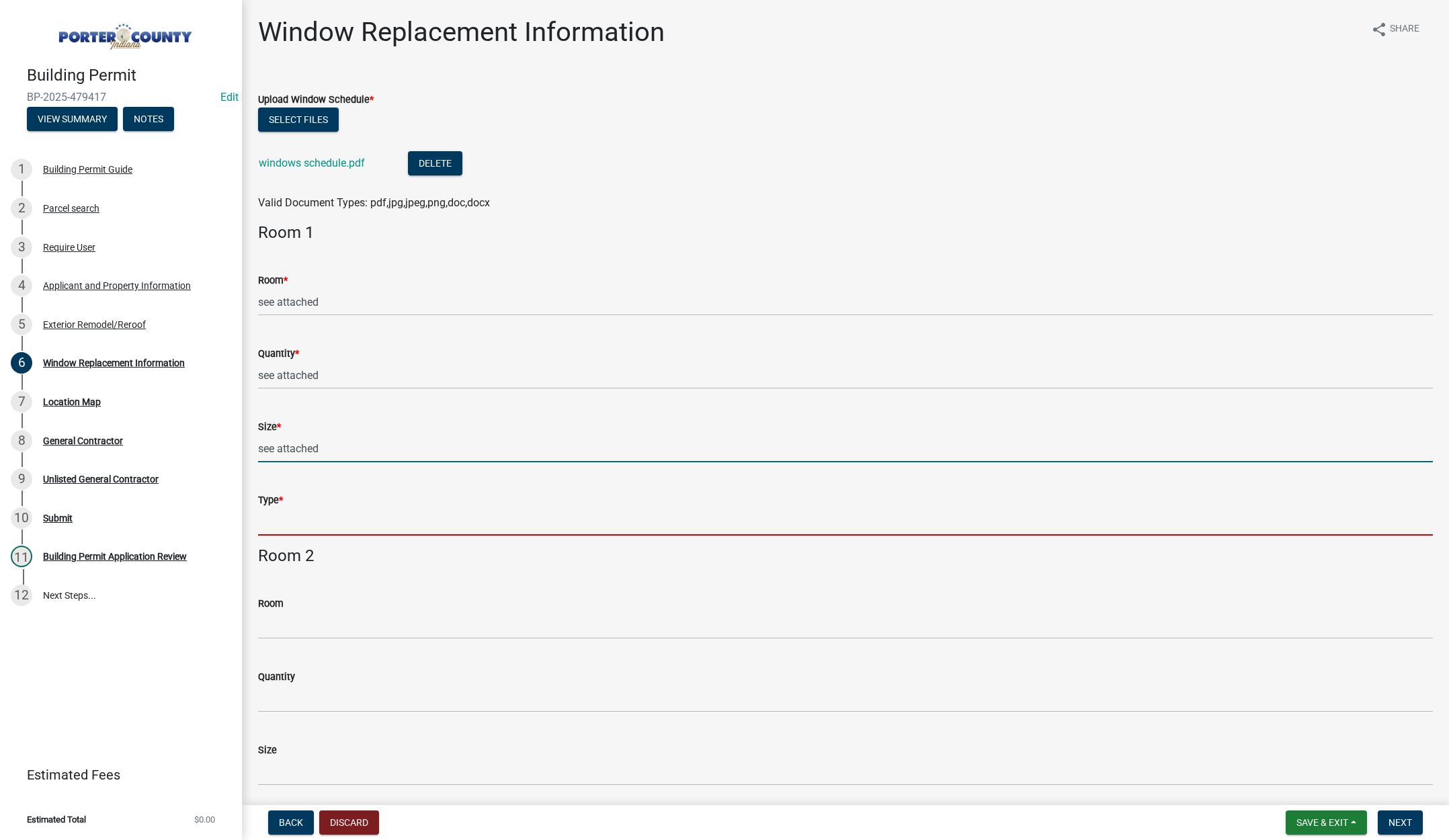
drag, startPoint x: 297, startPoint y: 523, endPoint x: 312, endPoint y: 522, distance: 15.0
click at [297, 523] on input "Type *" at bounding box center [846, 522] width 1175 height 27
type input "see attached"
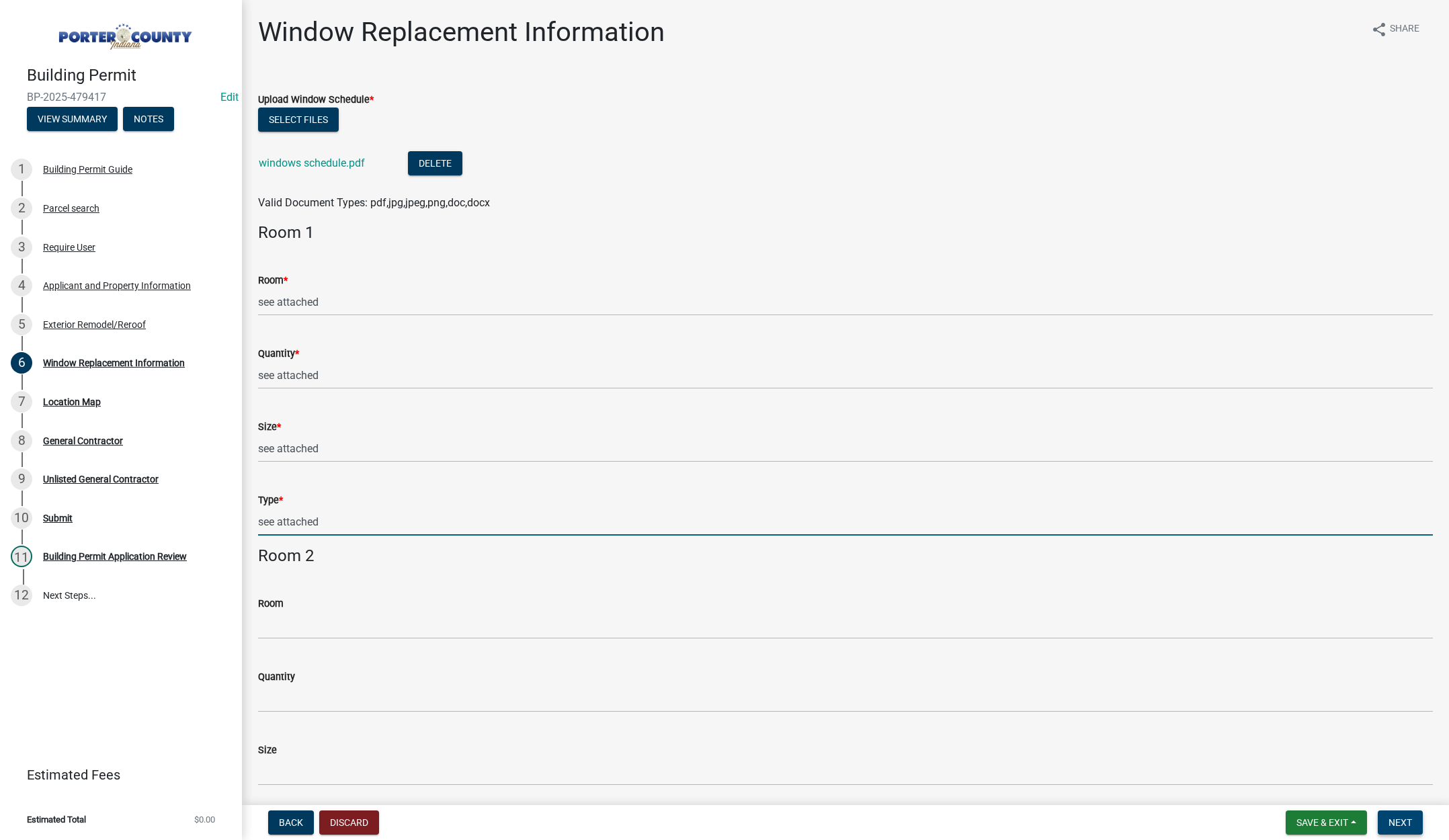
click at [1395, 814] on button "Next" at bounding box center [1400, 823] width 45 height 24
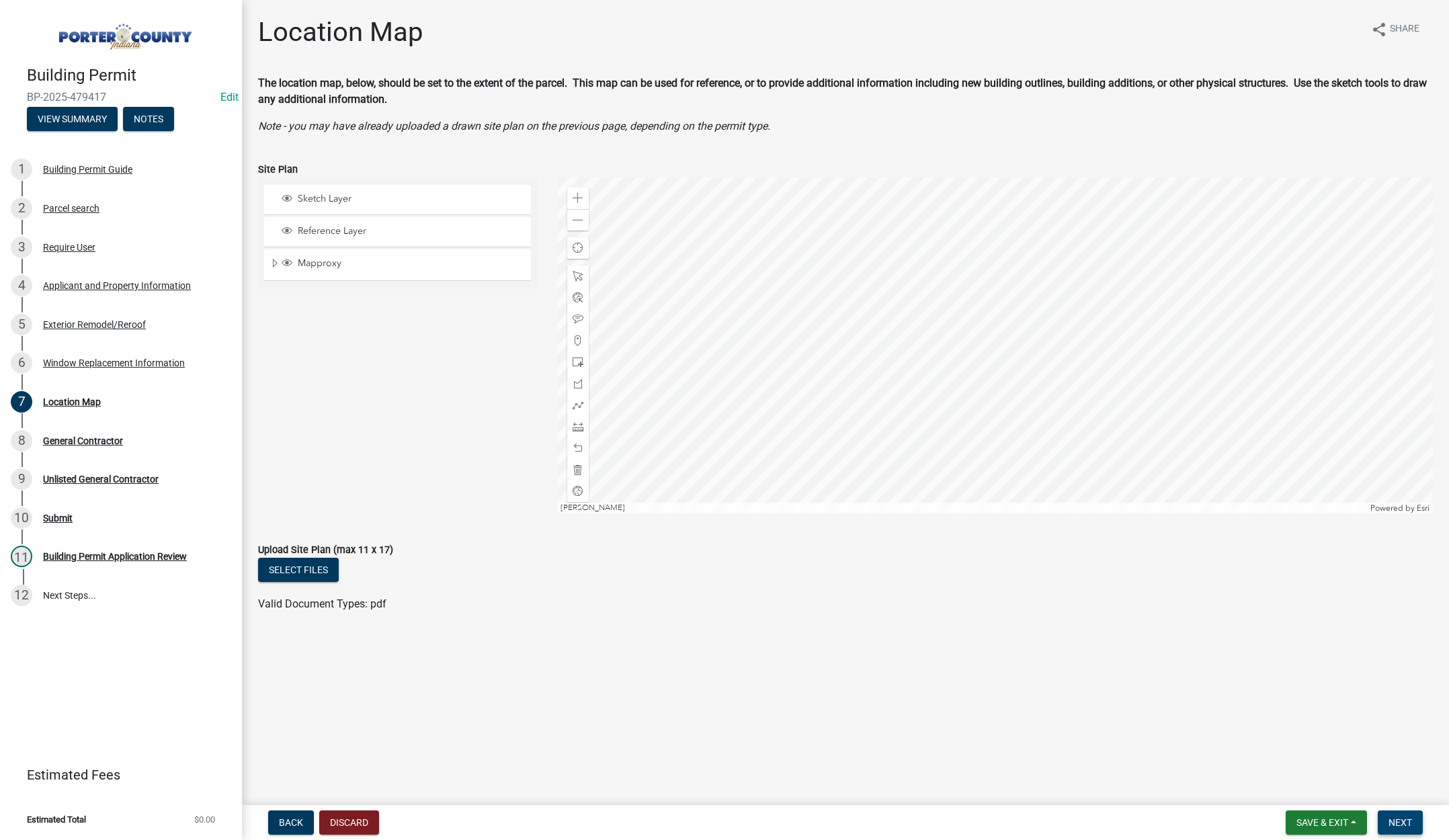
click at [1401, 821] on span "Next" at bounding box center [1401, 823] width 24 height 11
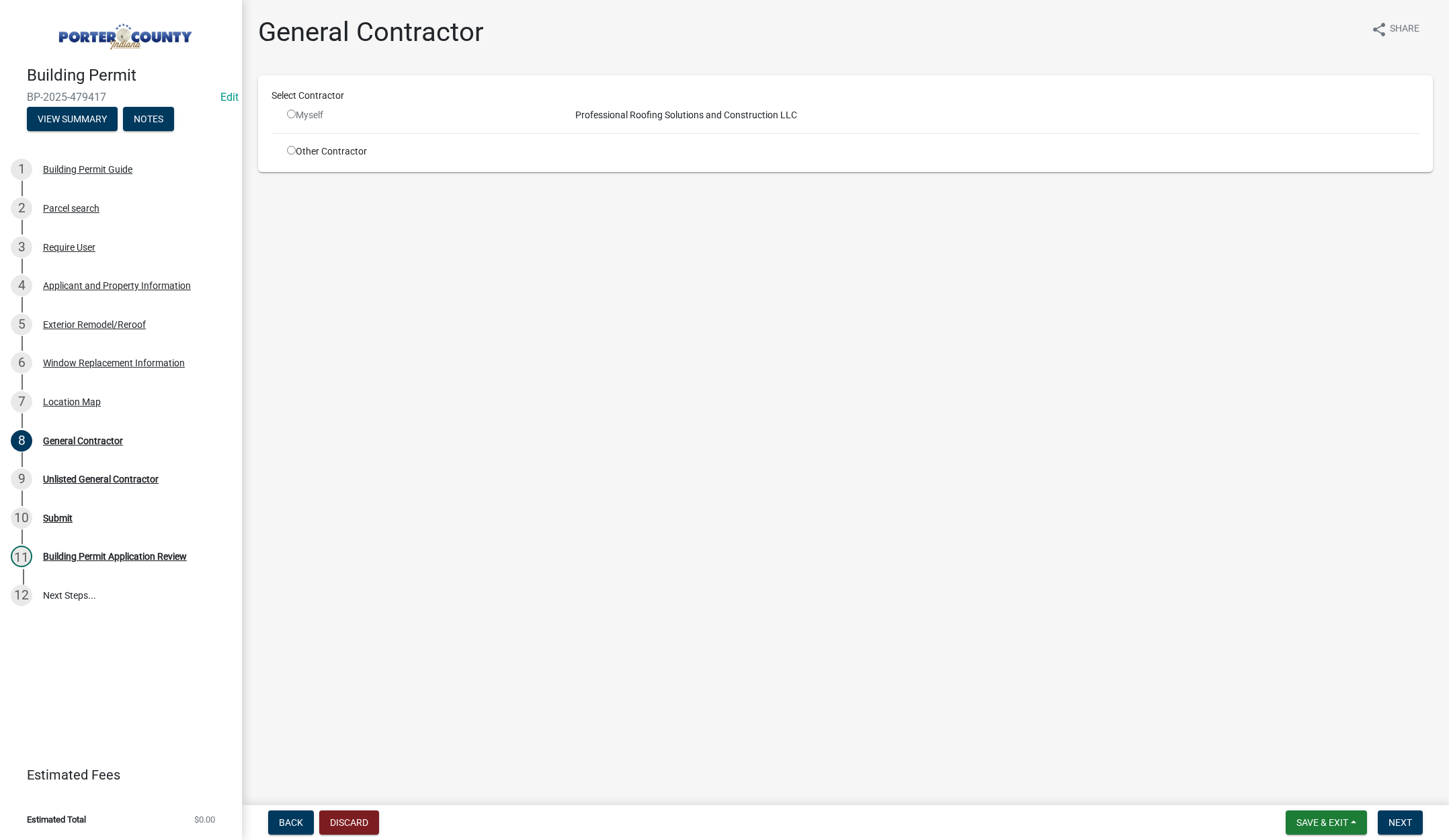
click at [291, 148] on input "radio" at bounding box center [292, 150] width 9 height 9
radio input "true"
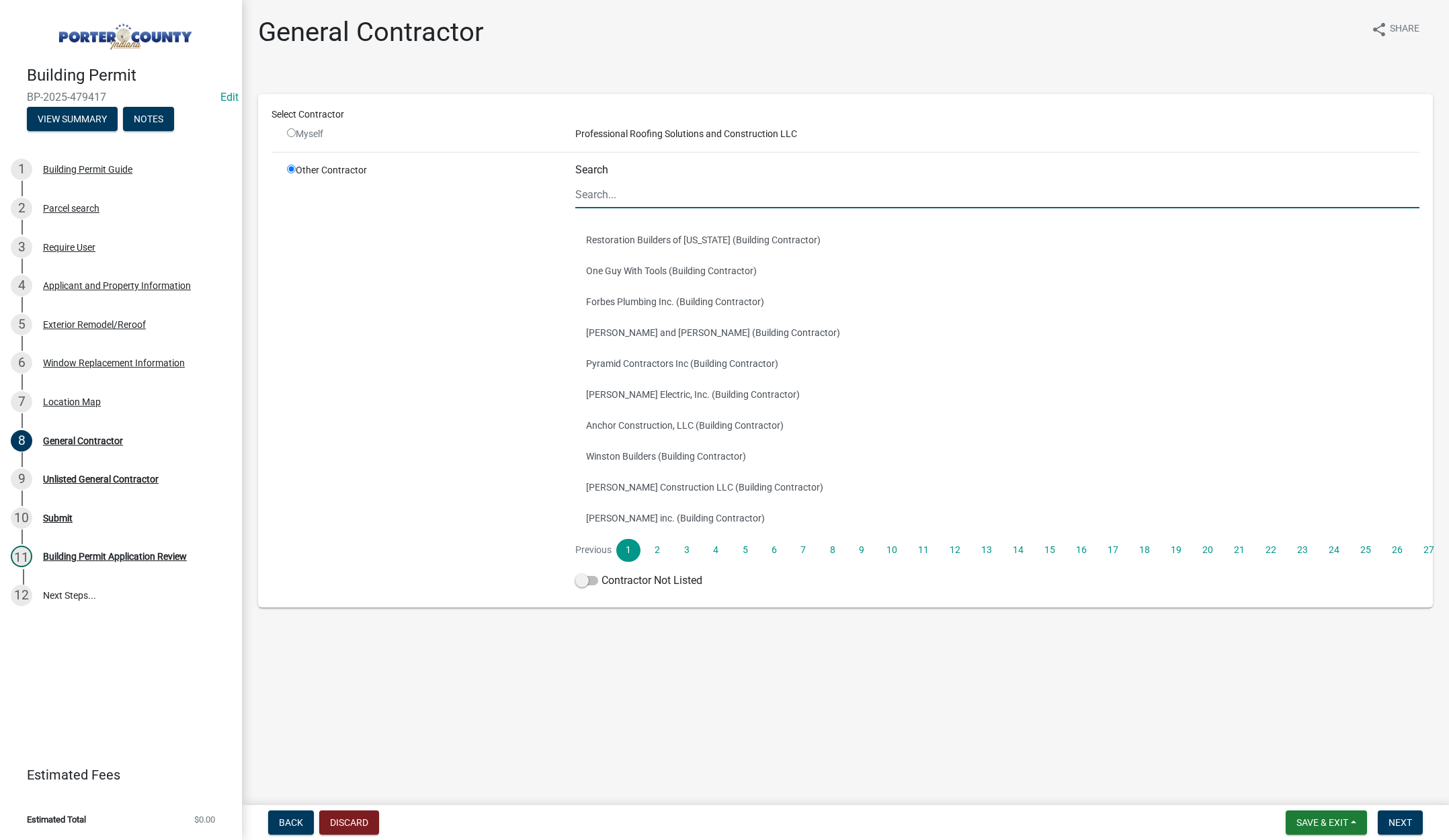
click at [627, 182] on input "Search" at bounding box center [998, 194] width 844 height 27
type input "terry"
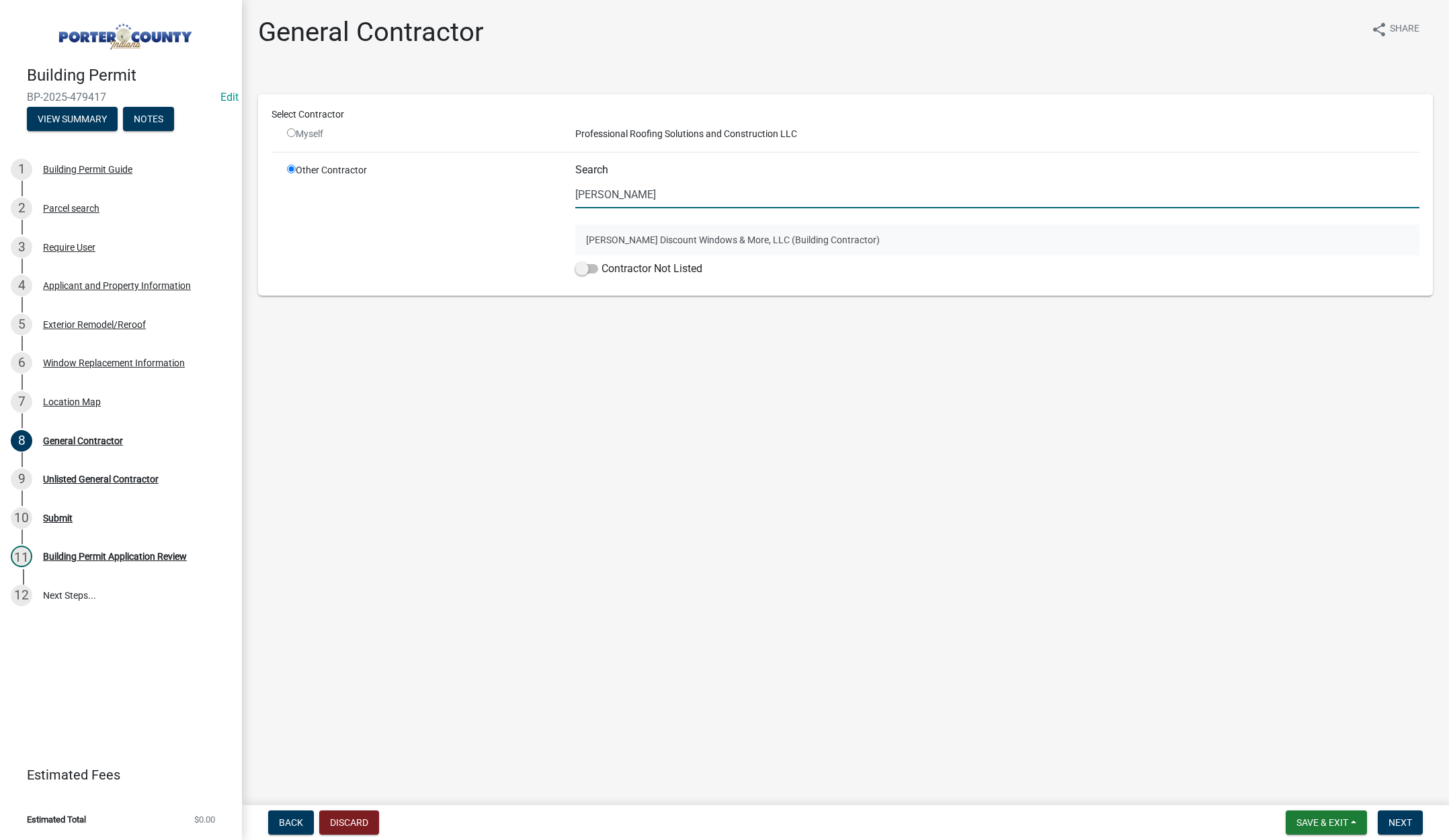
click at [640, 234] on button "Terry's Discount Windows & More, LLC (Building Contractor)" at bounding box center [998, 240] width 844 height 31
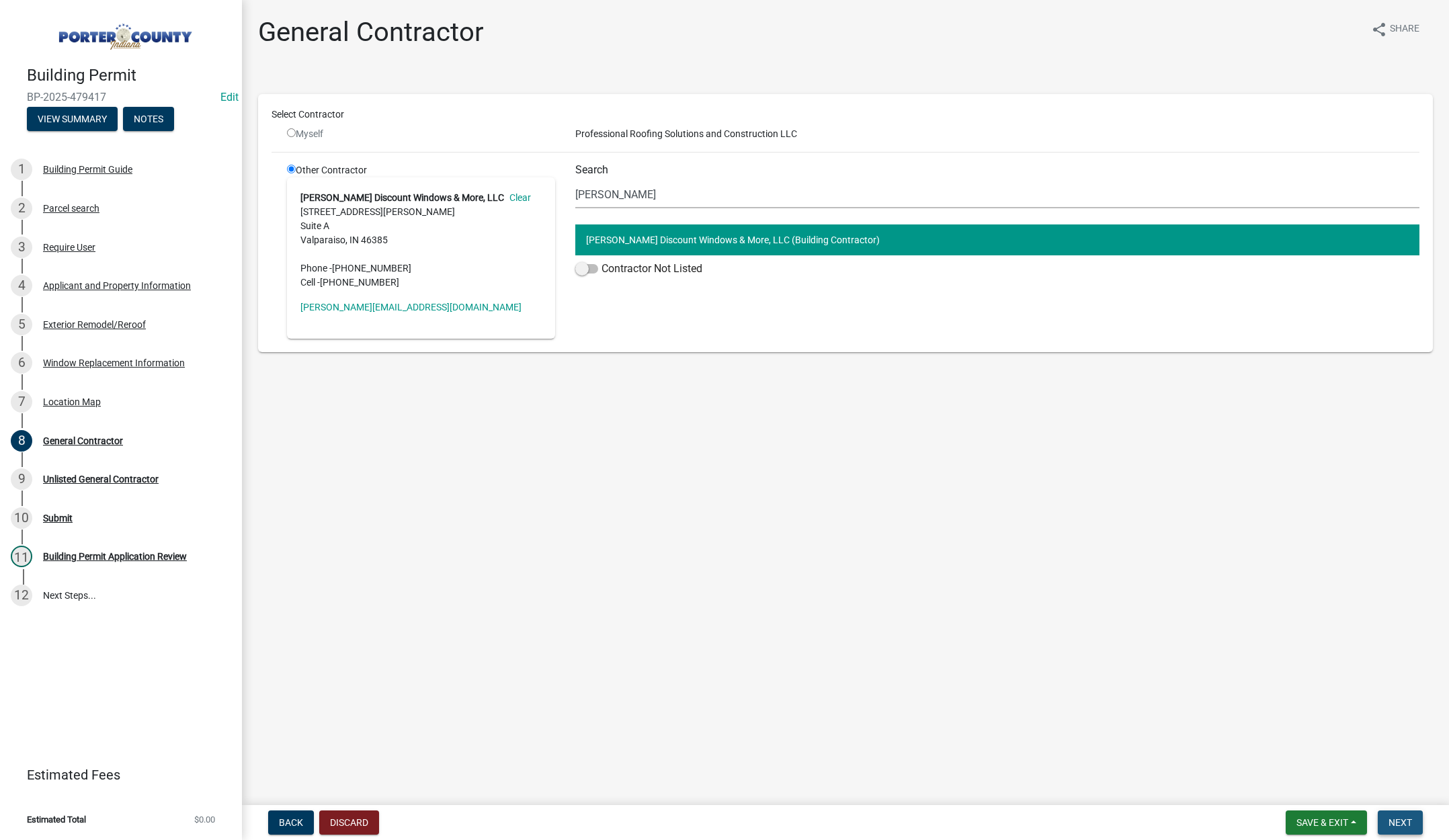
click at [1406, 823] on span "Next" at bounding box center [1401, 823] width 24 height 11
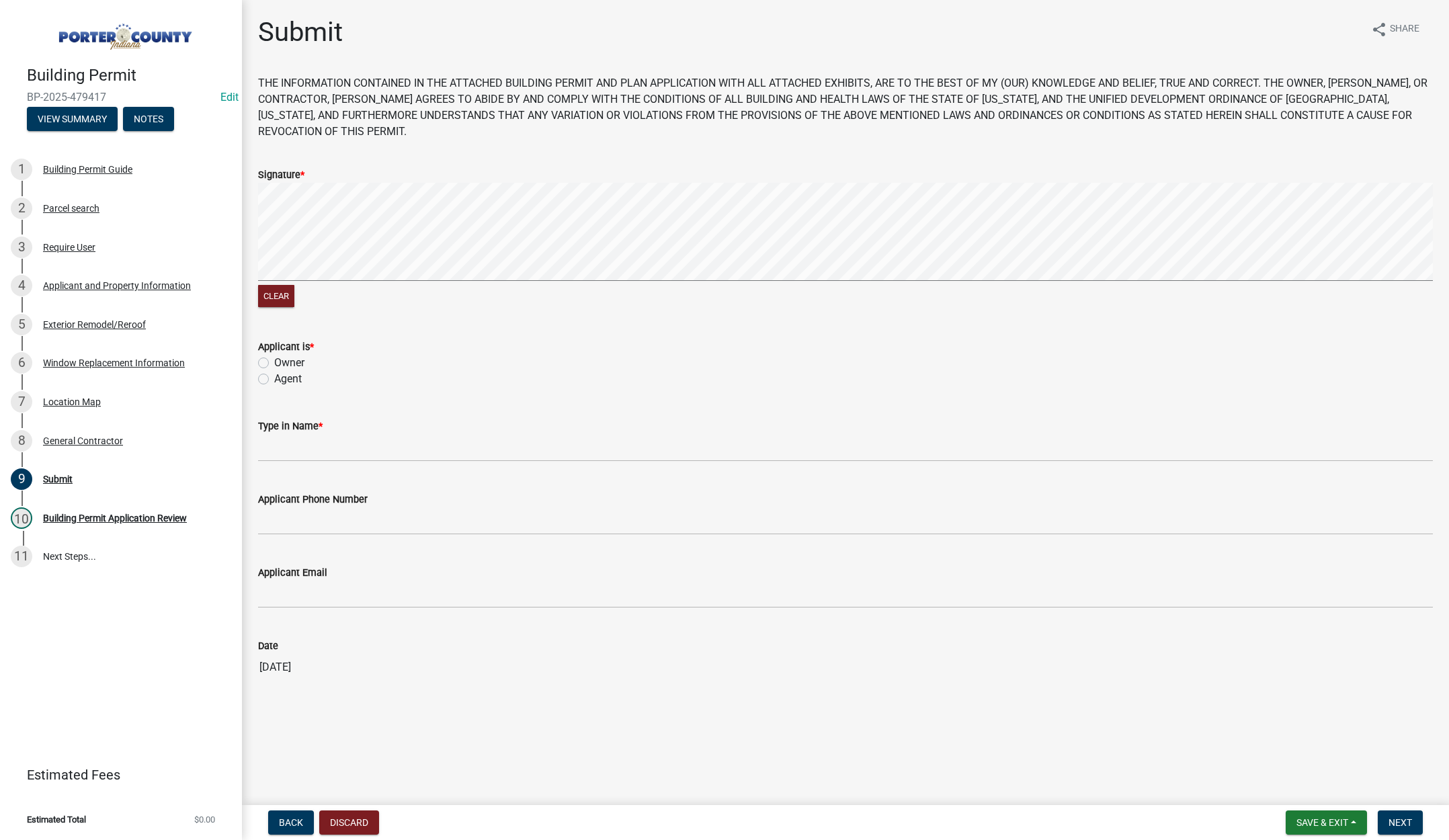
click at [275, 379] on label "Agent" at bounding box center [288, 379] width 27 height 16
click at [275, 379] on input "Agent" at bounding box center [279, 375] width 9 height 9
radio input "true"
drag, startPoint x: 281, startPoint y: 439, endPoint x: 321, endPoint y: 466, distance: 48.3
click at [281, 439] on input "Type in Name *" at bounding box center [846, 448] width 1175 height 27
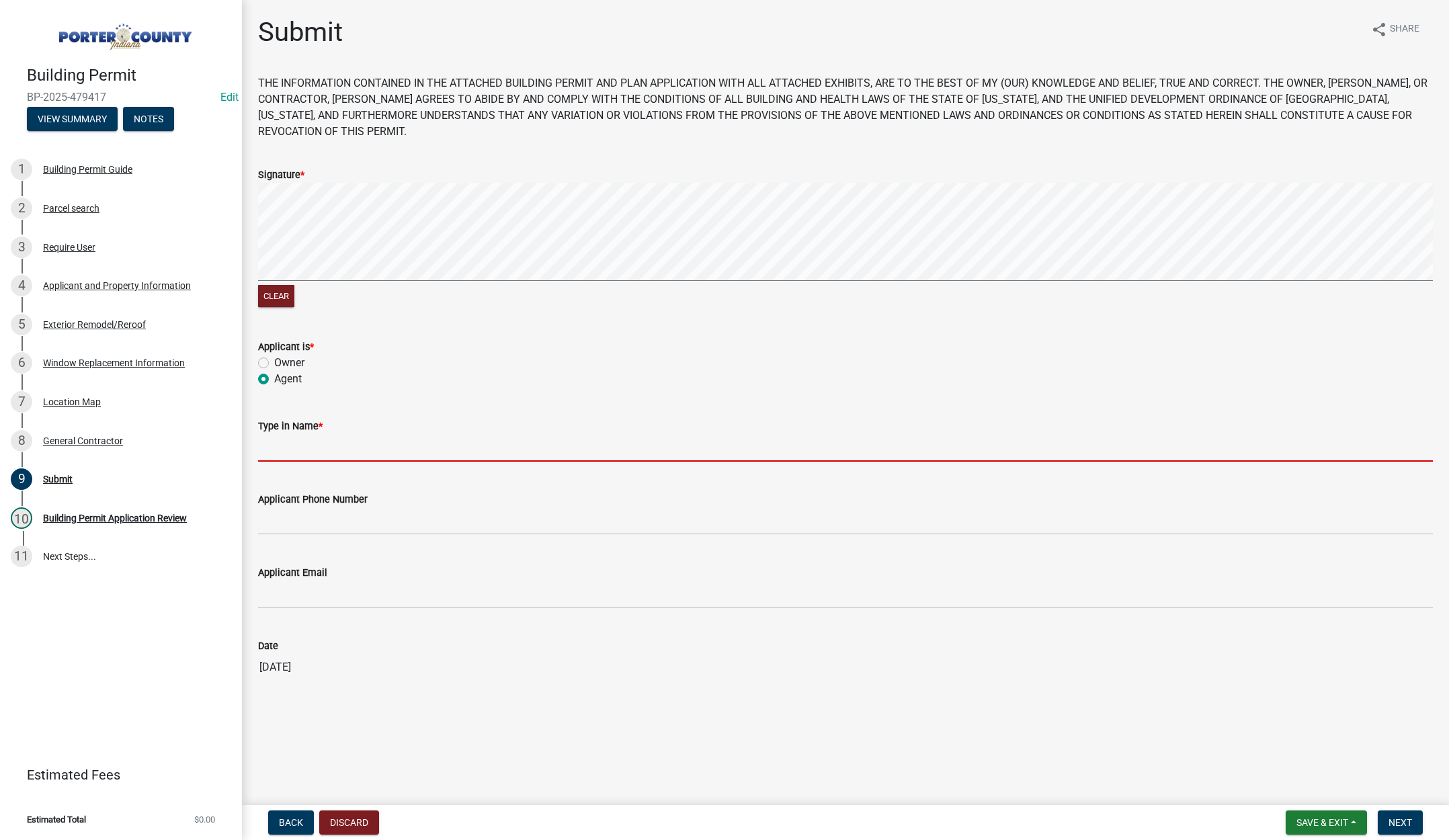
type input "Tami Evans"
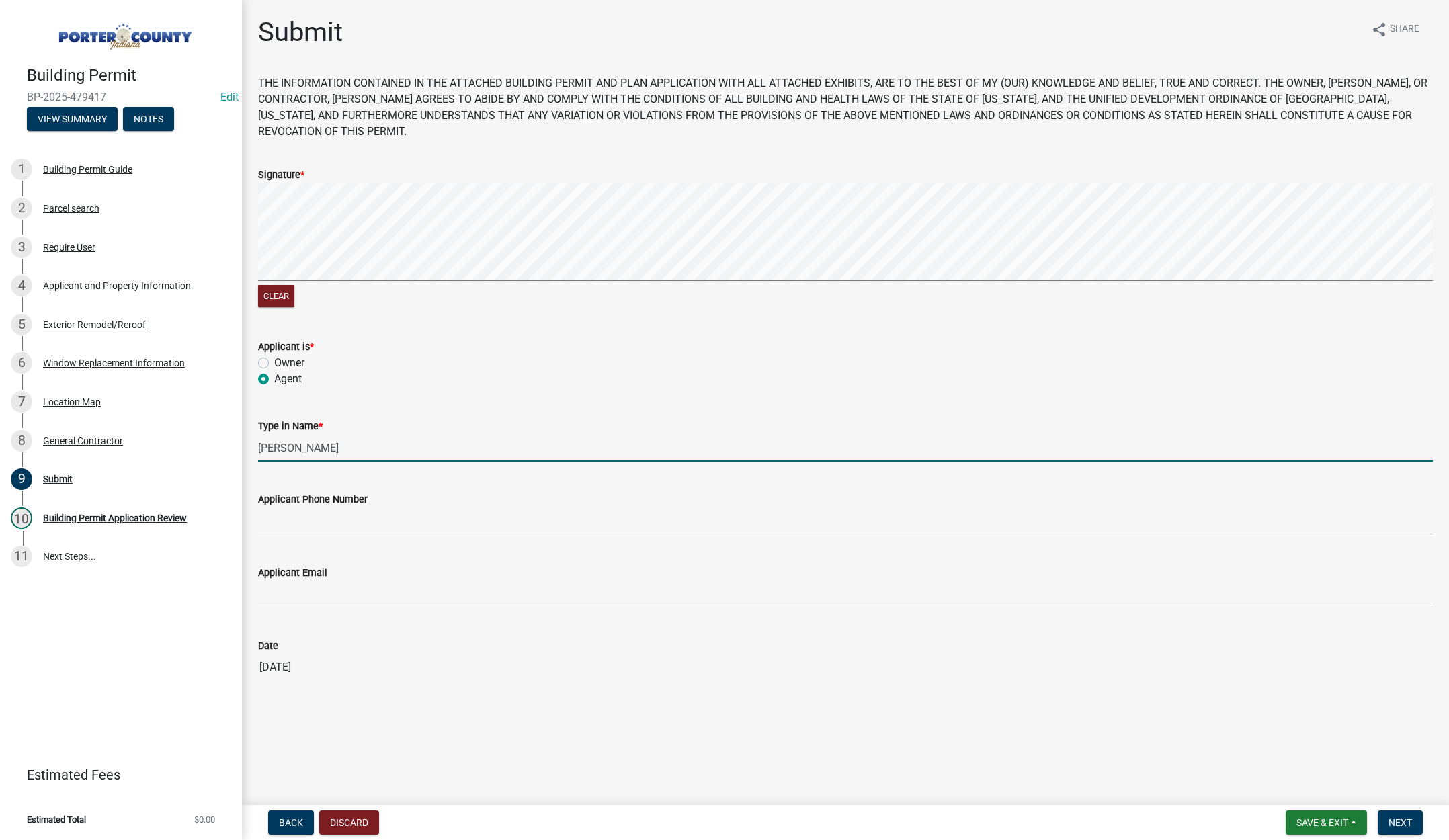
type input "2193093058"
click at [359, 448] on input "Tami Evans" at bounding box center [846, 448] width 1175 height 27
click at [359, 447] on input "Tami Evans" at bounding box center [846, 448] width 1175 height 27
type input "lisa"
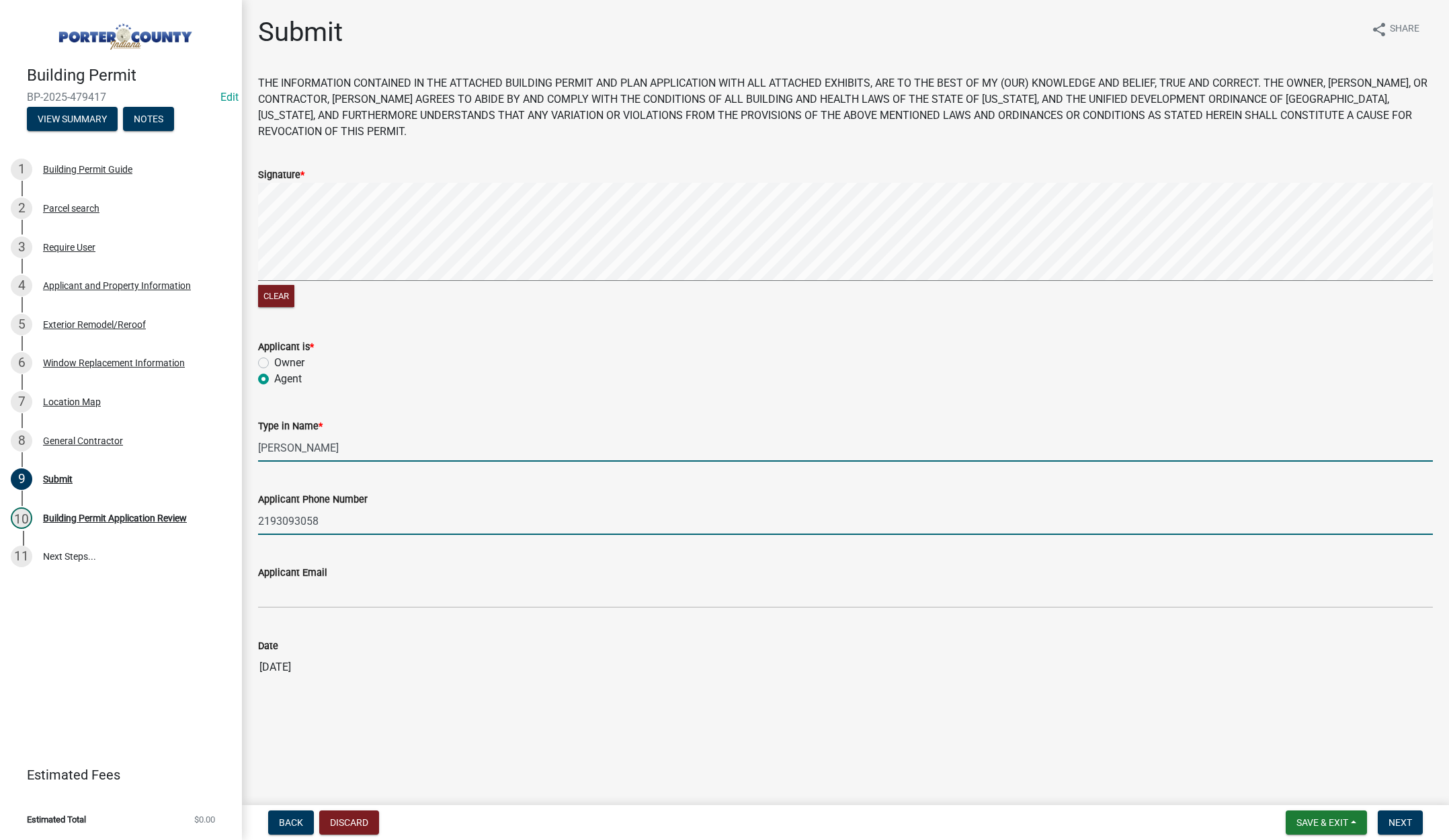
click at [360, 526] on input "2193093058" at bounding box center [846, 521] width 1175 height 27
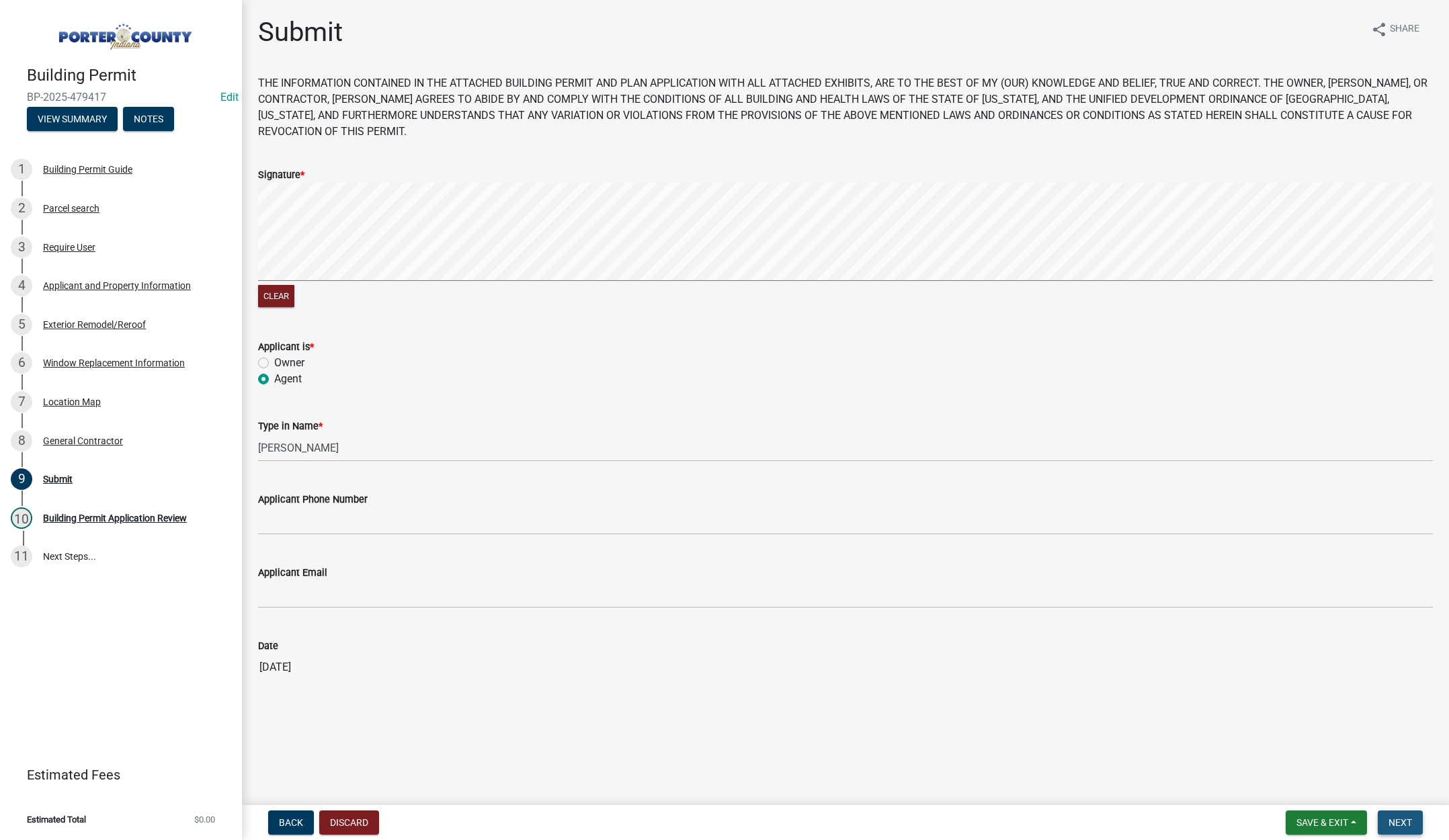
click at [1401, 820] on span "Next" at bounding box center [1401, 823] width 24 height 11
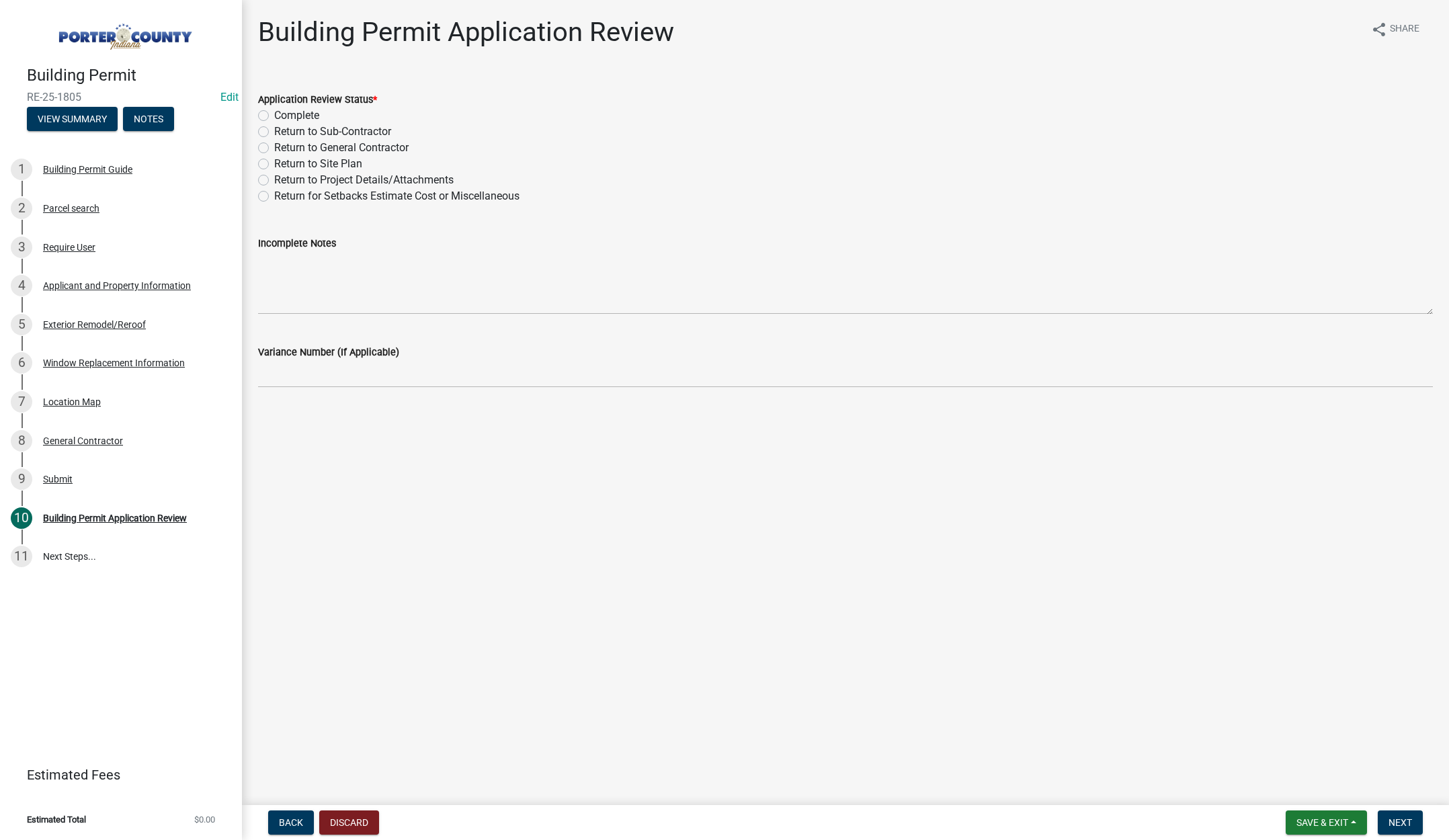
click at [275, 113] on label "Complete" at bounding box center [297, 115] width 45 height 16
click at [275, 113] on input "Complete" at bounding box center [279, 112] width 9 height 9
radio input "true"
click at [1404, 820] on span "Next" at bounding box center [1401, 823] width 24 height 11
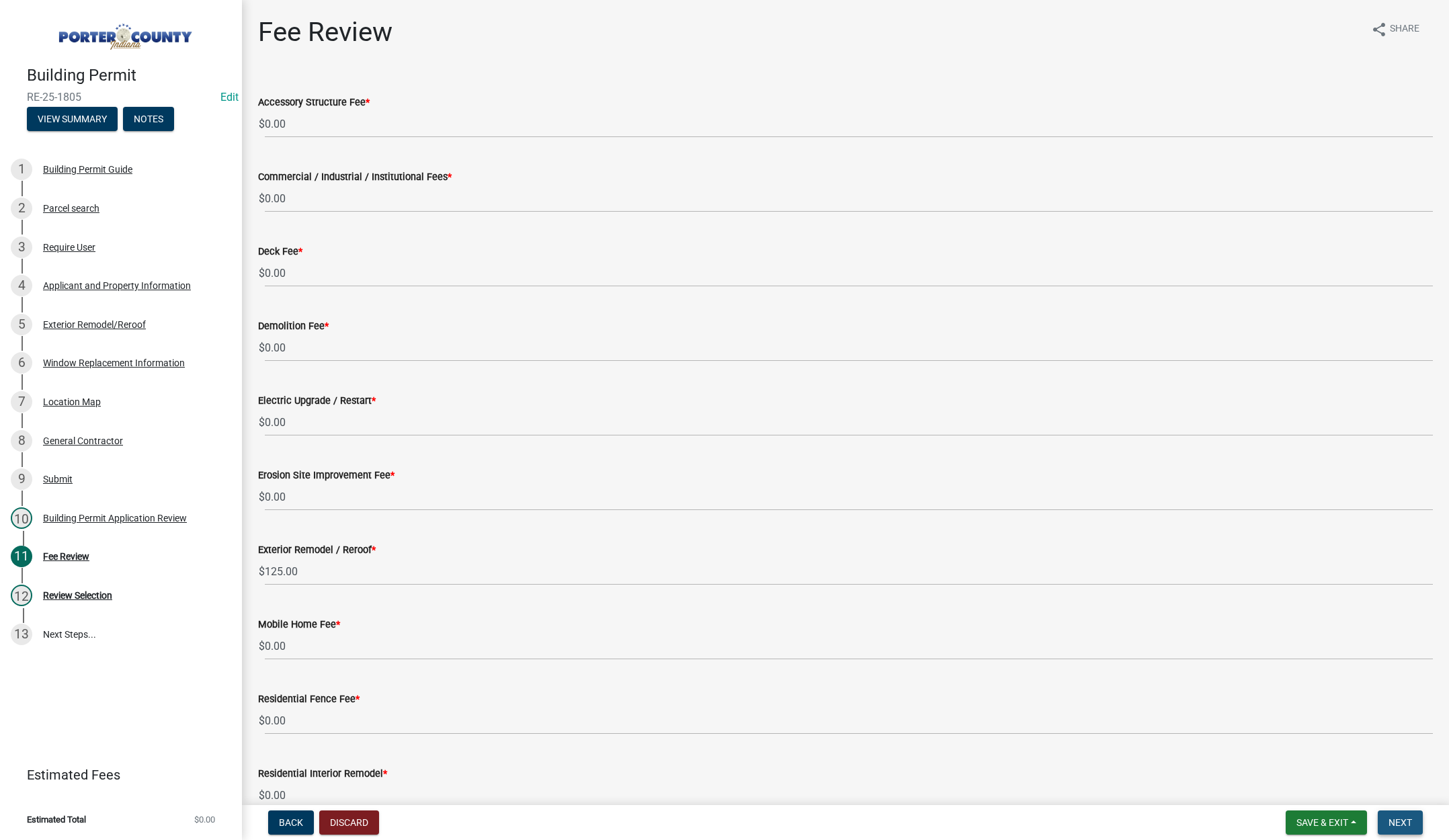
click at [1390, 818] on span "Next" at bounding box center [1401, 823] width 24 height 11
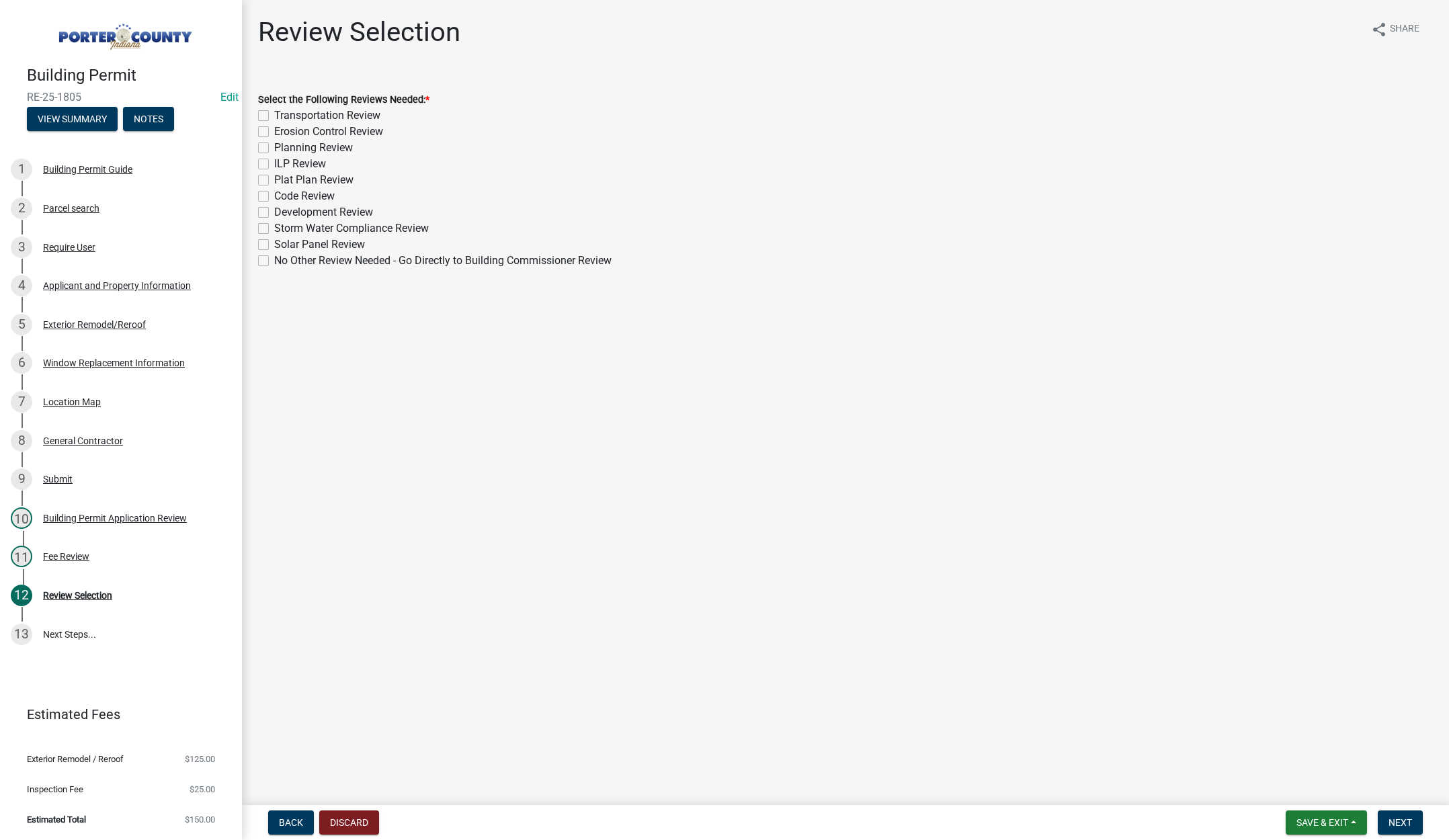
click at [275, 258] on label "No Other Review Needed - Go Directly to Building Commissioner Review" at bounding box center [443, 260] width 338 height 16
click at [275, 258] on input "No Other Review Needed - Go Directly to Building Commissioner Review" at bounding box center [279, 257] width 9 height 9
checkbox input "true"
checkbox input "false"
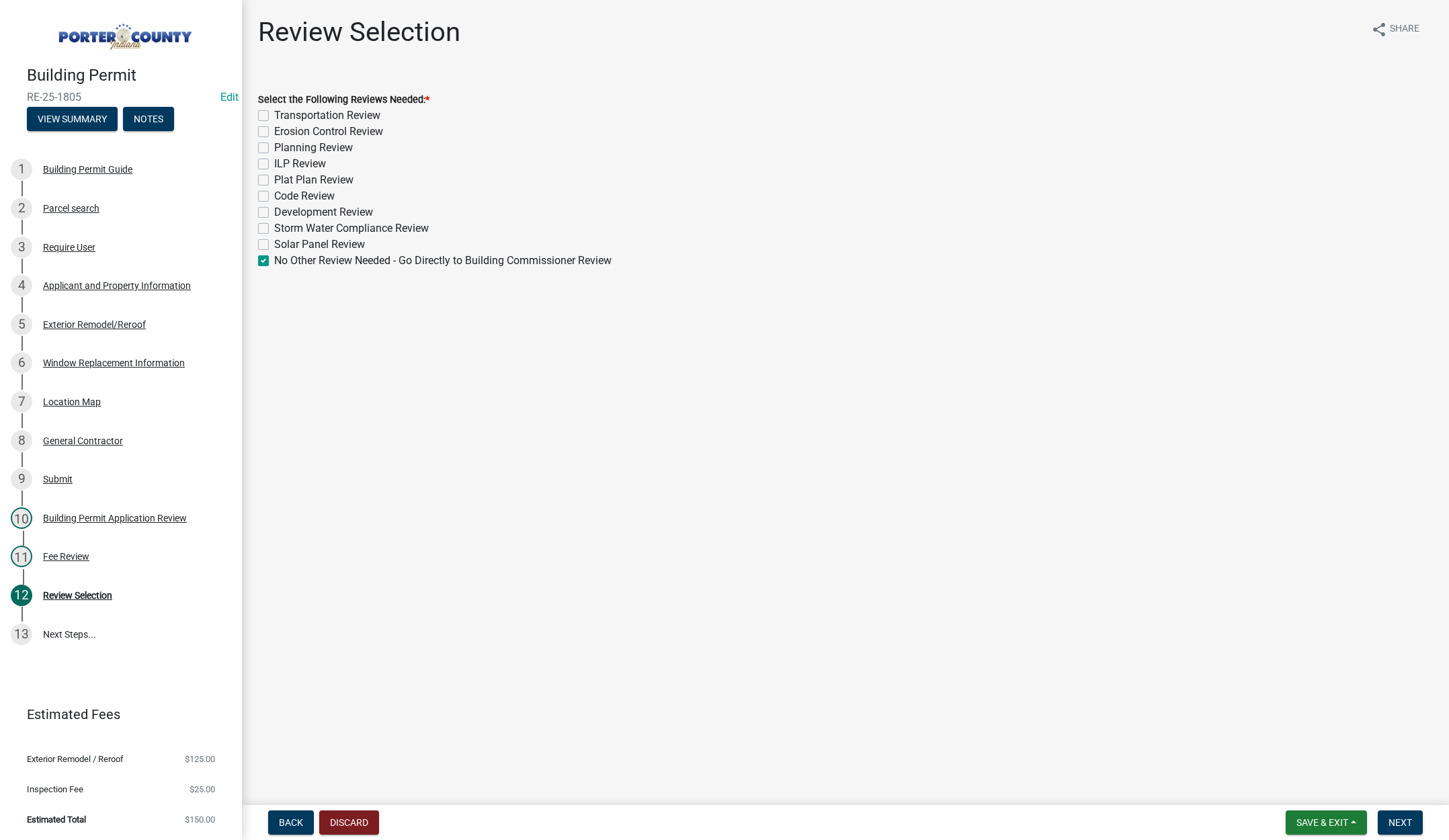
checkbox input "false"
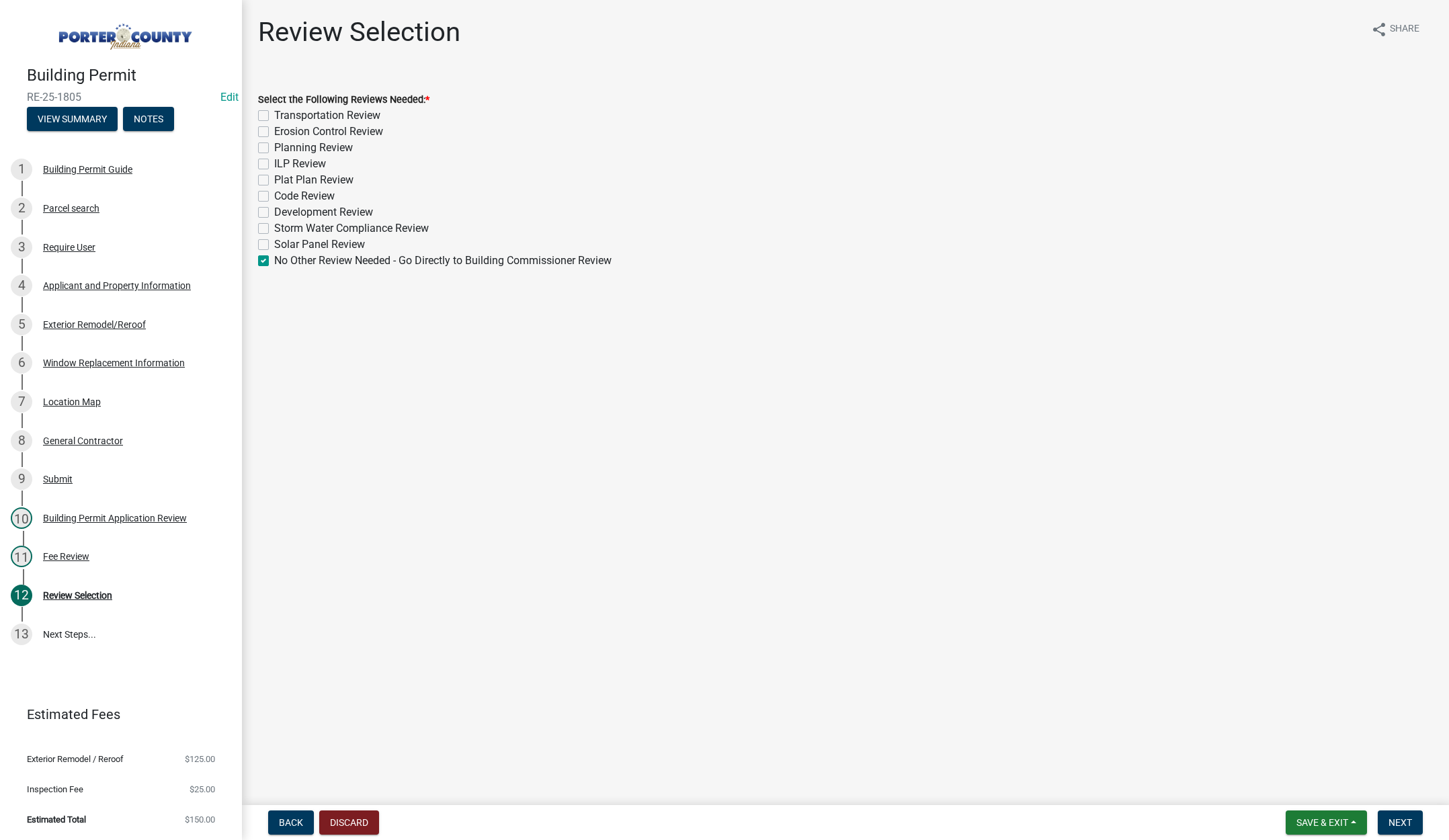
checkbox input "false"
checkbox input "true"
click at [1405, 818] on span "Next" at bounding box center [1401, 823] width 24 height 11
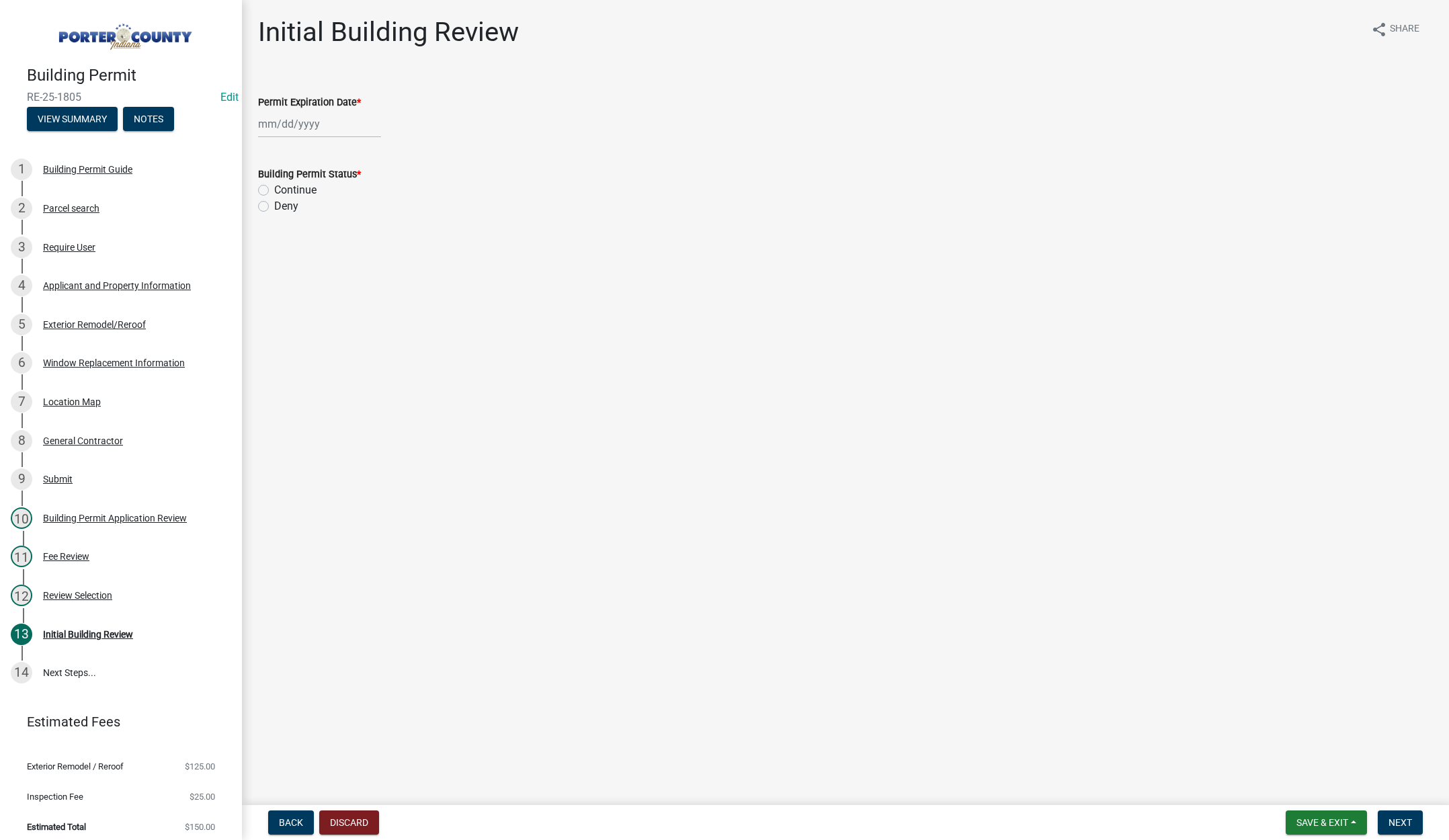
click at [332, 127] on div at bounding box center [320, 124] width 123 height 27
select select "9"
drag, startPoint x: 374, startPoint y: 154, endPoint x: 377, endPoint y: 160, distance: 6.7
click at [374, 154] on select "1525 1526 1527 1528 1529 1530 1531 1532 1533 1534 1535 1536 1537 1538 1539 1540…" at bounding box center [363, 153] width 49 height 20
select select "2026"
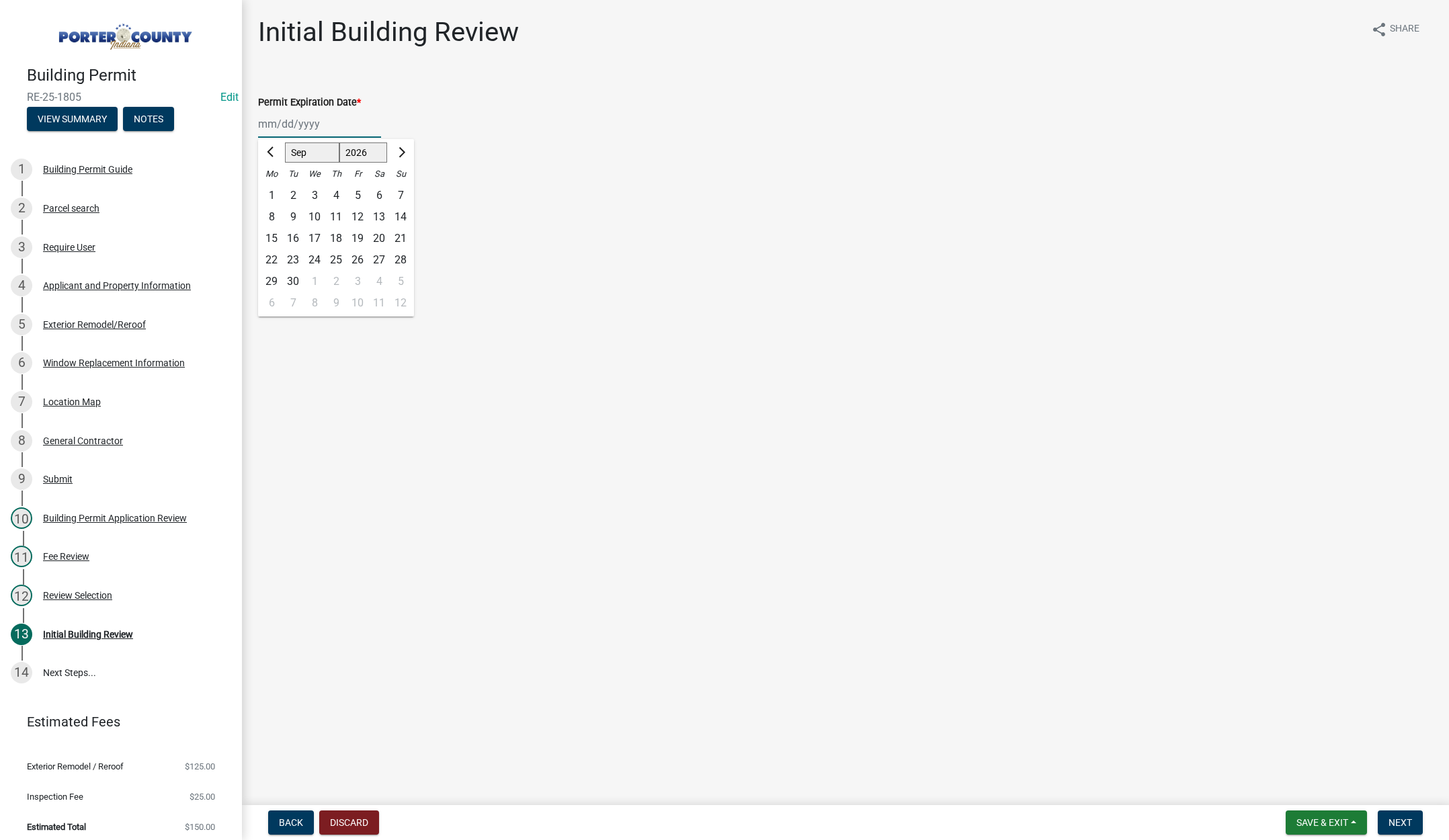
click at [339, 142] on select "1525 1526 1527 1528 1529 1530 1531 1532 1533 1534 1535 1536 1537 1538 1539 1540…" at bounding box center [363, 153] width 49 height 20
click at [316, 235] on div "16" at bounding box center [314, 238] width 21 height 21
type input "09/16/2026"
drag, startPoint x: 264, startPoint y: 188, endPoint x: 283, endPoint y: 202, distance: 23.6
click at [275, 188] on label "Continue" at bounding box center [296, 190] width 43 height 16
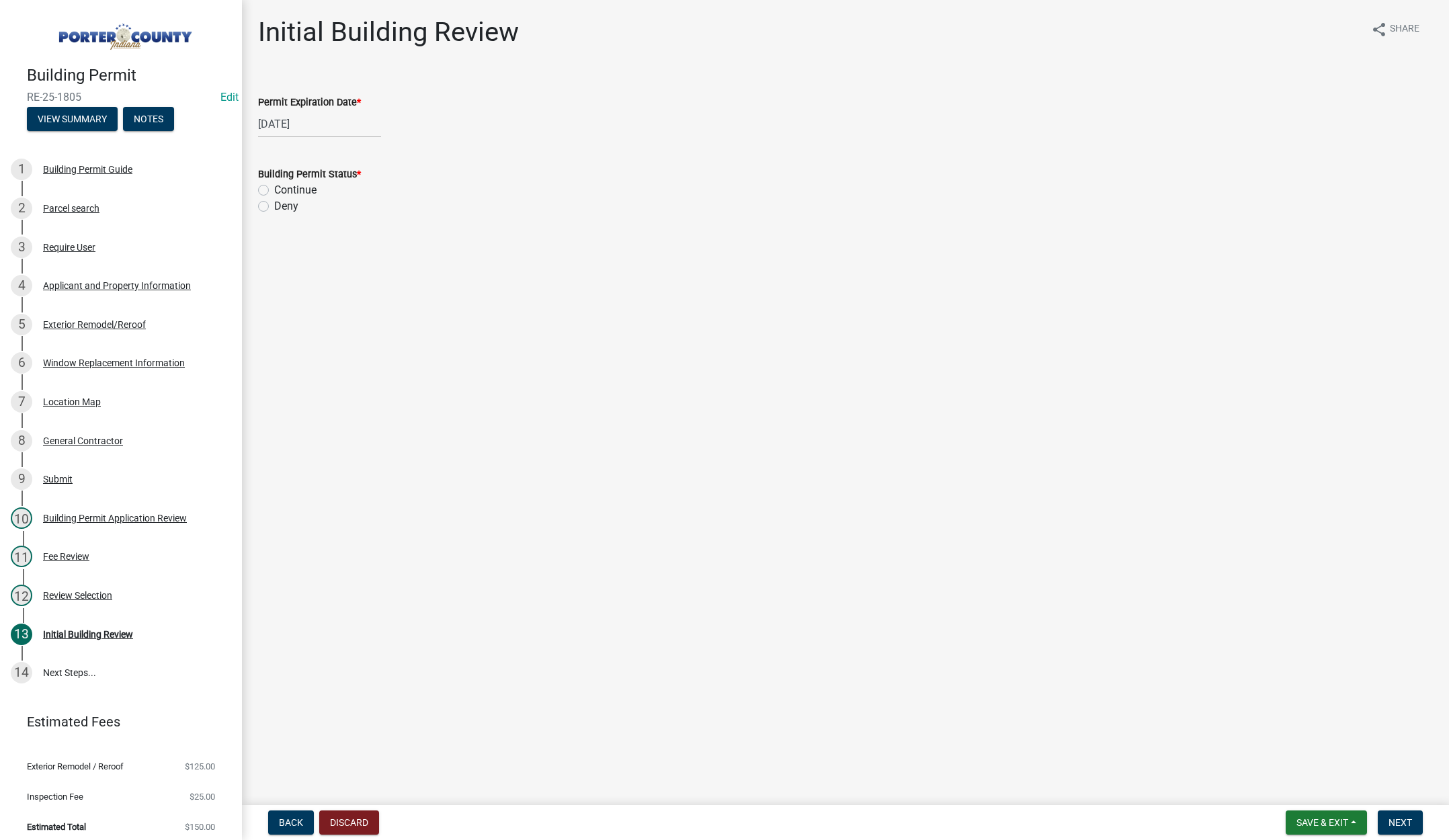
click at [275, 188] on input "Continue" at bounding box center [279, 187] width 9 height 9
radio input "true"
click at [1412, 821] on span "Next" at bounding box center [1401, 823] width 24 height 11
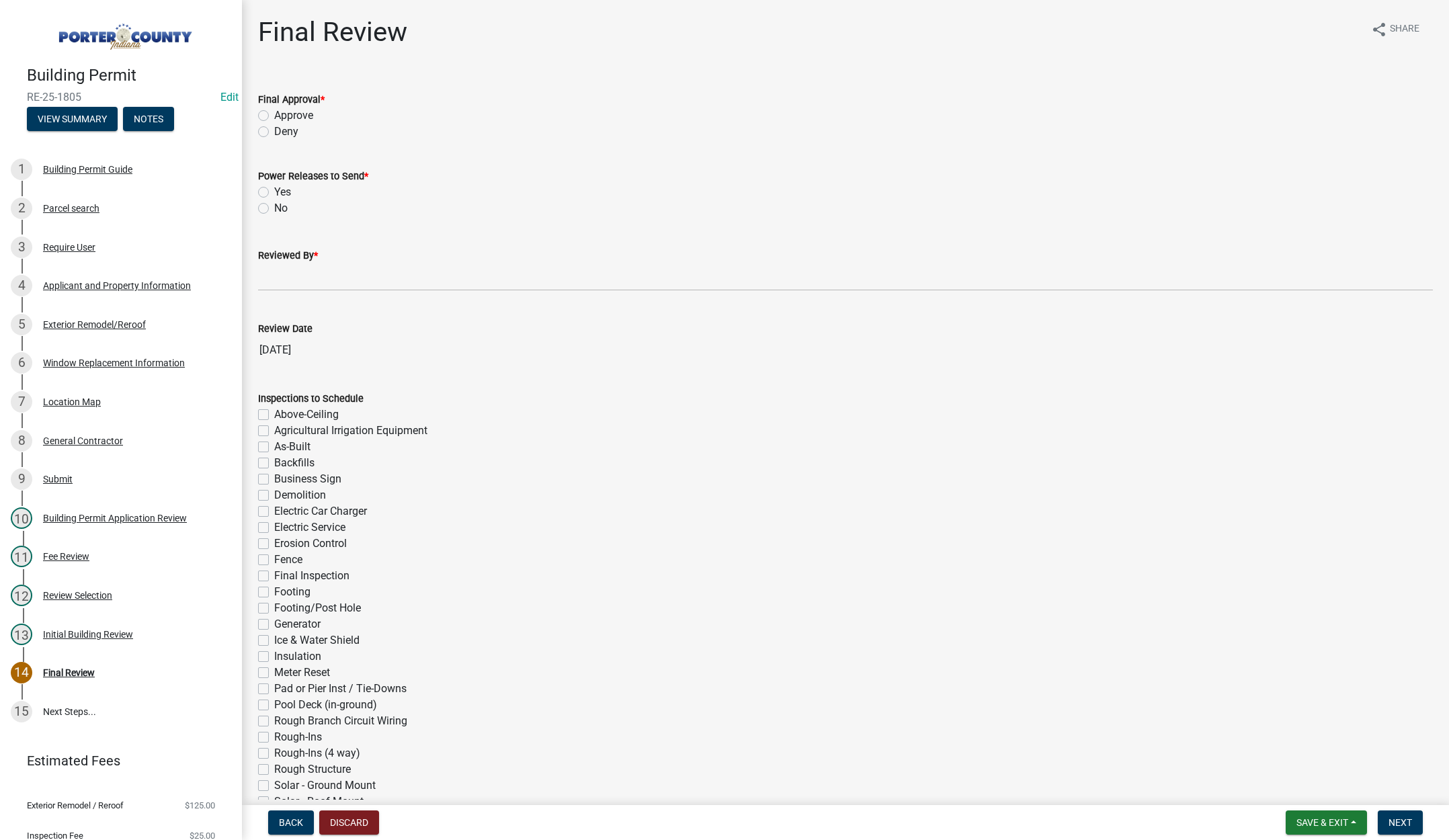
click at [275, 113] on label "Approve" at bounding box center [294, 115] width 39 height 16
click at [275, 113] on input "Approve" at bounding box center [279, 112] width 9 height 9
radio input "true"
click at [275, 204] on label "No" at bounding box center [281, 208] width 14 height 16
click at [275, 204] on input "No" at bounding box center [279, 205] width 9 height 9
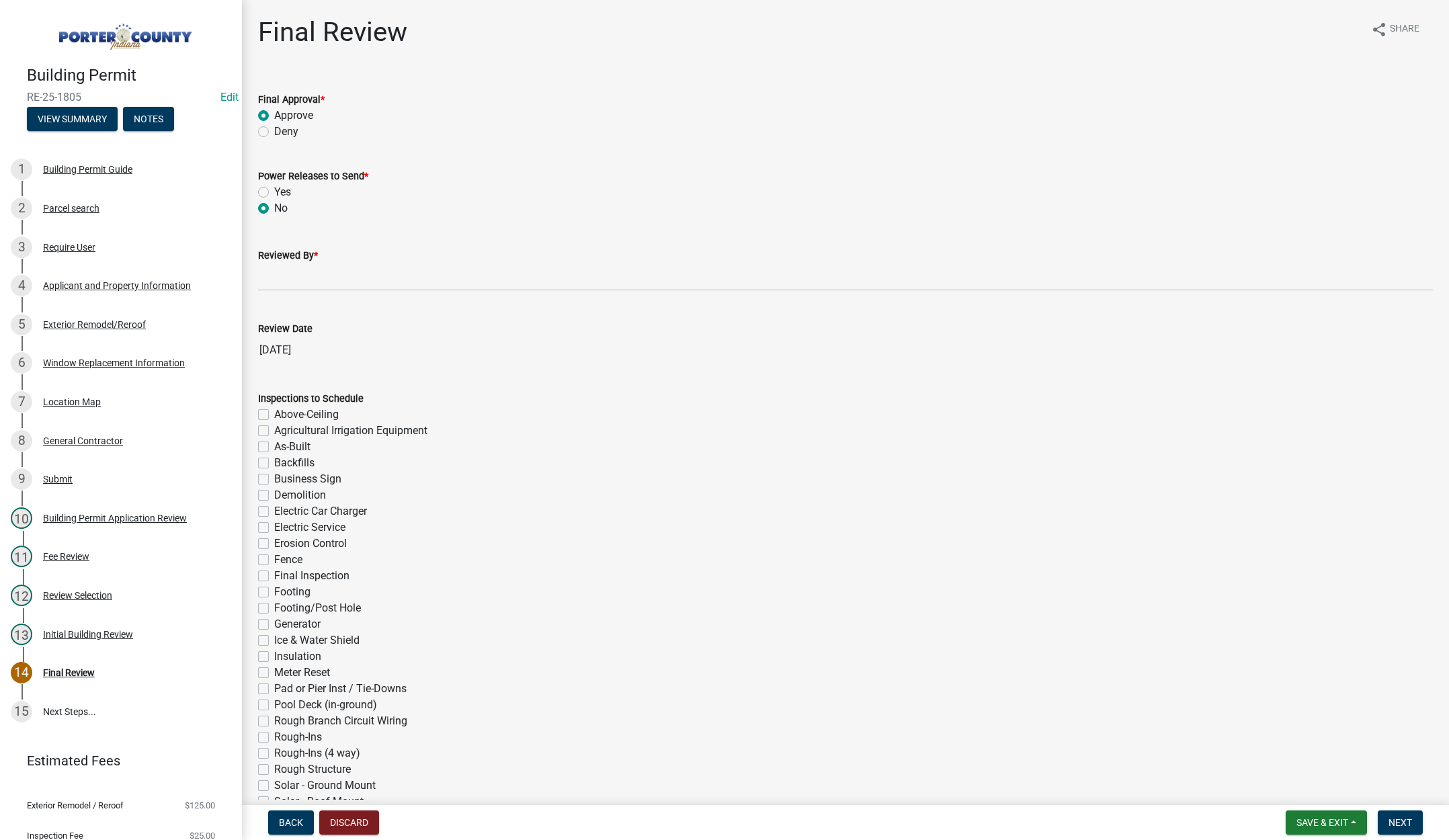
radio input "true"
drag, startPoint x: 270, startPoint y: 284, endPoint x: 291, endPoint y: 287, distance: 21.2
click at [270, 284] on input "Reviewed By *" at bounding box center [846, 277] width 1175 height 27
type input "Tami"
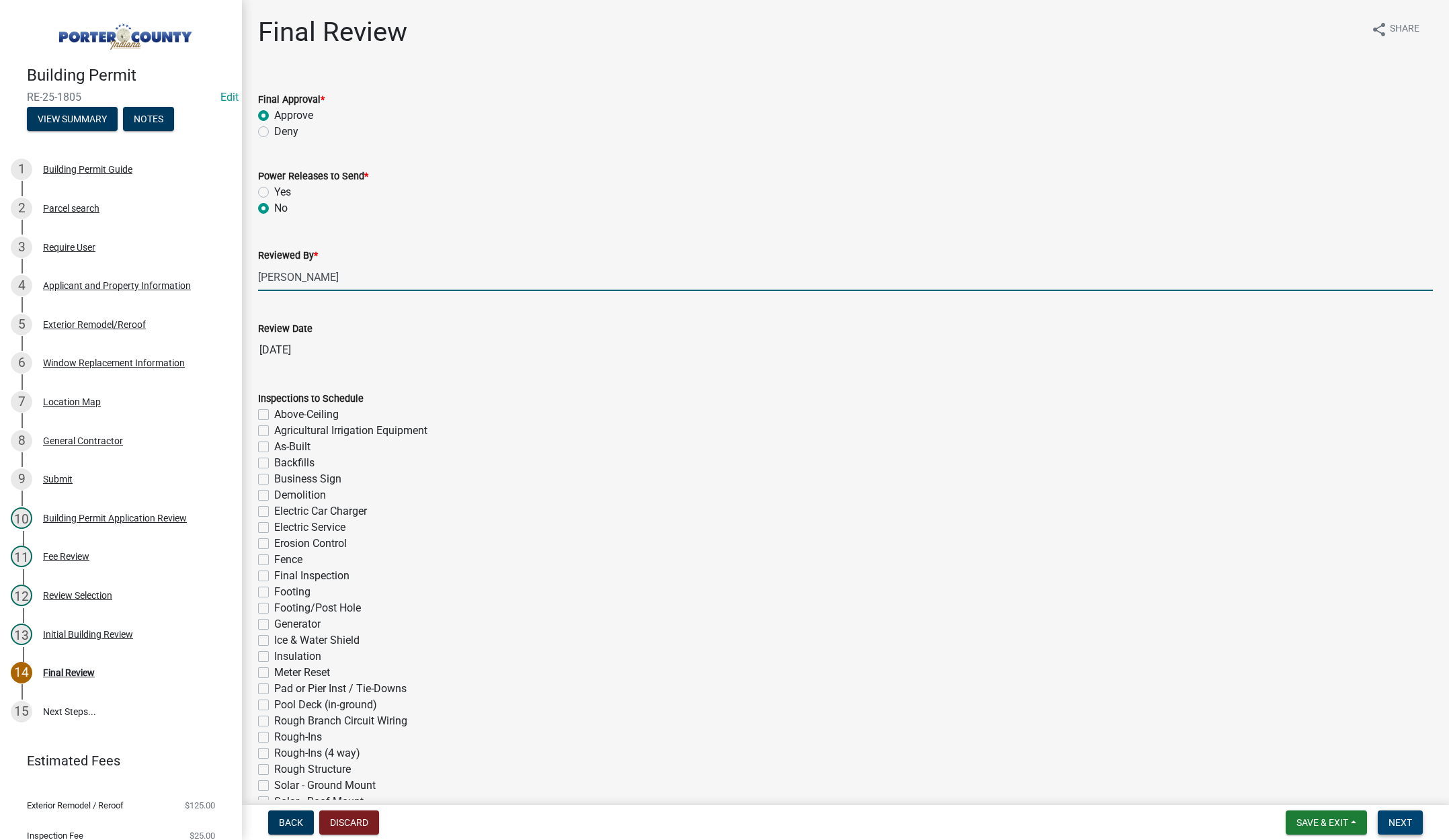
click at [1406, 821] on span "Next" at bounding box center [1401, 823] width 24 height 11
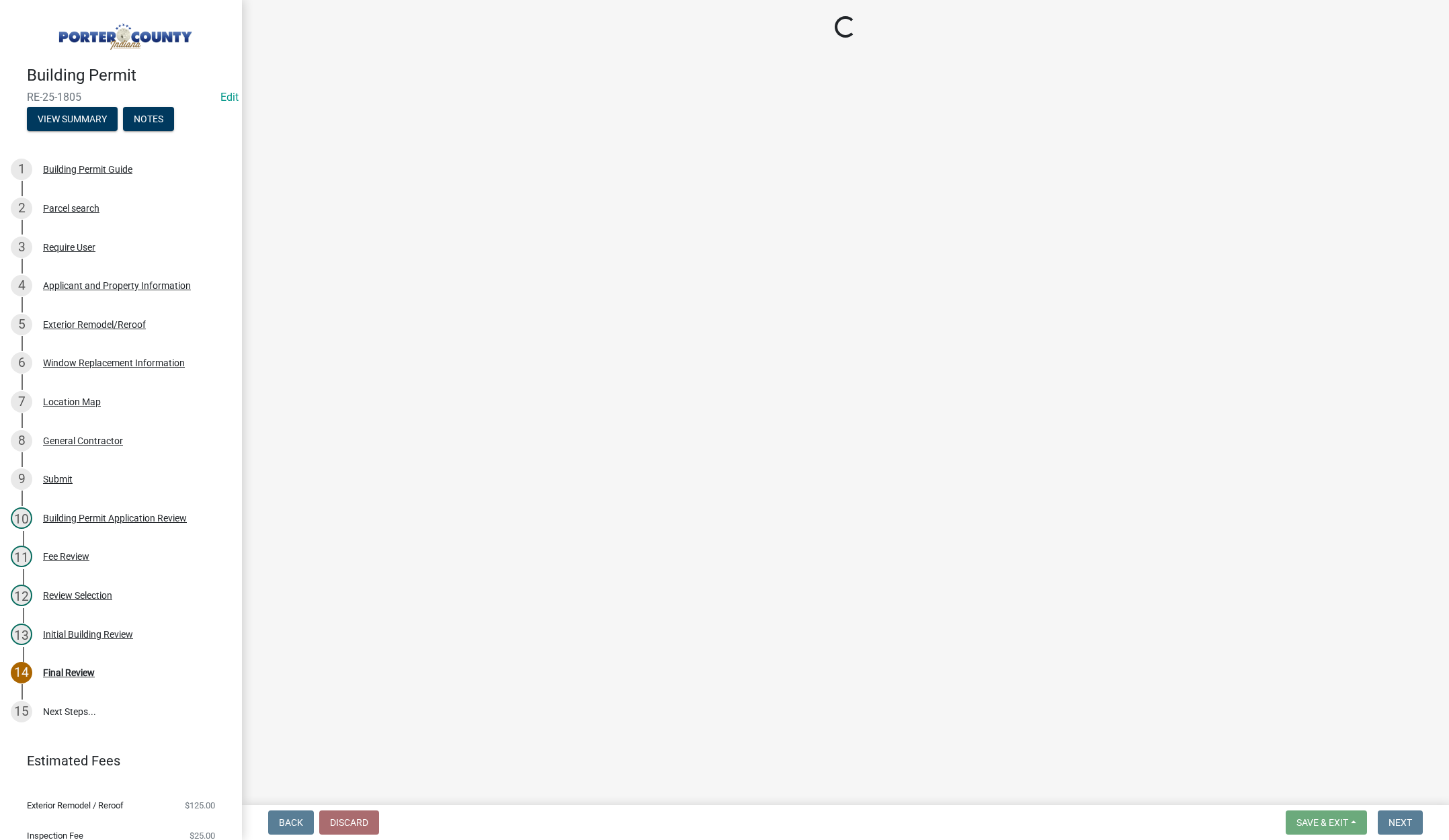
select select "3: 3"
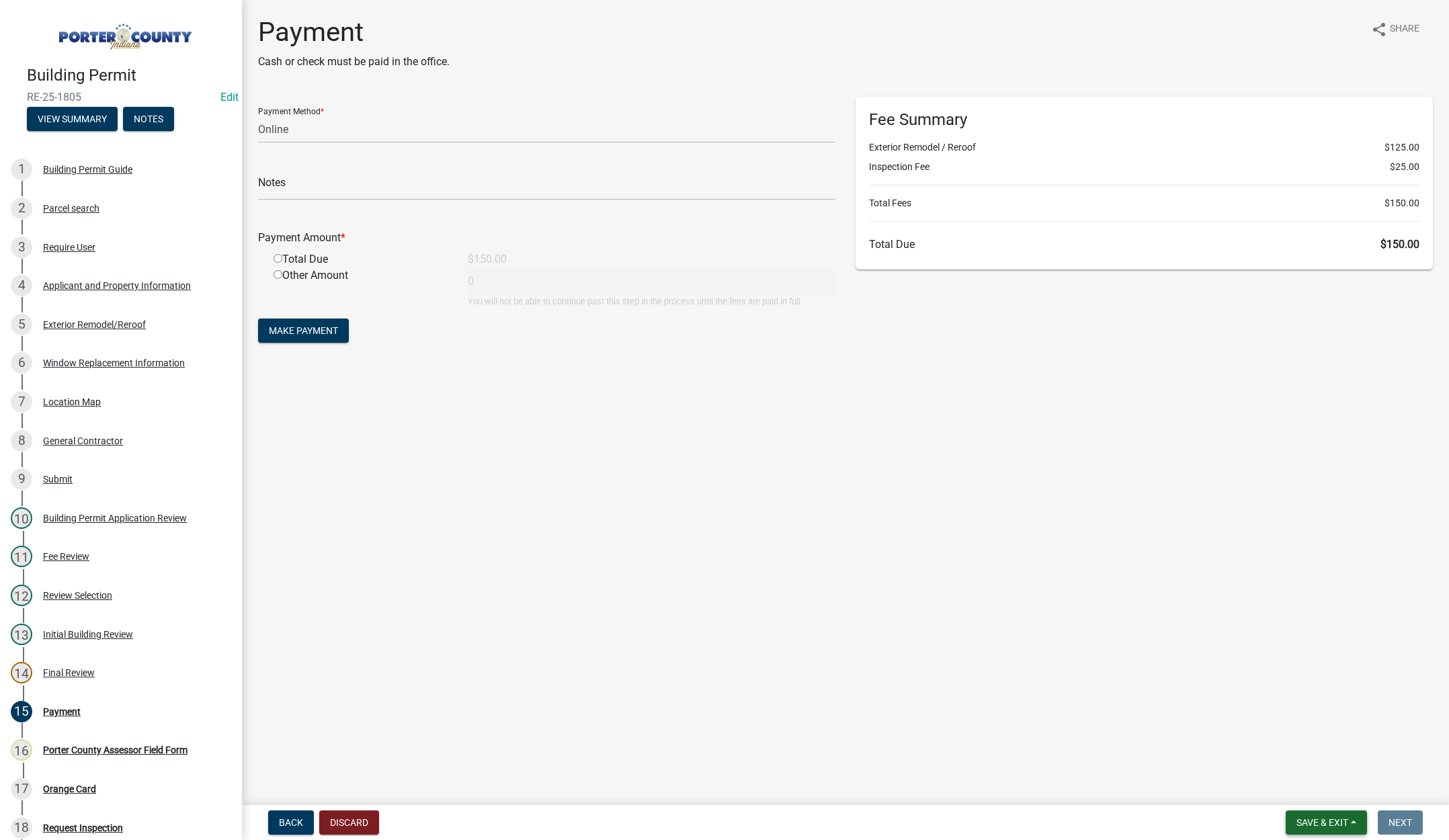
click at [1313, 818] on span "Save & Exit" at bounding box center [1323, 823] width 52 height 11
click at [1315, 798] on button "Save & Exit" at bounding box center [1313, 788] width 107 height 32
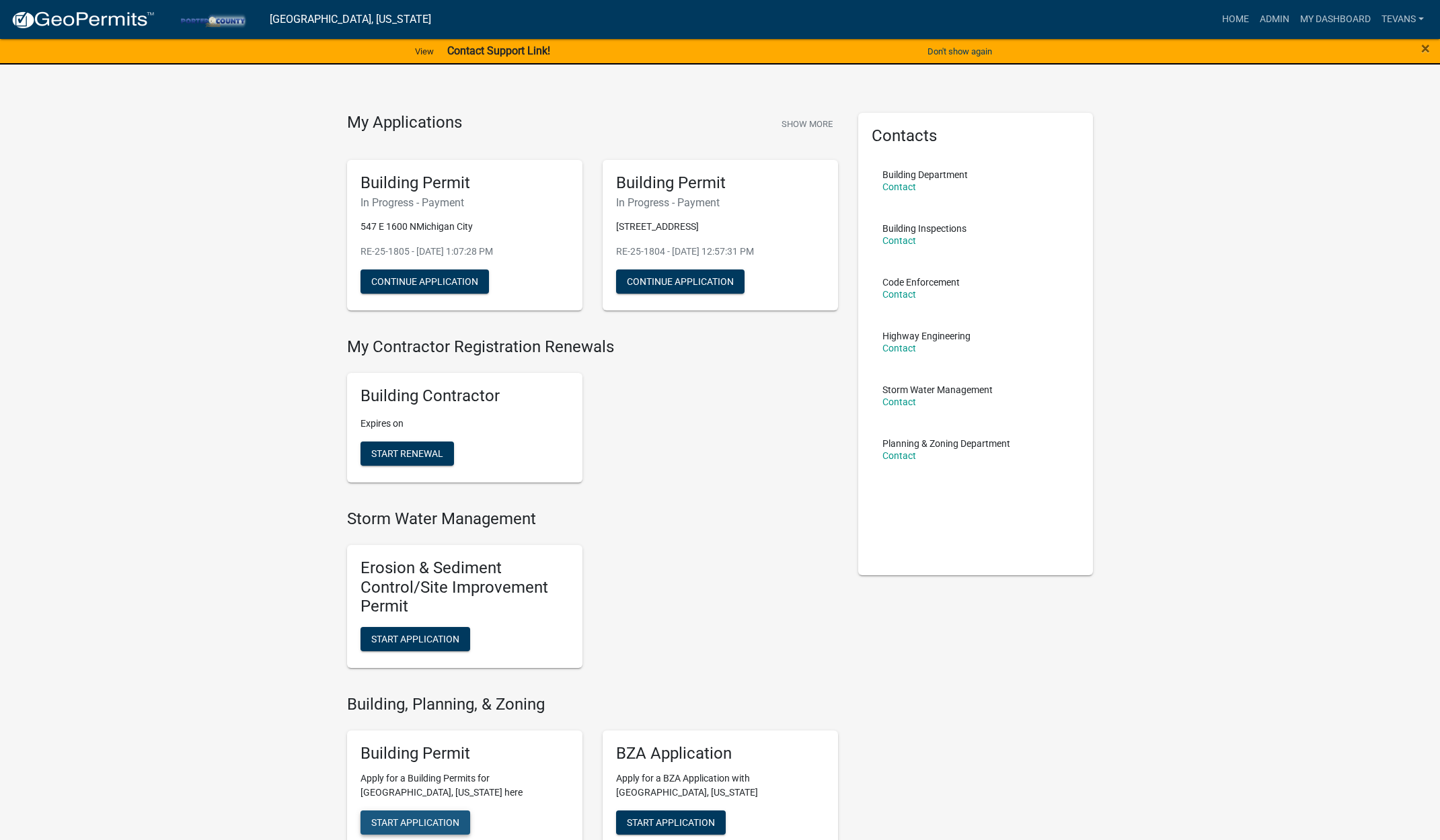
click at [449, 814] on button "Start Application" at bounding box center [415, 823] width 109 height 24
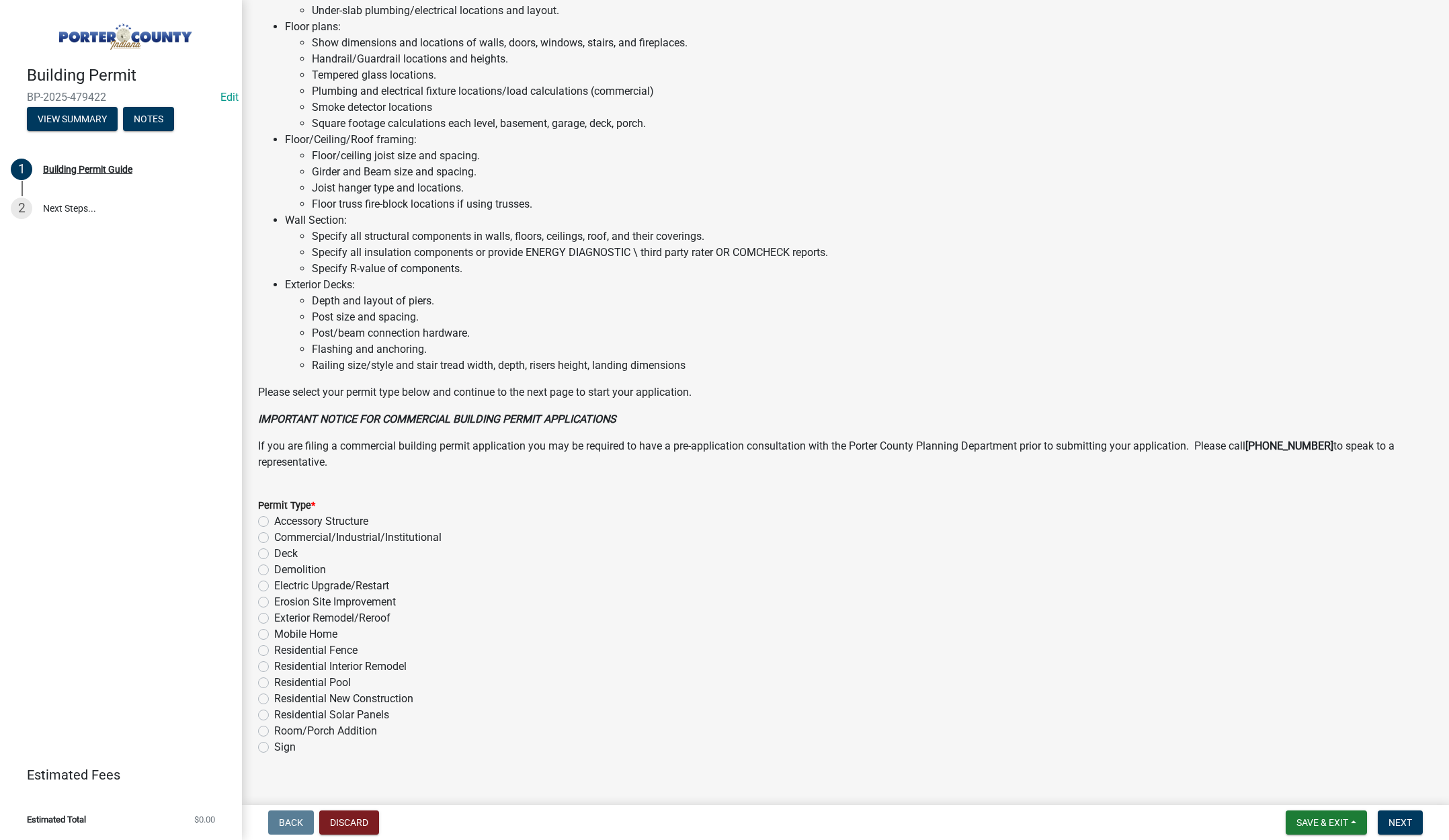
scroll to position [664, 0]
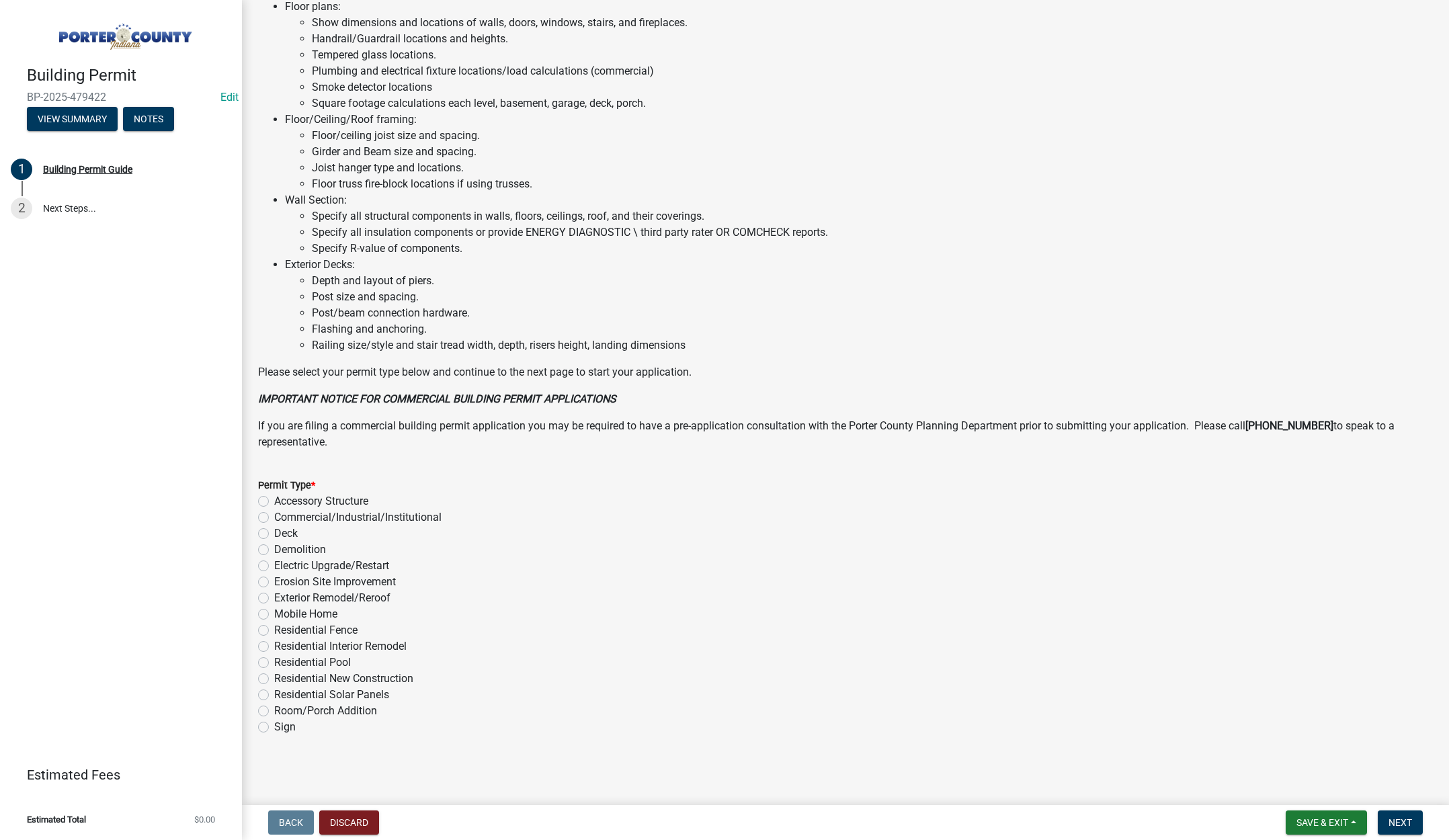
click at [275, 600] on label "Exterior Remodel/Reroof" at bounding box center [333, 598] width 116 height 16
click at [275, 599] on input "Exterior Remodel/Reroof" at bounding box center [279, 594] width 9 height 9
radio input "true"
click at [1395, 818] on span "Next" at bounding box center [1401, 823] width 24 height 11
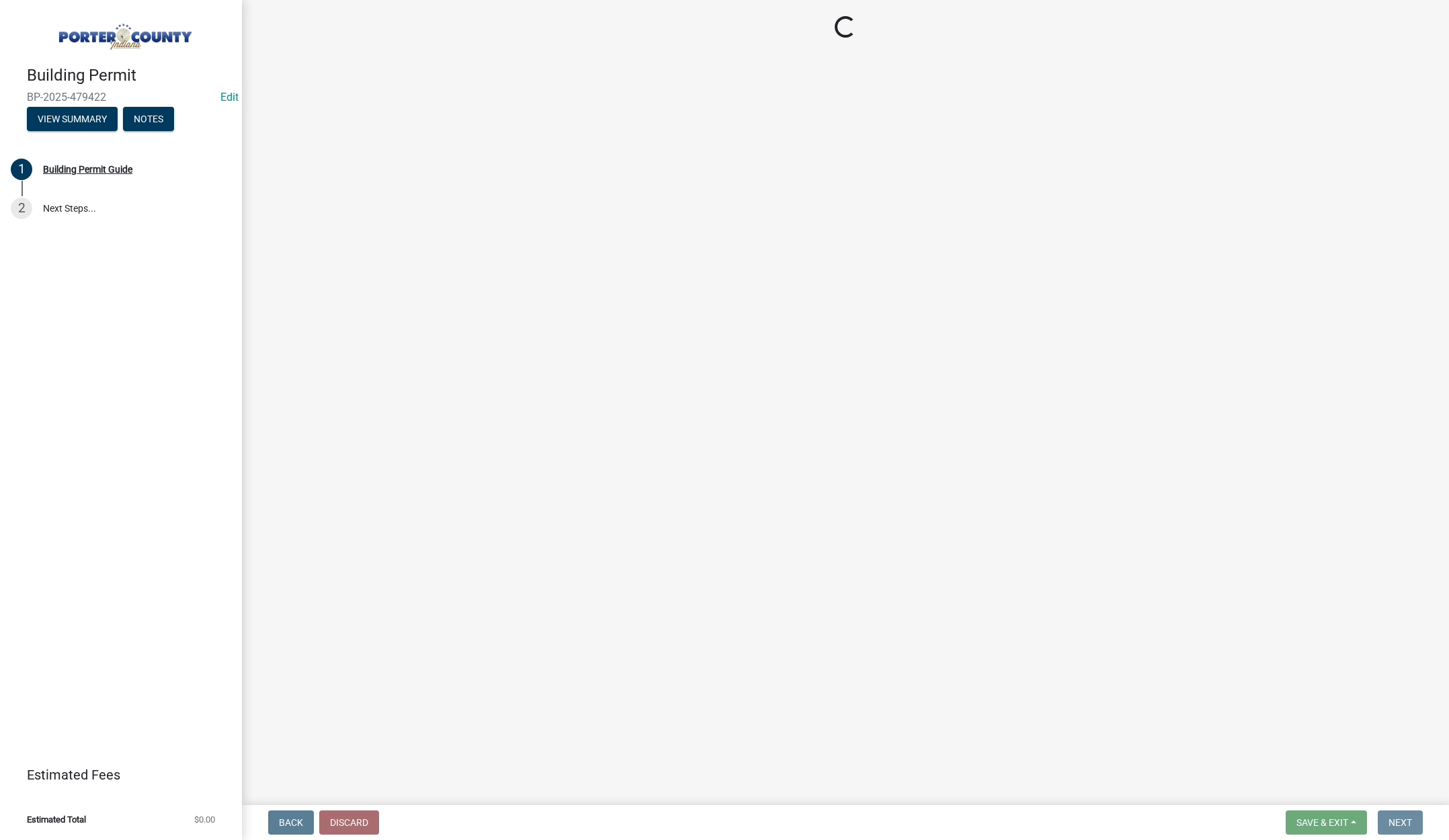
scroll to position [0, 0]
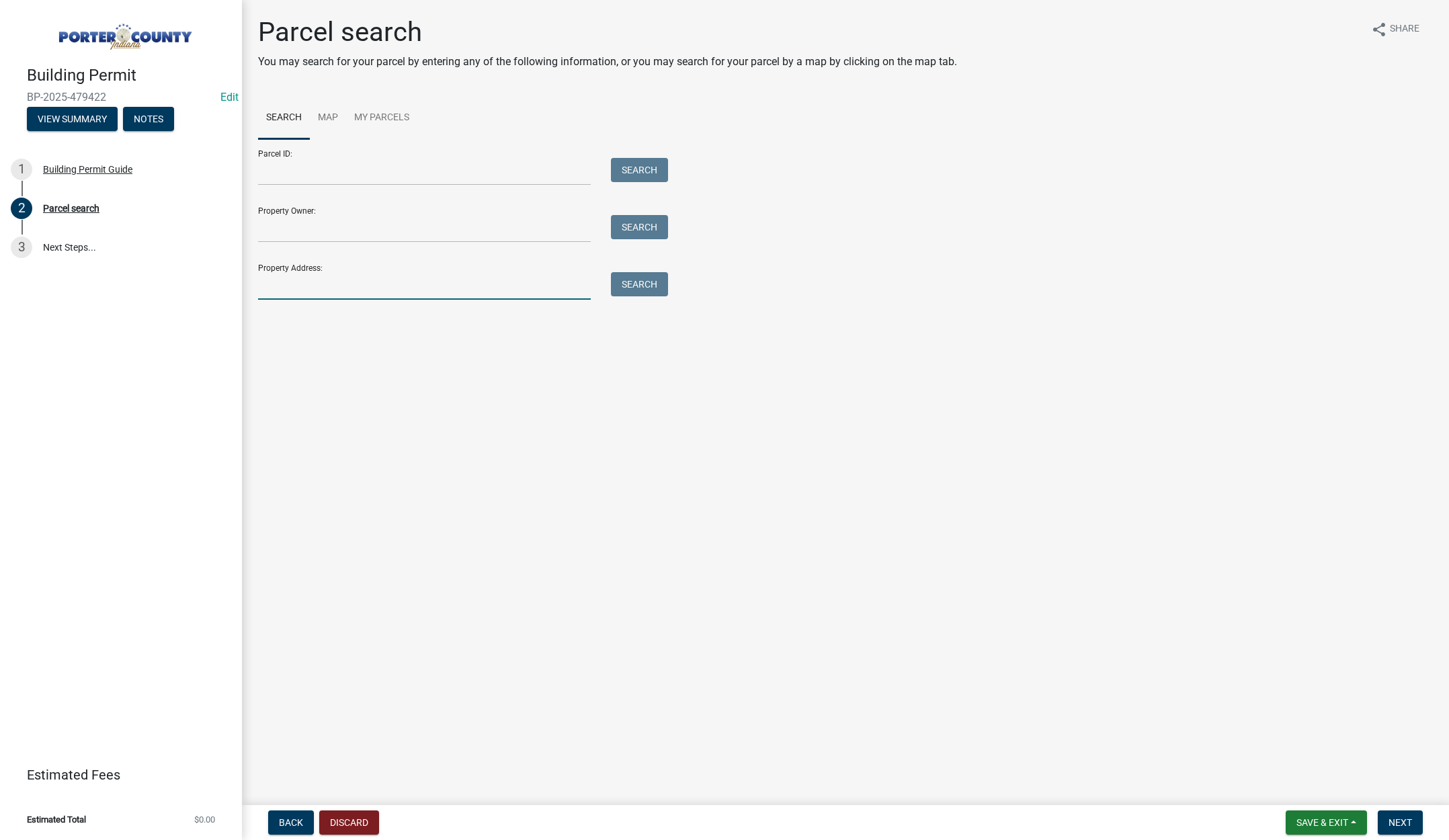
click at [298, 289] on input "Property Address:" at bounding box center [425, 286] width 333 height 27
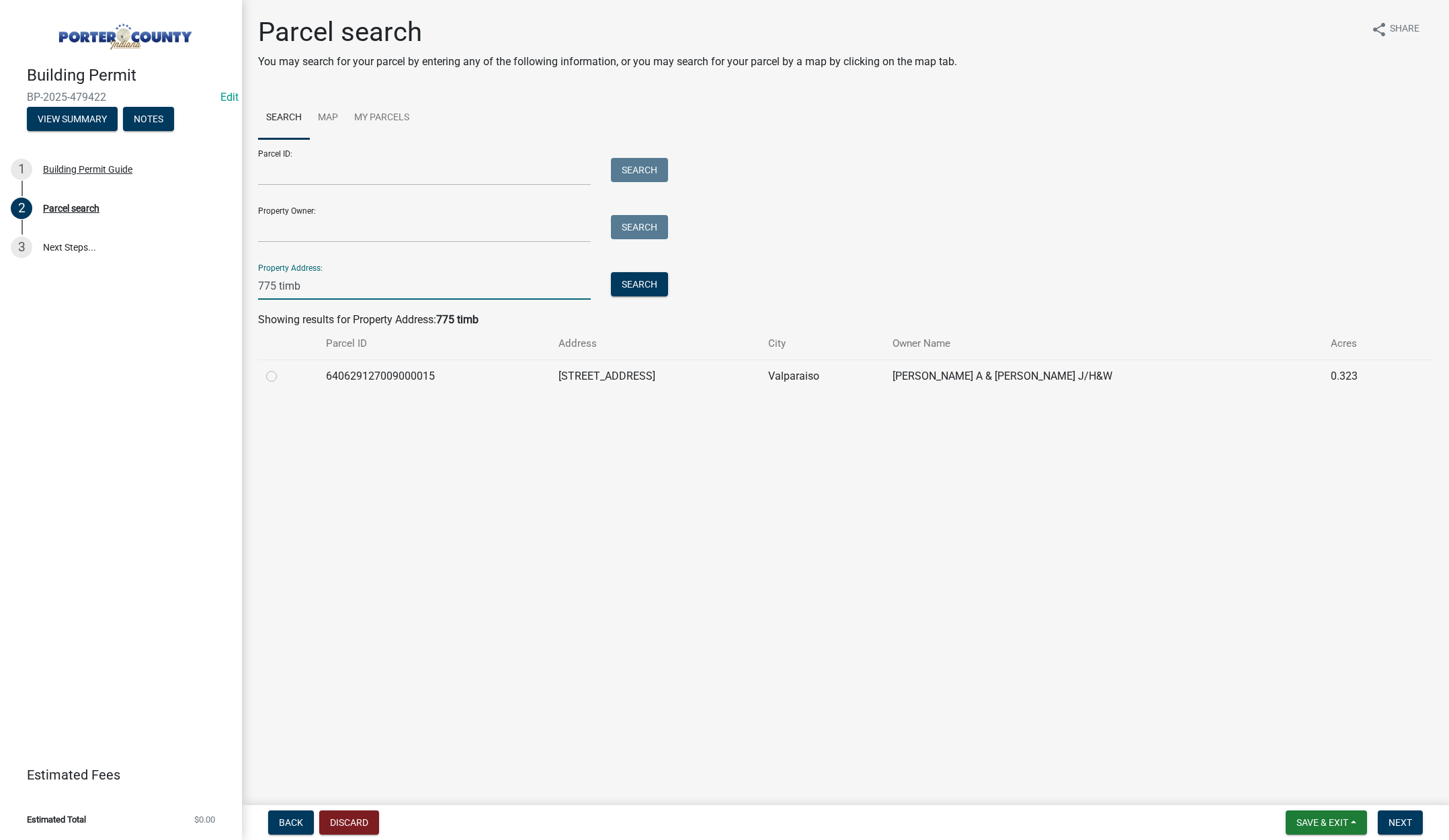
type input "775 timb"
click at [282, 368] on label at bounding box center [282, 368] width 0 height 0
click at [282, 373] on input "radio" at bounding box center [287, 373] width 9 height 9
radio input "true"
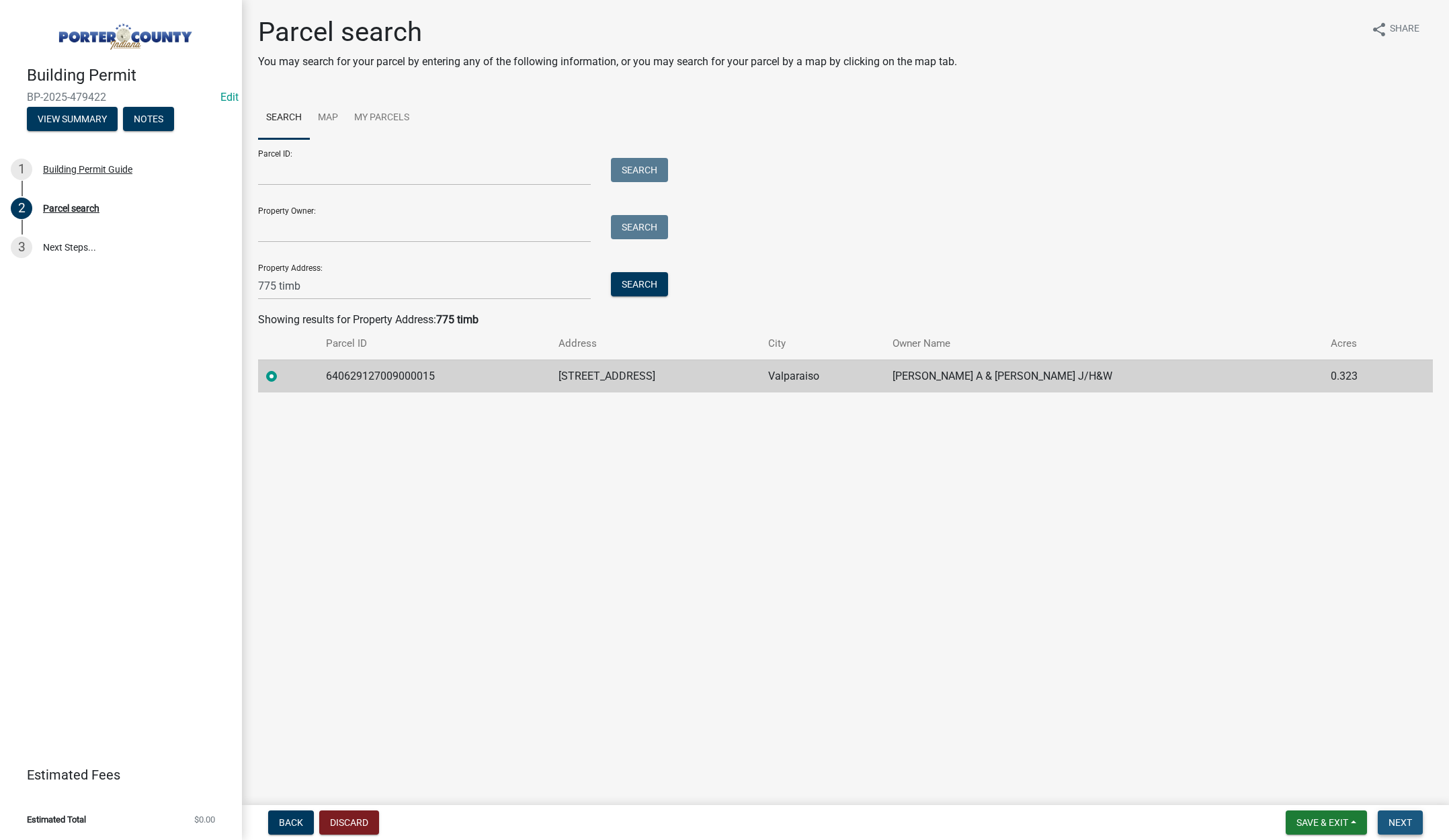
drag, startPoint x: 1399, startPoint y: 825, endPoint x: 1397, endPoint y: 815, distance: 10.2
click at [1399, 825] on span "Next" at bounding box center [1401, 823] width 24 height 11
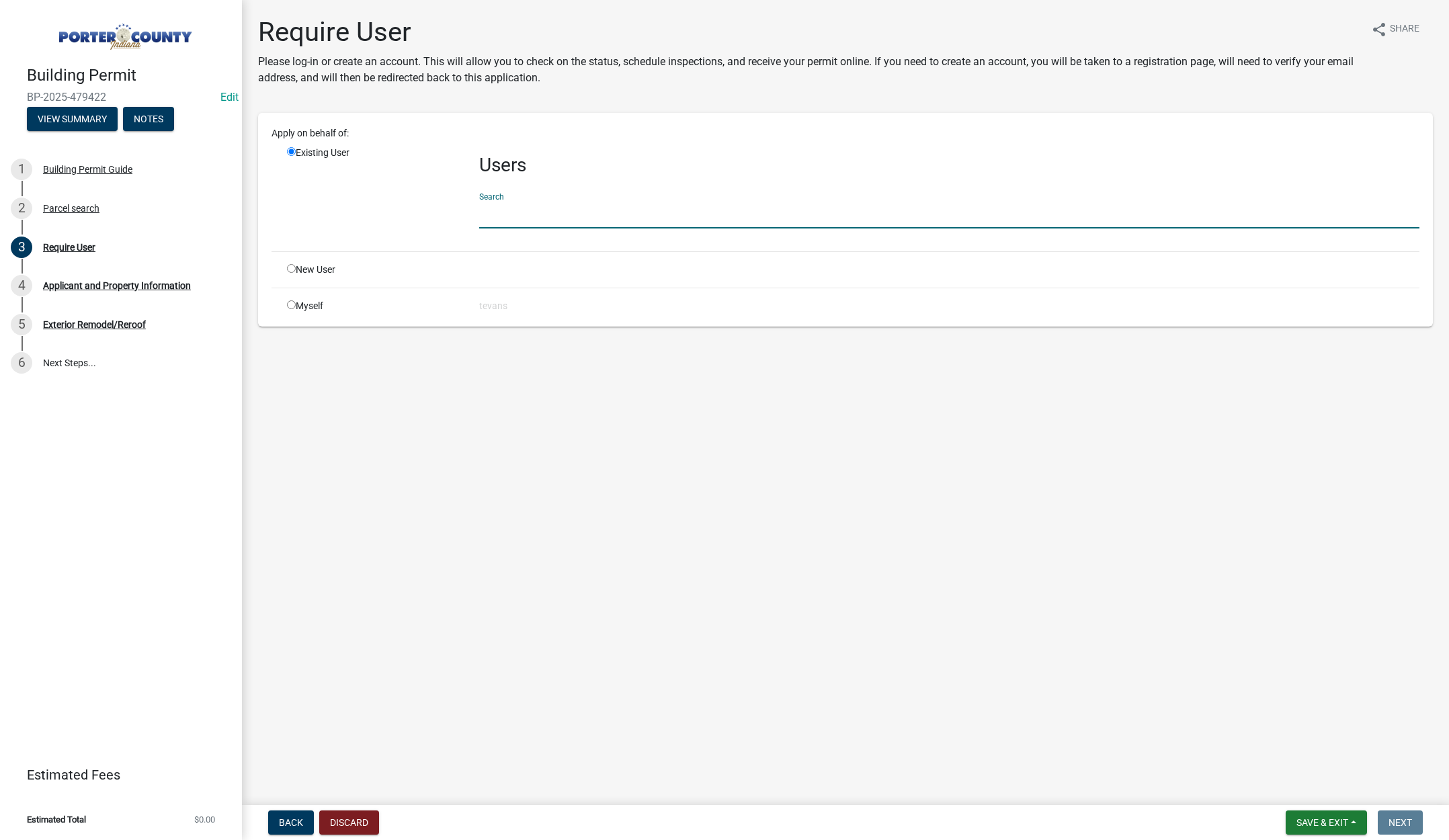
click at [496, 211] on input "text" at bounding box center [949, 215] width 941 height 27
type input "tami"
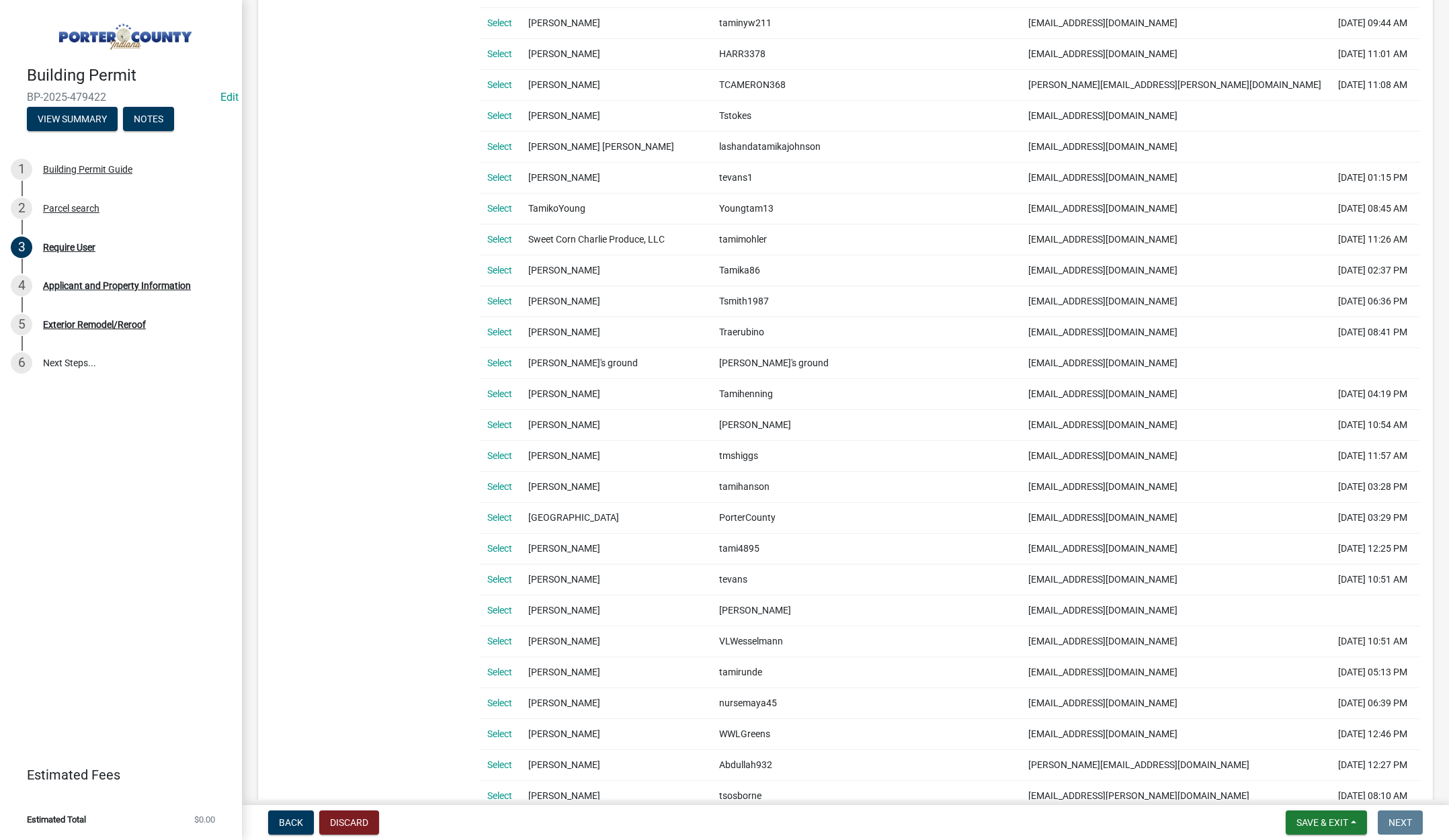
scroll to position [605, 0]
click at [499, 579] on link "Select" at bounding box center [499, 578] width 25 height 11
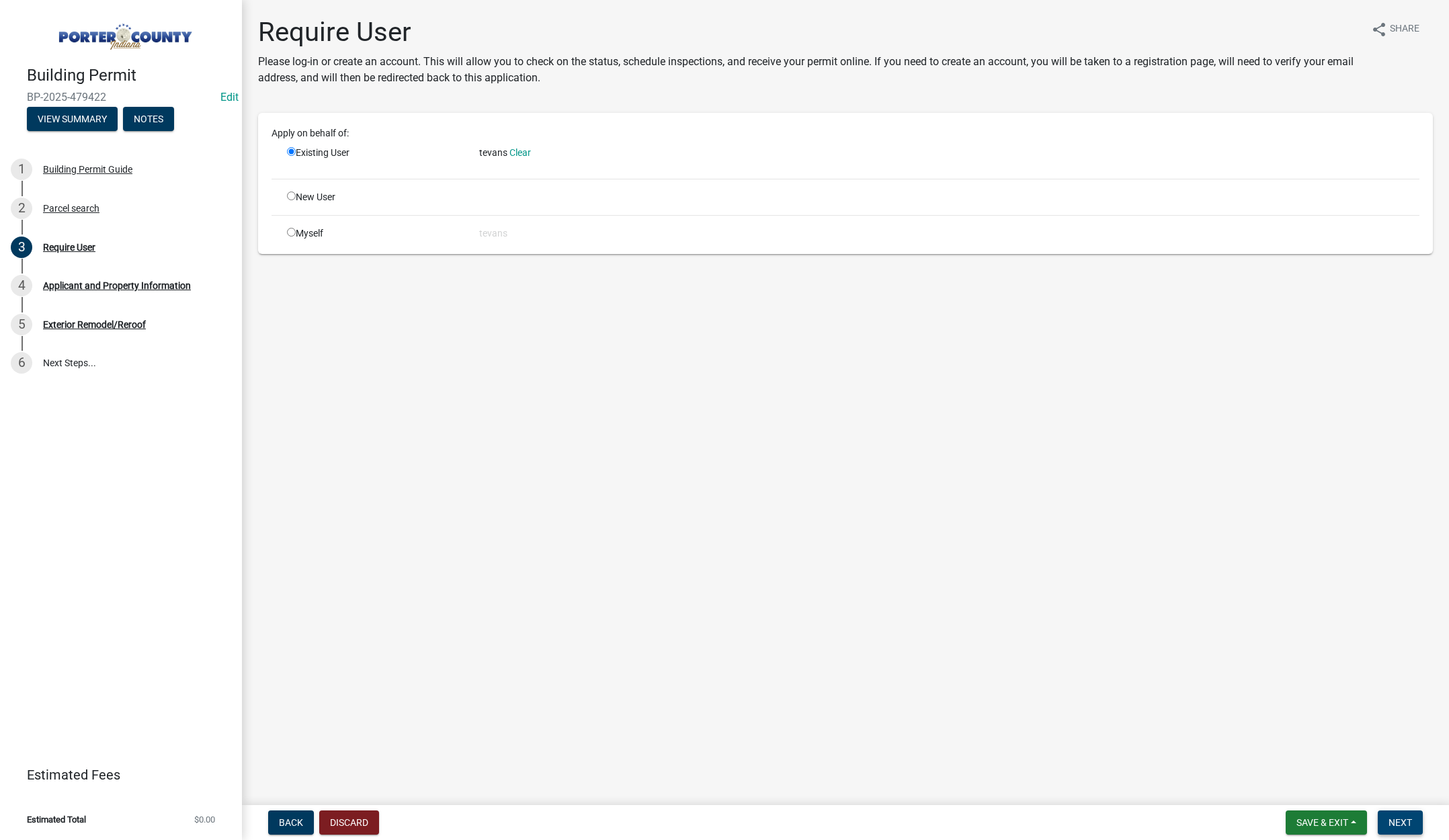
click at [1396, 818] on span "Next" at bounding box center [1401, 823] width 24 height 11
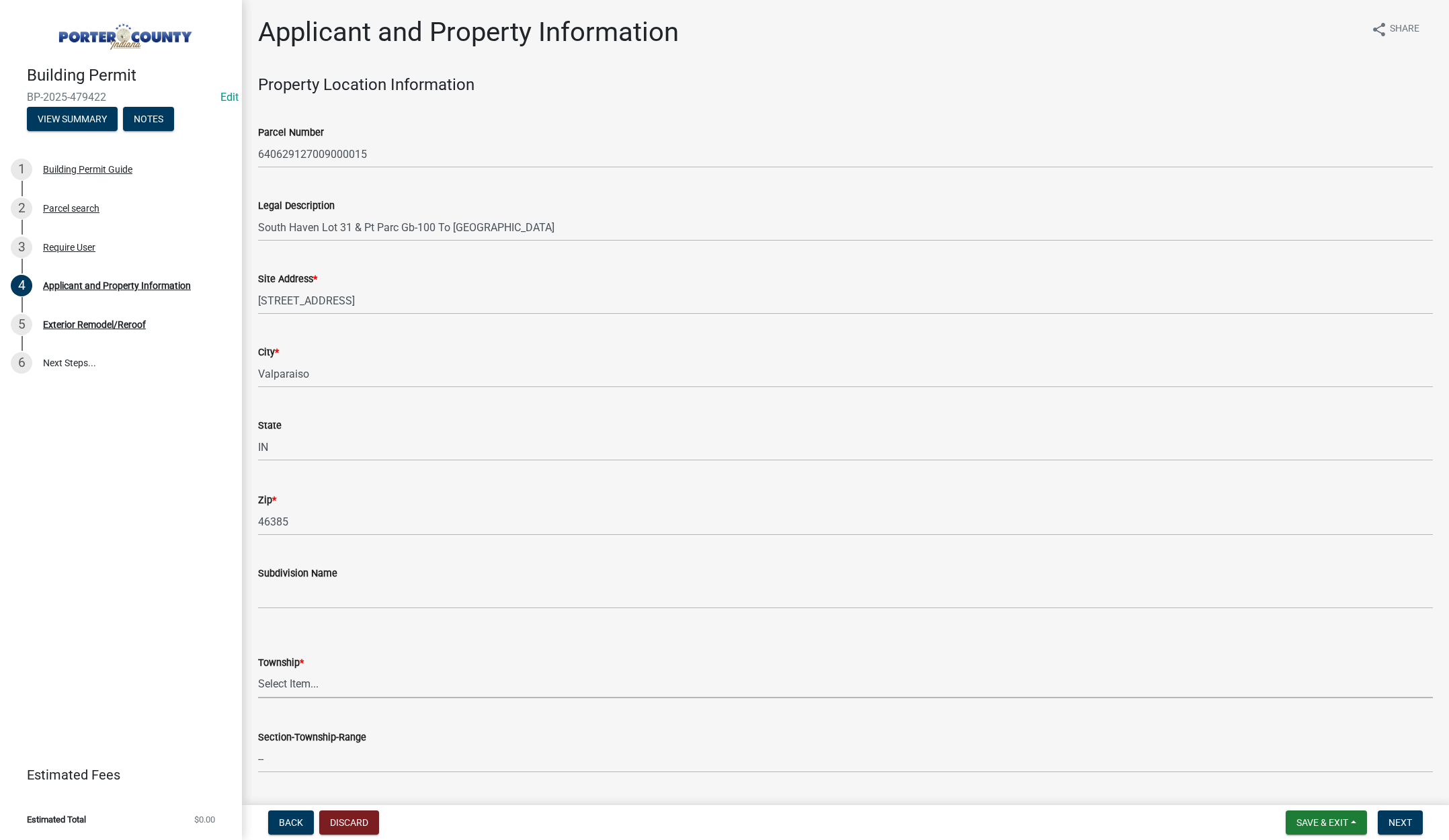
click at [284, 681] on select "Select Item... Boone Center Jackson Liberty Morgan Pine Pleasant Portage Porter…" at bounding box center [846, 685] width 1175 height 27
click at [258, 671] on select "Select Item... Boone Center Jackson Liberty Morgan Pine Pleasant Portage Porter…" at bounding box center [846, 685] width 1175 height 27
select select "3ef279d8-364d-4472-9edf-8c32643de6c0"
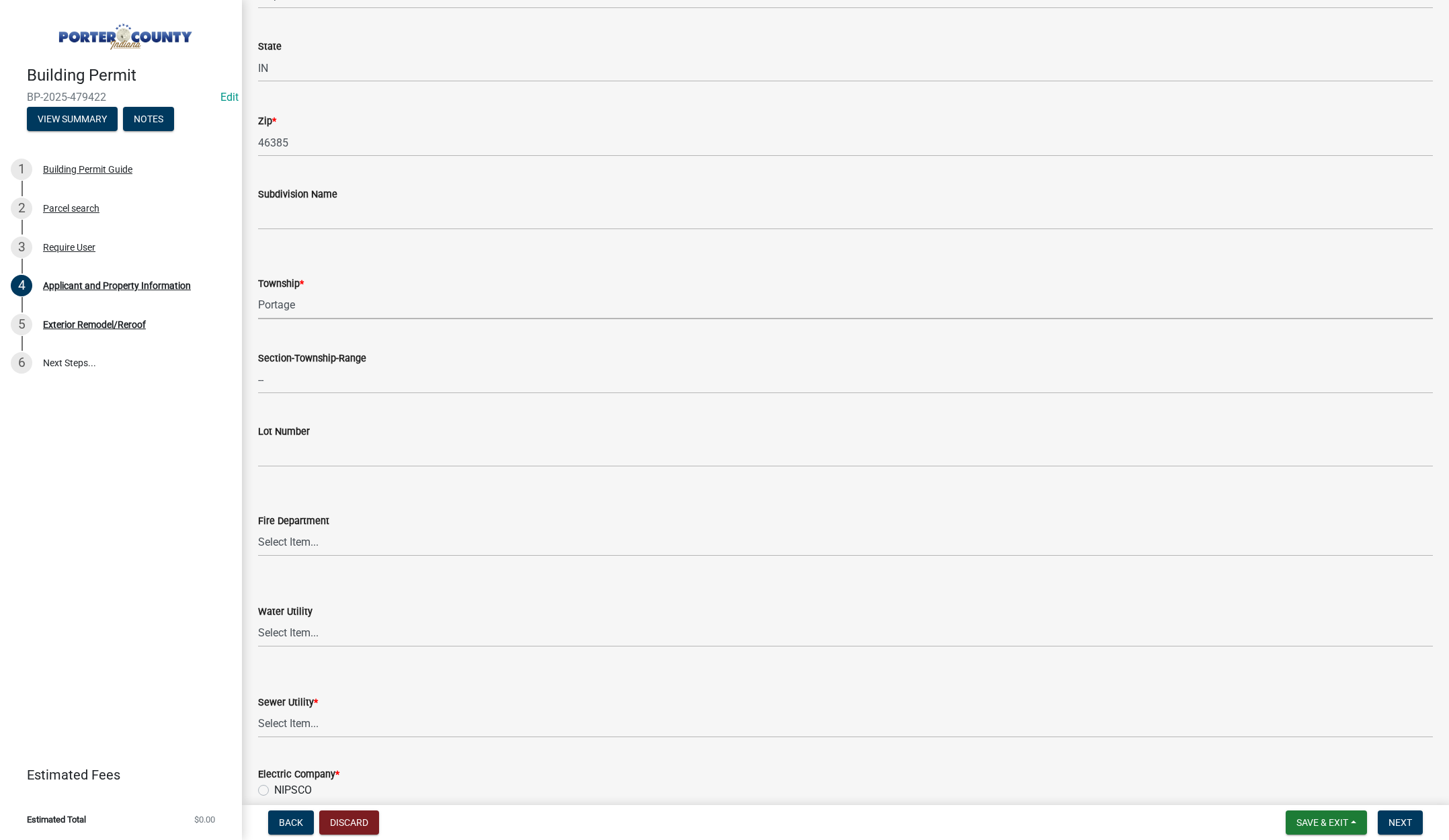
scroll to position [538, 0]
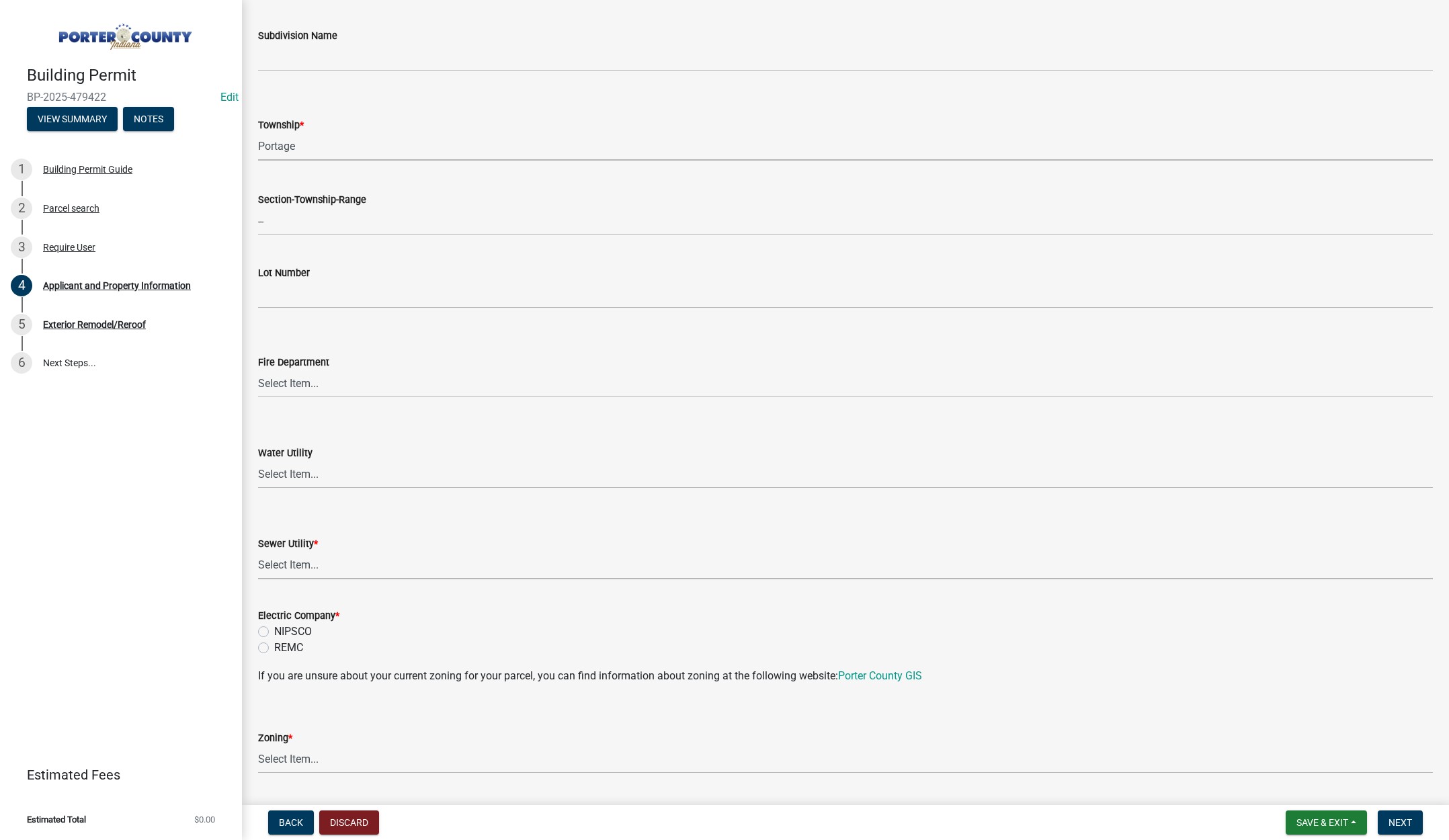
click at [304, 565] on select "Select Item... Aqua Indiana Inc Damon Run Falling Waters Lake Eliza - LEACD Nat…" at bounding box center [846, 565] width 1175 height 27
click at [258, 552] on select "Select Item... Aqua Indiana Inc Damon Run Falling Waters Lake Eliza - LEACD Nat…" at bounding box center [846, 565] width 1175 height 27
select select "ad46db9b-b68a-4590-8d08-f4fb10f3ead6"
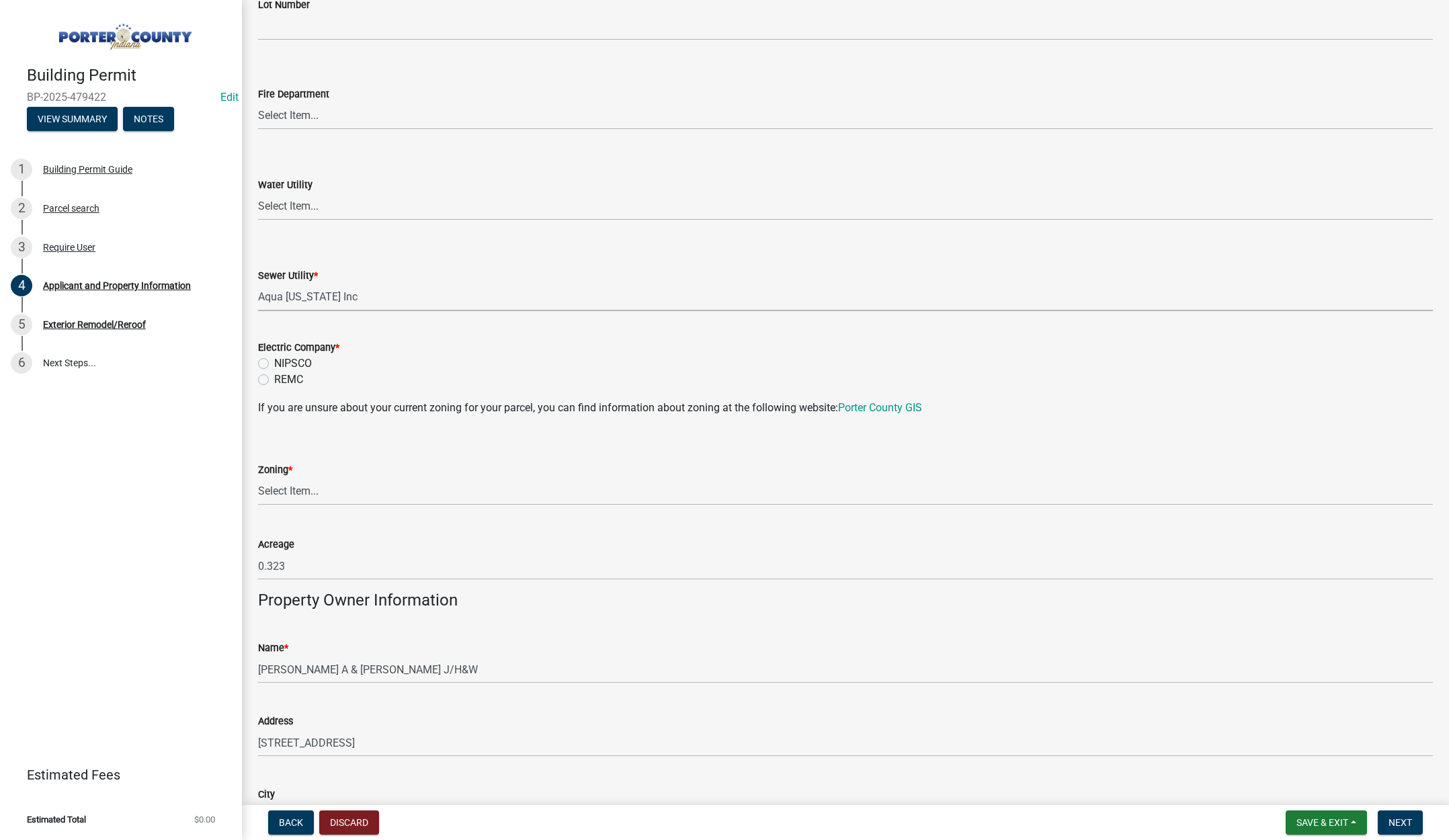
scroll to position [807, 0]
click at [275, 360] on label "NIPSCO" at bounding box center [293, 362] width 38 height 16
click at [275, 360] on input "NIPSCO" at bounding box center [279, 359] width 9 height 9
radio input "true"
click at [297, 484] on select "Select Item... A1 A2 CH CM CN I1 I2 I3 IN MP OT P1 P2 PUD R1 R2 R3 R4 RL RR" at bounding box center [846, 491] width 1175 height 27
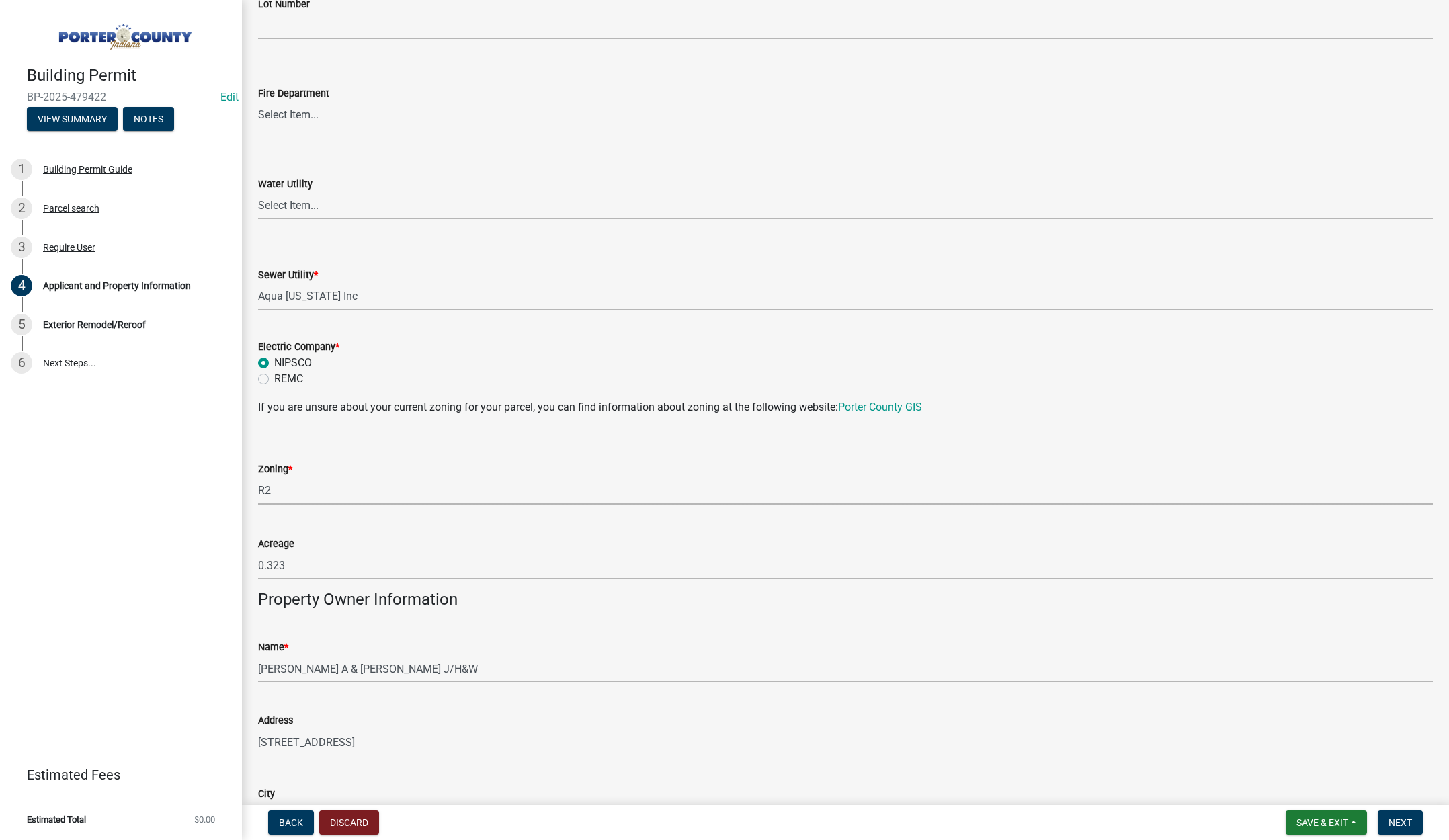
click at [258, 478] on select "Select Item... A1 A2 CH CM CN I1 I2 I3 IN MP OT P1 P2 PUD R1 R2 R3 R4 RL RR" at bounding box center [846, 491] width 1175 height 27
select select "0d764019-f1ff-4f3b-9299-33f0d080acc7"
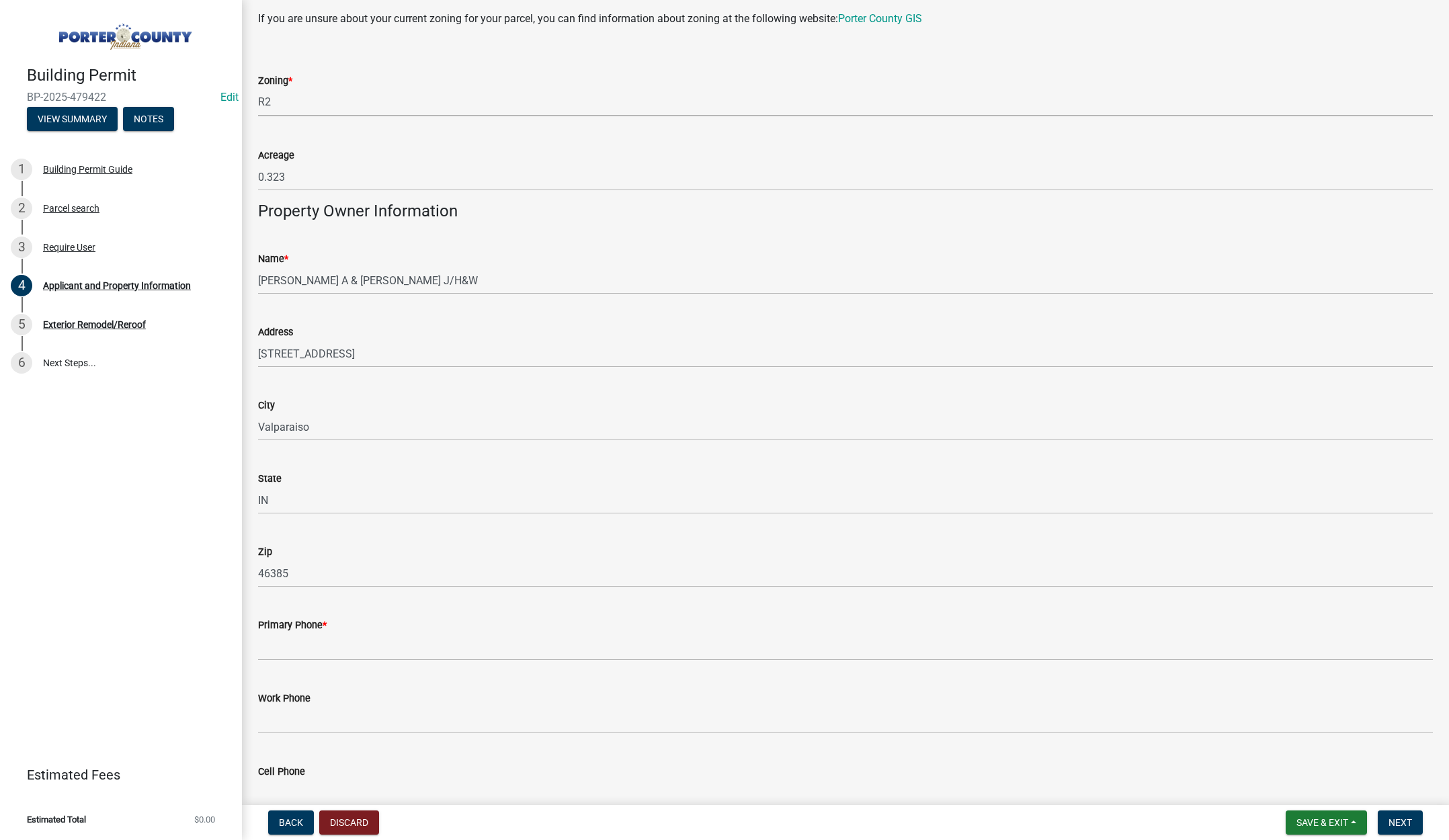
scroll to position [1344, 0]
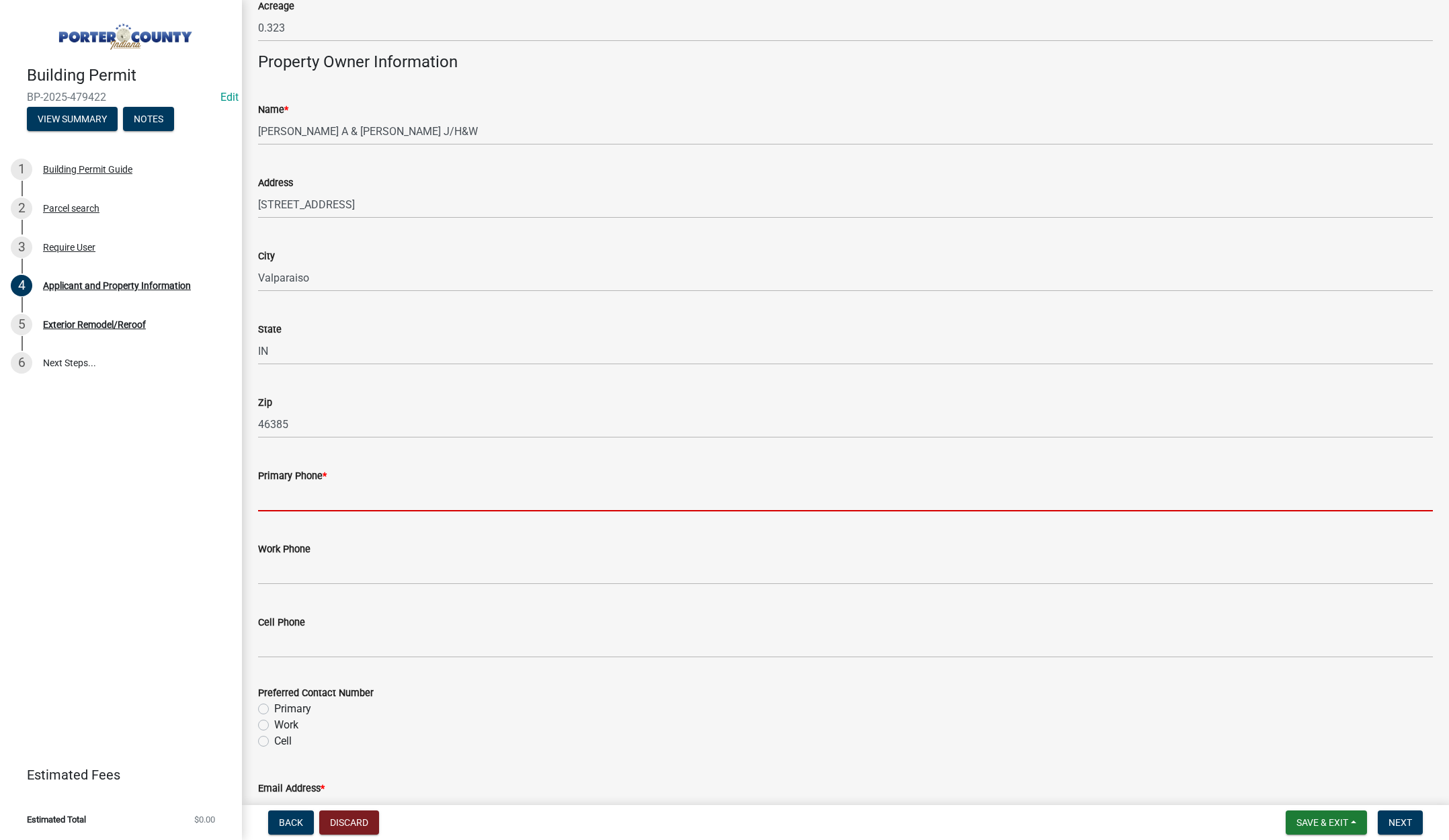
click at [309, 495] on input "Primary Phone *" at bounding box center [846, 498] width 1175 height 27
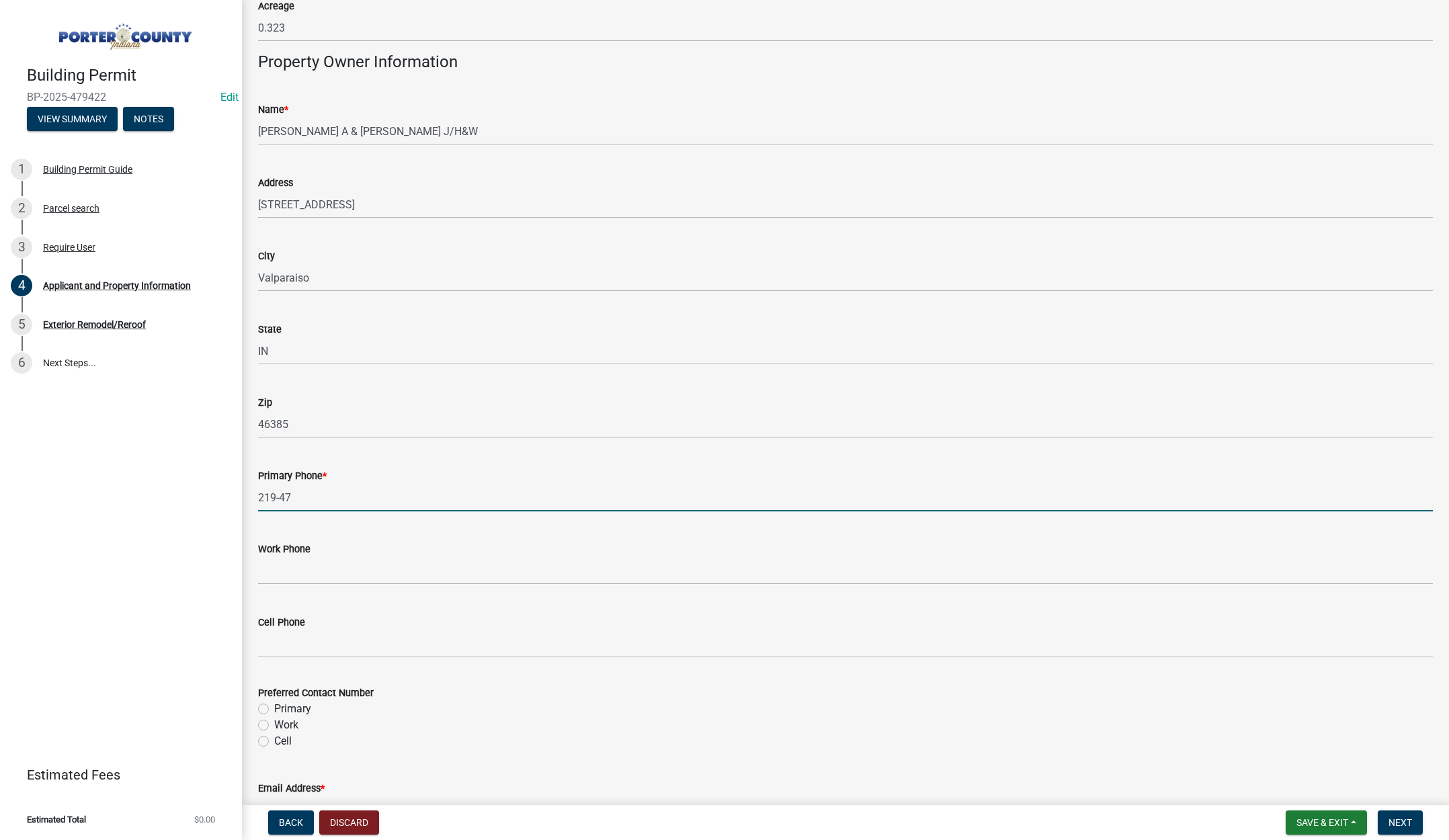
type input "219-476-0400"
click at [275, 710] on label "Primary" at bounding box center [293, 709] width 37 height 16
click at [275, 710] on input "Primary" at bounding box center [279, 705] width 9 height 9
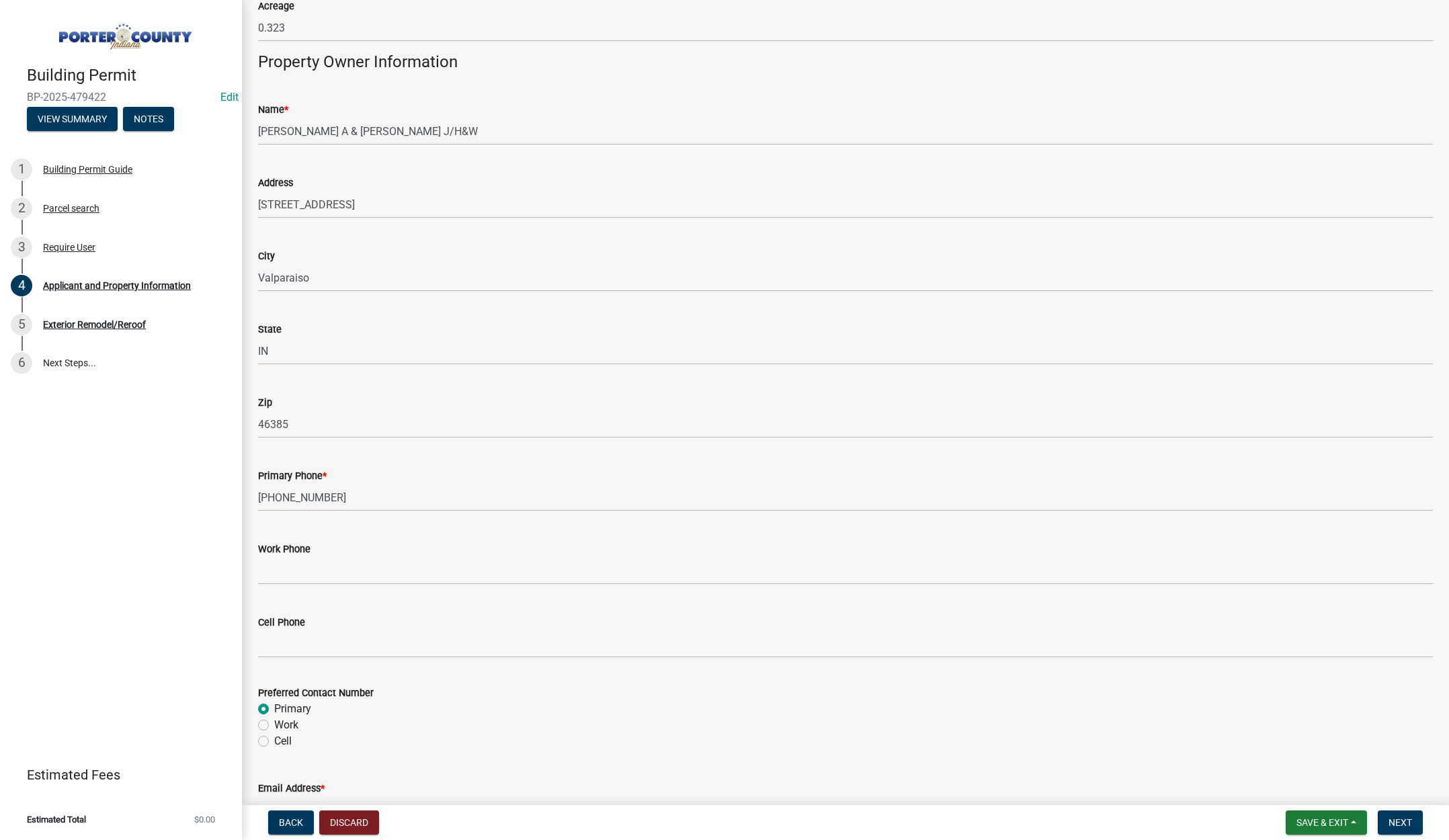
radio input "true"
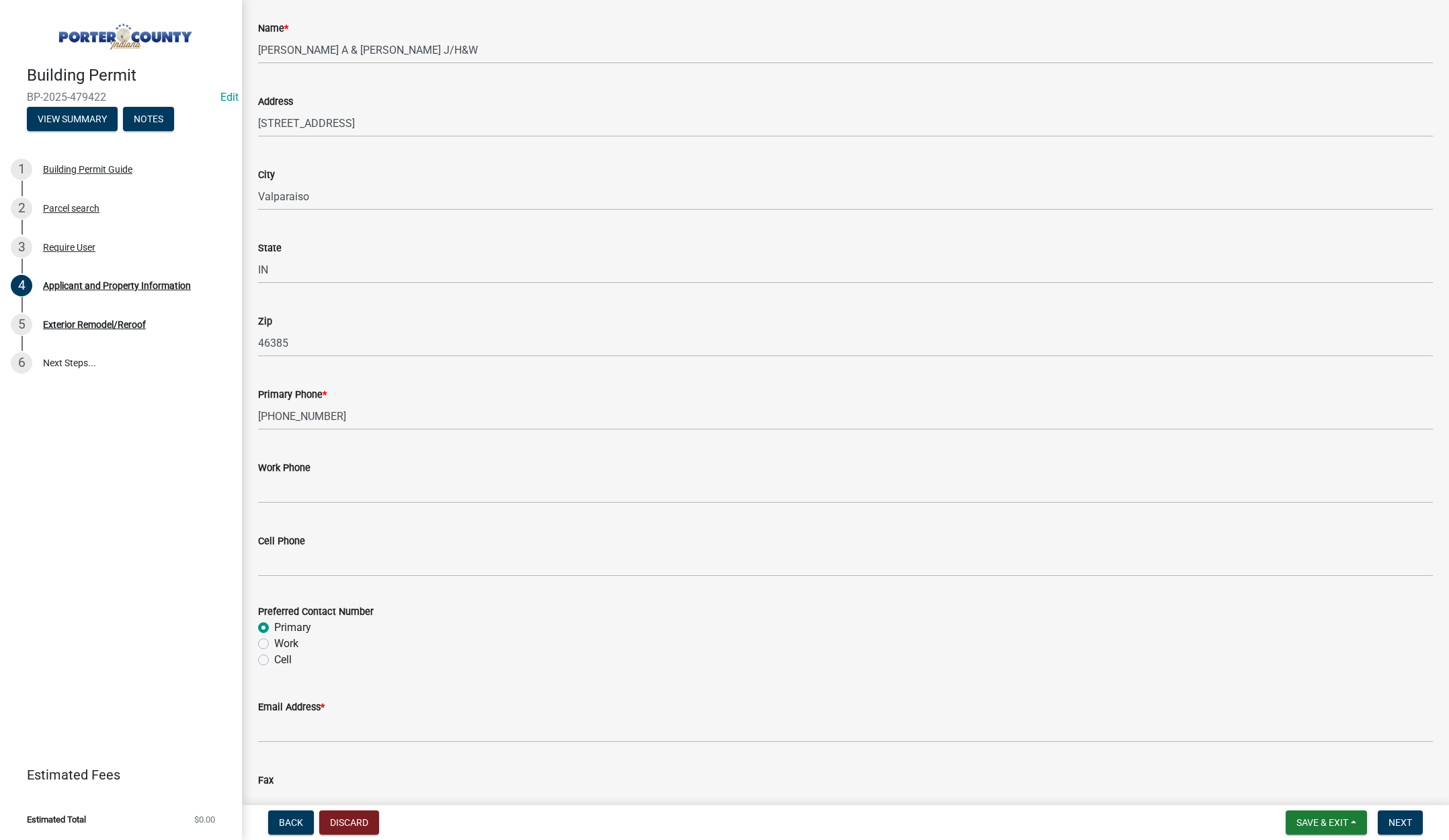
scroll to position [1546, 0]
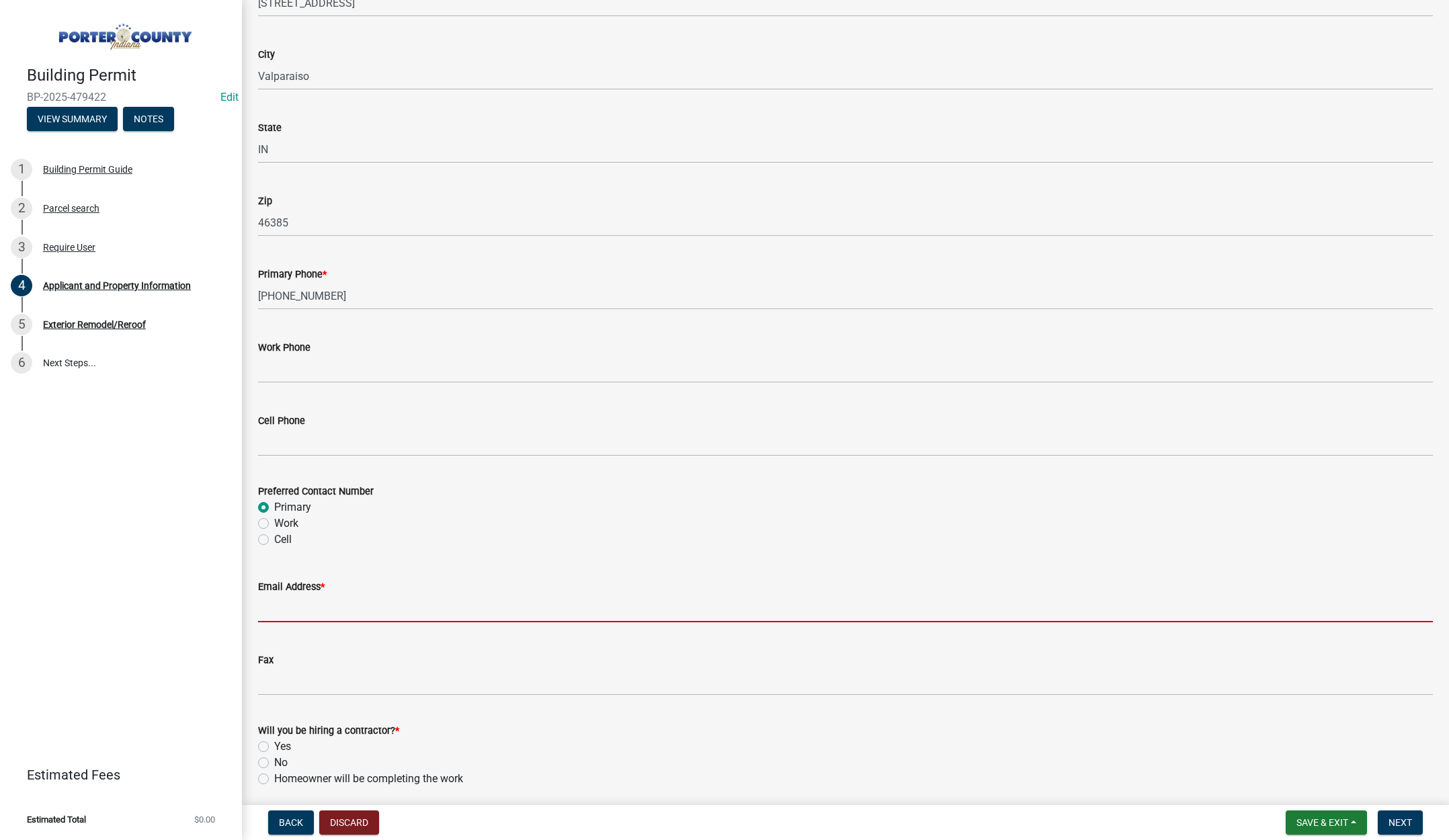
click at [323, 614] on input "Email Address *" at bounding box center [846, 609] width 1175 height 27
type input "lisa@terrysdiscountwindows.com"
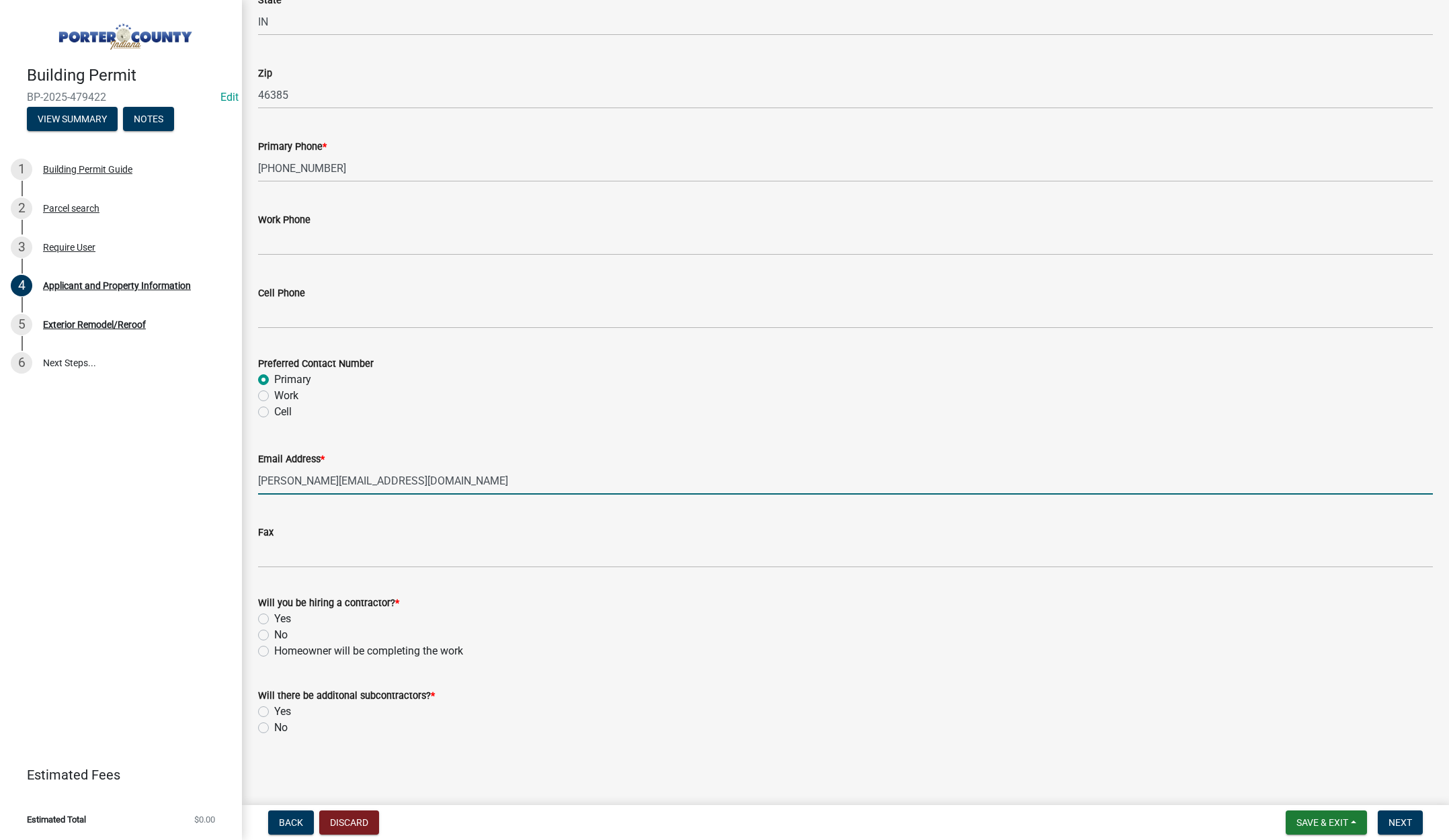
scroll to position [1675, 0]
click at [275, 616] on label "Yes" at bounding box center [283, 618] width 17 height 16
click at [275, 616] on input "Yes" at bounding box center [279, 615] width 9 height 9
radio input "true"
click at [275, 726] on label "No" at bounding box center [281, 727] width 14 height 16
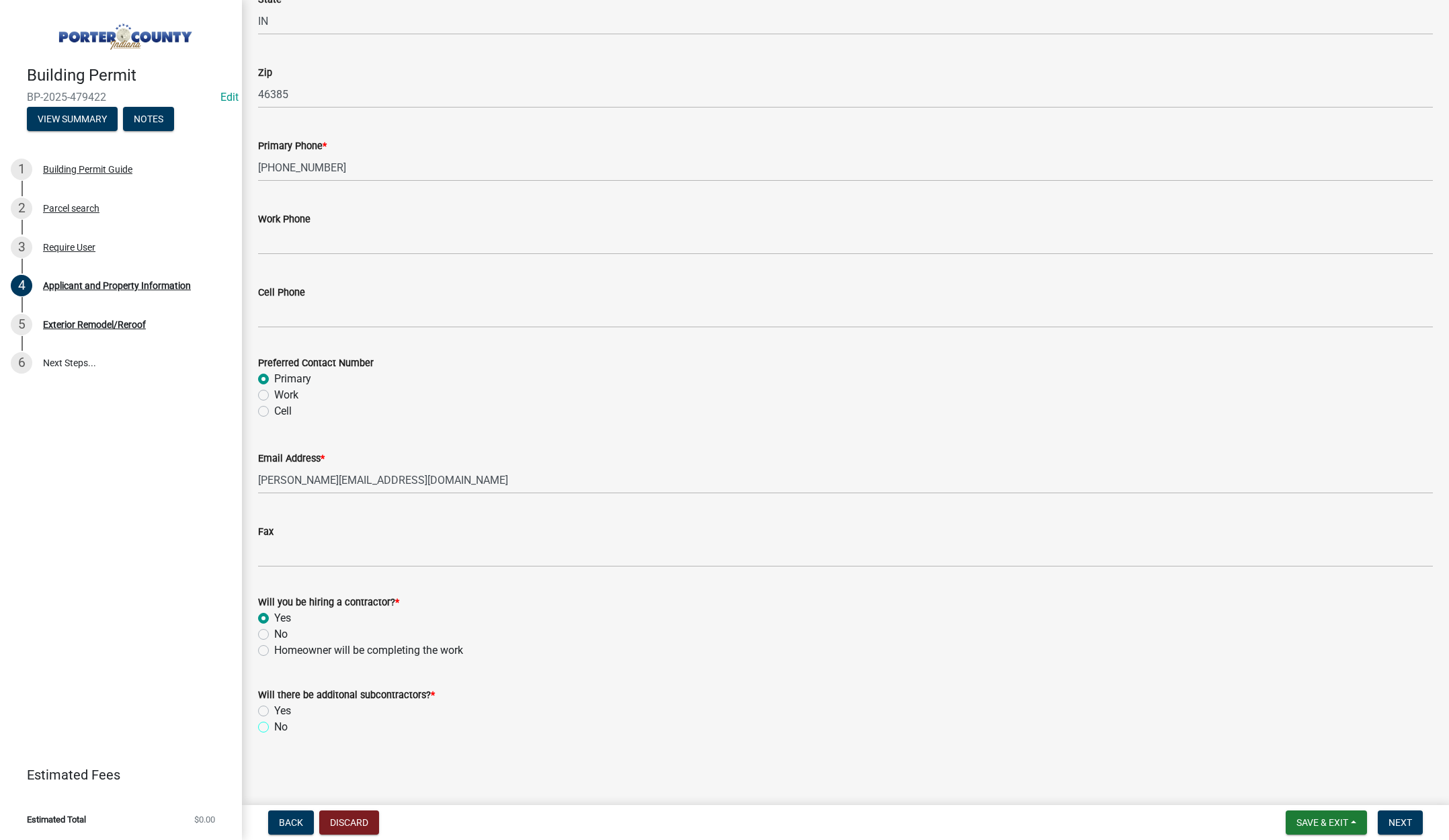
click at [275, 726] on input "No" at bounding box center [279, 723] width 9 height 9
radio input "true"
click at [1404, 821] on span "Next" at bounding box center [1401, 823] width 24 height 11
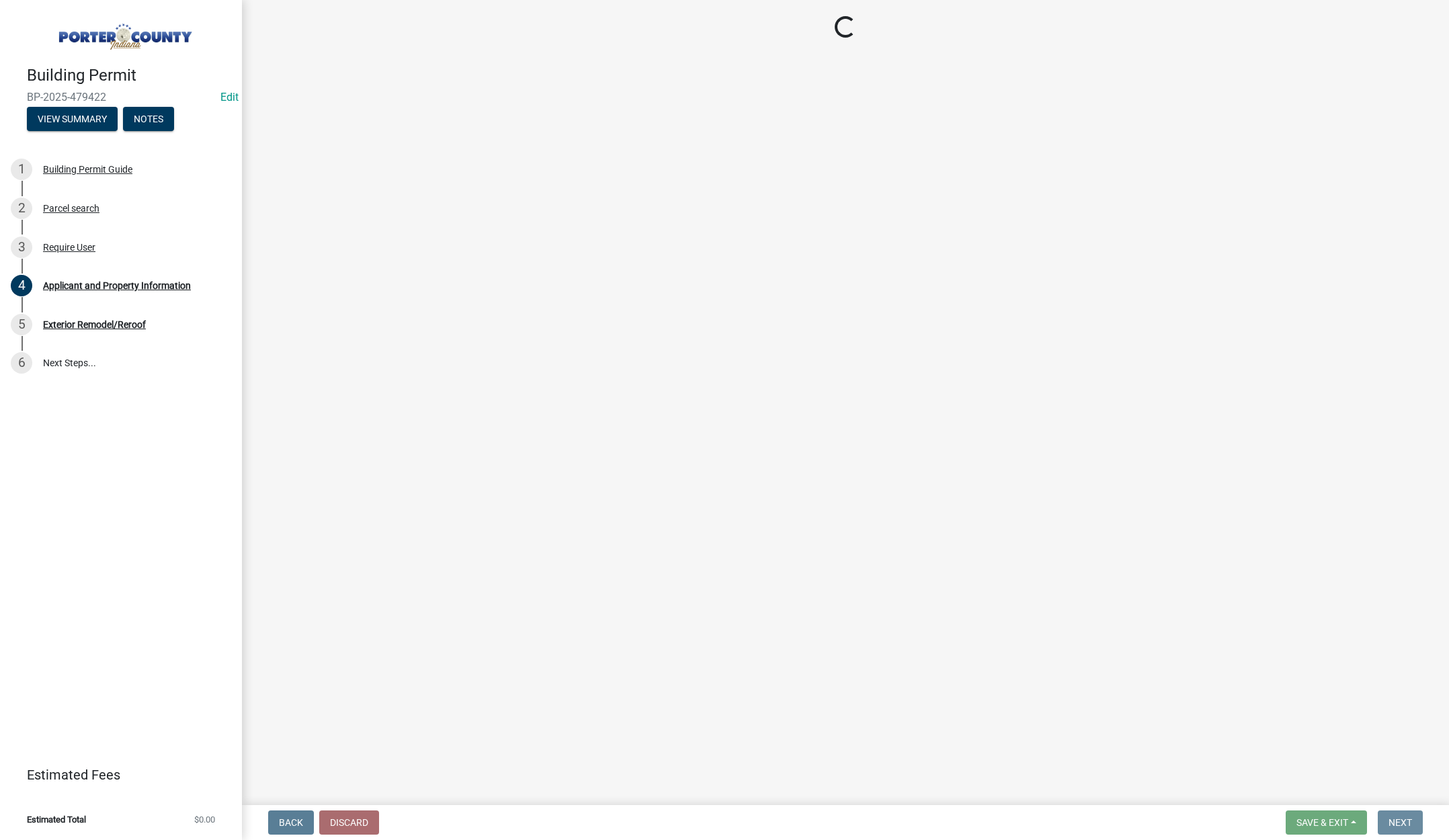
scroll to position [0, 0]
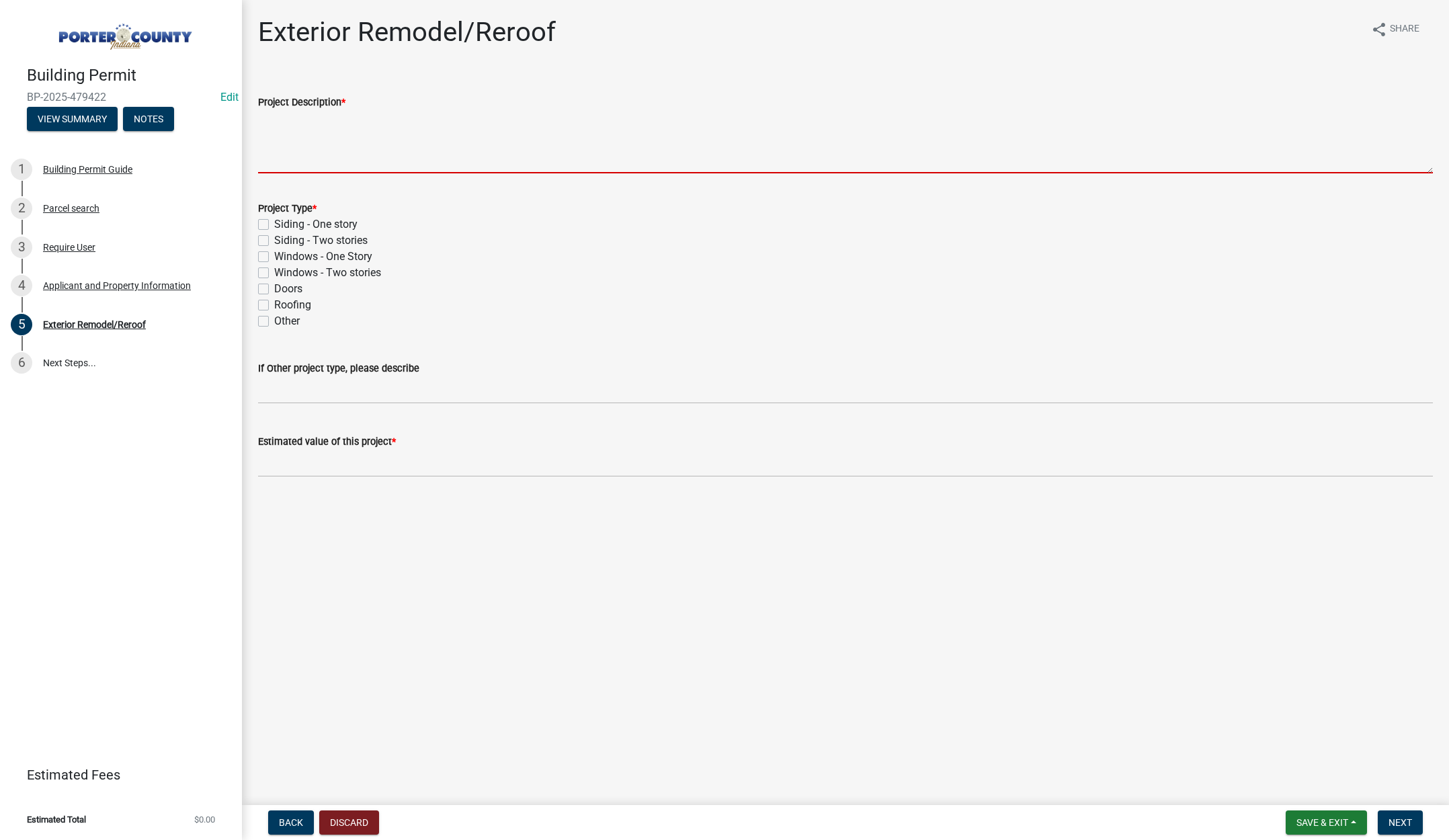
click at [311, 148] on textarea "Project Description *" at bounding box center [846, 142] width 1175 height 63
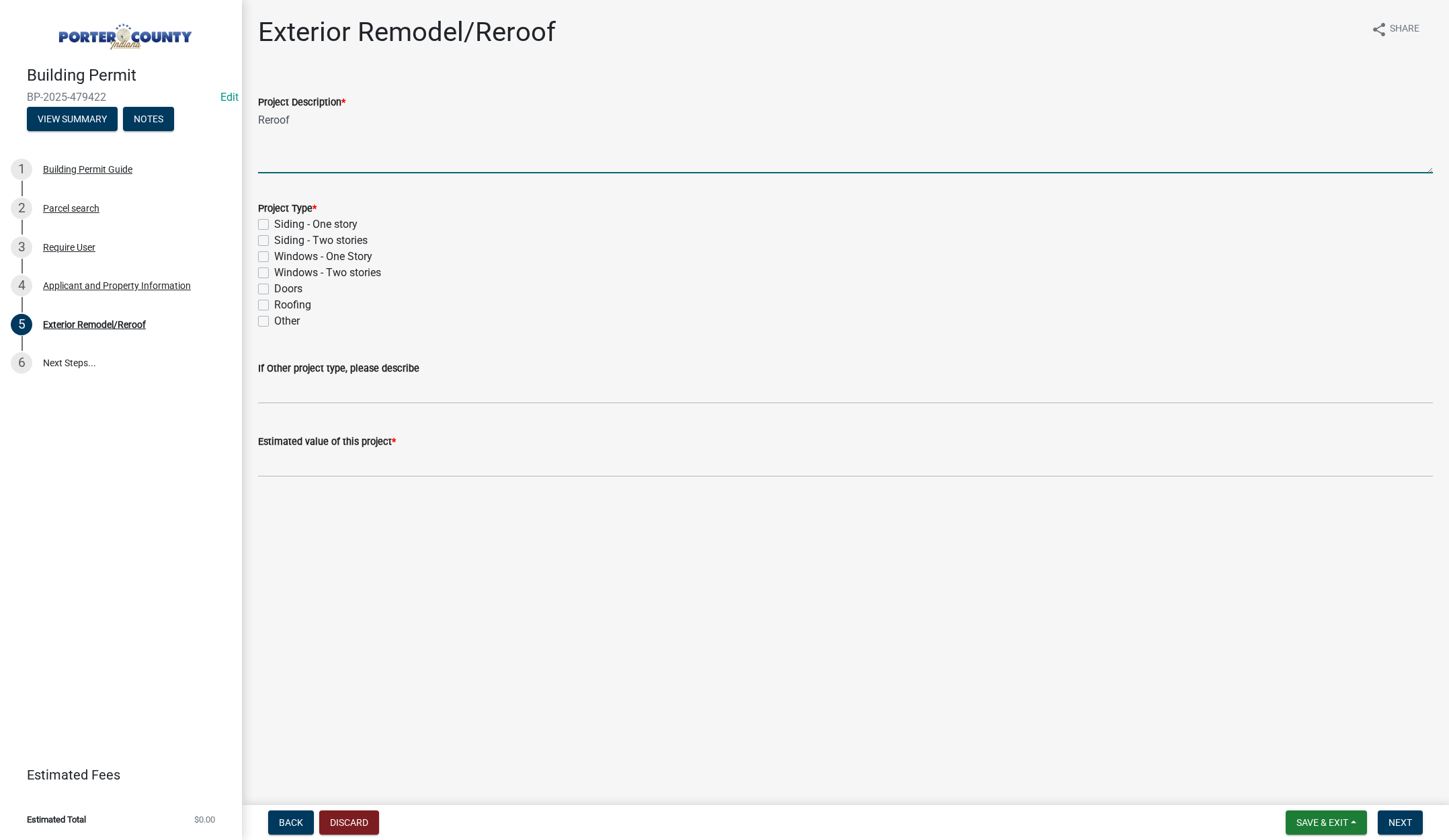
type textarea "Reroof"
click at [275, 304] on label "Roofing" at bounding box center [293, 304] width 37 height 16
click at [275, 304] on input "Roofing" at bounding box center [279, 301] width 9 height 9
checkbox input "true"
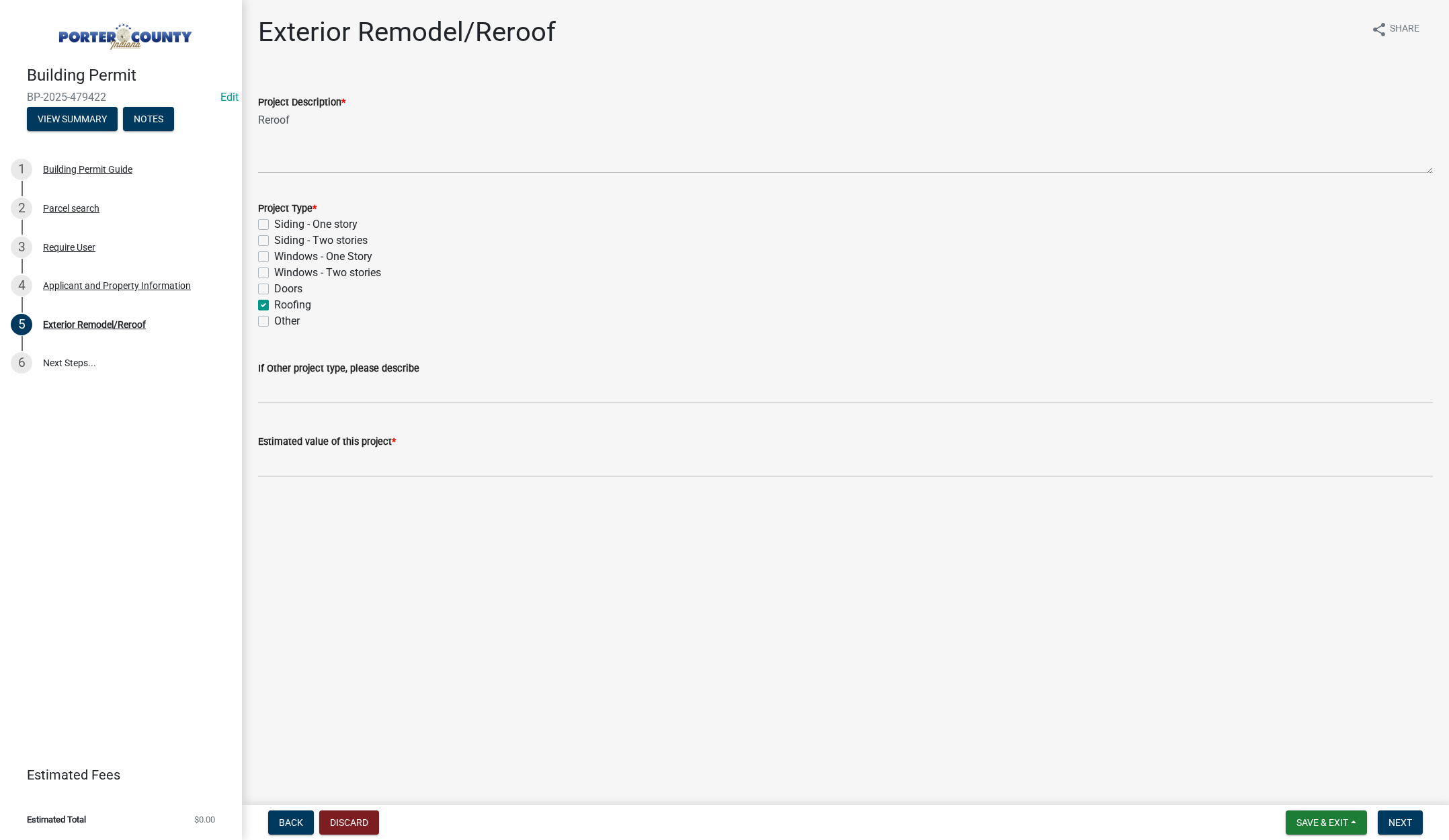
checkbox input "false"
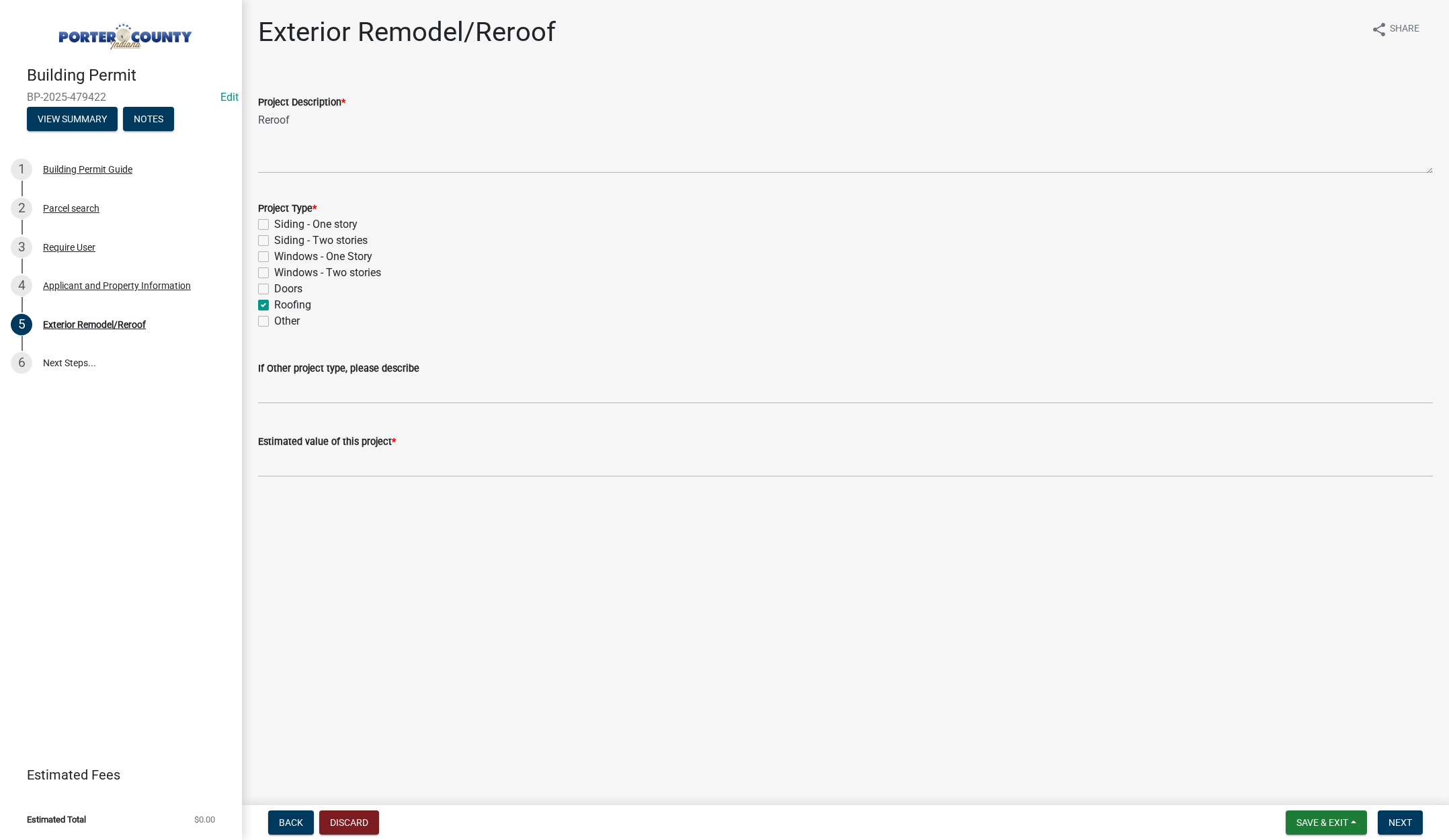
checkbox input "true"
checkbox input "false"
click at [316, 465] on input "text" at bounding box center [846, 463] width 1175 height 27
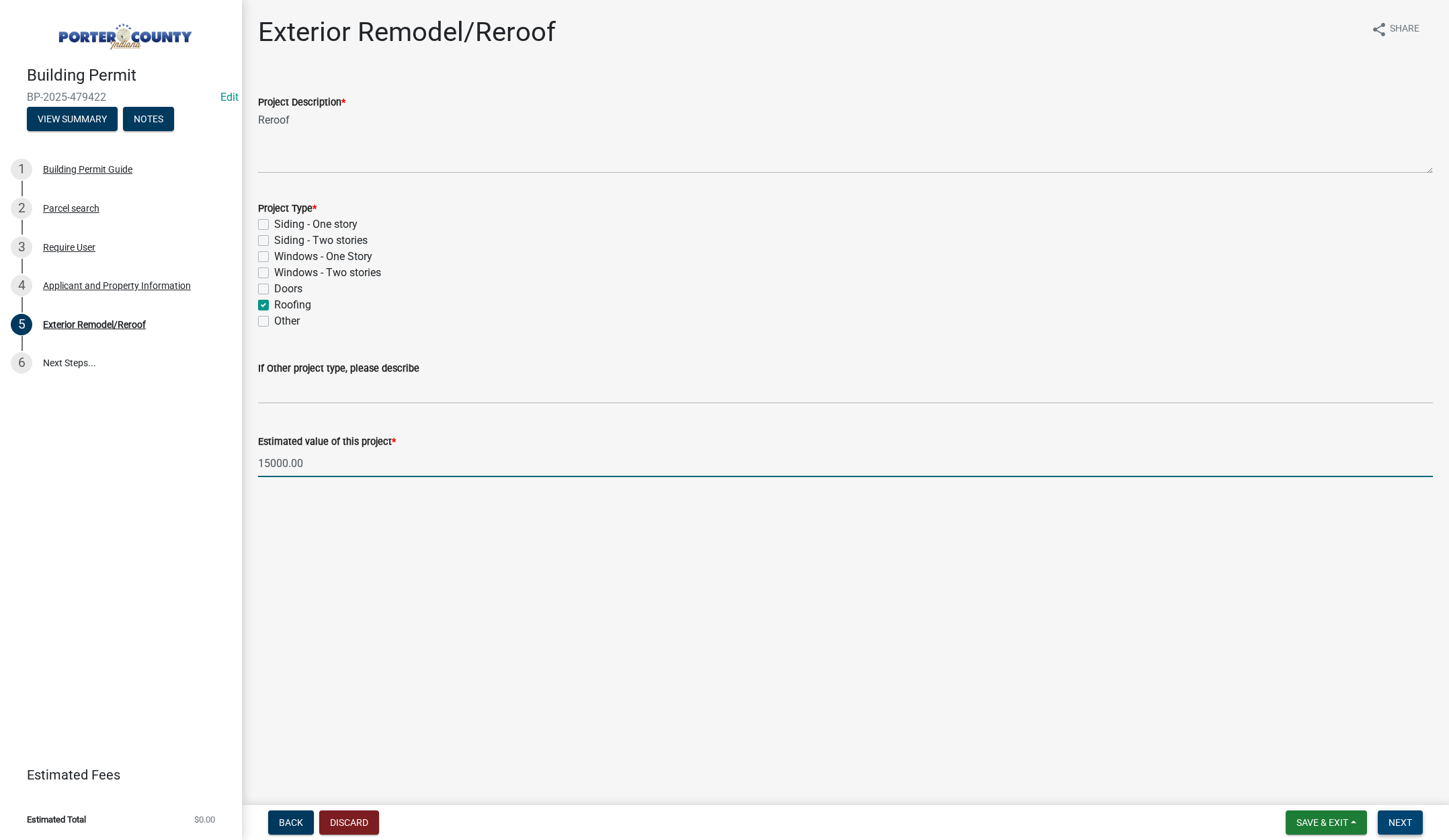
type input "15000"
click at [1403, 818] on span "Next" at bounding box center [1401, 823] width 24 height 11
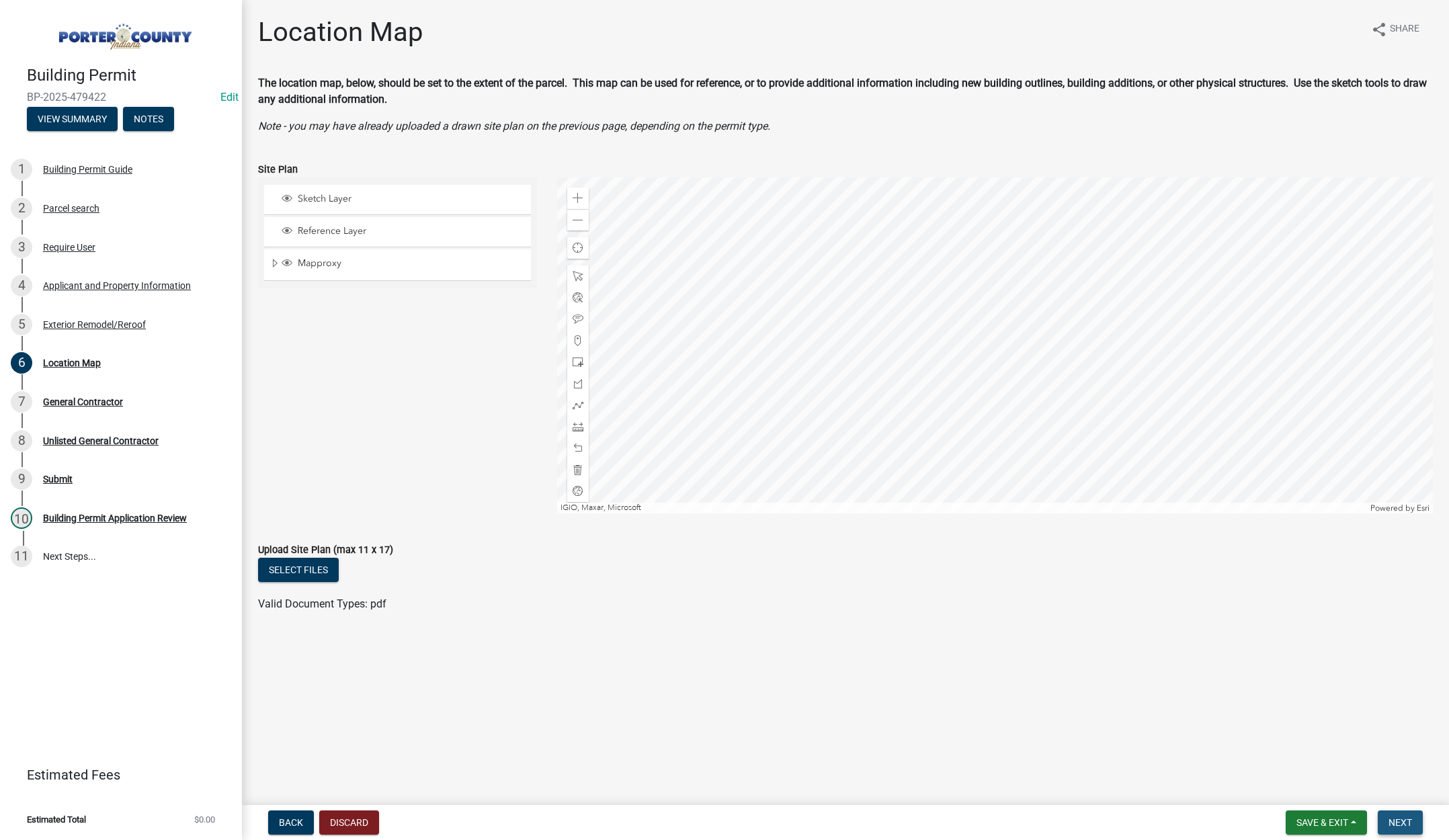
click at [1399, 818] on span "Next" at bounding box center [1401, 823] width 24 height 11
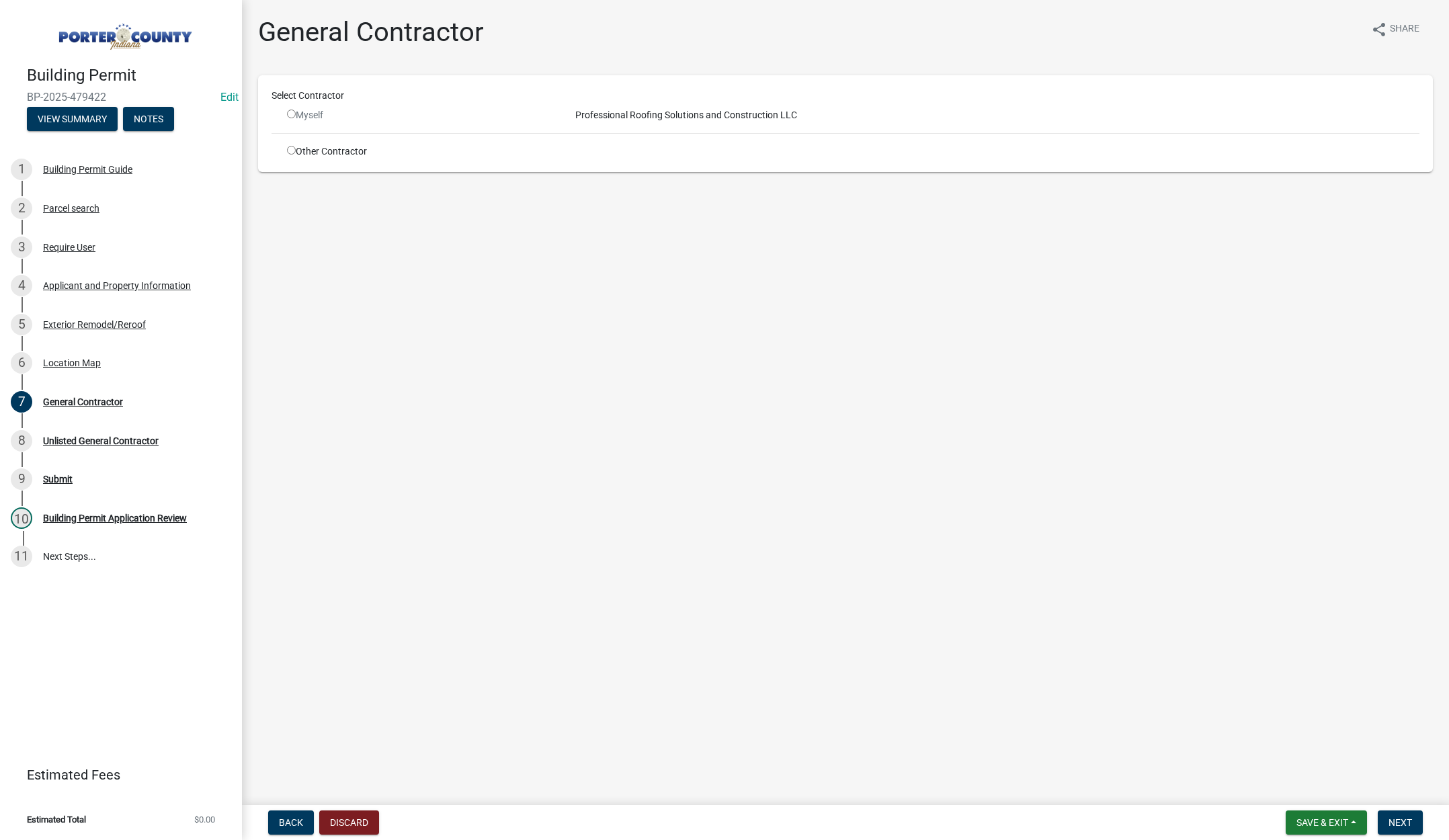
click at [293, 150] on input "radio" at bounding box center [292, 150] width 9 height 9
radio input "true"
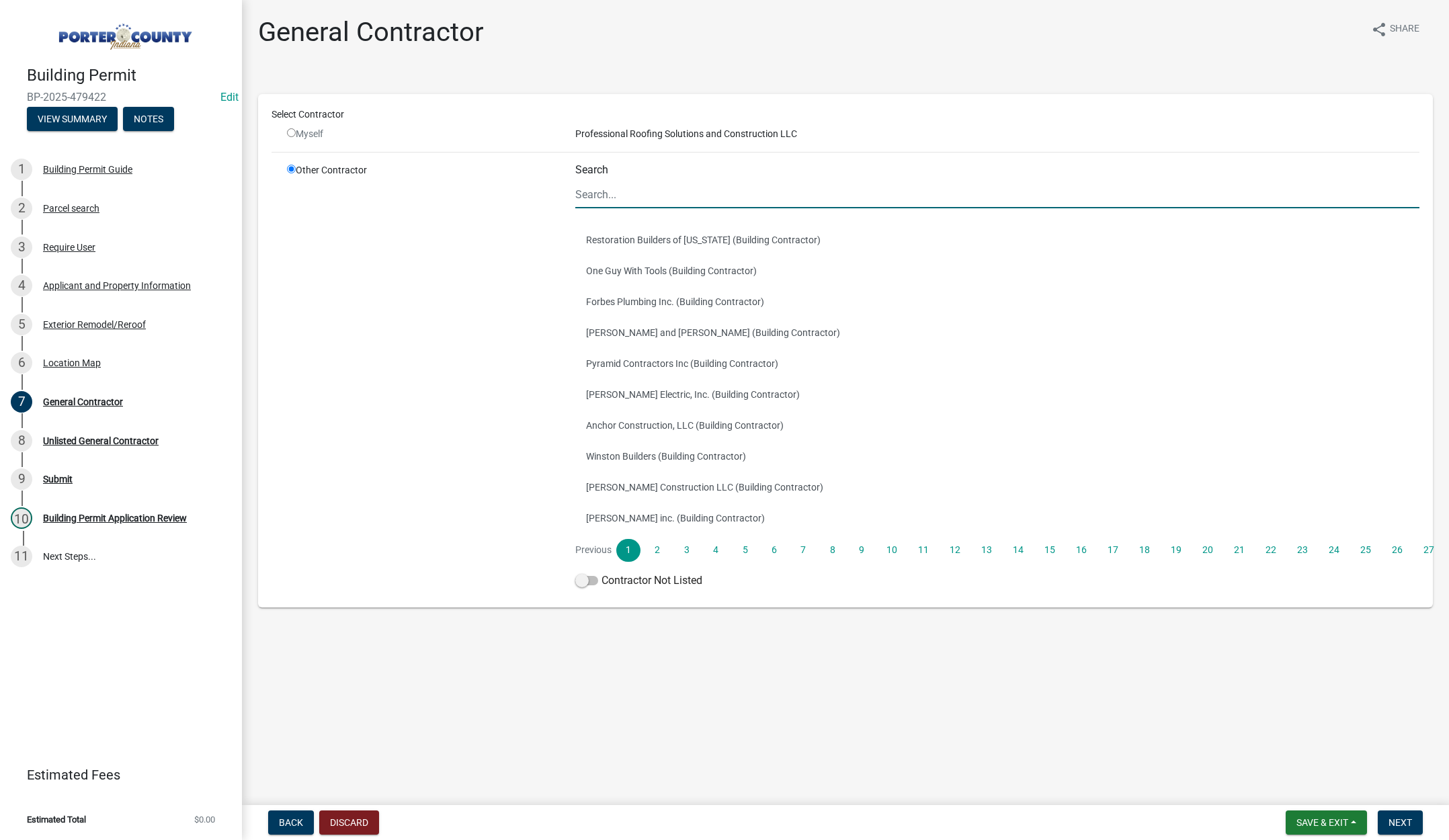
click at [605, 198] on input "Search" at bounding box center [998, 194] width 844 height 27
type input "terry"
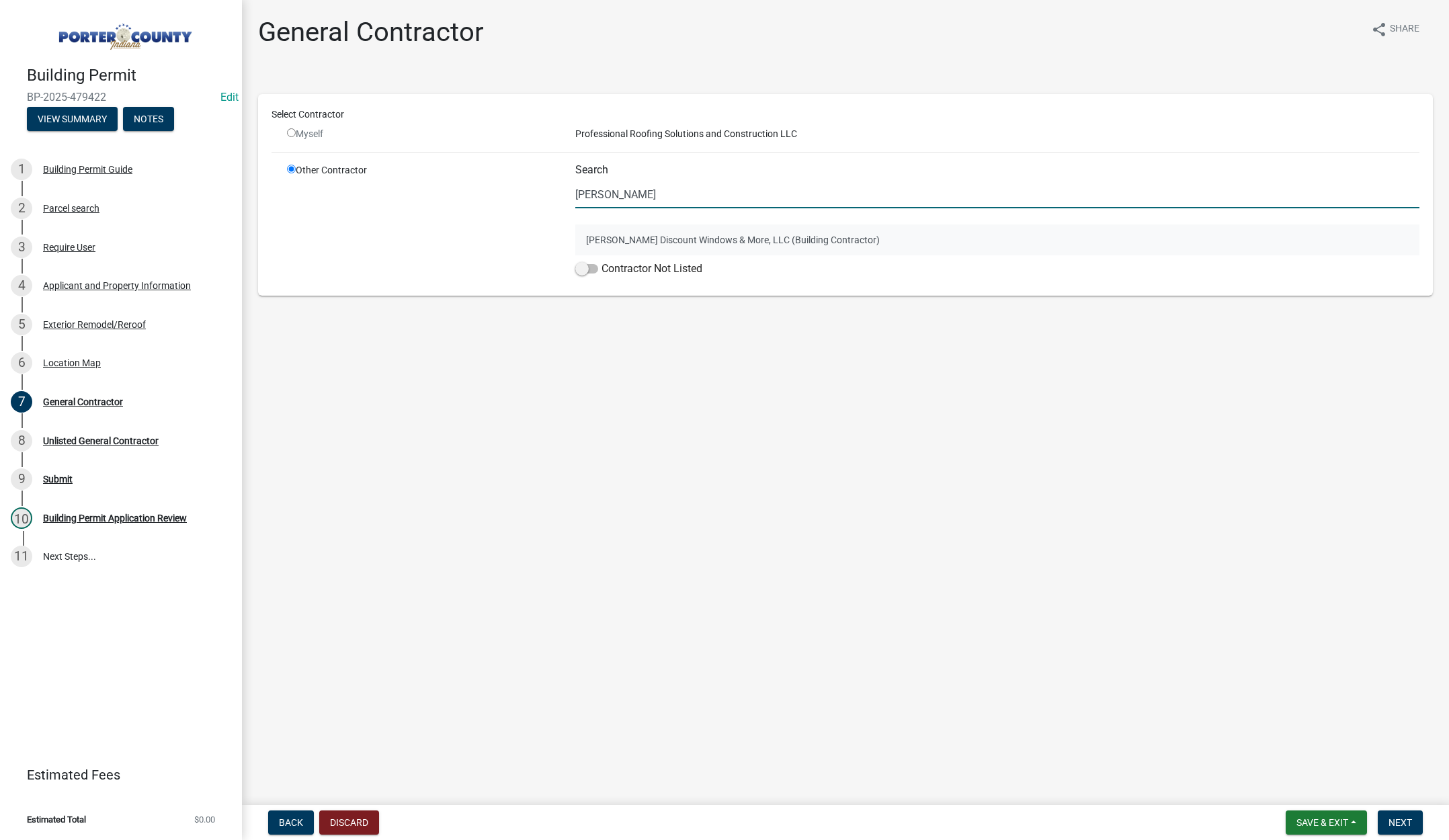
click at [659, 236] on button "Terry's Discount Windows & More, LLC (Building Contractor)" at bounding box center [998, 240] width 844 height 31
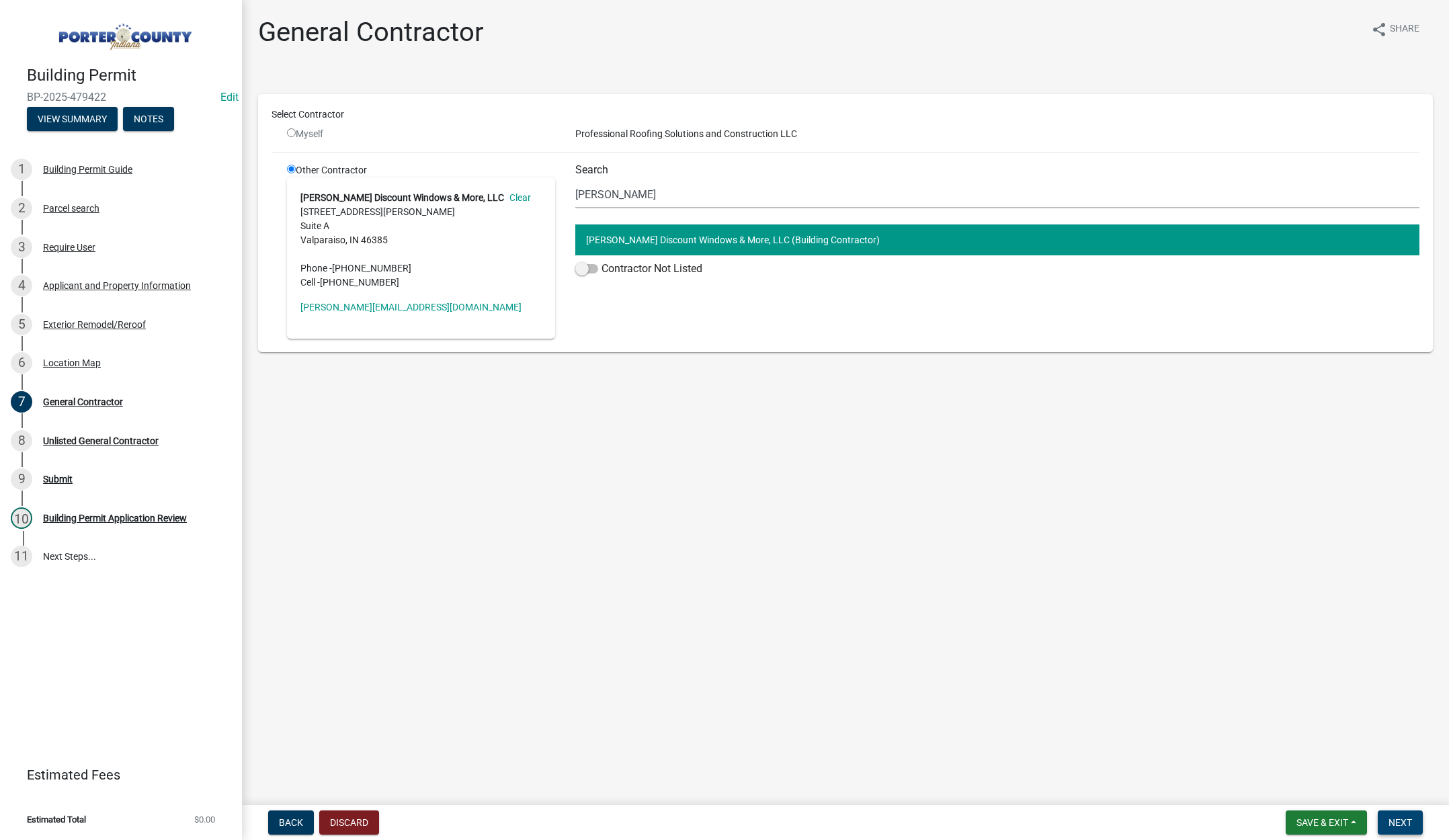
click at [1400, 824] on span "Next" at bounding box center [1401, 823] width 24 height 11
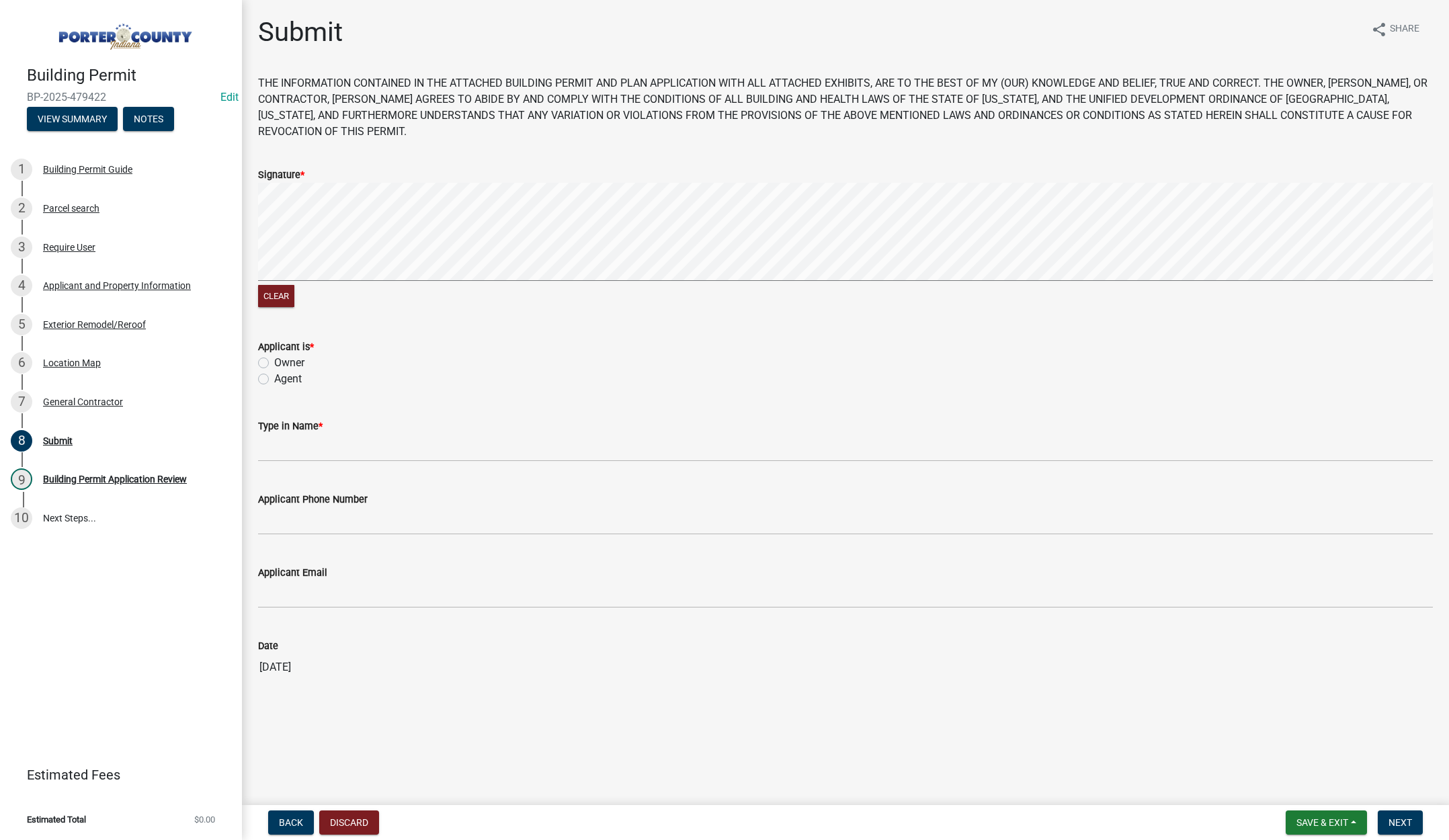
click at [275, 379] on label "Agent" at bounding box center [288, 379] width 27 height 16
click at [275, 379] on input "Agent" at bounding box center [279, 375] width 9 height 9
radio input "true"
click at [297, 451] on input "Type in Name *" at bounding box center [846, 448] width 1175 height 27
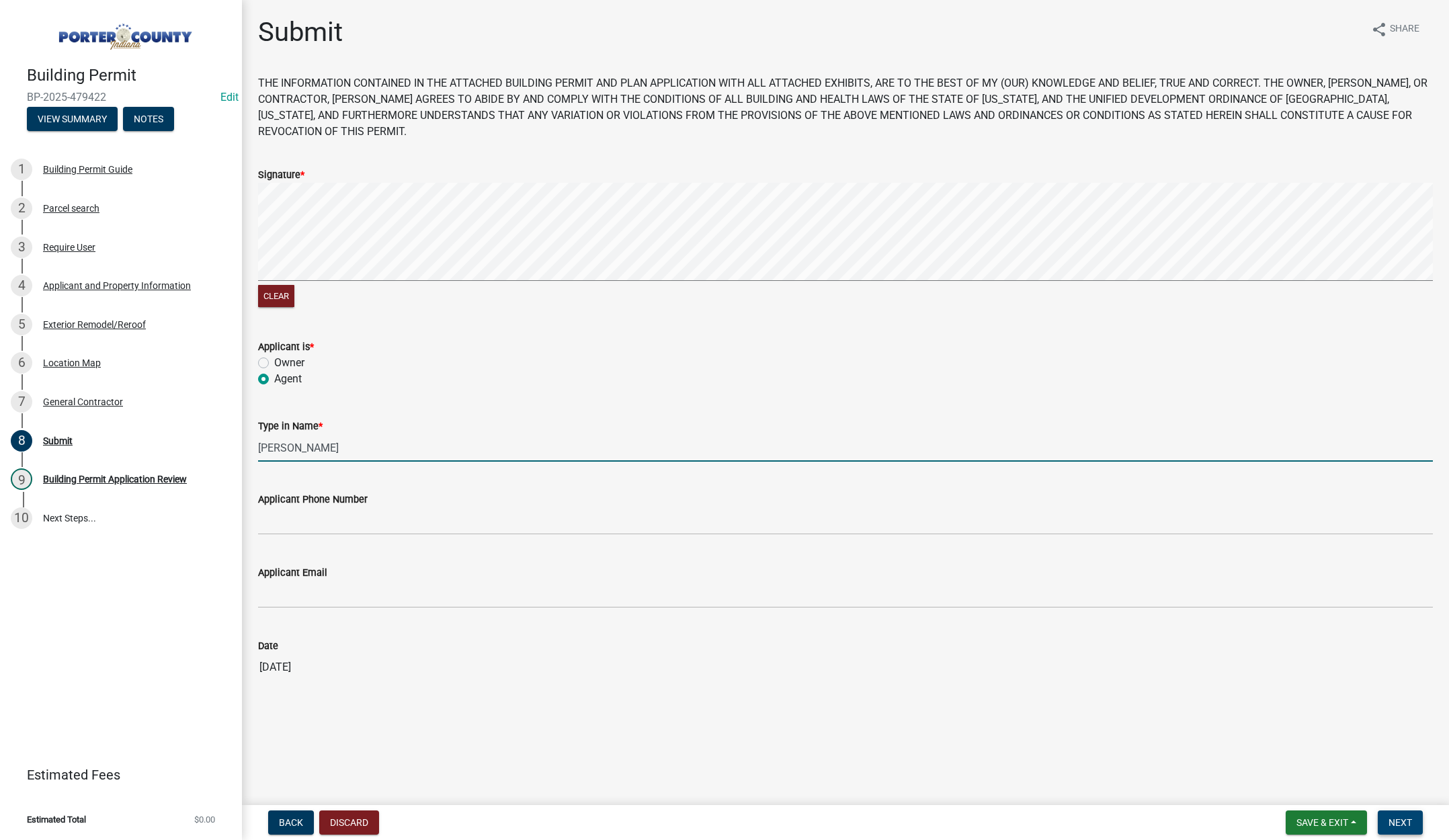
type input "Lisa"
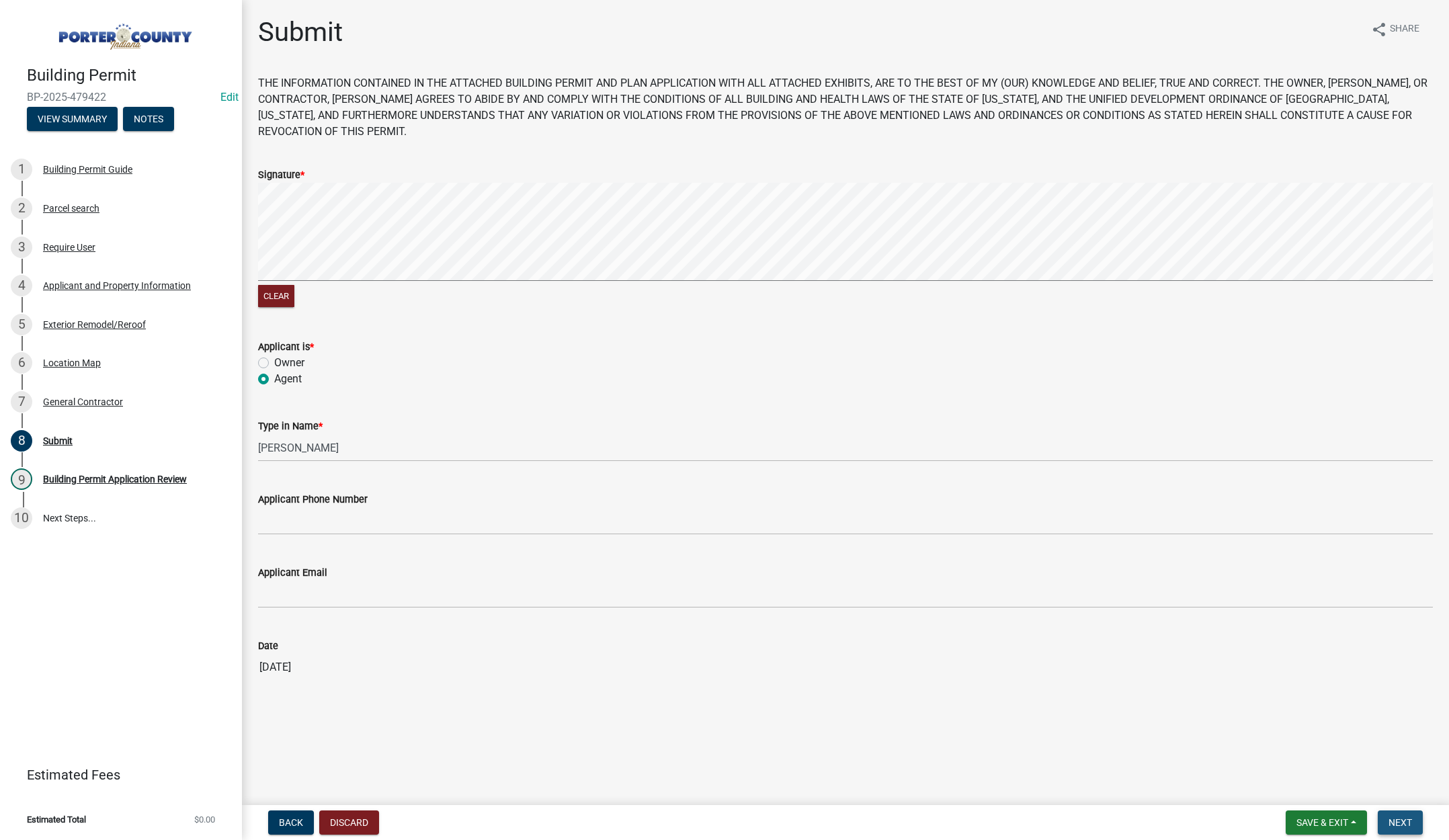
click at [1394, 820] on span "Next" at bounding box center [1401, 823] width 24 height 11
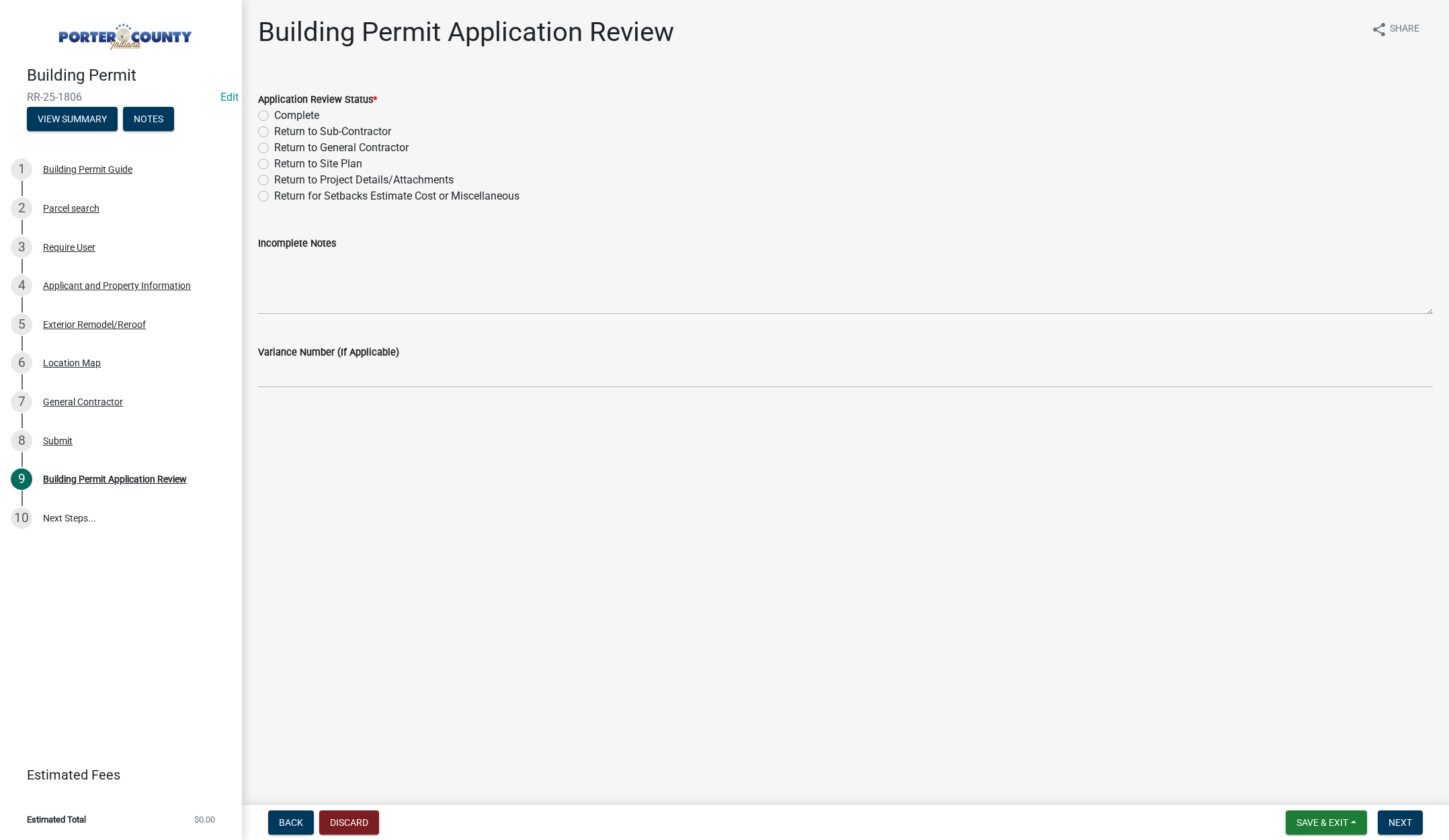
click at [275, 116] on label "Complete" at bounding box center [297, 115] width 45 height 16
click at [275, 116] on input "Complete" at bounding box center [279, 112] width 9 height 9
radio input "true"
click at [1408, 819] on span "Next" at bounding box center [1401, 823] width 24 height 11
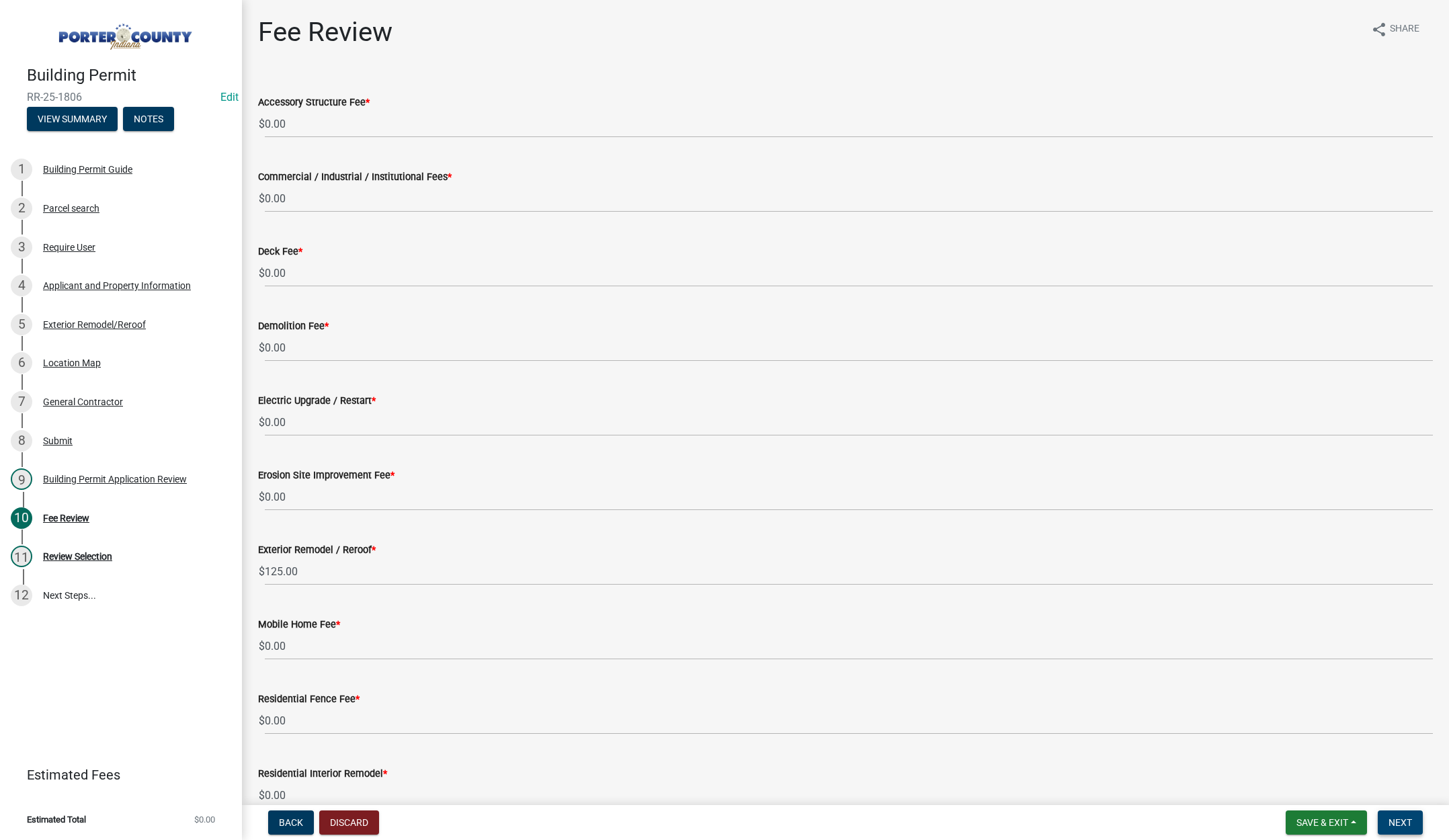
click at [1391, 820] on span "Next" at bounding box center [1401, 823] width 24 height 11
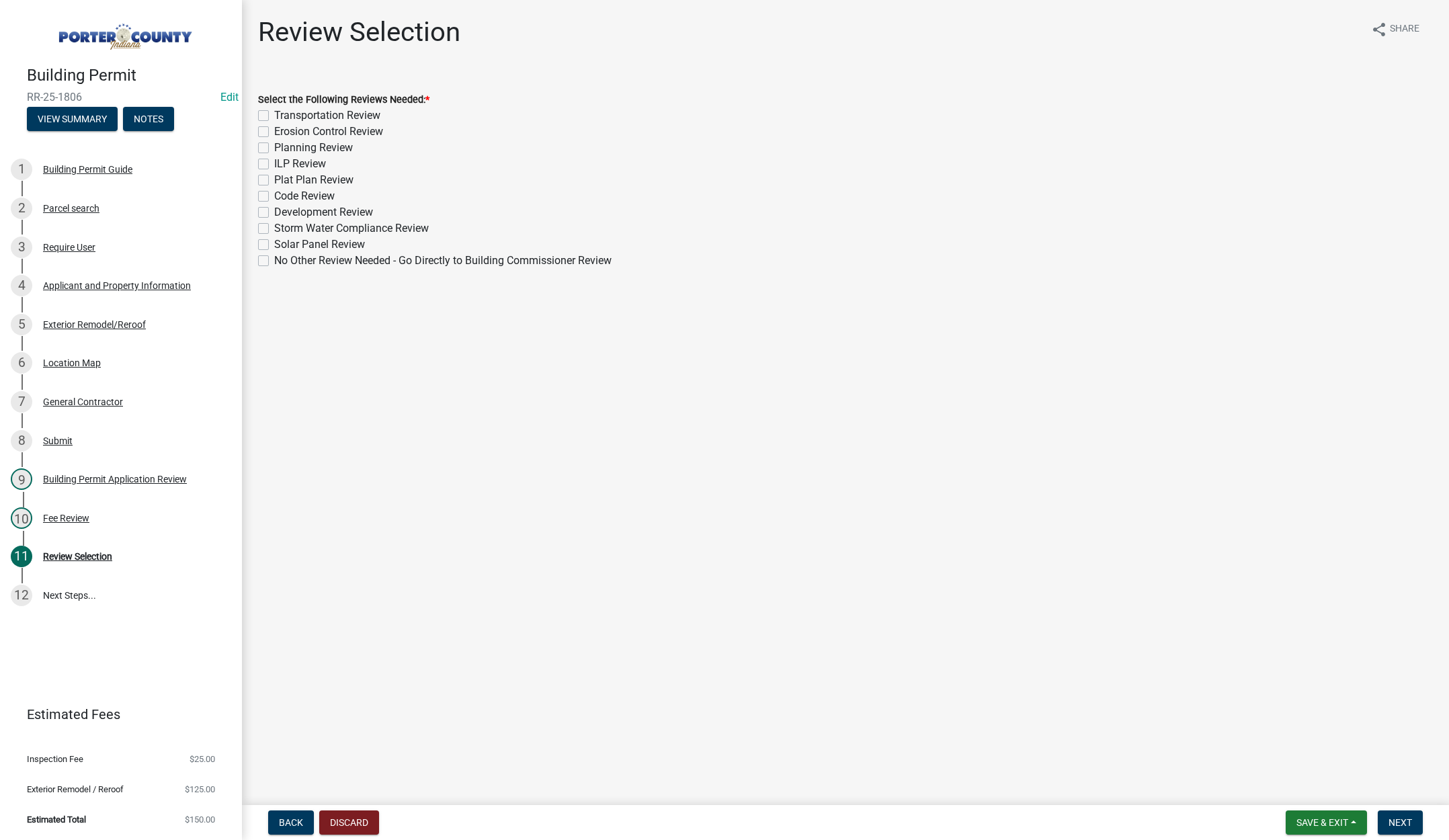
click at [275, 260] on label "No Other Review Needed - Go Directly to Building Commissioner Review" at bounding box center [443, 260] width 338 height 16
click at [275, 260] on input "No Other Review Needed - Go Directly to Building Commissioner Review" at bounding box center [279, 257] width 9 height 9
checkbox input "true"
checkbox input "false"
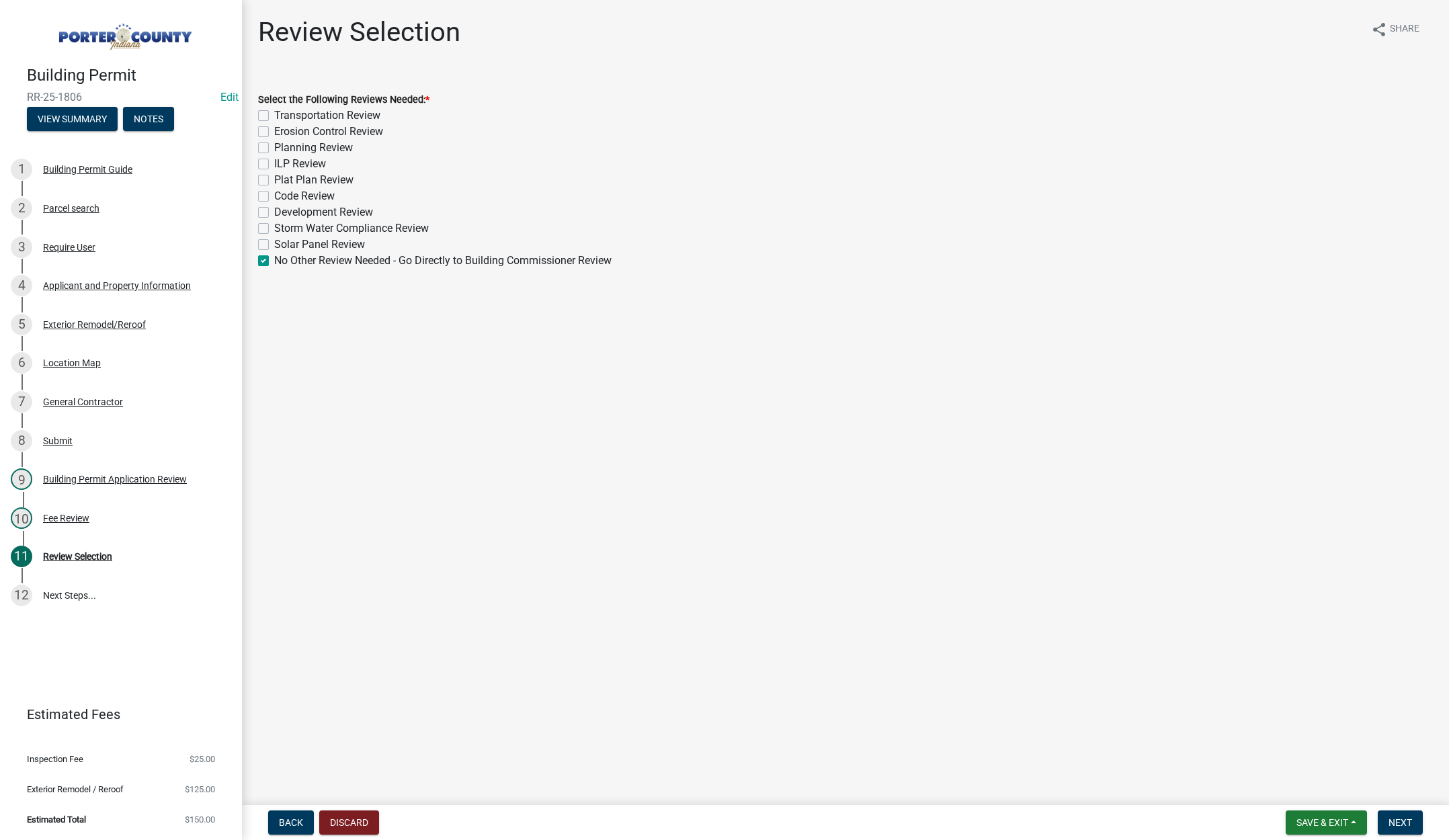
checkbox input "false"
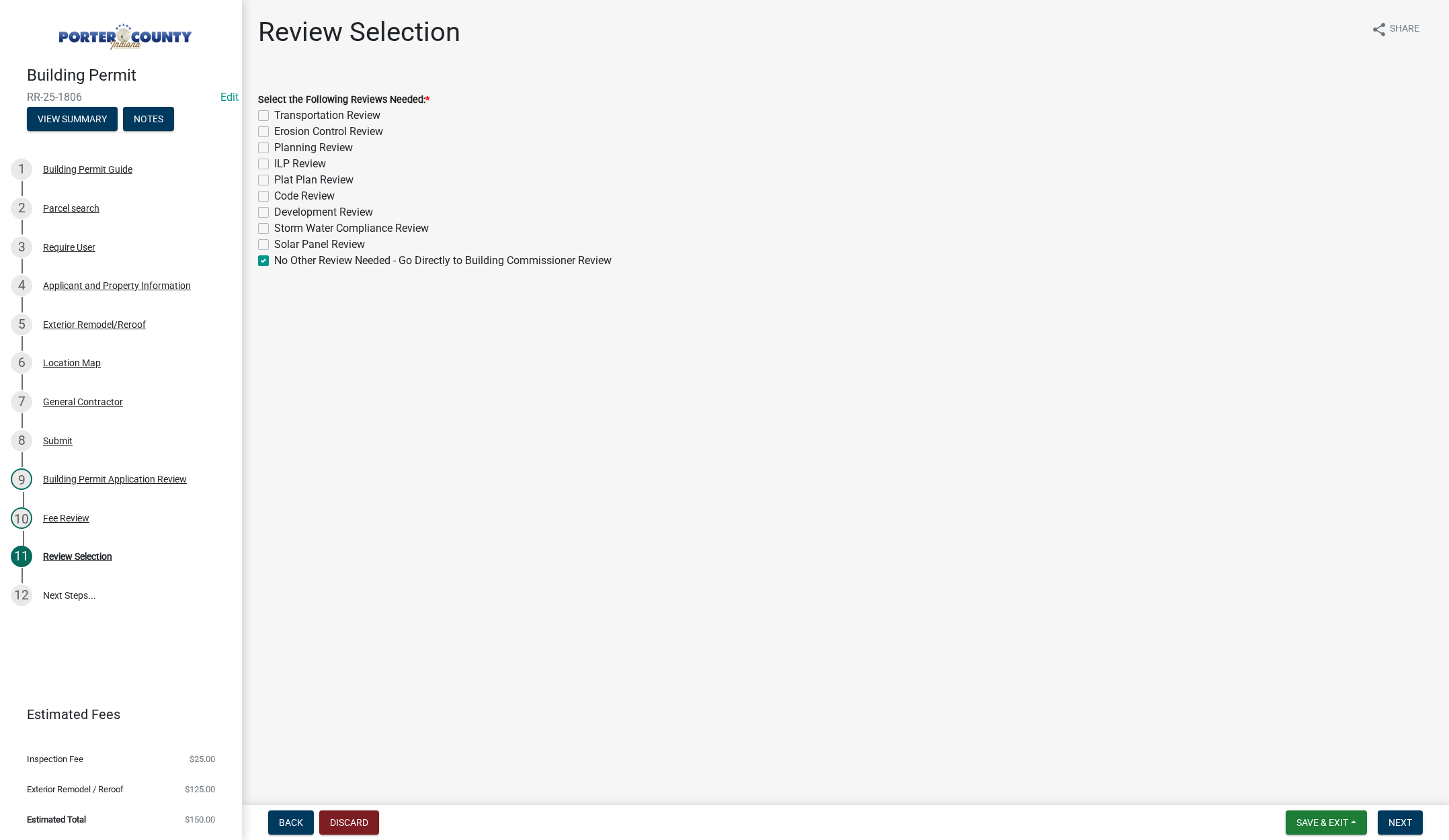
checkbox input "false"
checkbox input "true"
click at [1402, 821] on span "Next" at bounding box center [1401, 823] width 24 height 11
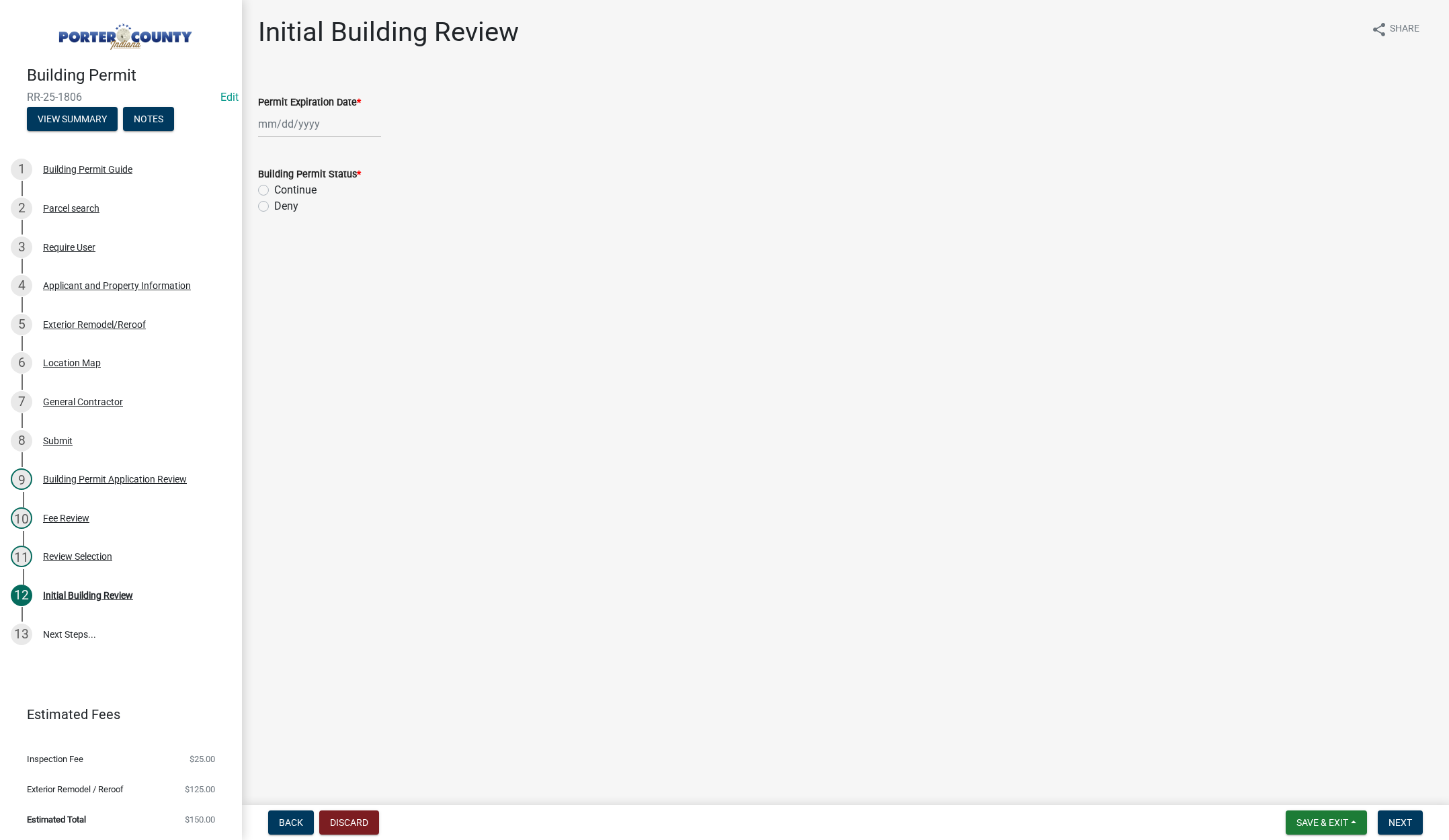
click at [325, 129] on div at bounding box center [320, 124] width 123 height 27
select select "9"
click at [376, 150] on select "1525 1526 1527 1528 1529 1530 1531 1532 1533 1534 1535 1536 1537 1538 1539 1540…" at bounding box center [363, 153] width 49 height 20
select select "2026"
click at [339, 142] on select "1525 1526 1527 1528 1529 1530 1531 1532 1533 1534 1535 1536 1537 1538 1539 1540…" at bounding box center [363, 153] width 49 height 20
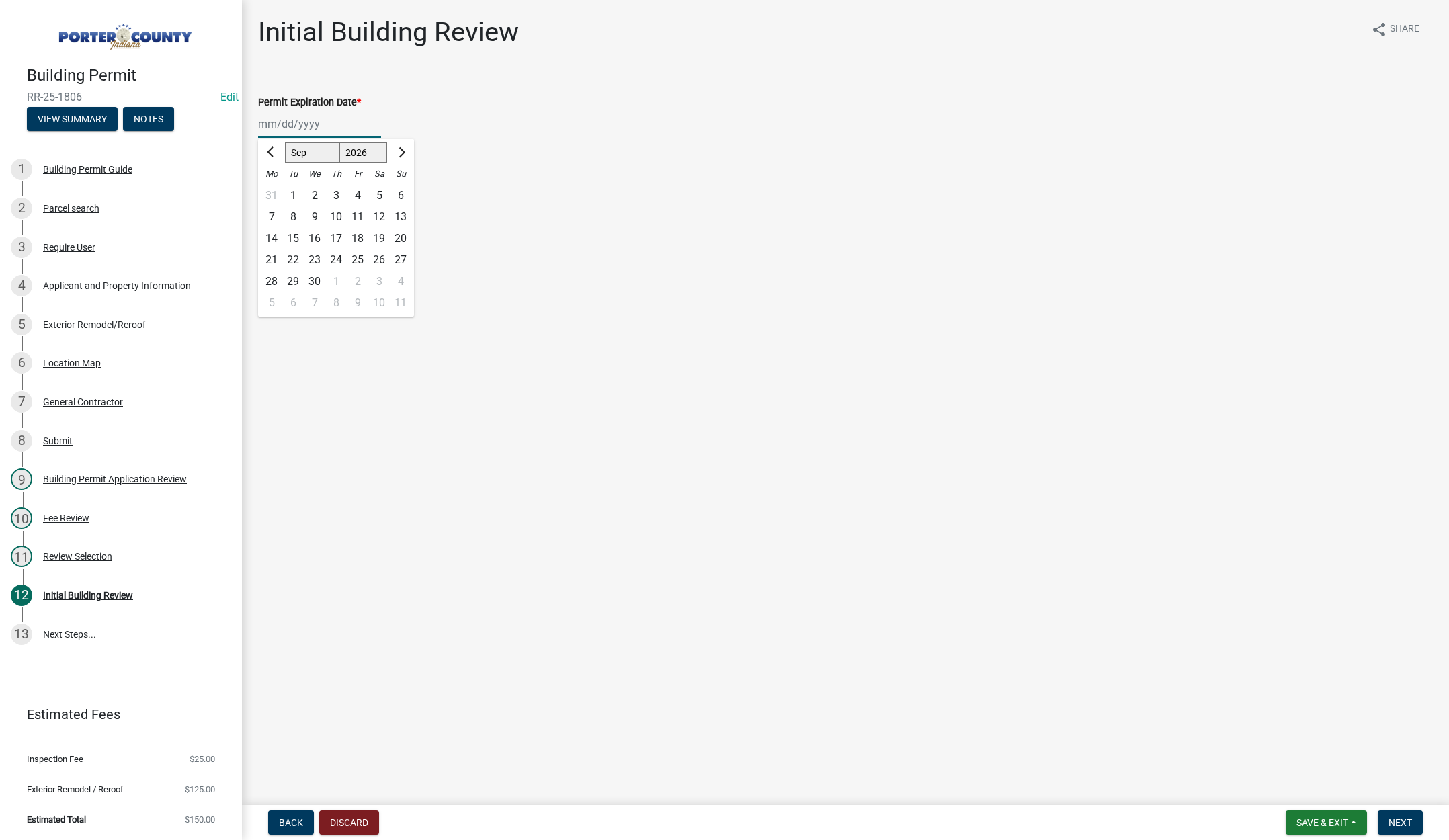
click at [315, 236] on div "16" at bounding box center [314, 238] width 21 height 21
type input "09/16/2026"
click at [275, 190] on label "Continue" at bounding box center [296, 190] width 43 height 16
click at [275, 190] on input "Continue" at bounding box center [279, 187] width 9 height 9
radio input "true"
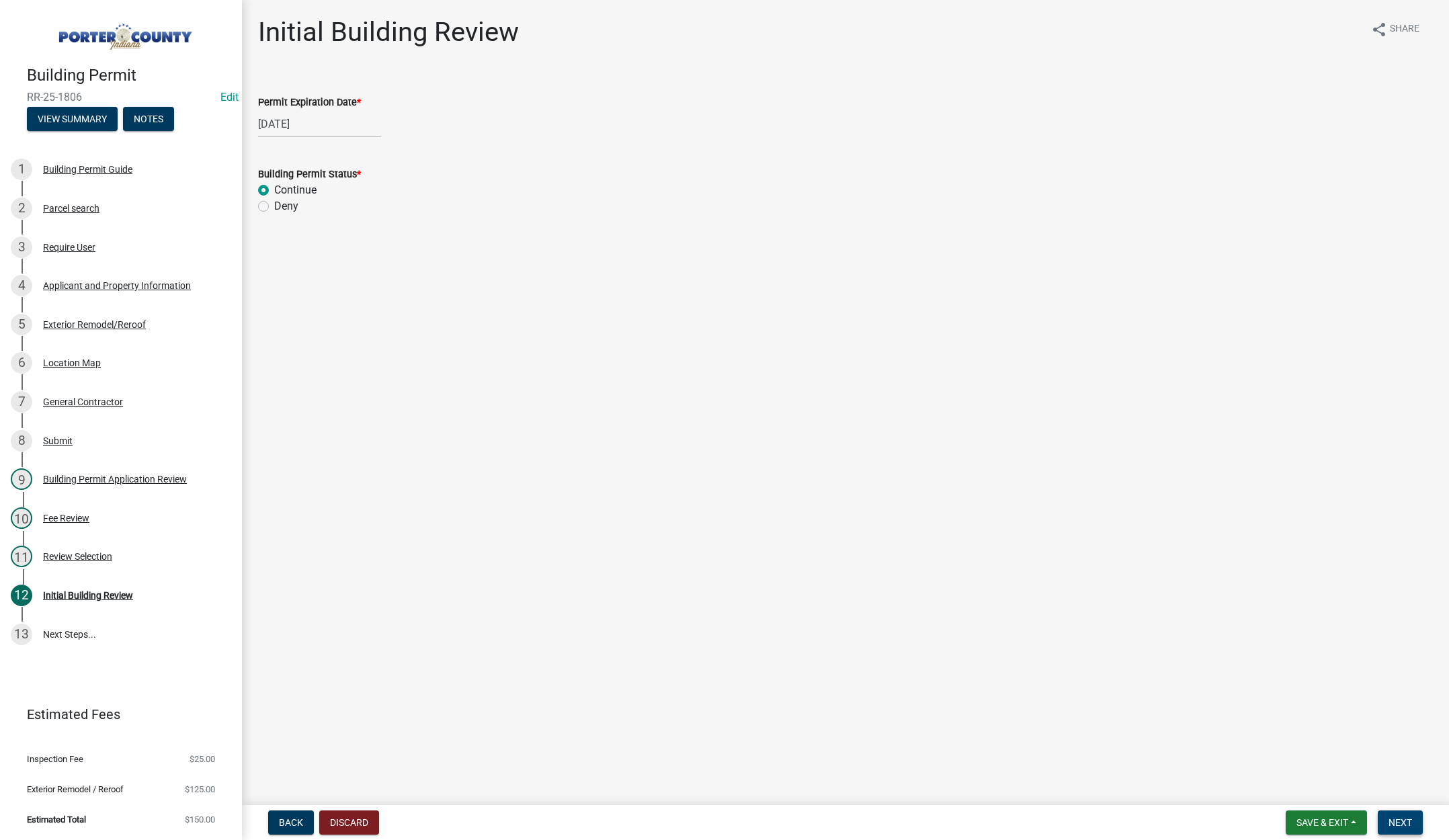
click at [1399, 821] on span "Next" at bounding box center [1401, 823] width 24 height 11
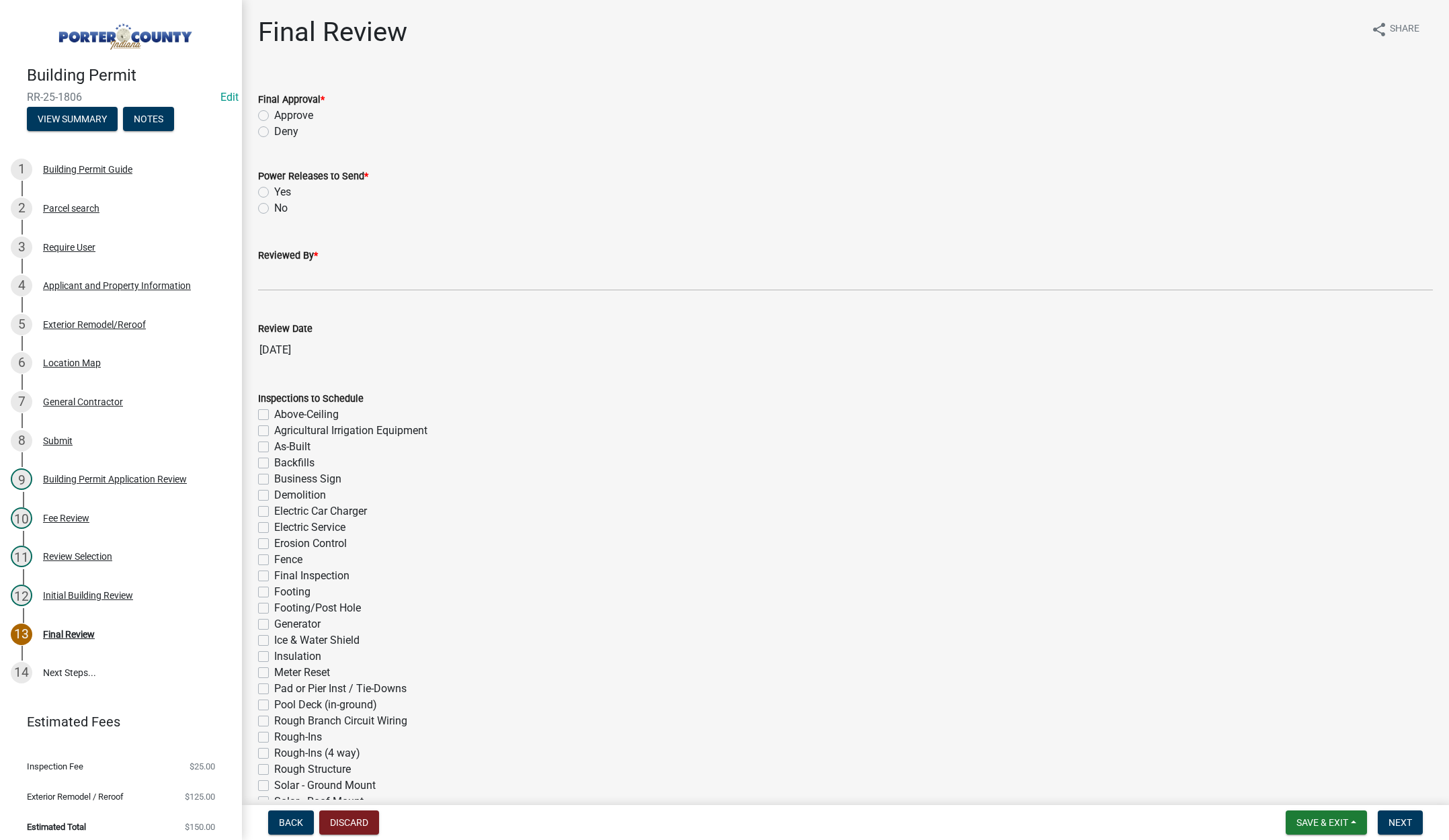
click at [275, 114] on label "Approve" at bounding box center [294, 115] width 39 height 16
click at [275, 114] on input "Approve" at bounding box center [279, 112] width 9 height 9
radio input "true"
click at [275, 207] on label "No" at bounding box center [281, 208] width 14 height 16
click at [275, 207] on input "No" at bounding box center [279, 205] width 9 height 9
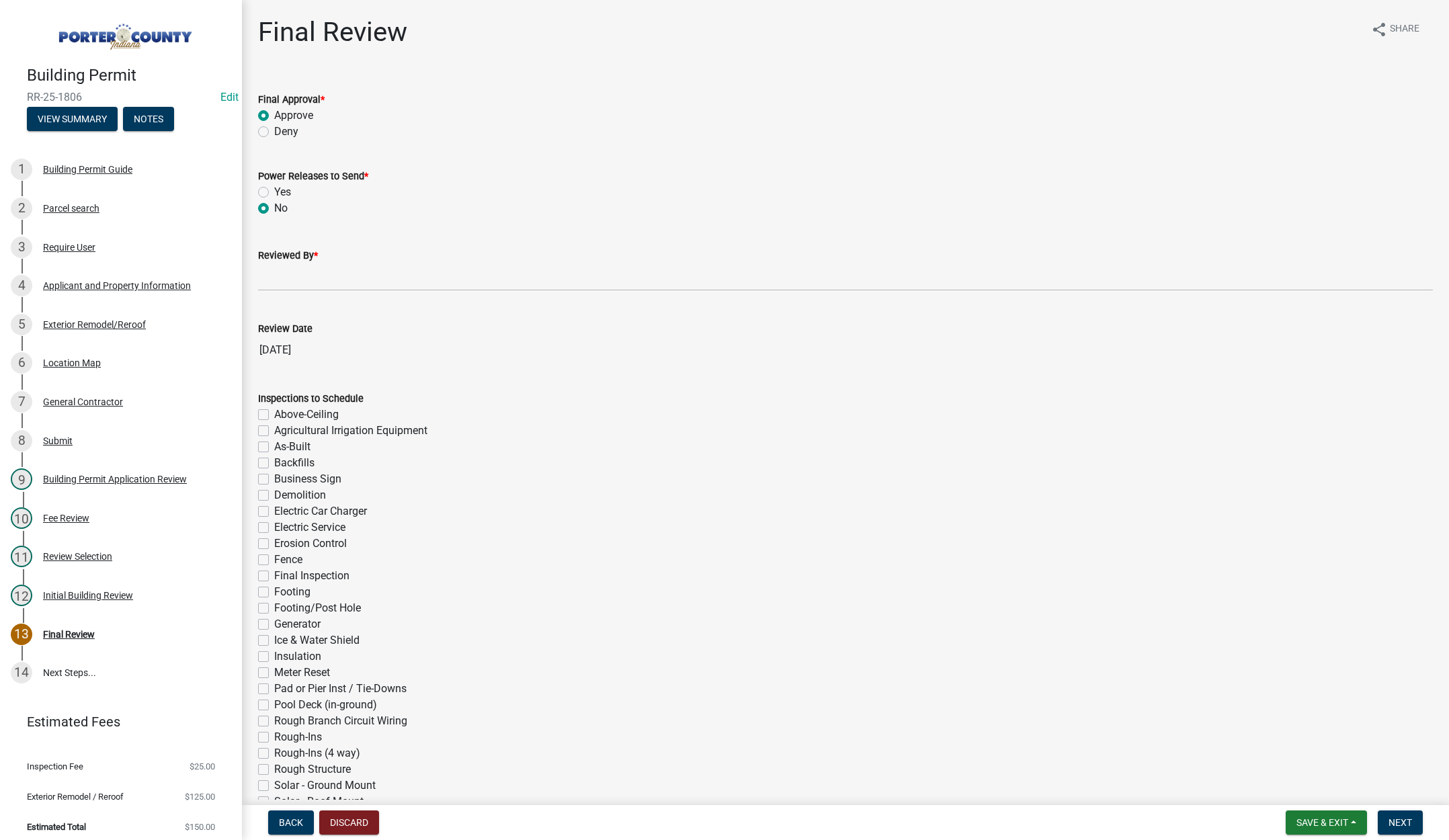
radio input "true"
click at [297, 272] on input "Reviewed By *" at bounding box center [846, 277] width 1175 height 27
type input "Tami"
click at [1392, 820] on span "Next" at bounding box center [1401, 823] width 24 height 11
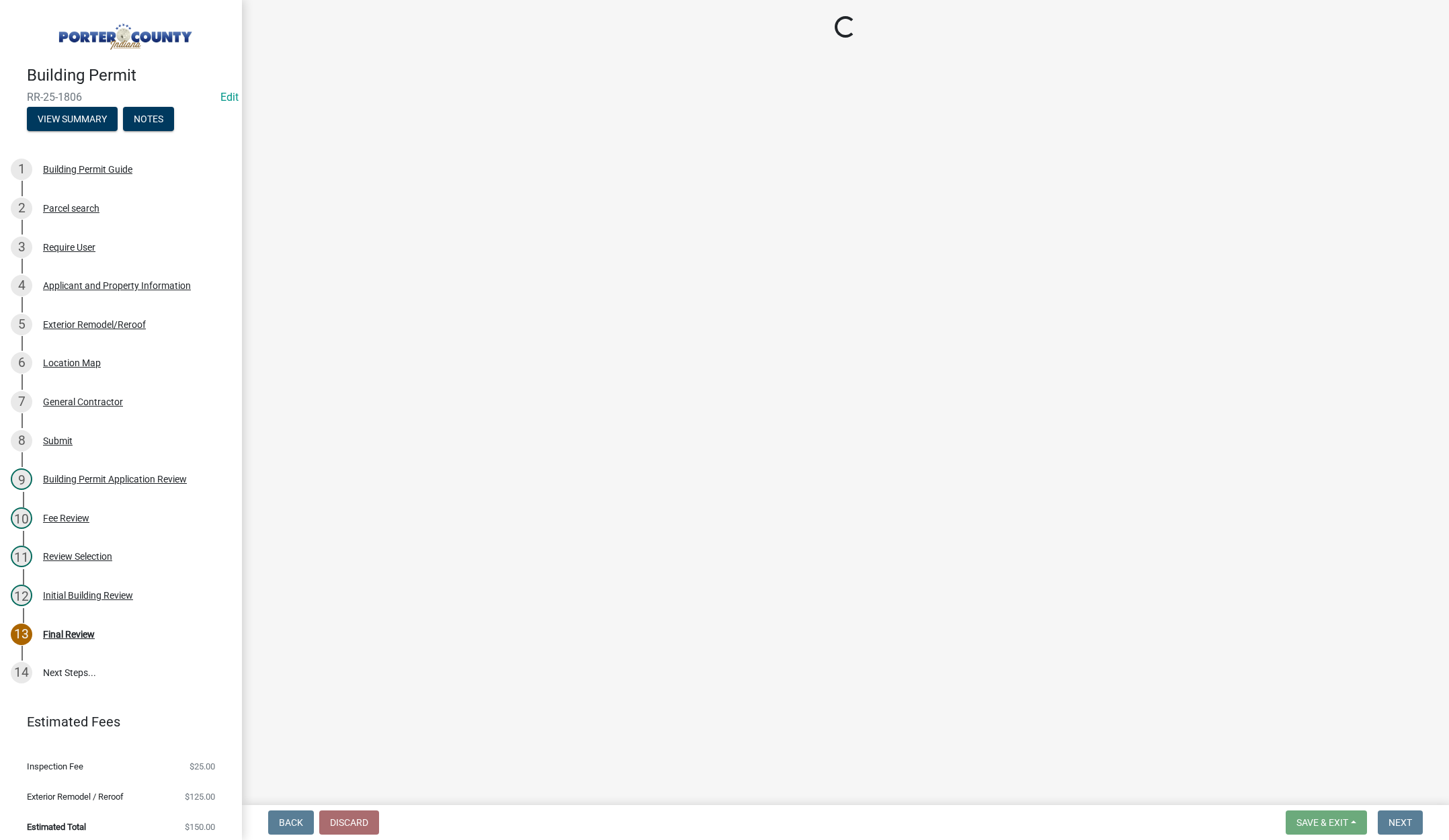
select select "3: 3"
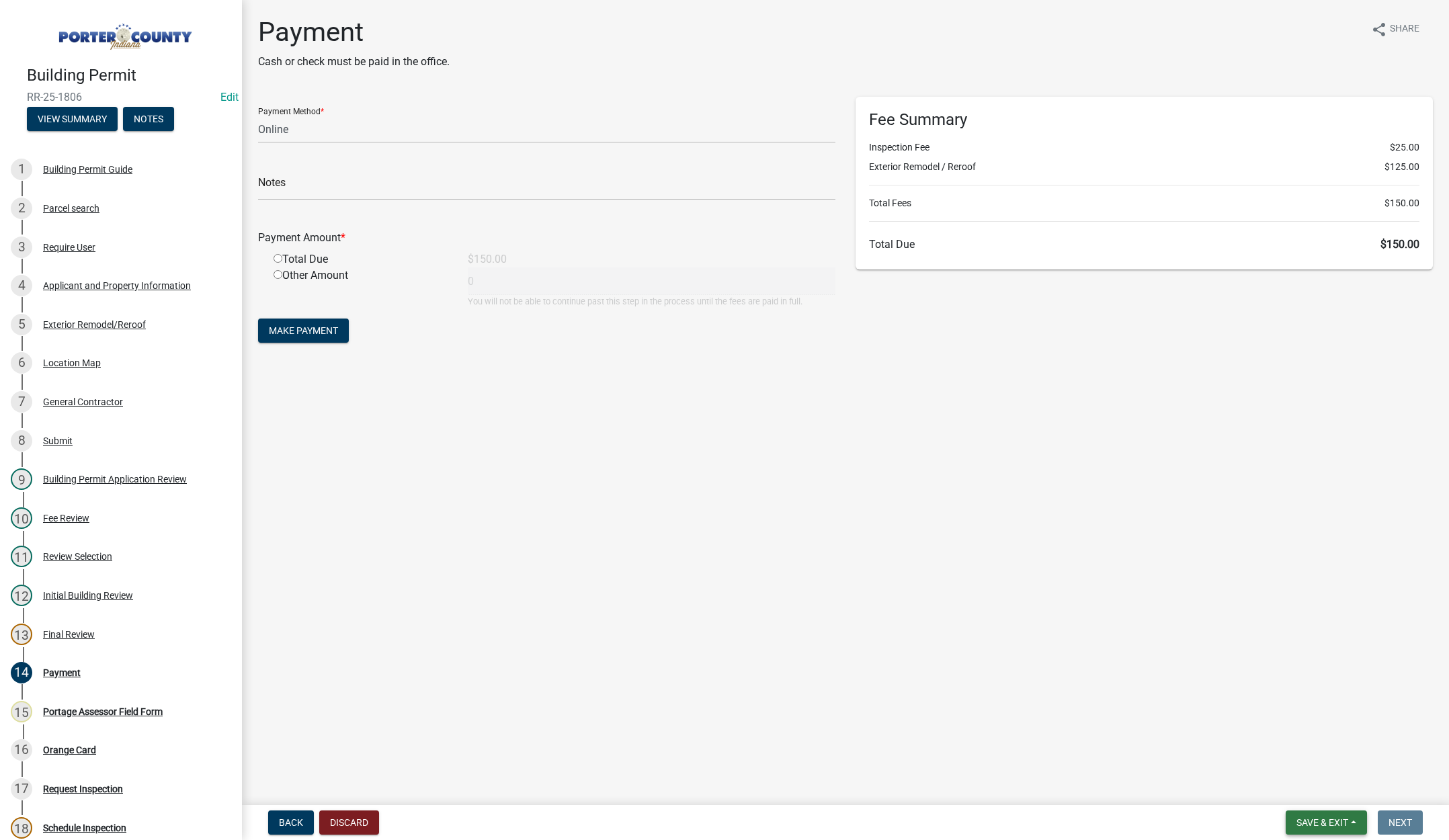
click at [1316, 818] on span "Save & Exit" at bounding box center [1323, 823] width 52 height 11
click at [1317, 790] on button "Save & Exit" at bounding box center [1313, 788] width 107 height 32
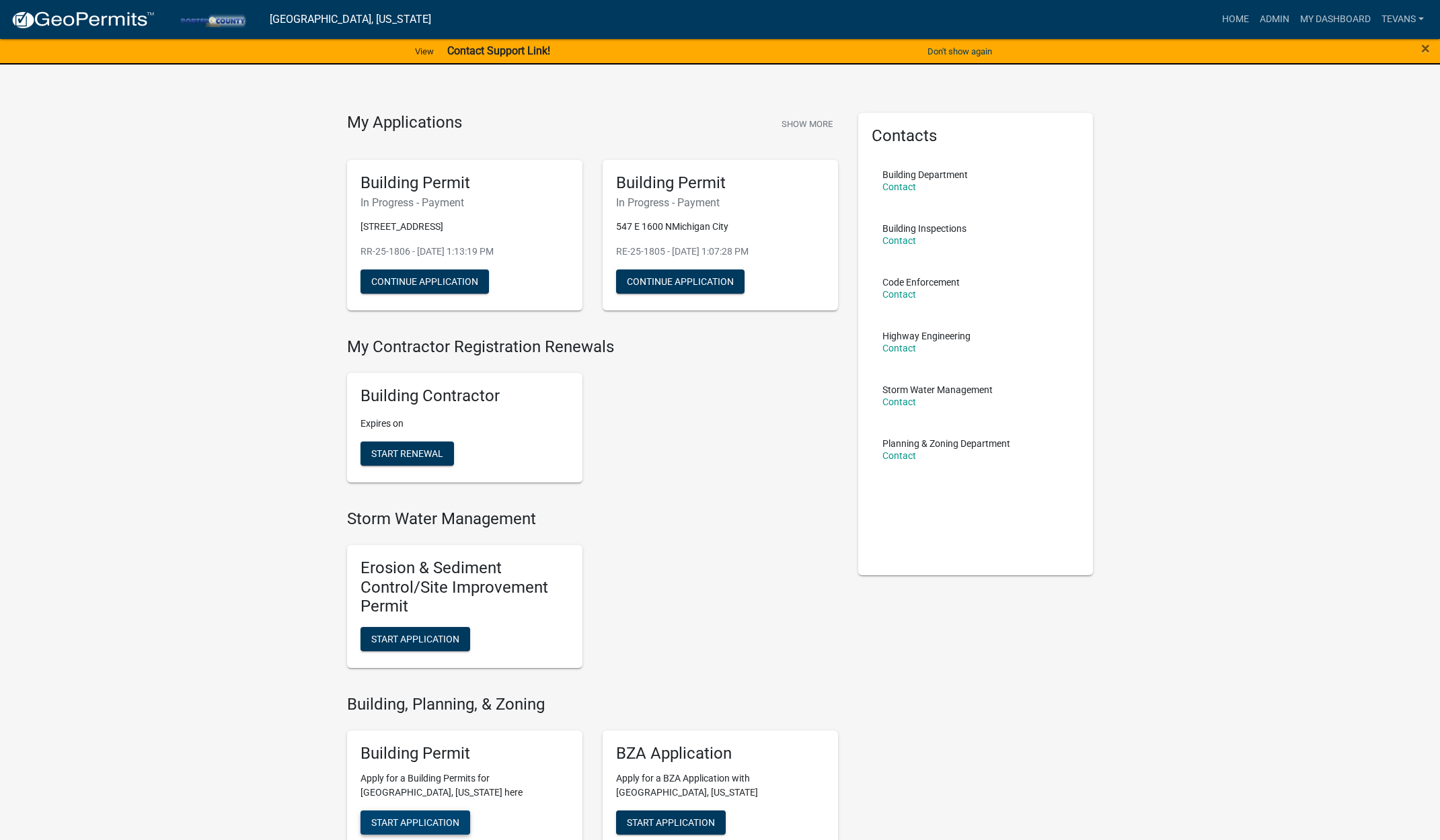
click at [427, 823] on span "Start Application" at bounding box center [415, 822] width 88 height 11
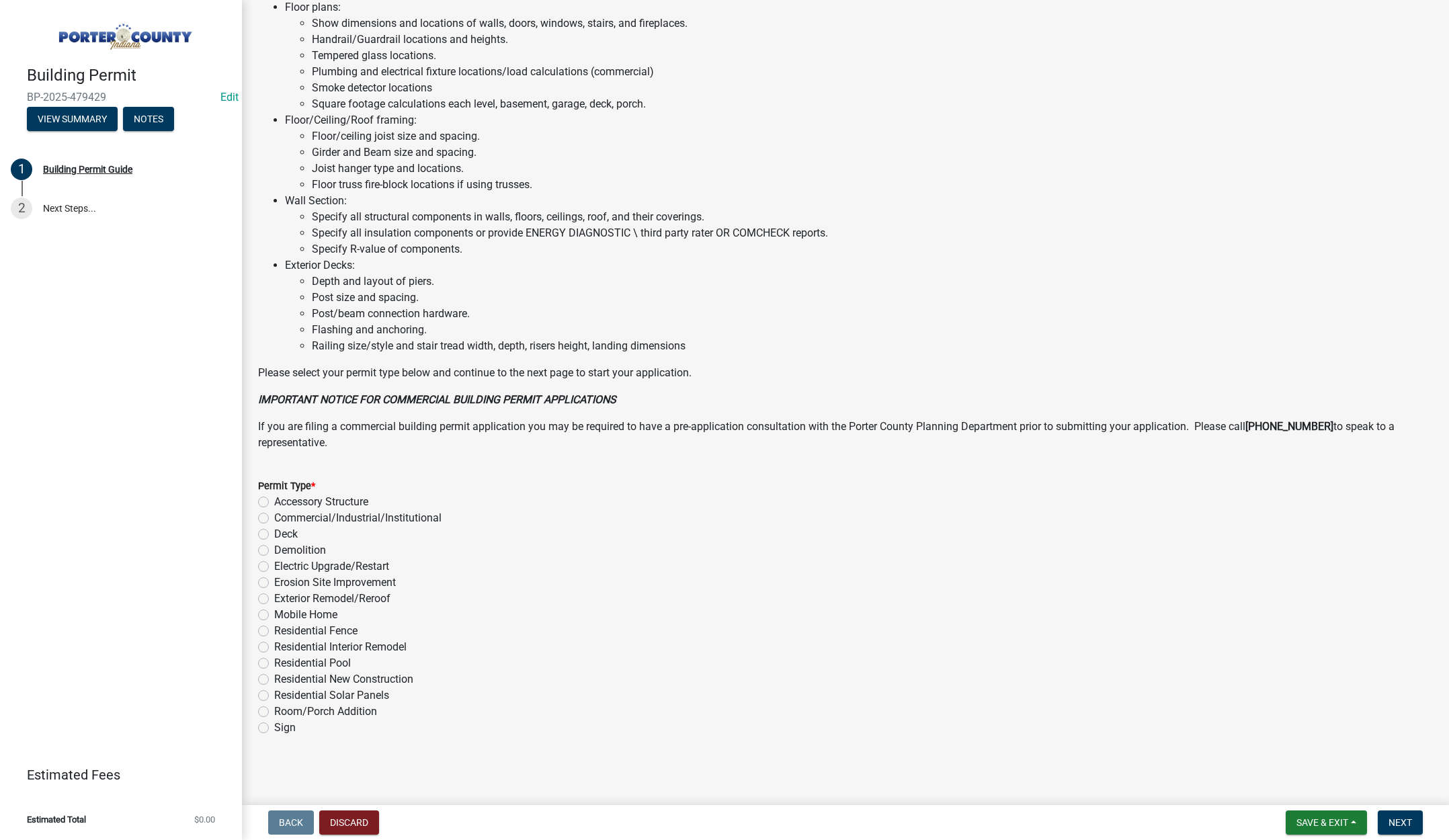
scroll to position [664, 0]
click at [275, 594] on label "Exterior Remodel/Reroof" at bounding box center [333, 598] width 116 height 16
click at [275, 594] on input "Exterior Remodel/Reroof" at bounding box center [279, 594] width 9 height 9
radio input "true"
click at [1392, 830] on button "Next" at bounding box center [1400, 823] width 45 height 24
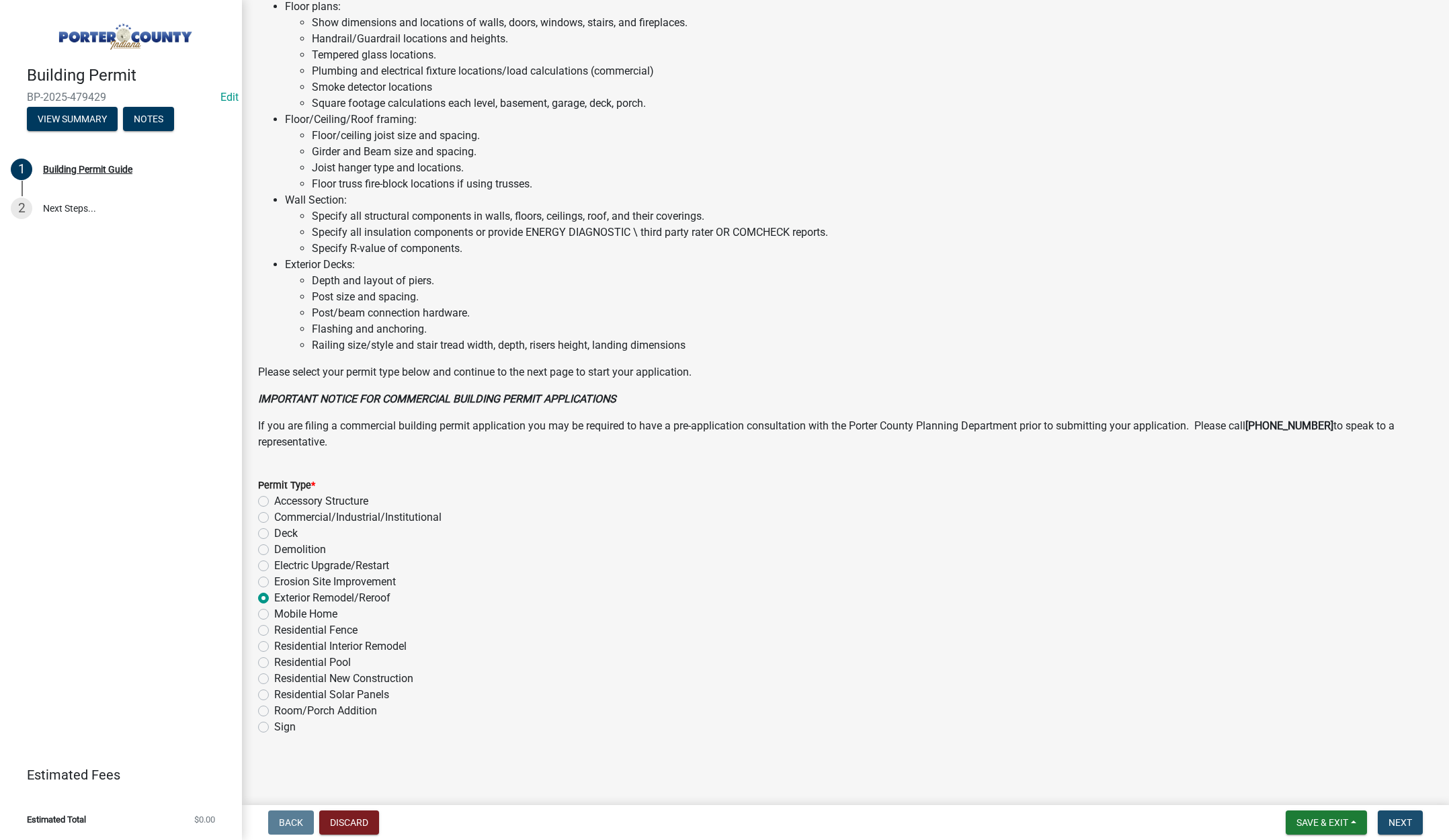
scroll to position [0, 0]
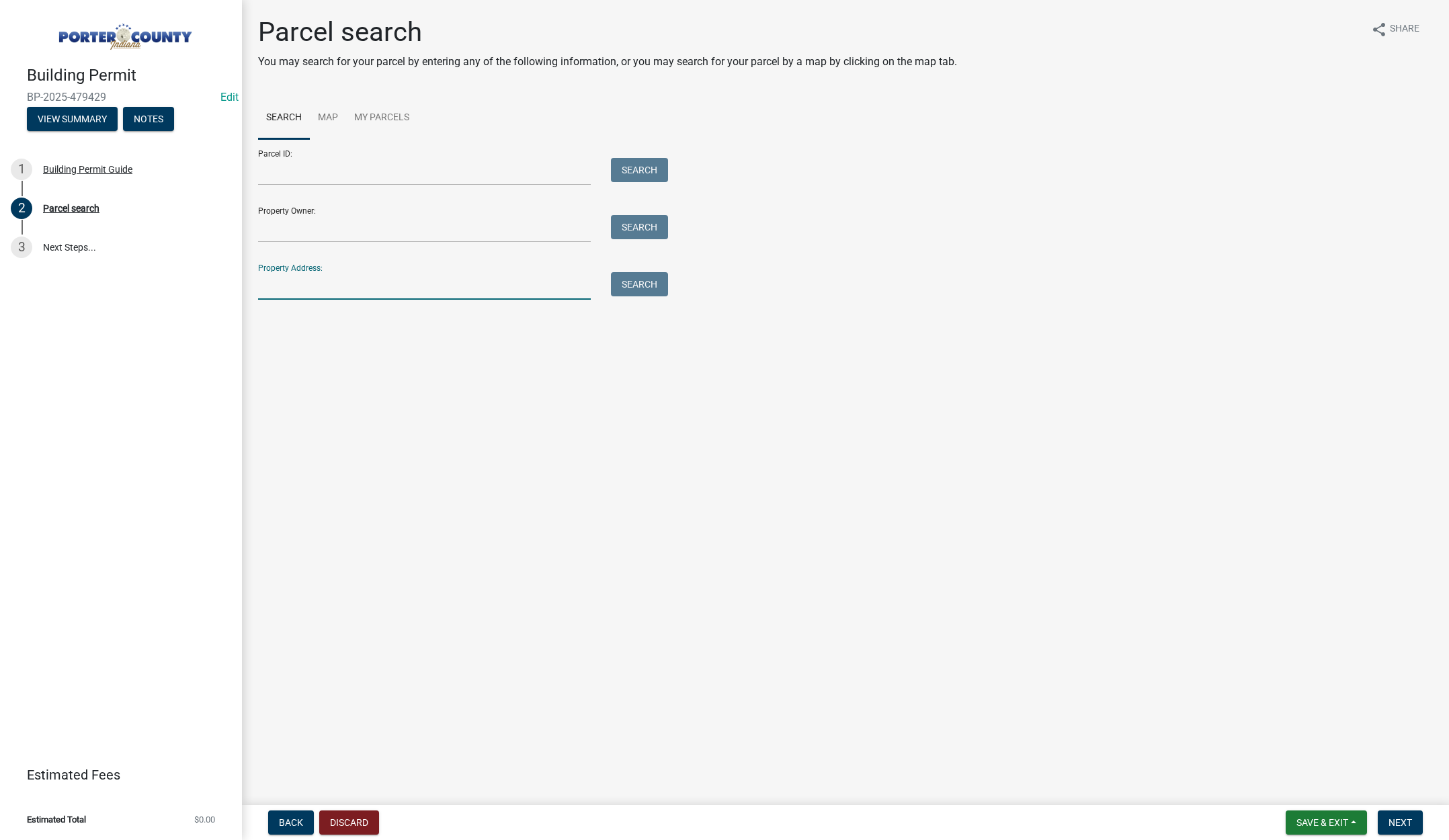
click at [328, 278] on input "Property Address:" at bounding box center [425, 286] width 333 height 27
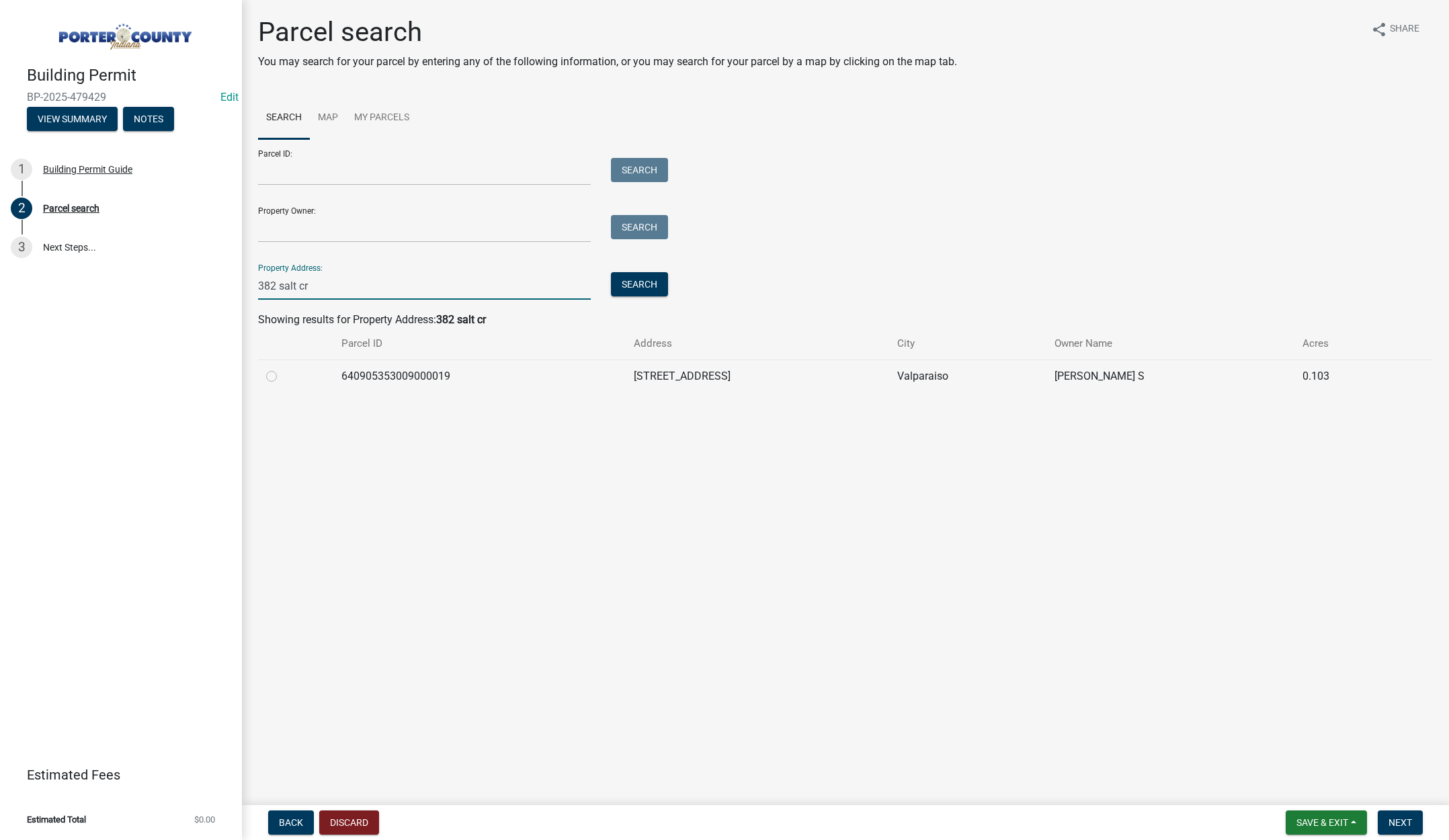
type input "382 salt cr"
click at [282, 368] on label at bounding box center [282, 368] width 0 height 0
click at [282, 377] on input "radio" at bounding box center [287, 373] width 9 height 9
radio input "true"
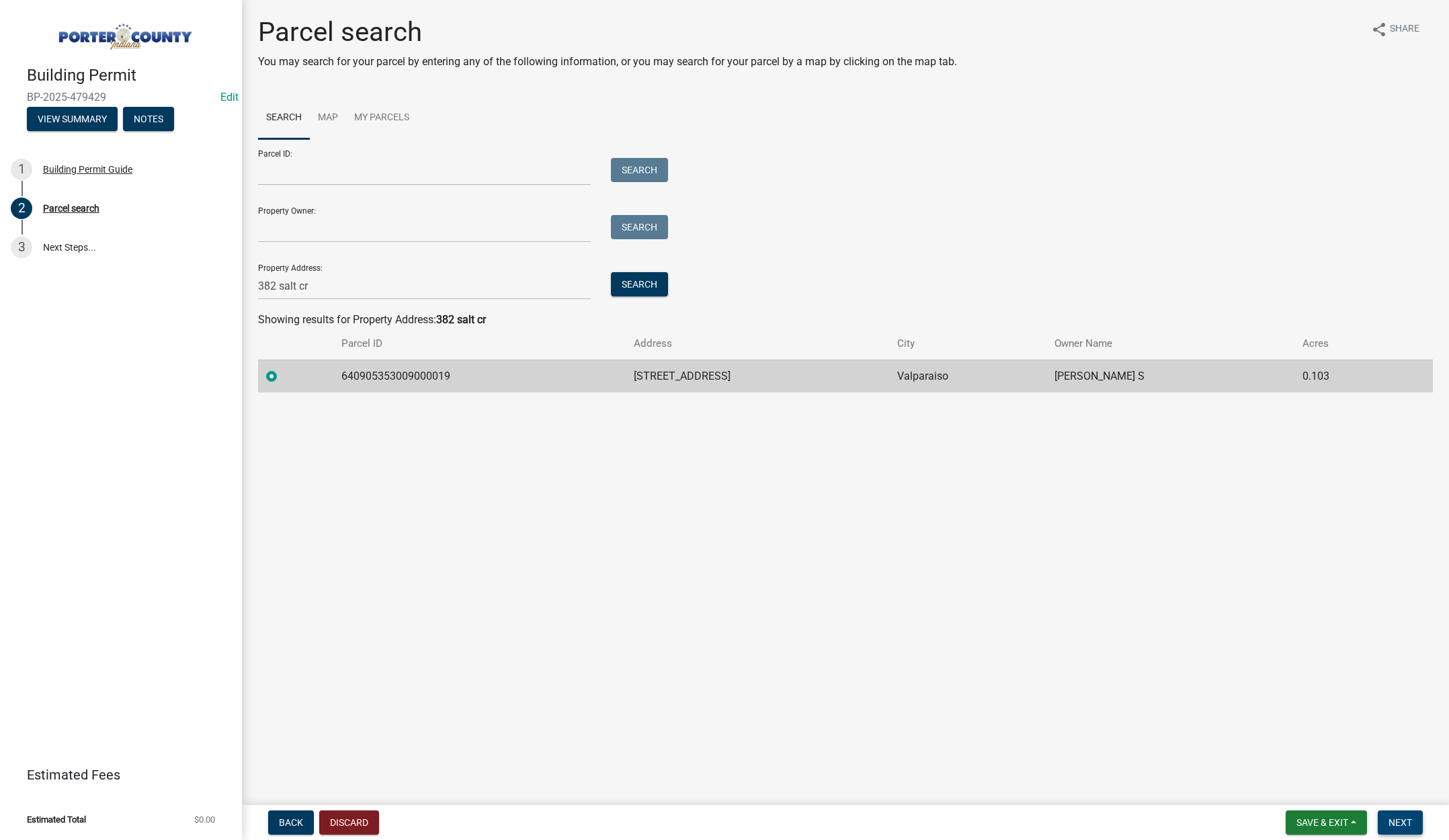
click at [1401, 819] on span "Next" at bounding box center [1401, 823] width 24 height 11
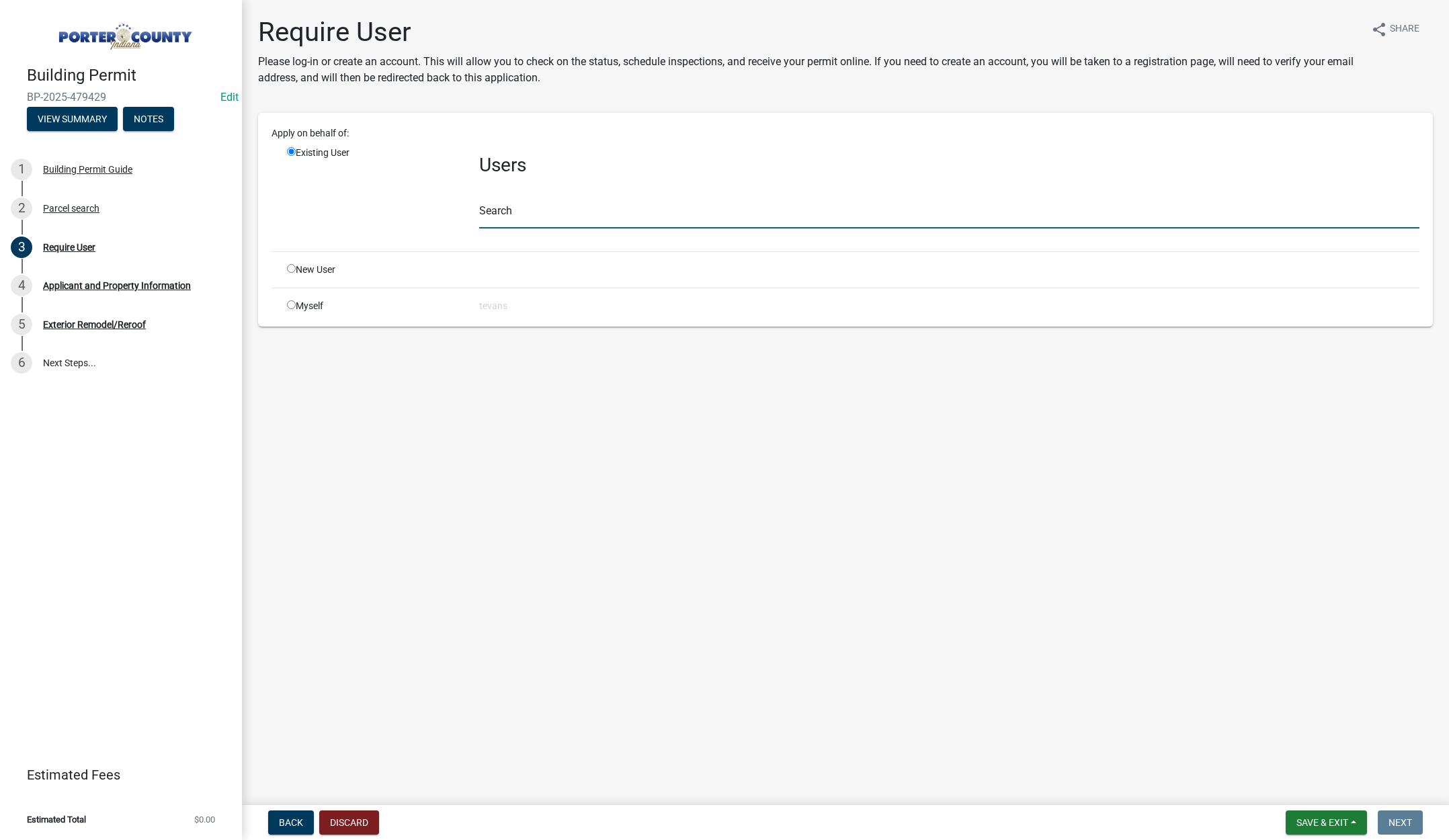
click at [505, 218] on input "text" at bounding box center [949, 215] width 941 height 27
type input "tami"
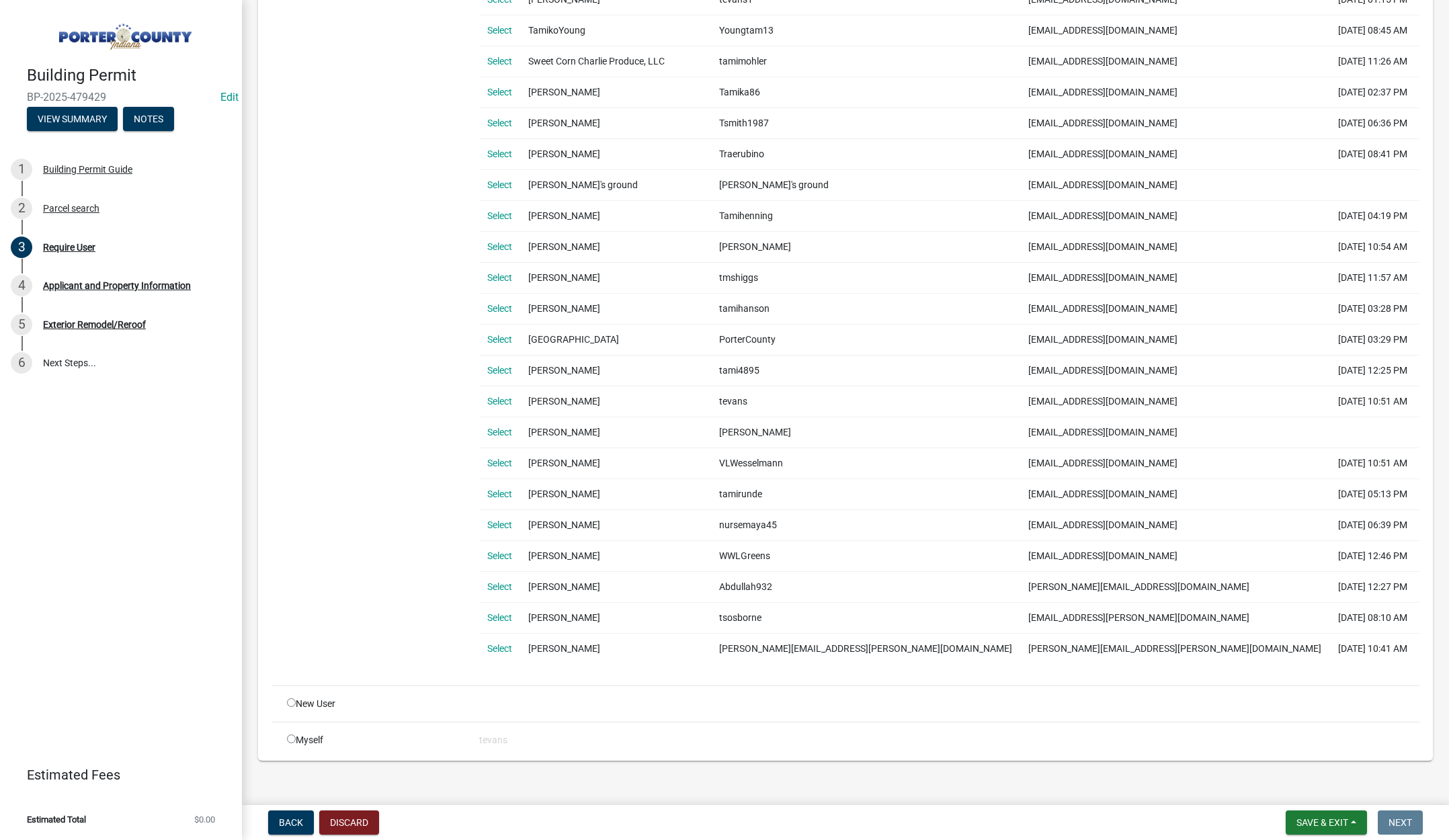
scroll to position [796, 0]
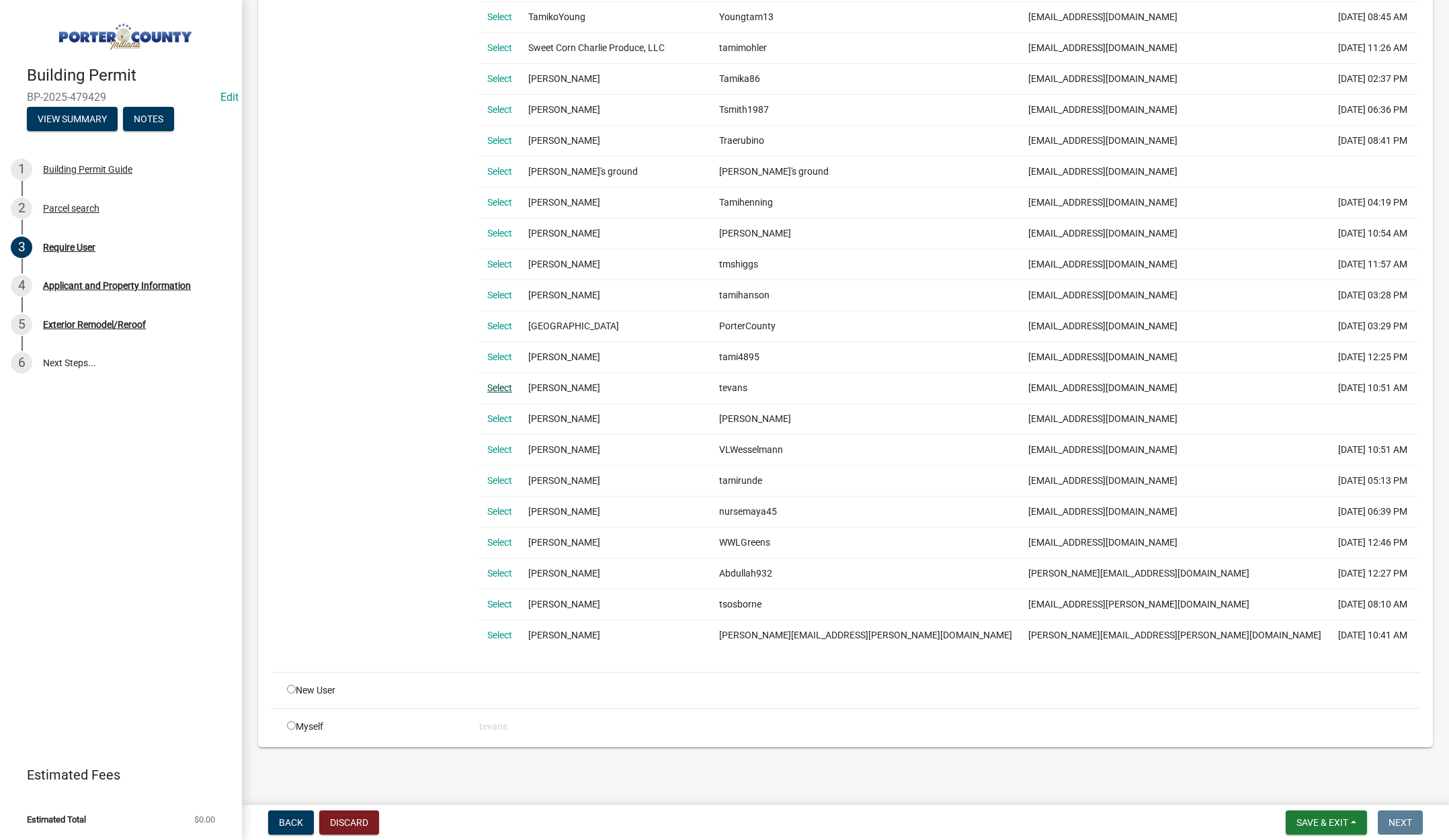
click at [494, 384] on link "Select" at bounding box center [499, 388] width 25 height 11
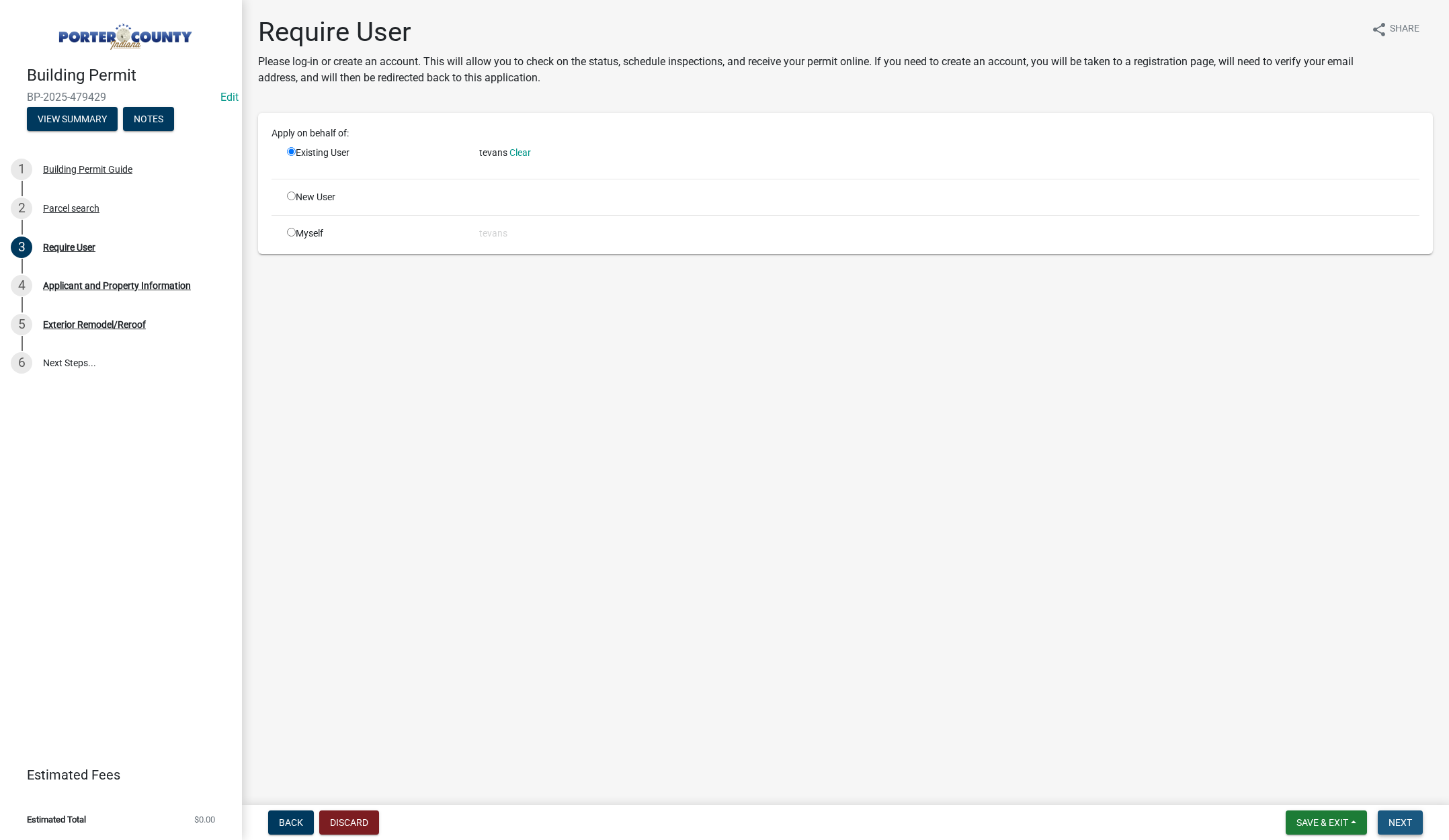
click at [1411, 820] on span "Next" at bounding box center [1401, 823] width 24 height 11
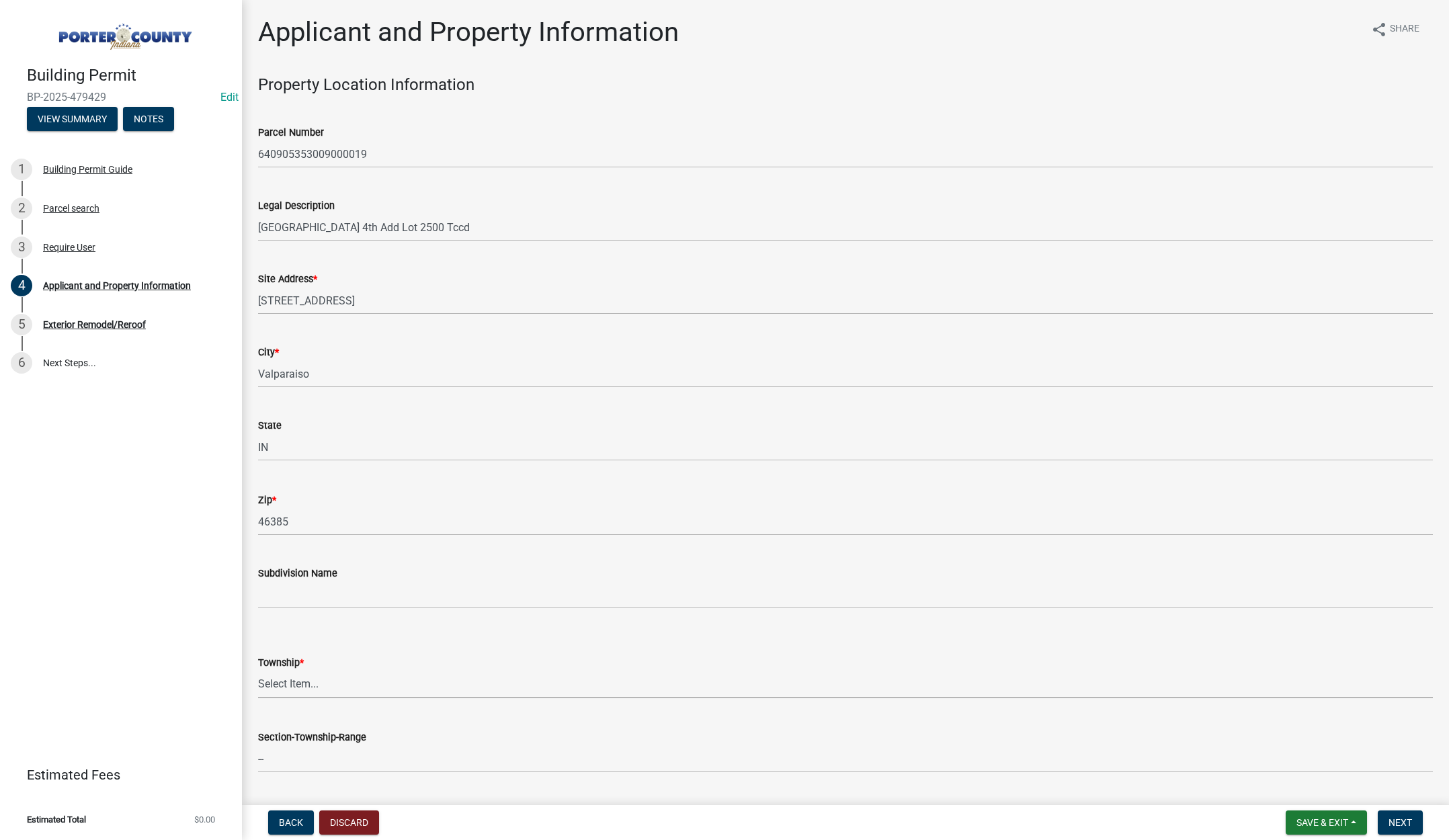
click at [285, 681] on select "Select Item... Boone Center Jackson Liberty Morgan Pine Pleasant Portage Porter…" at bounding box center [846, 685] width 1175 height 27
click at [258, 671] on select "Select Item... Boone Center Jackson Liberty Morgan Pine Pleasant Portage Porter…" at bounding box center [846, 685] width 1175 height 27
select select "4e6cbcac-7d48-4f78-b019-902ed53214cd"
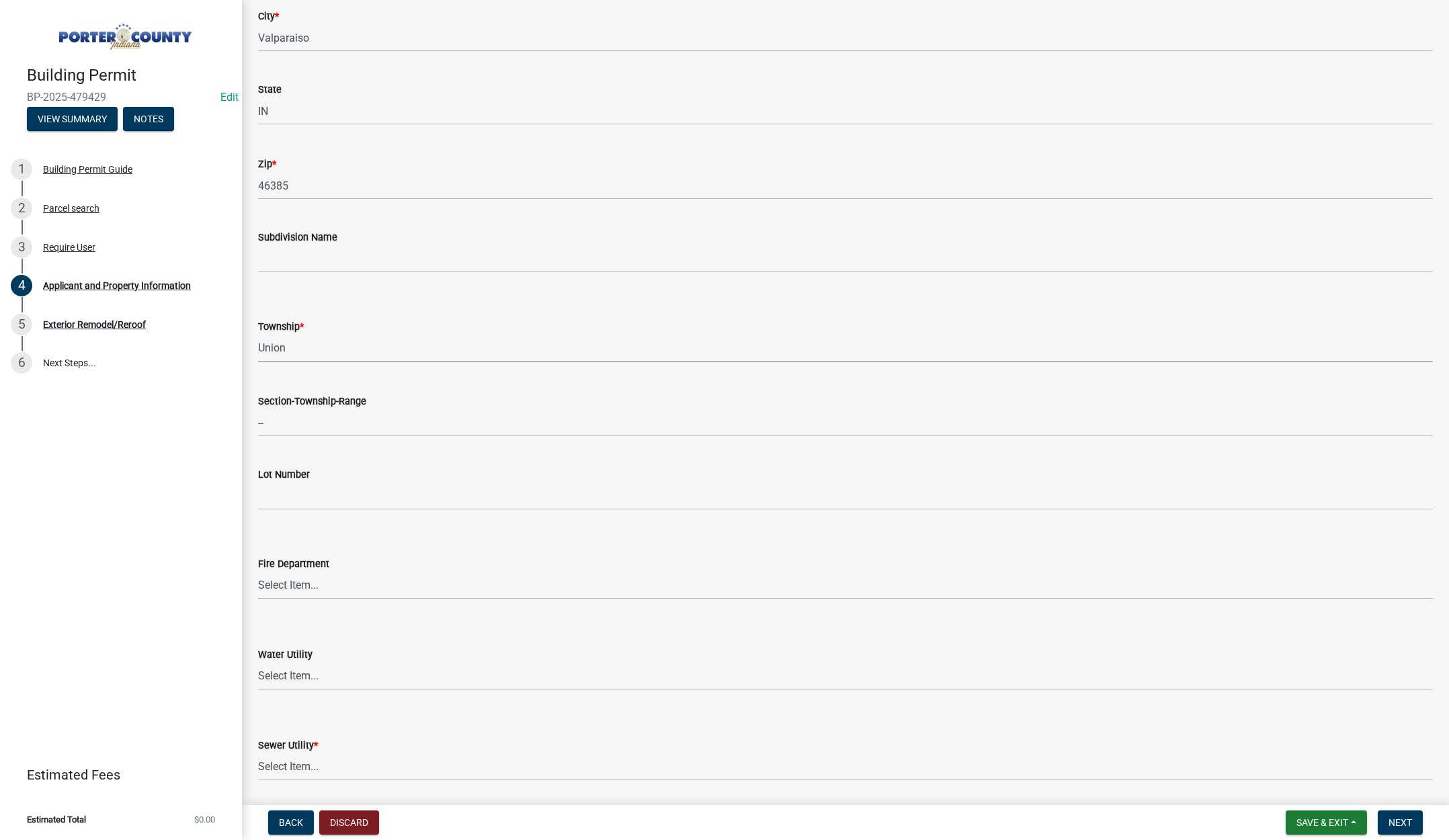
scroll to position [672, 0]
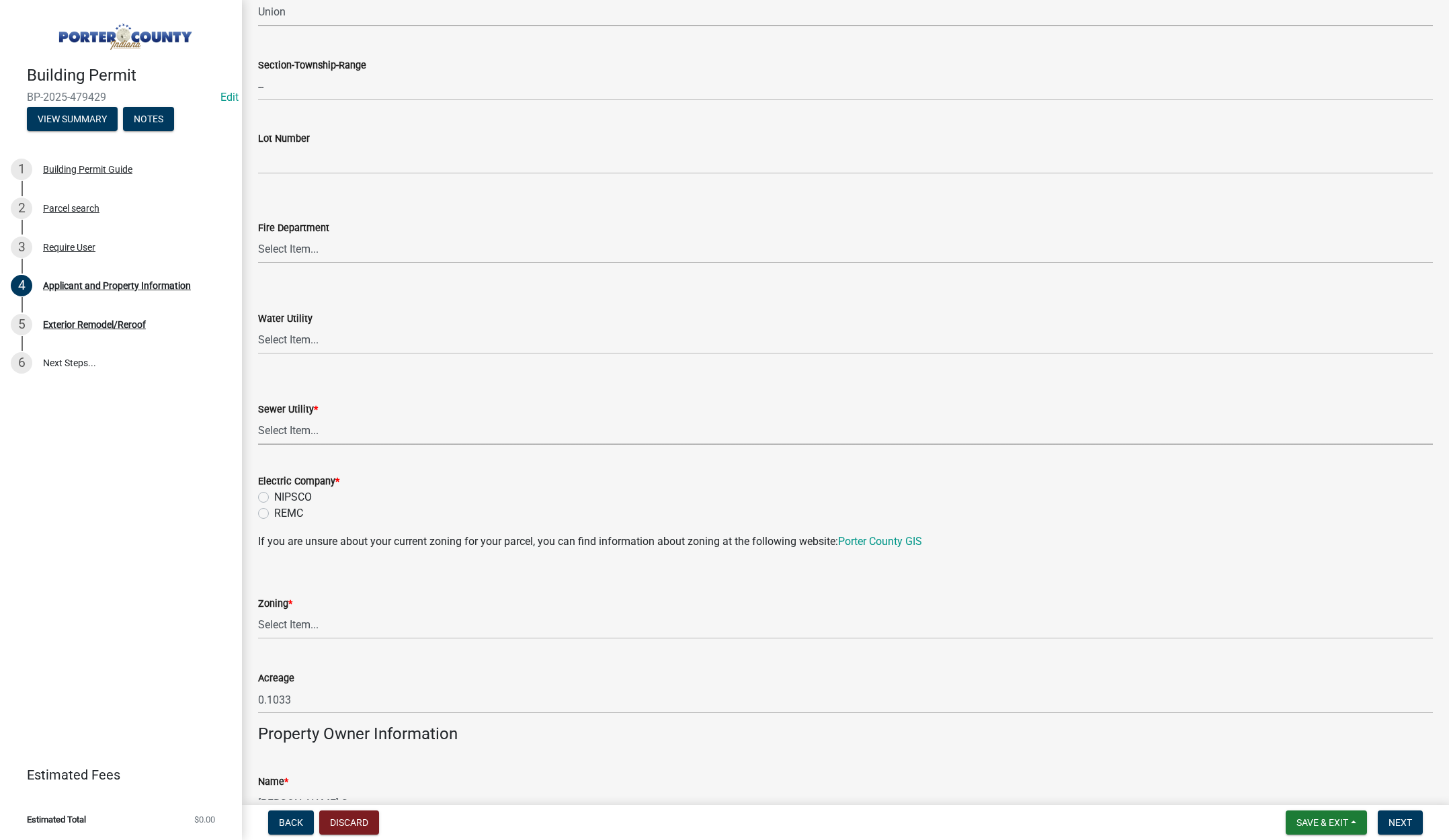
click at [299, 426] on select "Select Item... Aqua Indiana Inc Damon Run Falling Waters Lake Eliza - LEACD Nat…" at bounding box center [846, 431] width 1175 height 27
click at [258, 417] on select "Select Item... Aqua Indiana Inc Damon Run Falling Waters Lake Eliza - LEACD Nat…" at bounding box center [846, 431] width 1175 height 27
select select "ad46db9b-b68a-4590-8d08-f4fb10f3ead6"
click at [275, 495] on label "NIPSCO" at bounding box center [293, 497] width 38 height 16
click at [275, 495] on input "NIPSCO" at bounding box center [279, 494] width 9 height 9
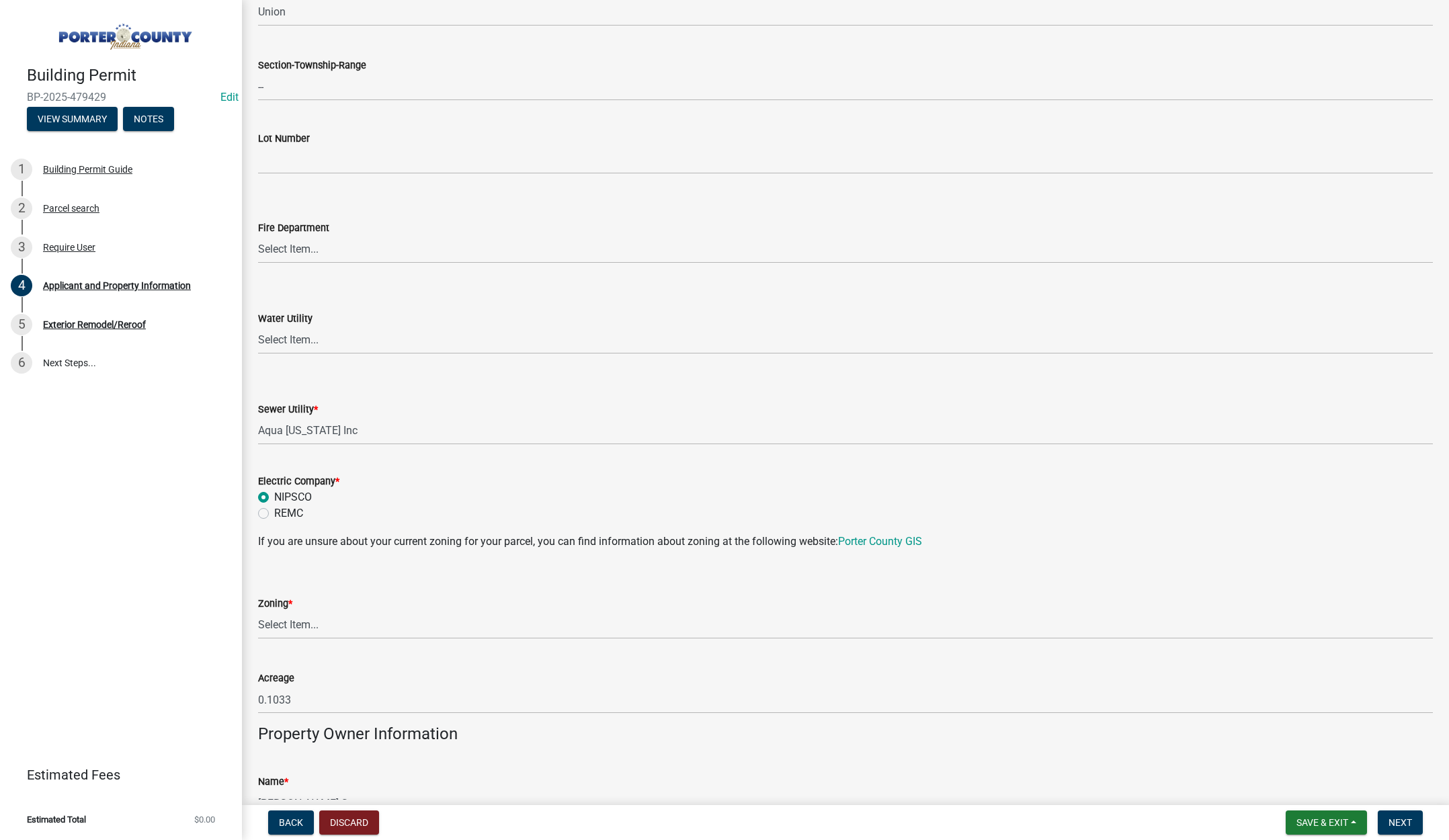
radio input "true"
click at [270, 625] on select "Select Item... A1 A2 CH CM CN I1 I2 I3 IN MP OT P1 P2 PUD R1 R2 R3 R4 RL RR" at bounding box center [846, 625] width 1175 height 27
click at [258, 611] on select "Select Item... A1 A2 CH CM CN I1 I2 I3 IN MP OT P1 P2 PUD R1 R2 R3 R4 RL RR" at bounding box center [846, 625] width 1175 height 27
select select "0d764019-f1ff-4f3b-9299-33f0d080acc7"
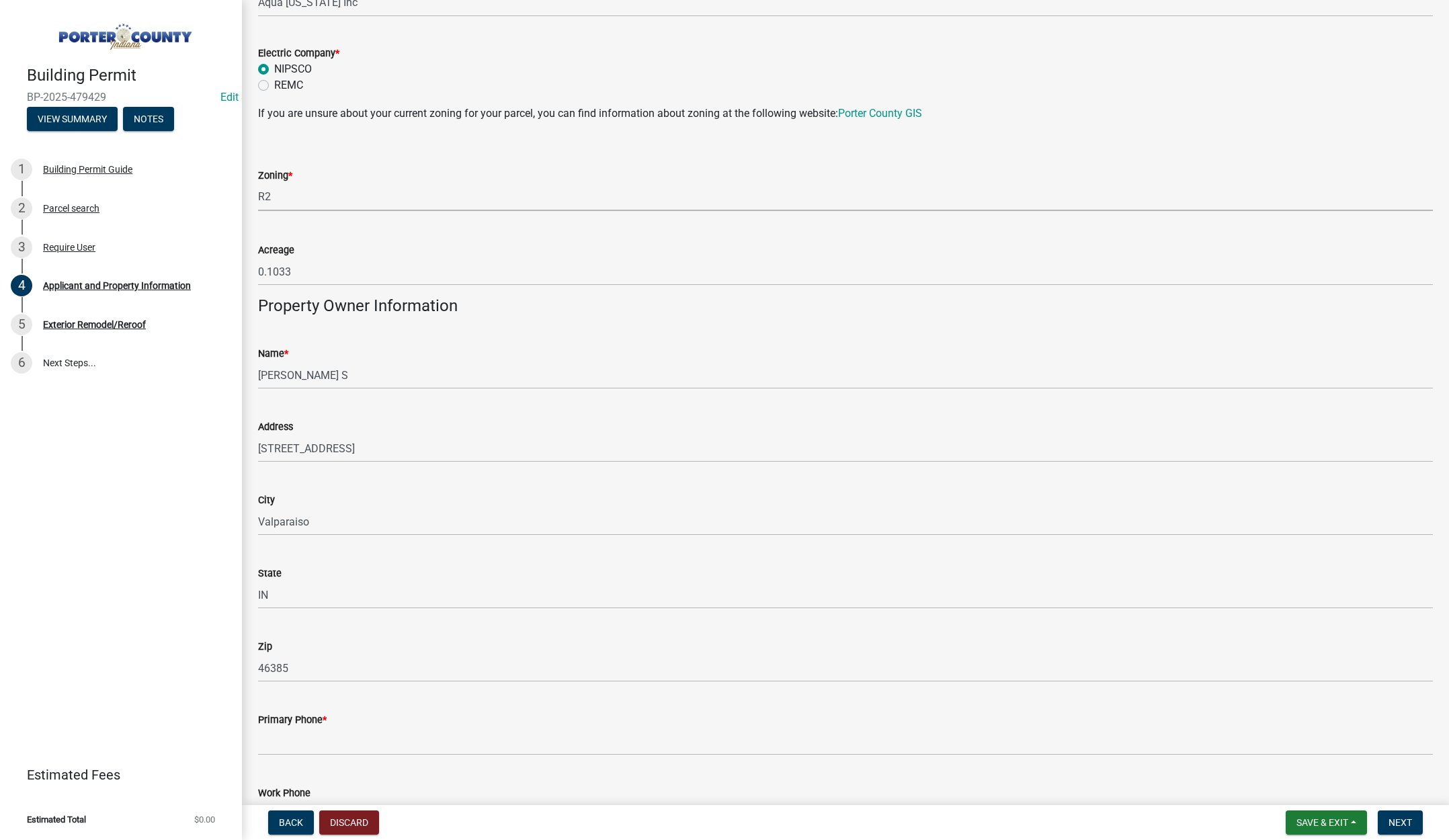
scroll to position [1277, 0]
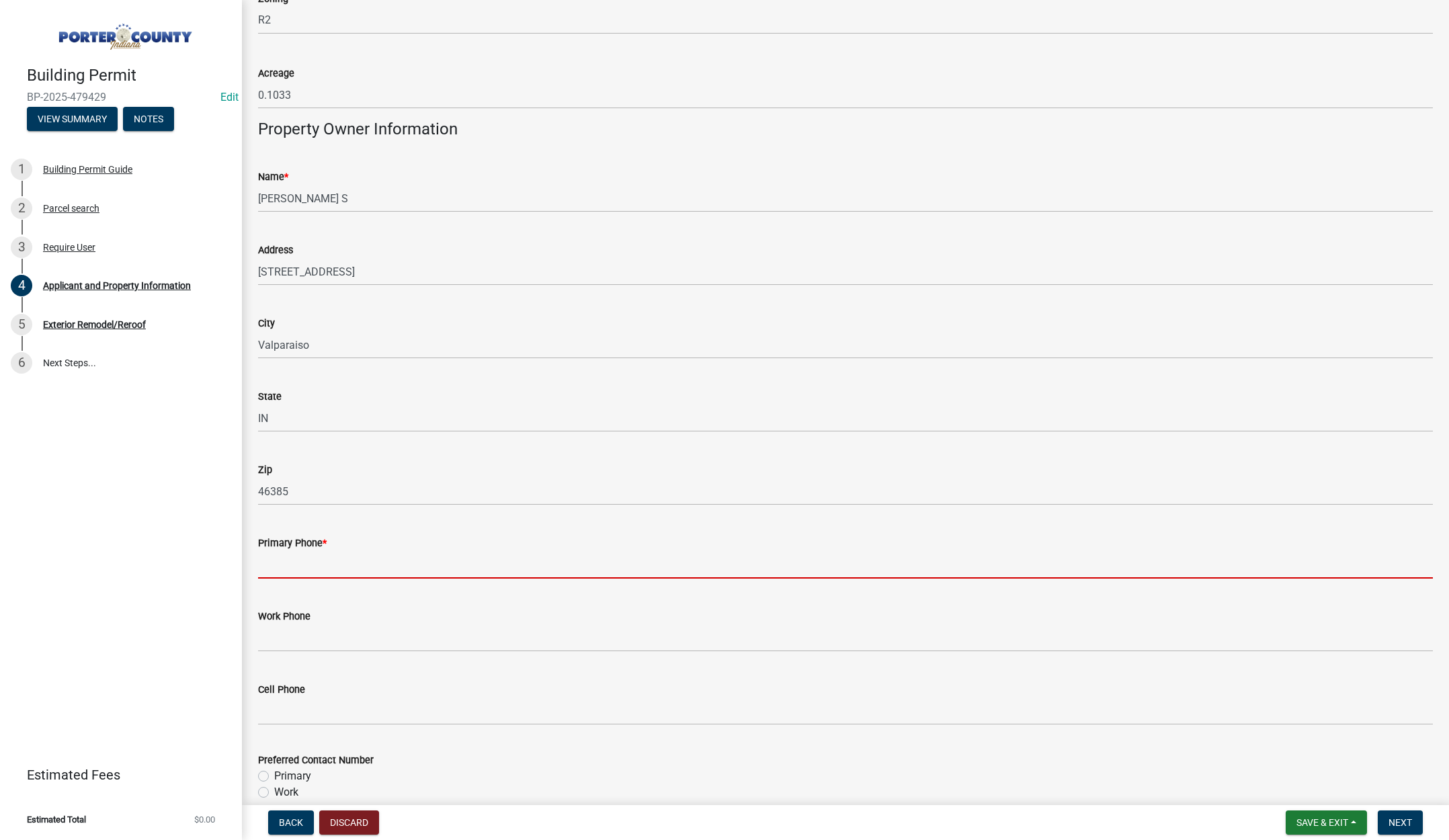
click at [286, 565] on input "Primary Phone *" at bounding box center [846, 565] width 1175 height 27
type input "219-476-0400"
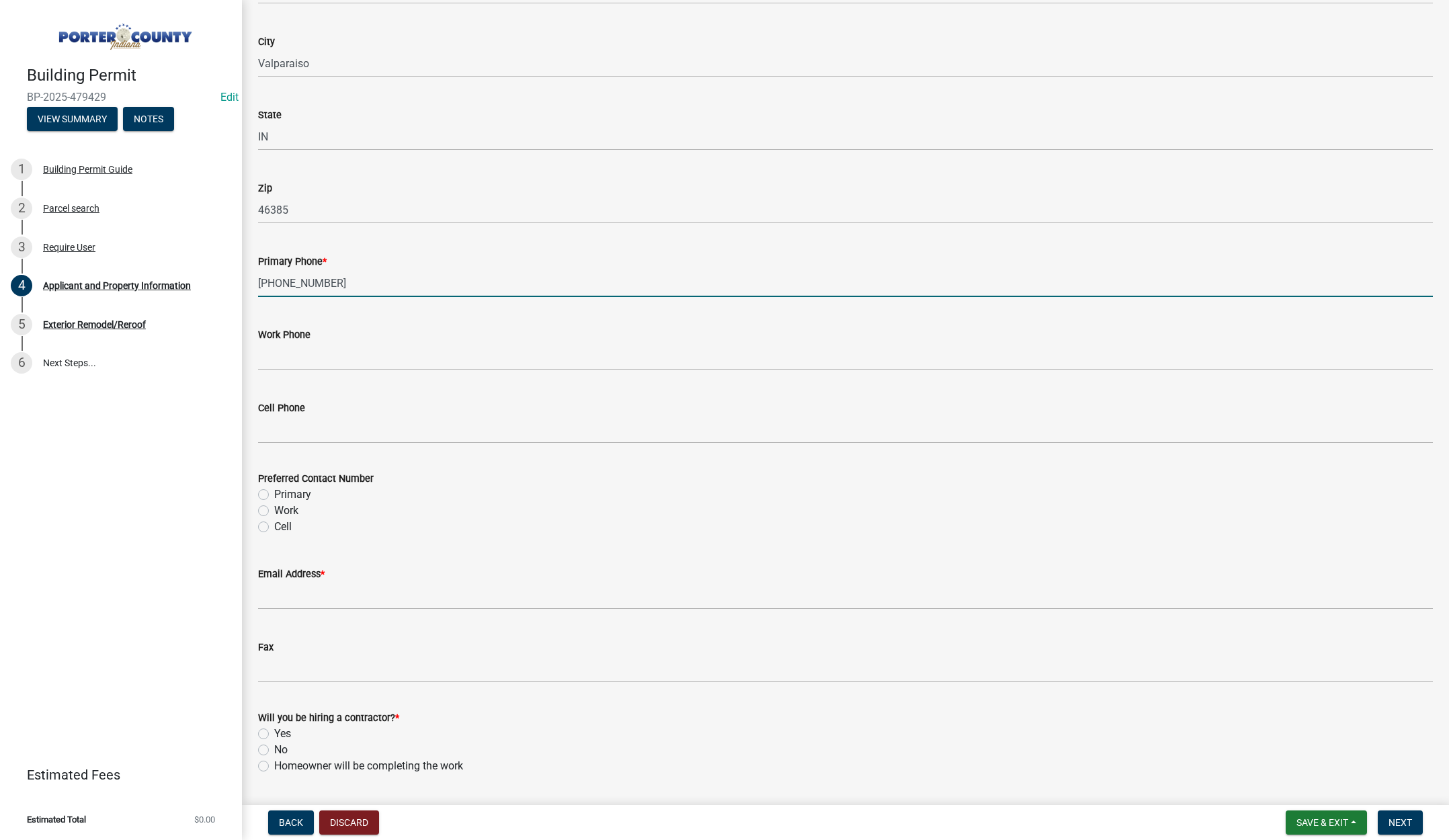
scroll to position [1613, 0]
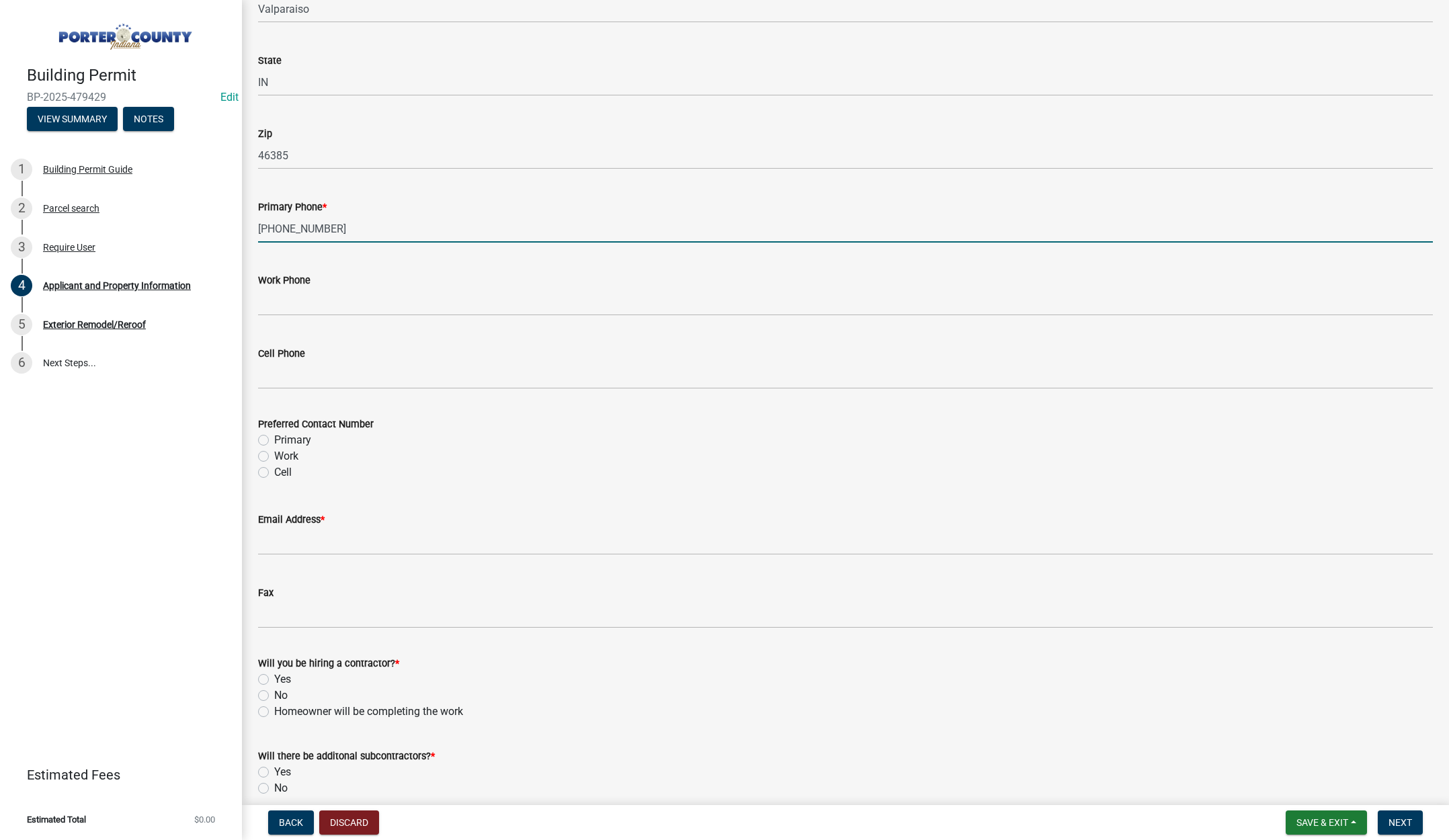
click at [275, 443] on label "Primary" at bounding box center [293, 440] width 37 height 16
click at [275, 441] on input "Primary" at bounding box center [279, 437] width 9 height 9
radio input "true"
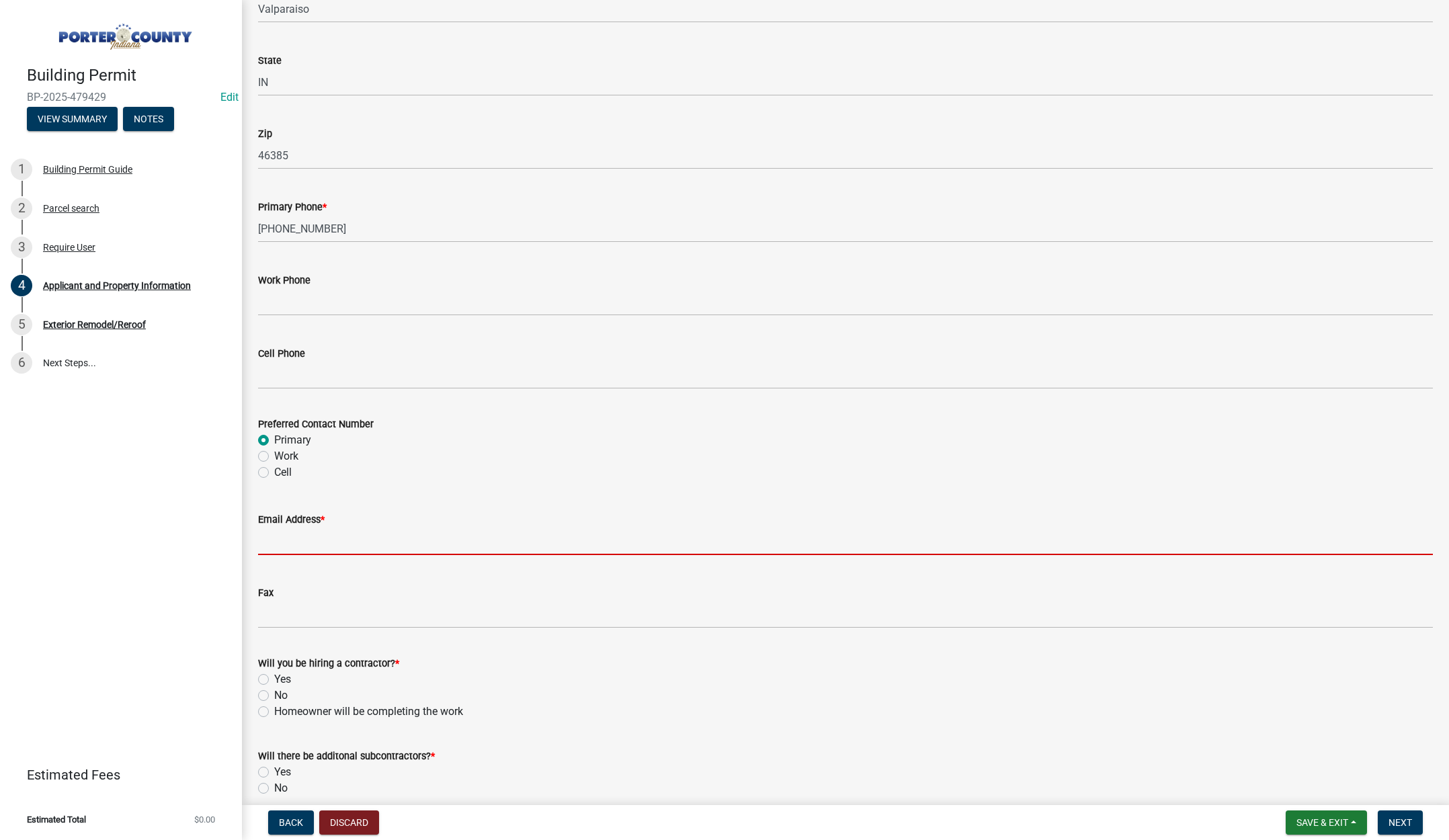
click at [297, 542] on input "Email Address *" at bounding box center [846, 542] width 1175 height 27
type input "lisa@terrysdiscountwindows.com"
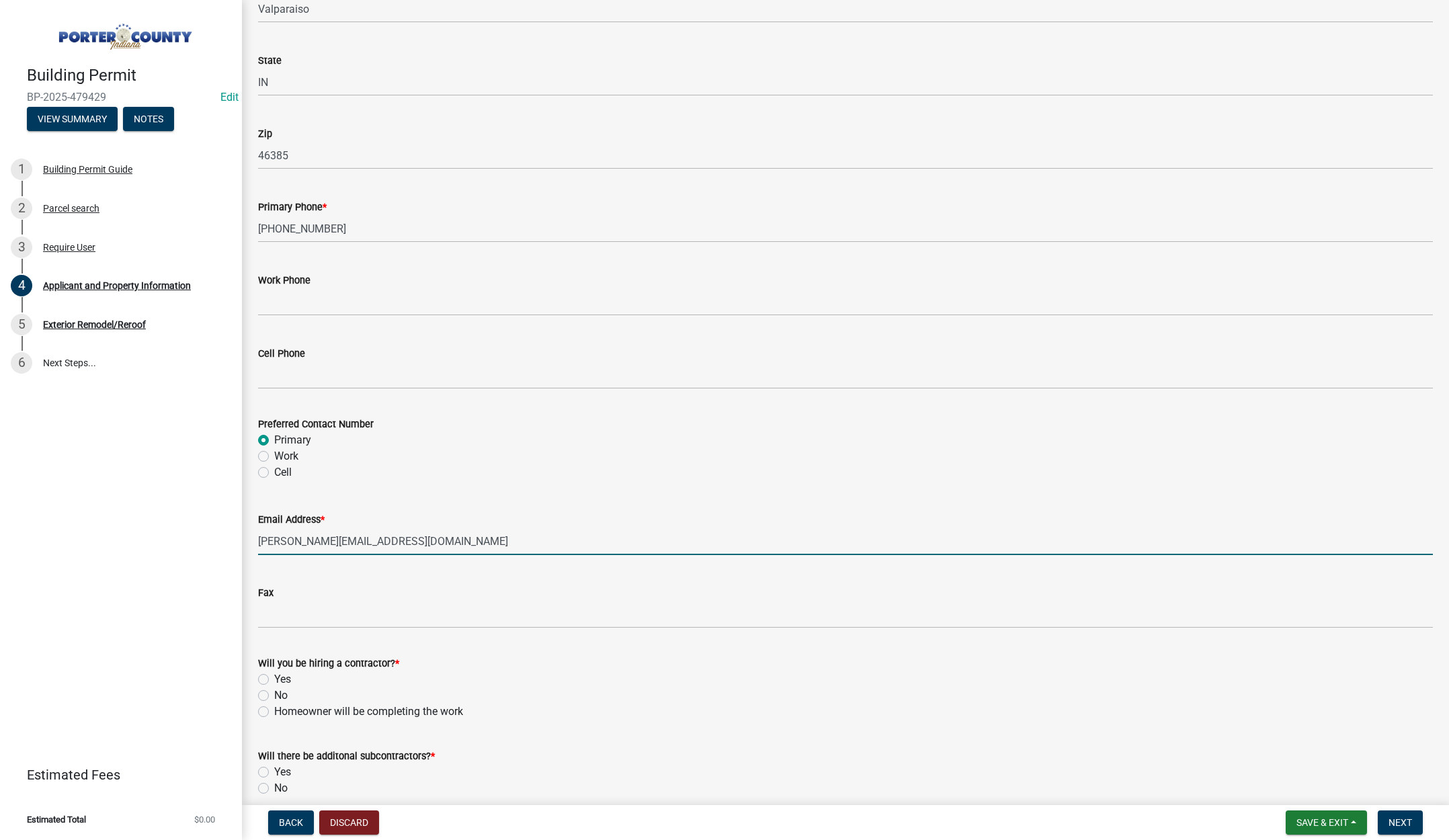
click at [275, 681] on label "Yes" at bounding box center [283, 679] width 17 height 16
click at [275, 681] on input "Yes" at bounding box center [279, 675] width 9 height 9
radio input "true"
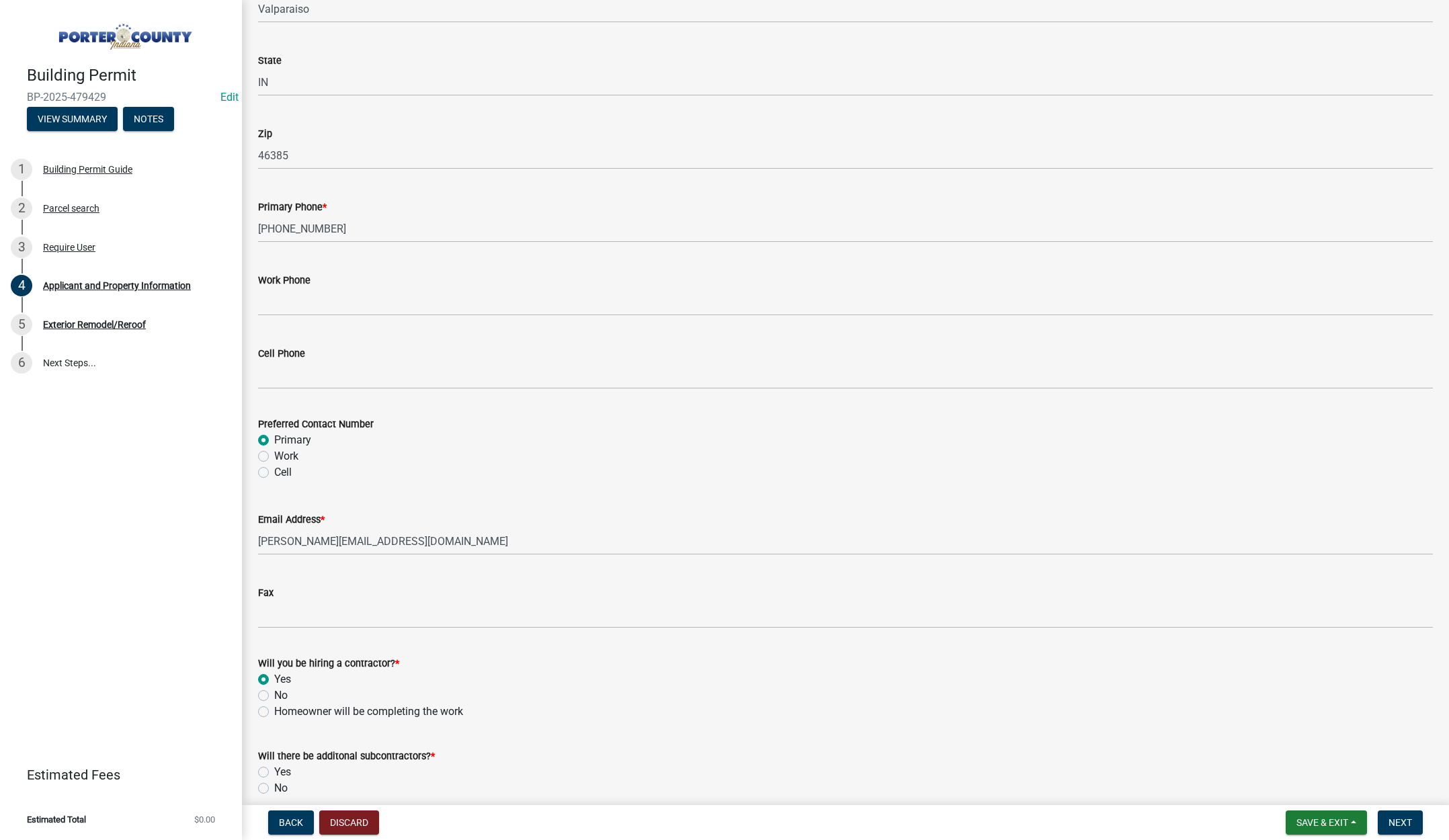
click at [275, 789] on label "No" at bounding box center [281, 788] width 14 height 16
click at [275, 789] on input "No" at bounding box center [279, 785] width 9 height 9
radio input "true"
click at [1406, 820] on span "Next" at bounding box center [1401, 823] width 24 height 11
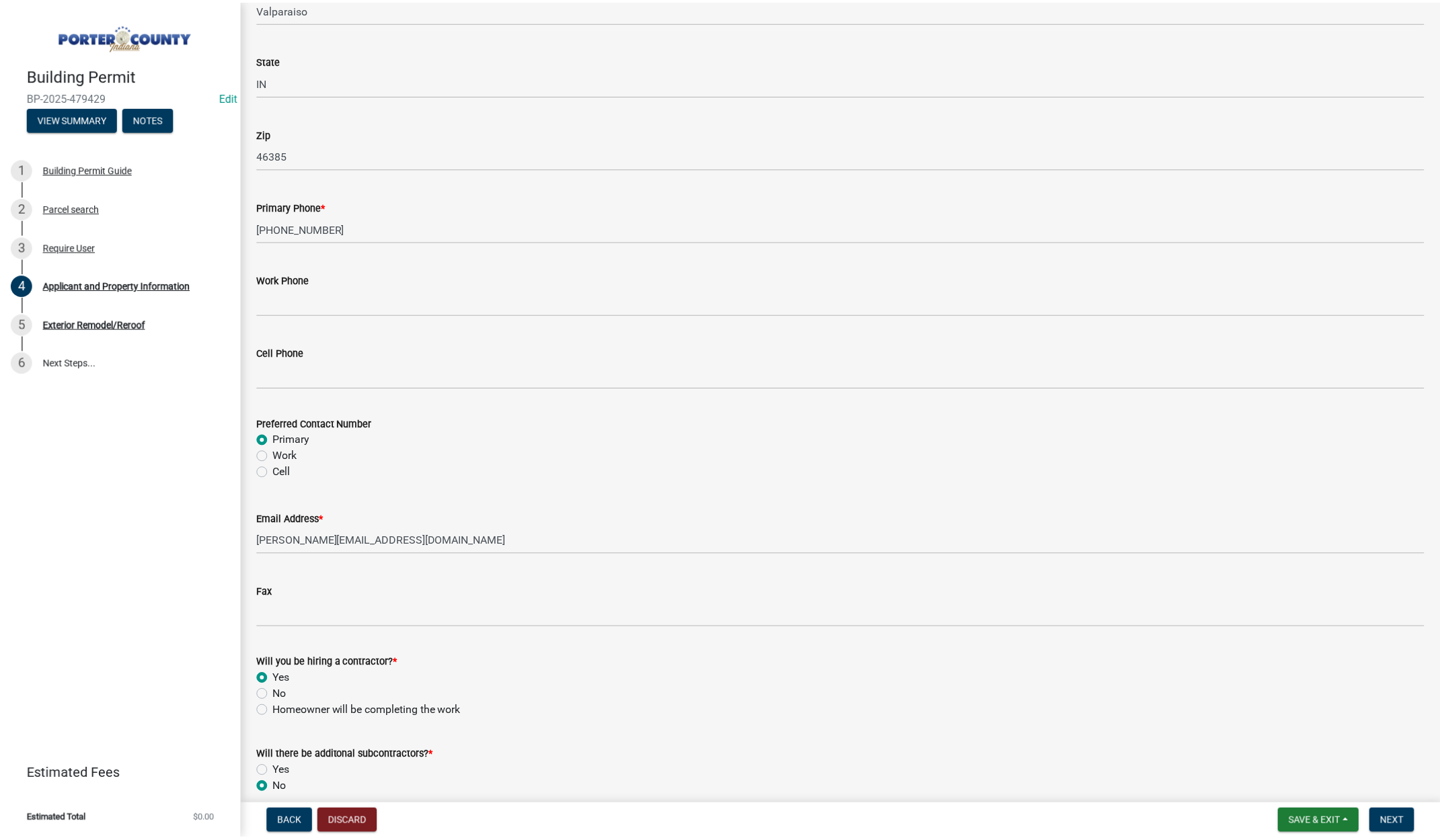
scroll to position [0, 0]
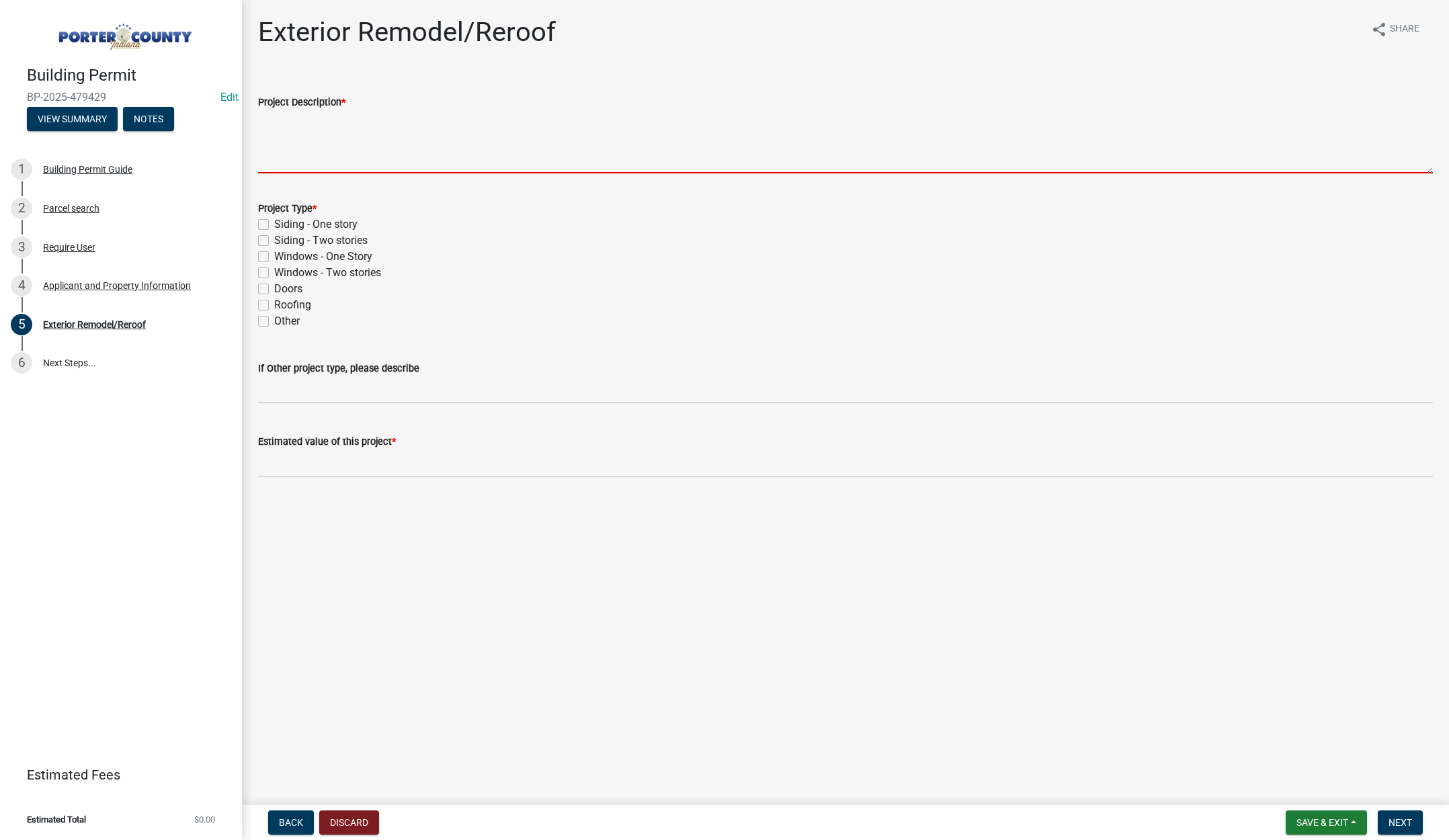
click at [310, 136] on textarea "Project Description *" at bounding box center [846, 142] width 1175 height 63
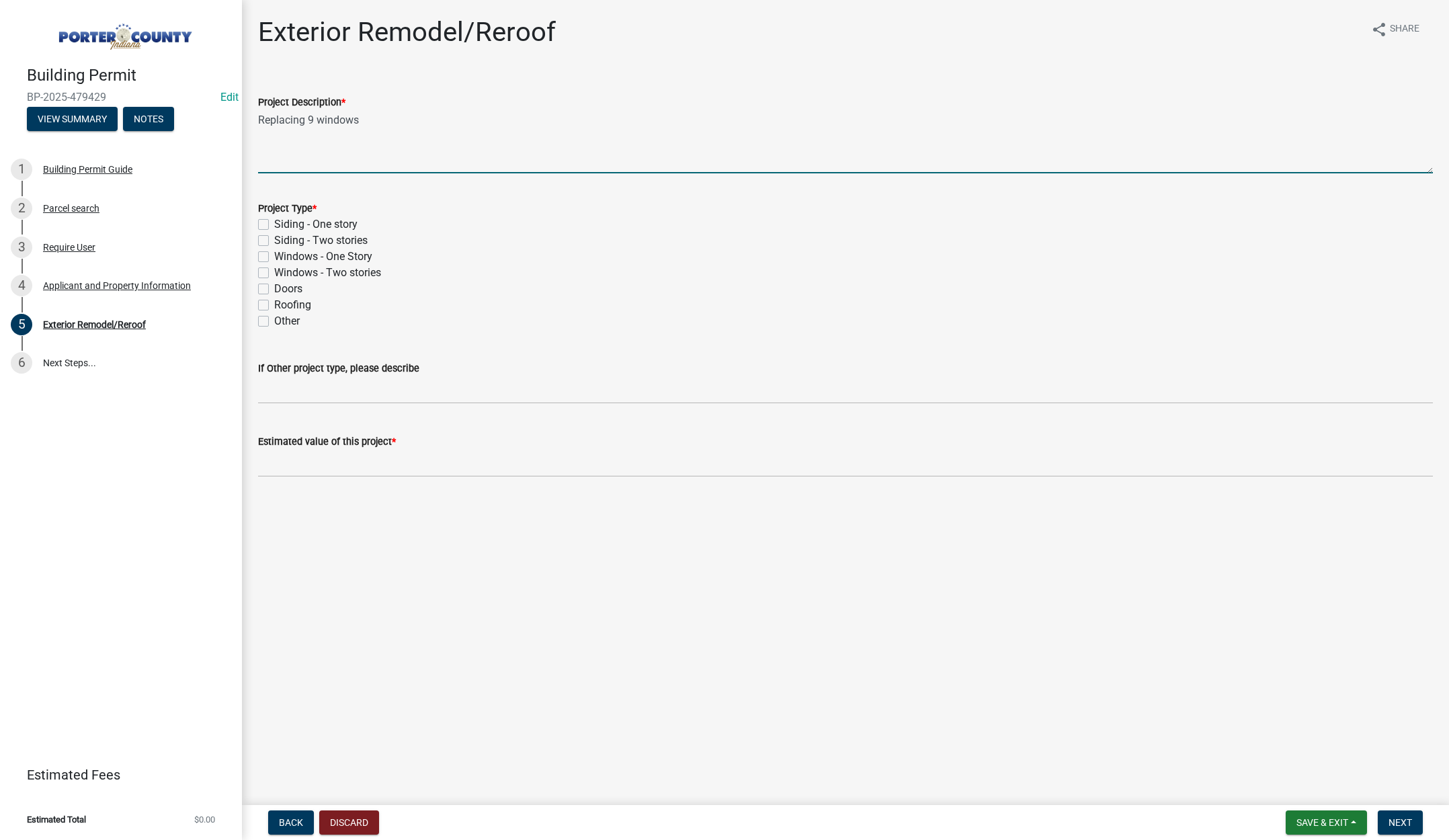
type textarea "Replacing 9 windows"
click at [275, 270] on label "Windows - Two stories" at bounding box center [327, 273] width 107 height 16
click at [275, 270] on input "Windows - Two stories" at bounding box center [279, 269] width 9 height 9
checkbox input "true"
checkbox input "false"
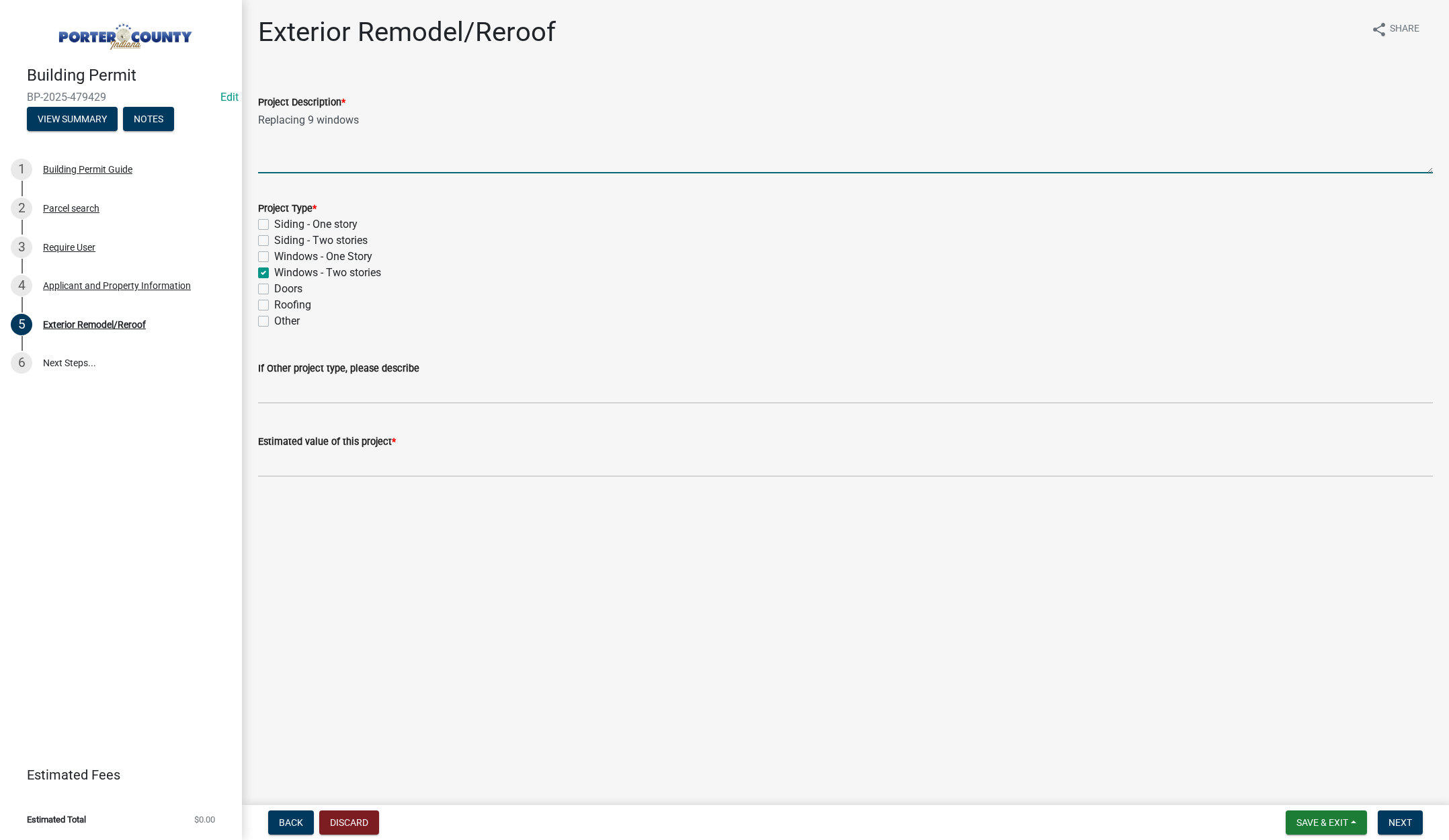
checkbox input "false"
checkbox input "true"
checkbox input "false"
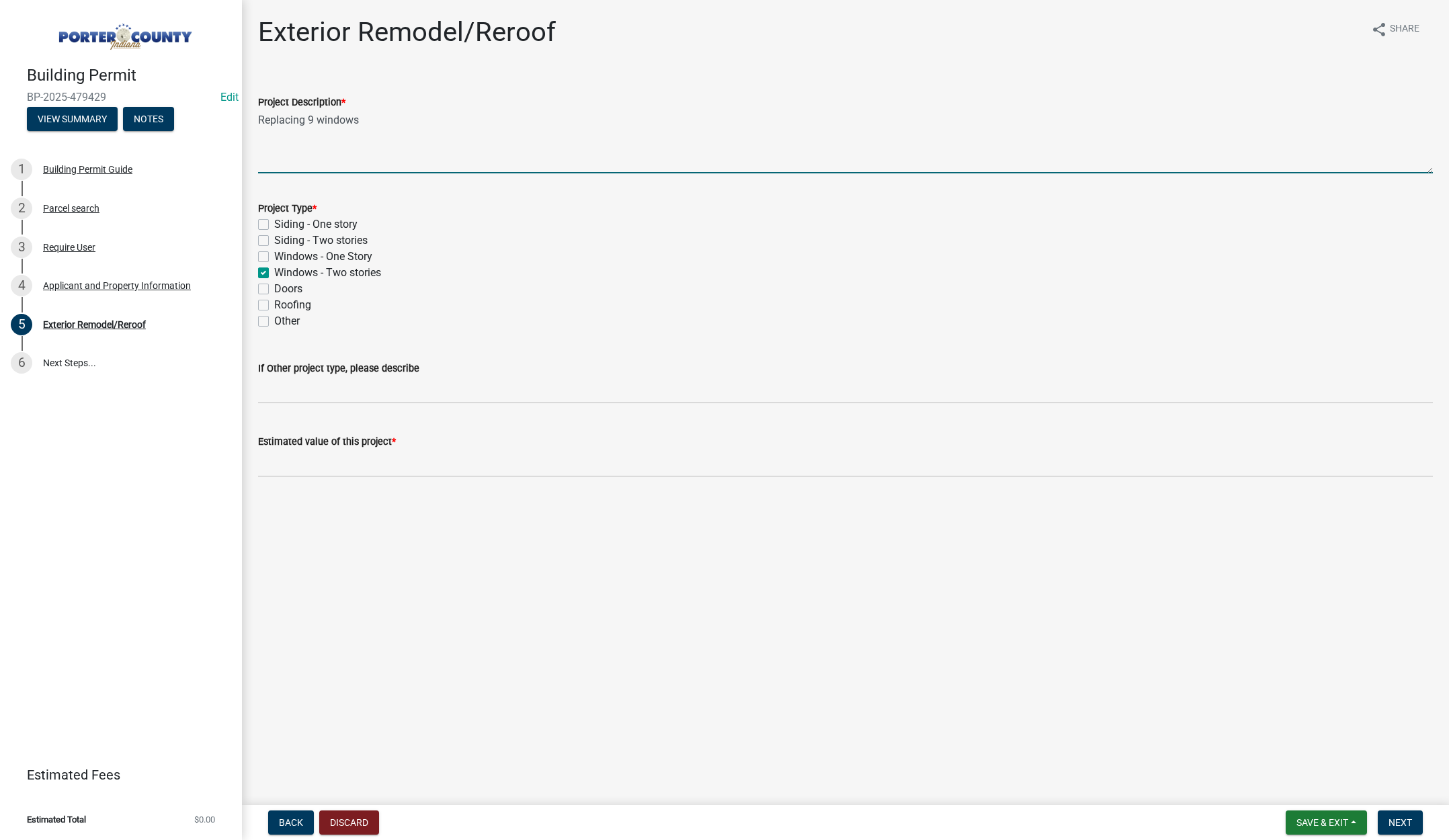
checkbox input "false"
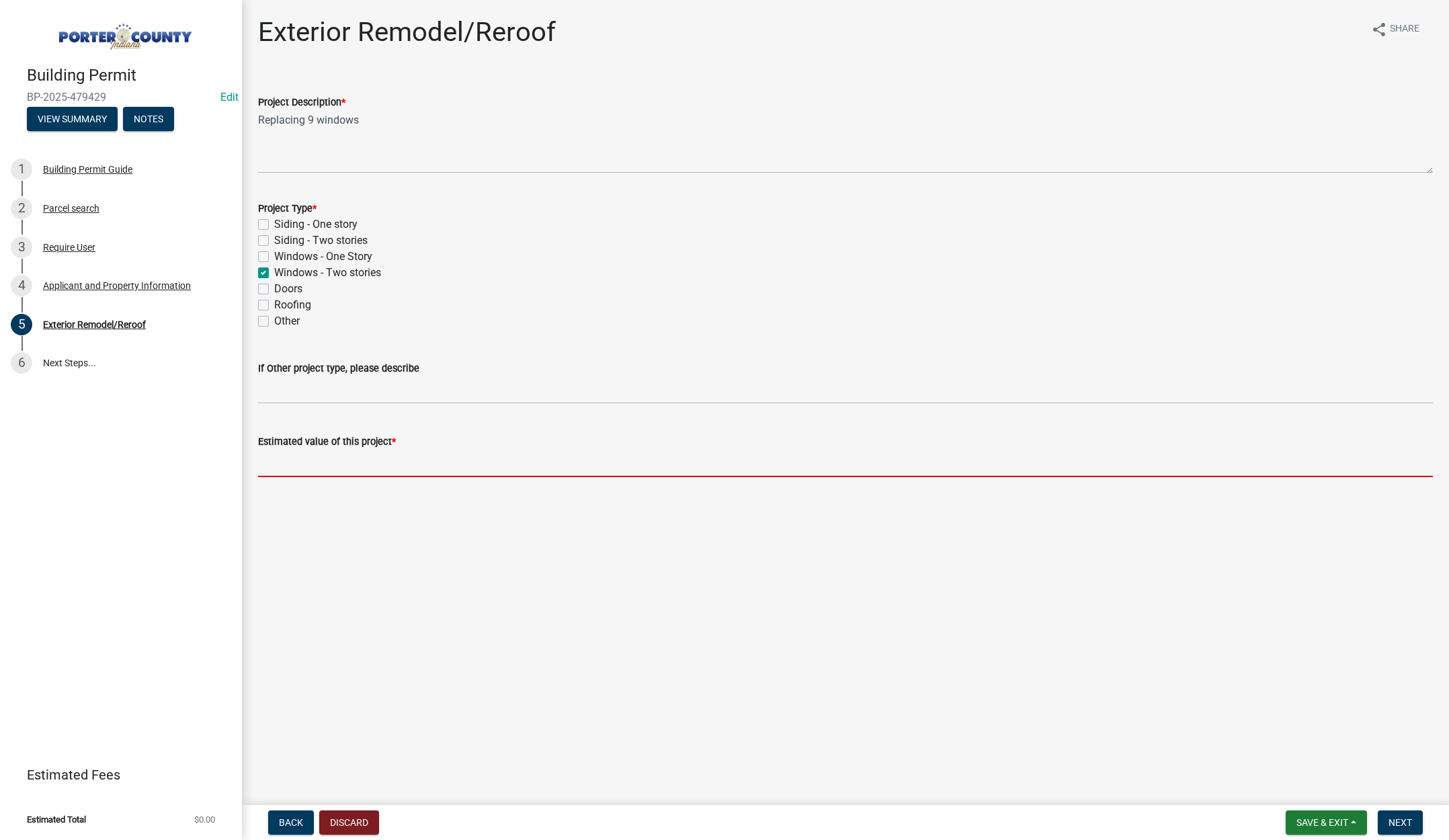
click at [313, 468] on input "text" at bounding box center [846, 463] width 1175 height 27
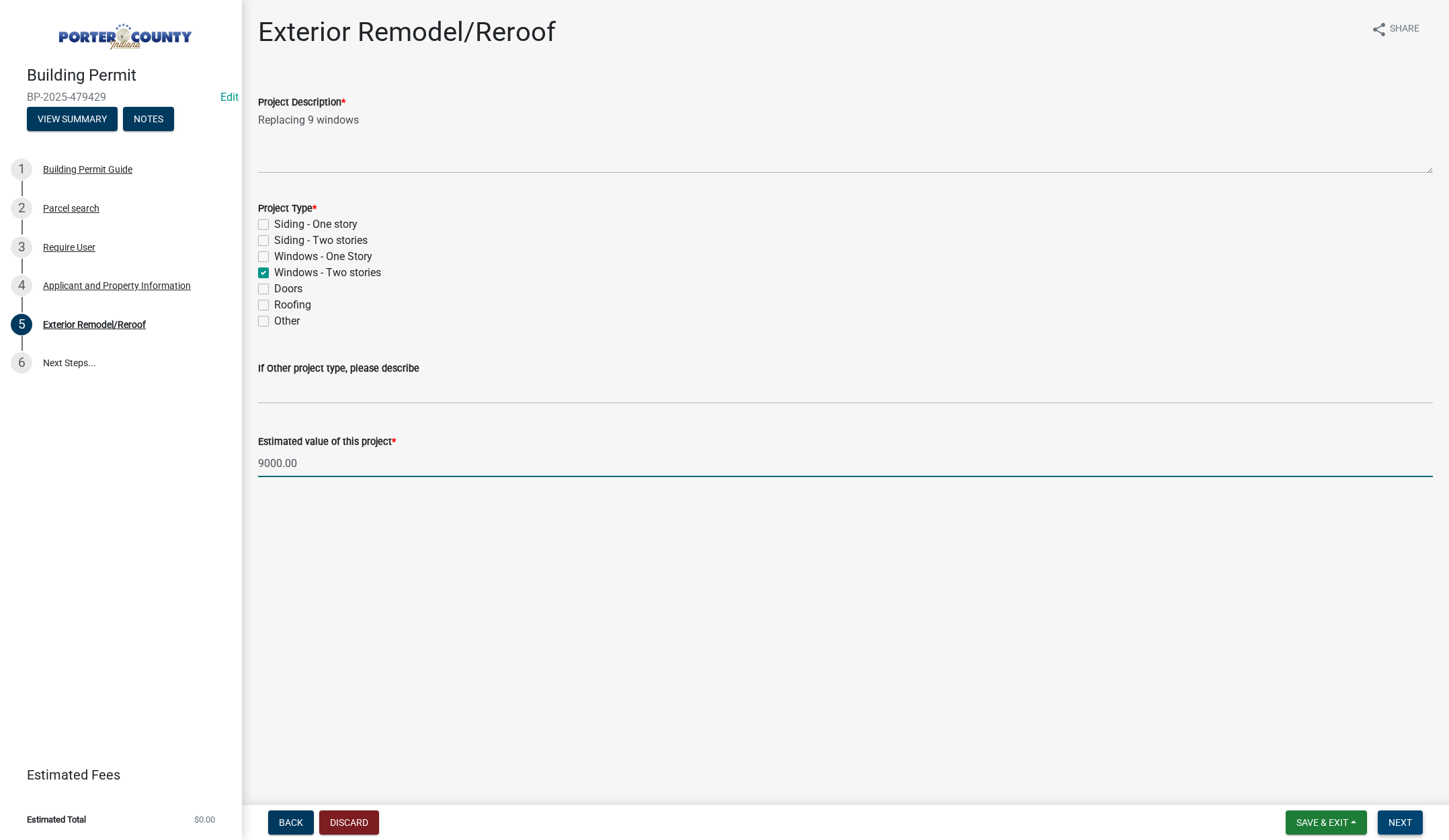
type input "9000"
click at [1399, 814] on button "Next" at bounding box center [1400, 823] width 45 height 24
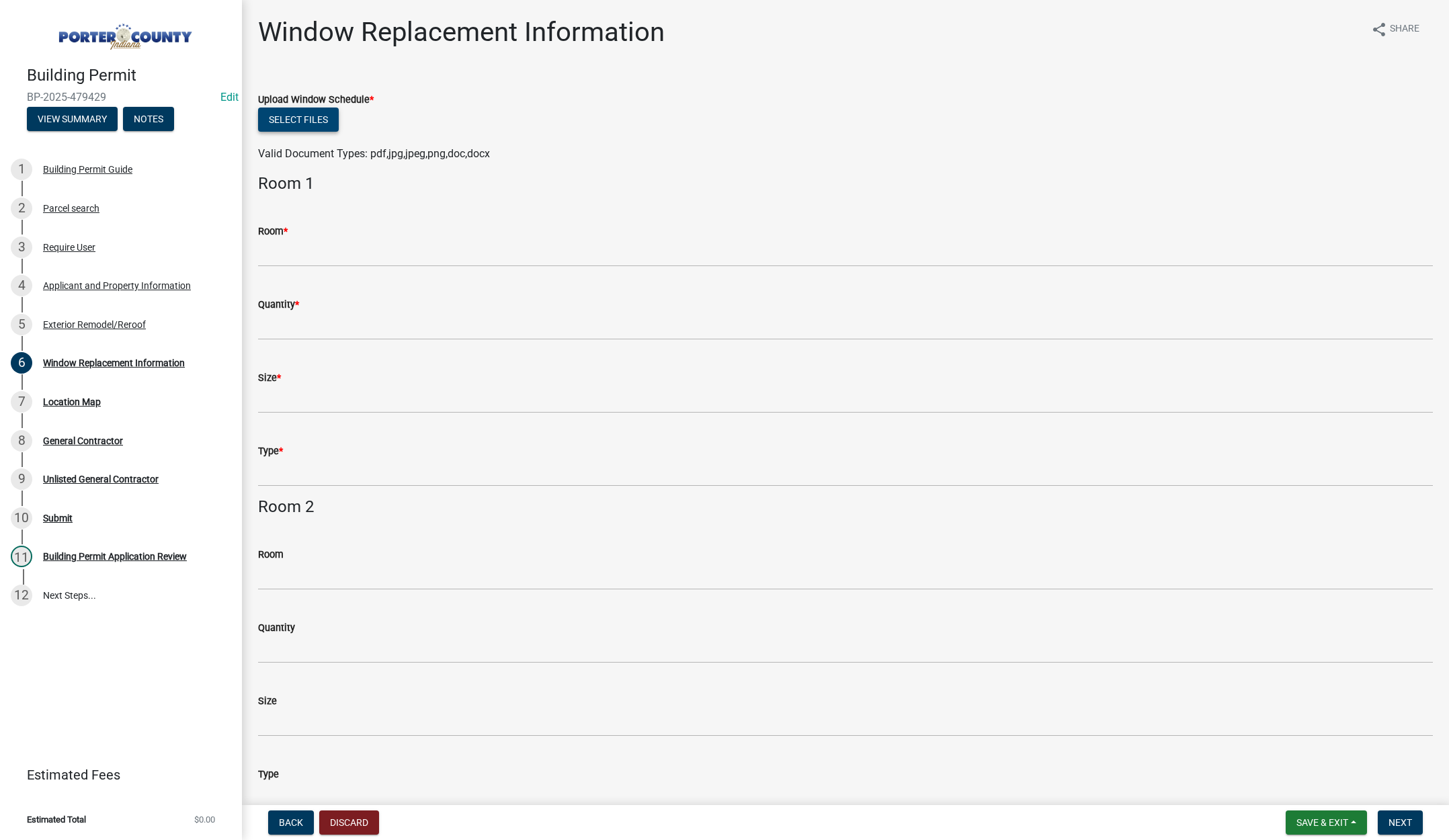
click at [306, 114] on button "Select files" at bounding box center [298, 119] width 81 height 24
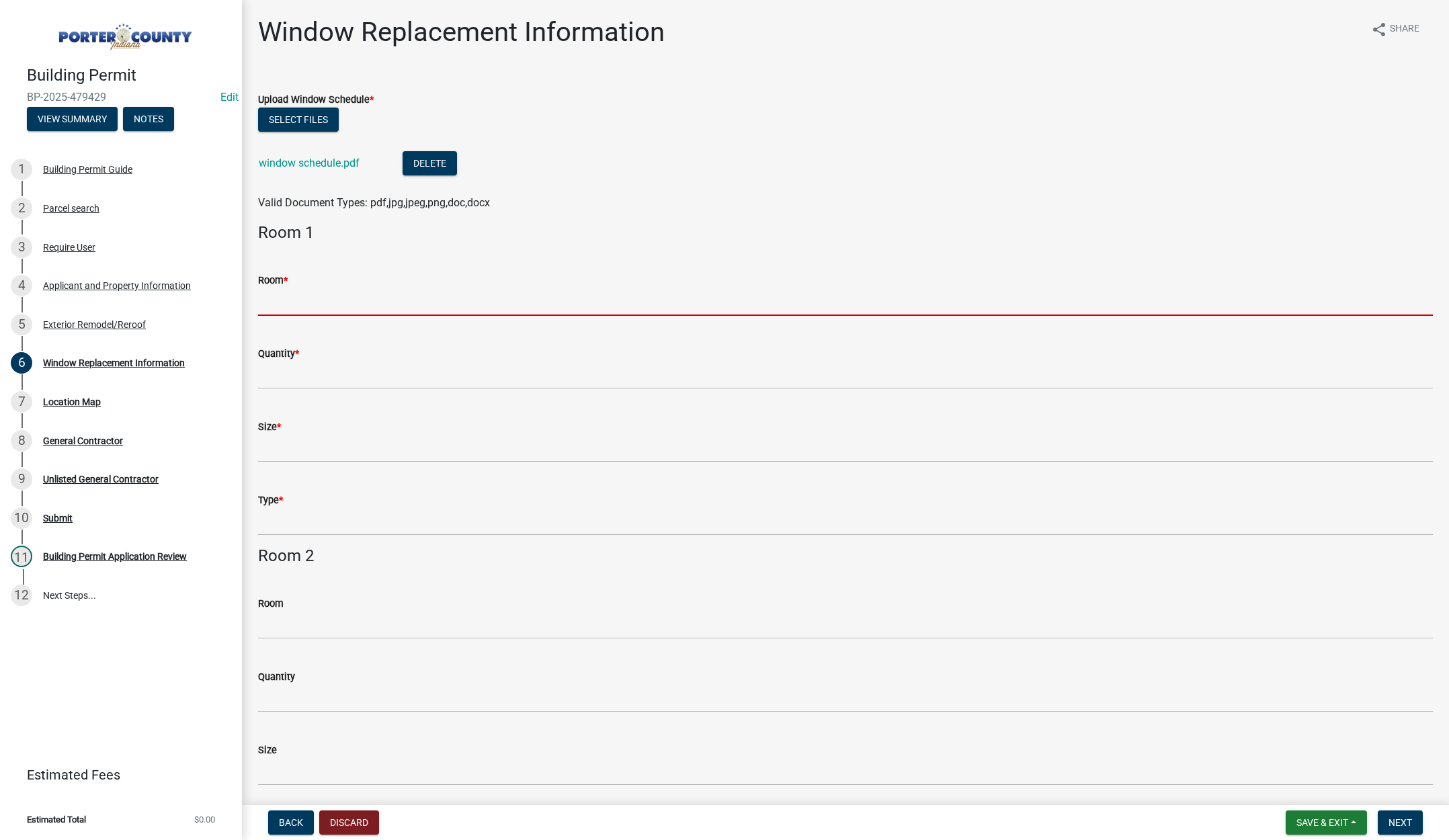
drag, startPoint x: 277, startPoint y: 302, endPoint x: 285, endPoint y: 306, distance: 8.9
click at [277, 302] on input "Room *" at bounding box center [846, 302] width 1175 height 27
type input "see attached"
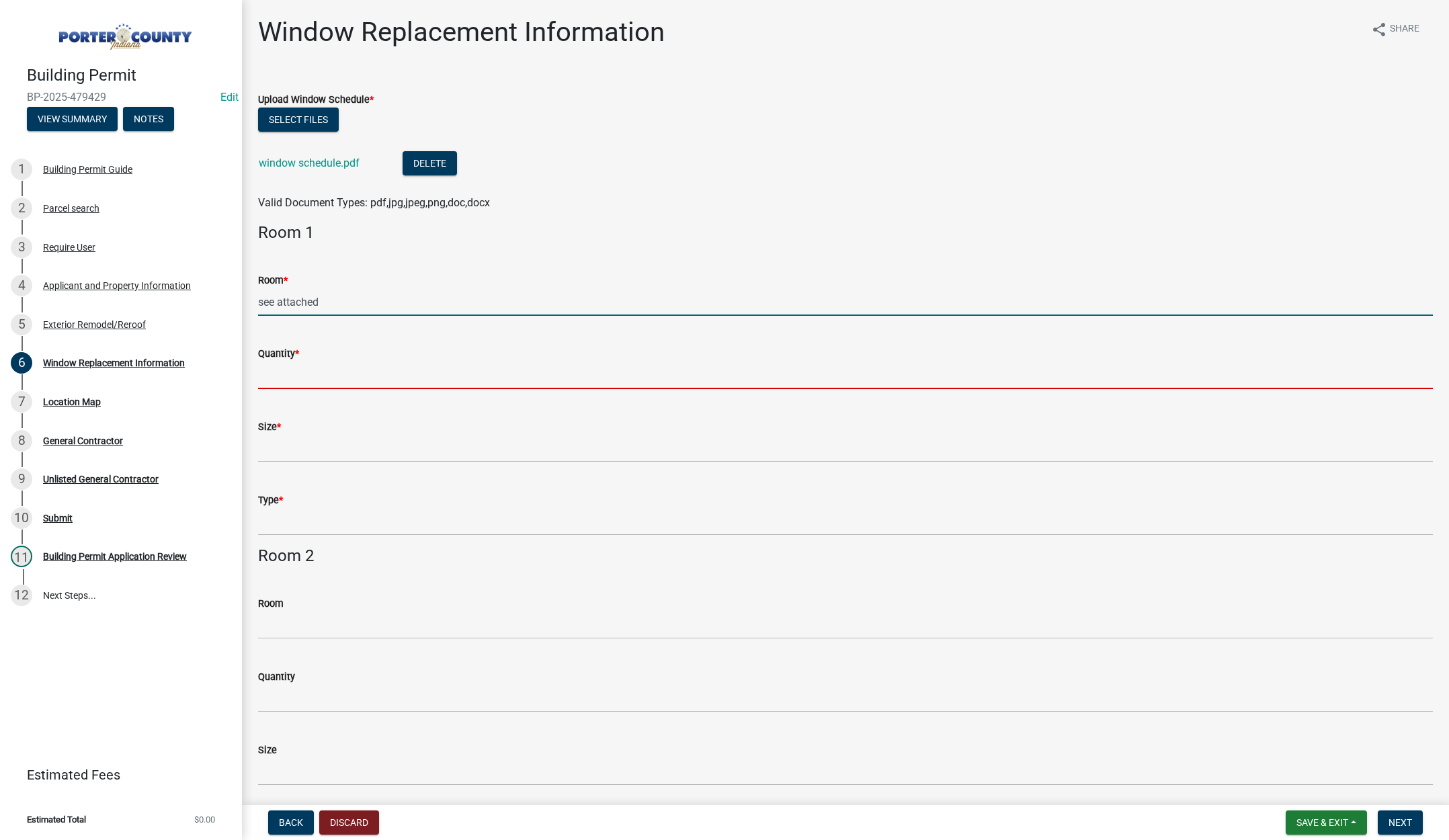
click at [291, 379] on input "Quantity *" at bounding box center [846, 375] width 1175 height 27
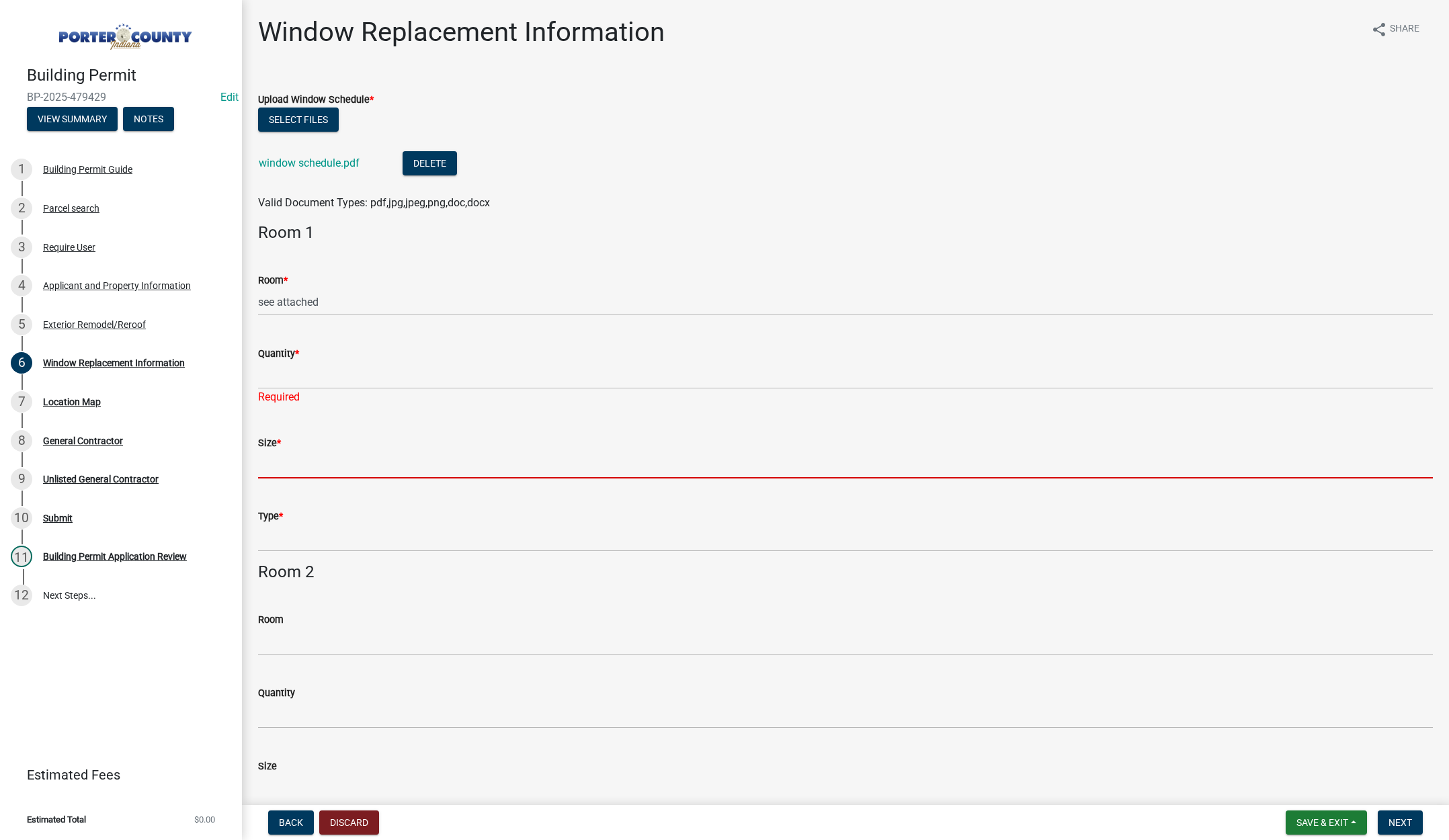
click at [319, 452] on input "Size *" at bounding box center [846, 465] width 1175 height 27
type input "see attached"
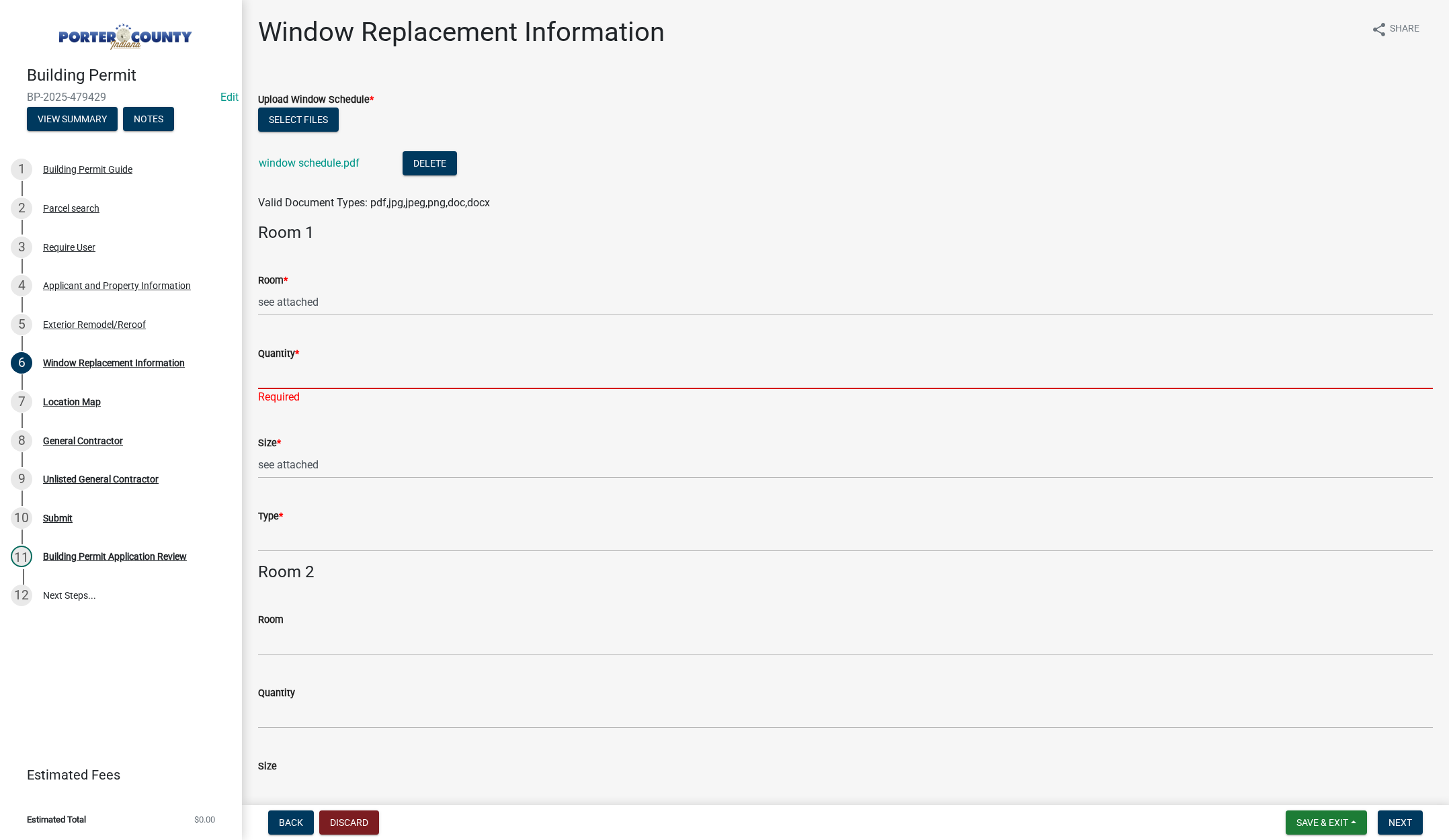
click at [306, 376] on input "Quantity *" at bounding box center [846, 375] width 1175 height 27
type input "see attached"
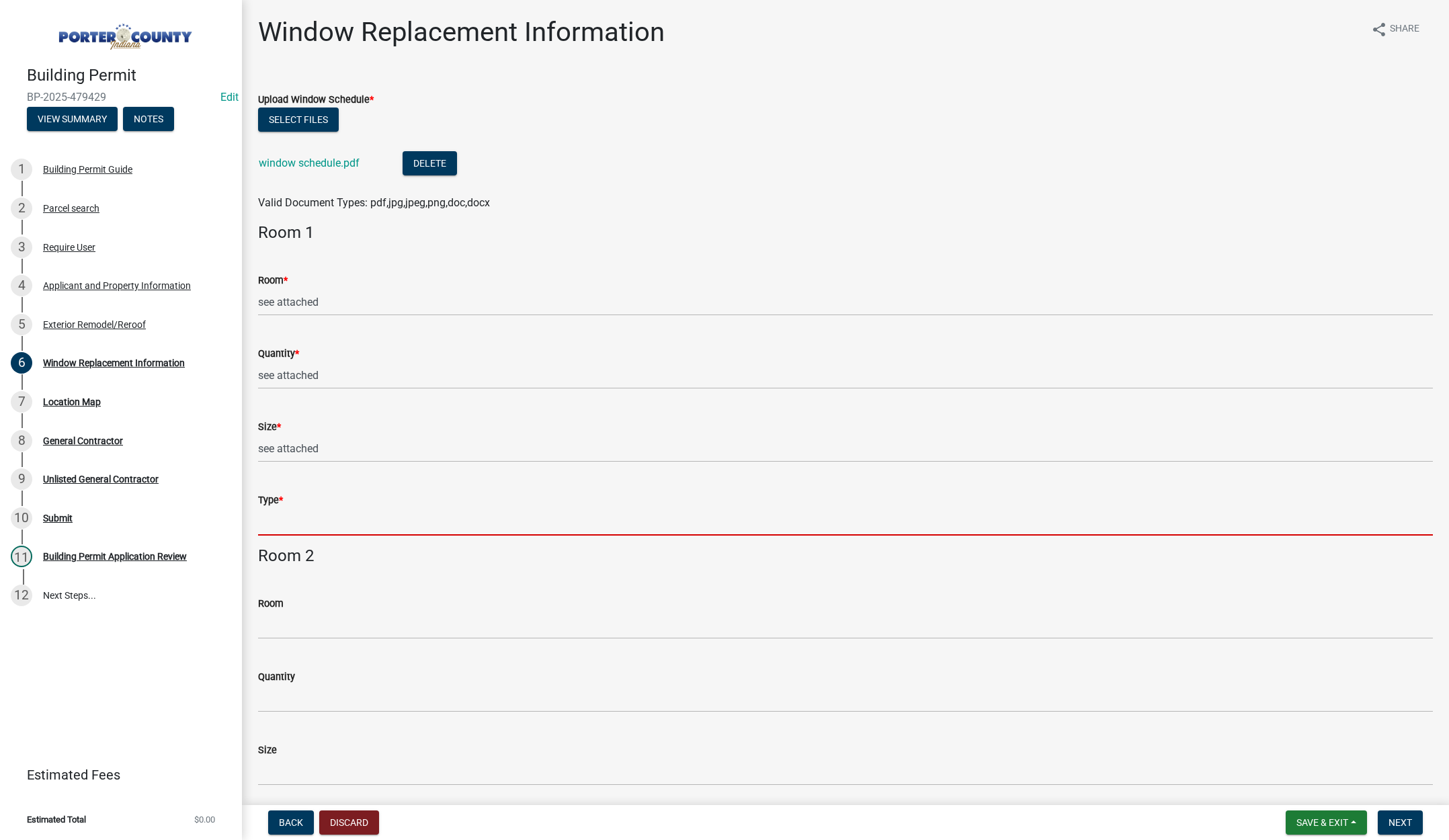
type input "see attached"
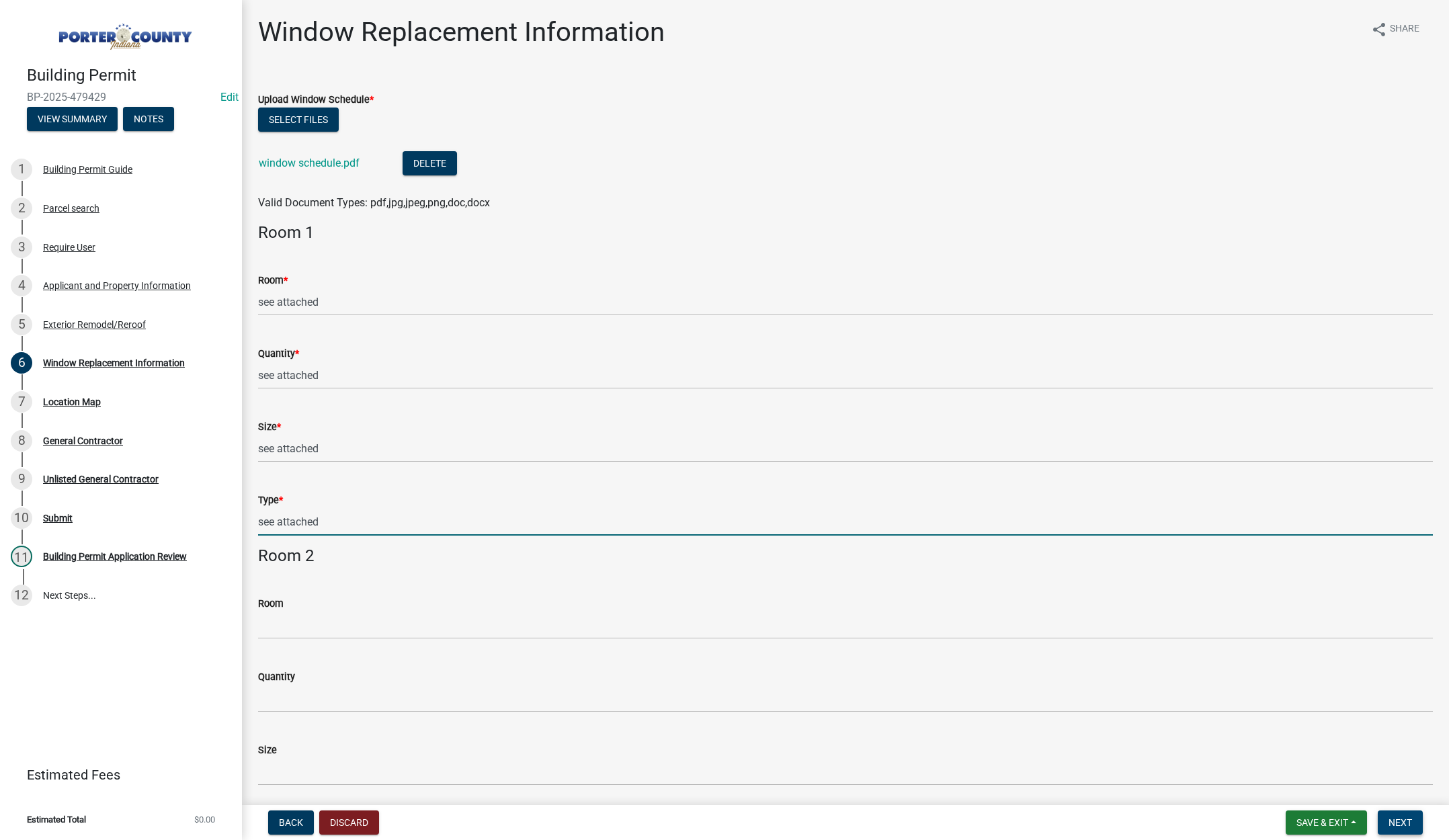
click at [1406, 820] on span "Next" at bounding box center [1401, 823] width 24 height 11
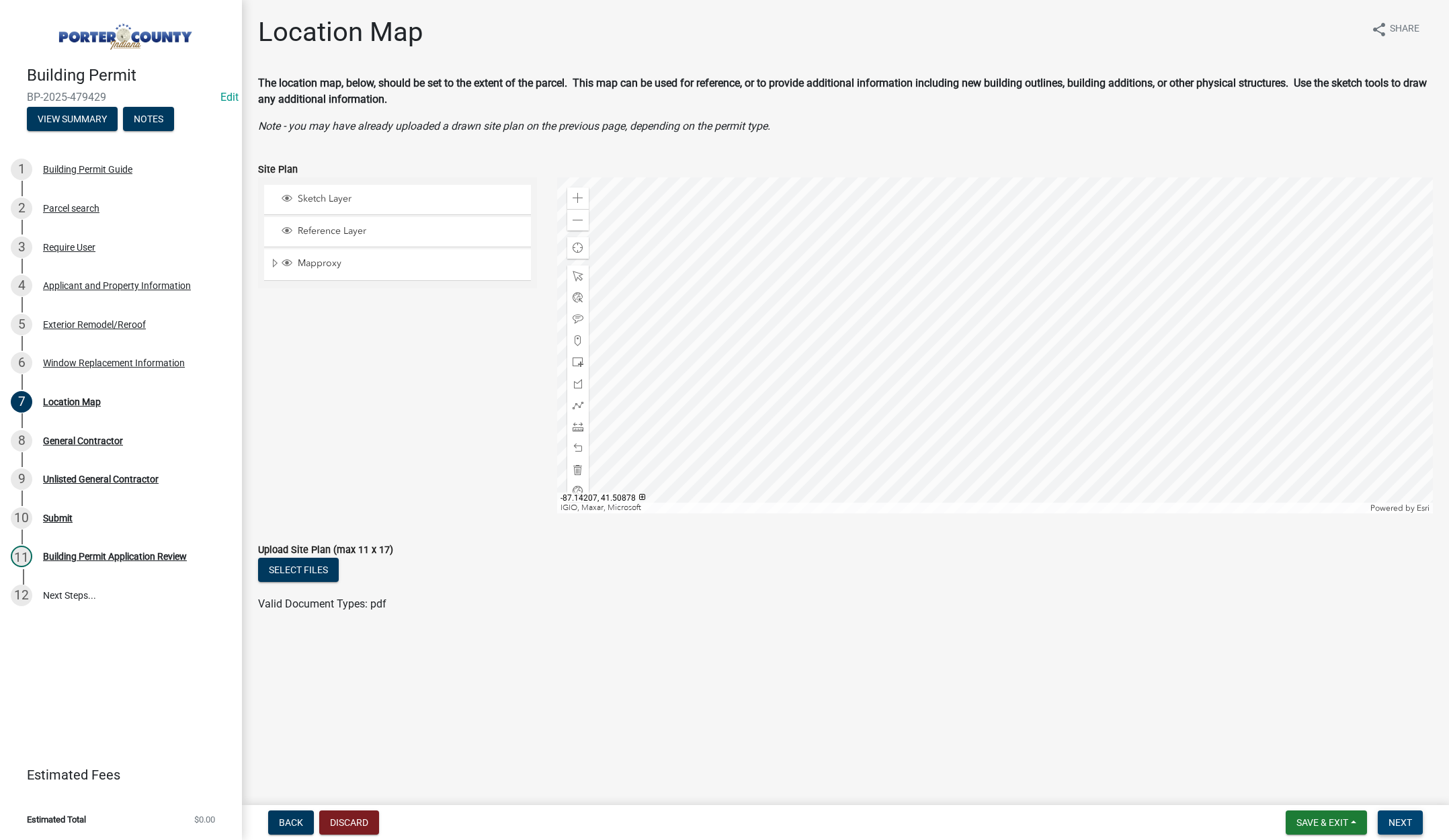
click at [1406, 824] on span "Next" at bounding box center [1401, 823] width 24 height 11
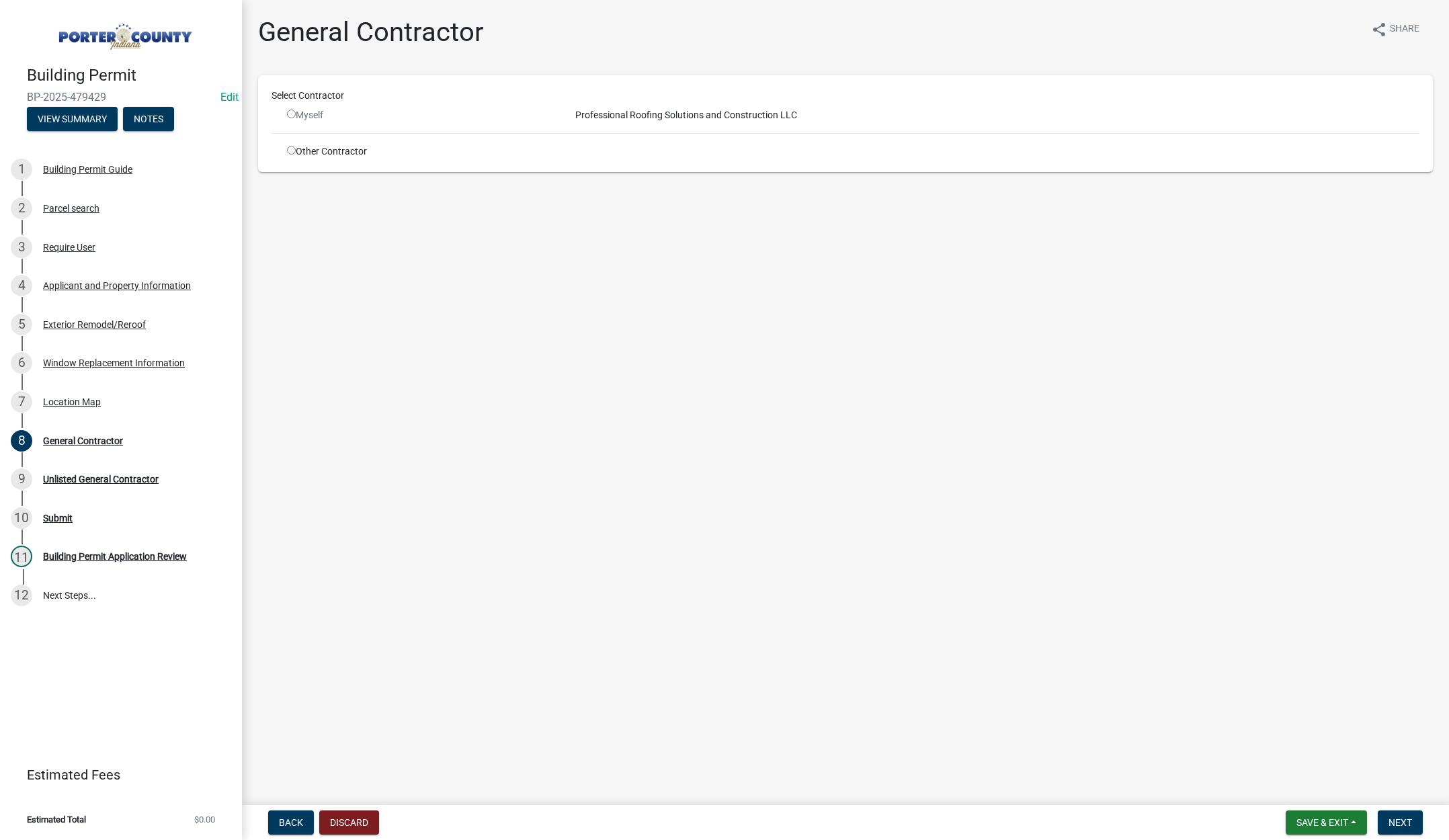
click at [289, 148] on input "radio" at bounding box center [292, 150] width 9 height 9
radio input "true"
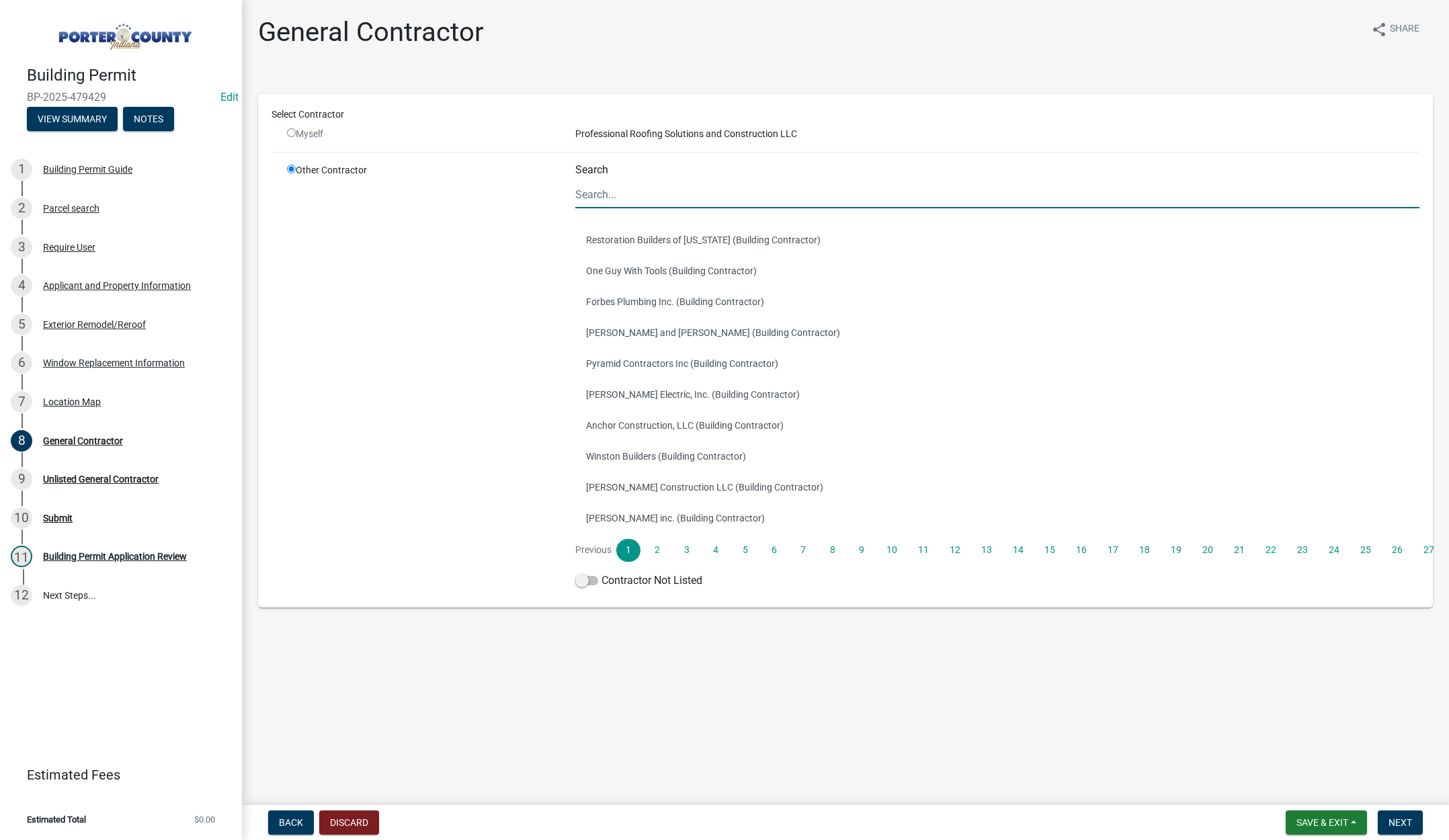
click at [681, 195] on input "Search" at bounding box center [998, 194] width 844 height 27
type input "terry"
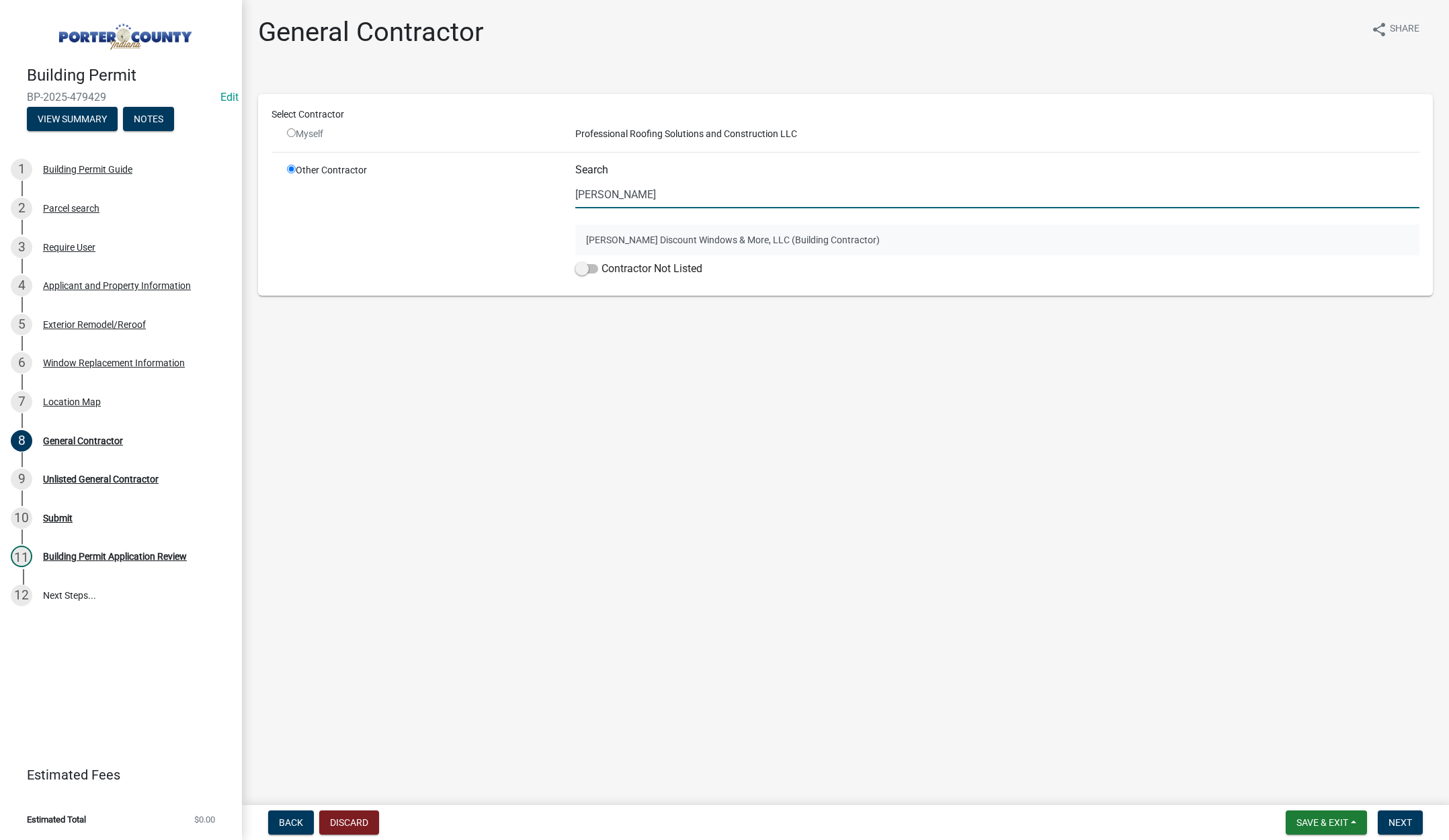
click at [660, 234] on button "Terry's Discount Windows & More, LLC (Building Contractor)" at bounding box center [998, 240] width 844 height 31
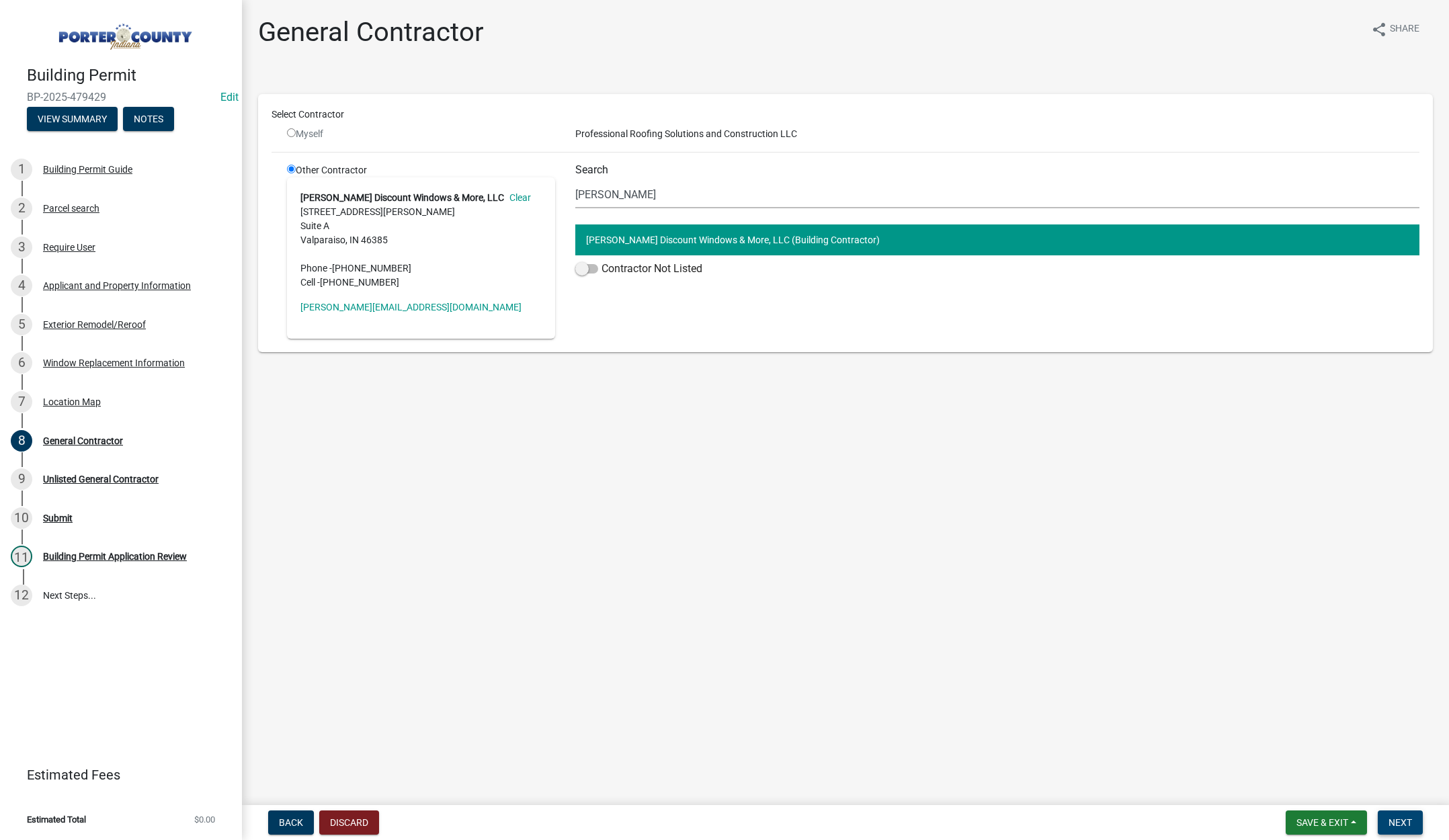
click at [1391, 820] on span "Next" at bounding box center [1401, 823] width 24 height 11
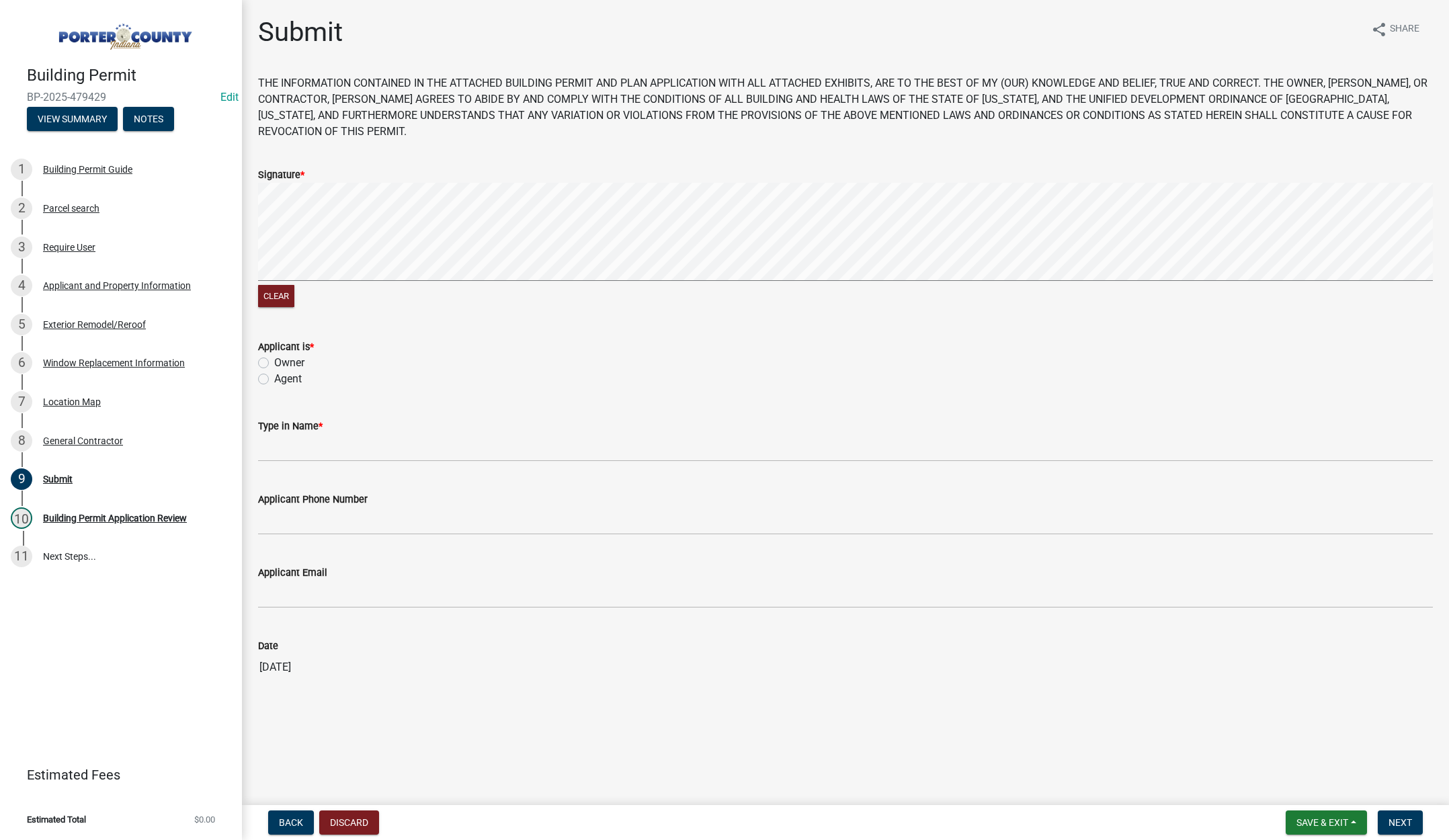
click at [275, 376] on label "Agent" at bounding box center [288, 379] width 27 height 16
click at [275, 376] on input "Agent" at bounding box center [279, 375] width 9 height 9
radio input "true"
click at [278, 449] on input "Type in Name *" at bounding box center [846, 448] width 1175 height 27
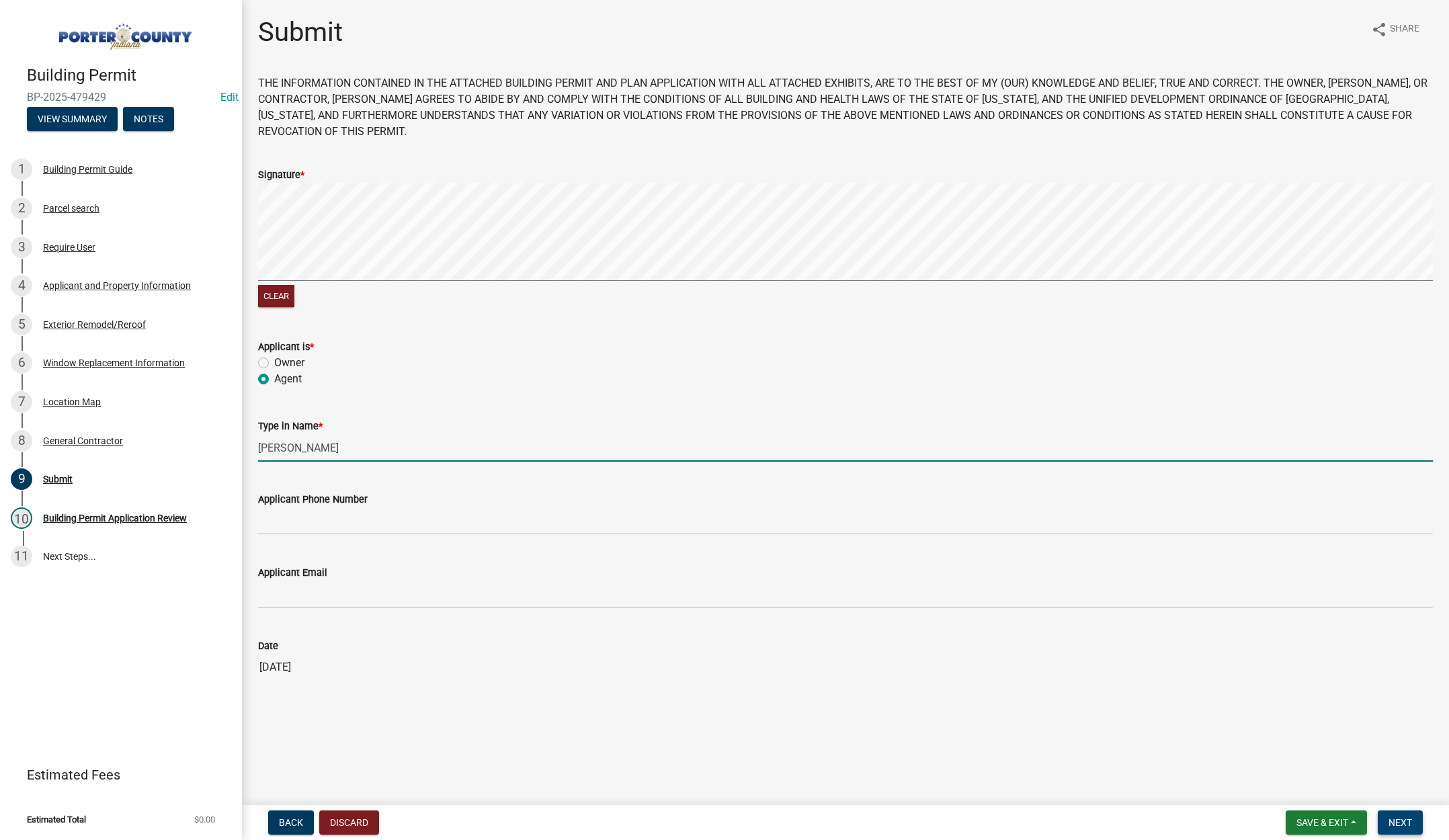
type input "Lisa"
click at [1403, 823] on span "Next" at bounding box center [1401, 823] width 24 height 11
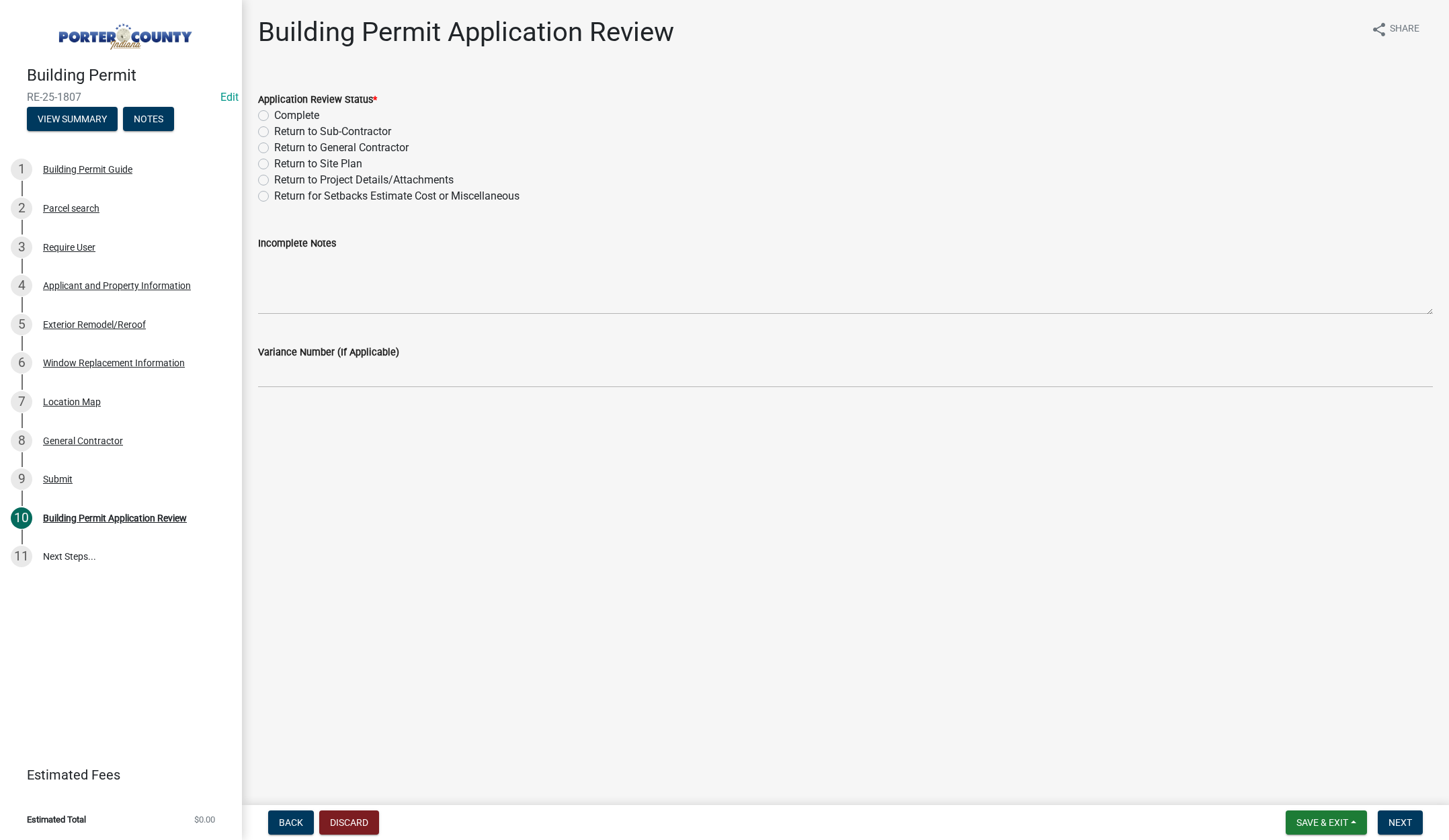
click at [275, 113] on label "Complete" at bounding box center [297, 115] width 45 height 16
click at [275, 113] on input "Complete" at bounding box center [279, 112] width 9 height 9
radio input "true"
click at [1390, 819] on span "Next" at bounding box center [1401, 823] width 24 height 11
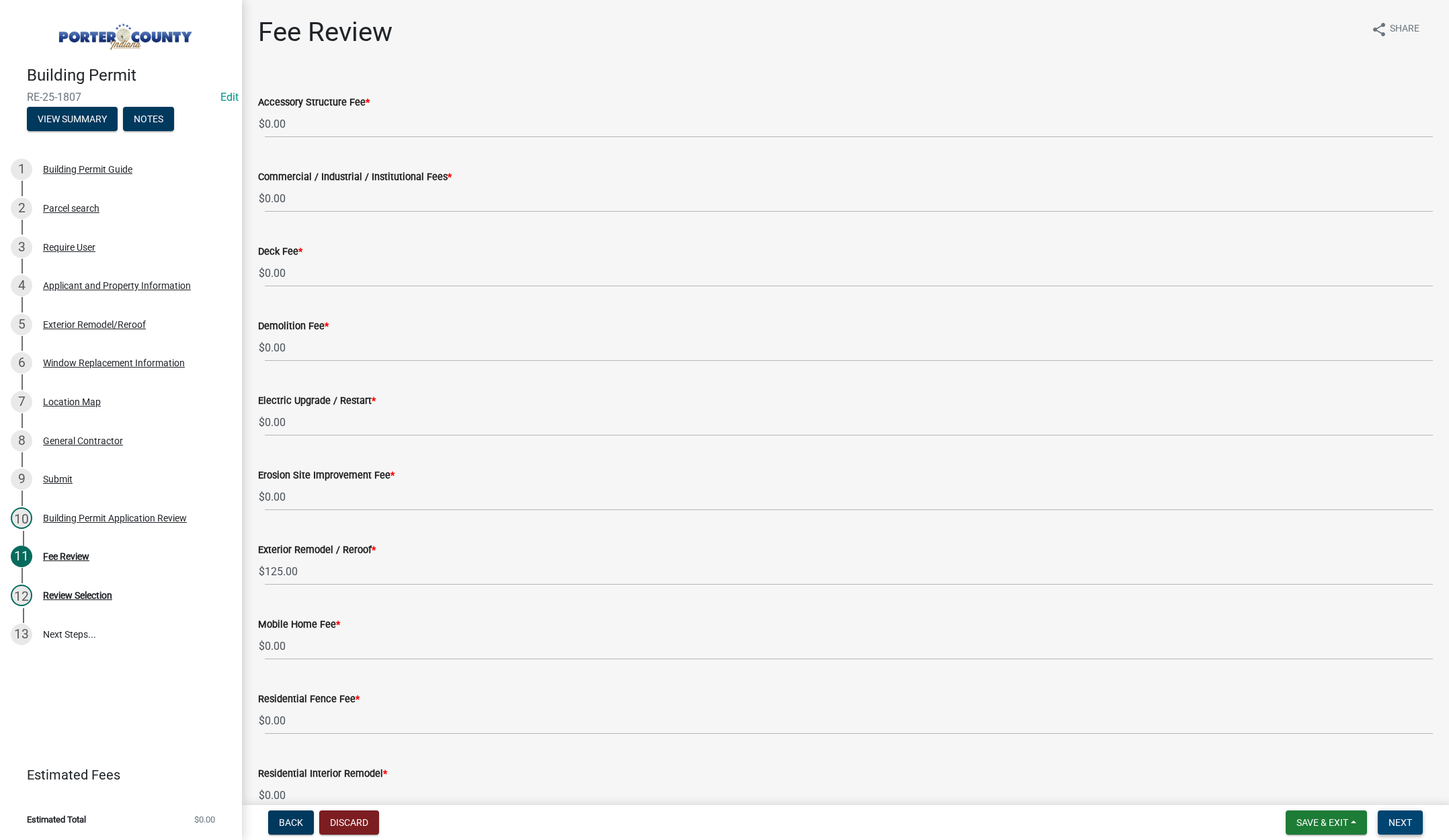
click at [1401, 820] on span "Next" at bounding box center [1401, 823] width 24 height 11
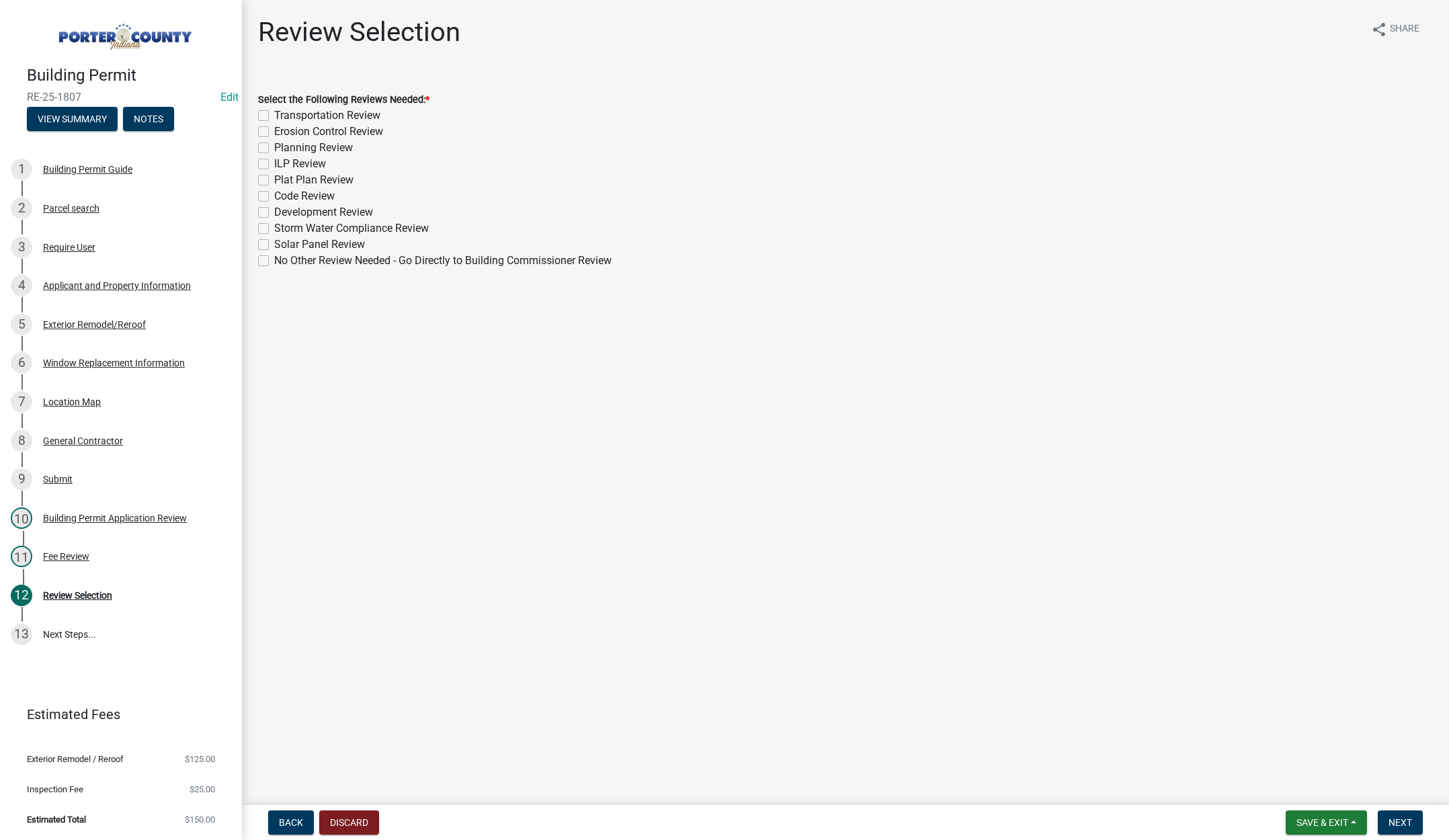
click at [275, 258] on label "No Other Review Needed - Go Directly to Building Commissioner Review" at bounding box center [443, 260] width 338 height 16
click at [275, 258] on input "No Other Review Needed - Go Directly to Building Commissioner Review" at bounding box center [279, 257] width 9 height 9
checkbox input "true"
checkbox input "false"
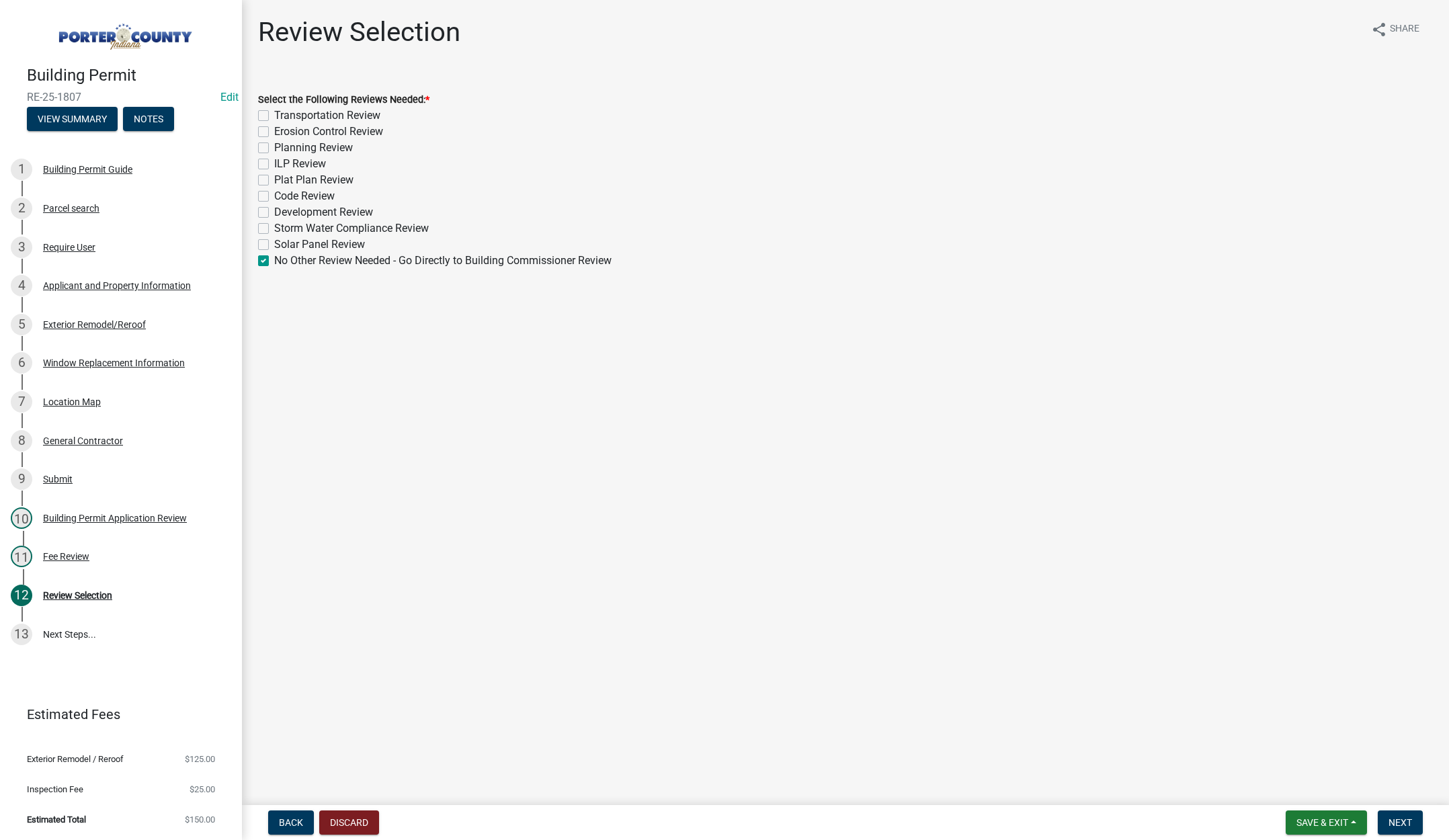
checkbox input "false"
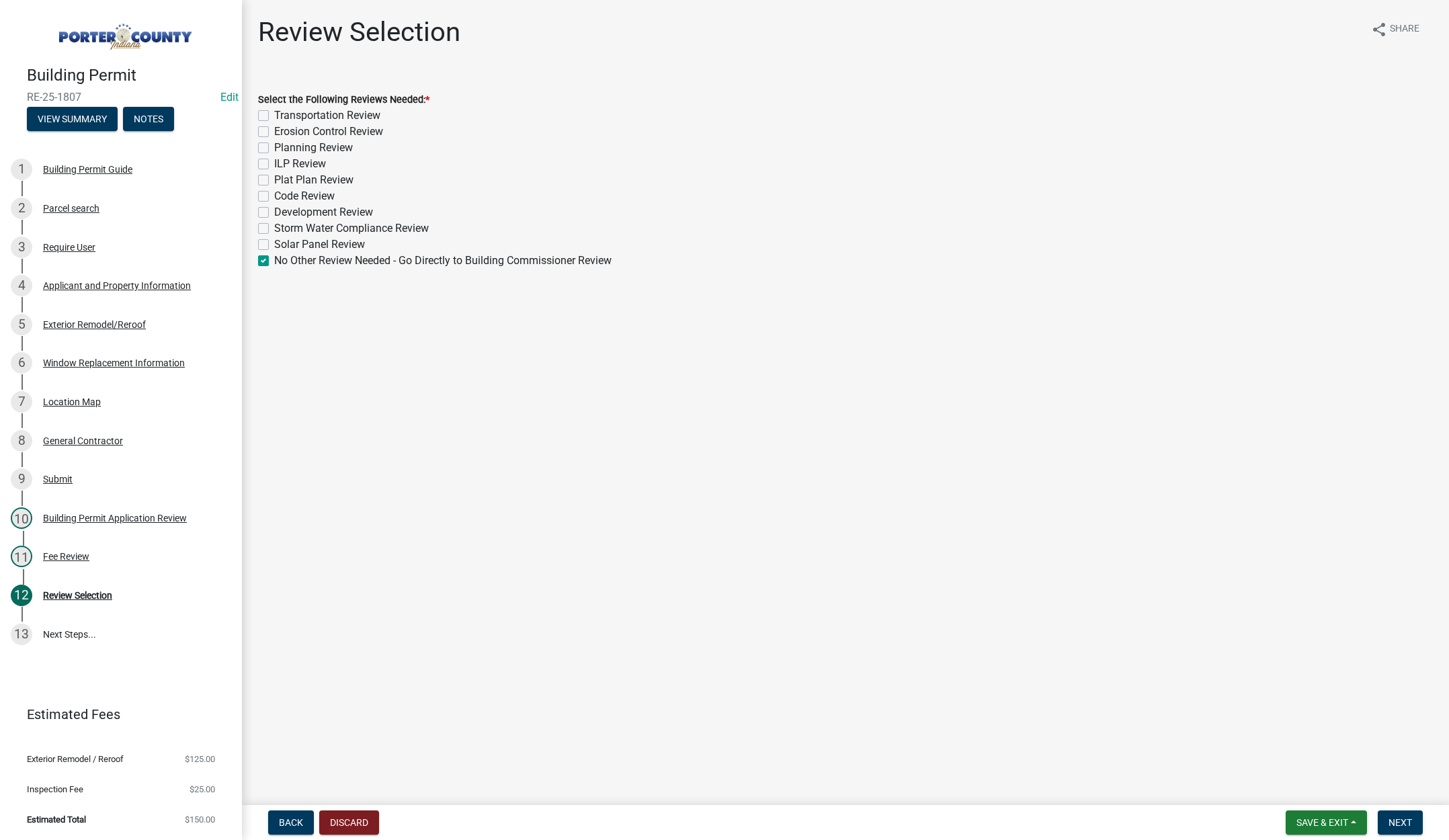
checkbox input "false"
checkbox input "true"
click at [1407, 829] on button "Next" at bounding box center [1400, 823] width 45 height 24
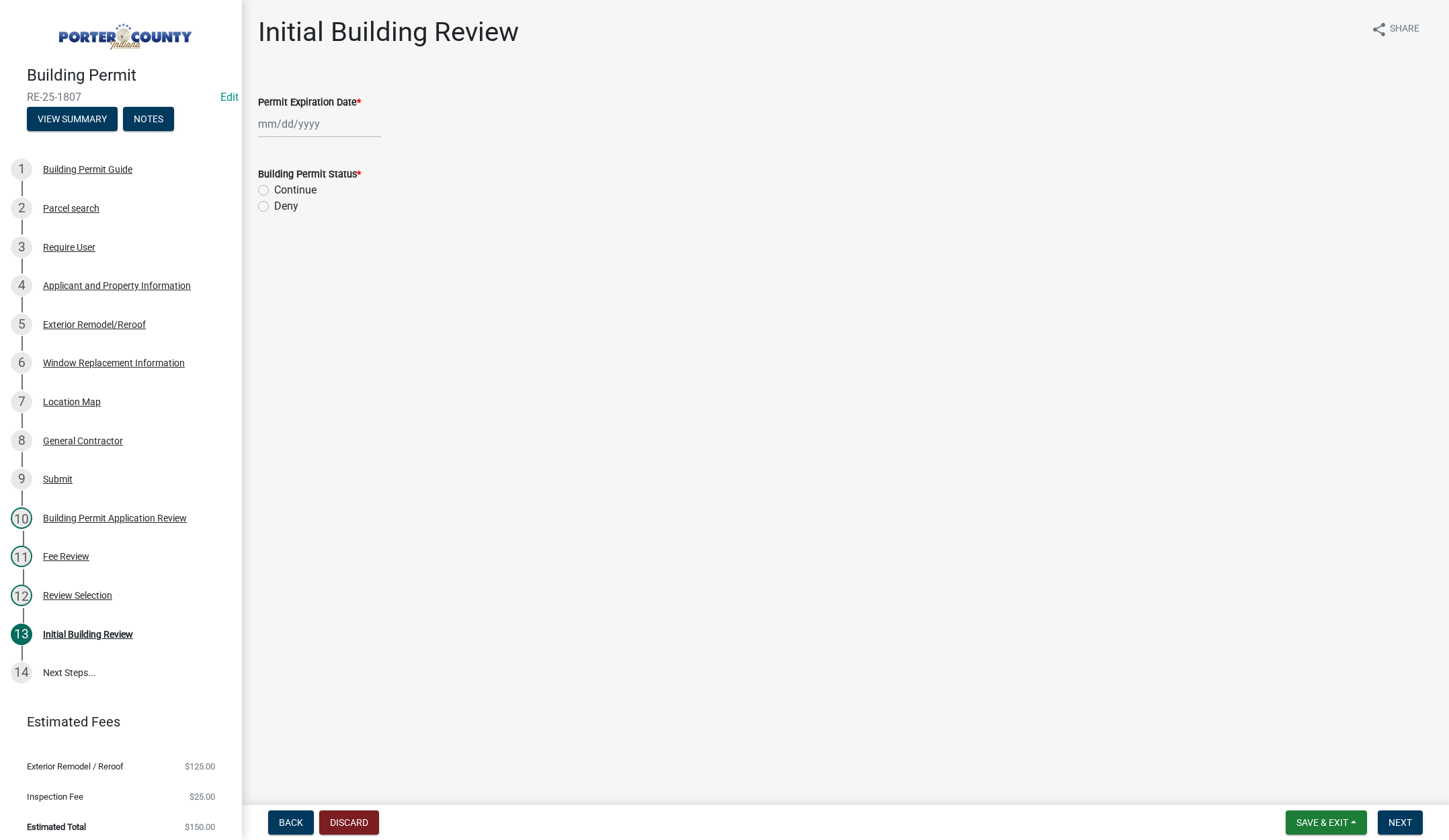
click at [326, 121] on div at bounding box center [320, 124] width 123 height 27
select select "9"
click at [379, 151] on select "1525 1526 1527 1528 1529 1530 1531 1532 1533 1534 1535 1536 1537 1538 1539 1540…" at bounding box center [363, 153] width 49 height 20
click at [368, 149] on select "1525 1526 1527 1528 1529 1530 1531 1532 1533 1534 1535 1536 1537 1538 1539 1540…" at bounding box center [363, 153] width 49 height 20
select select "2026"
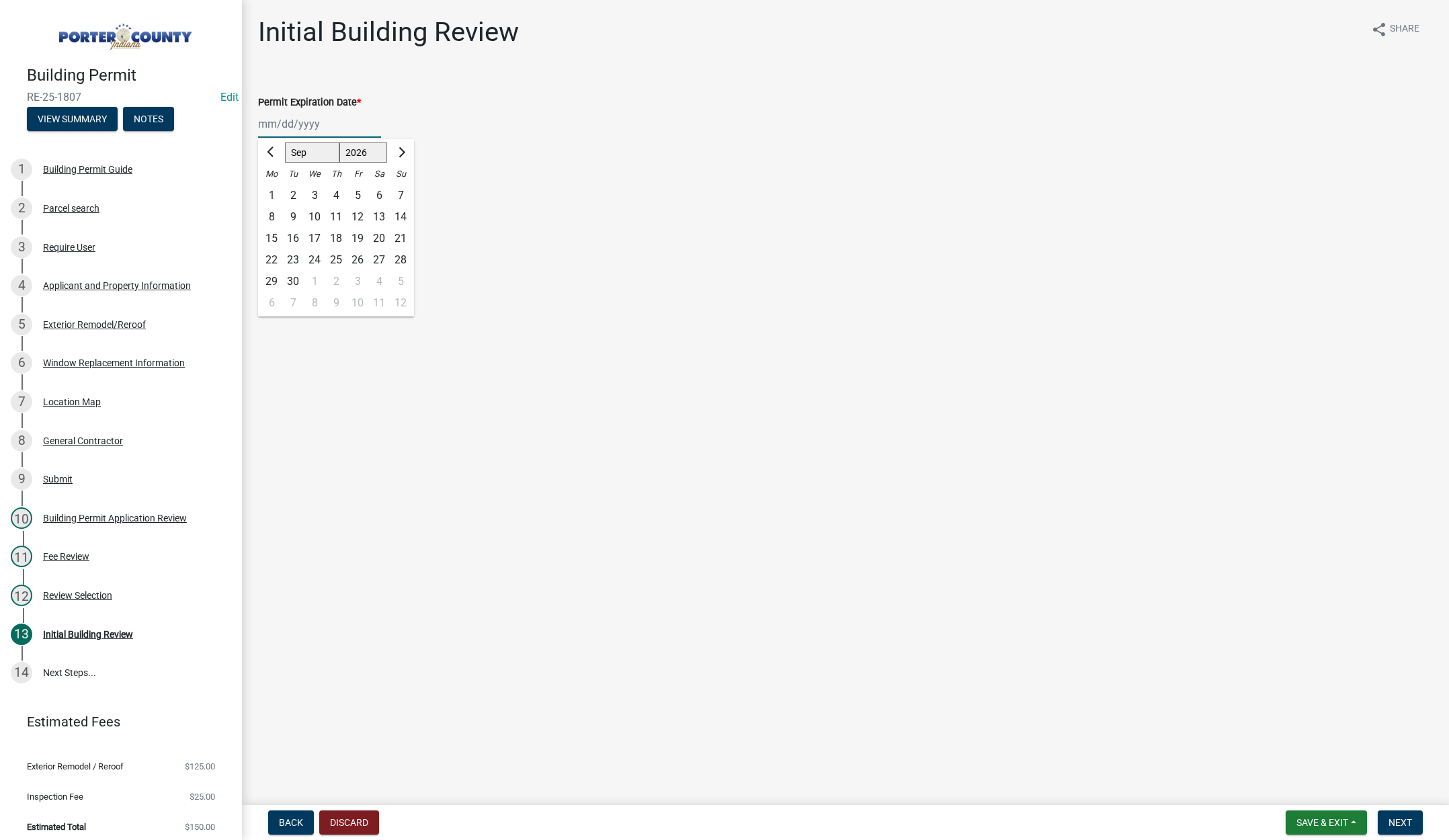
click at [339, 142] on select "1525 1526 1527 1528 1529 1530 1531 1532 1533 1534 1535 1536 1537 1538 1539 1540…" at bounding box center [363, 153] width 49 height 20
click at [312, 234] on div "16" at bounding box center [314, 238] width 21 height 21
type input "09/16/2026"
click at [275, 188] on label "Continue" at bounding box center [296, 190] width 43 height 16
click at [275, 188] on input "Continue" at bounding box center [279, 187] width 9 height 9
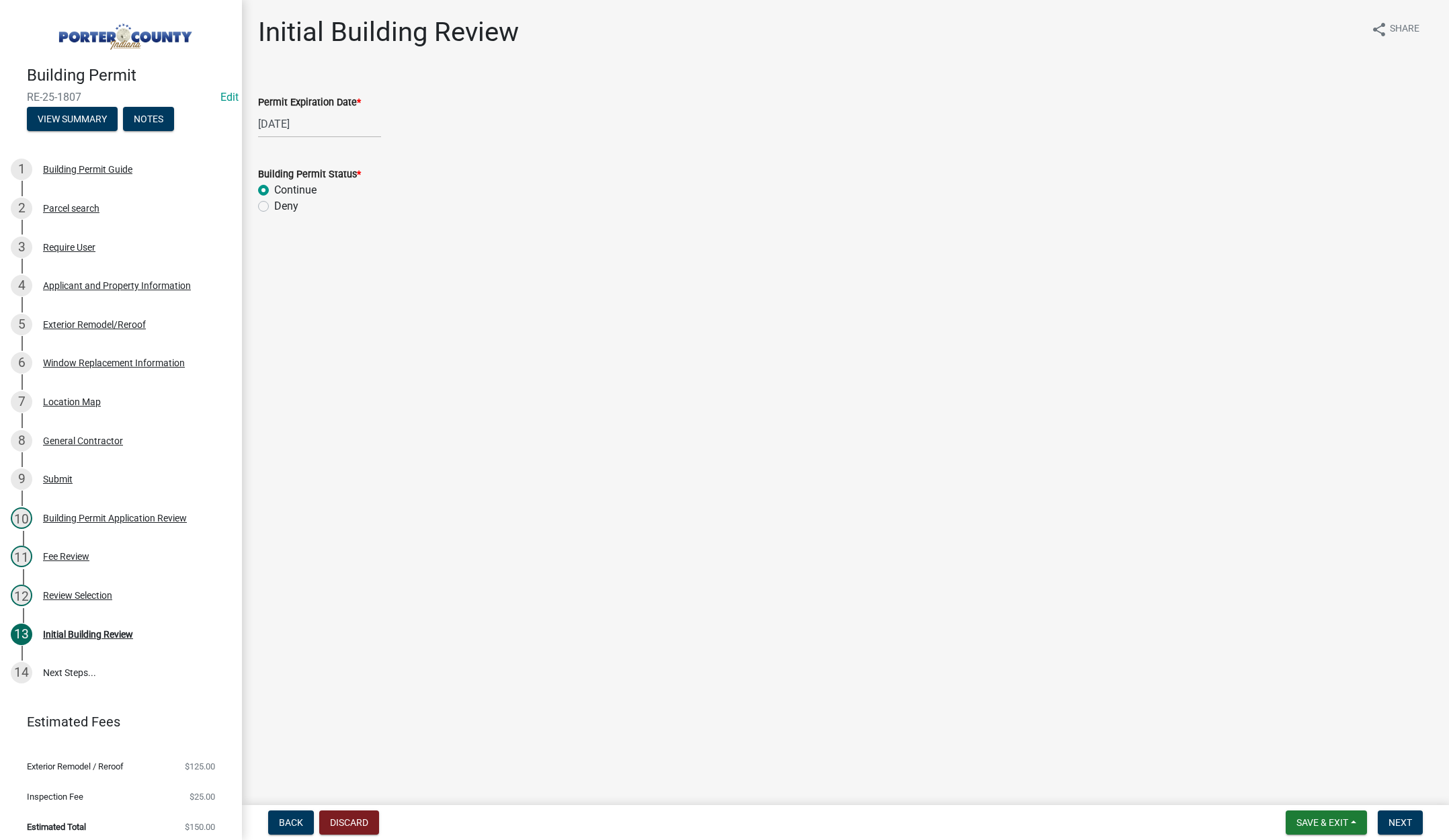
radio input "true"
click at [1411, 820] on span "Next" at bounding box center [1401, 823] width 24 height 11
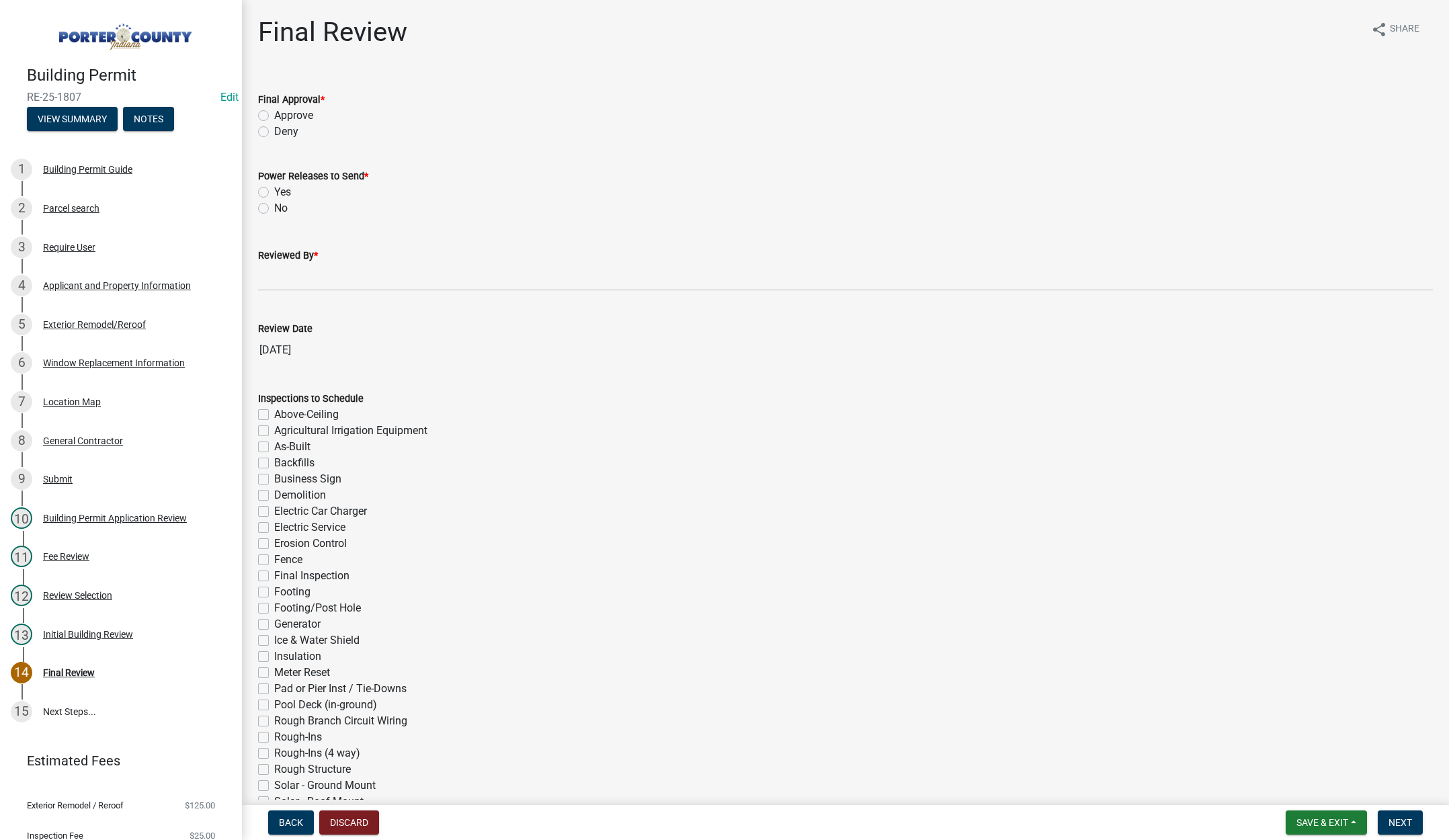
click at [275, 115] on label "Approve" at bounding box center [294, 115] width 39 height 16
click at [275, 115] on input "Approve" at bounding box center [279, 112] width 9 height 9
radio input "true"
click at [275, 206] on label "No" at bounding box center [281, 208] width 14 height 16
click at [275, 206] on input "No" at bounding box center [279, 205] width 9 height 9
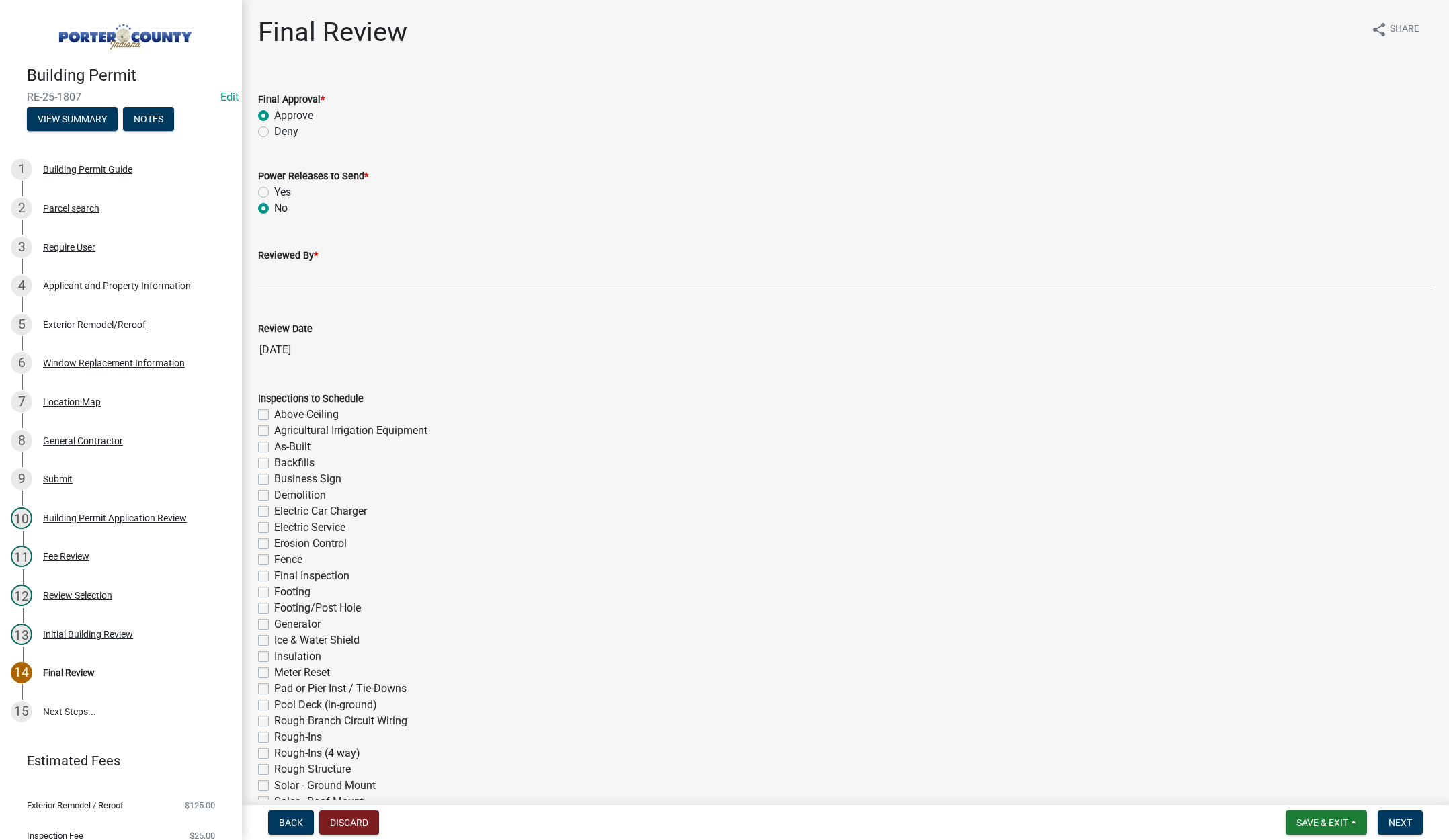
radio input "true"
drag, startPoint x: 278, startPoint y: 278, endPoint x: 305, endPoint y: 288, distance: 28.8
click at [279, 278] on input "Reviewed By *" at bounding box center [846, 277] width 1175 height 27
type input "Tami"
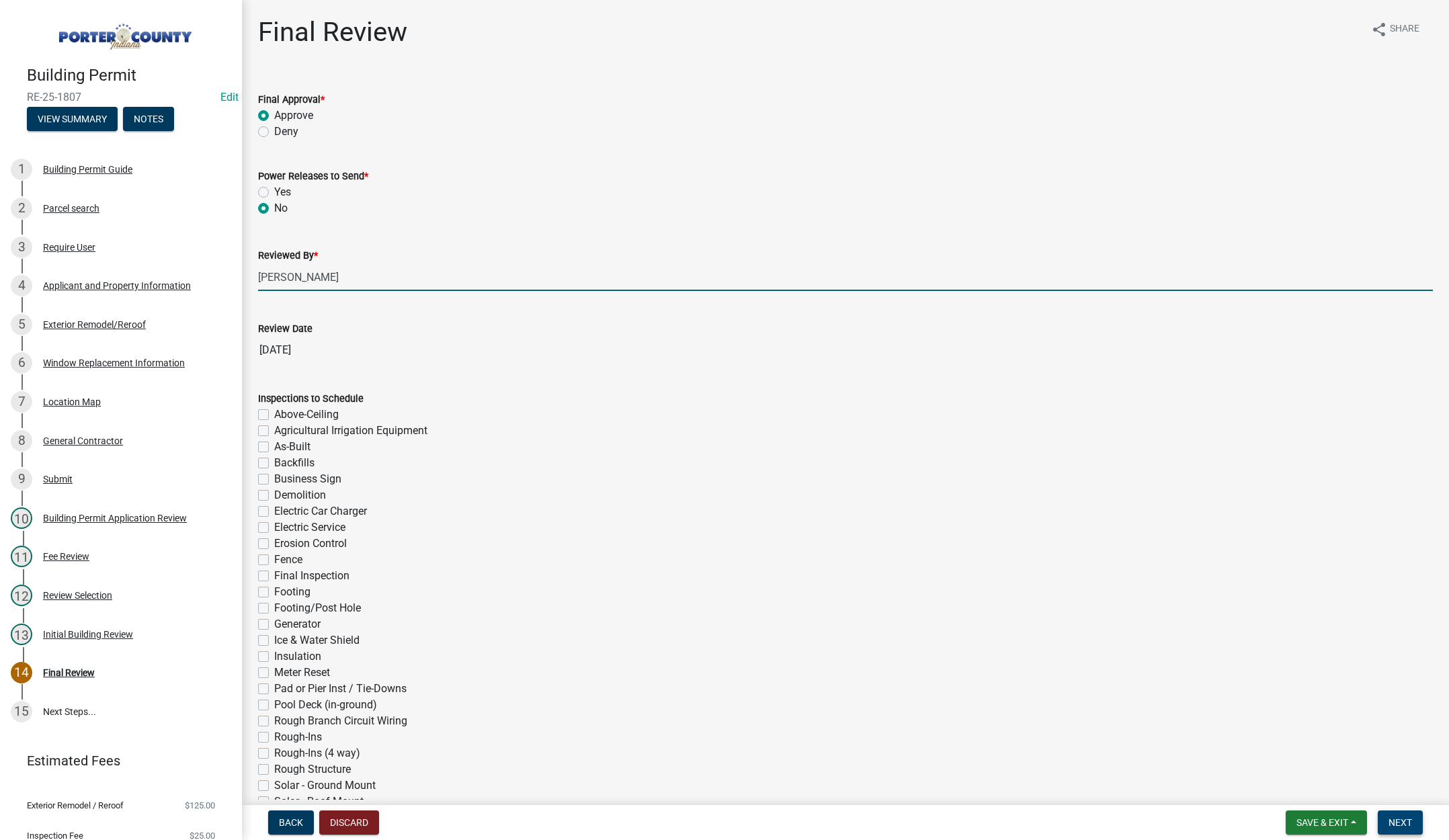
click at [1409, 820] on span "Next" at bounding box center [1401, 823] width 24 height 11
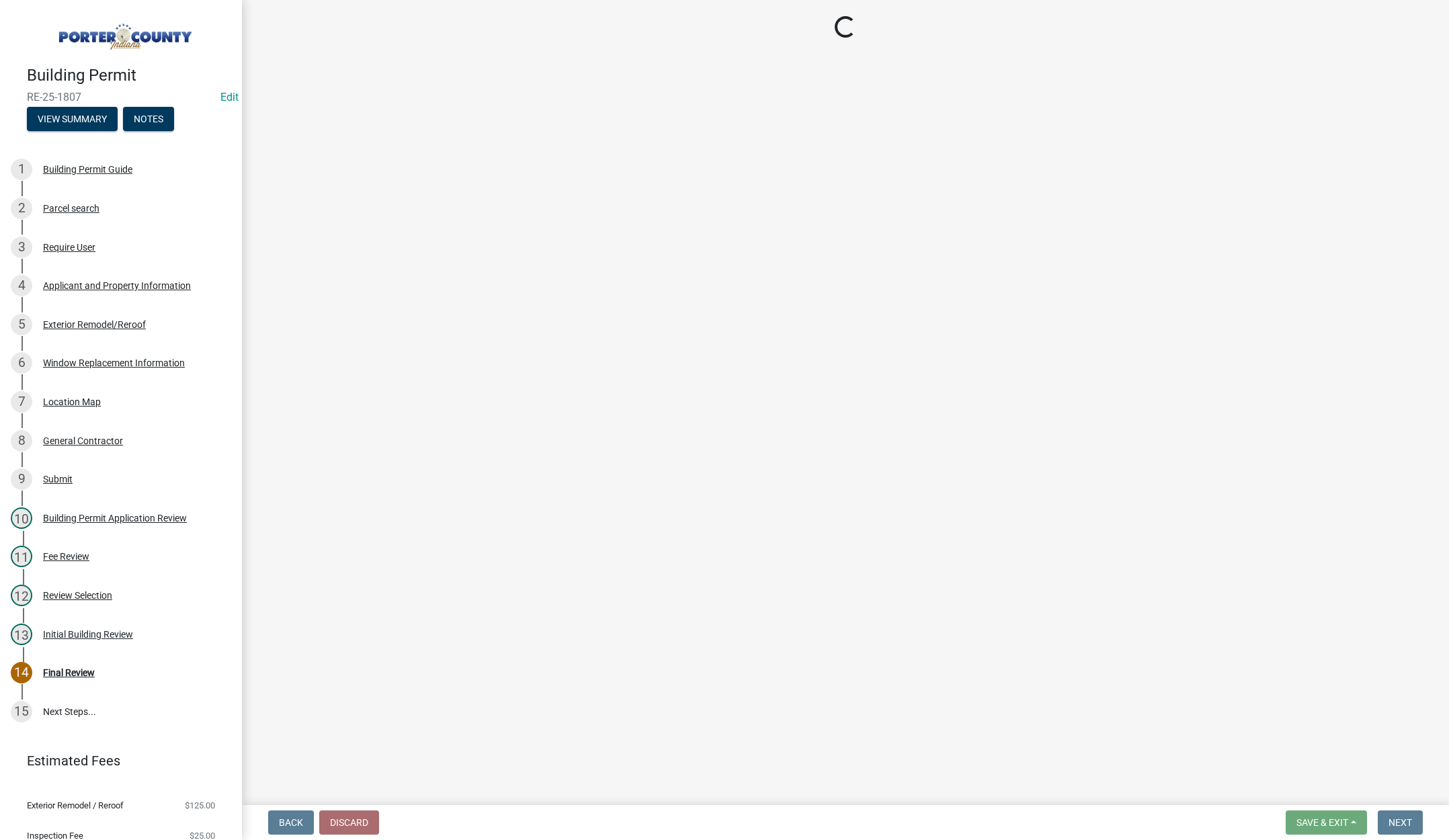
select select "3: 3"
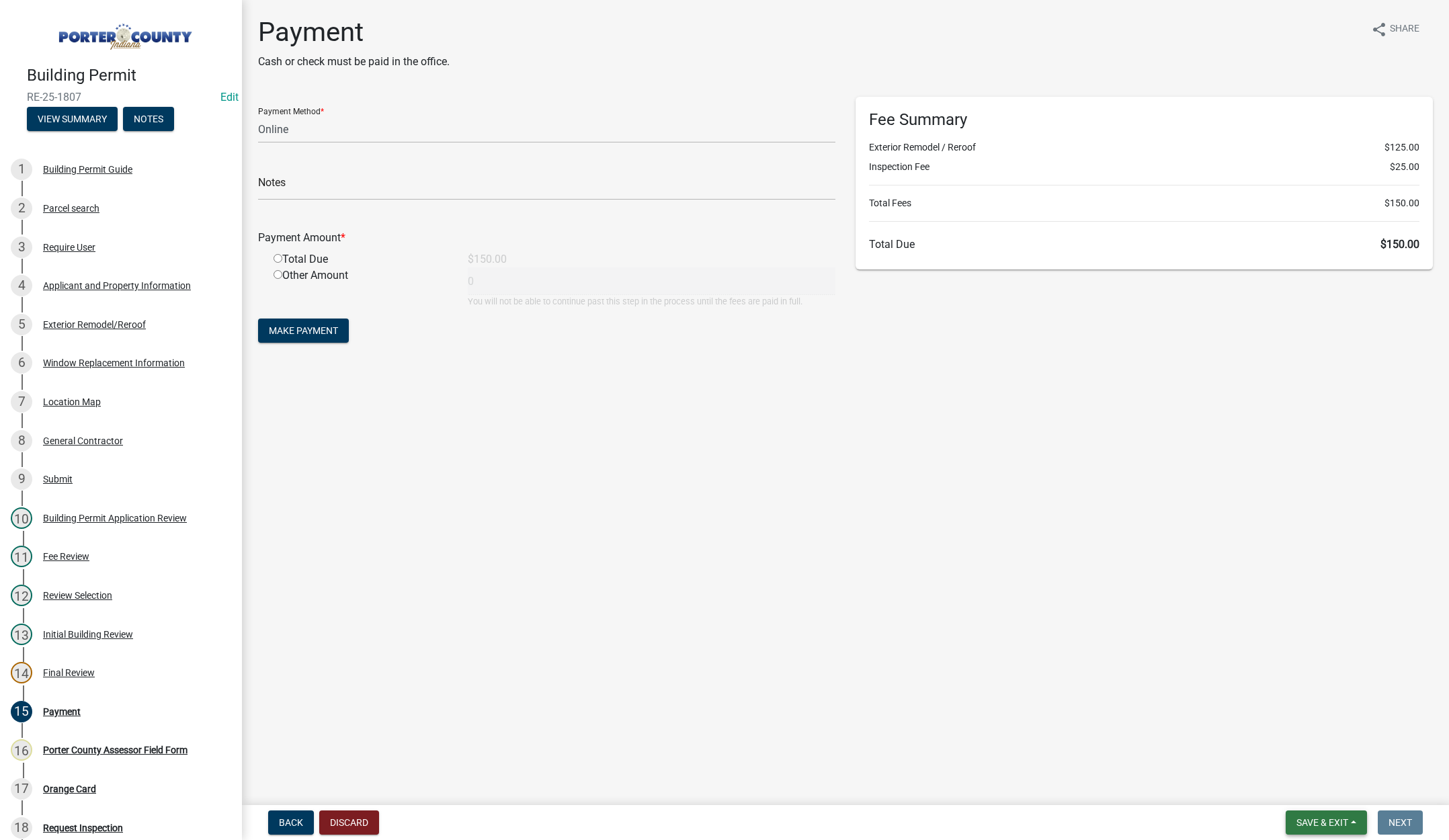
click at [1341, 818] on span "Save & Exit" at bounding box center [1323, 823] width 52 height 11
click at [1323, 787] on button "Save & Exit" at bounding box center [1313, 788] width 107 height 32
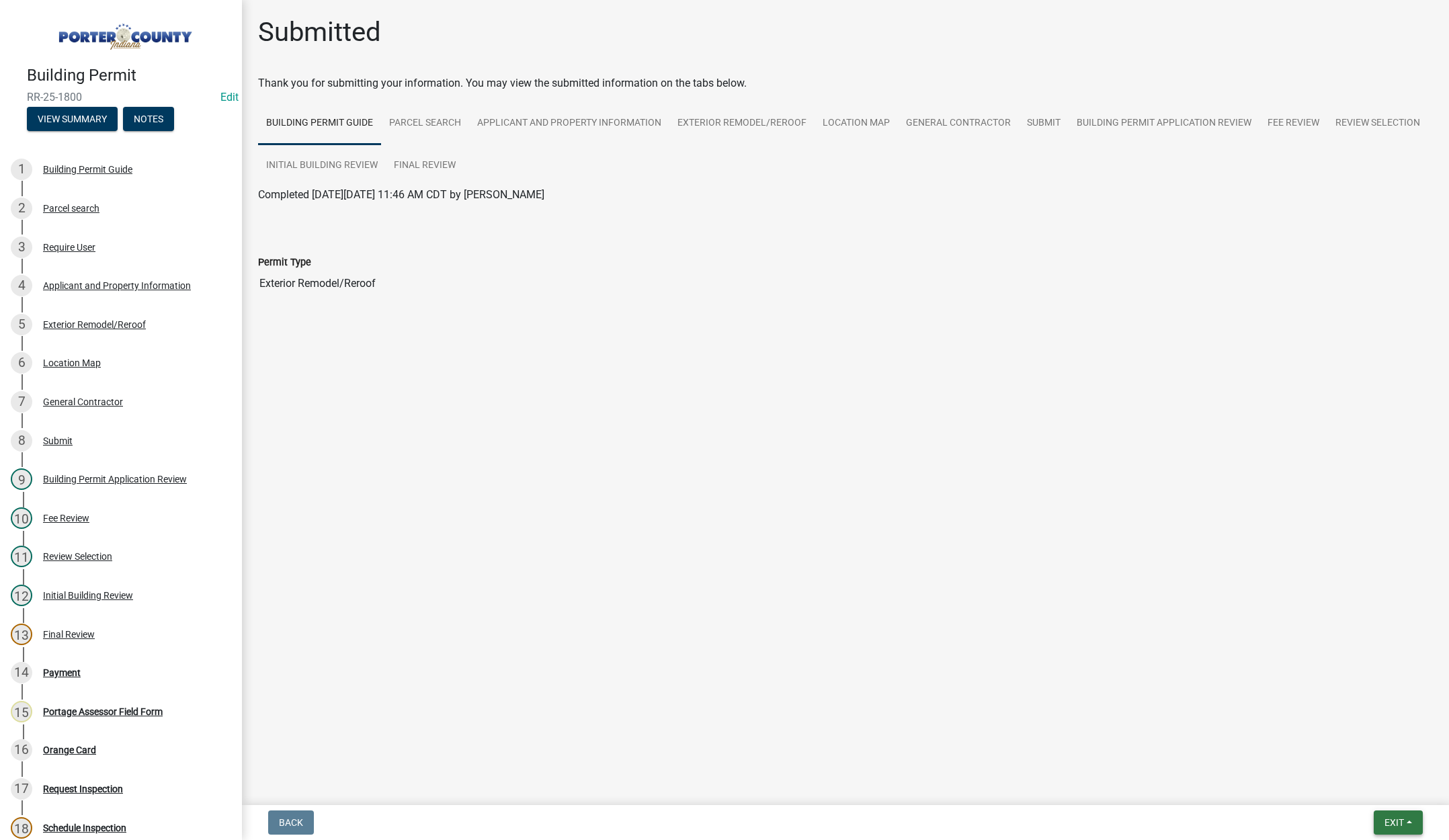
click at [1385, 818] on span "Exit" at bounding box center [1394, 823] width 20 height 11
click at [1369, 779] on button "Save & Exit" at bounding box center [1370, 788] width 107 height 32
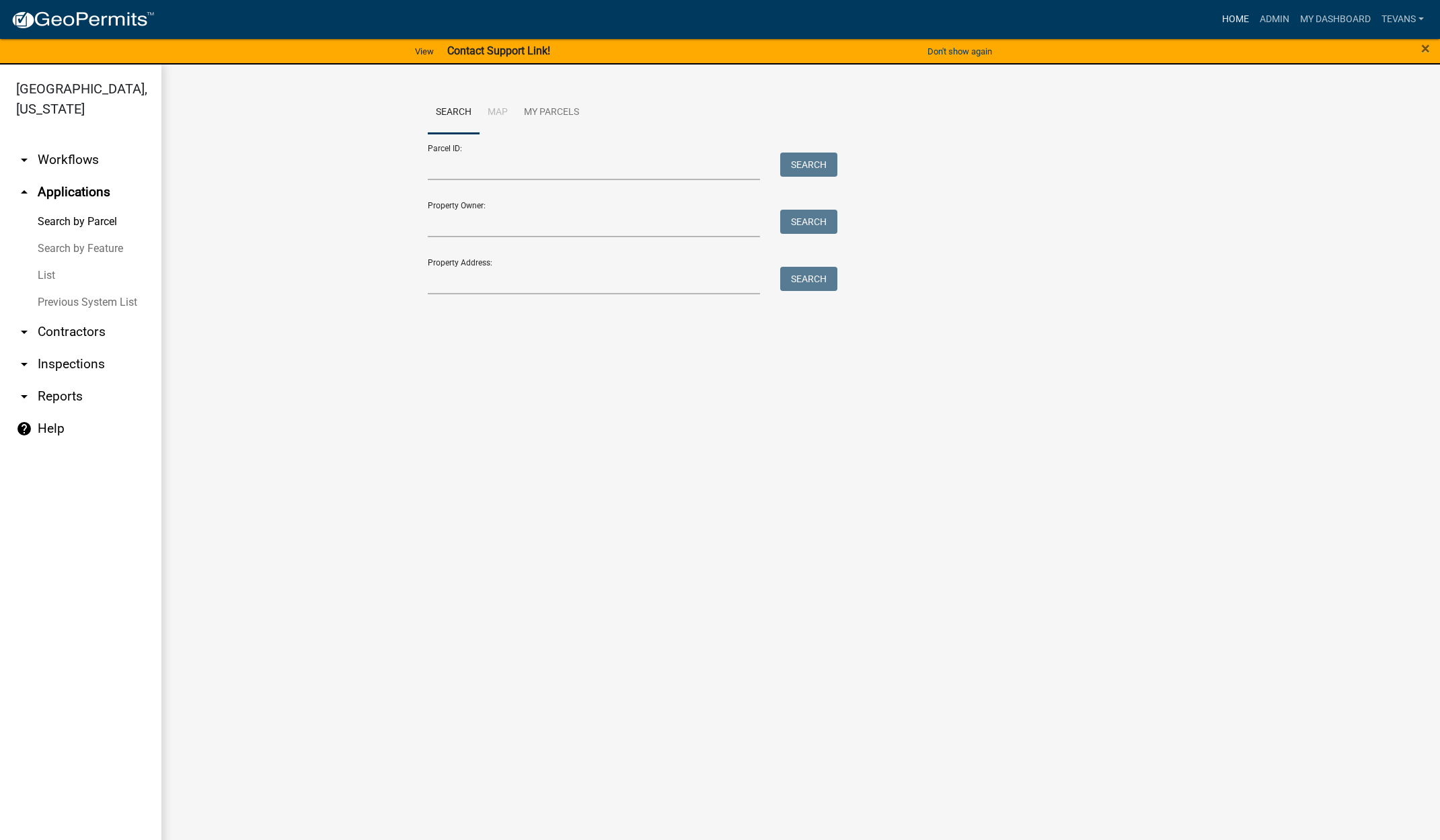
click at [1230, 14] on link "Home" at bounding box center [1235, 20] width 38 height 26
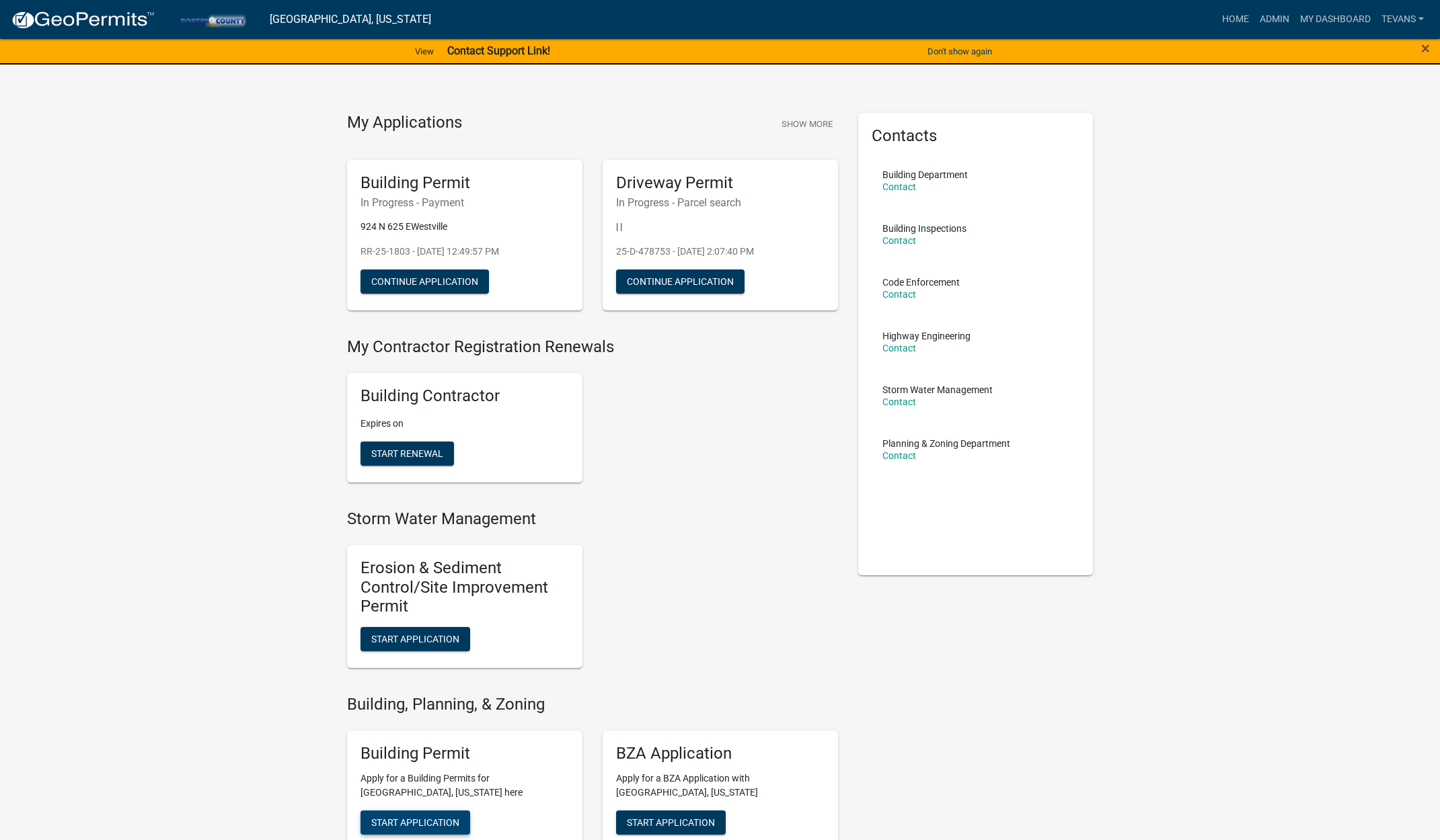
click at [447, 820] on span "Start Application" at bounding box center [415, 822] width 88 height 11
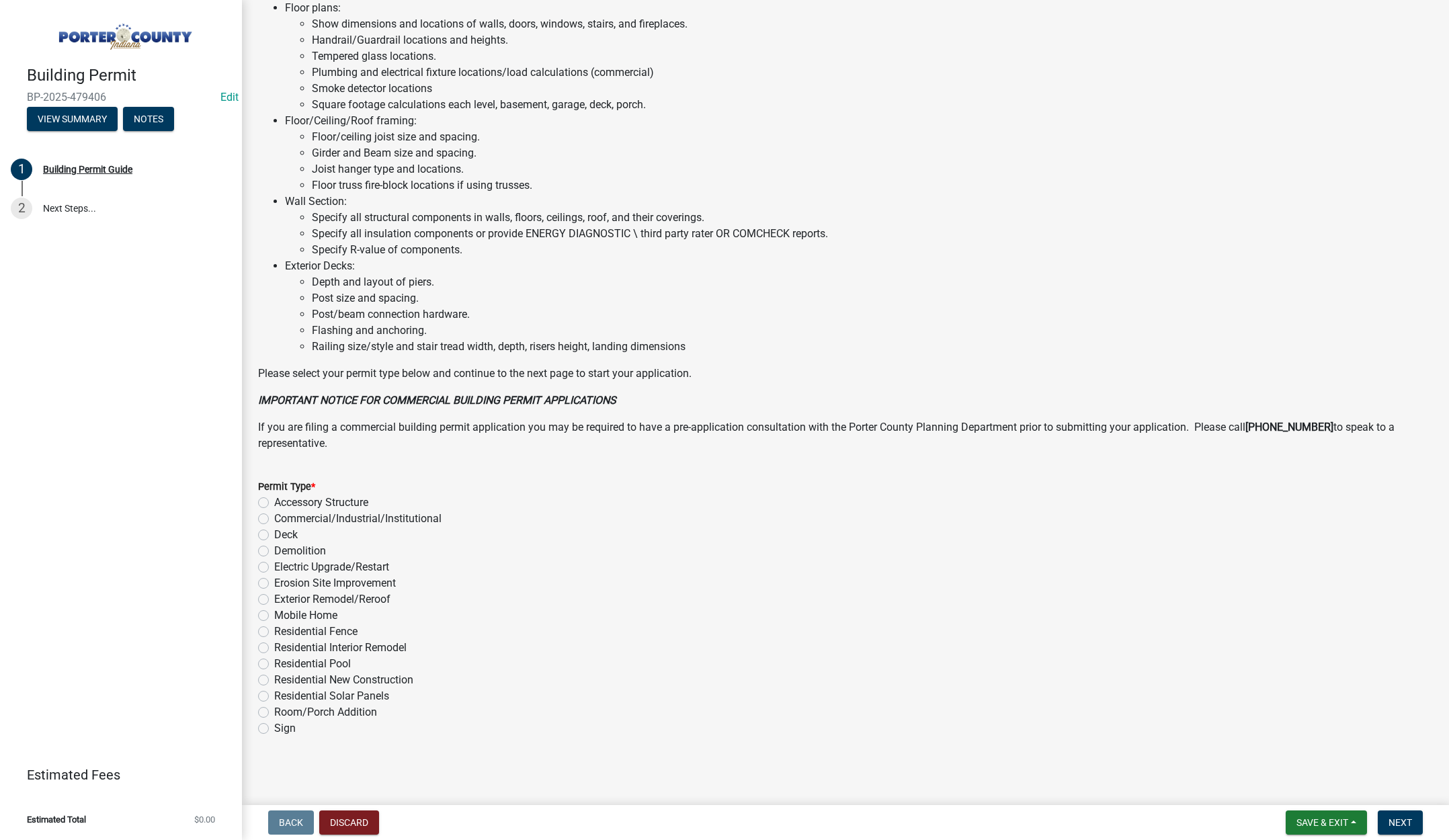
scroll to position [664, 0]
click at [275, 596] on label "Exterior Remodel/Reroof" at bounding box center [333, 598] width 116 height 16
click at [275, 596] on input "Exterior Remodel/Reroof" at bounding box center [279, 594] width 9 height 9
radio input "true"
click at [1393, 820] on span "Next" at bounding box center [1401, 823] width 24 height 11
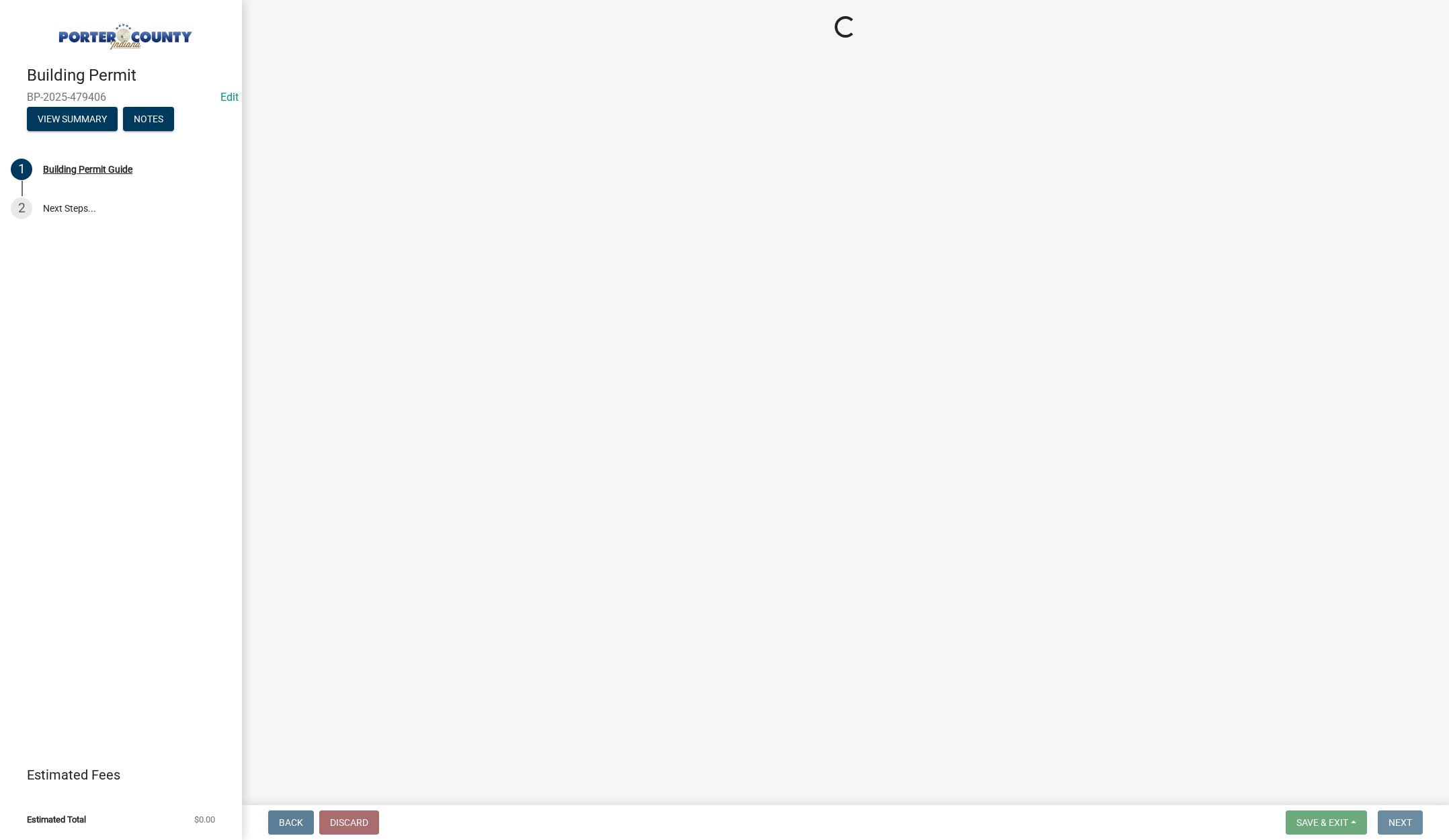
scroll to position [0, 0]
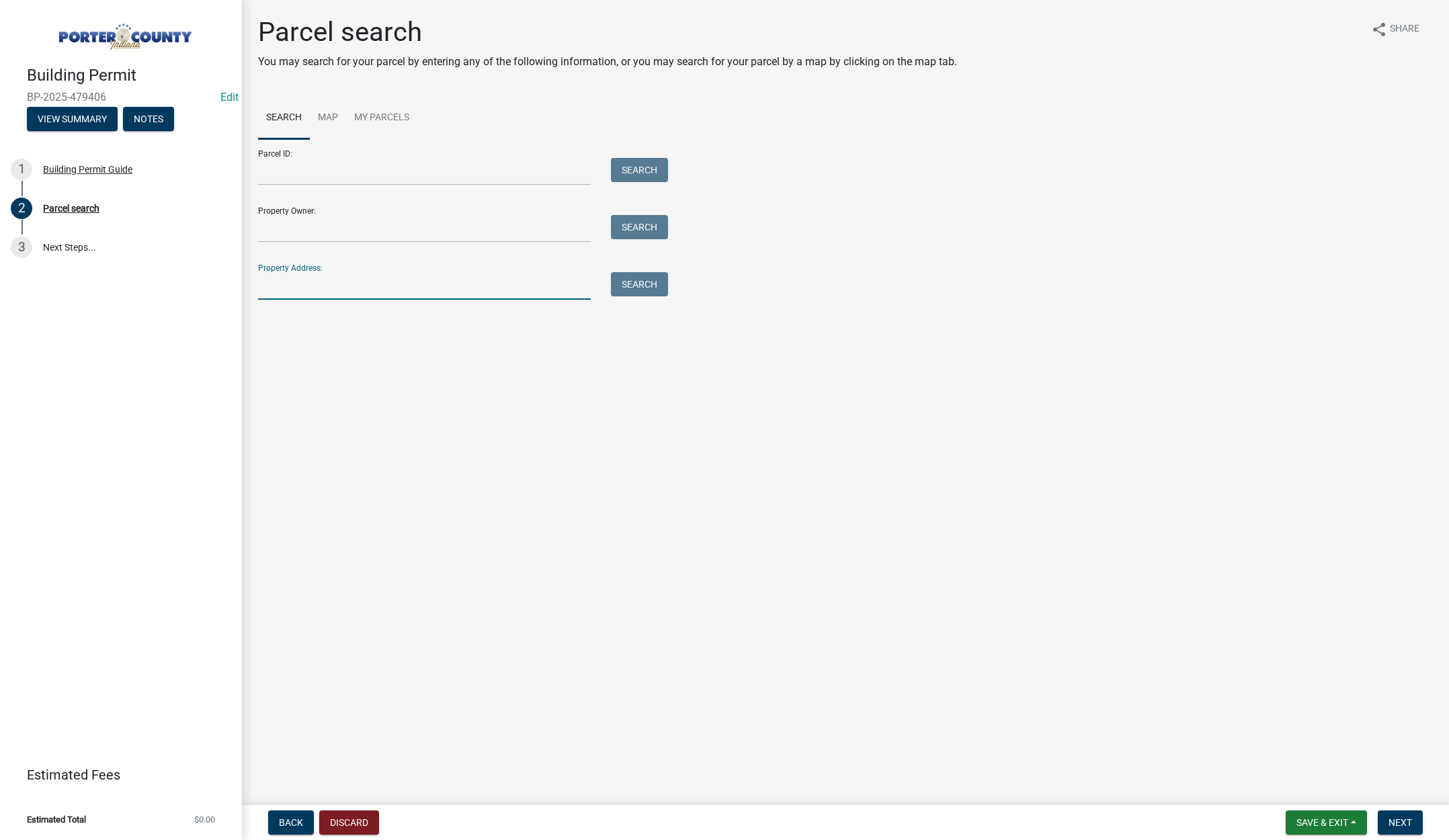
click at [338, 282] on input "Property Address:" at bounding box center [425, 286] width 333 height 27
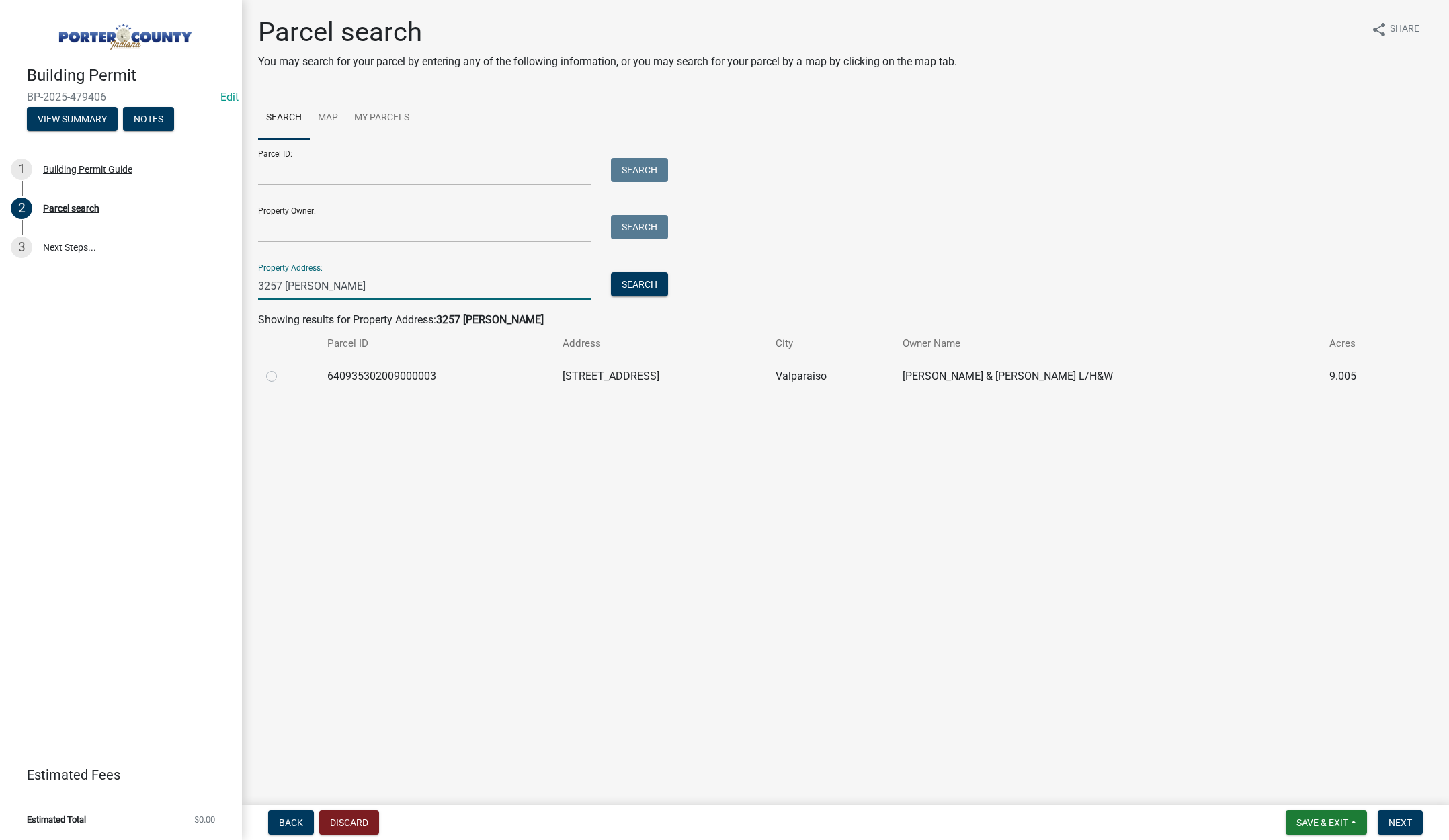
type input "3257 [PERSON_NAME]"
click at [282, 368] on label at bounding box center [282, 368] width 0 height 0
click at [282, 376] on input "radio" at bounding box center [287, 373] width 9 height 9
radio input "true"
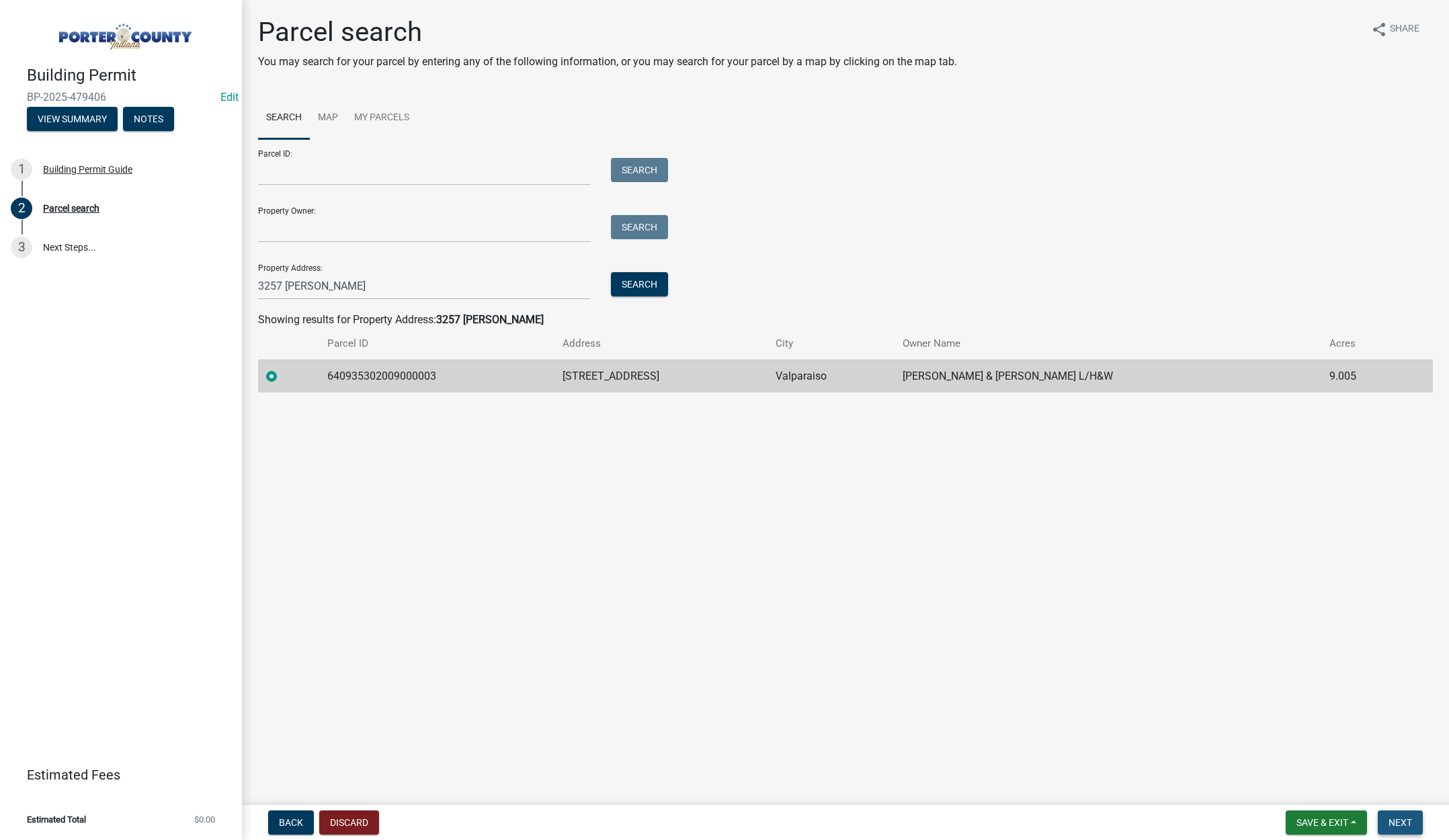
click at [1397, 820] on span "Next" at bounding box center [1401, 823] width 24 height 11
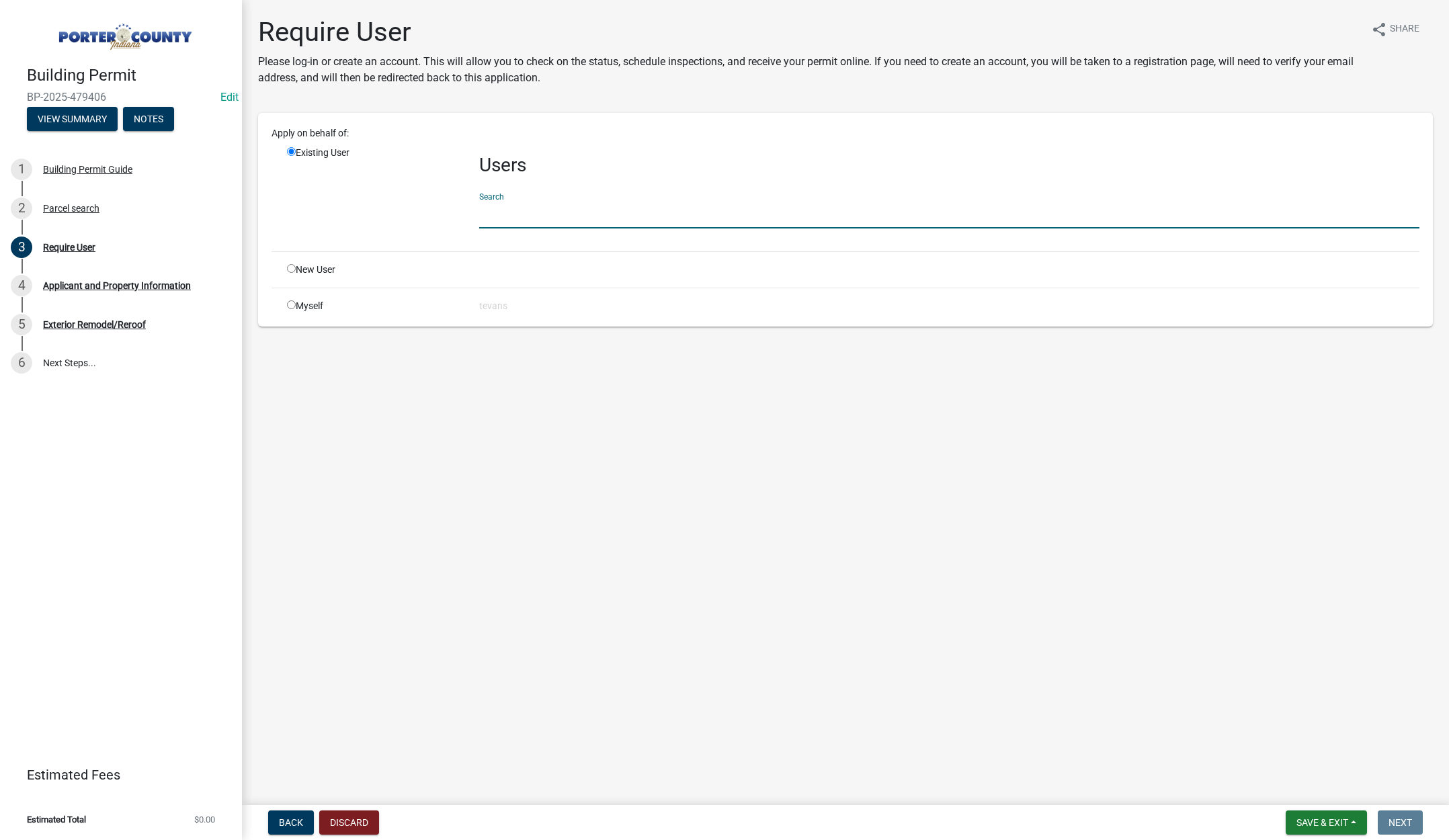
click at [515, 216] on input "text" at bounding box center [949, 215] width 941 height 27
type input "[PERSON_NAME]"
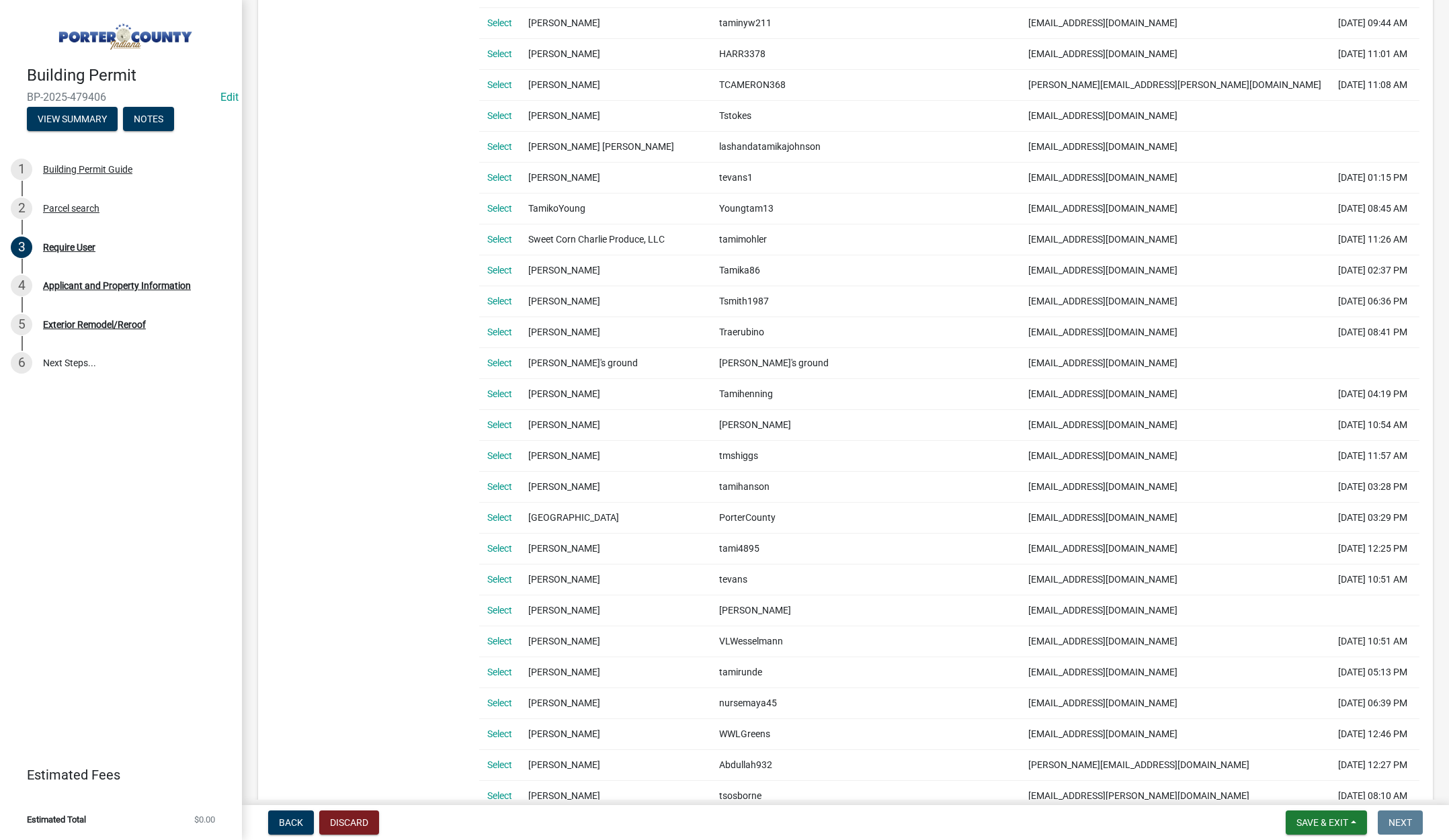
scroll to position [605, 0]
click at [504, 580] on link "Select" at bounding box center [499, 578] width 25 height 11
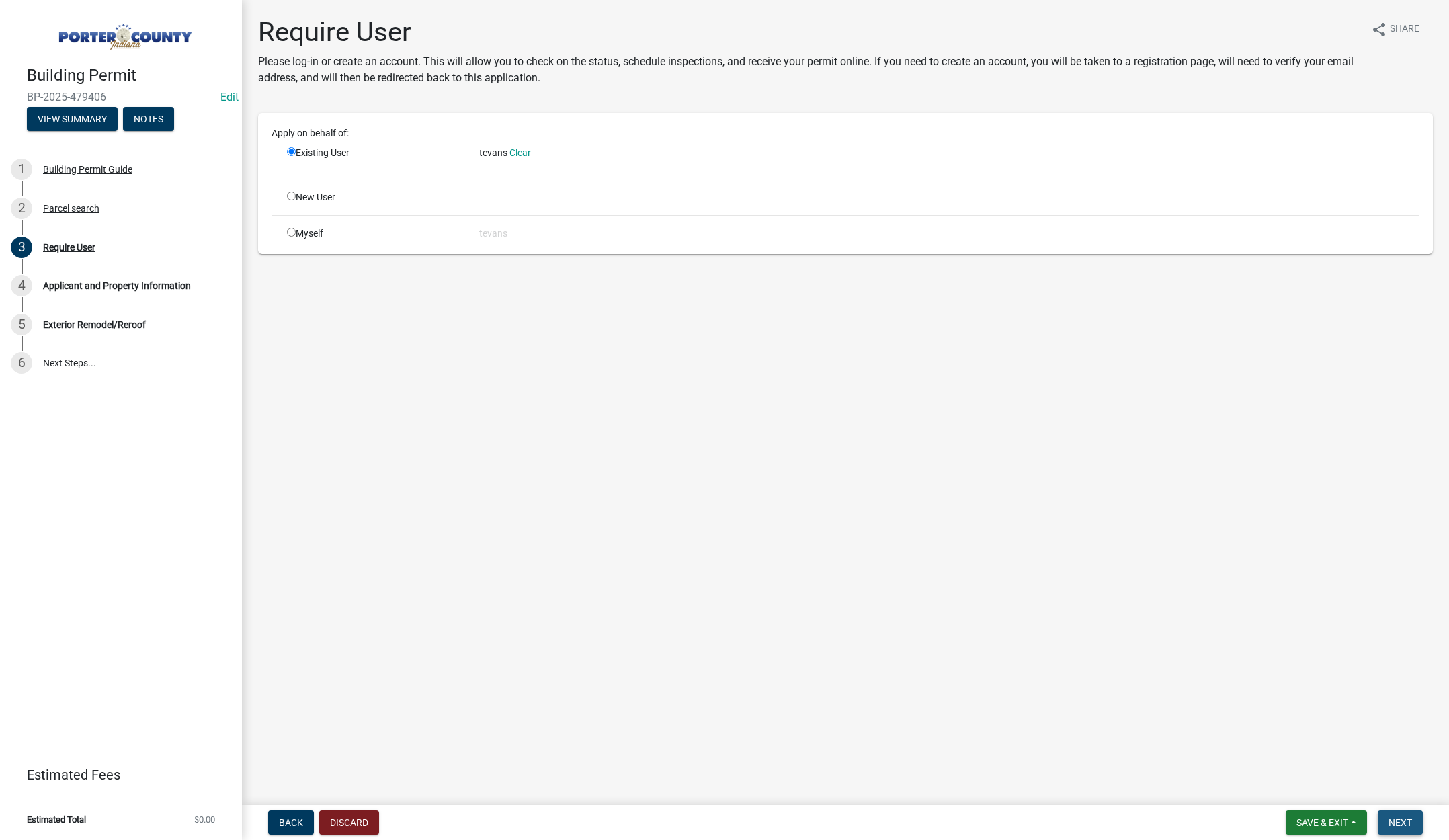
click at [1398, 824] on span "Next" at bounding box center [1401, 823] width 24 height 11
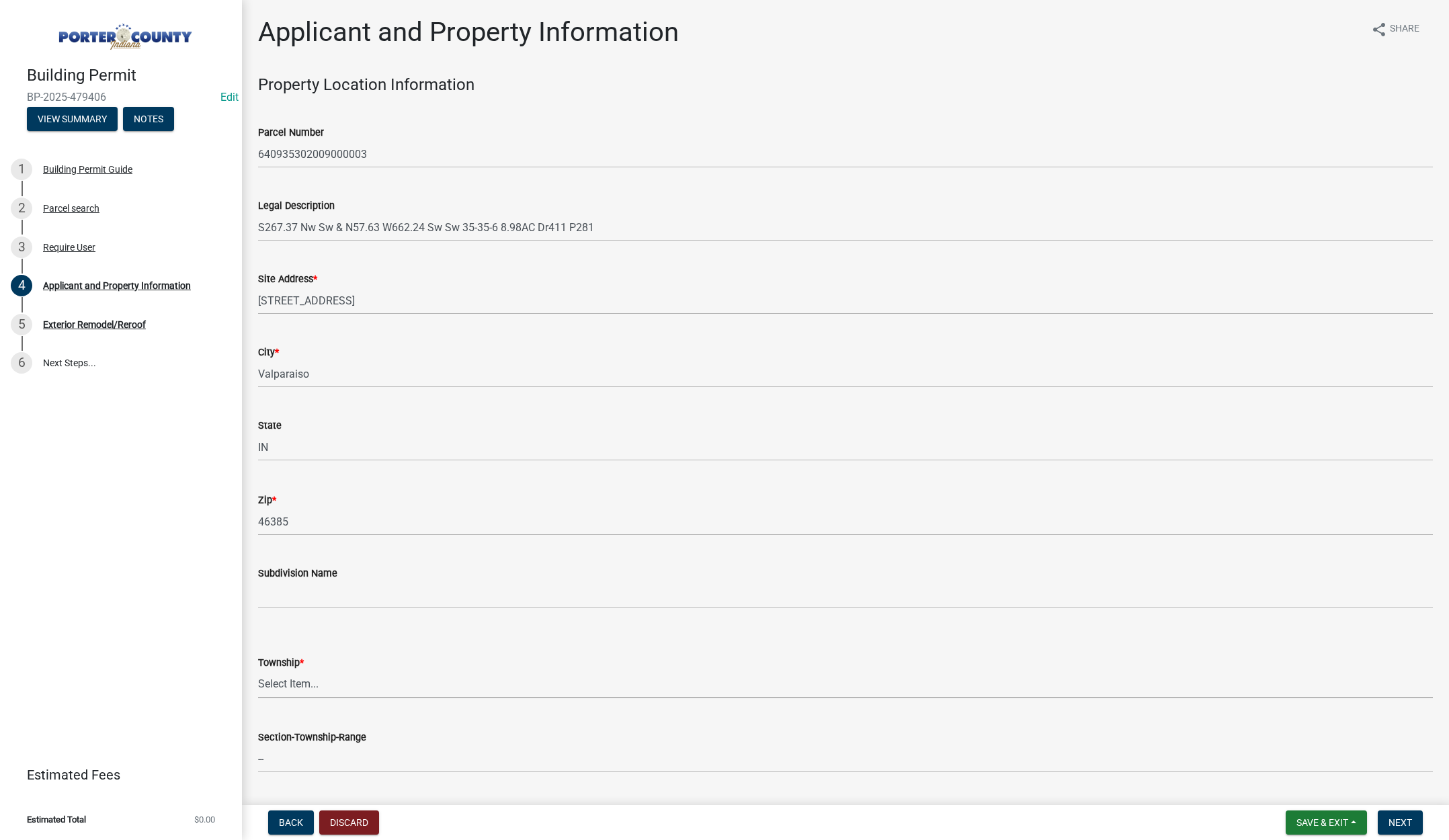
click at [284, 688] on select "Select Item... [PERSON_NAME][GEOGRAPHIC_DATA] [PERSON_NAME][GEOGRAPHIC_DATA] [G…" at bounding box center [846, 685] width 1175 height 27
click at [258, 671] on select "Select Item... [PERSON_NAME][GEOGRAPHIC_DATA] [PERSON_NAME][GEOGRAPHIC_DATA] [G…" at bounding box center [846, 685] width 1175 height 27
select select "6f5aa9ae-62ac-41bd-979a-9c71eae504cc"
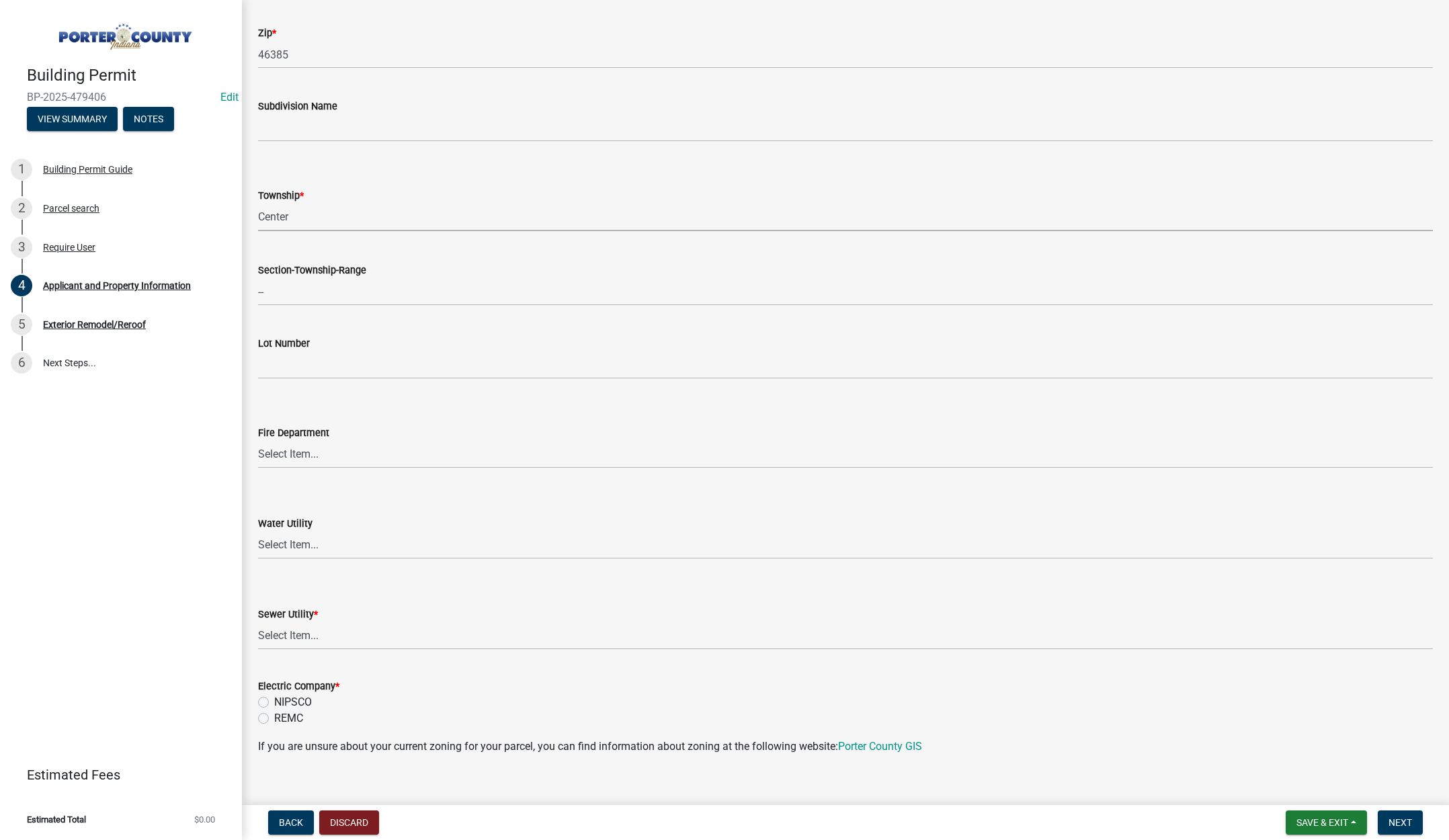
scroll to position [471, 0]
click at [289, 629] on select "Select Item... Aqua [US_STATE] Inc Damon Run Falling Waters Lake Eliza - LEACD …" at bounding box center [846, 633] width 1175 height 27
click at [258, 619] on select "Select Item... Aqua [US_STATE] Inc Damon Run Falling Waters Lake Eliza - LEACD …" at bounding box center [846, 633] width 1175 height 27
select select "01d57b5a-7eb0-4072-b175-354c87f771f4"
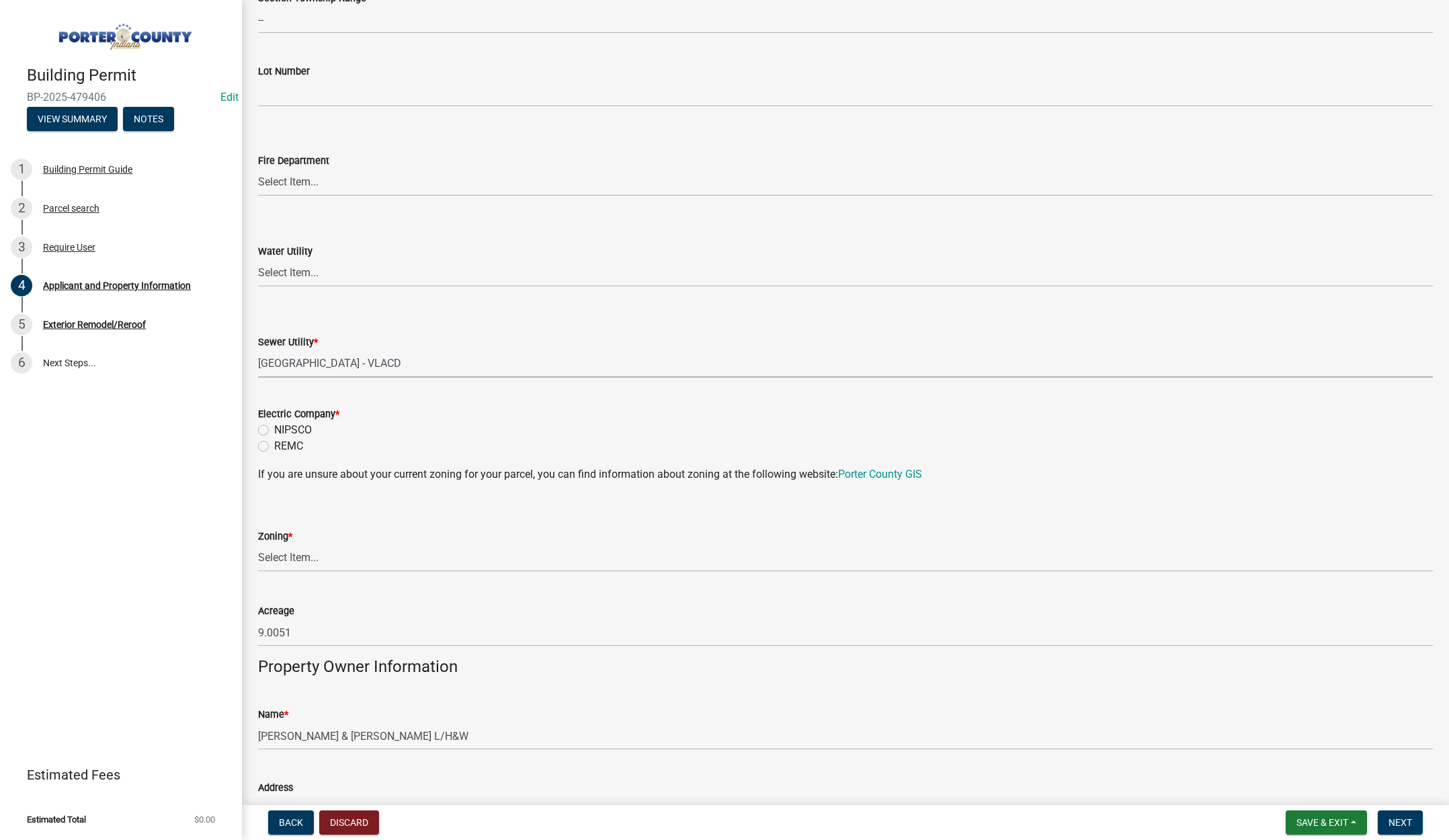
click at [275, 431] on label "NIPSCO" at bounding box center [293, 430] width 38 height 16
click at [275, 431] on input "NIPSCO" at bounding box center [279, 426] width 9 height 9
radio input "true"
click at [284, 557] on select "Select Item... A1 A2 CH CM CN I1 I2 I3 IN MP OT P1 P2 PUD R1 R2 R3 R4 RL RR" at bounding box center [846, 558] width 1175 height 27
click at [258, 544] on select "Select Item... A1 A2 CH CM CN I1 I2 I3 IN MP OT P1 P2 PUD R1 R2 R3 R4 RL RR" at bounding box center [846, 558] width 1175 height 27
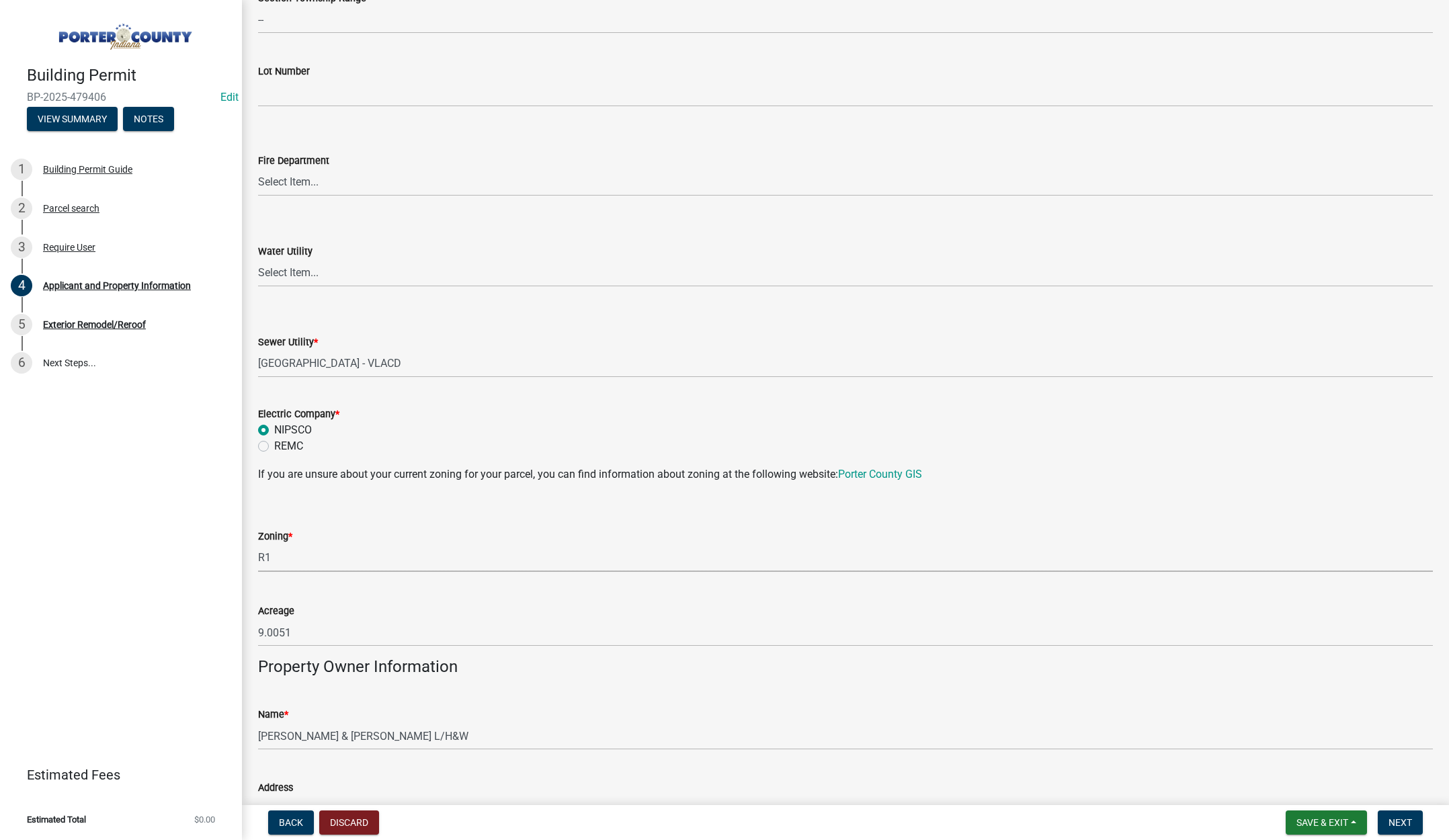
select select "e2d1b1d7-ccc9-456b-9e96-e16306515997"
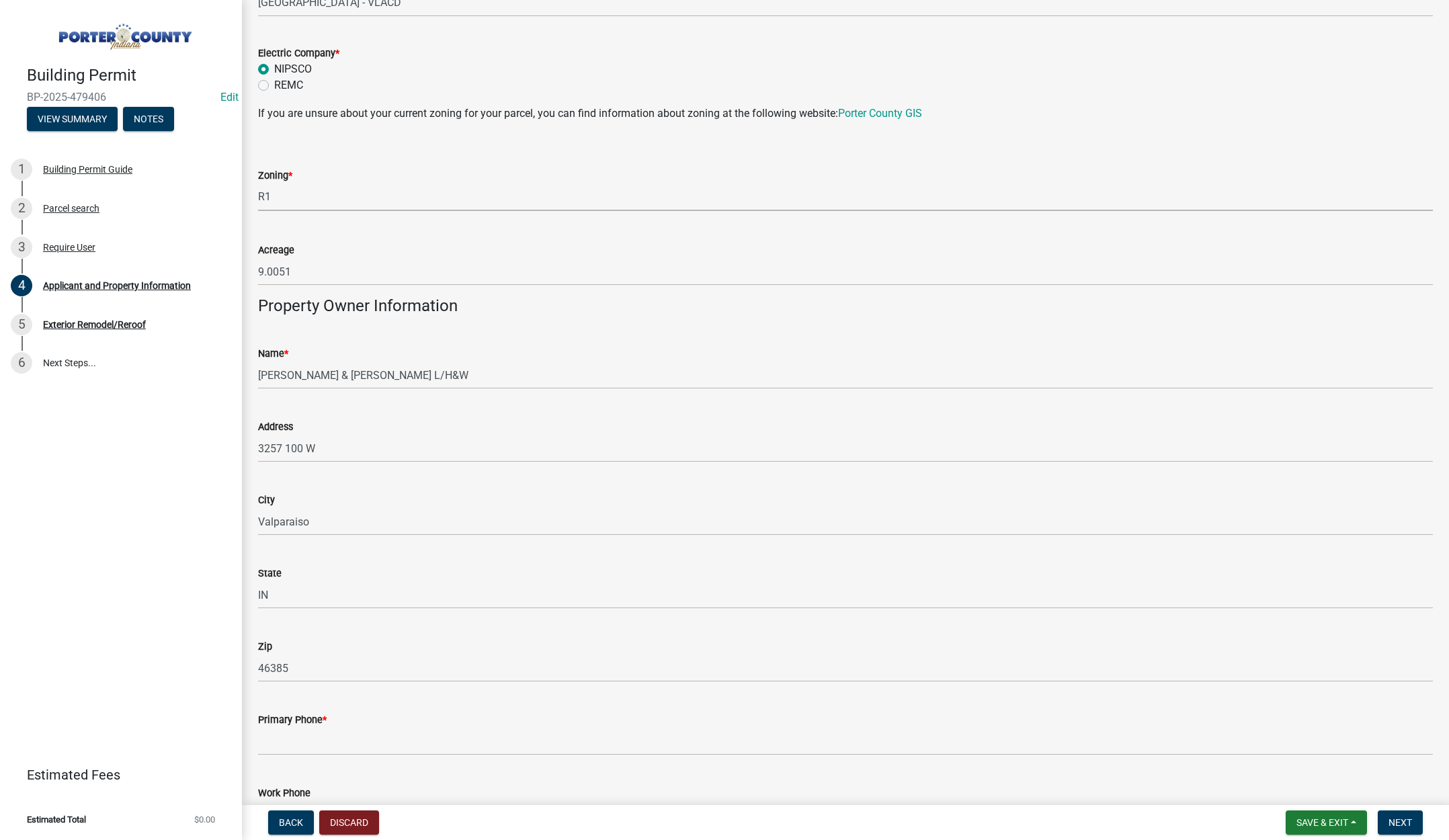
scroll to position [1277, 0]
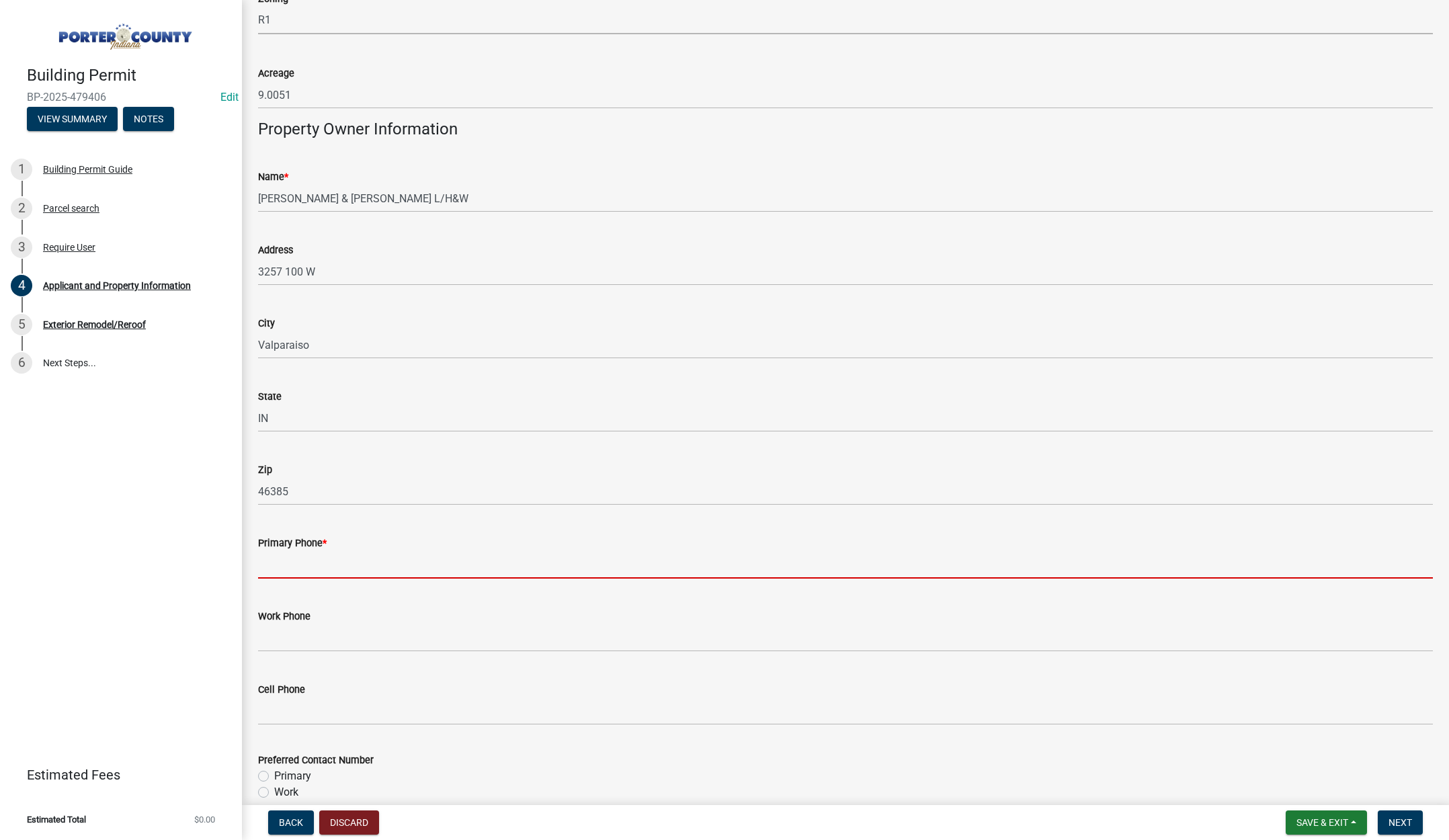
click at [290, 569] on input "Primary Phone *" at bounding box center [846, 565] width 1175 height 27
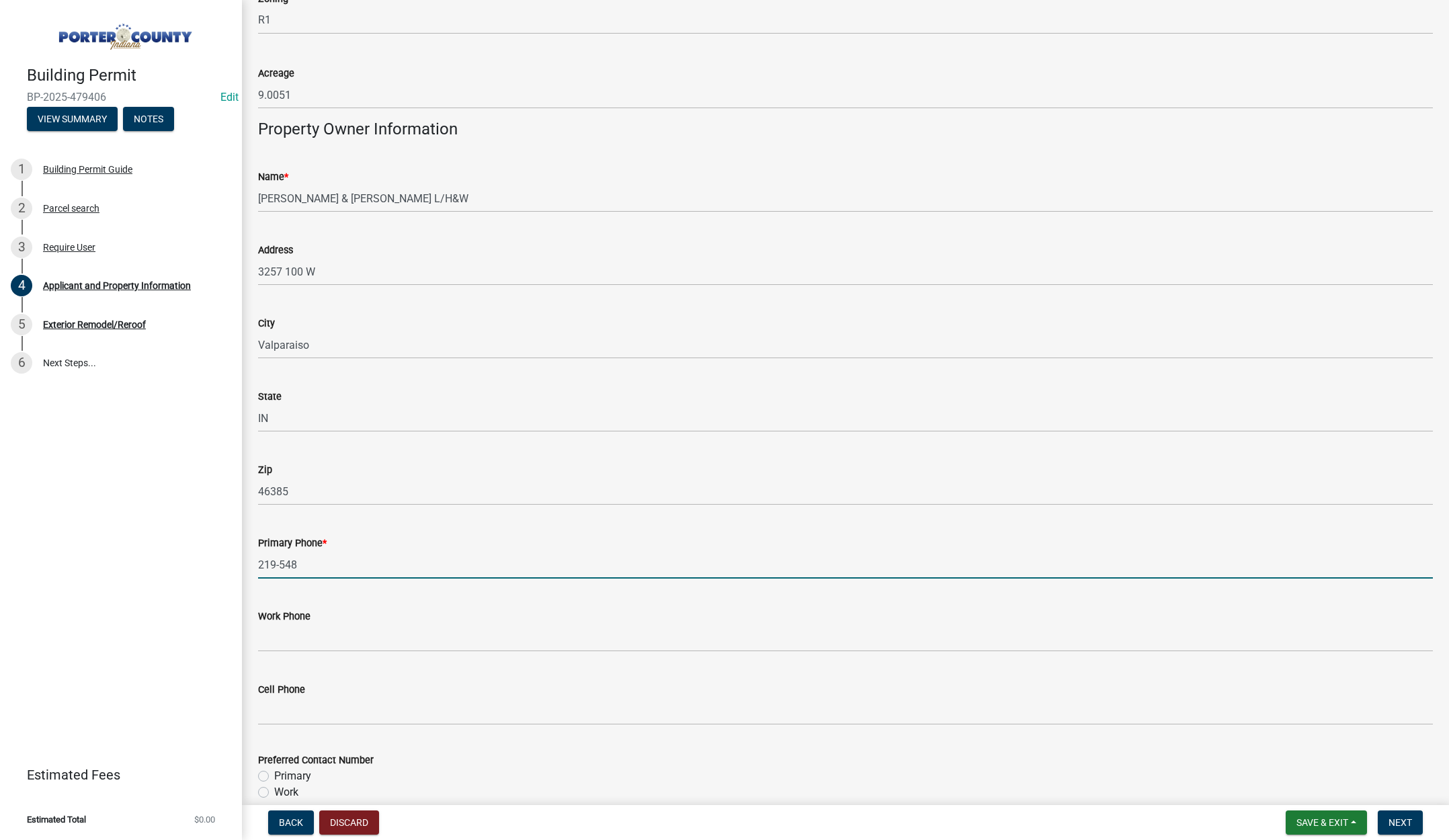
type input "[PHONE_NUMBER]"
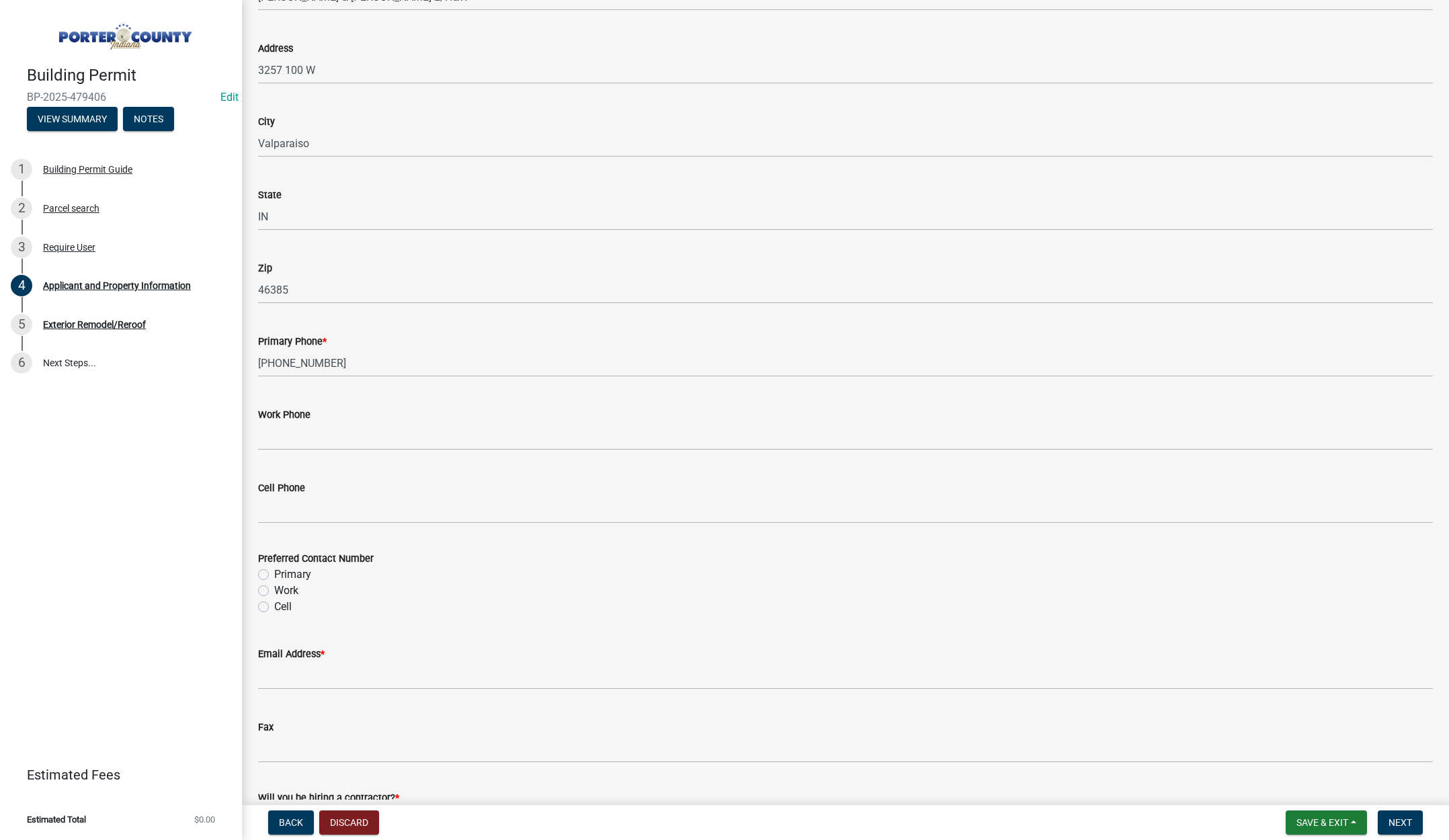
click at [275, 575] on label "Primary" at bounding box center [293, 574] width 37 height 16
click at [275, 575] on input "Primary" at bounding box center [279, 571] width 9 height 9
radio input "true"
click at [284, 673] on input "Email Address *" at bounding box center [846, 675] width 1175 height 27
type input "[EMAIL_ADDRESS][DOMAIN_NAME]"
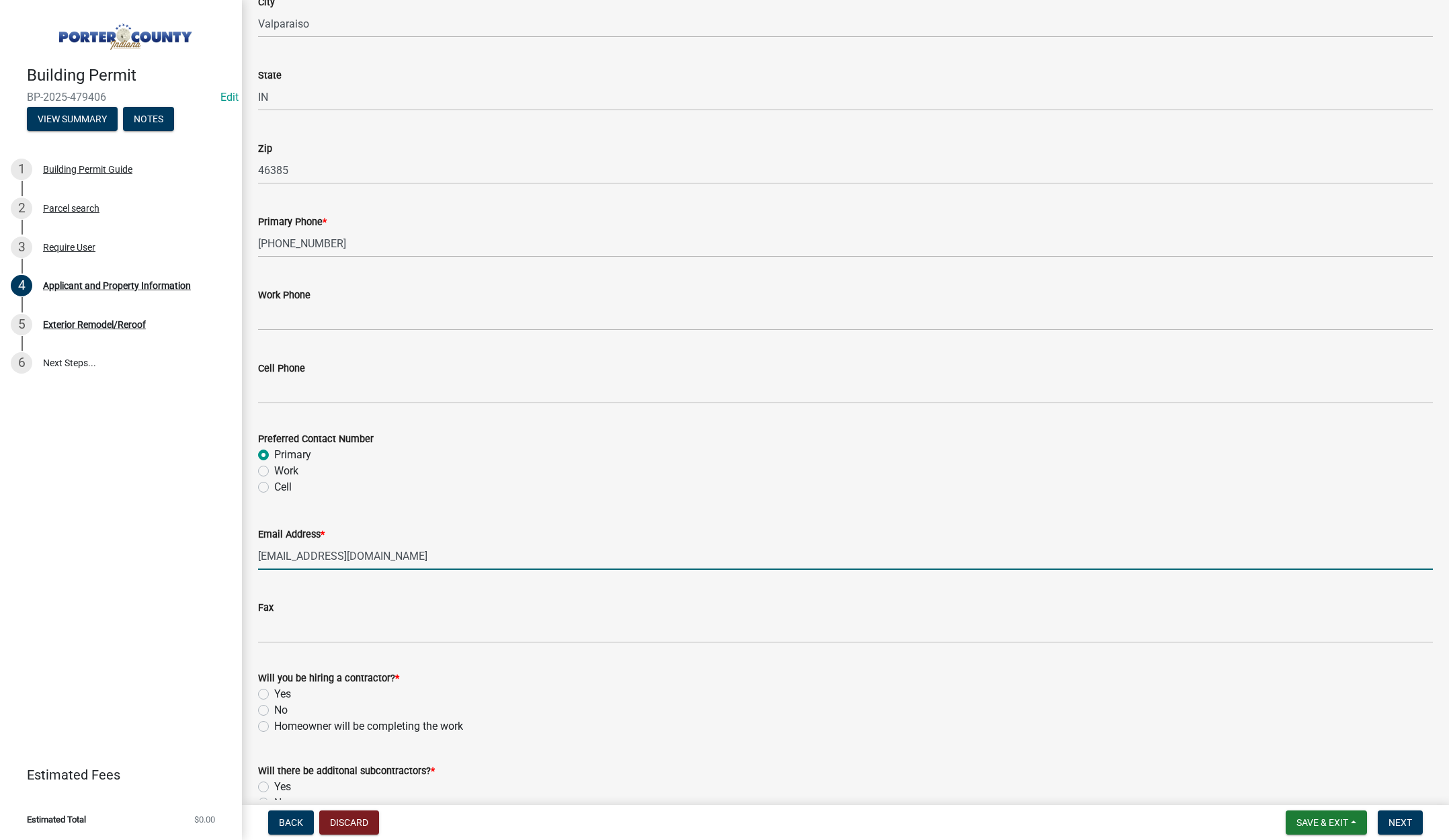
scroll to position [1675, 0]
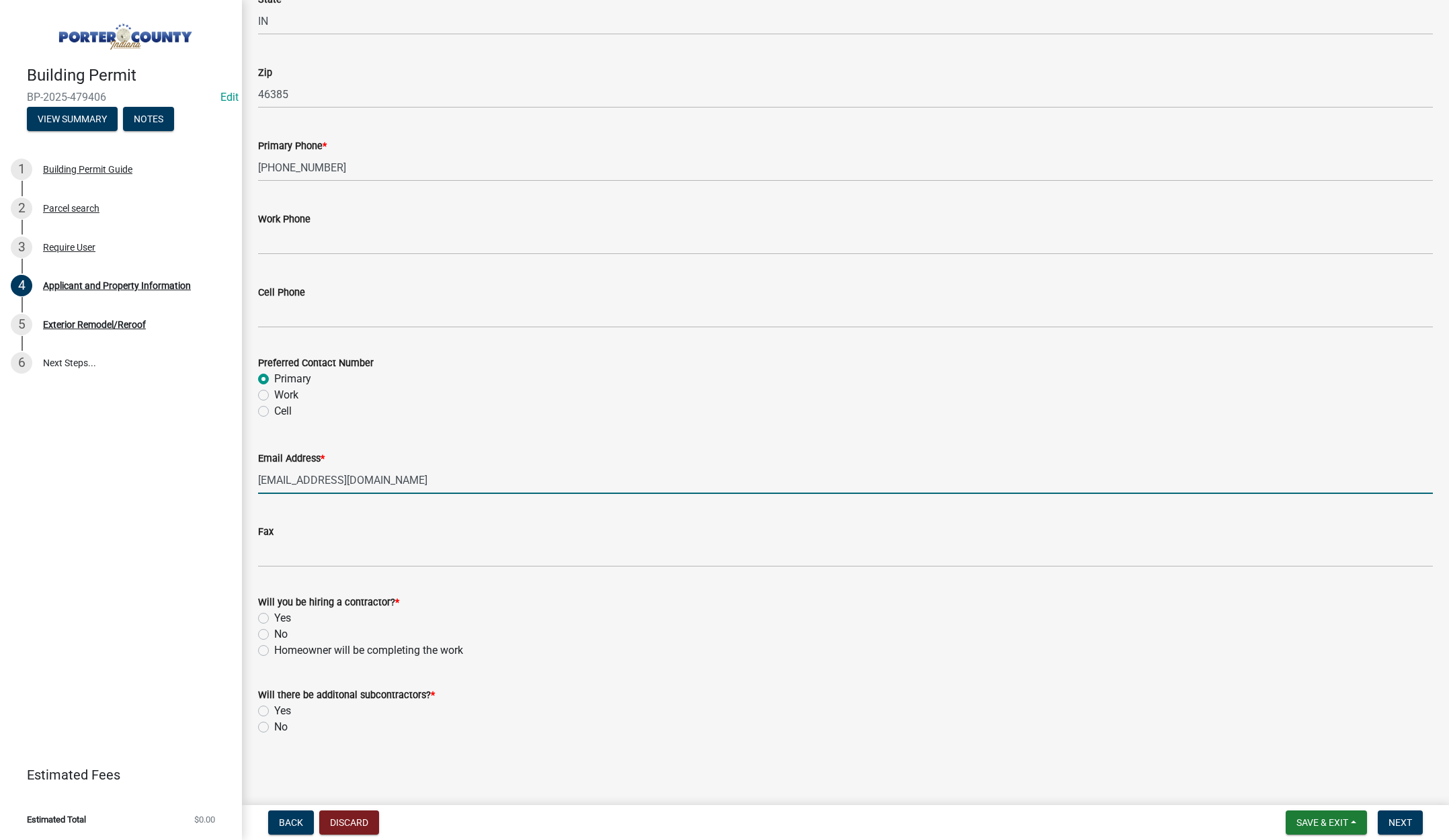
click at [275, 617] on label "Yes" at bounding box center [283, 618] width 17 height 16
click at [275, 617] on input "Yes" at bounding box center [279, 615] width 9 height 9
radio input "true"
click at [275, 727] on label "No" at bounding box center [281, 727] width 14 height 16
click at [275, 727] on input "No" at bounding box center [279, 723] width 9 height 9
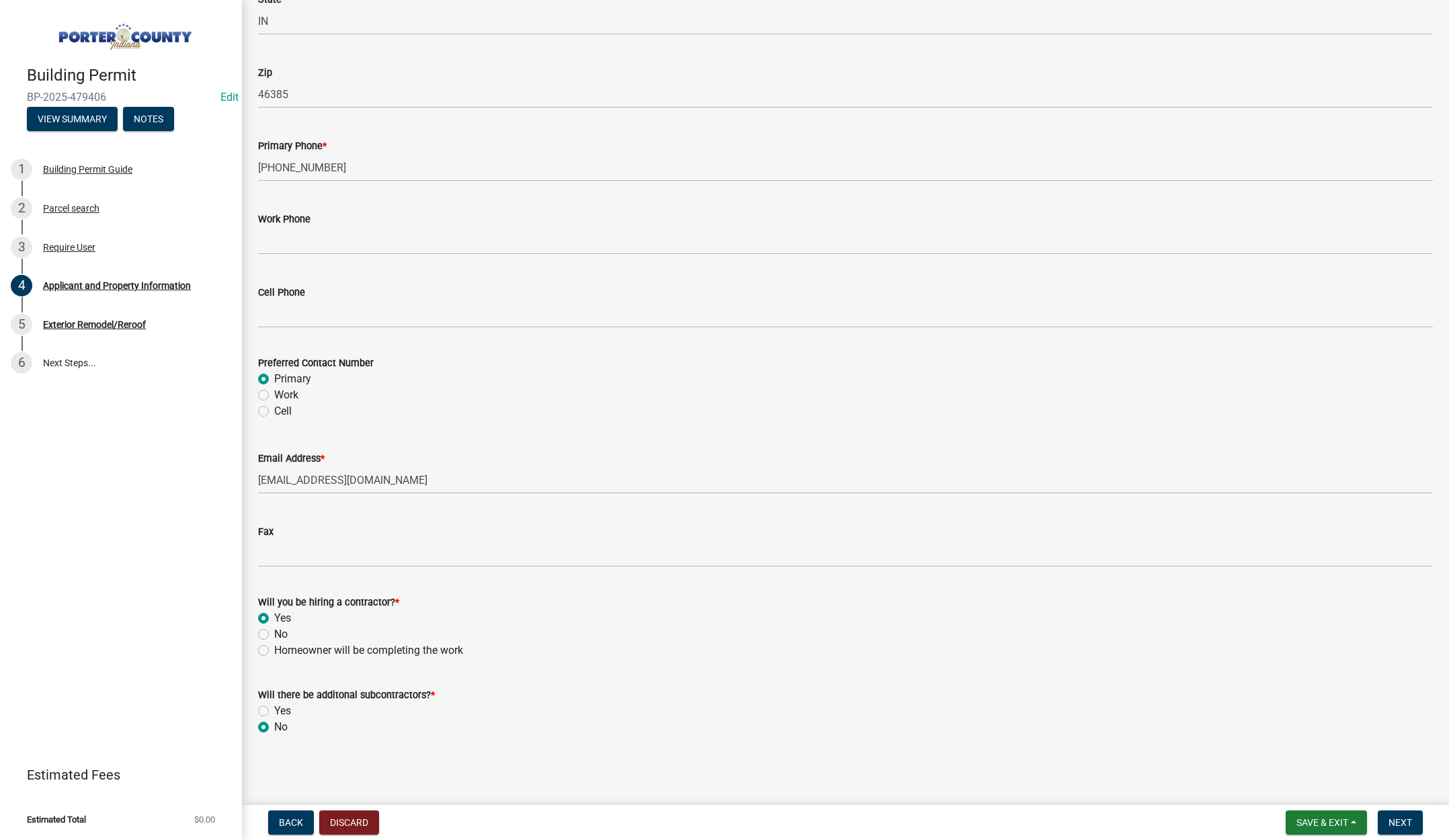
radio input "true"
click at [1398, 821] on span "Next" at bounding box center [1401, 823] width 24 height 11
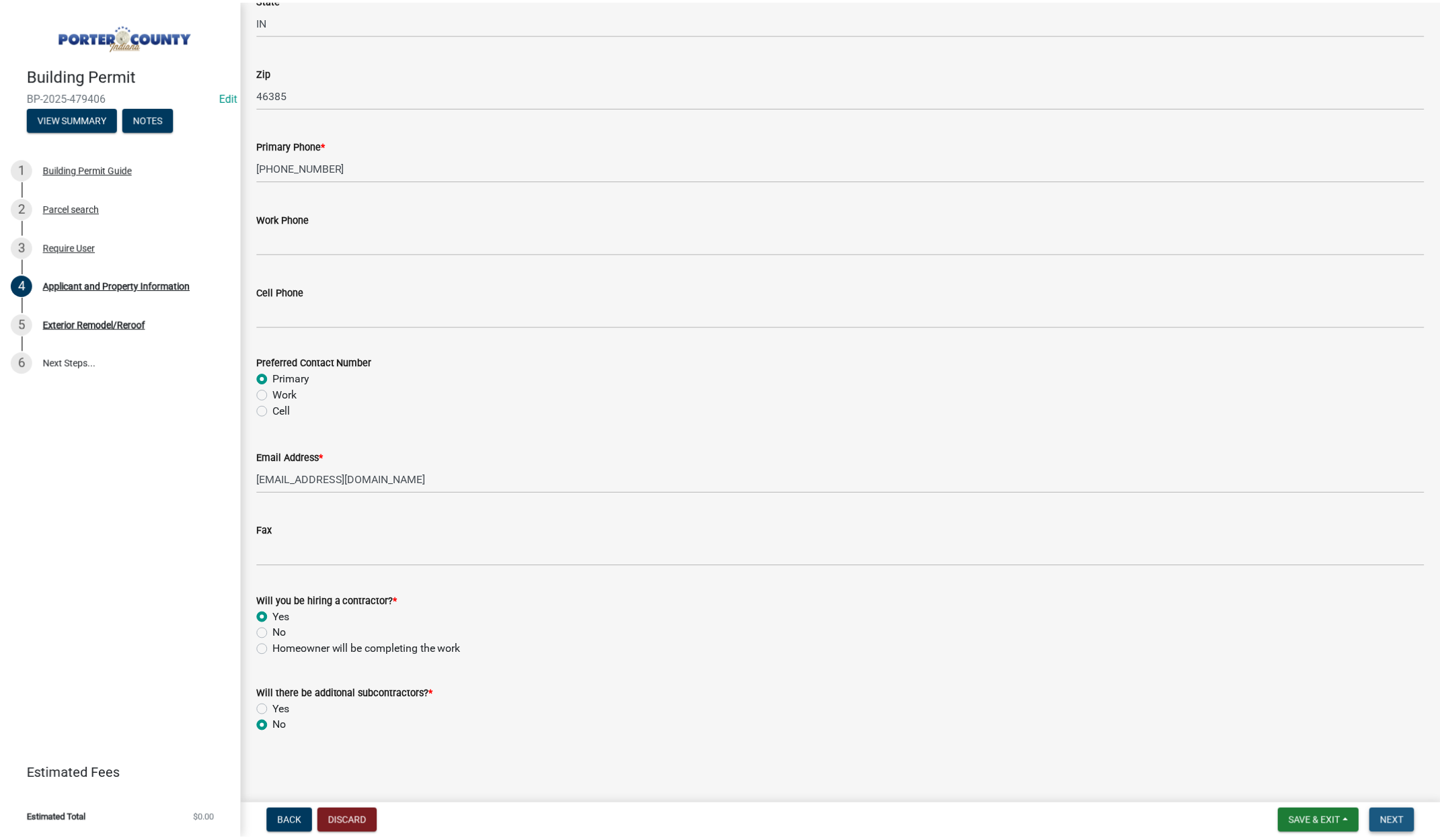
scroll to position [0, 0]
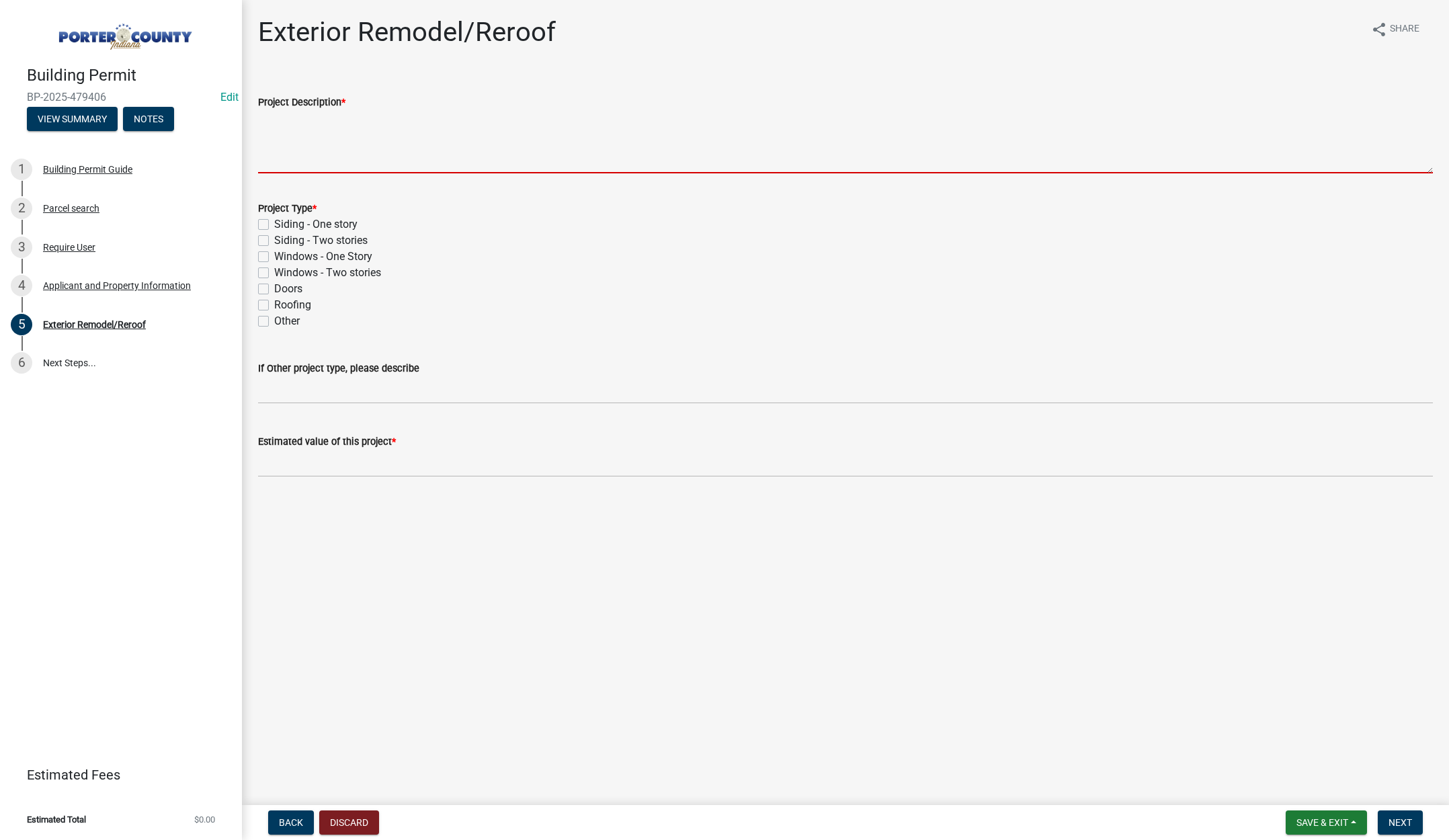
click at [368, 124] on textarea "Project Description *" at bounding box center [846, 142] width 1175 height 63
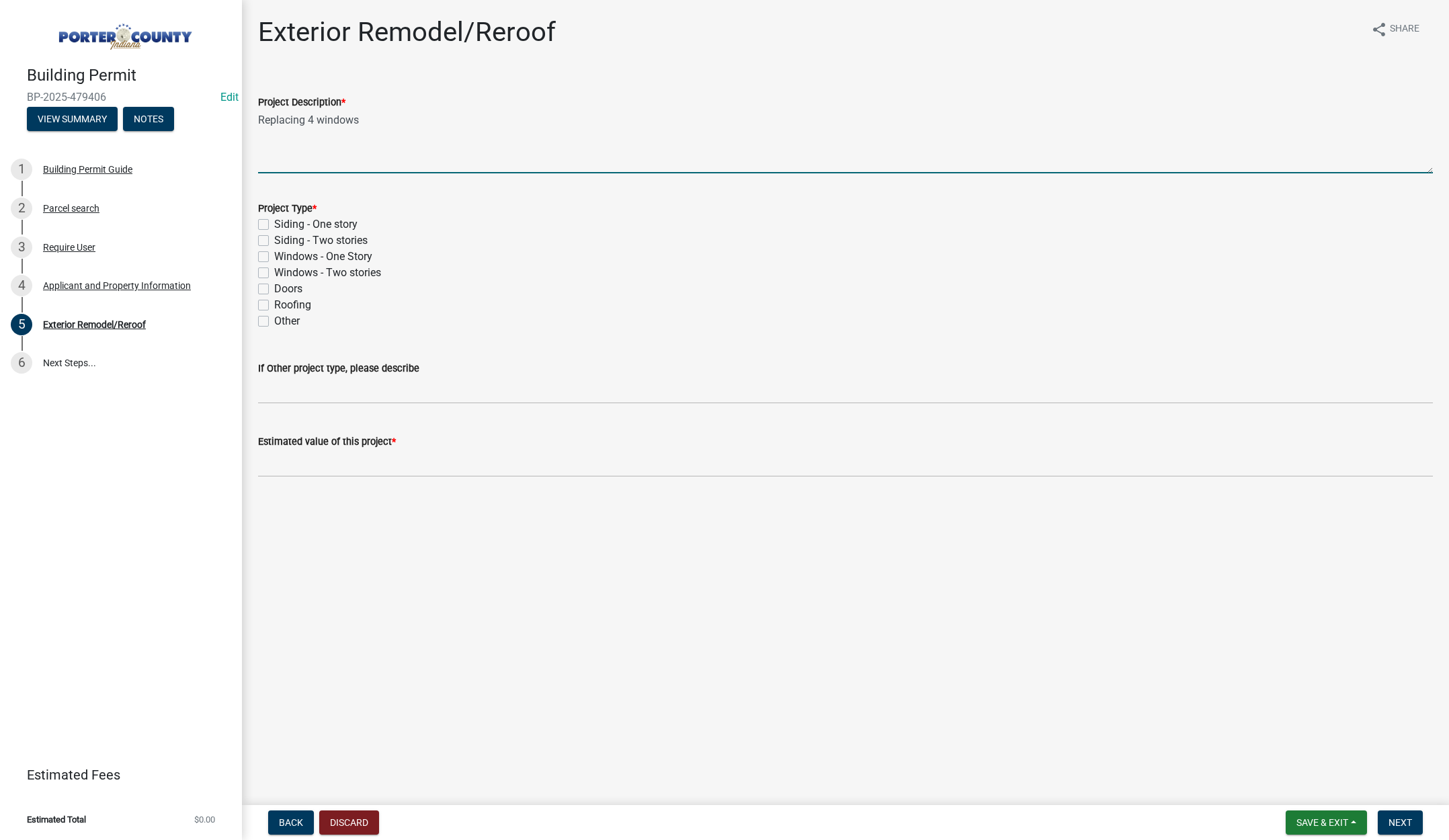
type textarea "Replacing 4 windows"
click at [275, 258] on label "Windows - One Story" at bounding box center [323, 257] width 98 height 16
click at [275, 258] on input "Windows - One Story" at bounding box center [279, 253] width 9 height 9
checkbox input "true"
checkbox input "false"
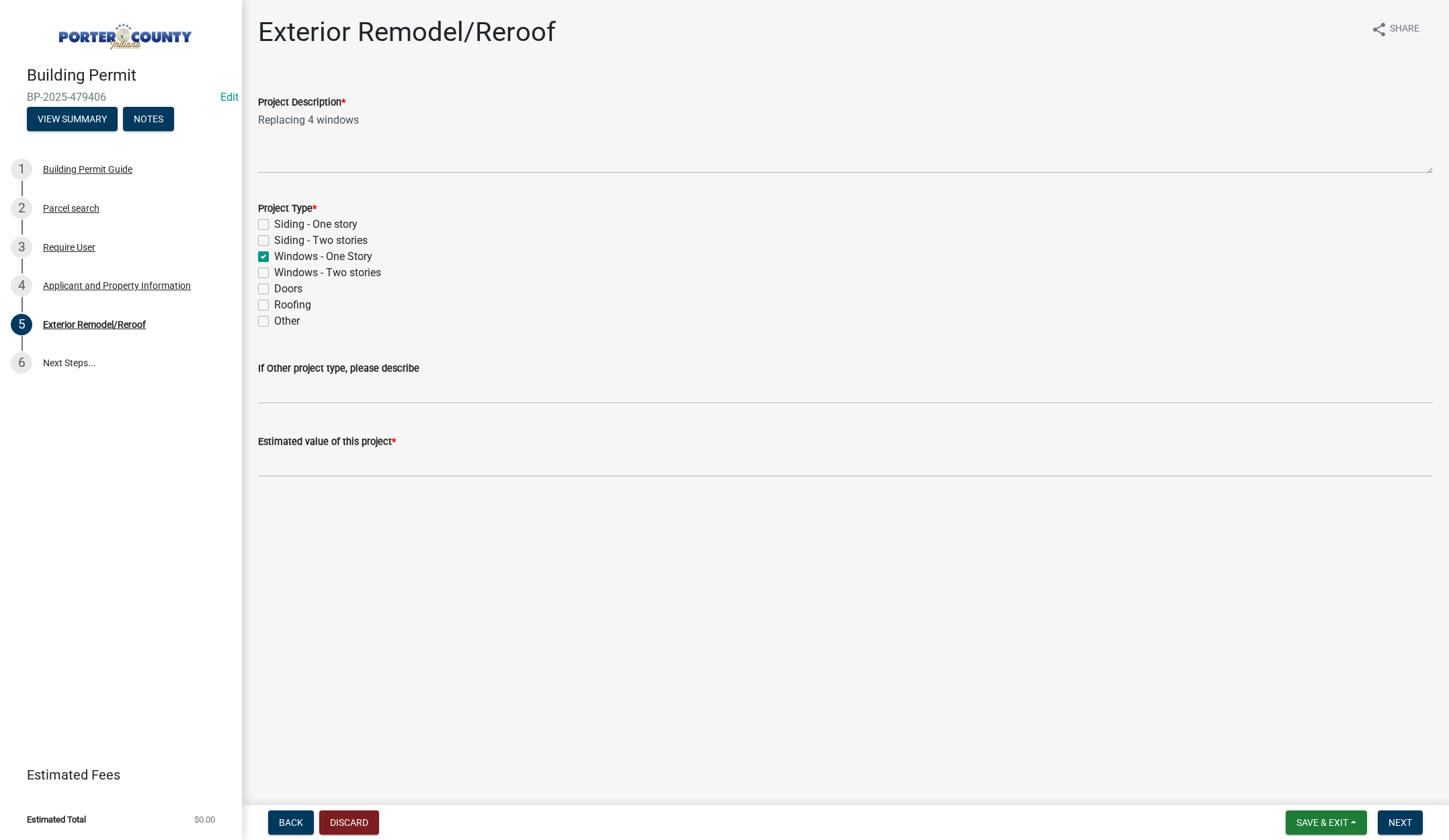
checkbox input "false"
checkbox input "true"
checkbox input "false"
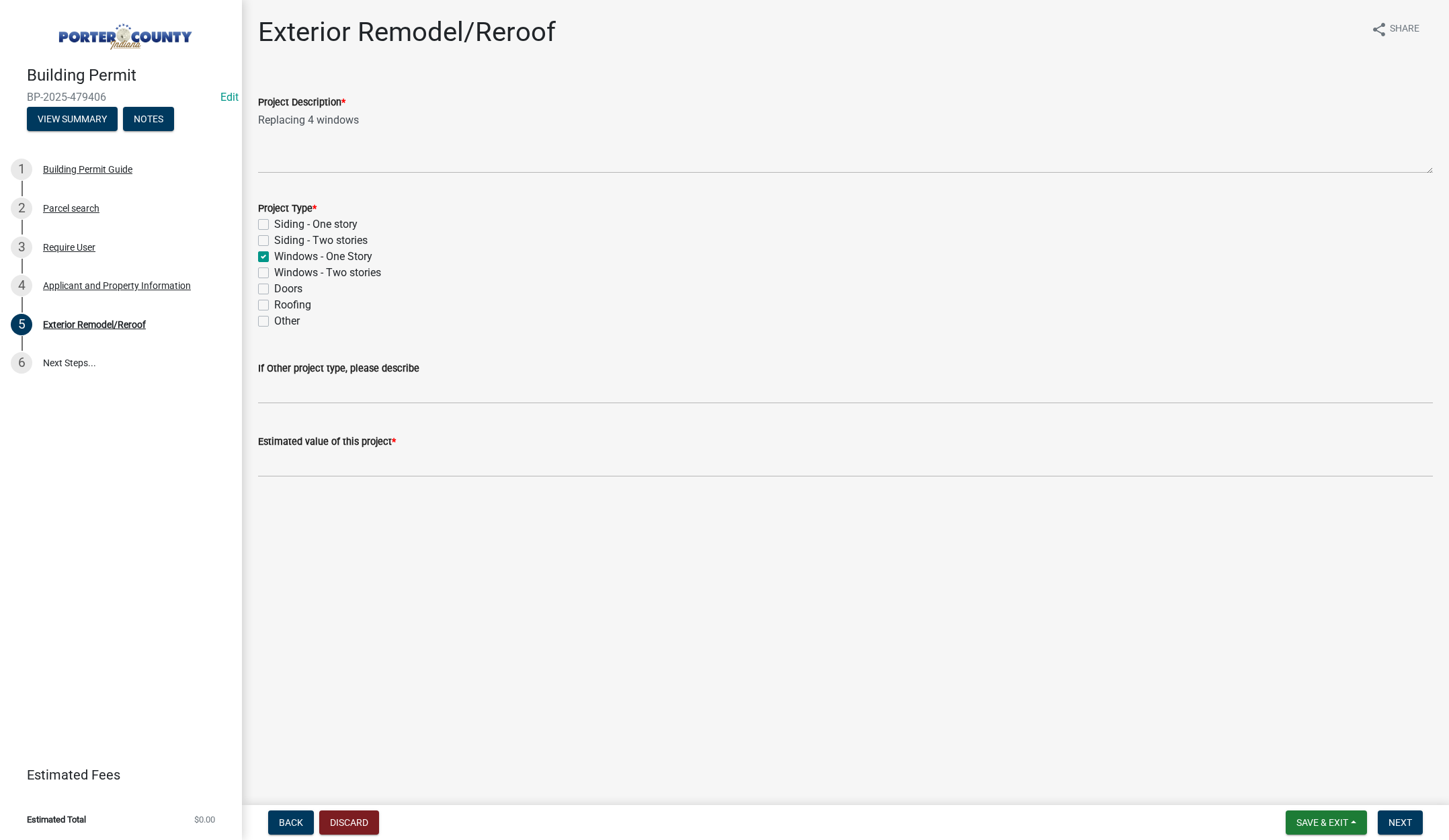
checkbox input "false"
drag, startPoint x: 310, startPoint y: 462, endPoint x: 304, endPoint y: 465, distance: 6.7
click at [310, 462] on input "text" at bounding box center [846, 463] width 1175 height 27
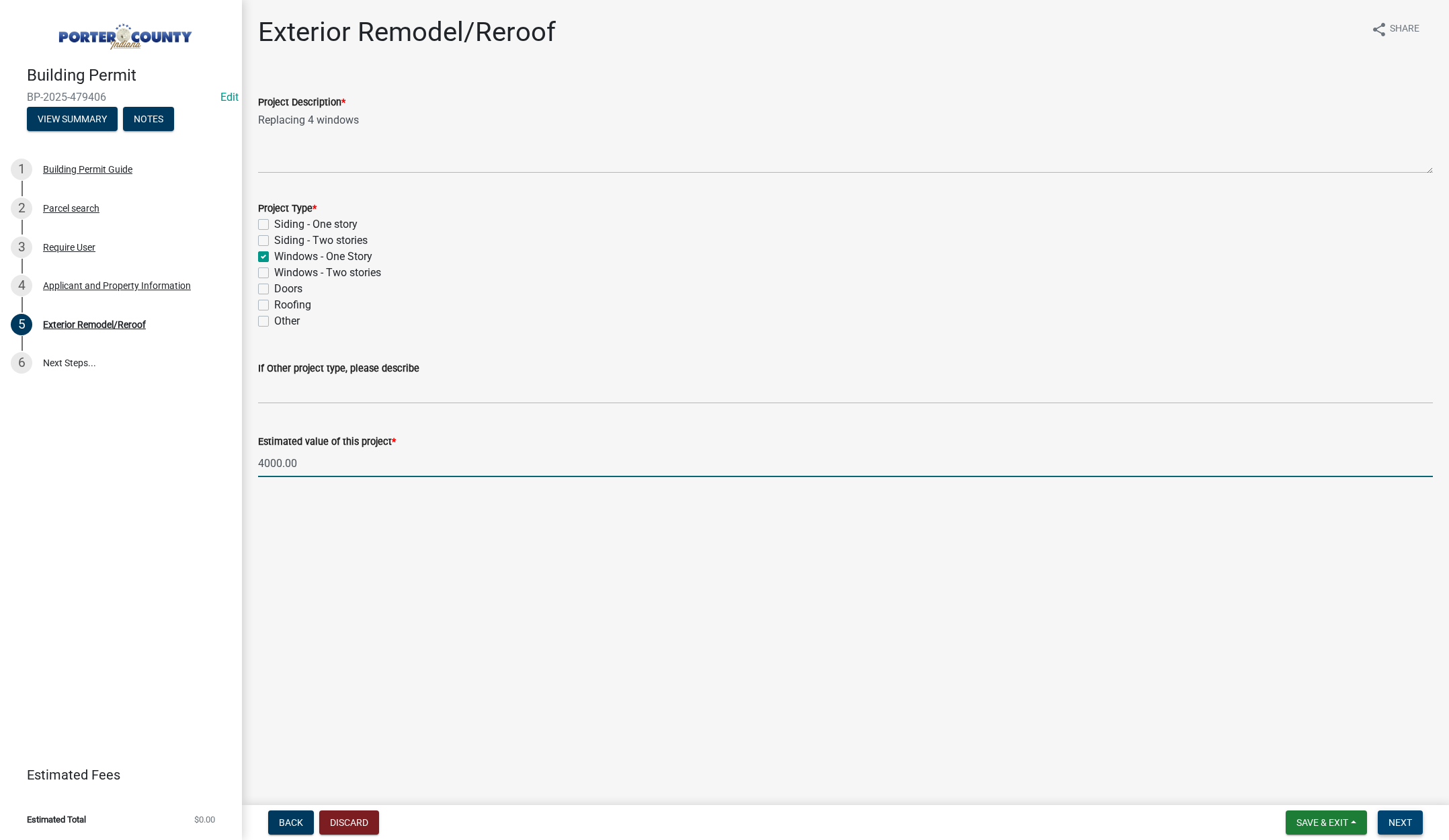
type input "4000"
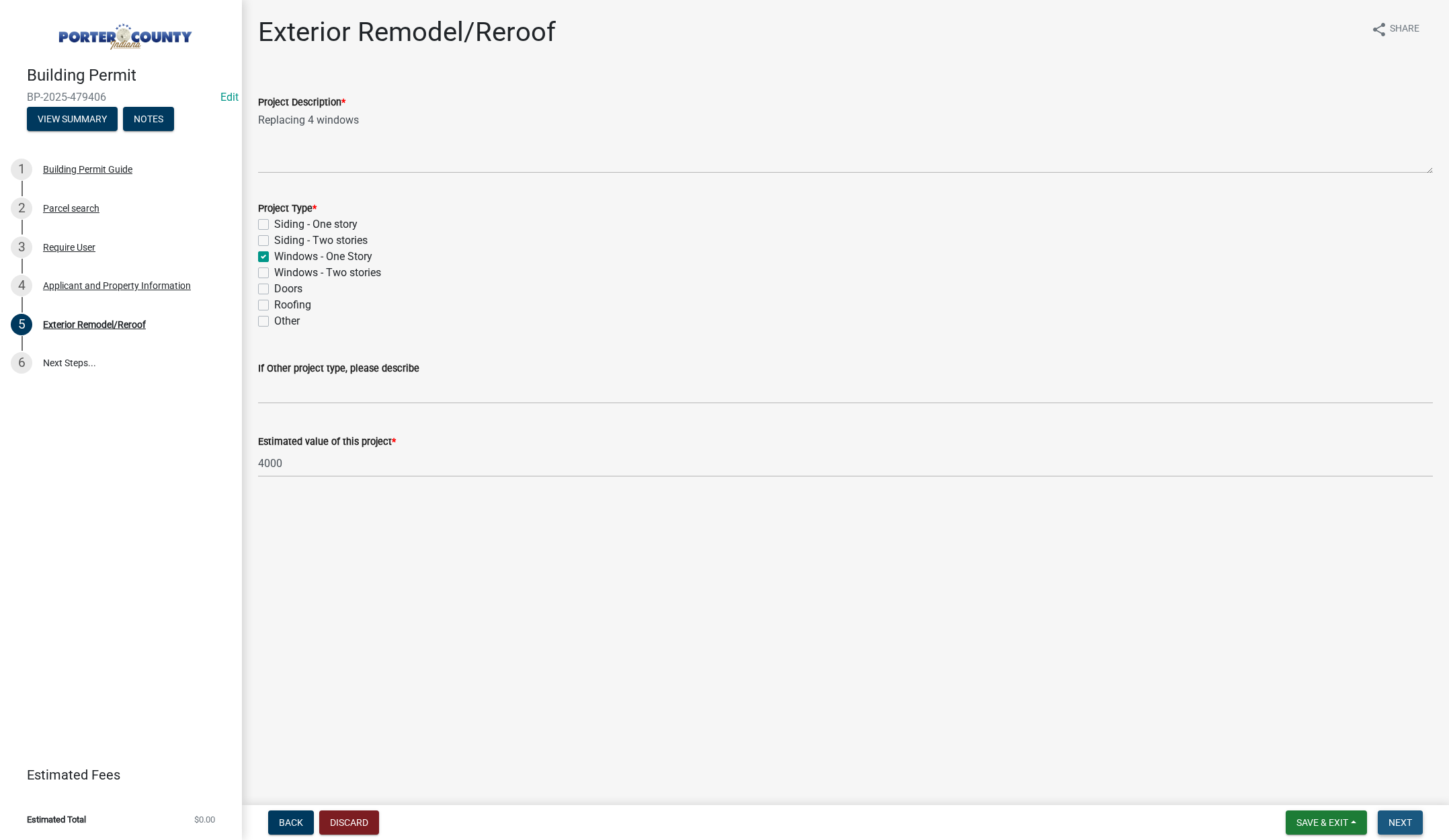
click at [1408, 818] on span "Next" at bounding box center [1401, 823] width 24 height 11
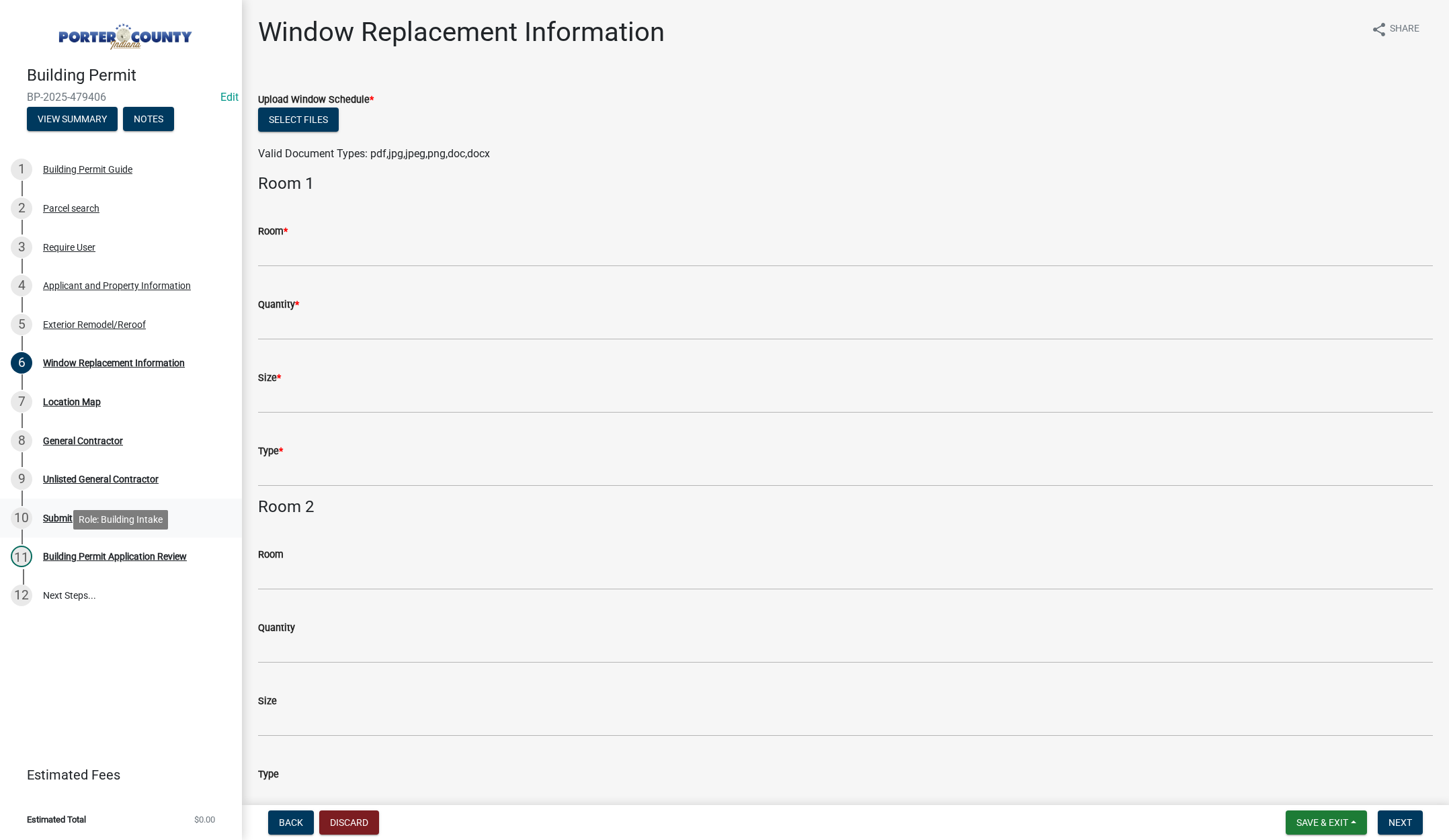
click at [208, 531] on link "10 Submit" at bounding box center [121, 518] width 242 height 39
click at [307, 113] on button "Select files" at bounding box center [298, 119] width 81 height 24
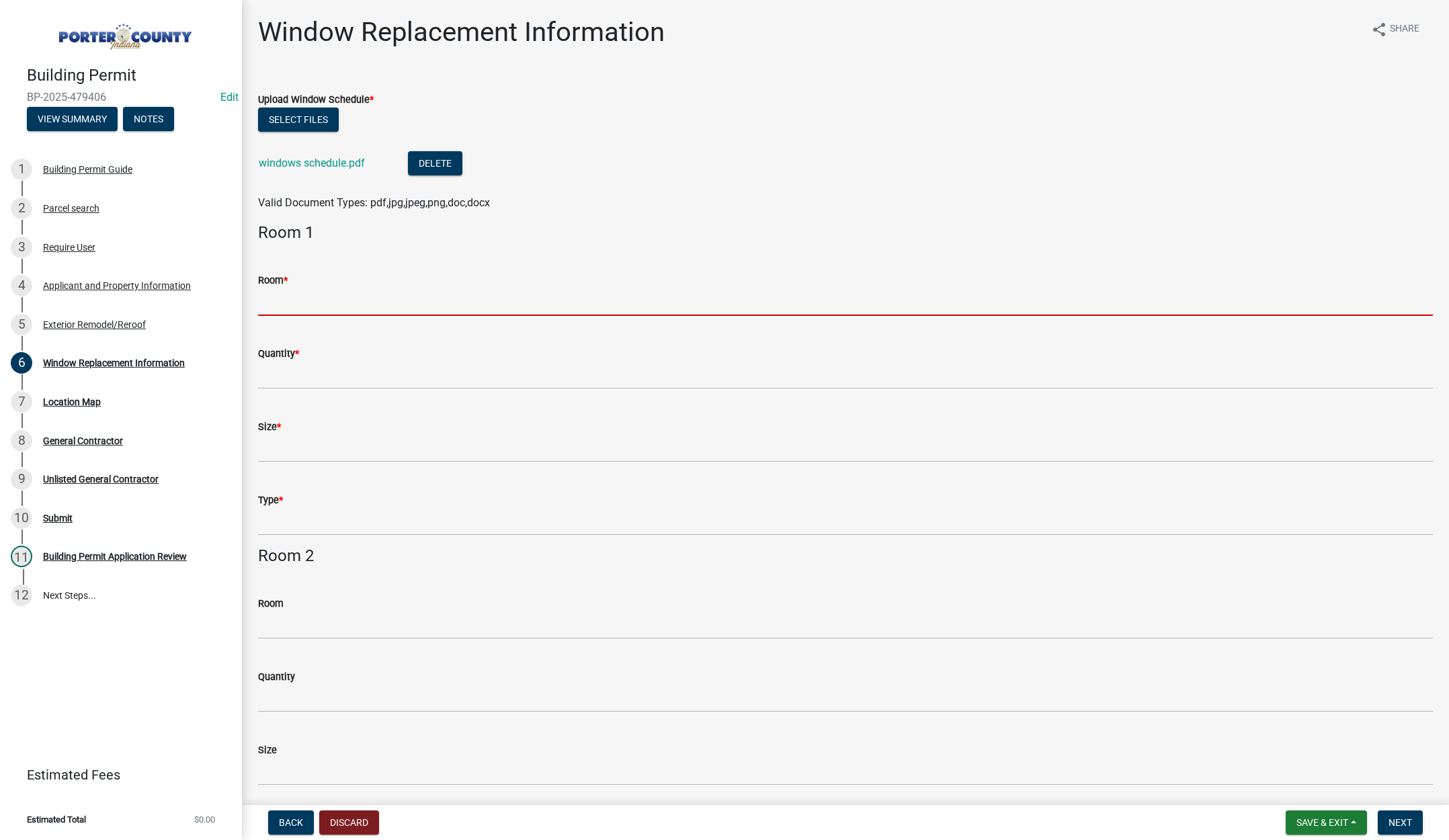
drag, startPoint x: 293, startPoint y: 304, endPoint x: 300, endPoint y: 307, distance: 7.6
click at [293, 304] on input "Room *" at bounding box center [846, 302] width 1175 height 27
type input "see attached"
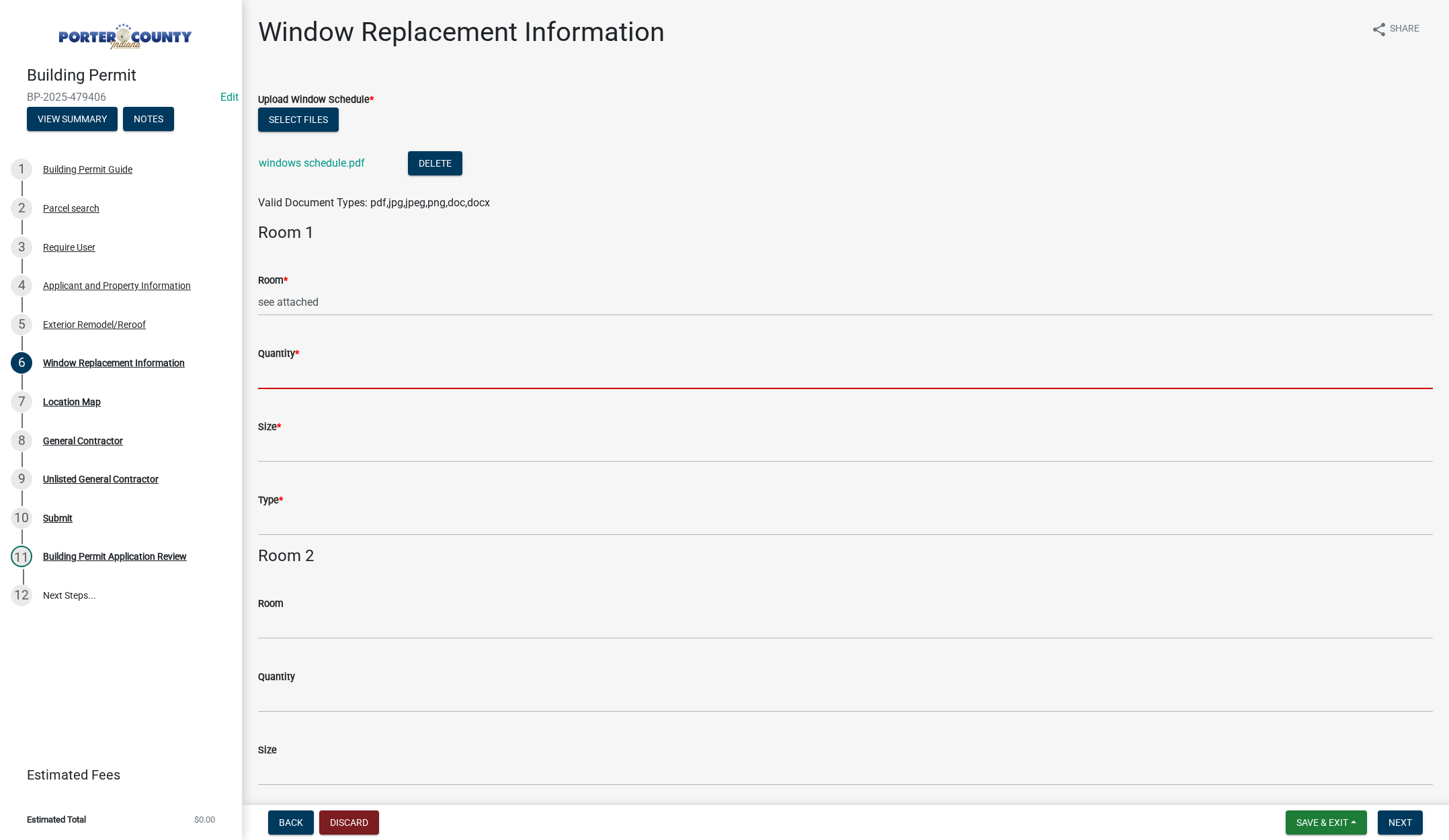
click at [303, 379] on input "Quantity *" at bounding box center [846, 375] width 1175 height 27
type input "see attached"
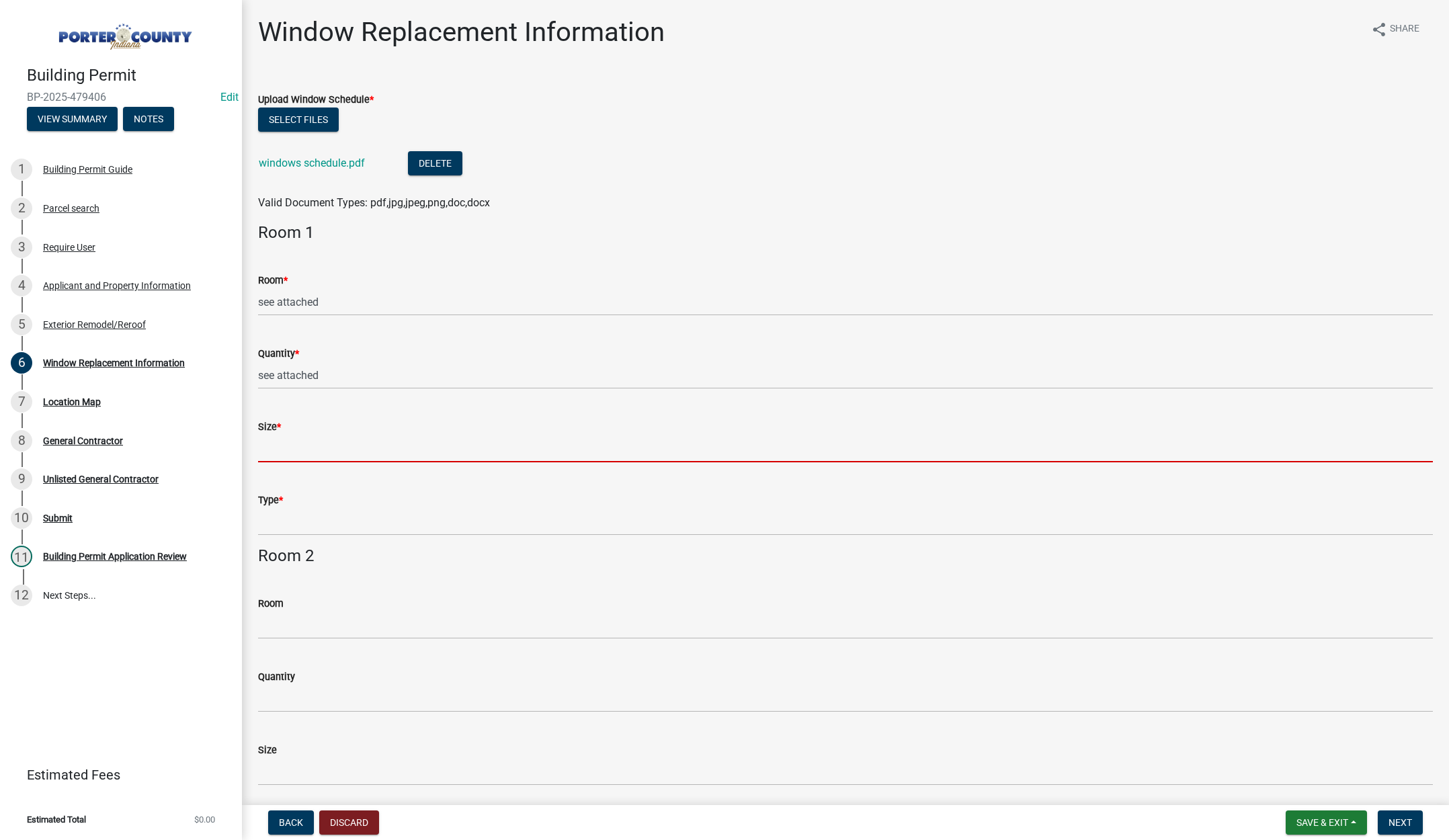
click at [303, 449] on input "Size *" at bounding box center [846, 449] width 1175 height 27
type input "see attached"
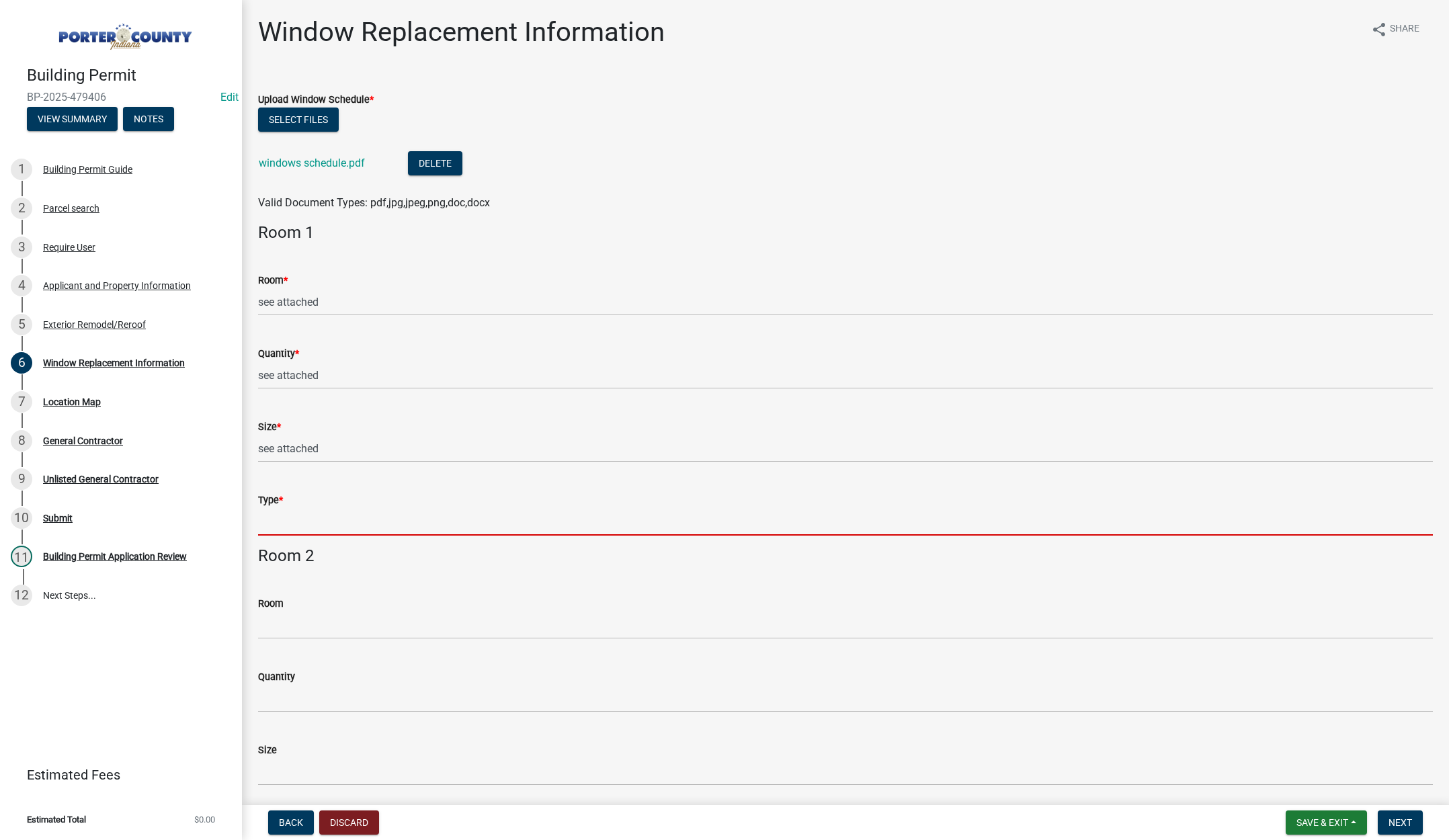
click at [313, 524] on input "Type *" at bounding box center [846, 522] width 1175 height 27
type input "see attached"
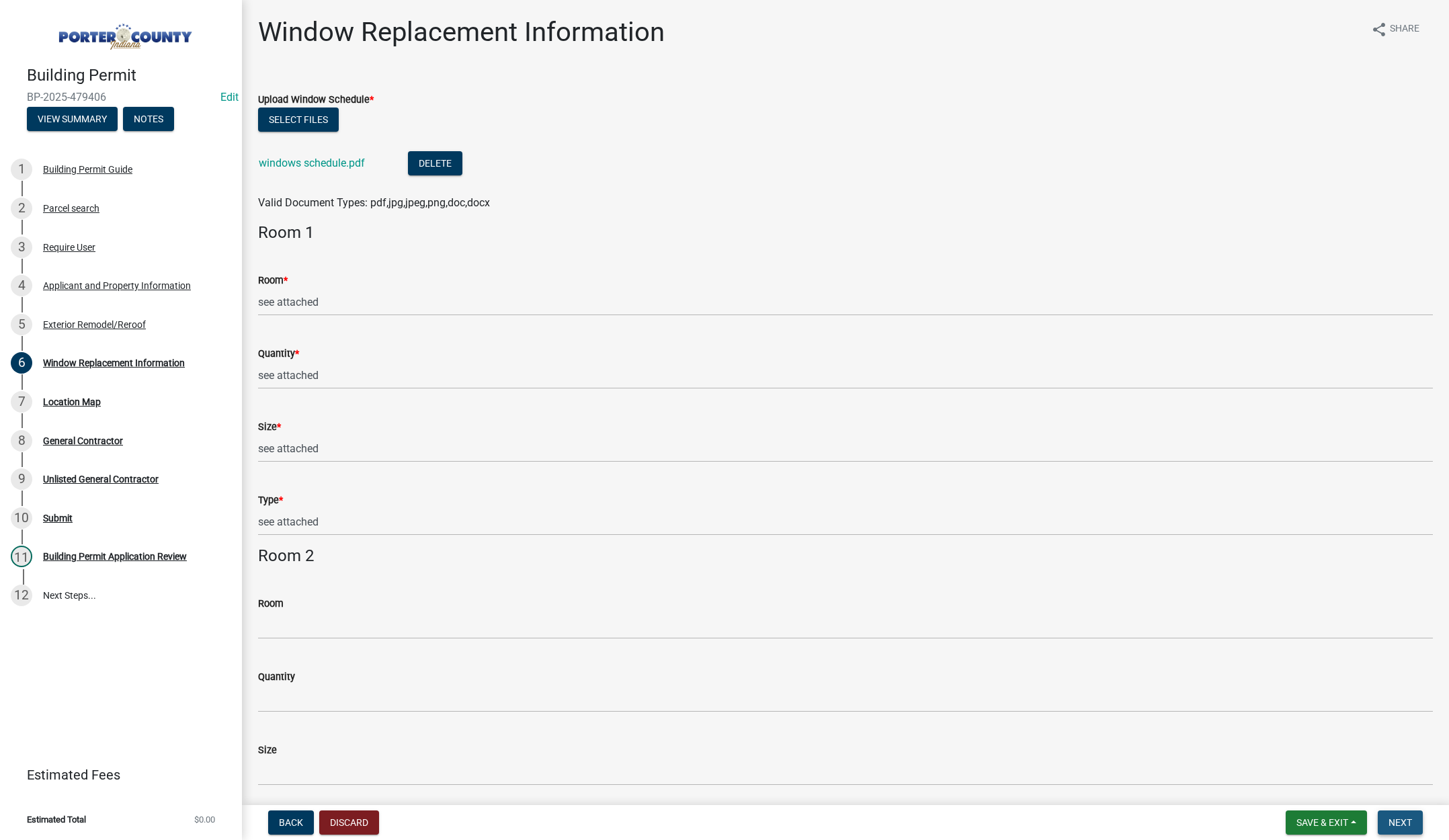
click at [1406, 824] on span "Next" at bounding box center [1401, 823] width 24 height 11
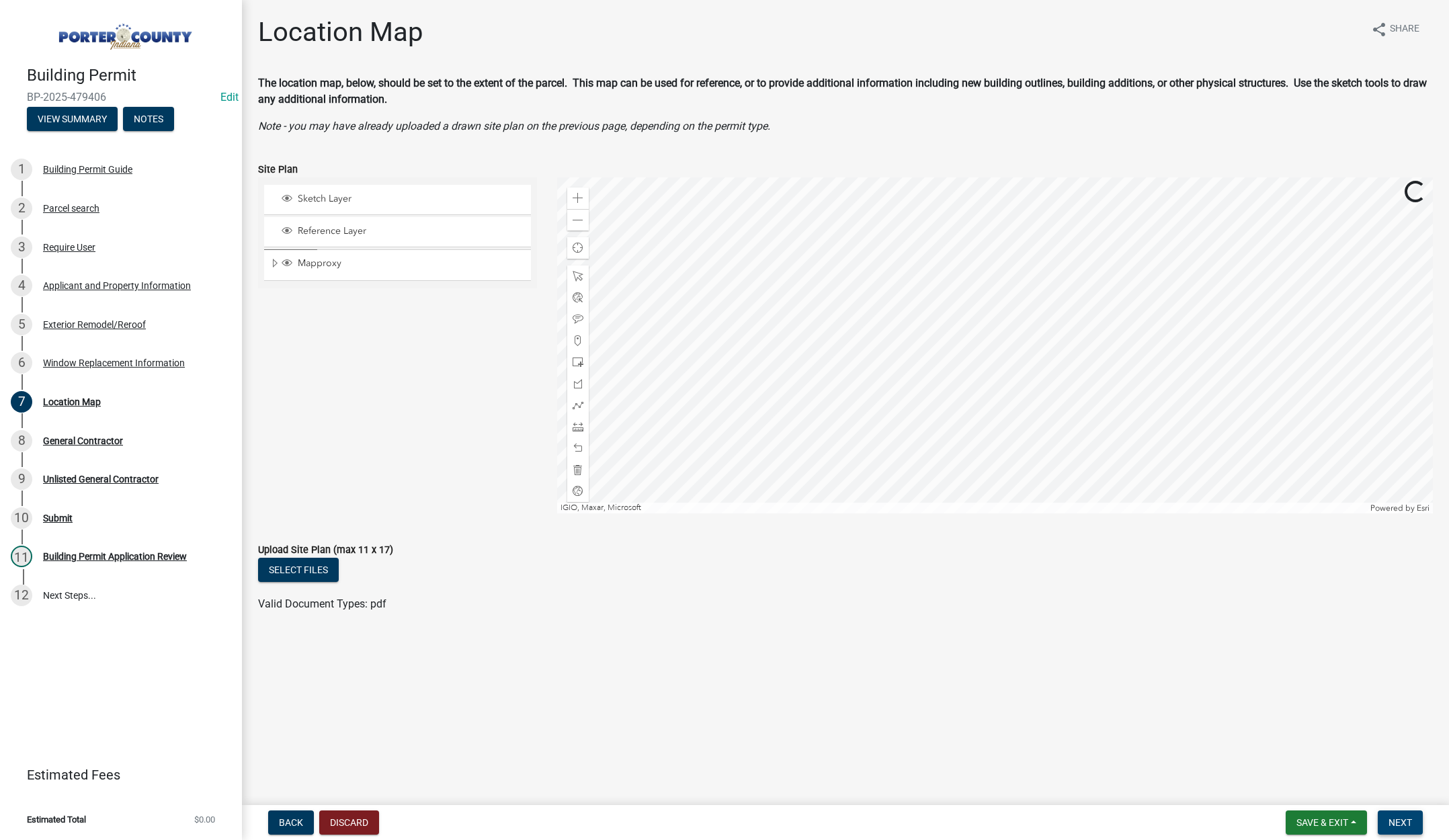
click at [1405, 816] on button "Next" at bounding box center [1400, 823] width 45 height 24
click at [1395, 824] on span "Next" at bounding box center [1401, 823] width 24 height 11
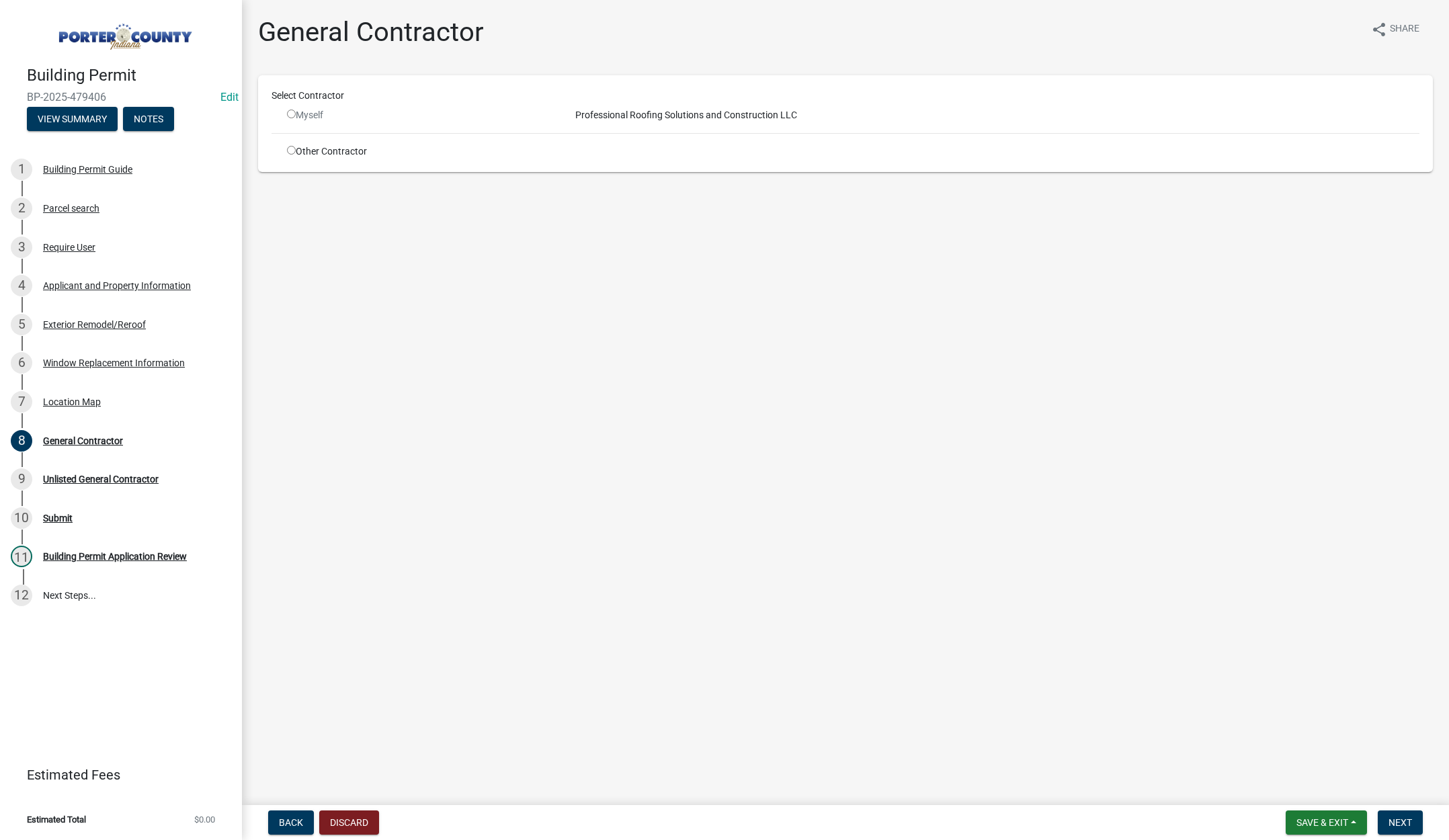
click at [291, 148] on input "radio" at bounding box center [292, 150] width 9 height 9
radio input "true"
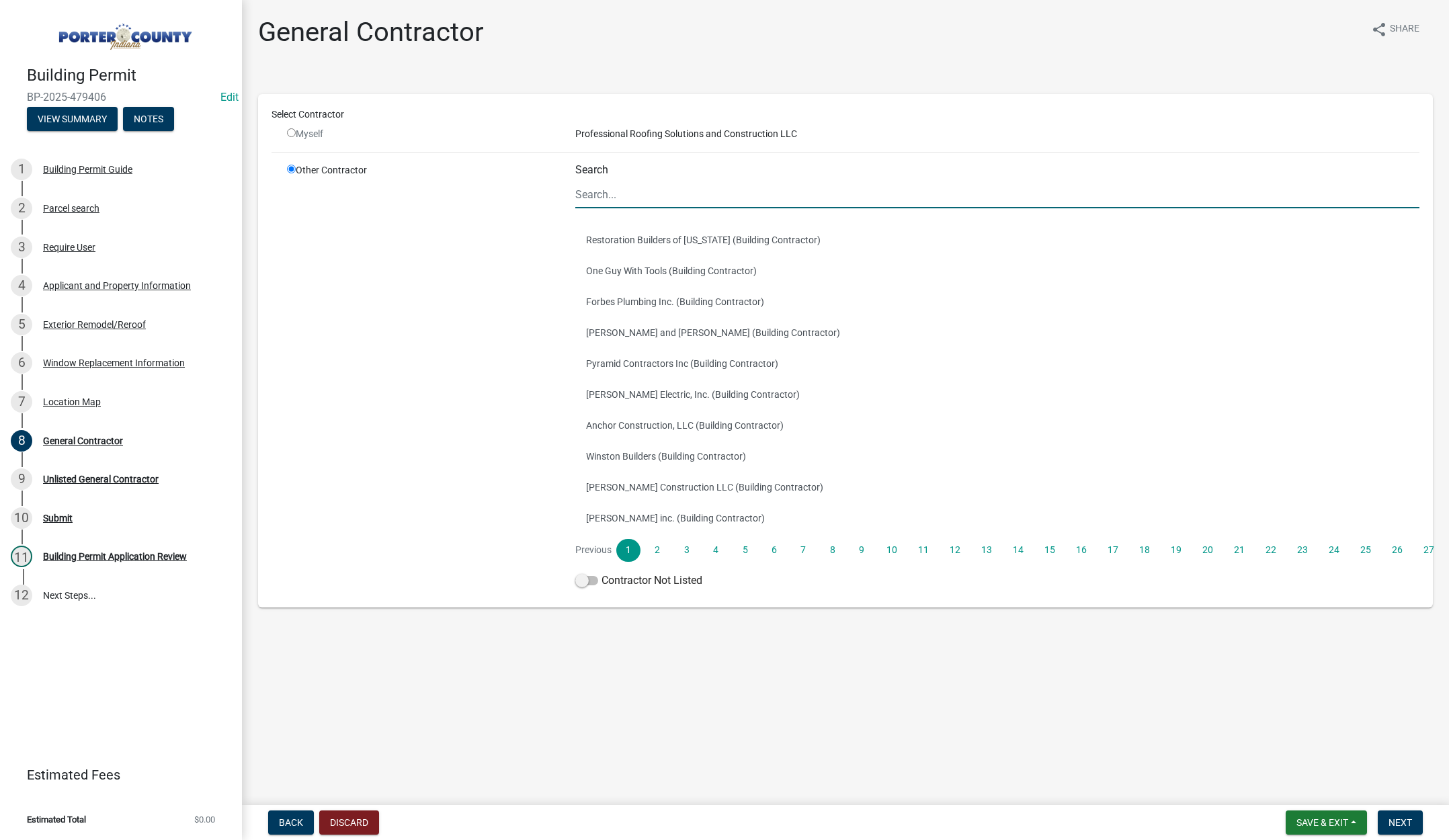
click at [630, 196] on input "Search" at bounding box center [998, 194] width 844 height 27
type input "tri coun"
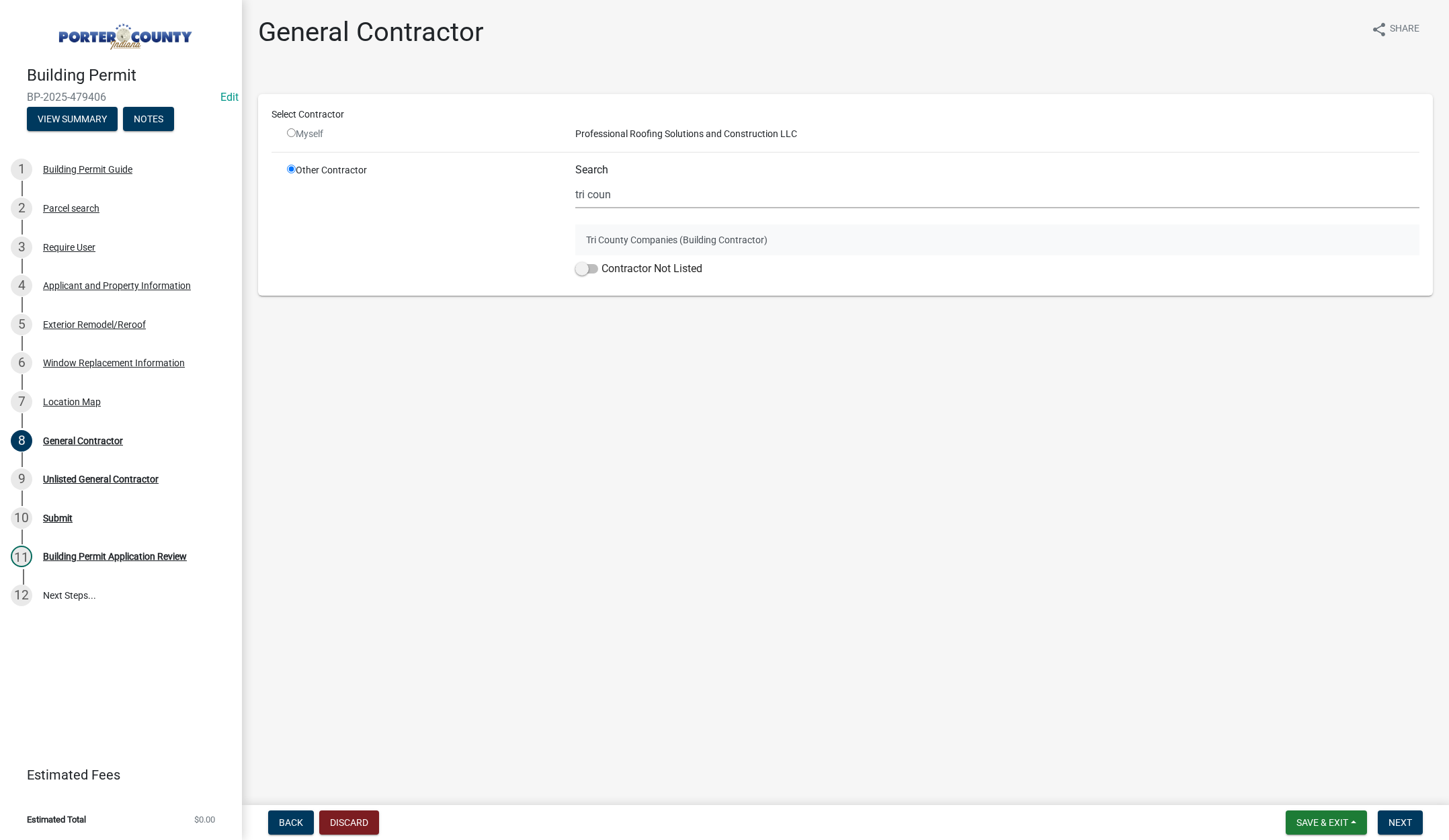
click at [671, 240] on button "Tri County Companies (Building Contractor)" at bounding box center [998, 240] width 844 height 31
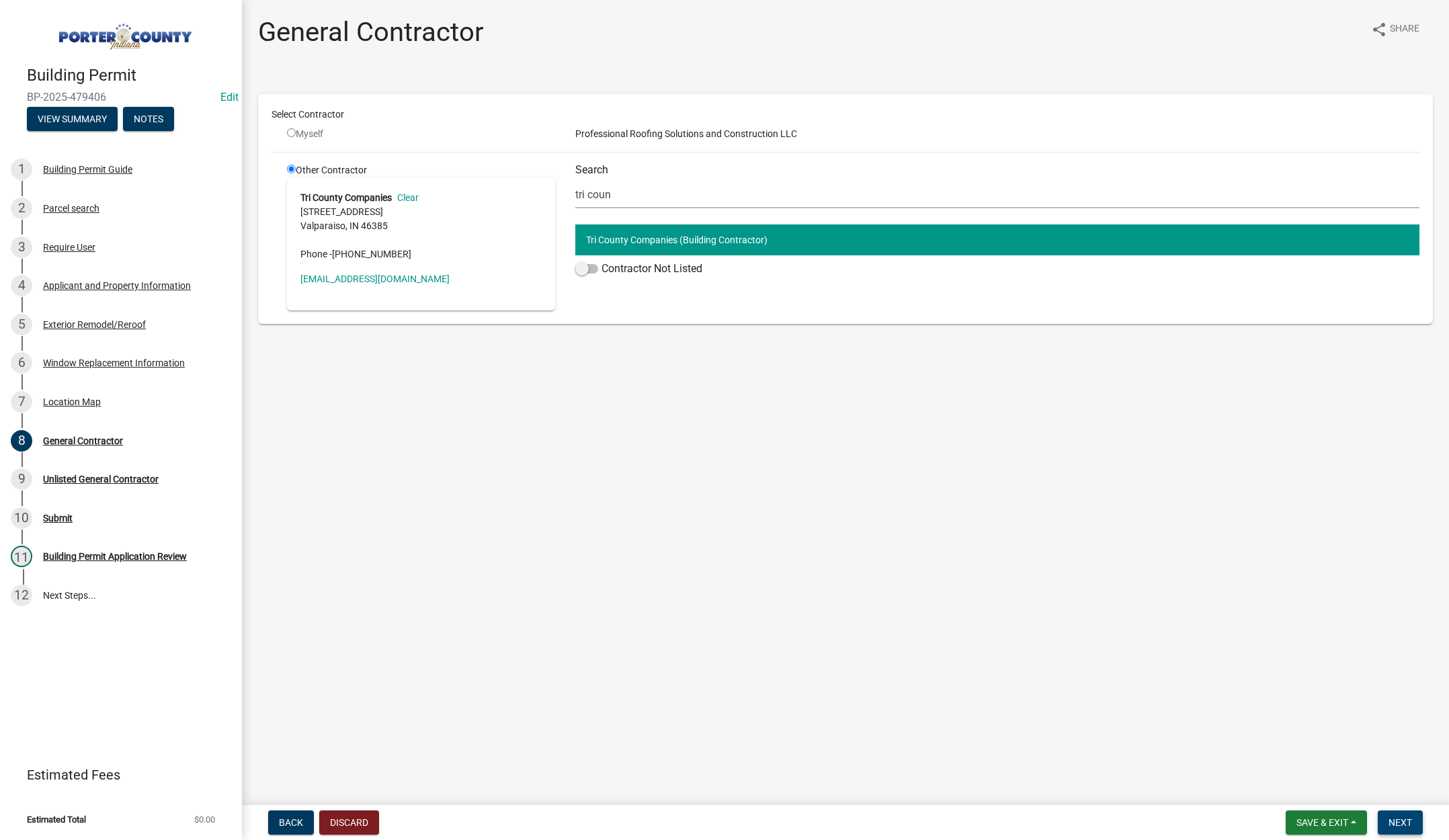
click at [1401, 818] on span "Next" at bounding box center [1401, 823] width 24 height 11
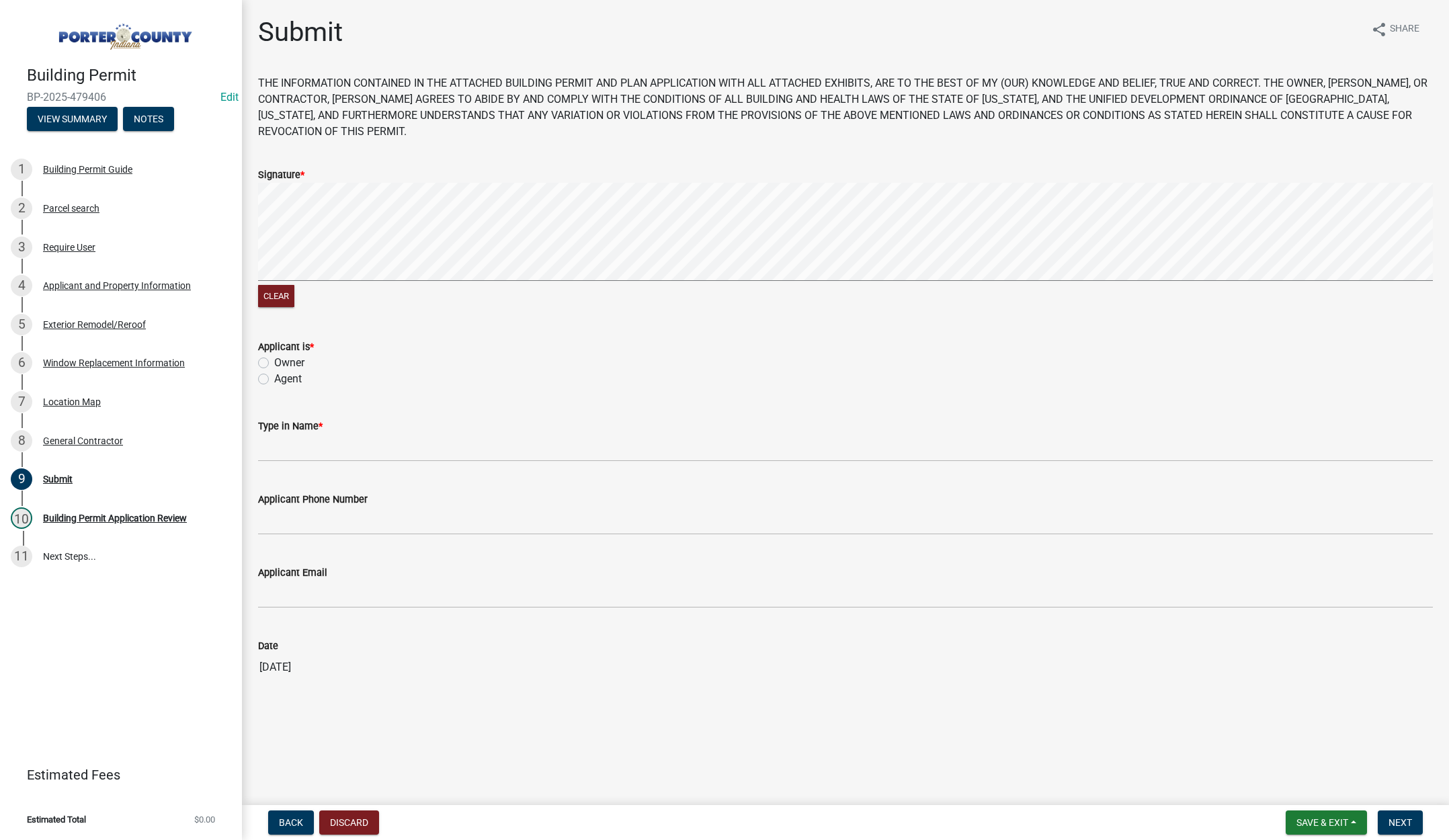
drag, startPoint x: 262, startPoint y: 378, endPoint x: 270, endPoint y: 406, distance: 29.1
click at [275, 378] on label "Agent" at bounding box center [288, 379] width 27 height 16
click at [275, 378] on input "Agent" at bounding box center [279, 375] width 9 height 9
radio input "true"
click at [293, 447] on input "Type in Name *" at bounding box center [846, 448] width 1175 height 27
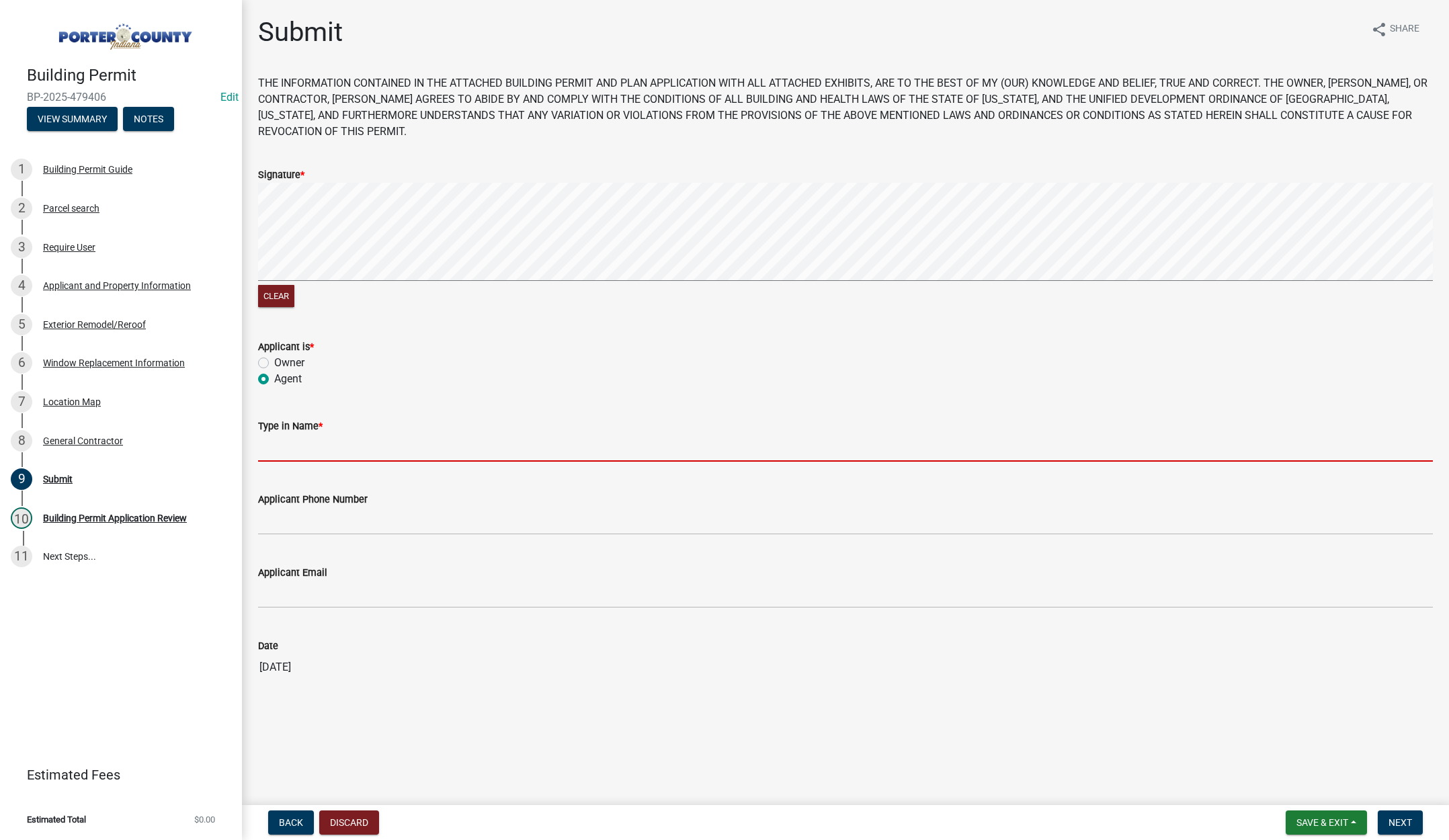
type input "[PERSON_NAME]"
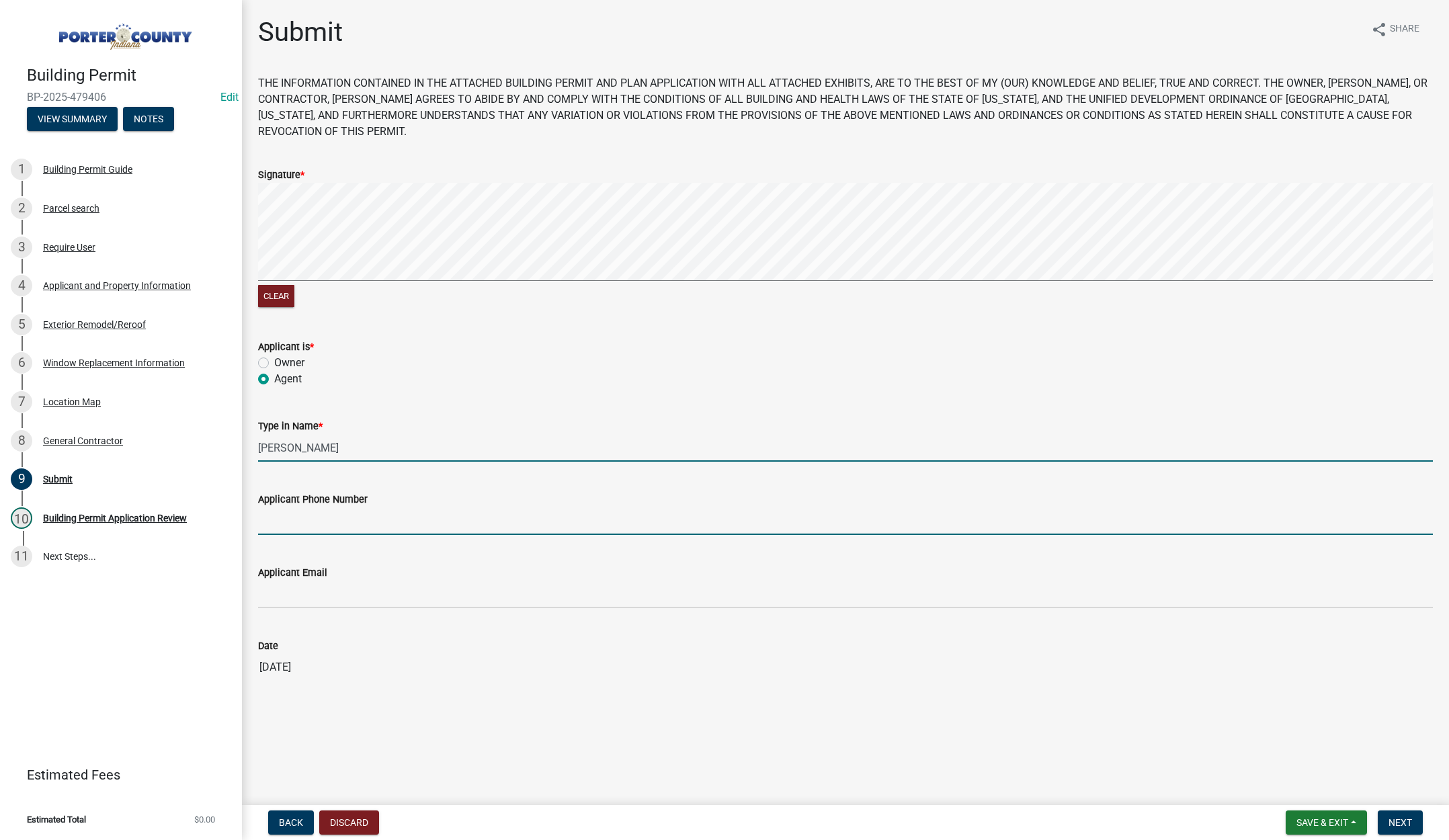
type input "2193093058"
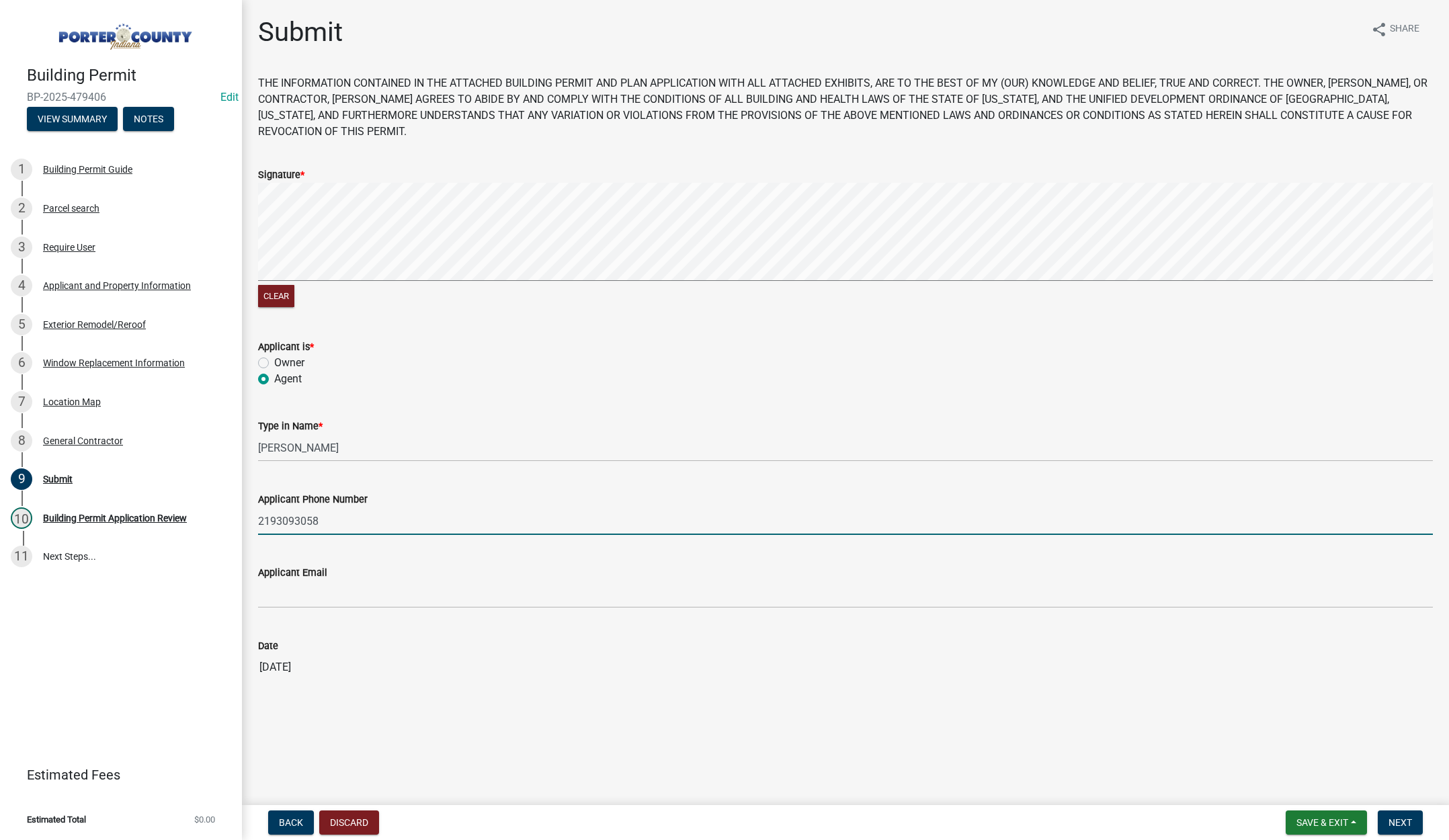
click at [343, 518] on input "2193093058" at bounding box center [846, 521] width 1175 height 27
click at [345, 518] on input "2193093058" at bounding box center [846, 521] width 1175 height 27
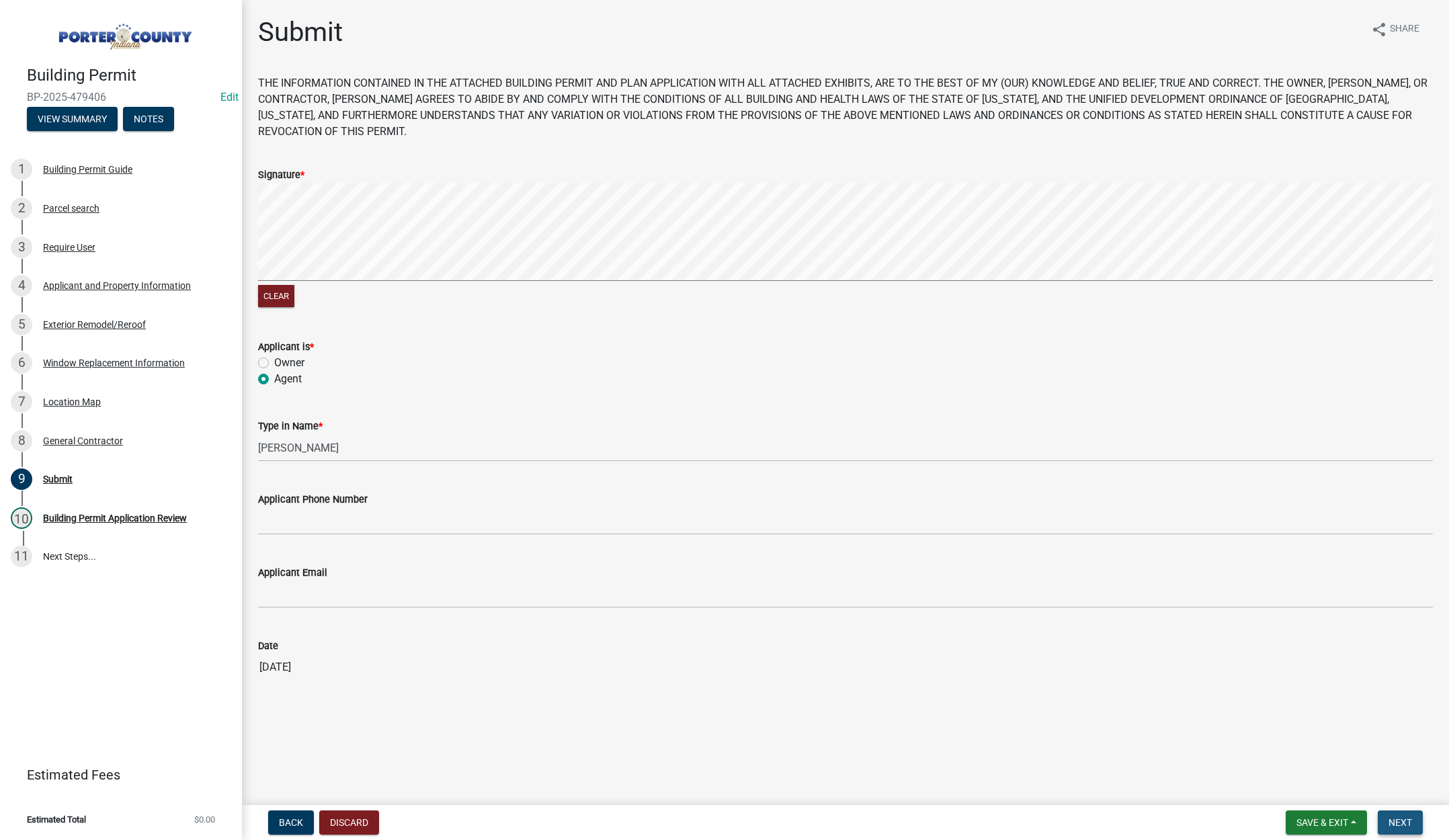
click at [1400, 820] on span "Next" at bounding box center [1401, 823] width 24 height 11
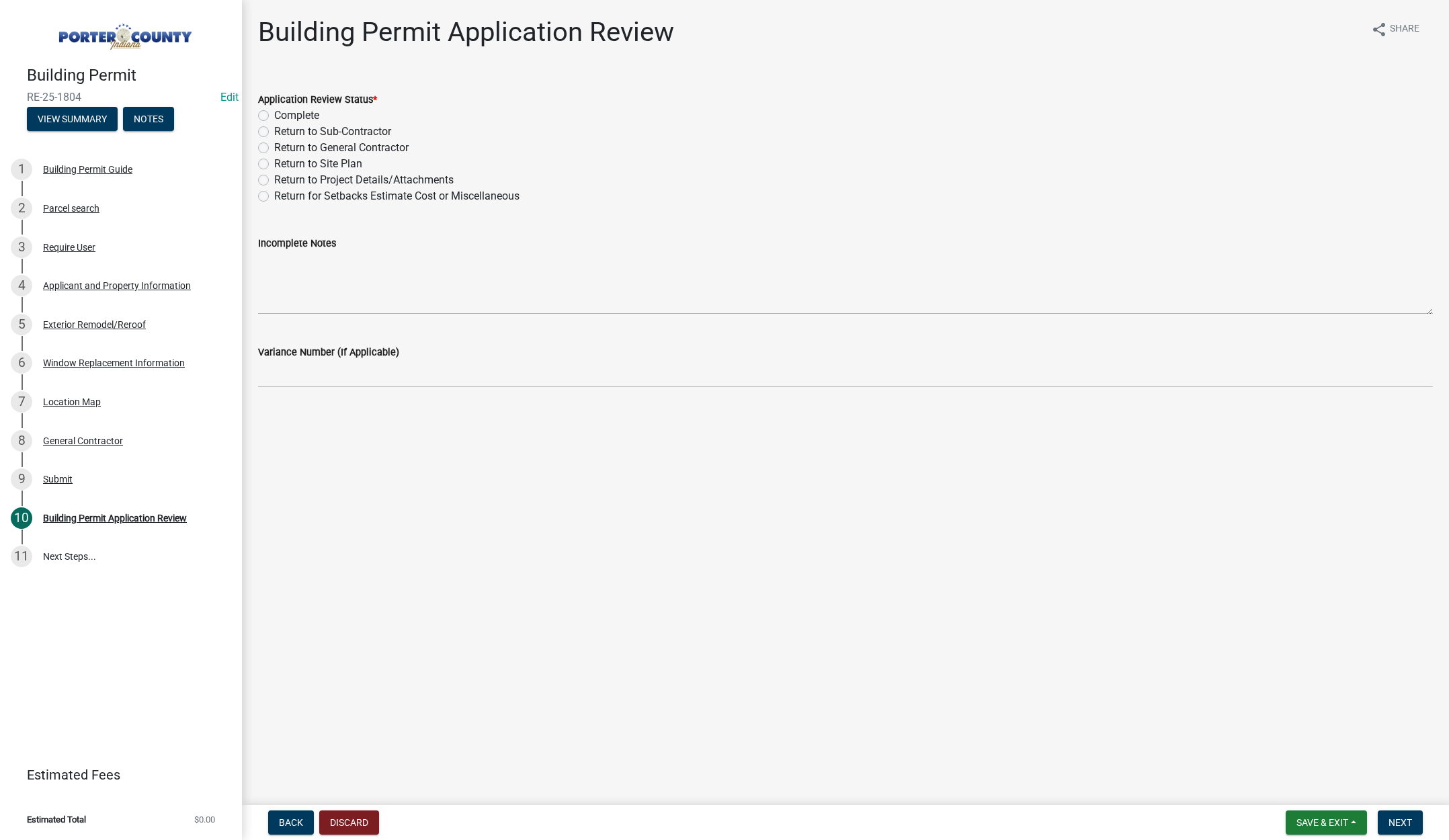
drag, startPoint x: 264, startPoint y: 113, endPoint x: 359, endPoint y: 175, distance: 113.4
click at [275, 113] on label "Complete" at bounding box center [297, 115] width 45 height 16
click at [275, 113] on input "Complete" at bounding box center [279, 112] width 9 height 9
radio input "true"
click at [1395, 818] on span "Next" at bounding box center [1401, 823] width 24 height 11
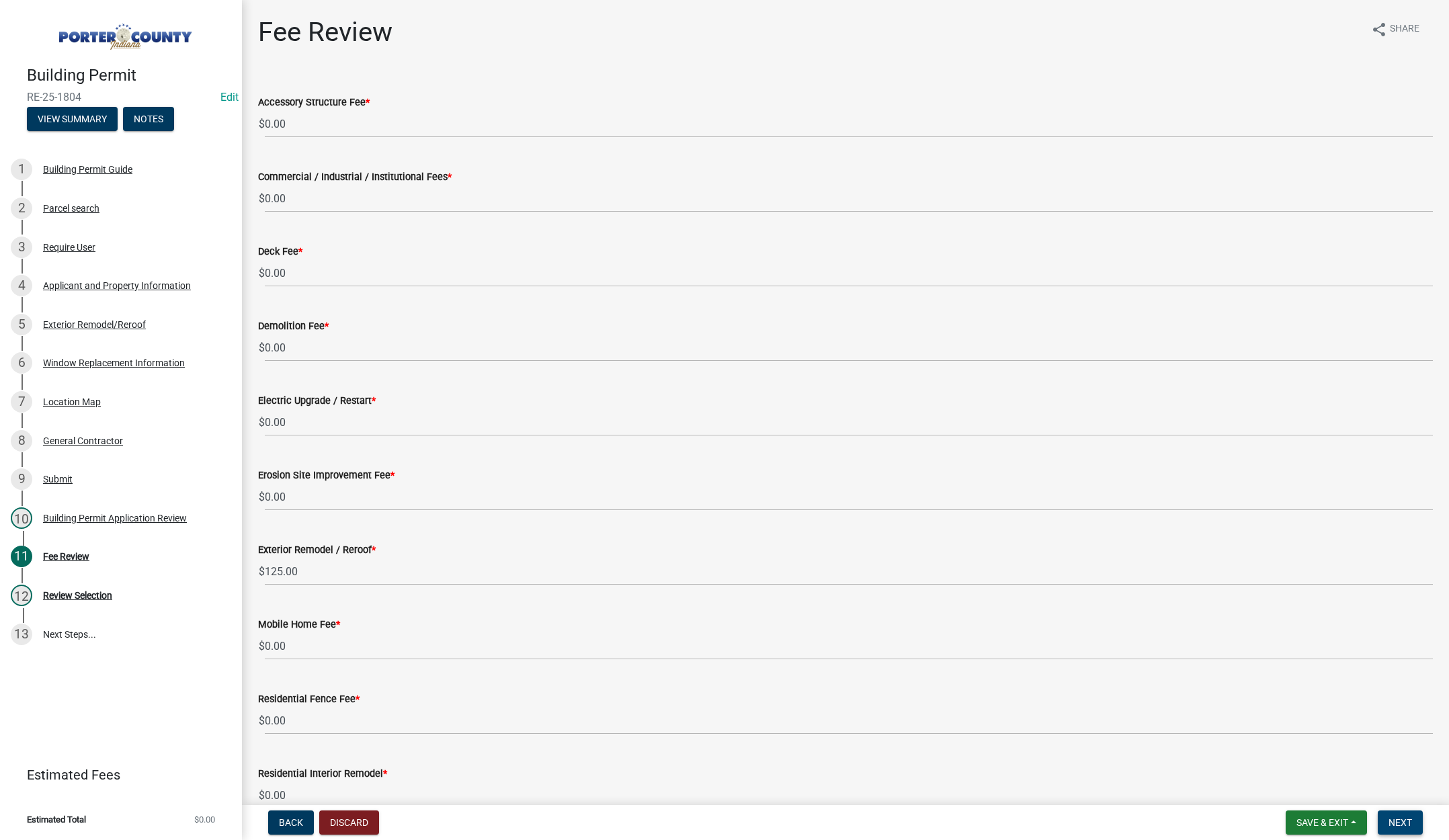
click at [1396, 820] on span "Next" at bounding box center [1401, 823] width 24 height 11
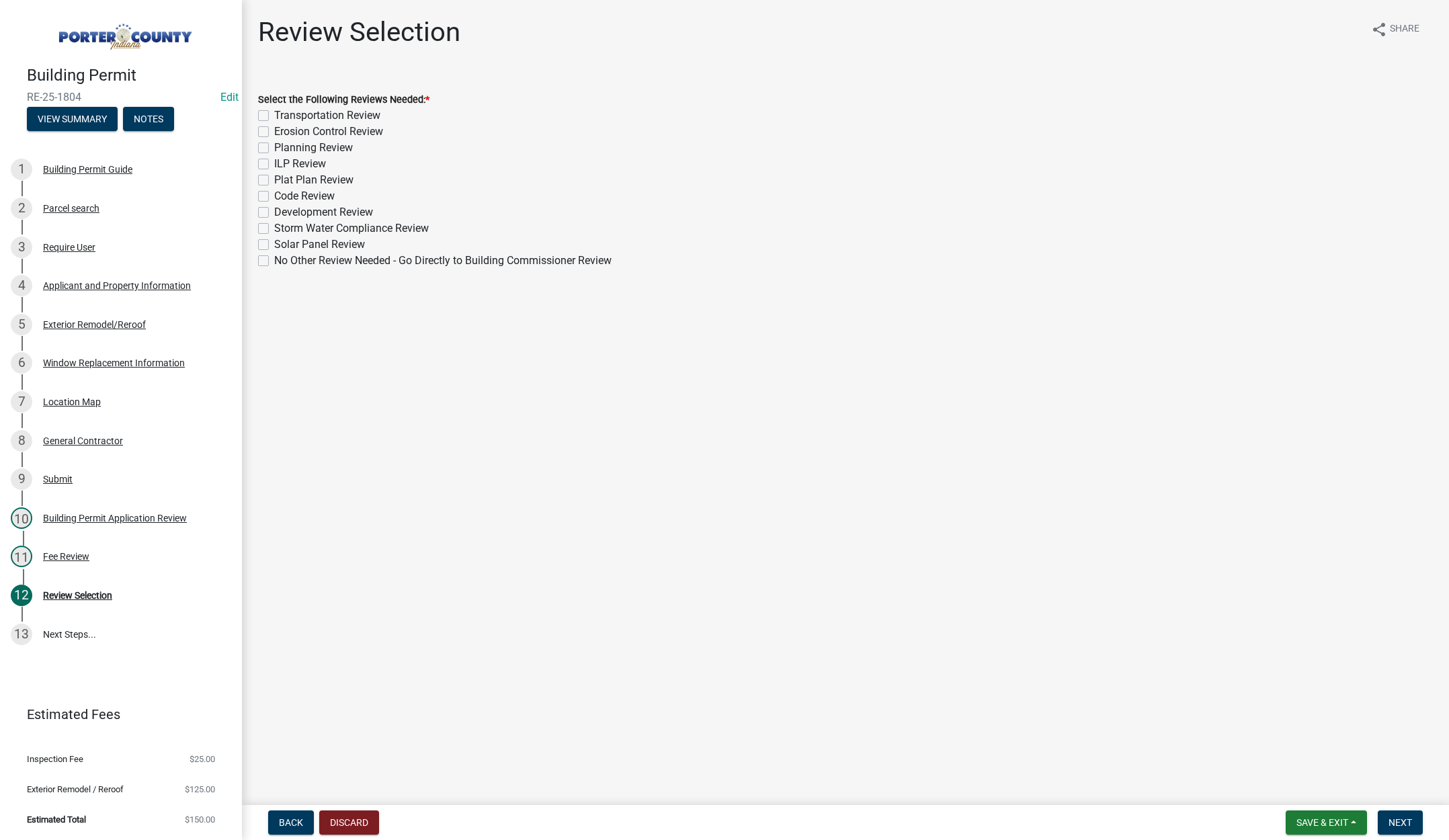
click at [275, 258] on label "No Other Review Needed - Go Directly to Building Commissioner Review" at bounding box center [443, 260] width 338 height 16
click at [275, 258] on input "No Other Review Needed - Go Directly to Building Commissioner Review" at bounding box center [279, 257] width 9 height 9
checkbox input "true"
checkbox input "false"
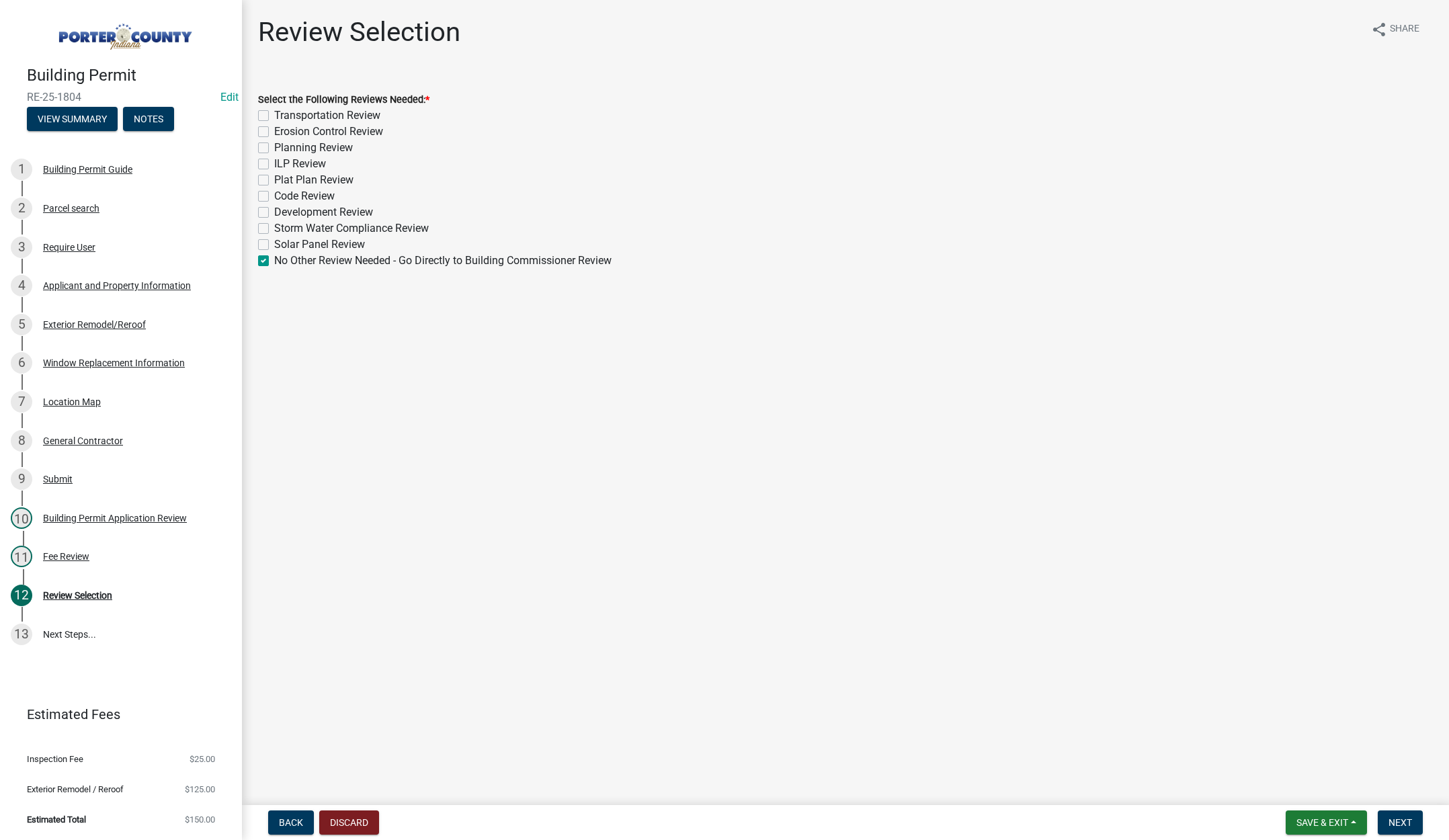
checkbox input "false"
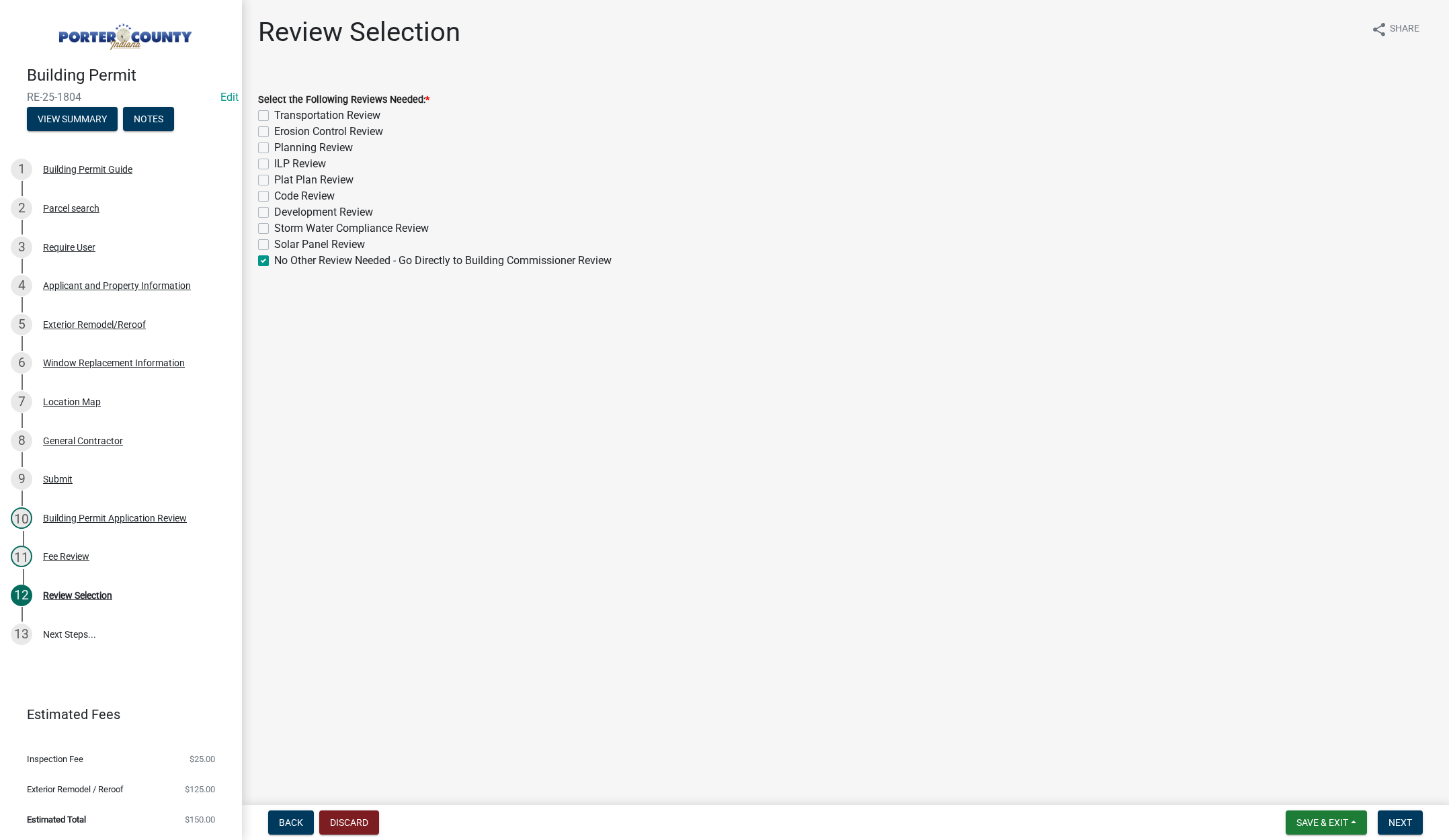
checkbox input "false"
checkbox input "true"
click at [1401, 820] on span "Next" at bounding box center [1401, 823] width 24 height 11
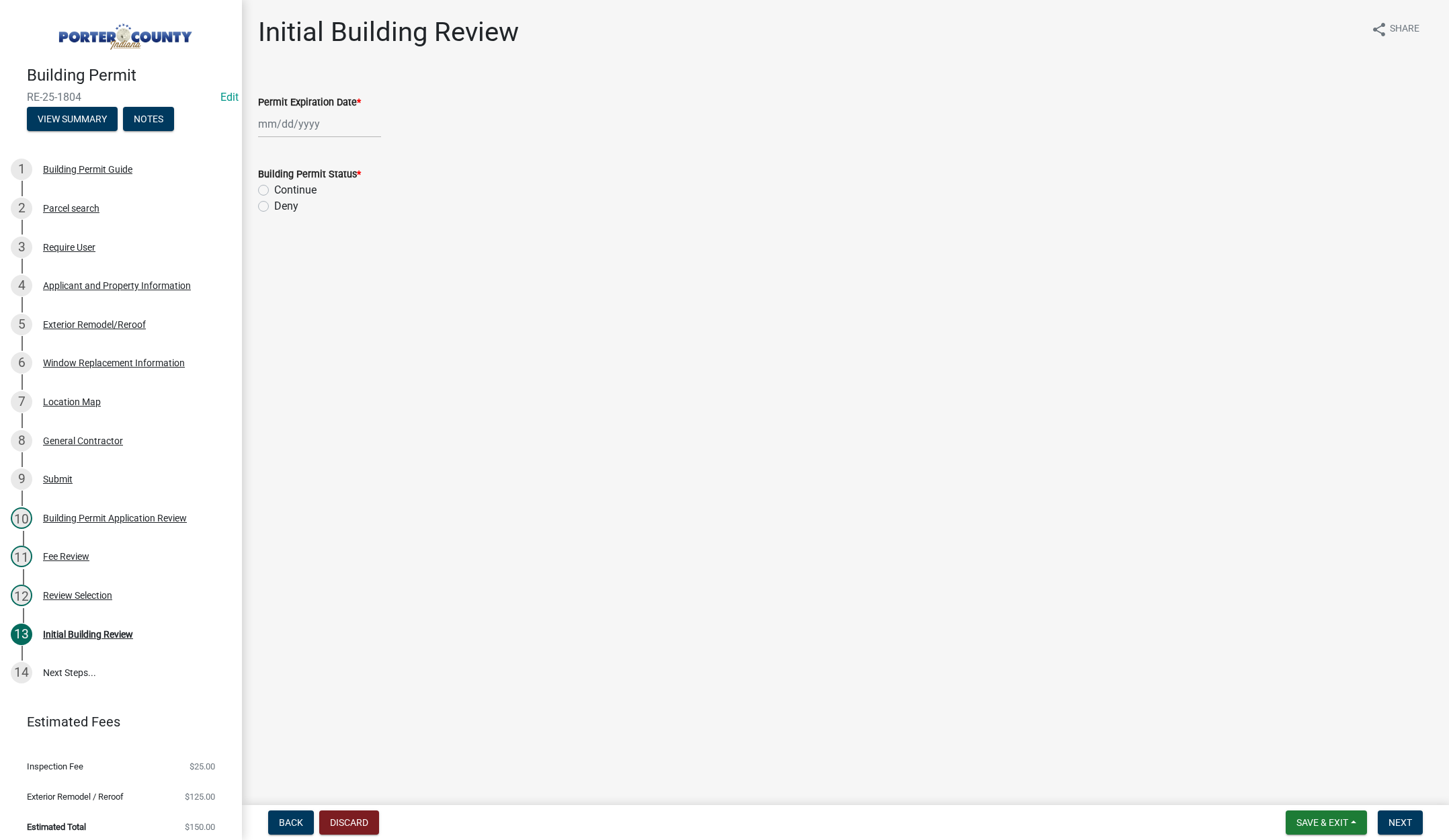
select select "9"
click at [329, 120] on div "[PERSON_NAME] Feb Mar Apr [PERSON_NAME][DATE] Oct Nov [DATE] 1526 1527 1528 152…" at bounding box center [320, 124] width 123 height 27
click at [371, 154] on select "1525 1526 1527 1528 1529 1530 1531 1532 1533 1534 1535 1536 1537 1538 1539 1540…" at bounding box center [363, 153] width 49 height 20
select select "2026"
click at [339, 142] on select "1525 1526 1527 1528 1529 1530 1531 1532 1533 1534 1535 1536 1537 1538 1539 1540…" at bounding box center [363, 153] width 49 height 20
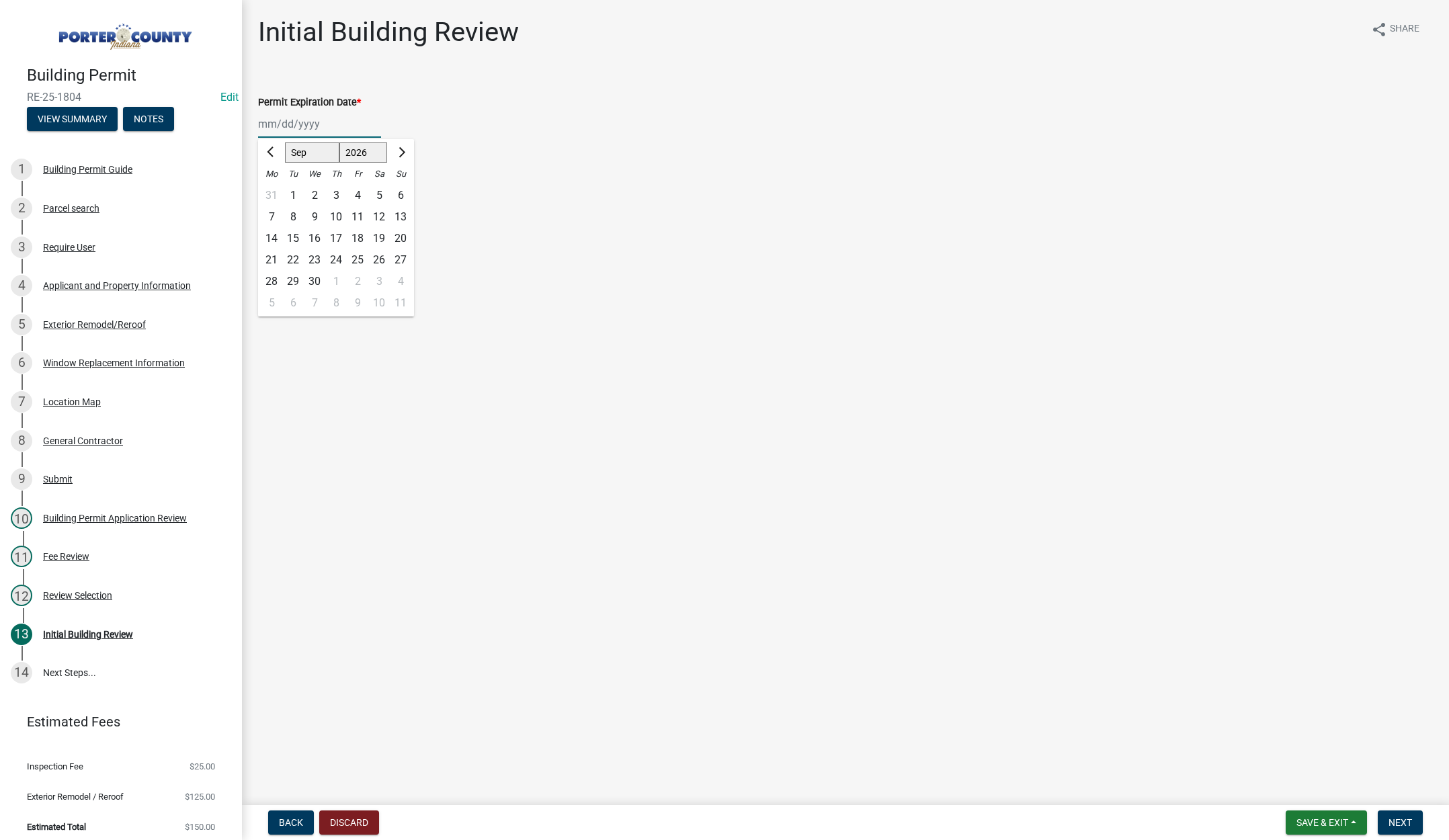
click at [315, 236] on div "16" at bounding box center [314, 238] width 21 height 21
type input "[DATE]"
click at [275, 187] on label "Continue" at bounding box center [296, 190] width 43 height 16
click at [275, 187] on input "Continue" at bounding box center [279, 187] width 9 height 9
radio input "true"
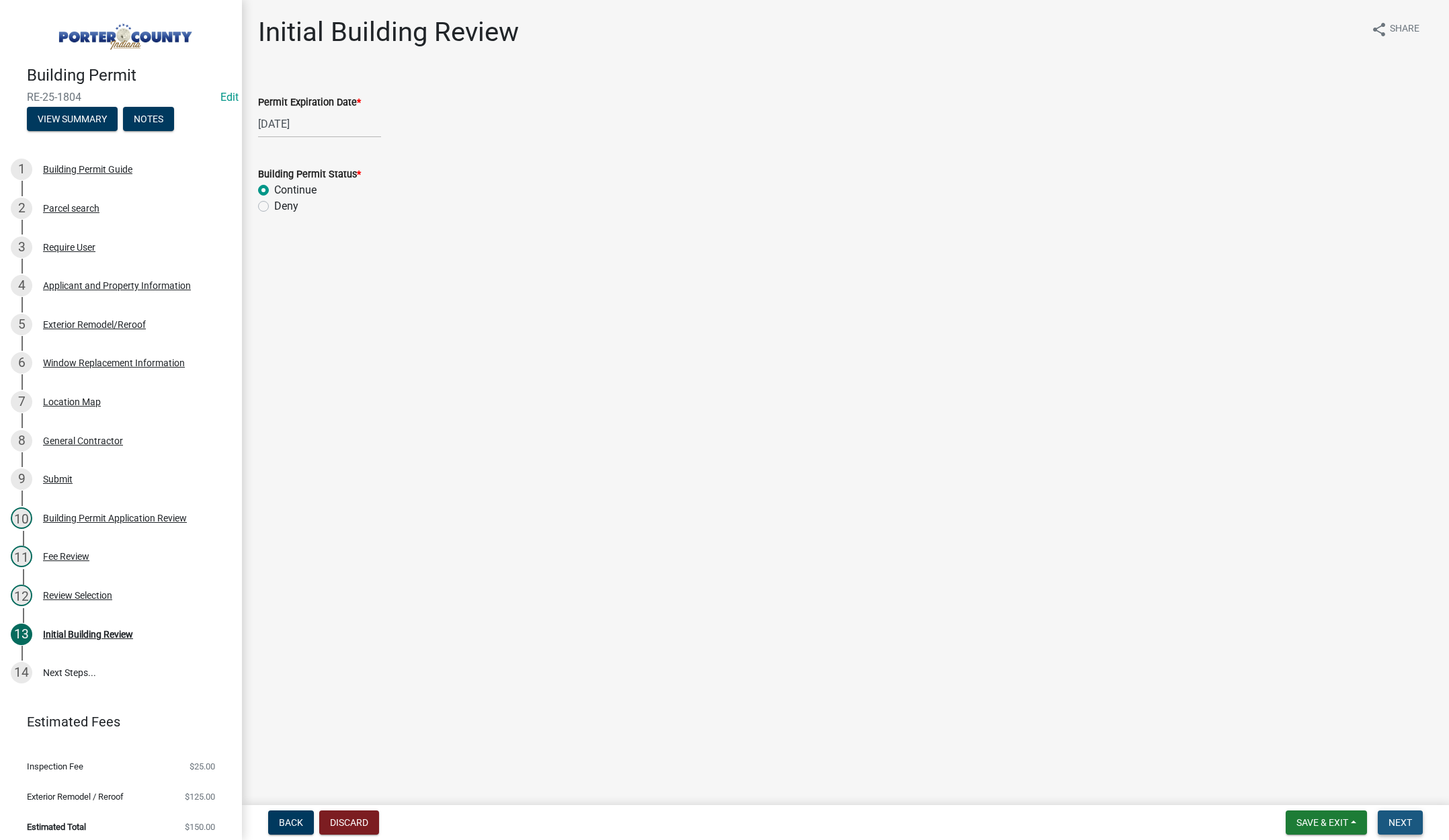
click at [1394, 815] on button "Next" at bounding box center [1400, 823] width 45 height 24
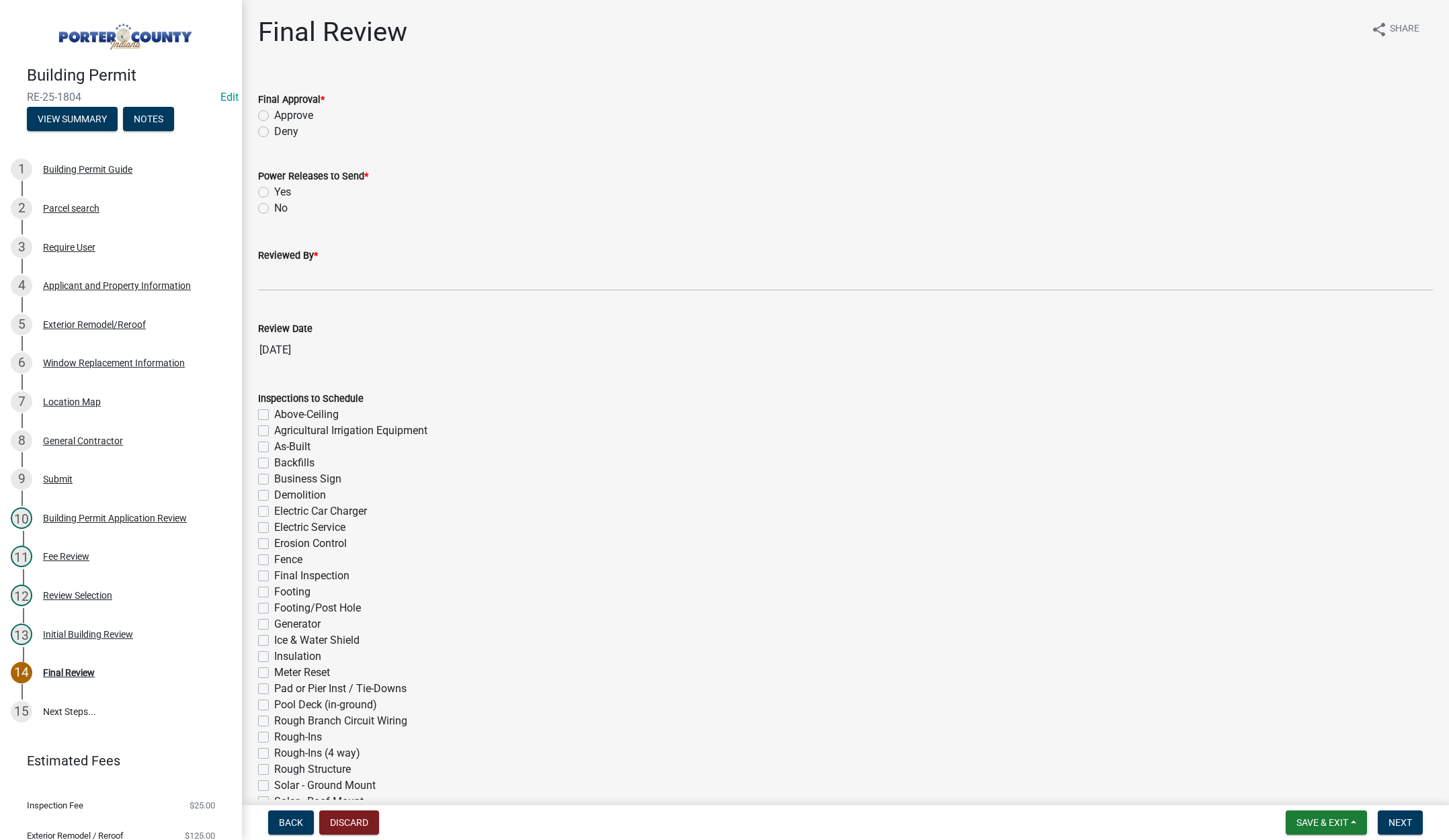
click at [275, 112] on label "Approve" at bounding box center [294, 115] width 39 height 16
click at [275, 112] on input "Approve" at bounding box center [279, 112] width 9 height 9
radio input "true"
click at [275, 207] on label "No" at bounding box center [281, 208] width 14 height 16
click at [275, 207] on input "No" at bounding box center [279, 205] width 9 height 9
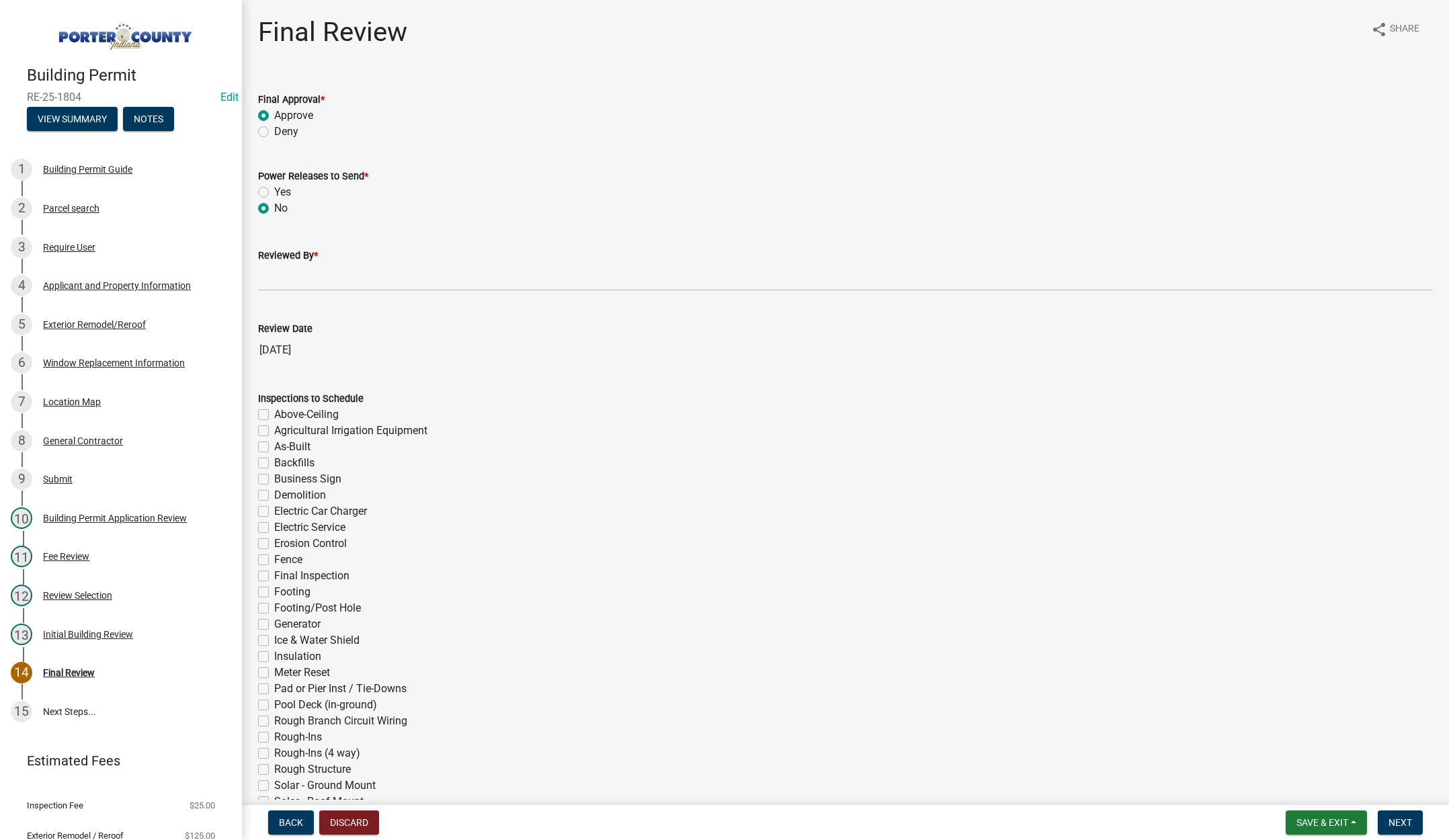
radio input "true"
click at [270, 278] on input "Reviewed By *" at bounding box center [846, 277] width 1175 height 27
type input "[PERSON_NAME]"
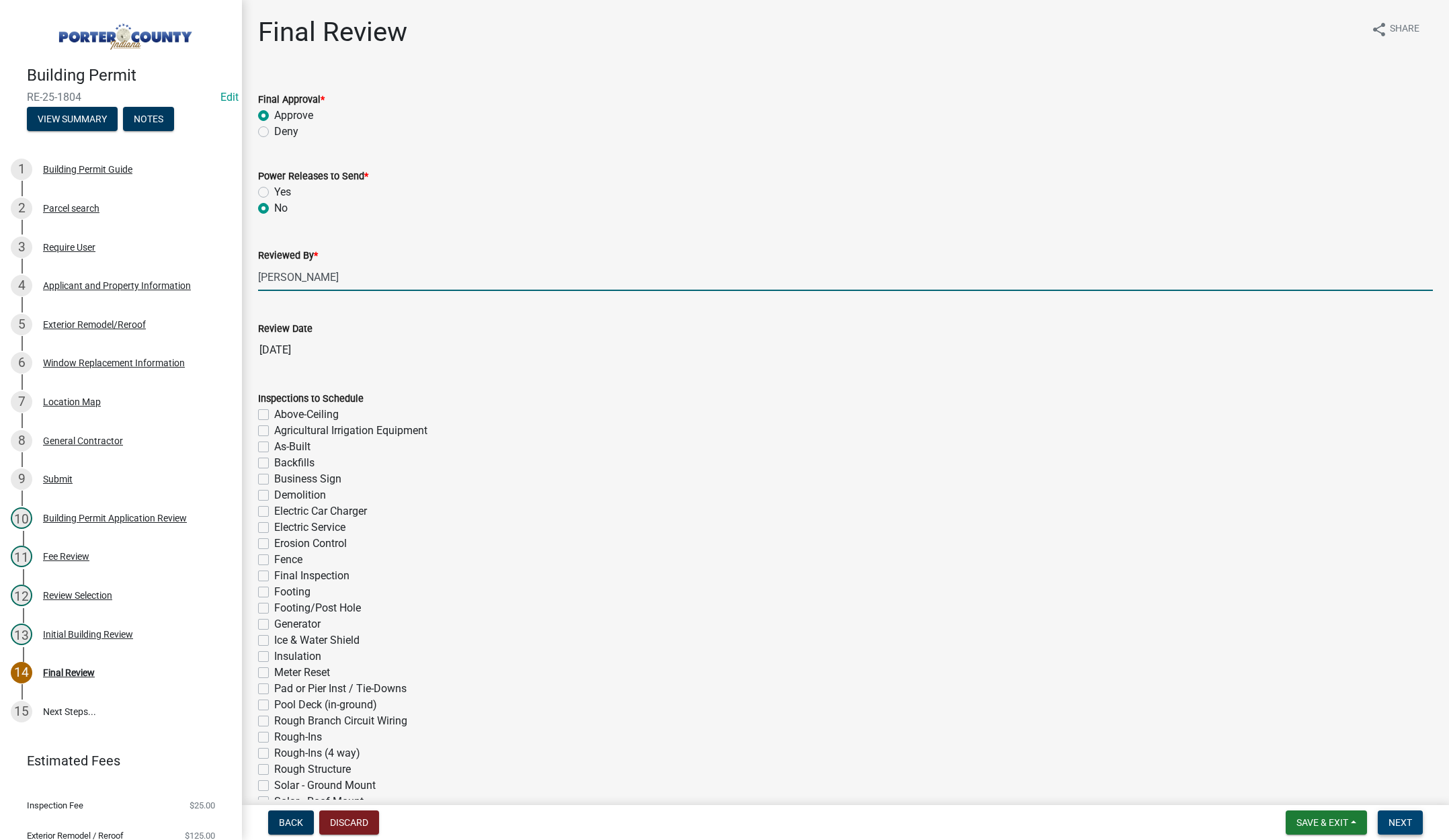
click at [1401, 821] on span "Next" at bounding box center [1401, 823] width 24 height 11
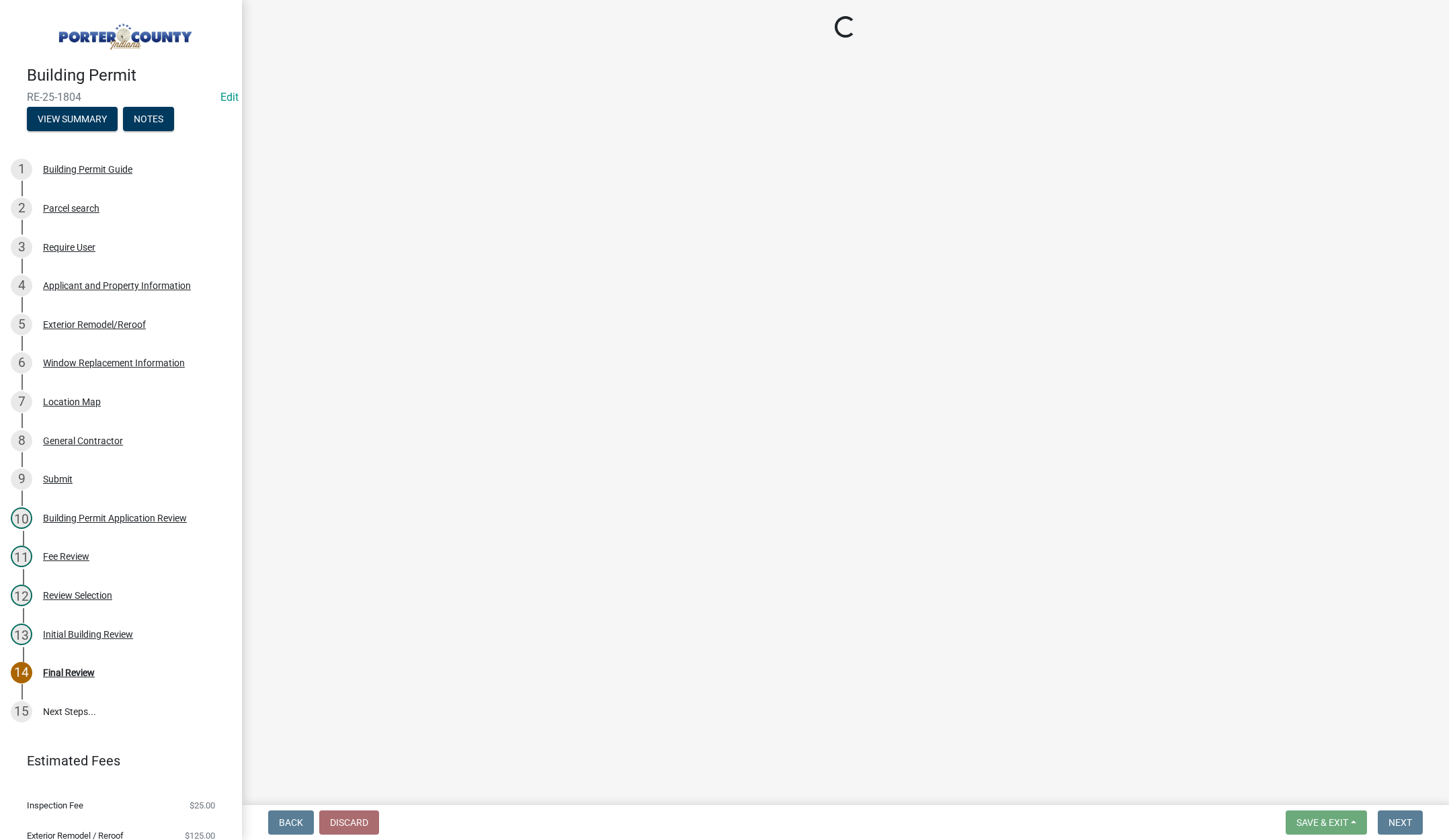
select select "3: 3"
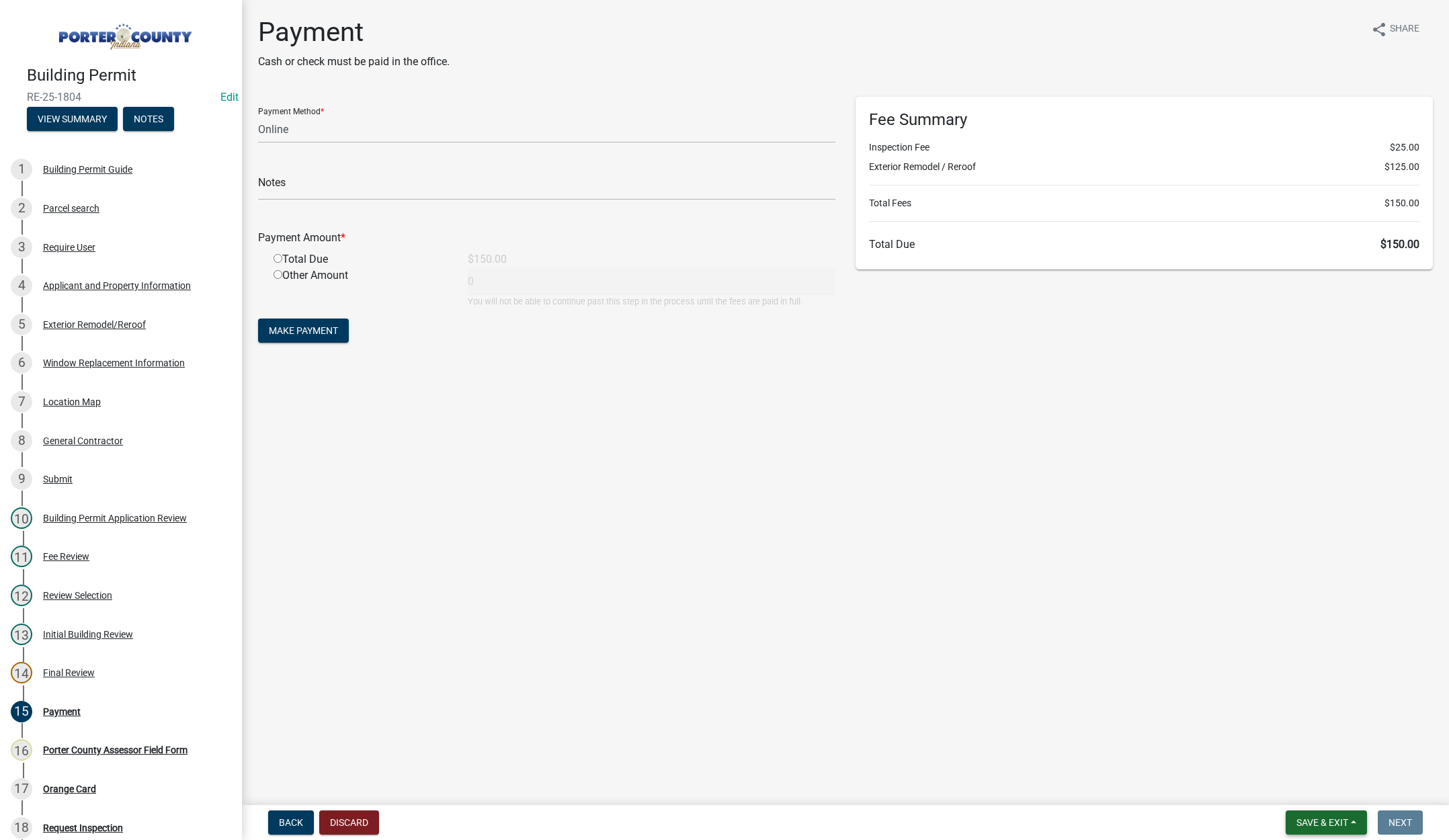
click at [1311, 819] on span "Save & Exit" at bounding box center [1323, 823] width 52 height 11
click at [1313, 791] on button "Save & Exit" at bounding box center [1313, 788] width 107 height 32
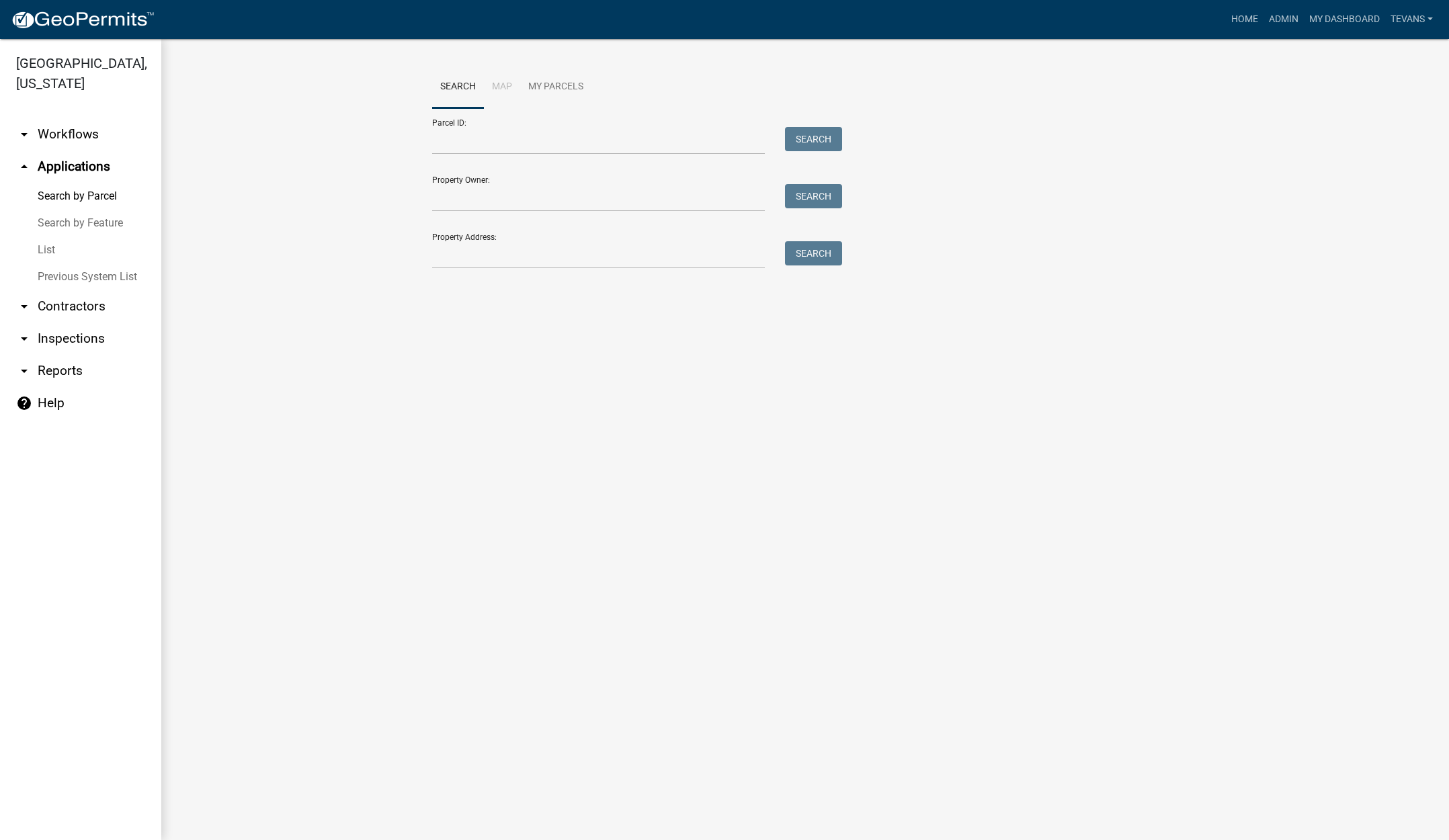
click at [64, 291] on link "arrow_drop_down Contractors" at bounding box center [80, 307] width 161 height 32
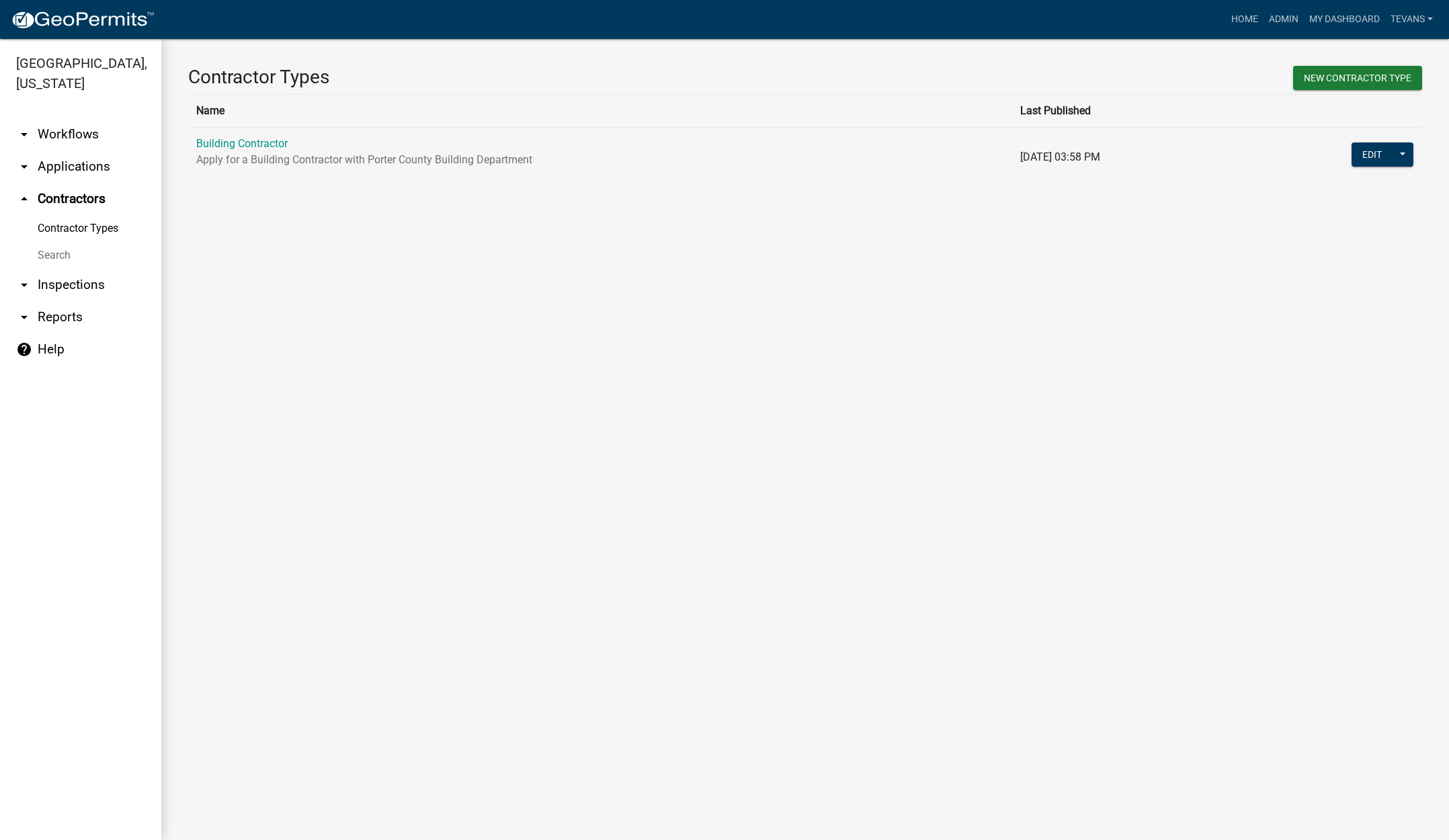
click at [45, 242] on link "Search" at bounding box center [80, 256] width 161 height 27
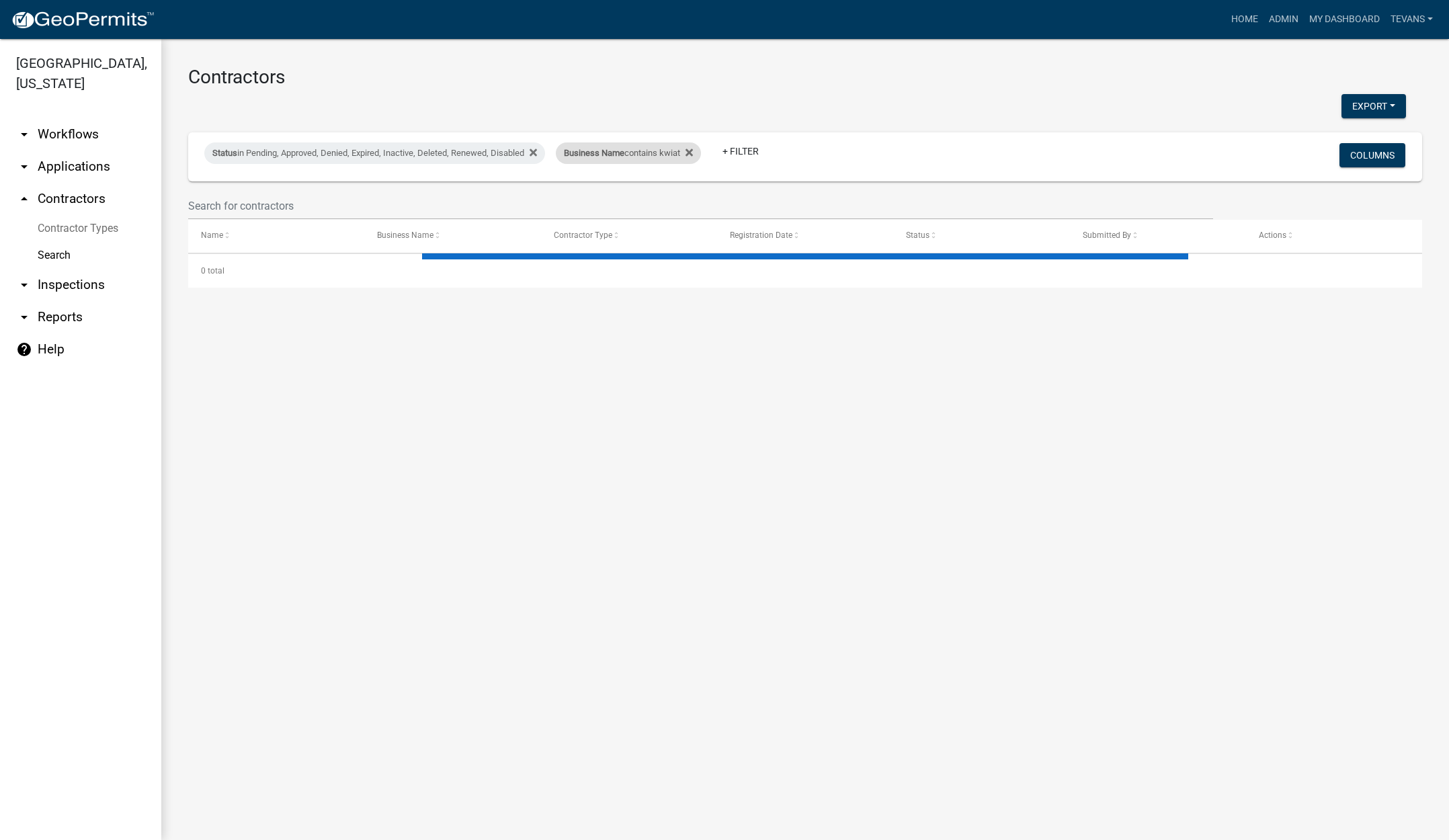
click at [648, 162] on div "Business Name contains kwiat" at bounding box center [629, 153] width 145 height 21
click at [611, 205] on input "kwiat" at bounding box center [638, 203] width 123 height 27
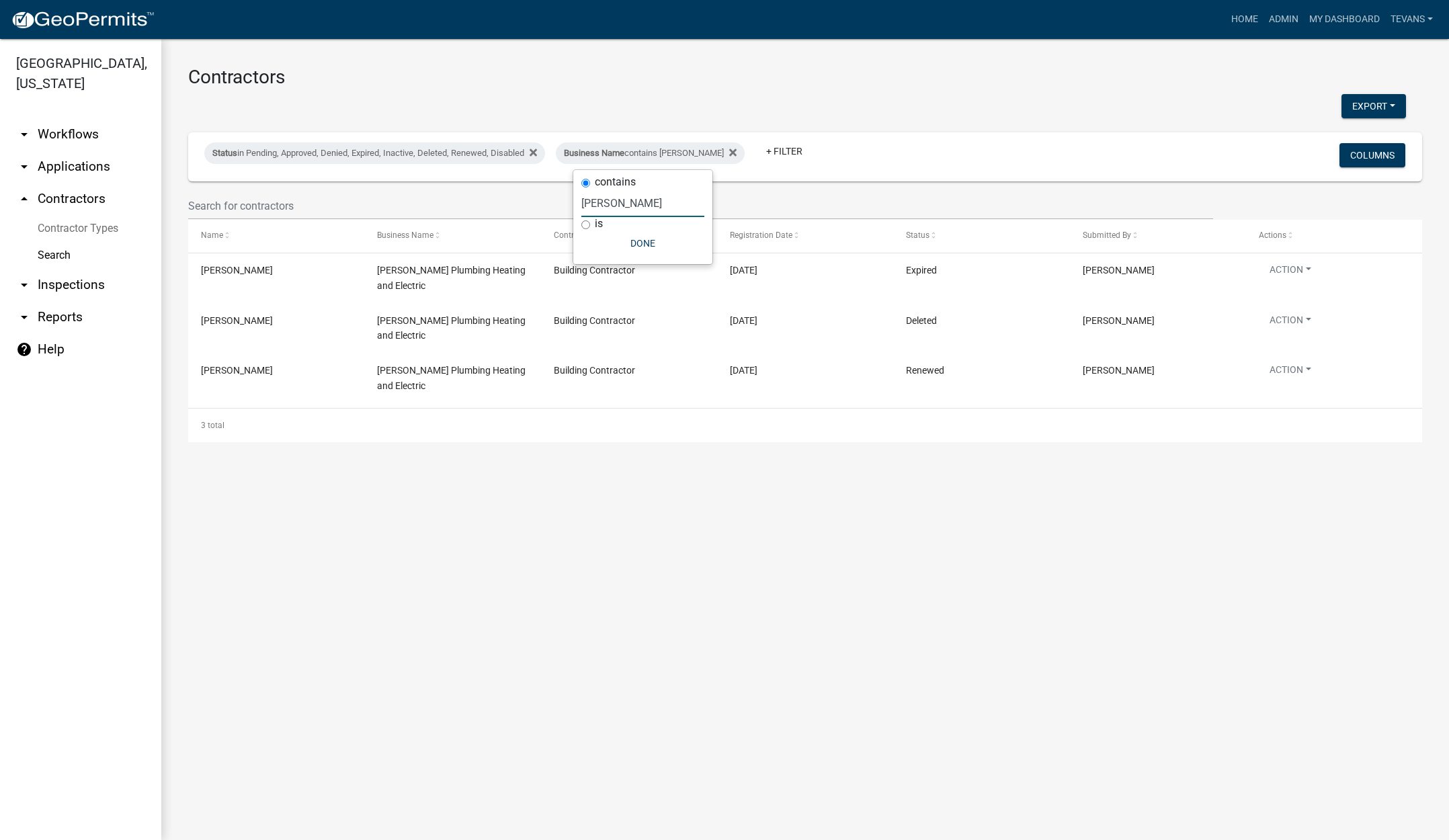
type input "[PERSON_NAME]"
